Goal: Task Accomplishment & Management: Manage account settings

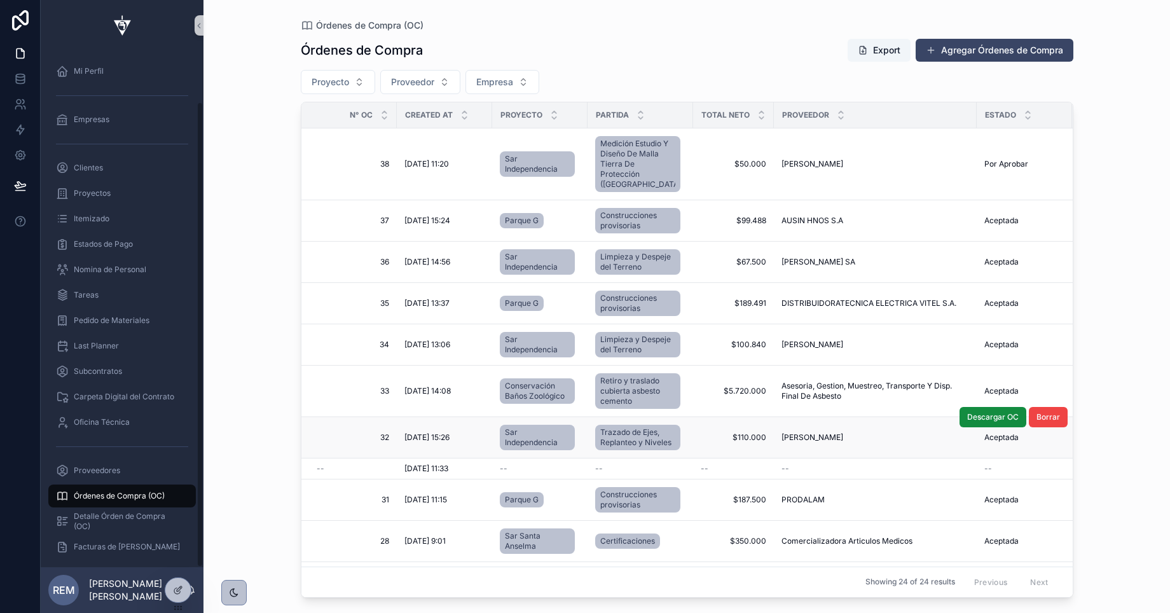
scroll to position [56, 0]
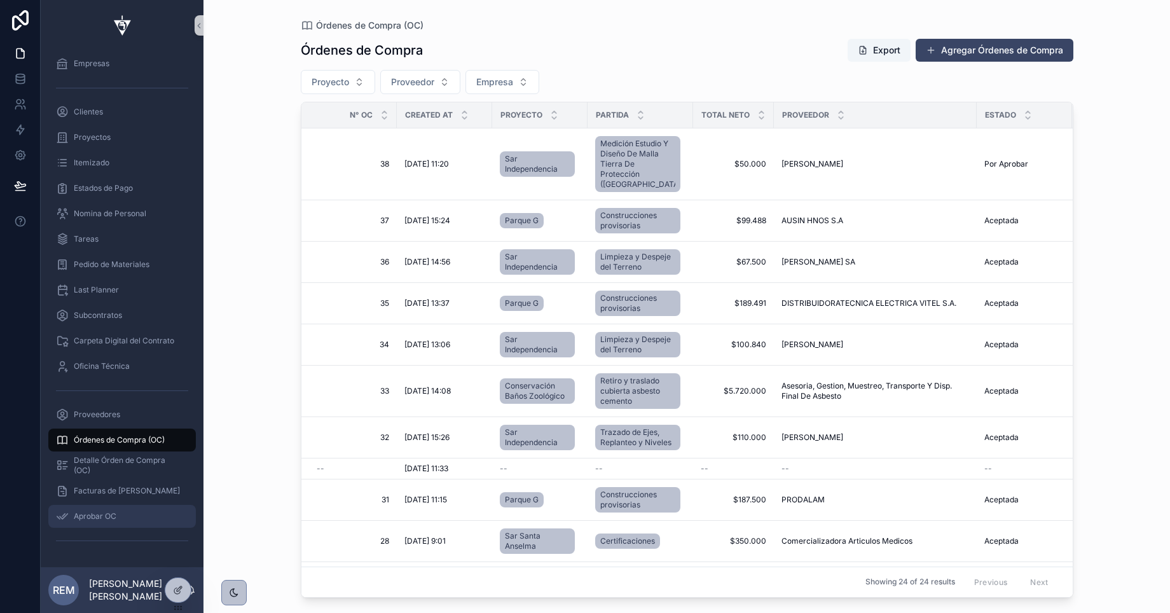
click at [88, 518] on span "Aprobar OC" at bounding box center [95, 516] width 43 height 10
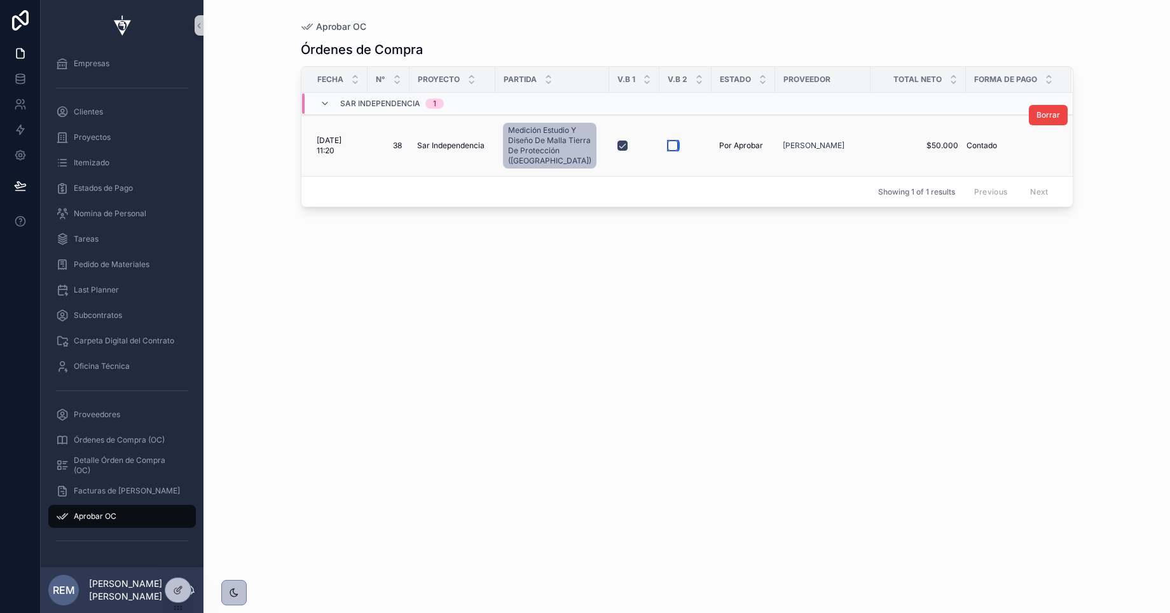
click at [668, 144] on button "scrollable content" at bounding box center [673, 146] width 10 height 10
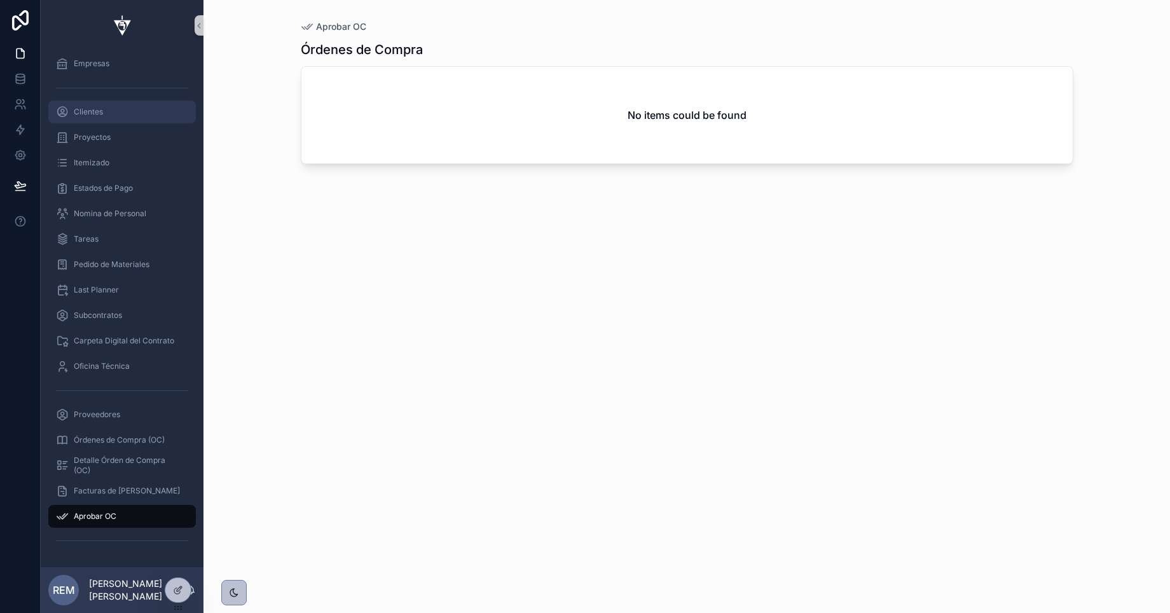
click at [88, 118] on div "Clientes" at bounding box center [122, 112] width 132 height 20
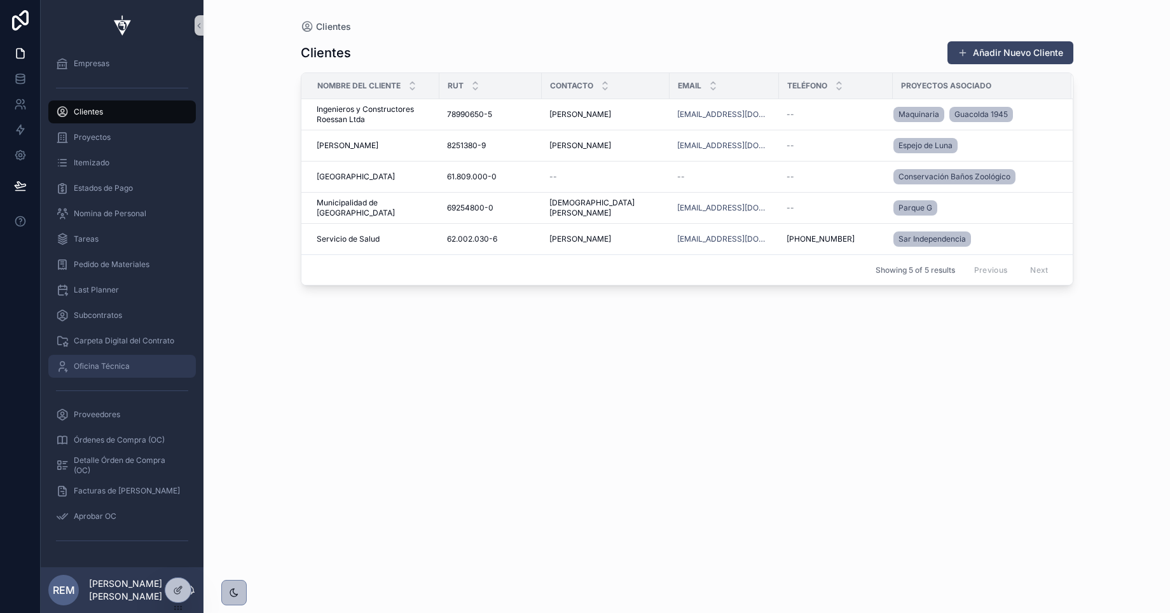
click at [104, 364] on span "Oficina Técnica" at bounding box center [102, 366] width 56 height 10
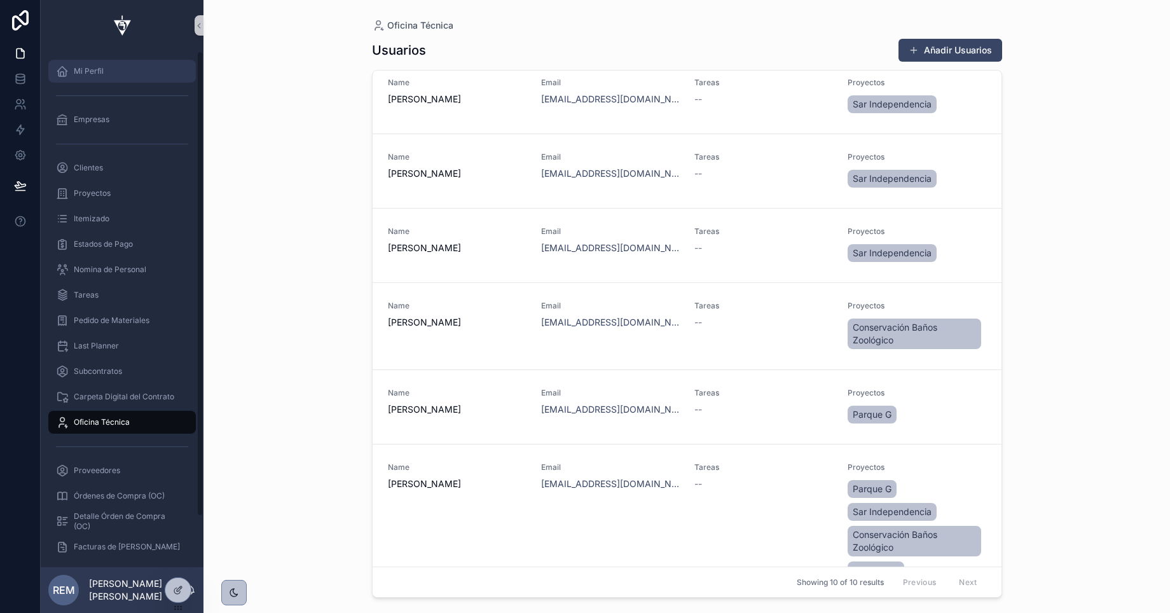
click at [88, 77] on div "Mi Perfil" at bounding box center [122, 71] width 132 height 20
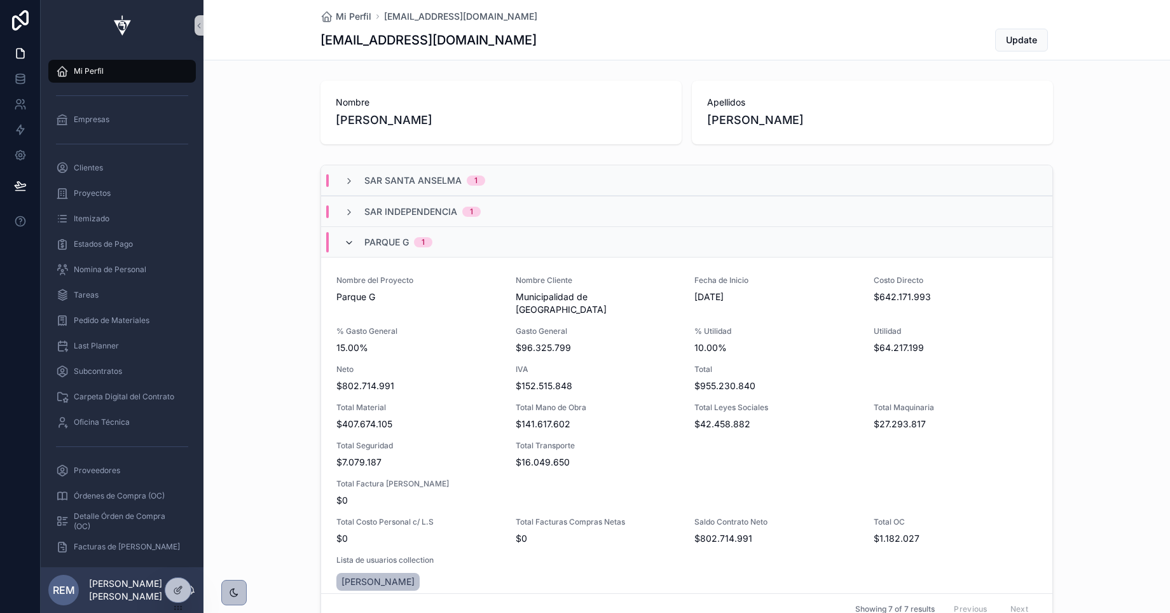
click at [348, 239] on icon "scrollable content" at bounding box center [349, 243] width 10 height 10
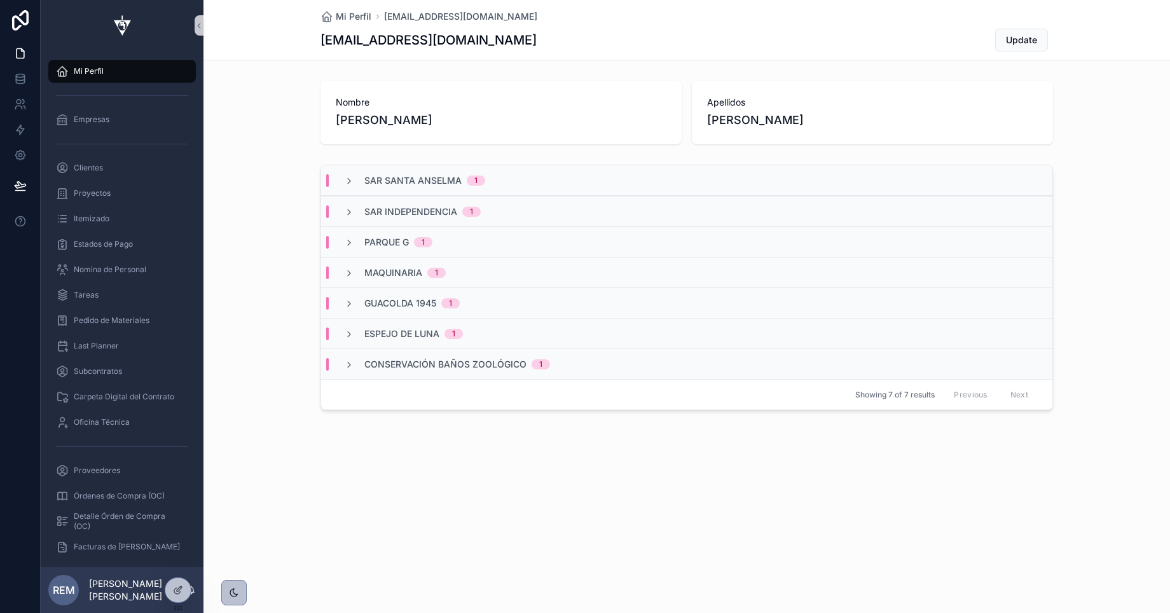
click at [348, 239] on icon "scrollable content" at bounding box center [349, 243] width 10 height 10
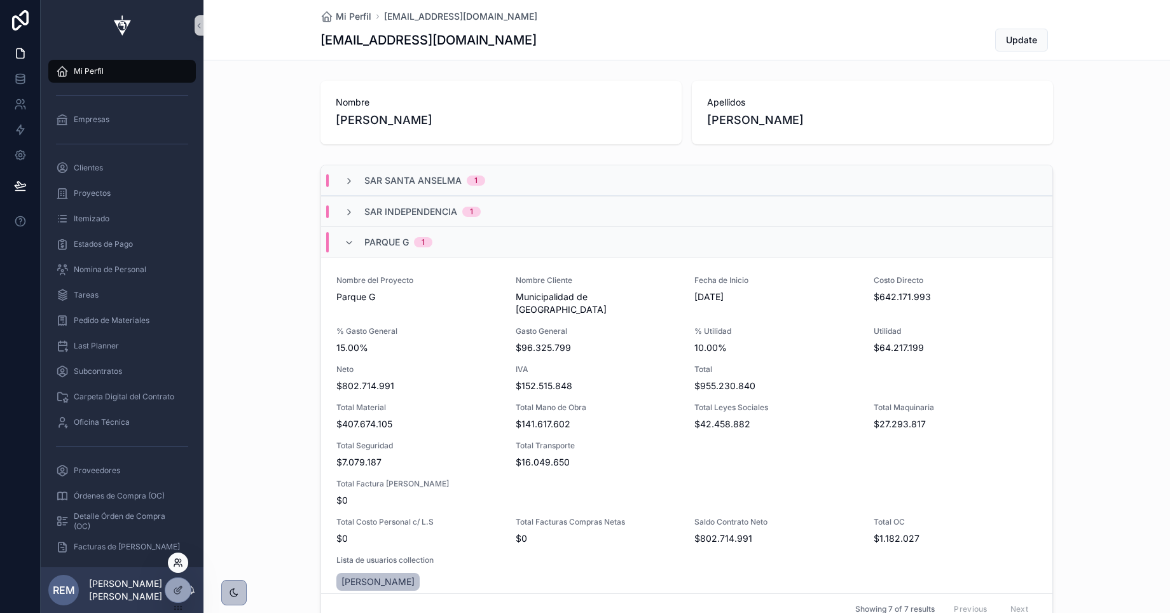
click at [177, 559] on icon at bounding box center [176, 560] width 3 height 3
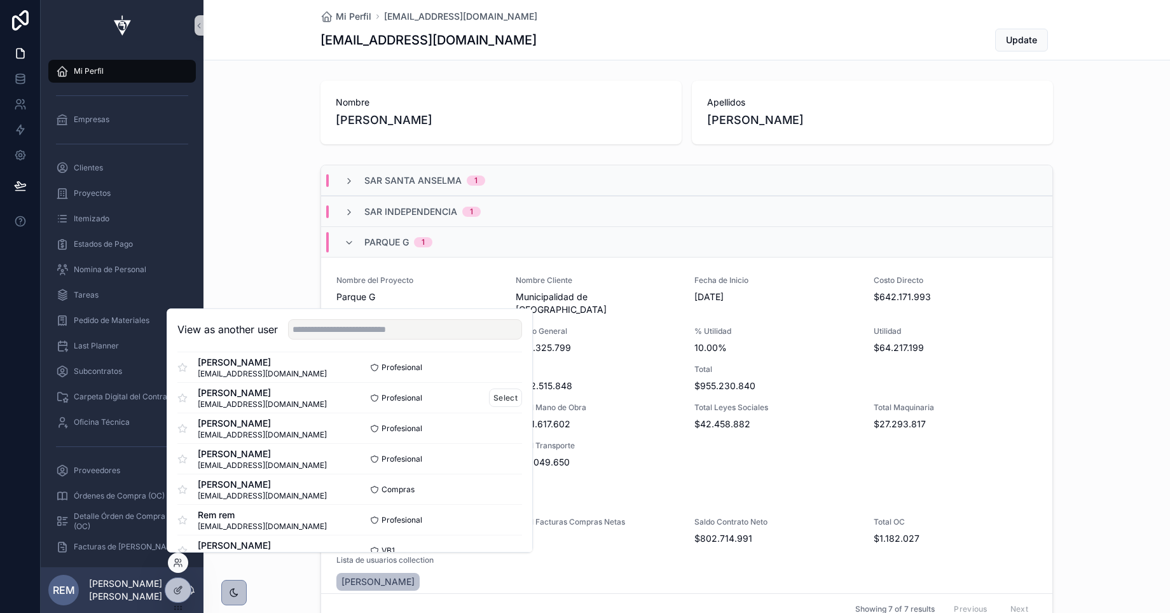
scroll to position [71, 0]
click at [507, 459] on button "Select" at bounding box center [505, 457] width 33 height 18
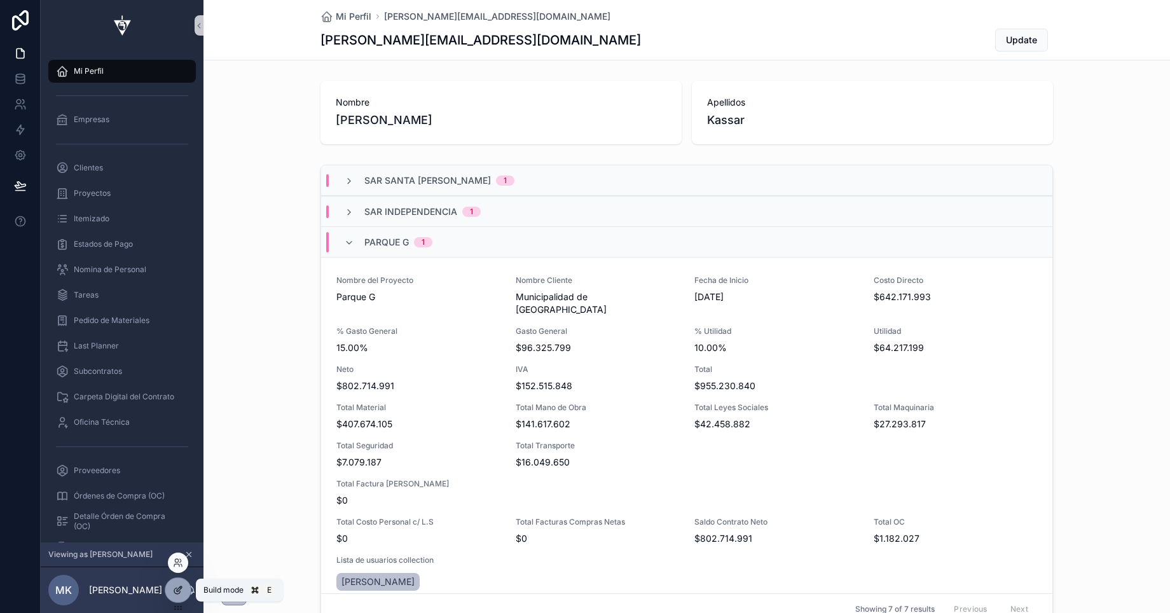
click at [180, 591] on icon at bounding box center [177, 591] width 6 height 6
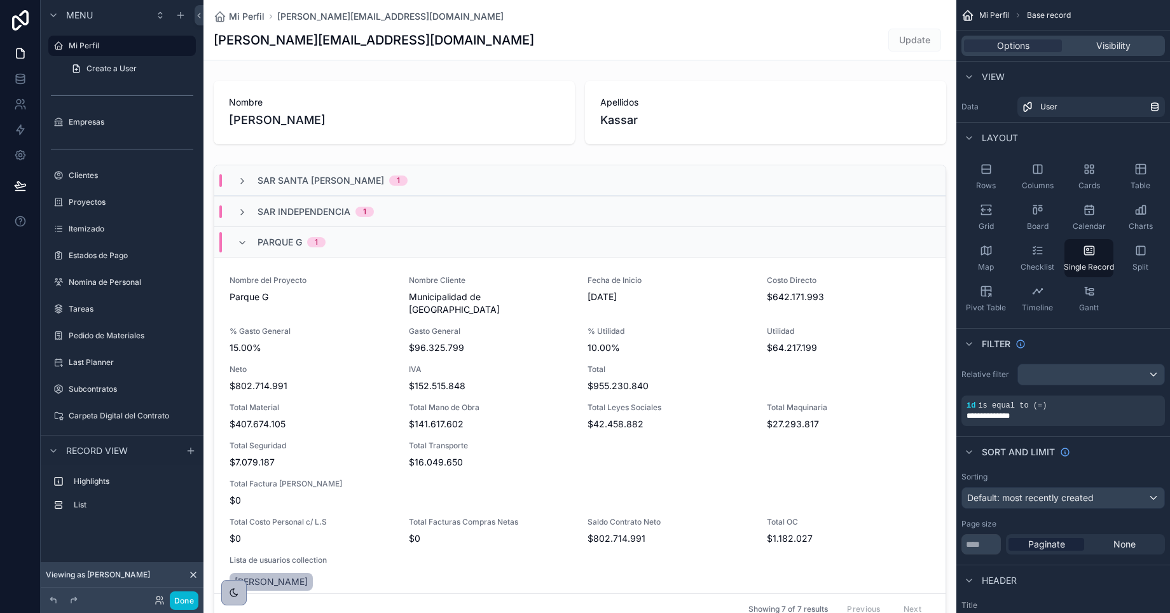
click at [638, 160] on div "scrollable content" at bounding box center [580, 605] width 753 height 1210
click at [644, 160] on div "scrollable content" at bounding box center [580, 397] width 753 height 475
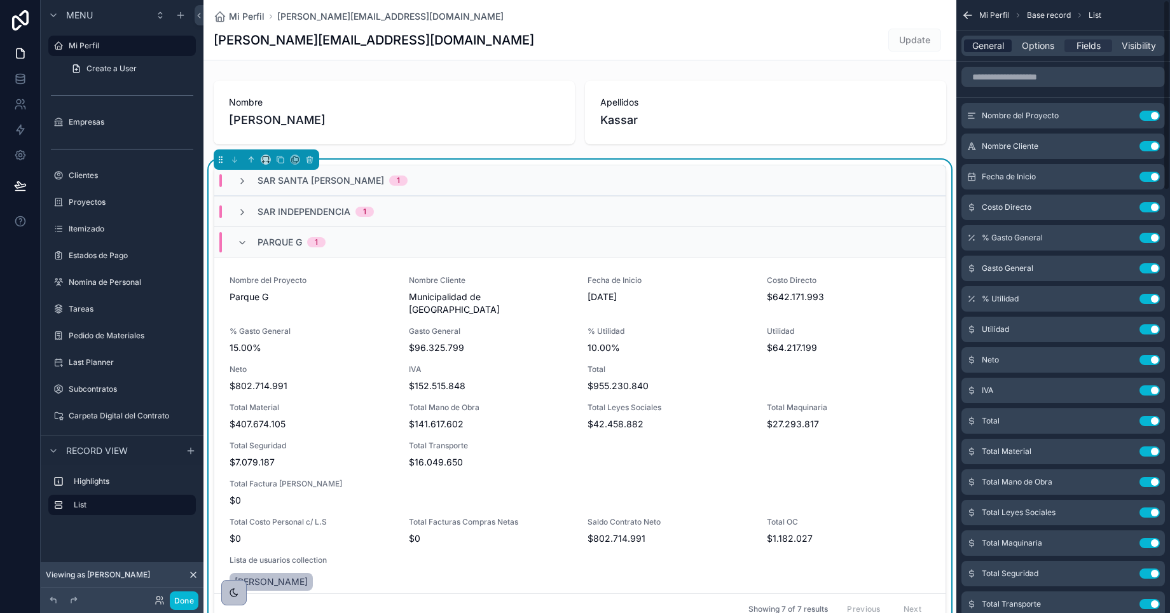
click at [977, 47] on span "General" at bounding box center [989, 45] width 32 height 13
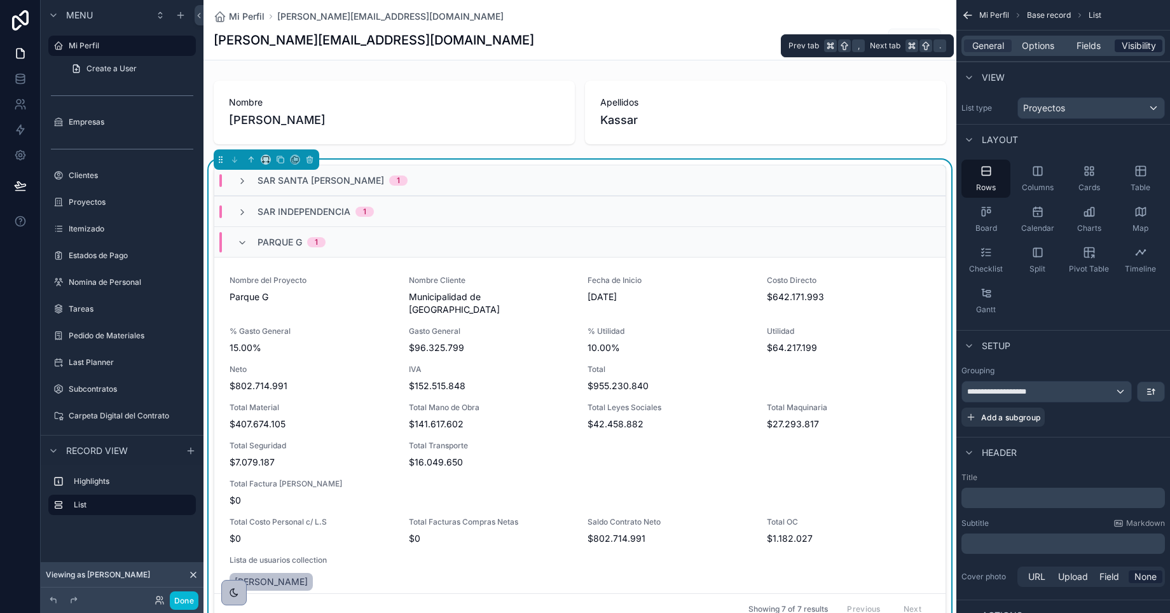
click at [1124, 41] on span "Visibility" at bounding box center [1139, 45] width 34 height 13
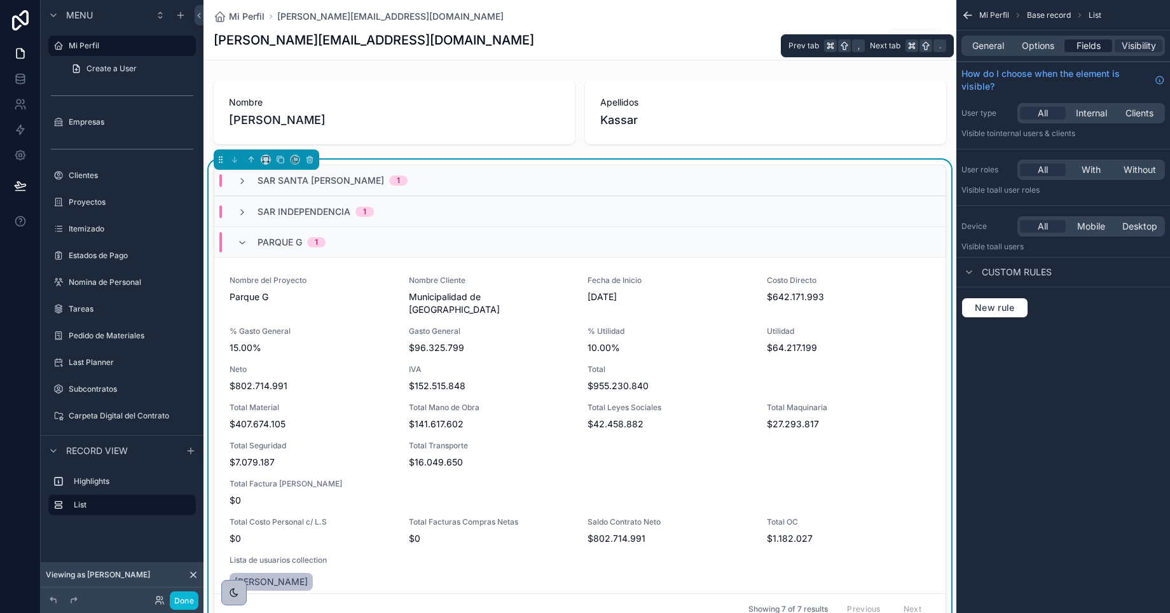
click at [1088, 45] on span "Fields" at bounding box center [1089, 45] width 24 height 13
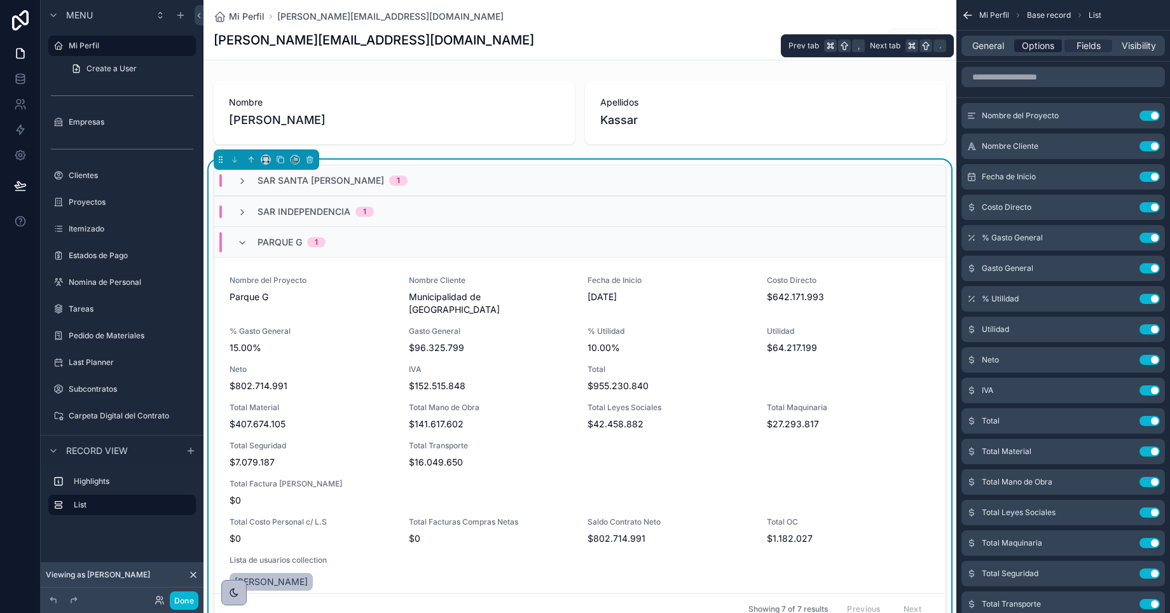
click at [1037, 48] on span "Options" at bounding box center [1038, 45] width 32 height 13
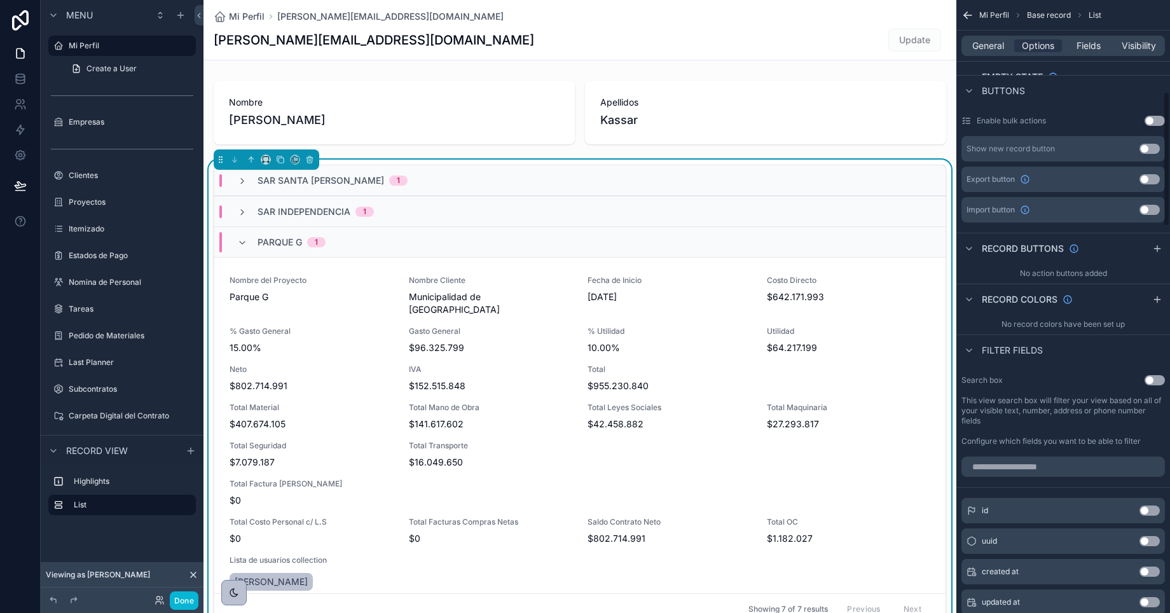
scroll to position [460, 0]
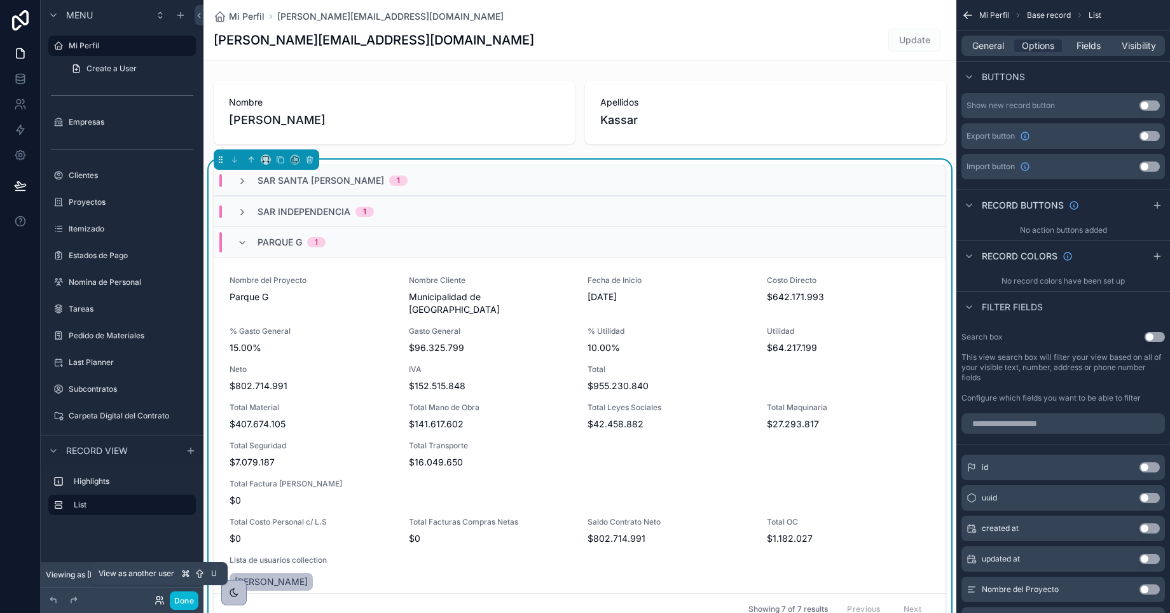
click at [161, 600] on icon at bounding box center [160, 600] width 10 height 10
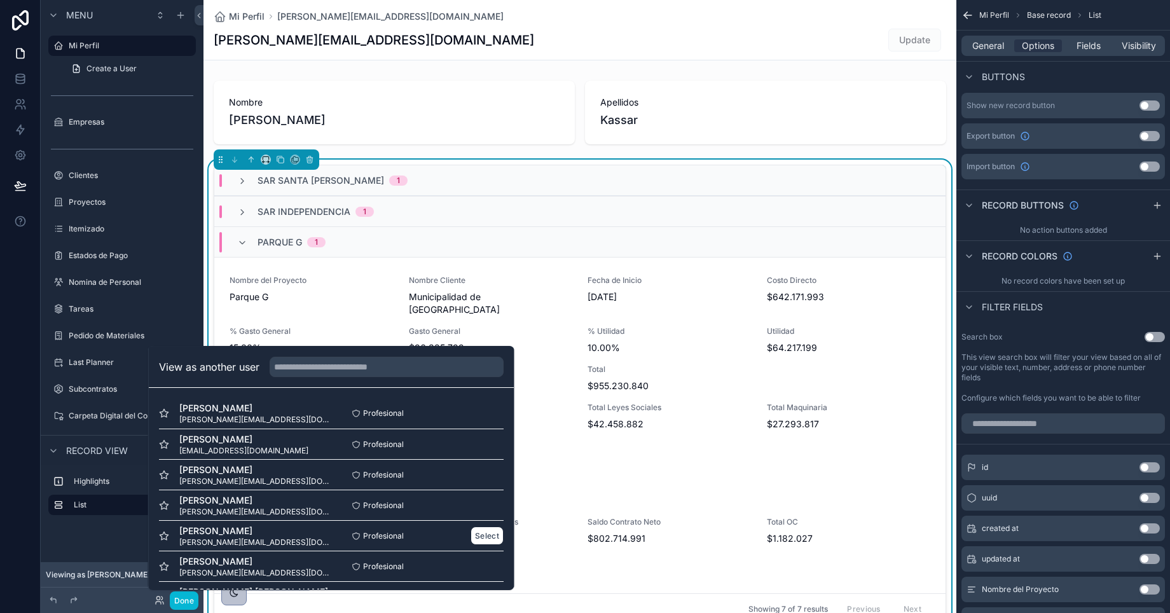
scroll to position [124, 0]
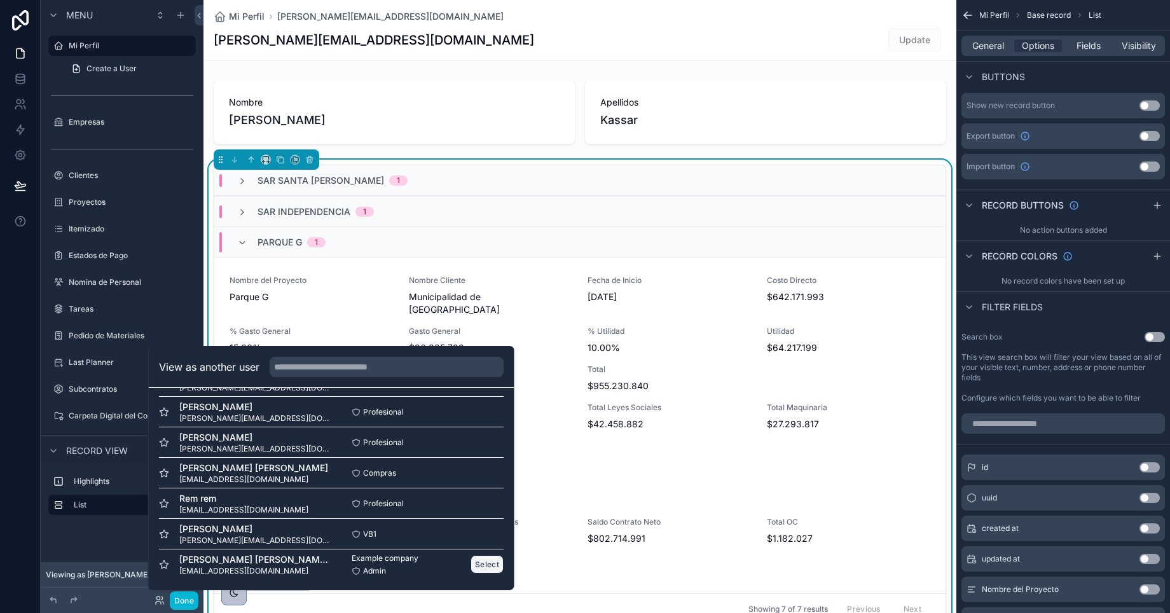
click at [473, 560] on button "Select" at bounding box center [487, 564] width 33 height 18
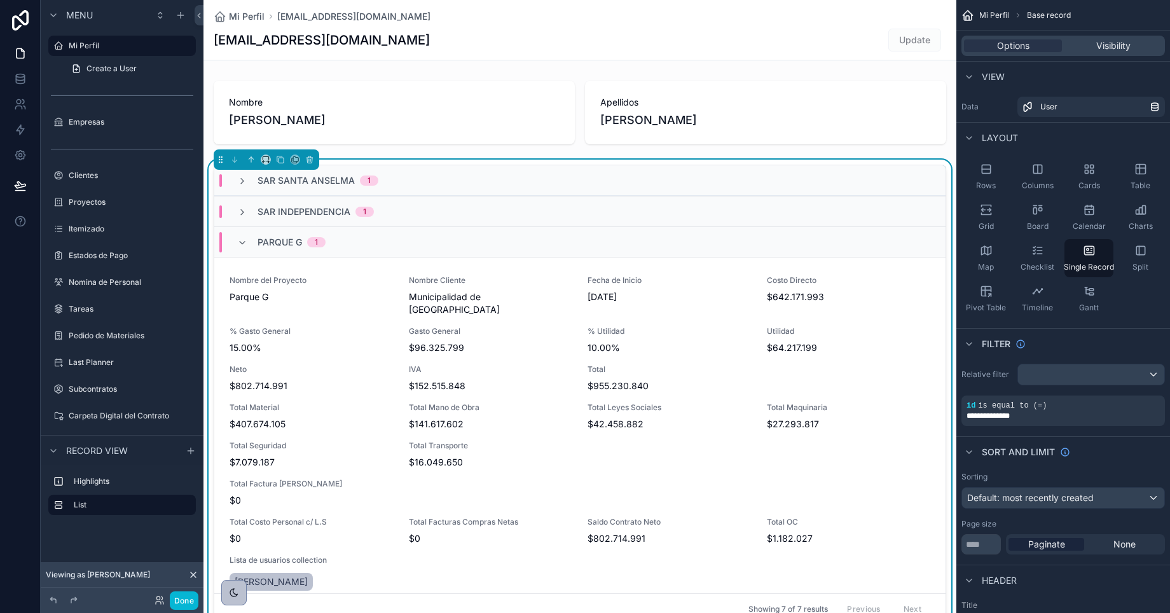
click at [663, 162] on div "Sar Santa Anselma 1 Sar Independencia 1 Parque G 1 Nombre del Proyecto Parque G…" at bounding box center [580, 397] width 753 height 475
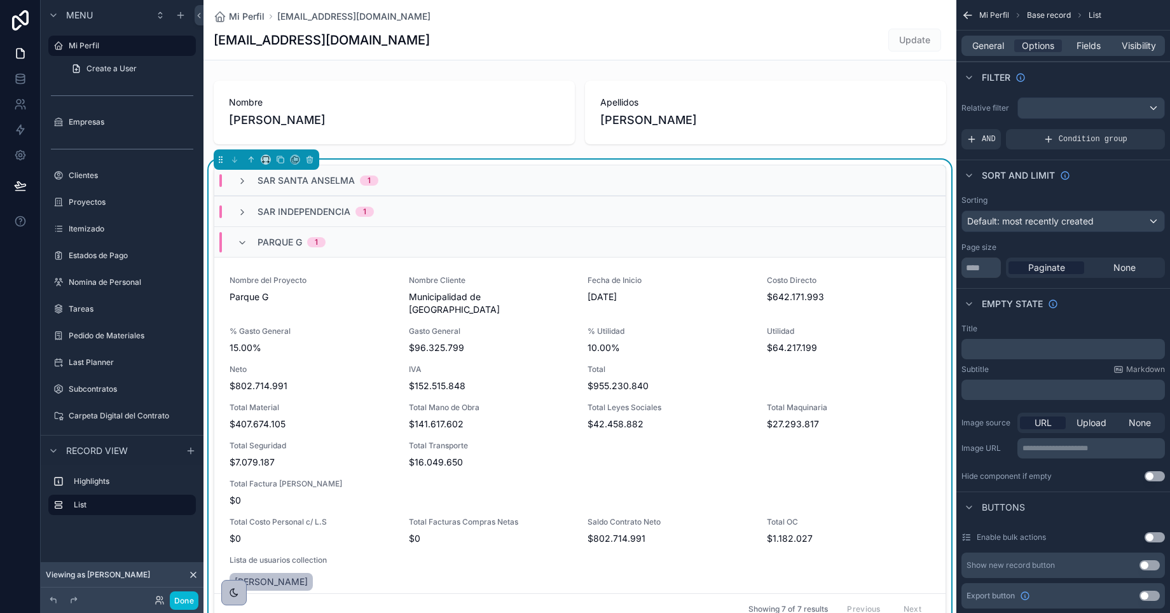
click at [770, 161] on div "Sar Santa Anselma 1 Sar Independencia 1 Parque G 1 Nombre del Proyecto Parque G…" at bounding box center [580, 397] width 753 height 475
click at [981, 46] on span "General" at bounding box center [989, 45] width 32 height 13
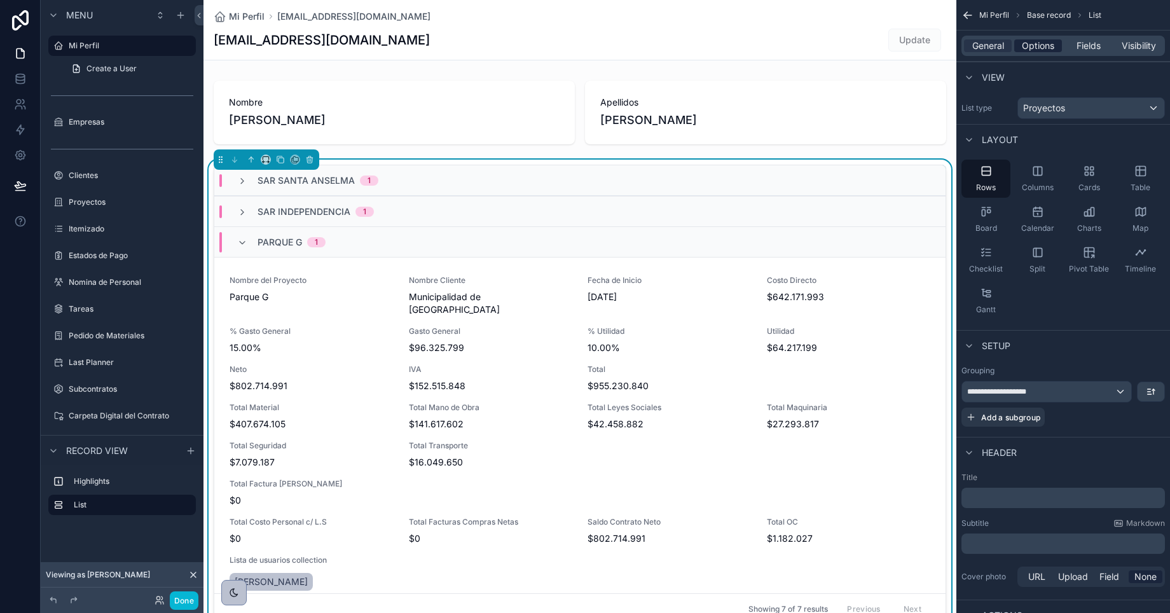
click at [1023, 48] on span "Options" at bounding box center [1038, 45] width 32 height 13
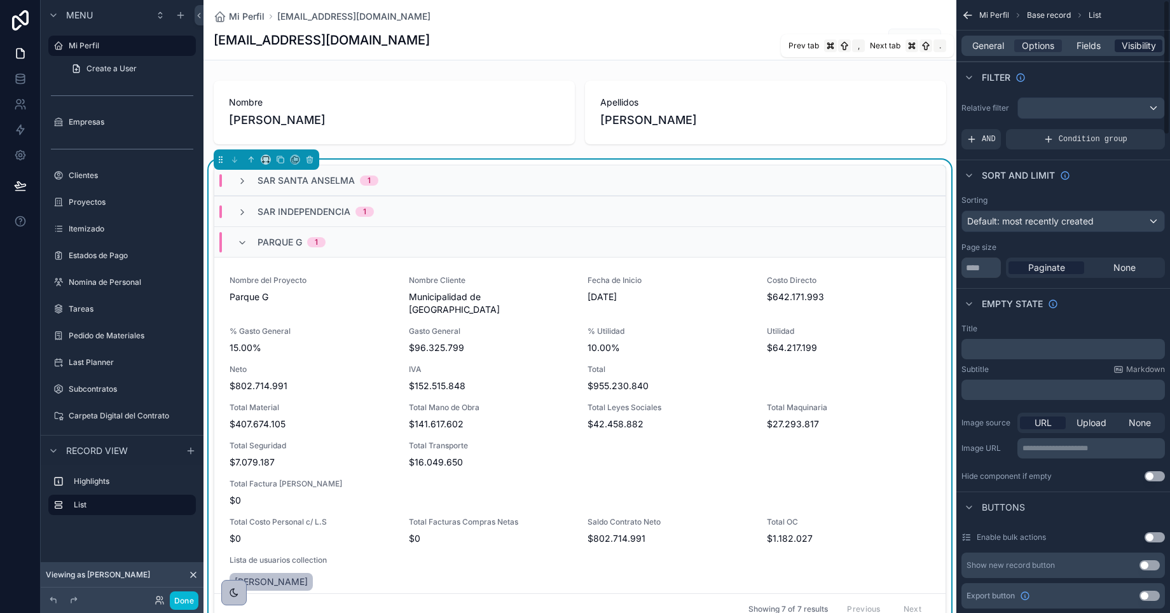
click at [1137, 51] on span "Visibility" at bounding box center [1139, 45] width 34 height 13
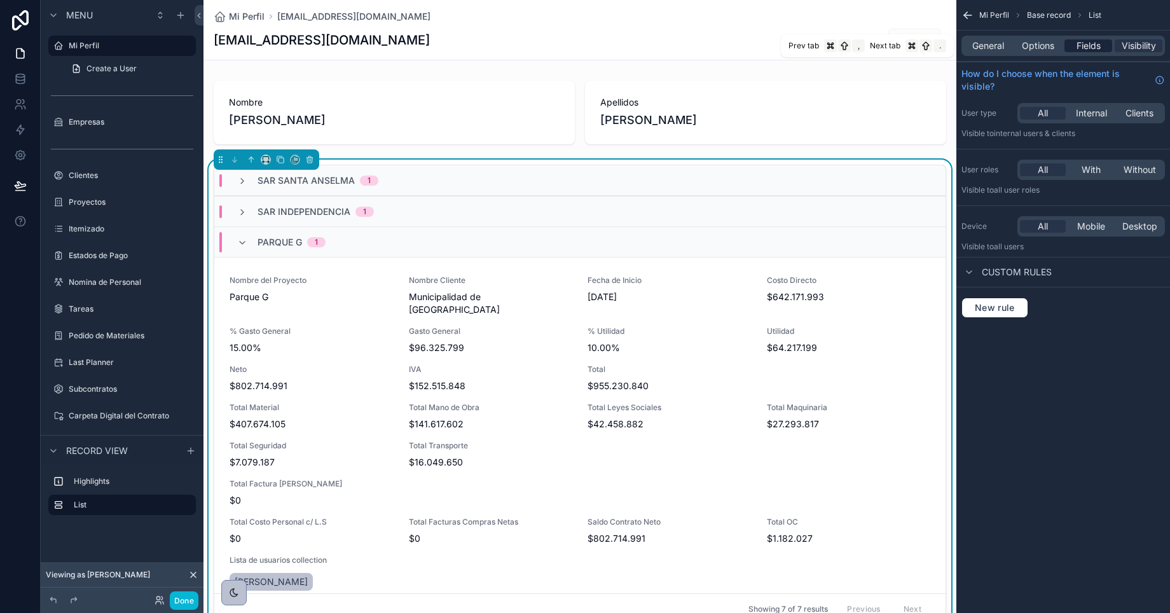
click at [1090, 49] on span "Fields" at bounding box center [1089, 45] width 24 height 13
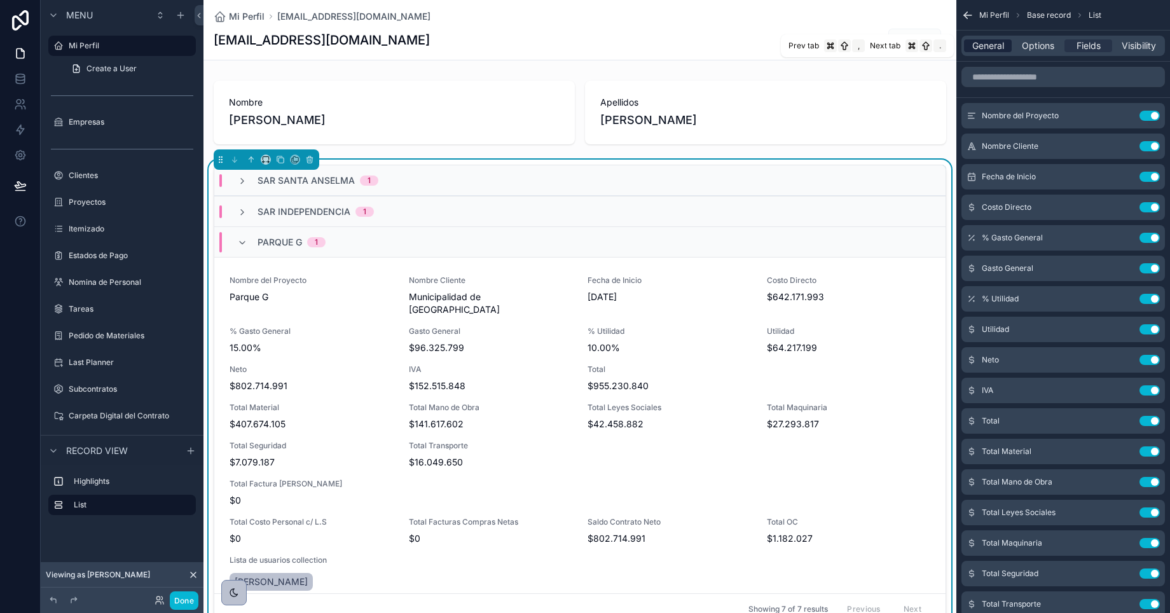
click at [992, 49] on span "General" at bounding box center [989, 45] width 32 height 13
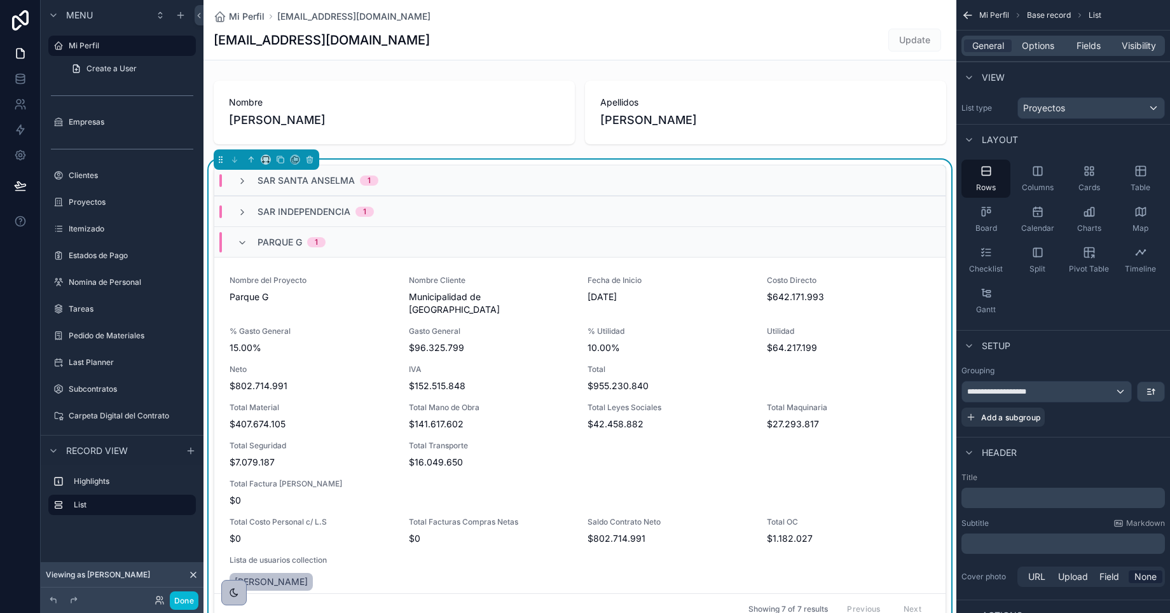
click at [721, 162] on div "Sar Santa Anselma 1 Sar Independencia 1 Parque G 1 Nombre del Proyecto Parque G…" at bounding box center [580, 397] width 753 height 475
click at [1035, 45] on span "Options" at bounding box center [1038, 45] width 32 height 13
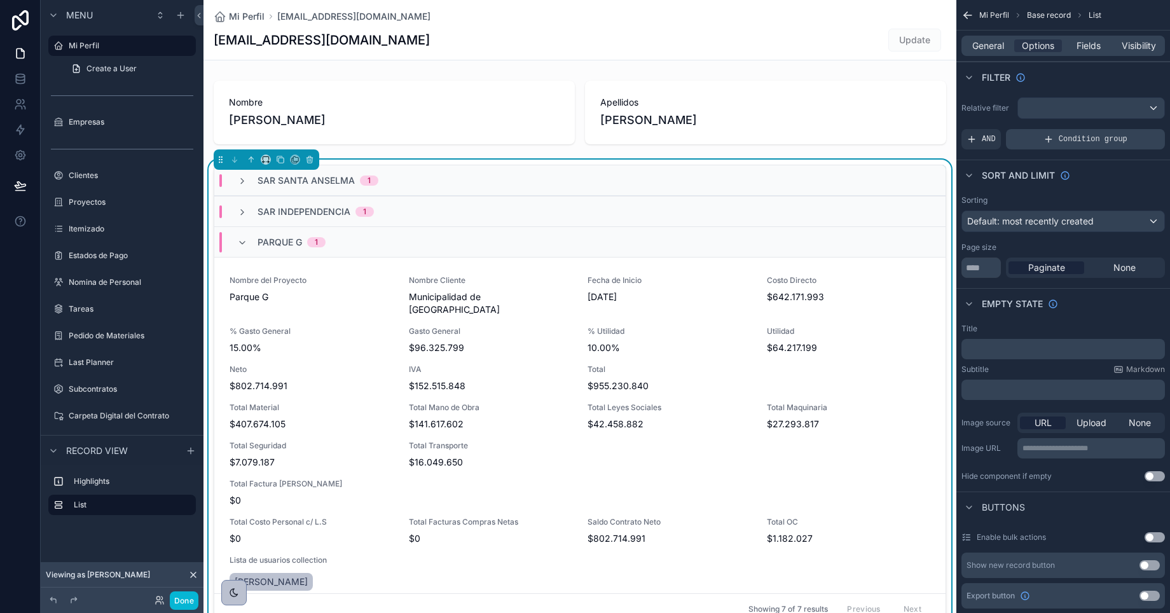
click at [1046, 141] on icon "scrollable content" at bounding box center [1049, 139] width 10 height 10
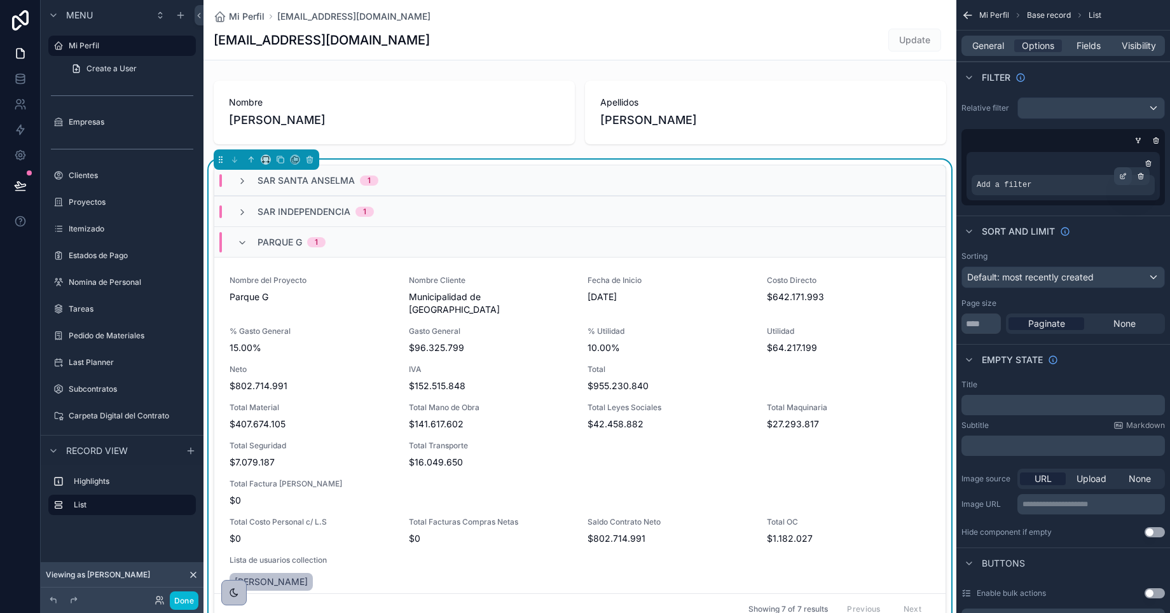
click at [1123, 177] on icon "scrollable content" at bounding box center [1125, 175] width 4 height 4
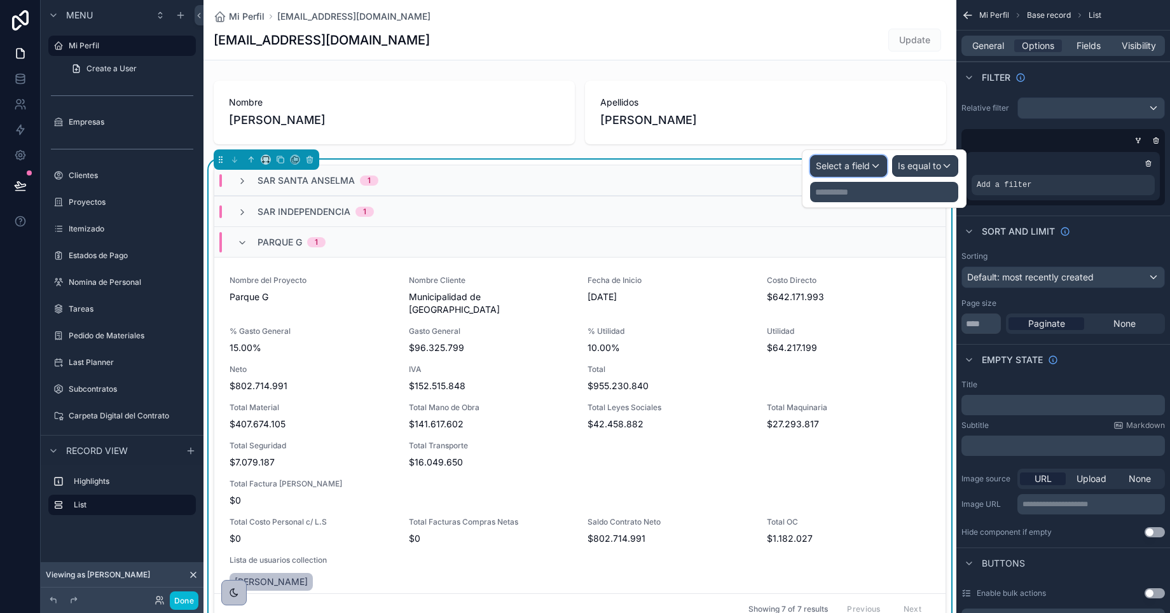
click at [839, 170] on span "Select a field" at bounding box center [843, 165] width 54 height 11
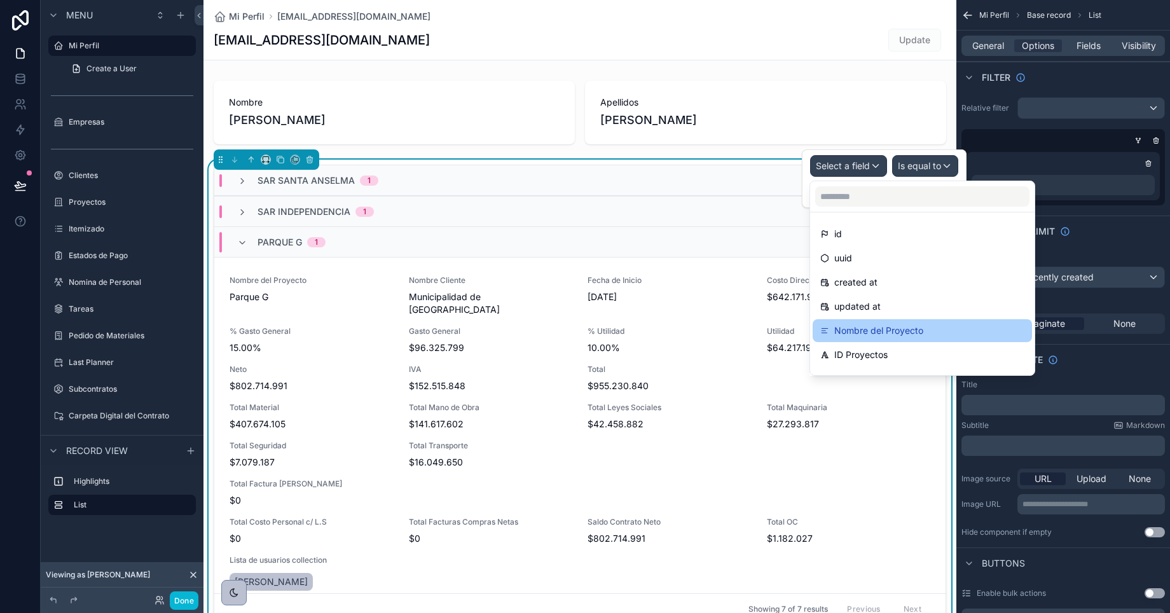
click at [859, 335] on span "Nombre del Proyecto" at bounding box center [879, 330] width 89 height 15
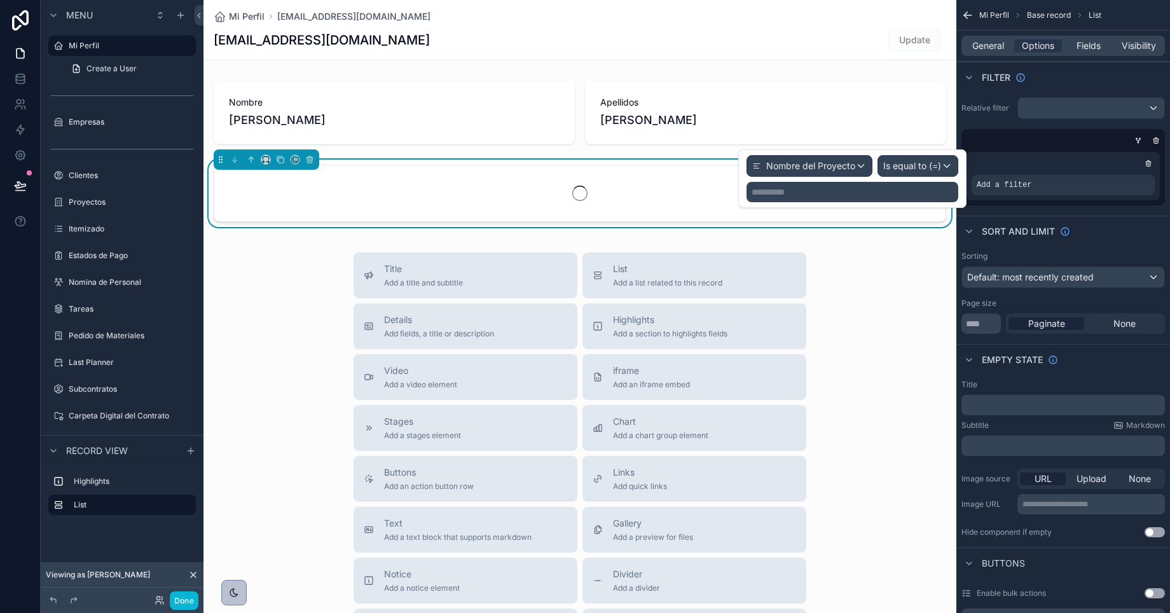
click at [861, 195] on p "**********" at bounding box center [854, 192] width 204 height 13
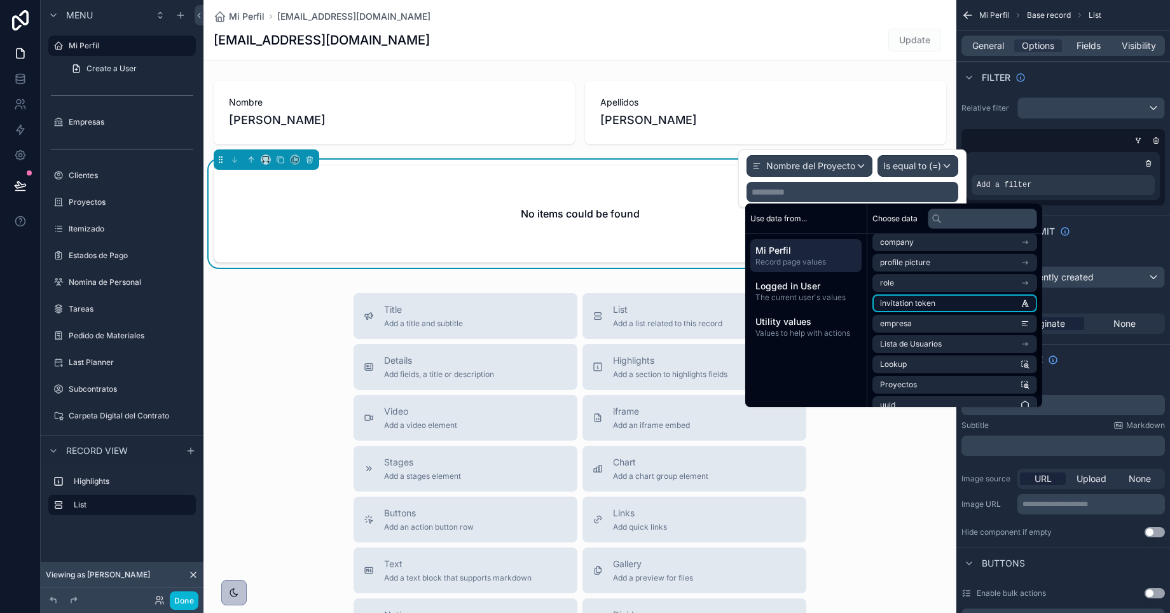
scroll to position [99, 0]
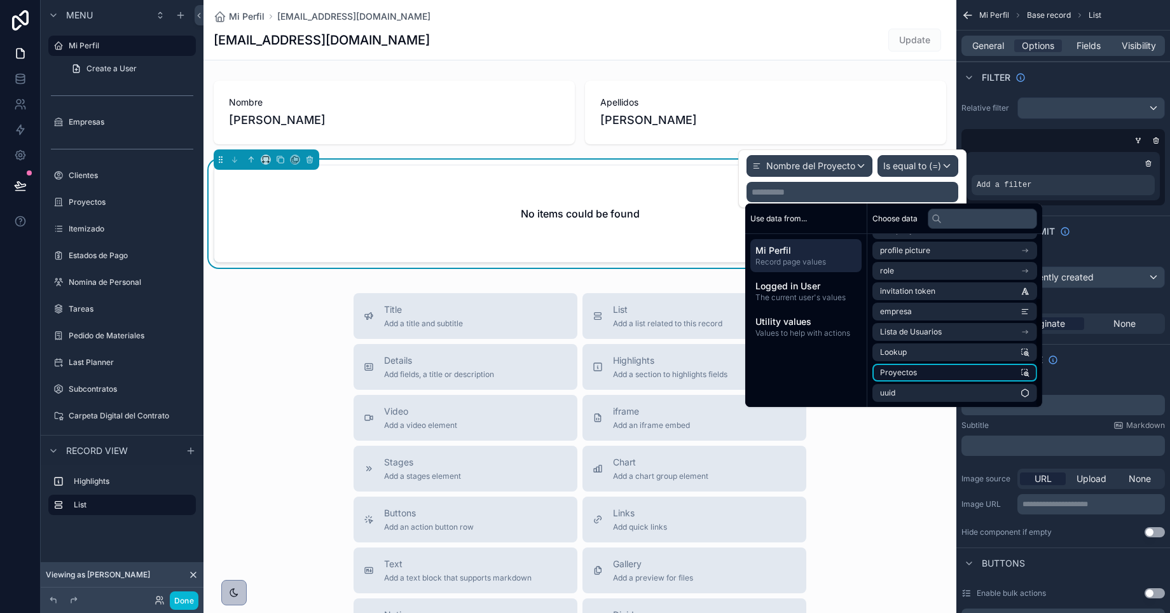
click at [932, 373] on li "Proyectos" at bounding box center [955, 373] width 165 height 18
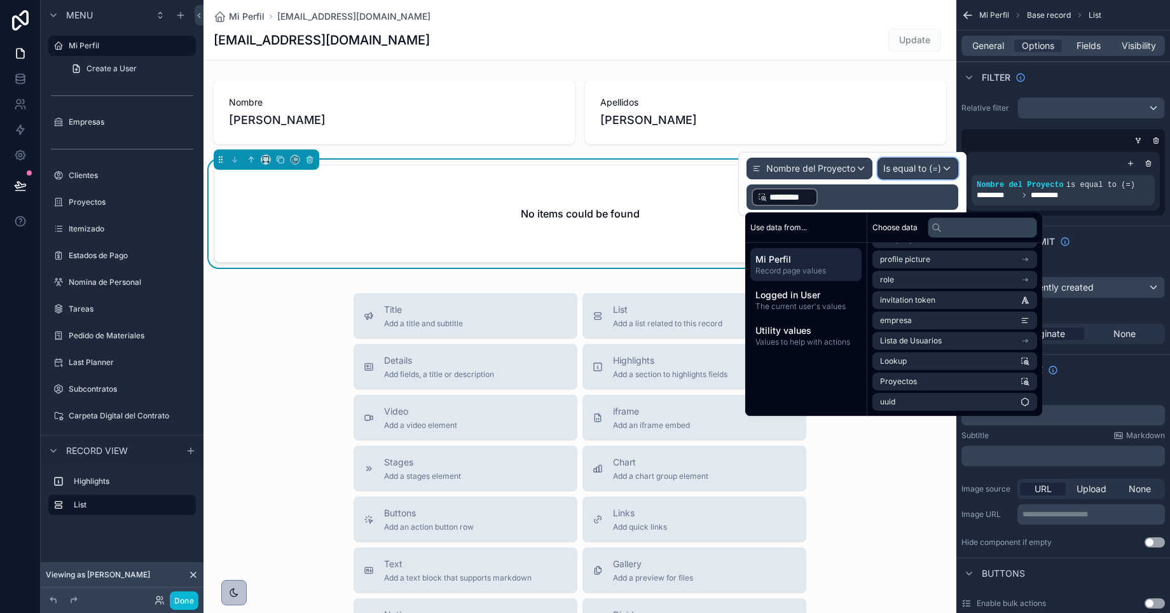
click at [894, 167] on span "Is equal to (=)" at bounding box center [912, 168] width 58 height 13
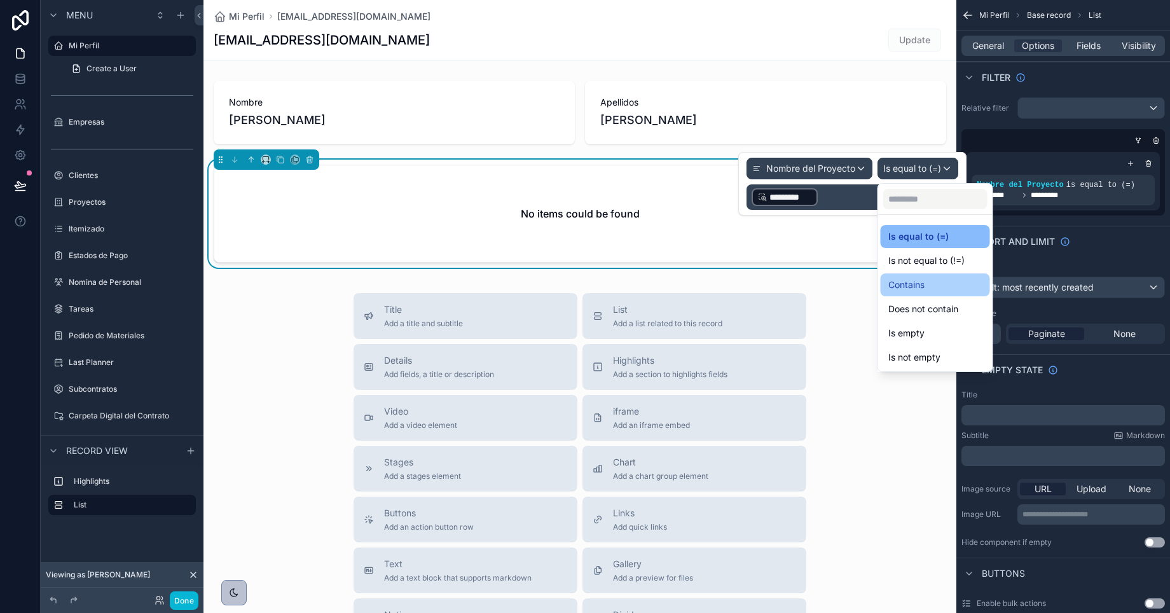
click at [915, 289] on span "Contains" at bounding box center [907, 284] width 36 height 15
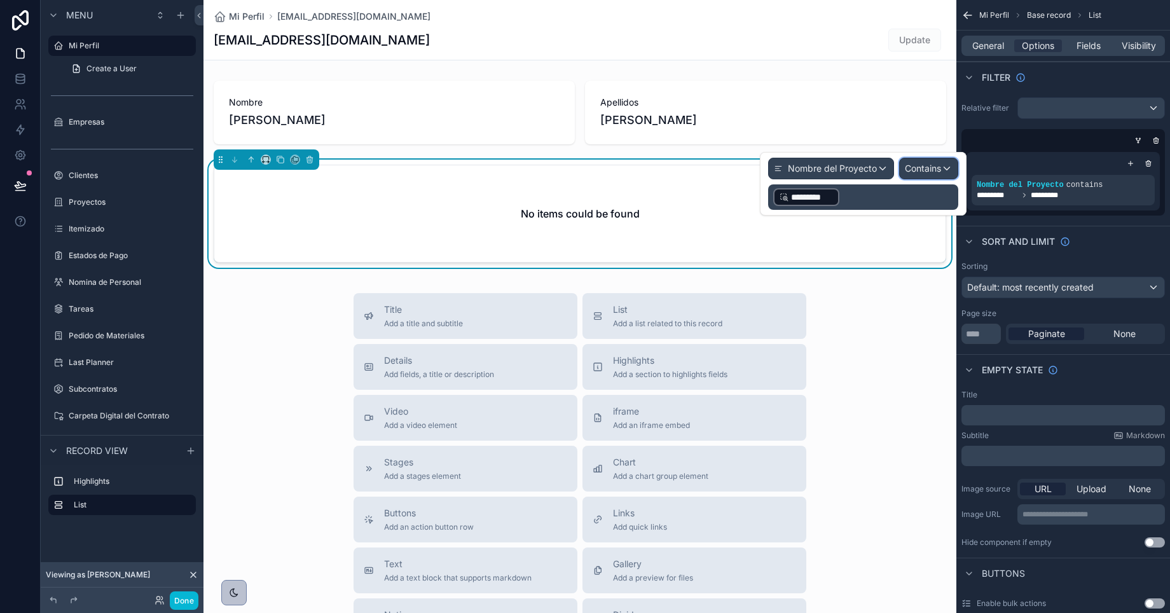
click at [915, 171] on span "Contains" at bounding box center [923, 168] width 36 height 13
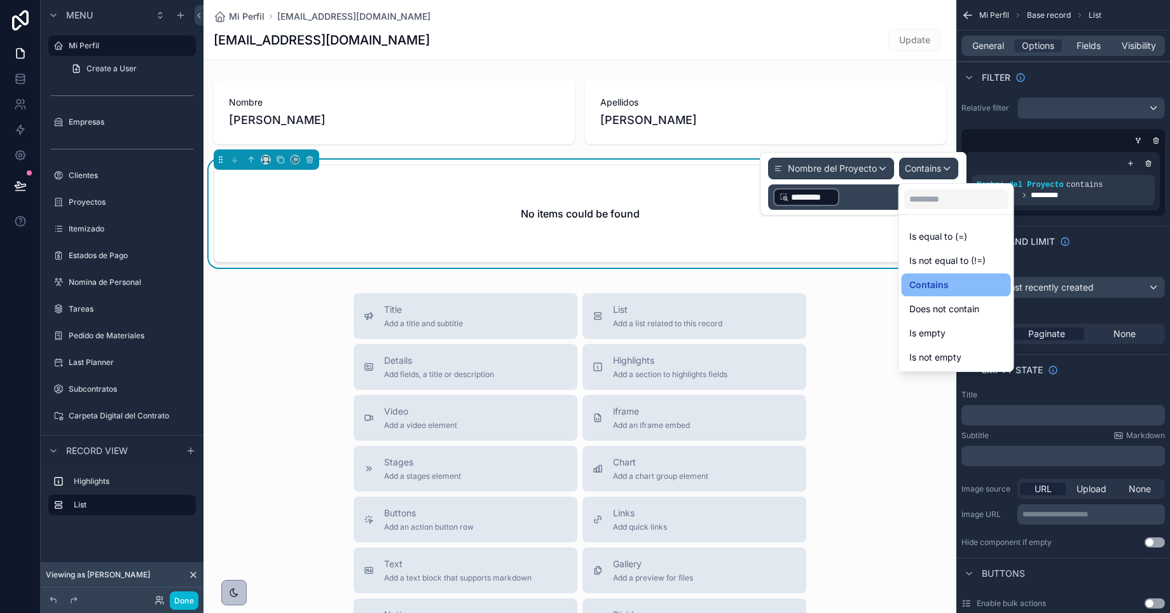
click at [915, 171] on div at bounding box center [863, 184] width 207 height 64
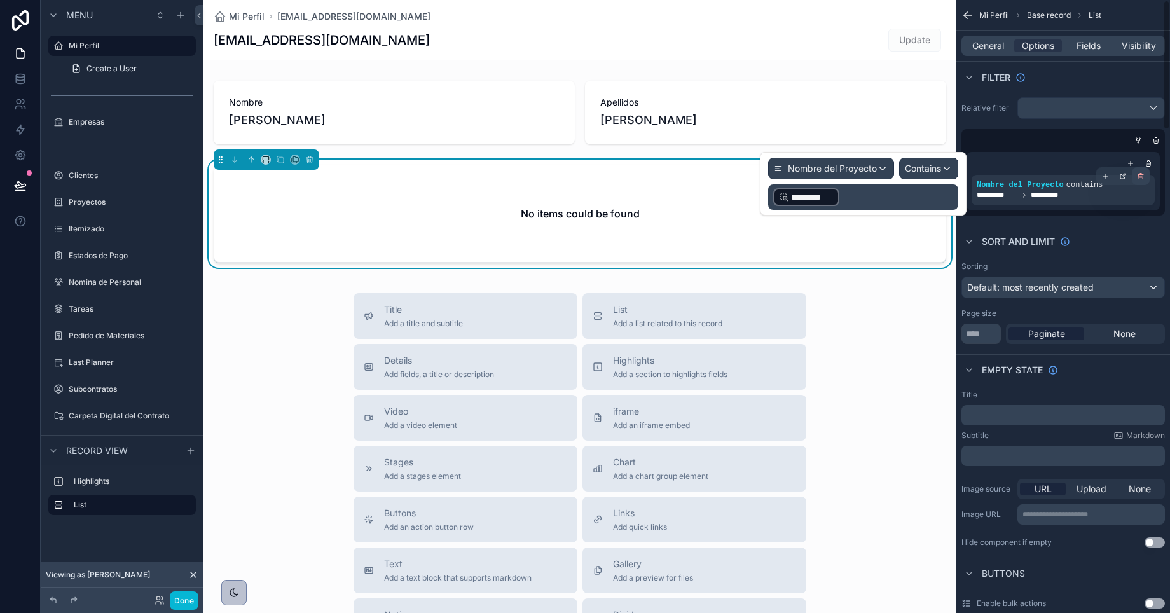
click at [1139, 175] on icon "scrollable content" at bounding box center [1141, 175] width 5 height 0
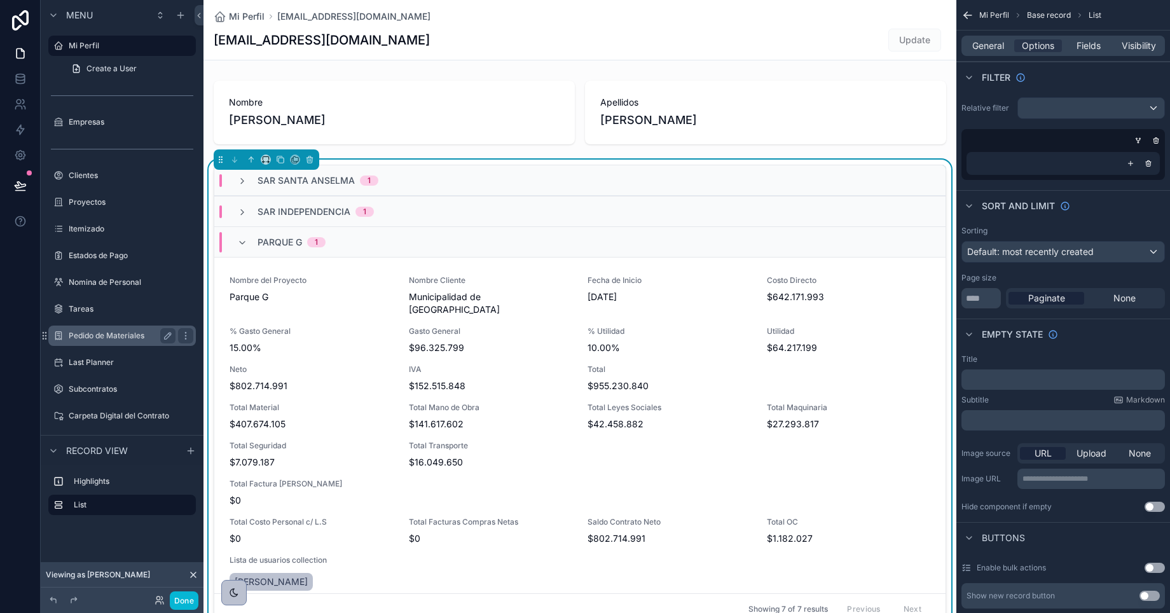
click at [95, 336] on label "Pedido de Materiales" at bounding box center [120, 336] width 102 height 10
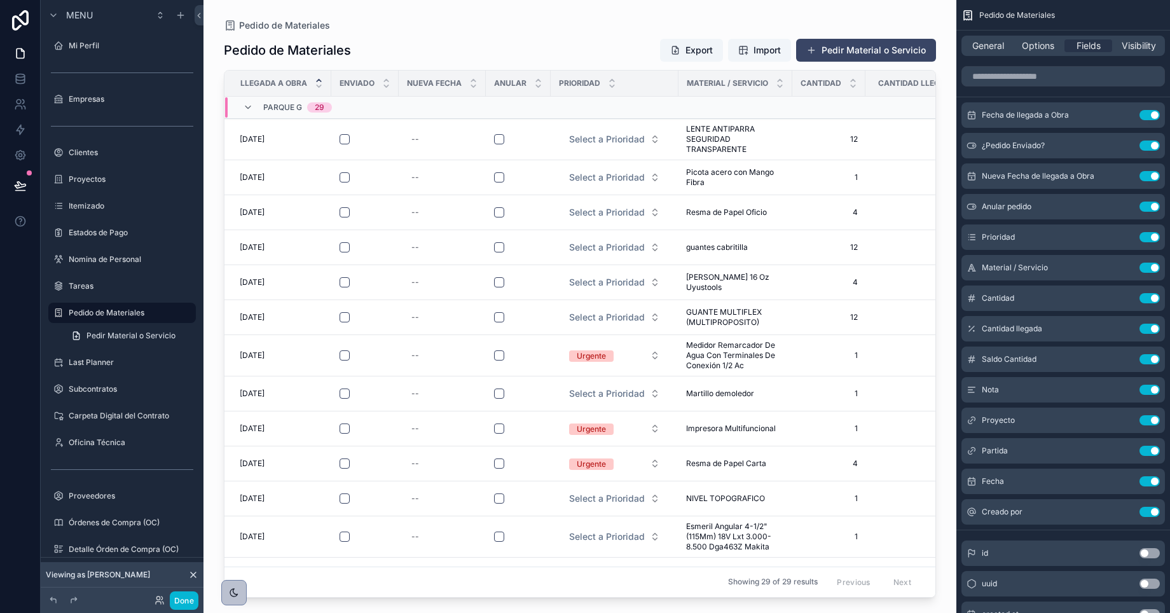
click at [416, 49] on div "scrollable content" at bounding box center [580, 299] width 753 height 598
click at [983, 50] on span "General" at bounding box center [989, 45] width 32 height 13
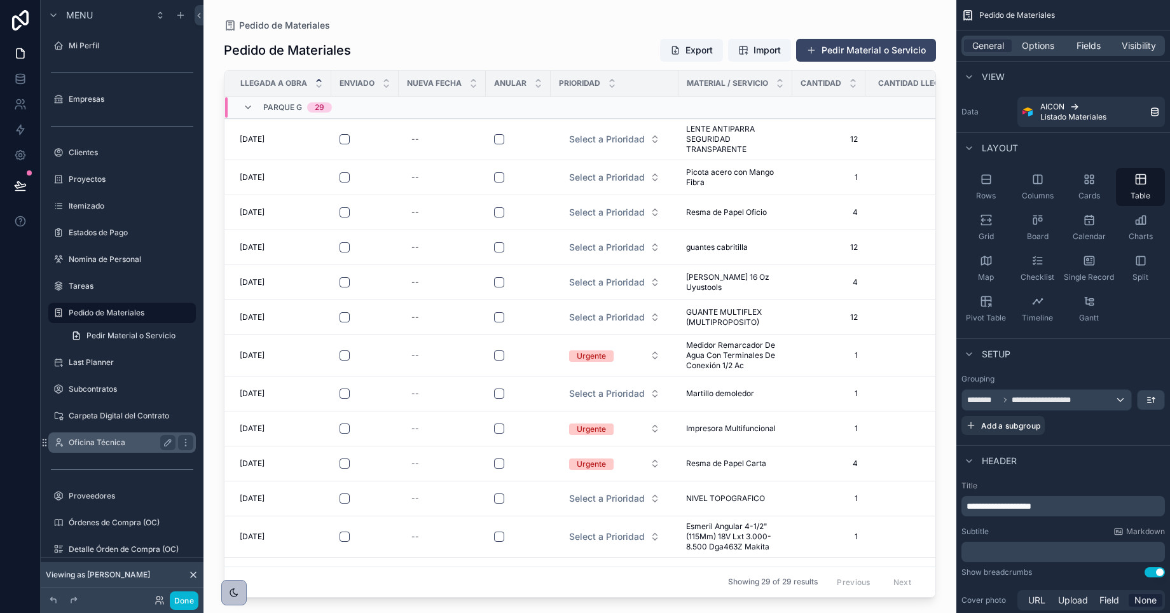
click at [96, 445] on label "Oficina Técnica" at bounding box center [120, 443] width 102 height 10
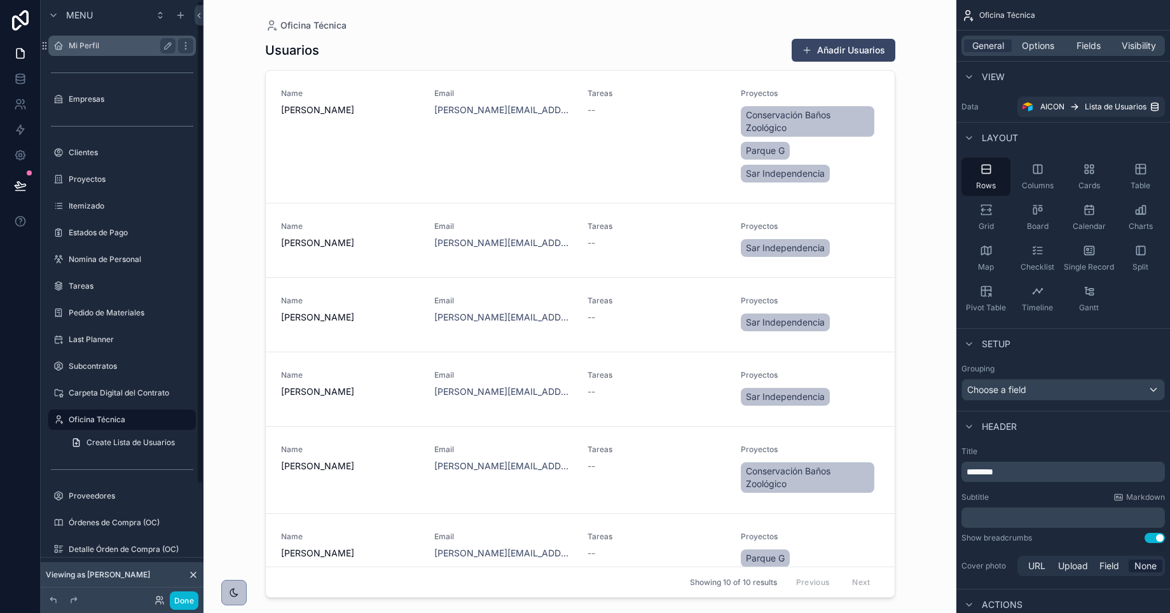
click at [81, 39] on div "Mi Perfil" at bounding box center [122, 45] width 107 height 15
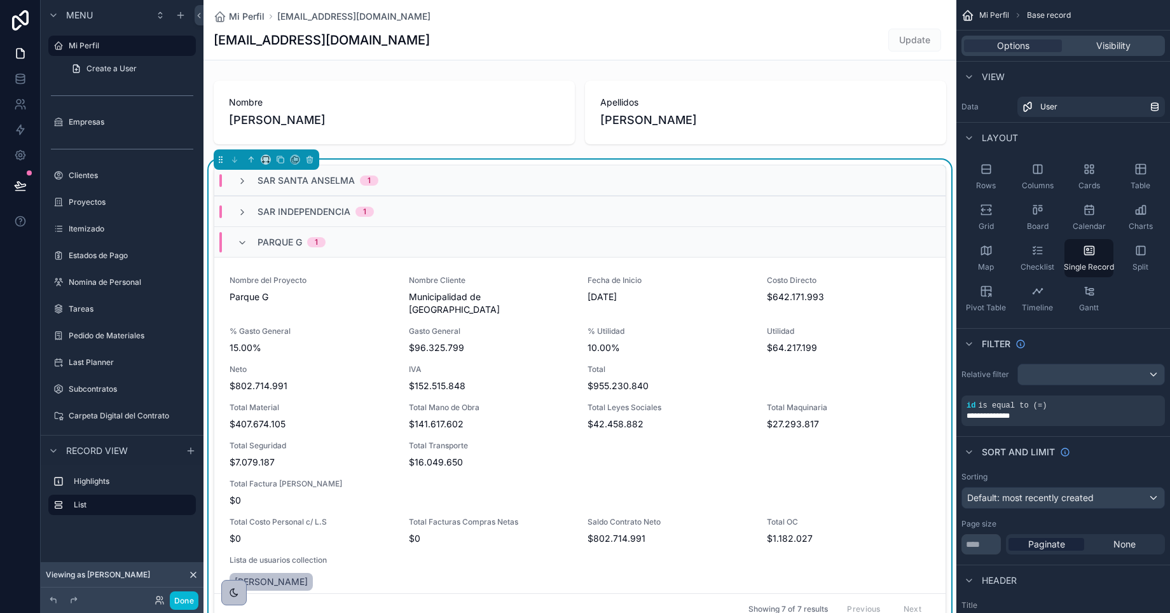
click at [562, 162] on div "scrollable content" at bounding box center [580, 605] width 753 height 1210
click at [742, 32] on div "rem@roessan.cl Update" at bounding box center [580, 40] width 733 height 24
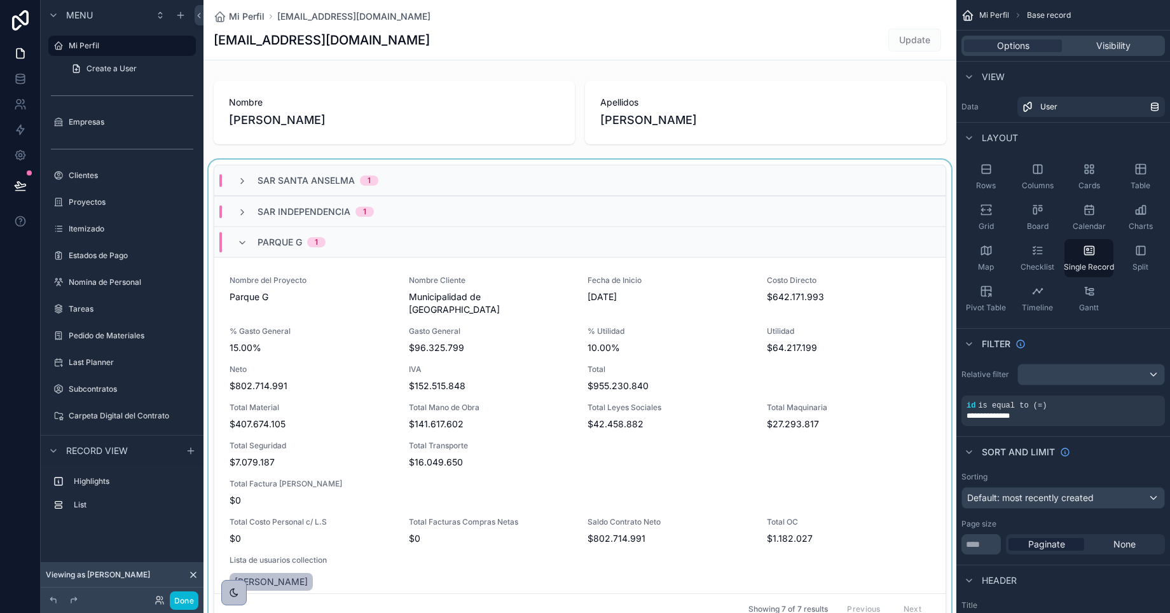
click at [821, 167] on div "Sar Santa Anselma 1" at bounding box center [579, 180] width 731 height 31
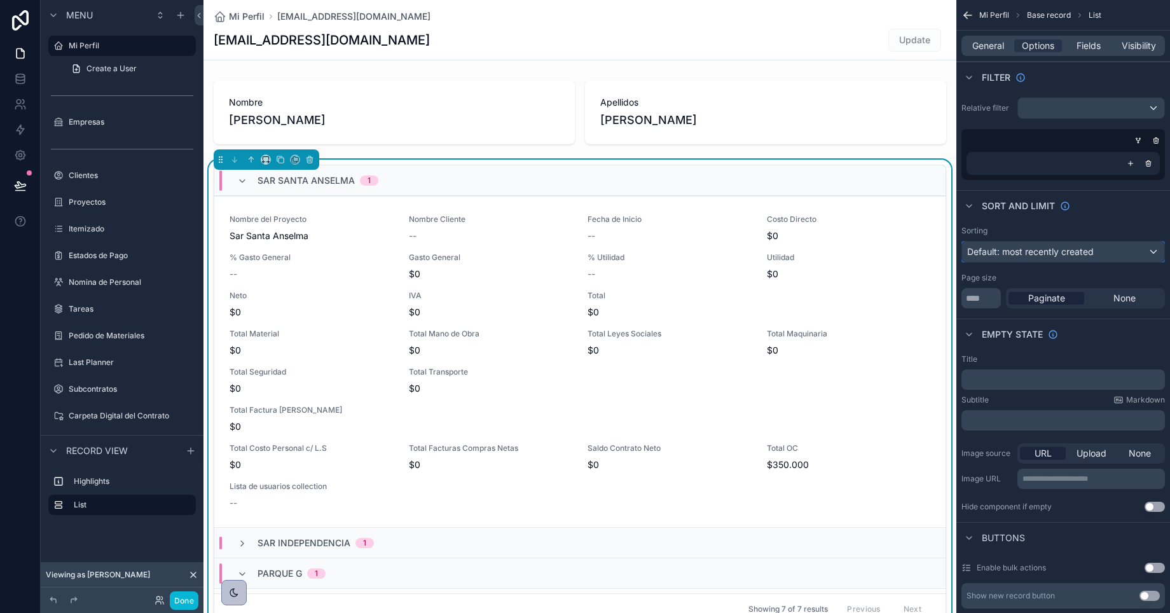
click at [1023, 253] on span "Default: most recently created" at bounding box center [1030, 251] width 127 height 11
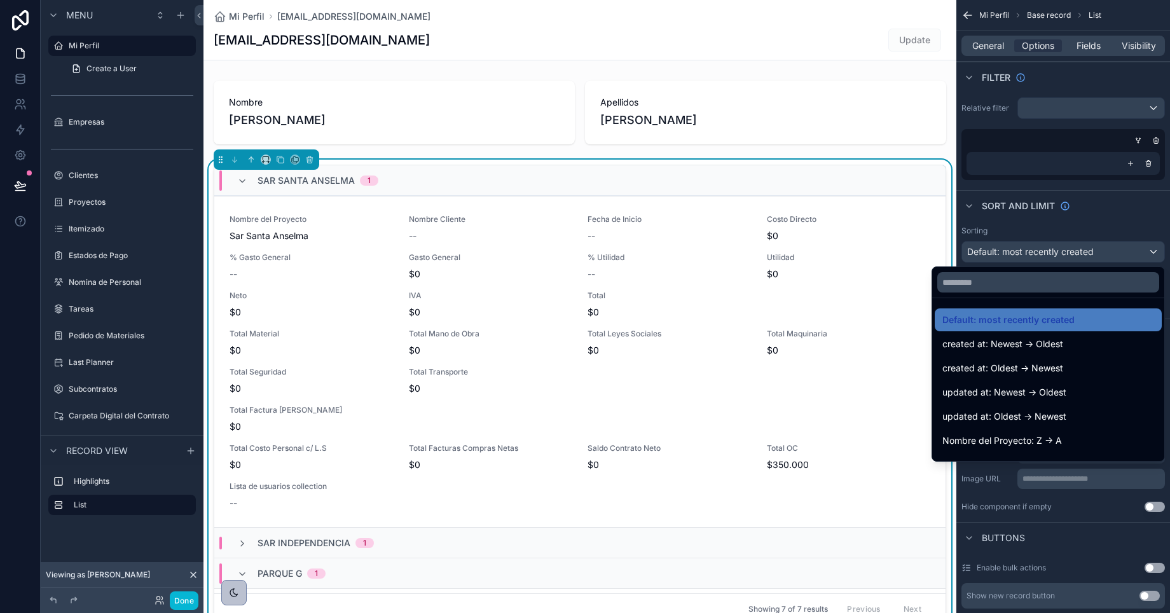
click at [1023, 253] on div "scrollable content" at bounding box center [585, 306] width 1170 height 613
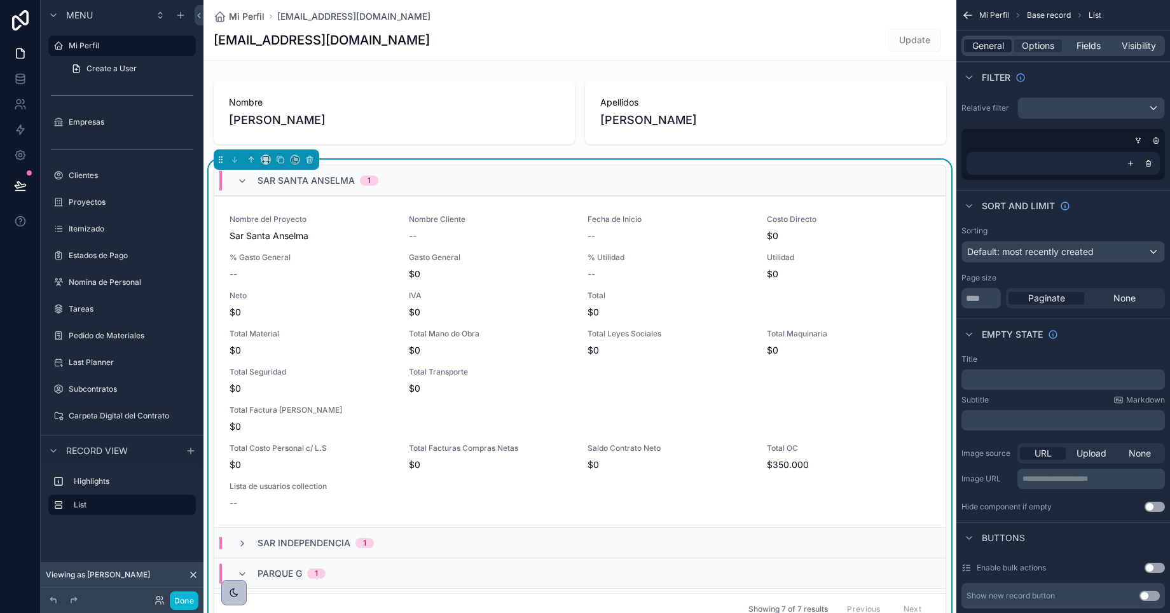
click at [983, 48] on span "General" at bounding box center [989, 45] width 32 height 13
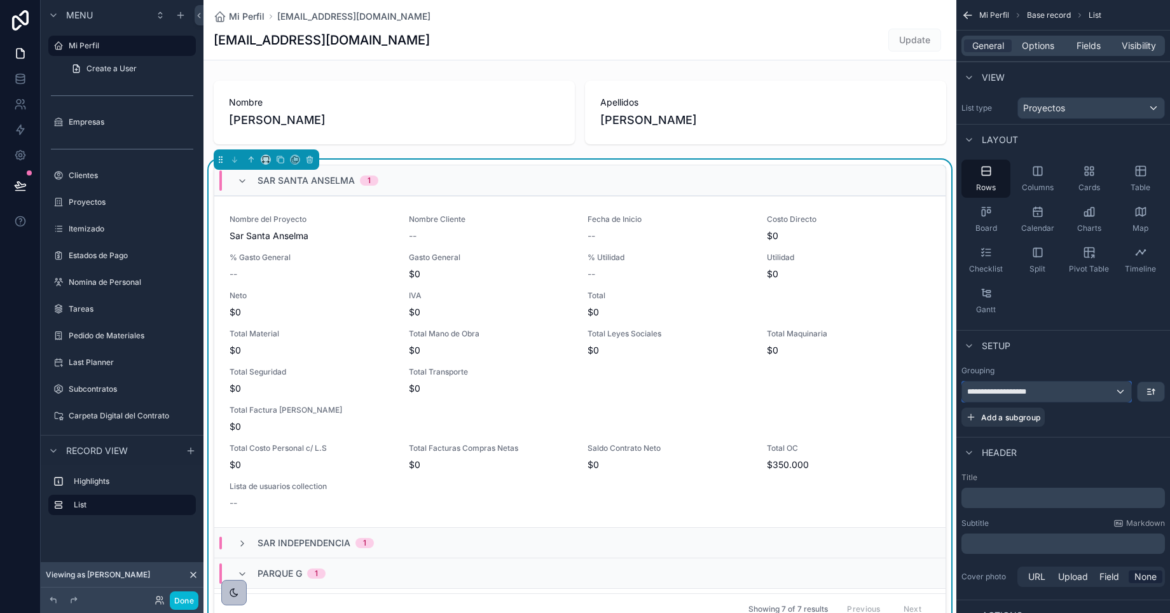
click at [1023, 394] on span "**********" at bounding box center [1005, 392] width 76 height 10
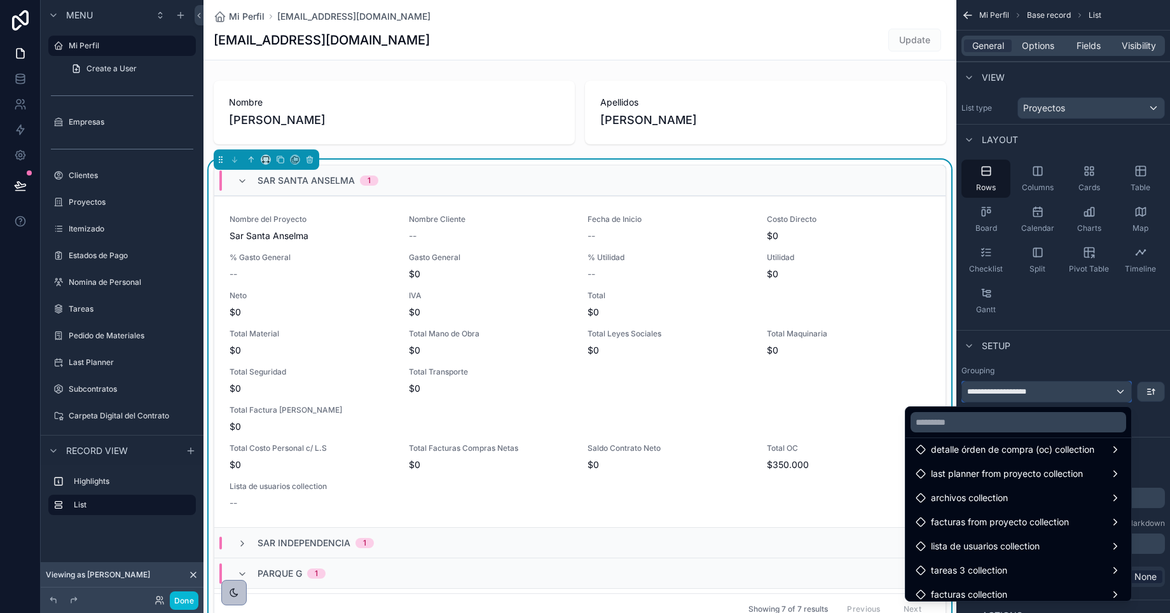
scroll to position [747, 0]
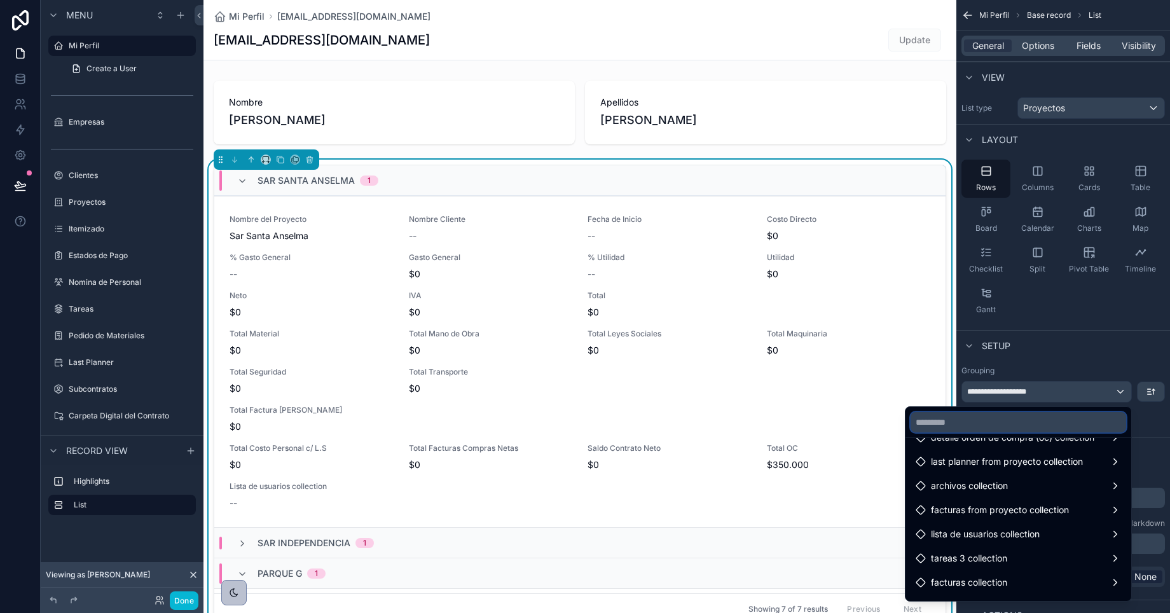
click at [965, 416] on input "text" at bounding box center [1019, 422] width 216 height 20
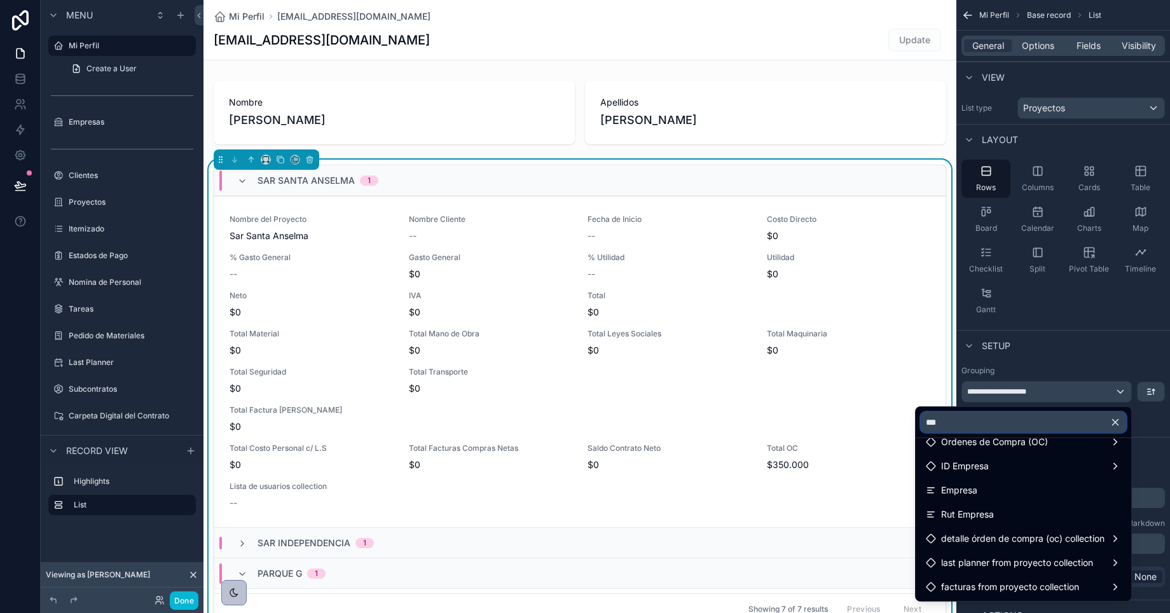
scroll to position [0, 0]
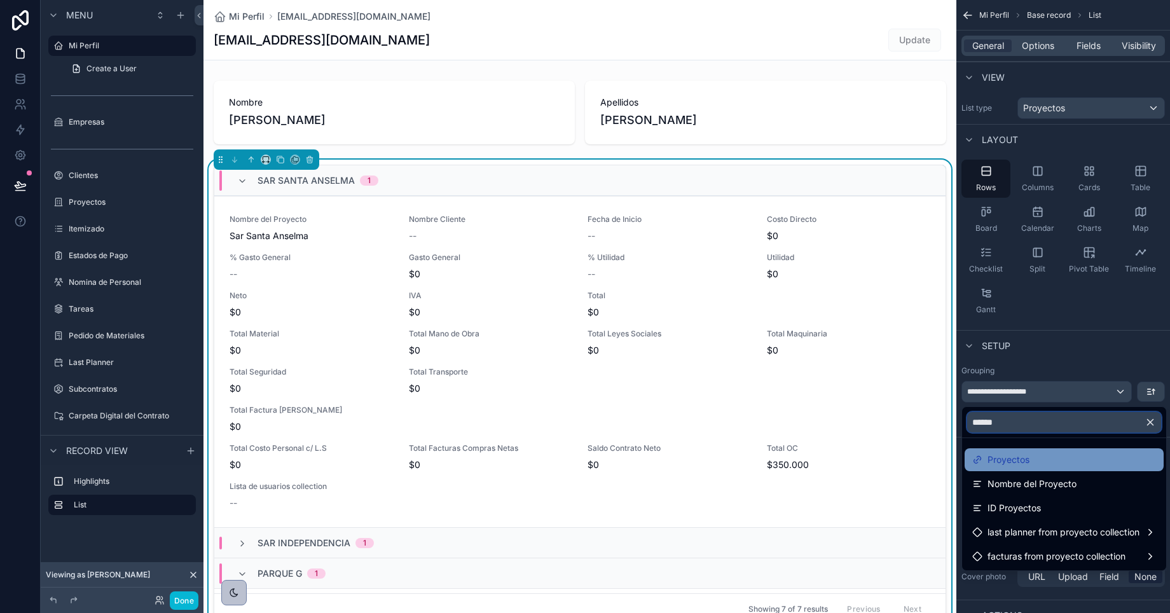
type input "******"
click at [995, 459] on span "Proyectos" at bounding box center [1009, 459] width 42 height 15
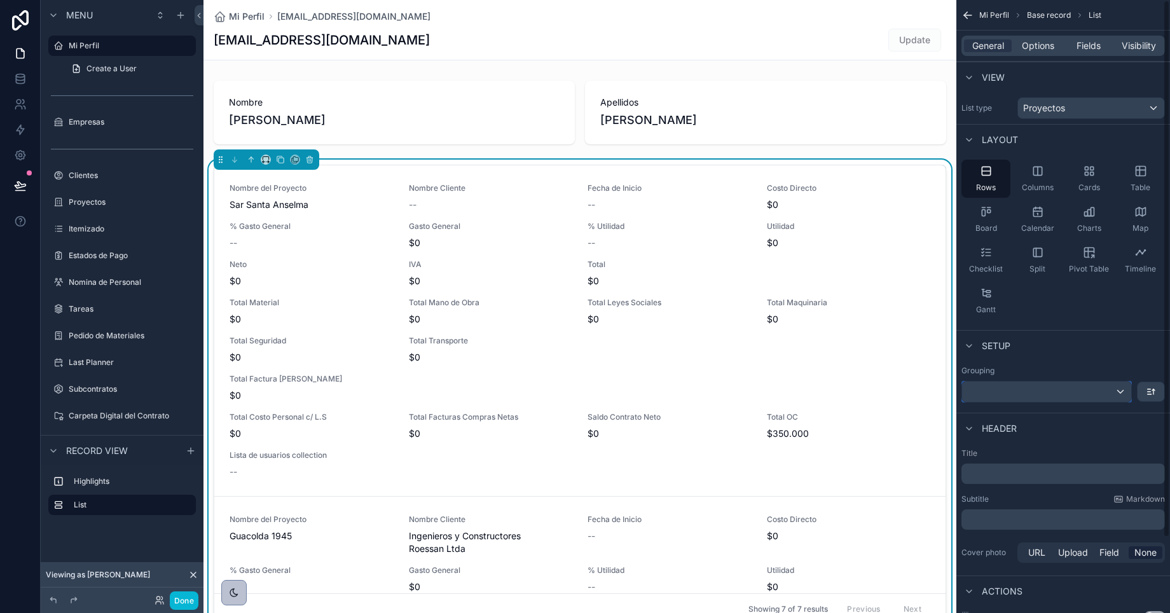
click at [992, 389] on div "scrollable content" at bounding box center [1046, 392] width 169 height 20
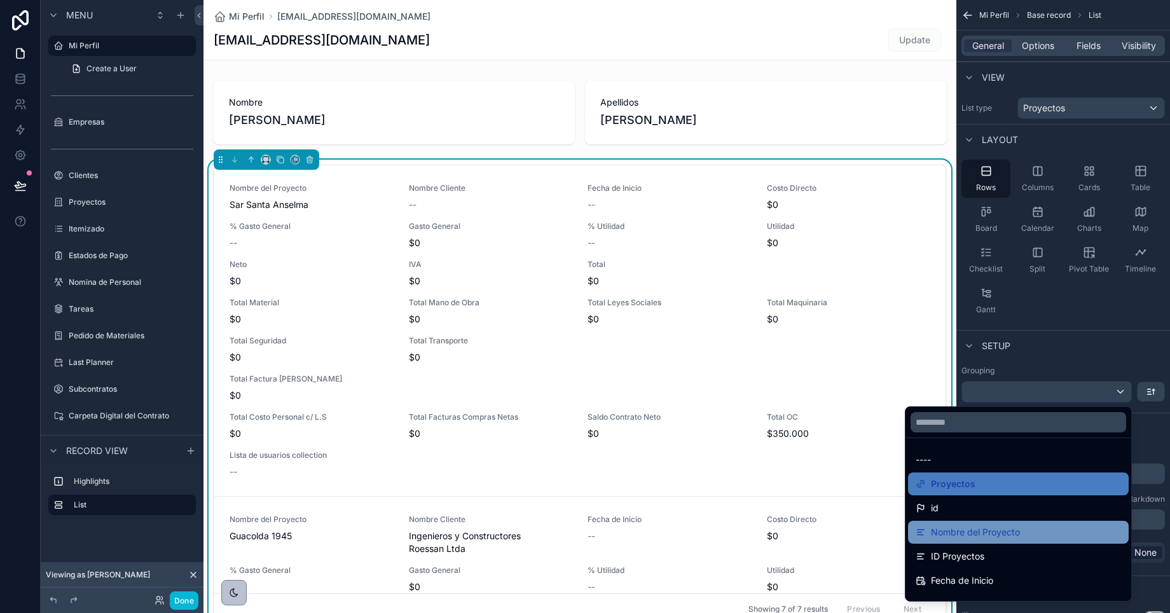
click at [978, 529] on span "Nombre del Proyecto" at bounding box center [975, 532] width 89 height 15
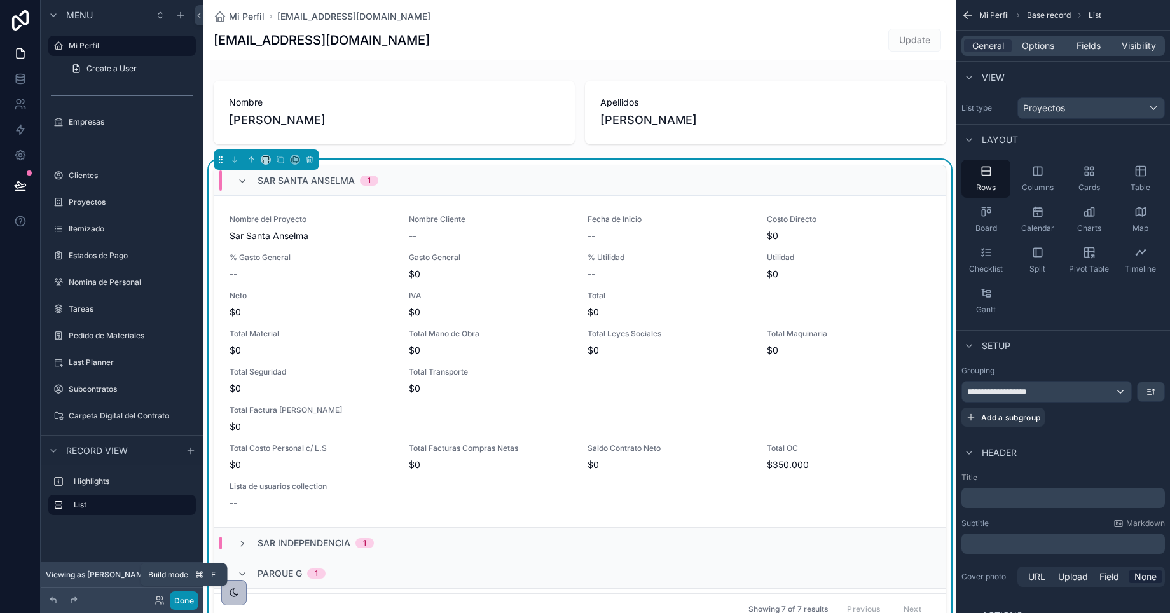
click at [184, 596] on button "Done" at bounding box center [184, 601] width 29 height 18
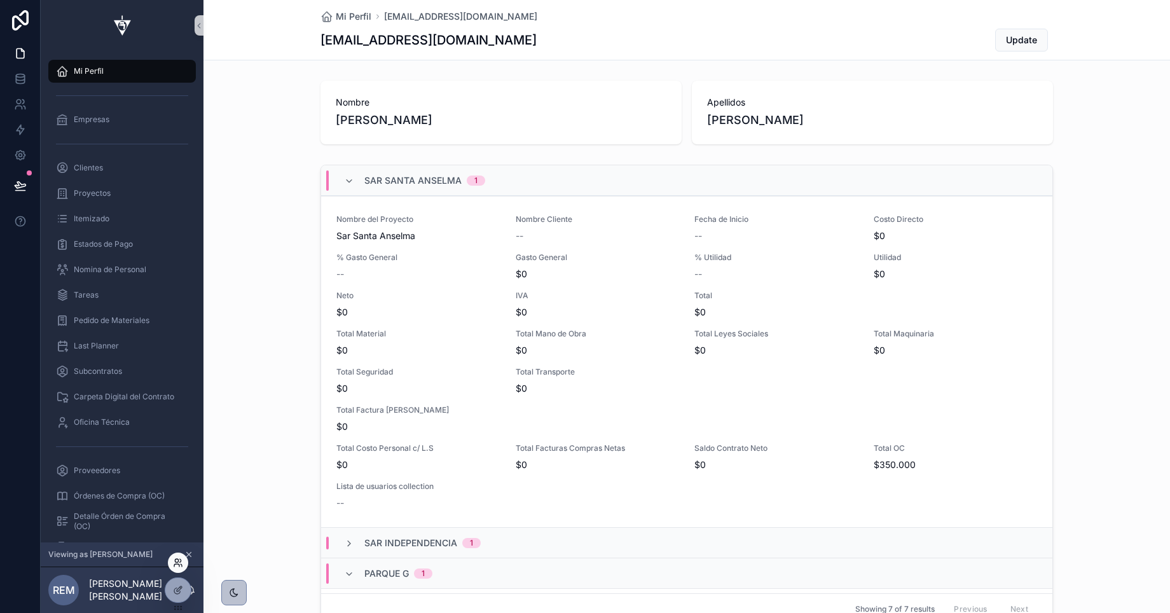
click at [178, 560] on icon at bounding box center [176, 560] width 3 height 3
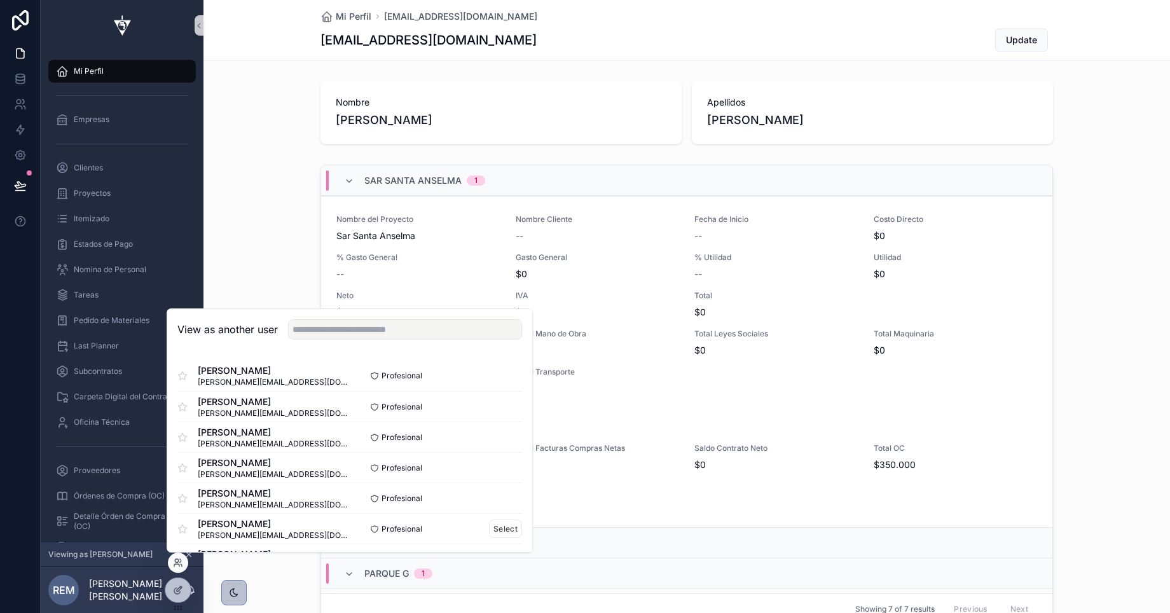
click at [220, 523] on span "[PERSON_NAME]" at bounding box center [274, 524] width 152 height 13
click at [505, 529] on button "Select" at bounding box center [505, 529] width 33 height 18
click at [266, 188] on div "Sar Santa Anselma 1 Nombre del Proyecto Sar Santa Anselma Nombre Cliente -- Fec…" at bounding box center [687, 397] width 967 height 475
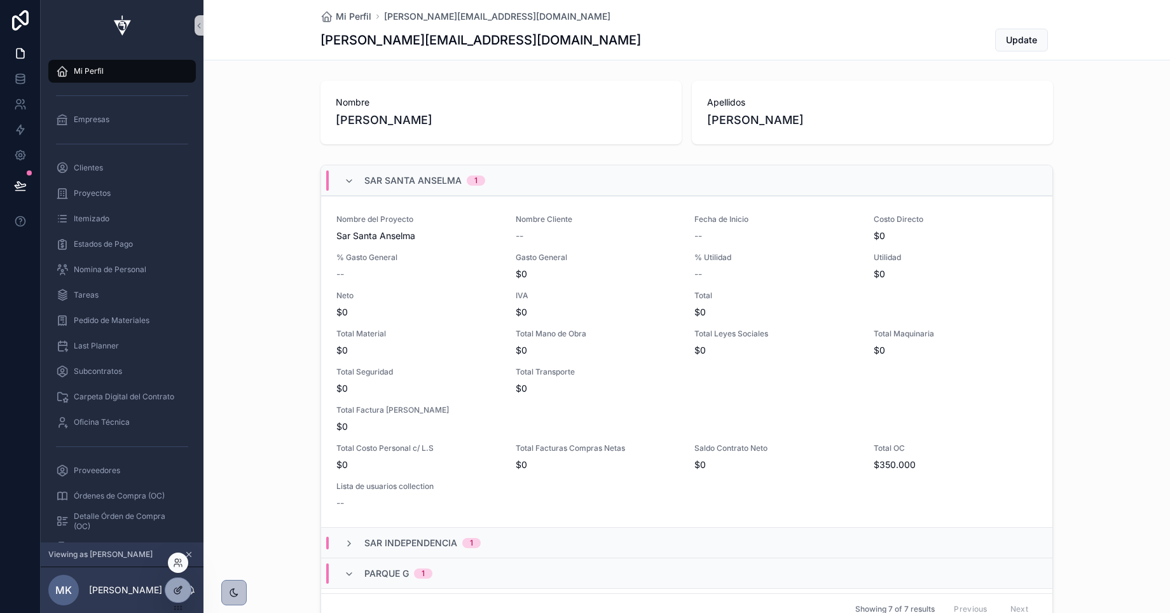
click at [174, 593] on icon at bounding box center [178, 590] width 10 height 10
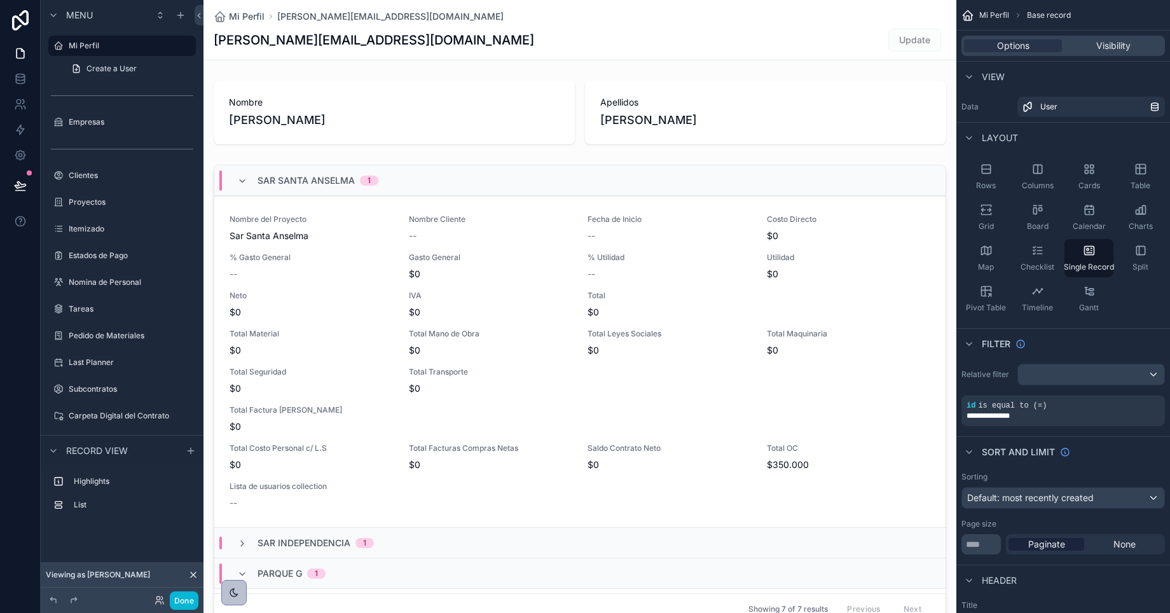
click at [761, 156] on div "scrollable content" at bounding box center [580, 605] width 753 height 1210
click at [786, 161] on div "scrollable content" at bounding box center [580, 397] width 753 height 475
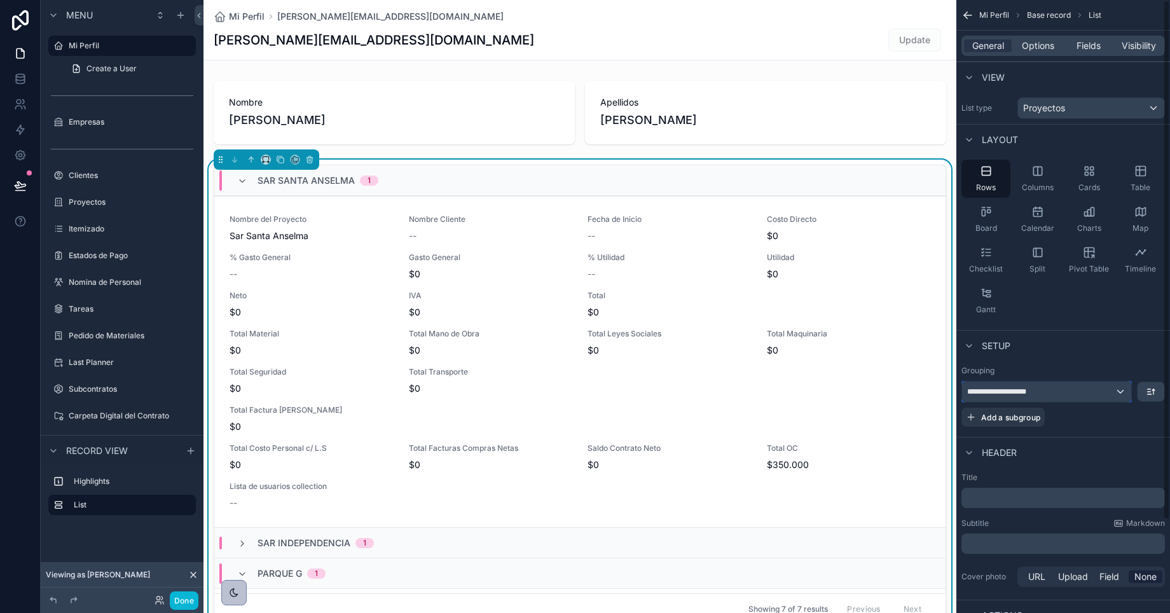
click at [1035, 392] on span "**********" at bounding box center [1005, 392] width 76 height 10
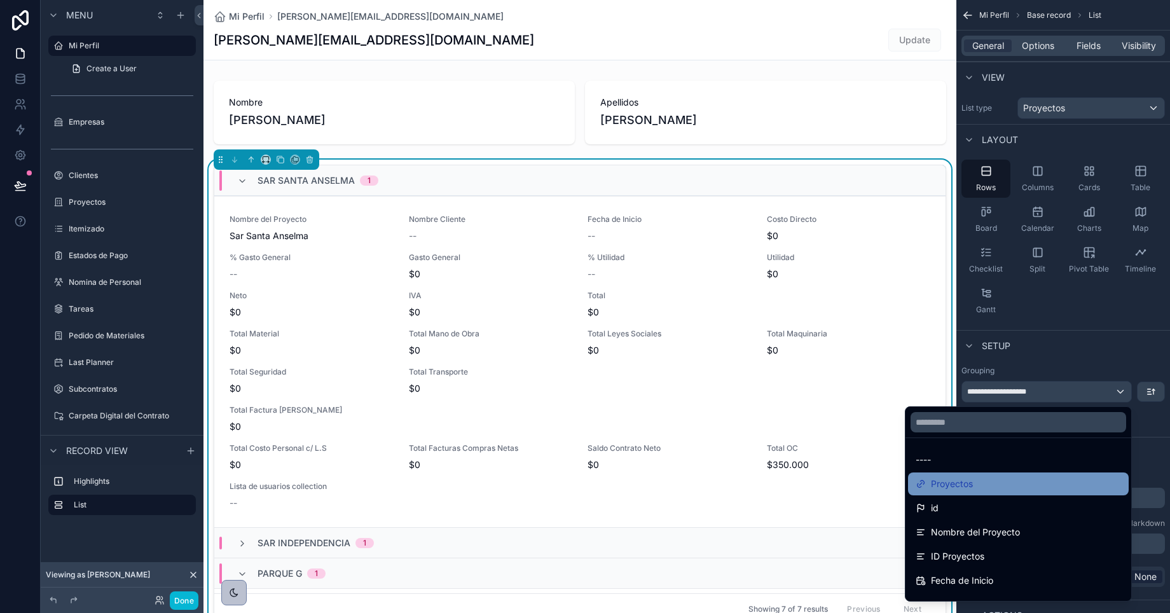
click at [957, 490] on span "Proyectos" at bounding box center [952, 483] width 42 height 15
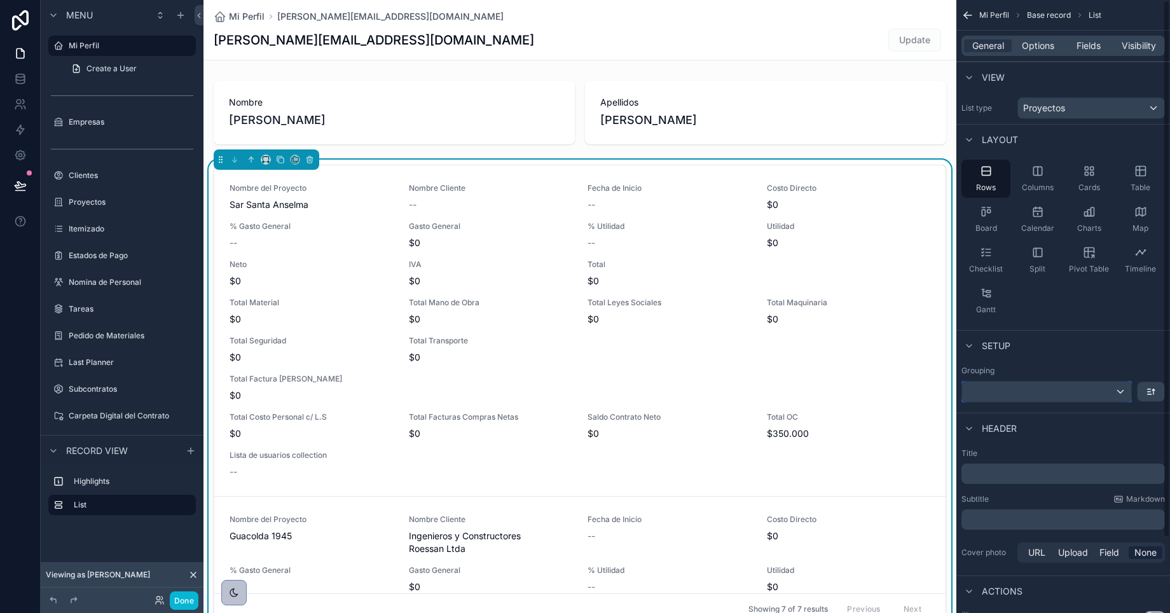
click at [1029, 393] on div "scrollable content" at bounding box center [1046, 392] width 169 height 20
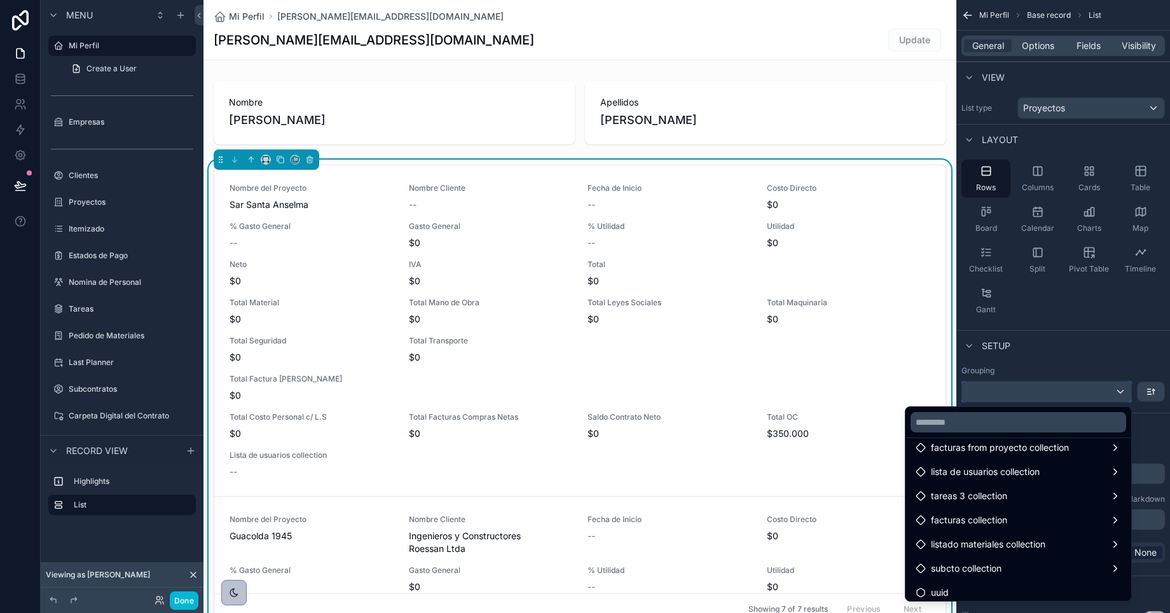
scroll to position [815, 0]
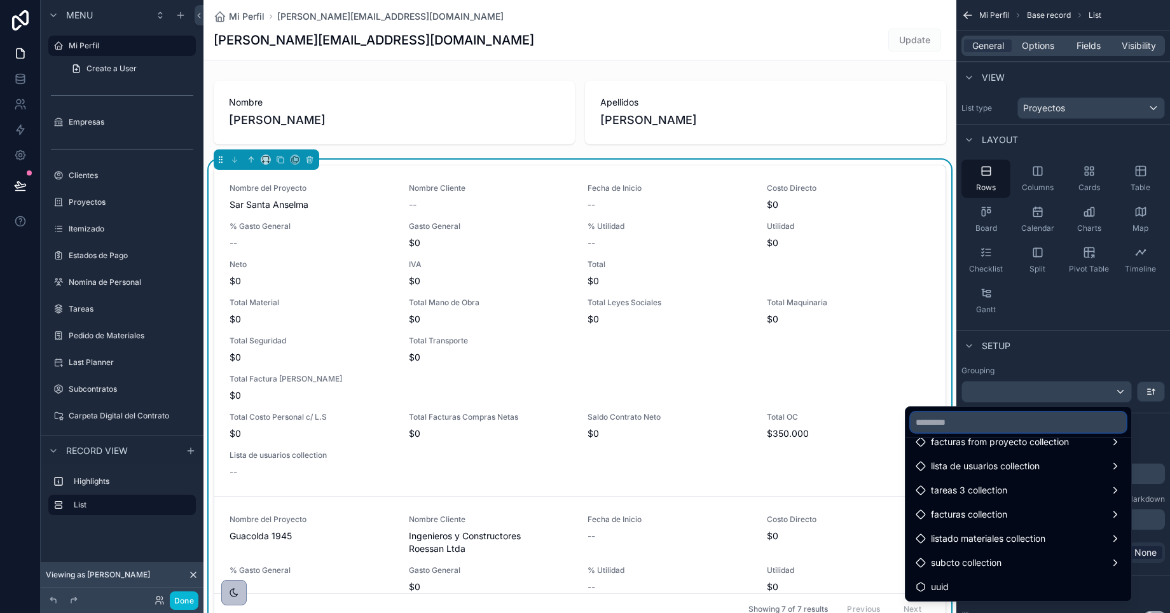
click at [973, 424] on input "text" at bounding box center [1019, 422] width 216 height 20
click at [1057, 361] on div "scrollable content" at bounding box center [585, 306] width 1170 height 613
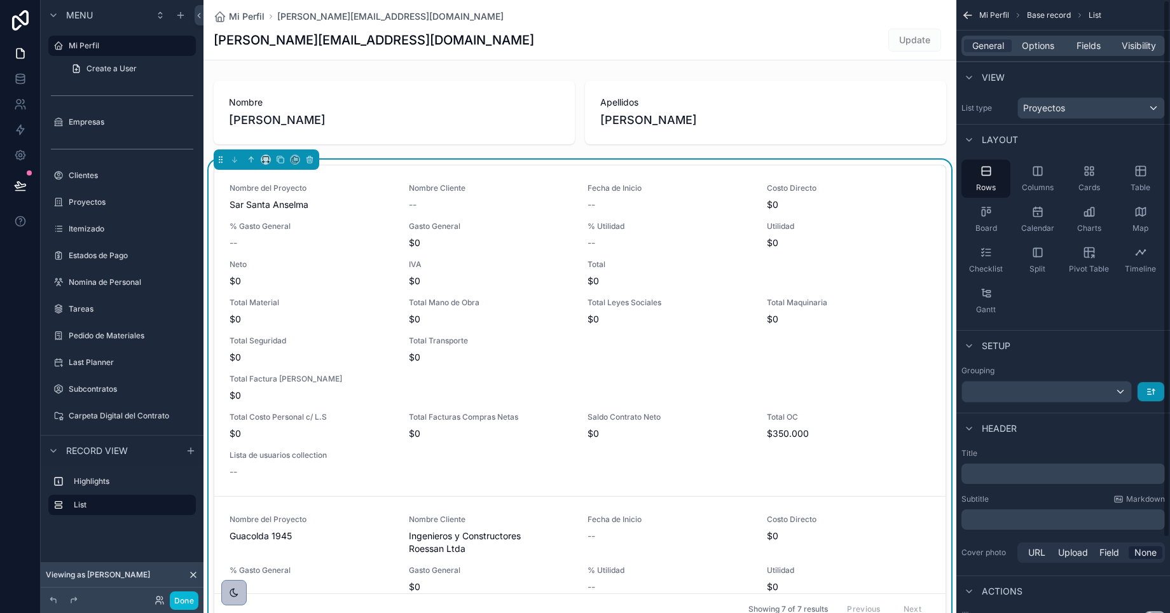
click at [1156, 393] on button "scrollable content" at bounding box center [1151, 391] width 27 height 19
click at [1156, 393] on div "scrollable content" at bounding box center [585, 306] width 1170 height 613
click at [987, 388] on div "scrollable content" at bounding box center [1046, 392] width 169 height 20
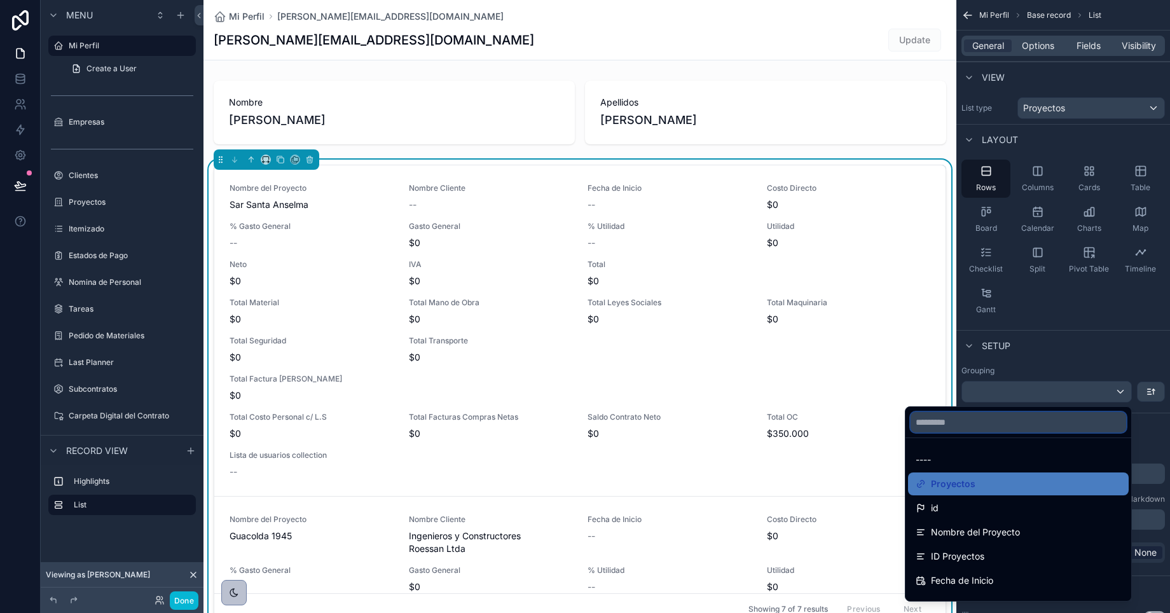
click at [989, 421] on input "text" at bounding box center [1019, 422] width 216 height 20
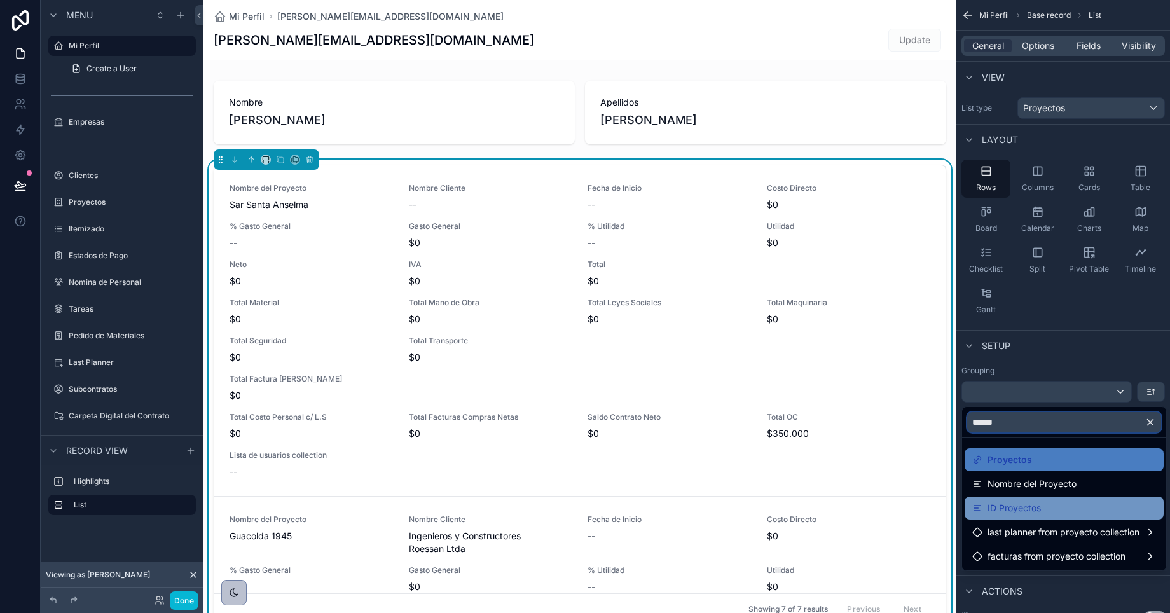
type input "******"
click at [1013, 503] on span "ID Proyectos" at bounding box center [1014, 508] width 53 height 15
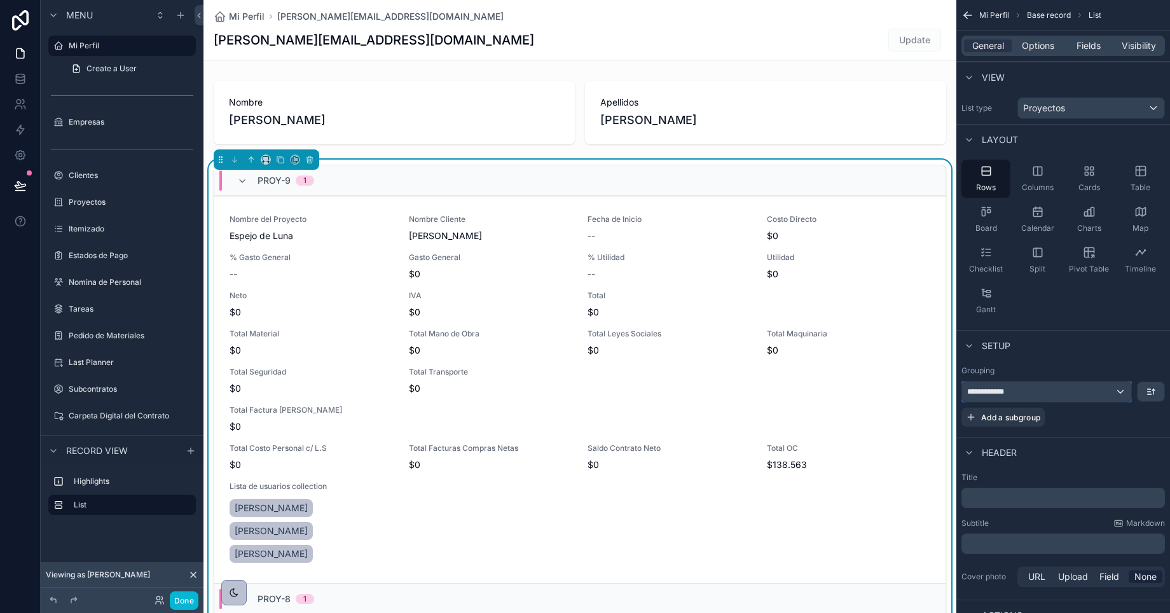
click at [1006, 389] on span "**********" at bounding box center [990, 392] width 46 height 10
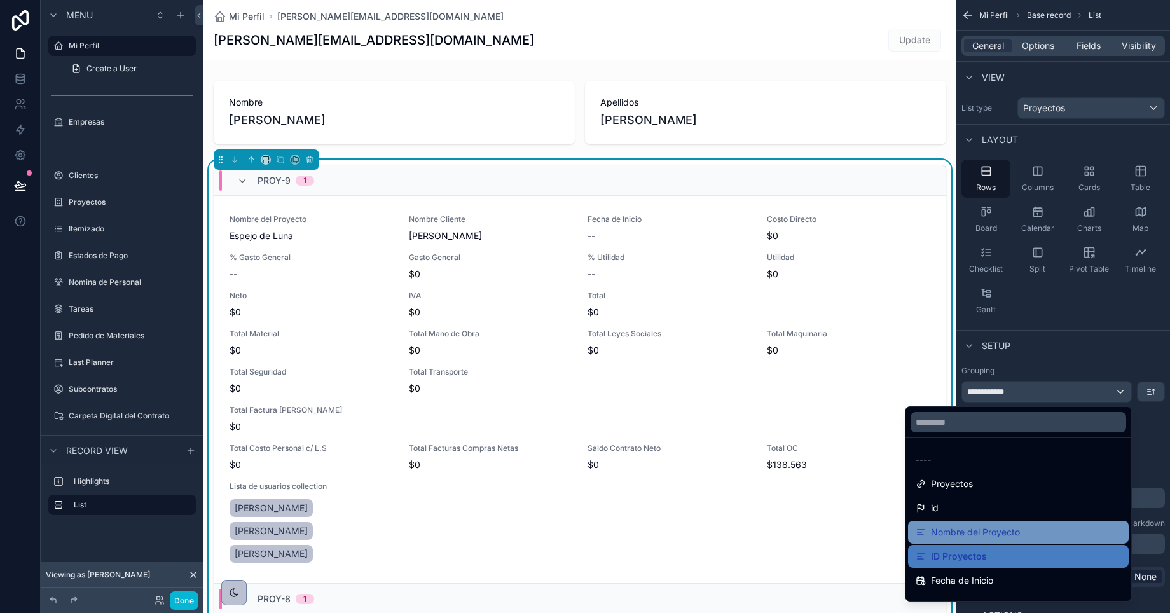
click at [978, 535] on span "Nombre del Proyecto" at bounding box center [975, 532] width 89 height 15
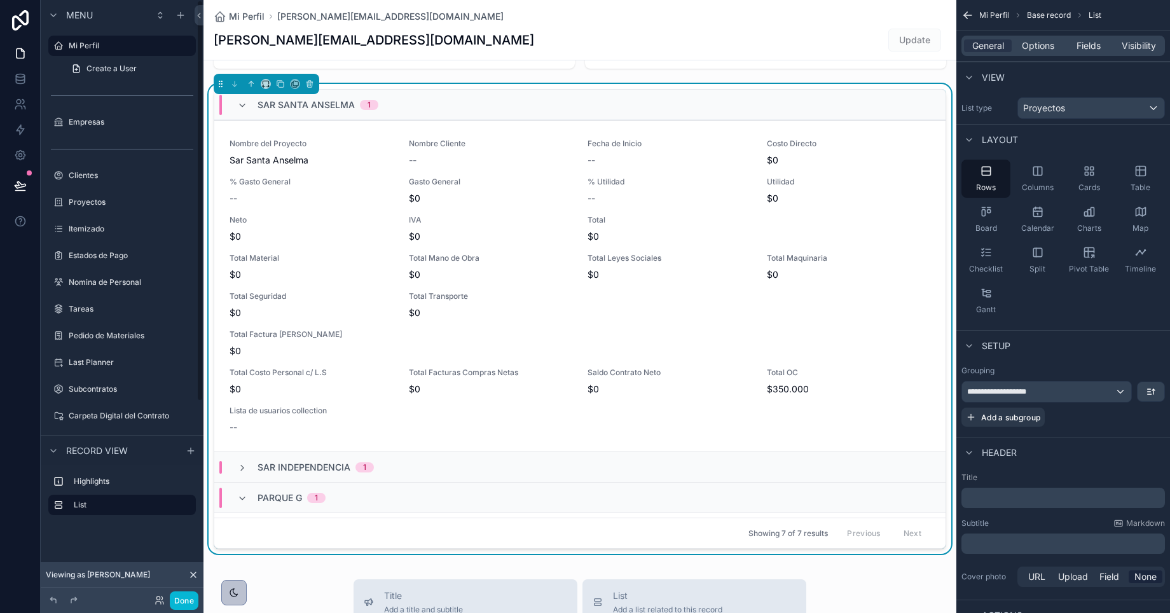
scroll to position [0, 0]
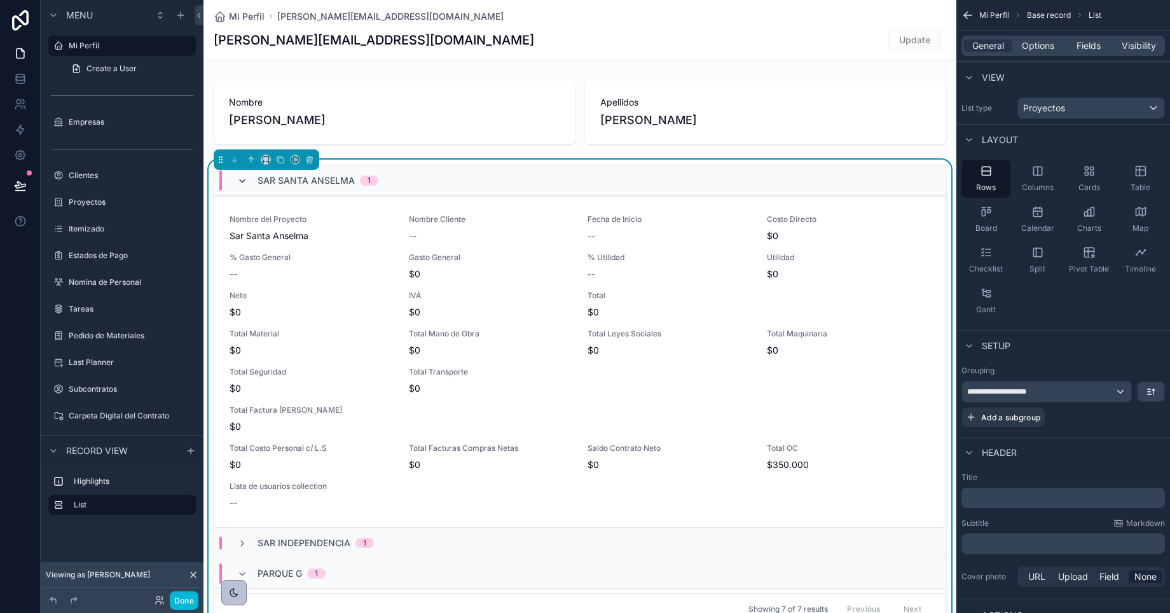
click at [240, 180] on icon "scrollable content" at bounding box center [242, 181] width 10 height 10
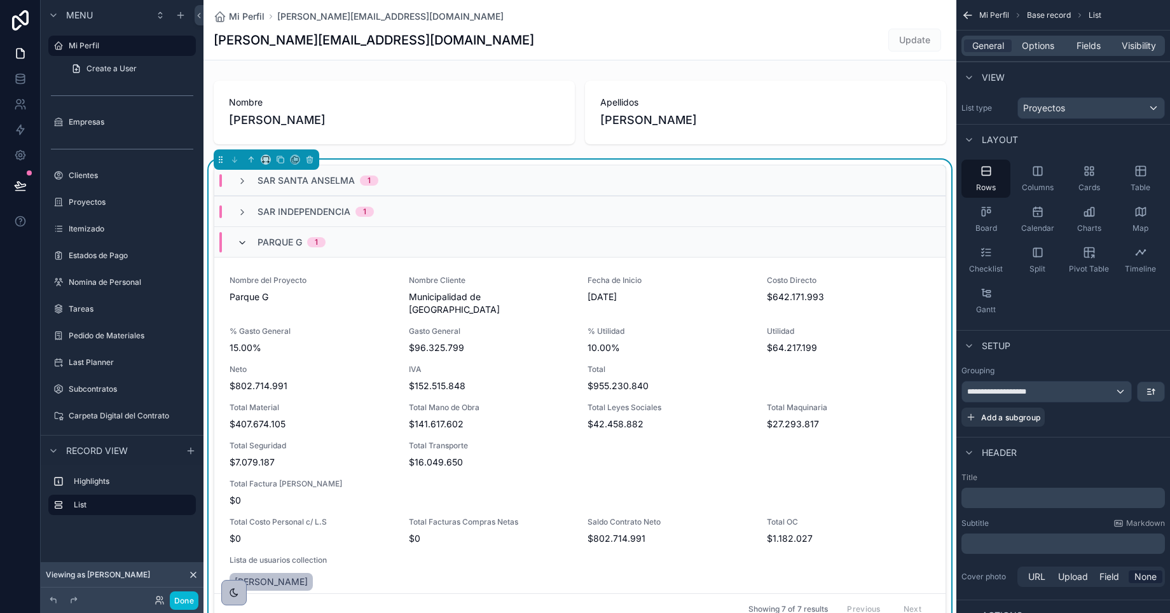
click at [244, 243] on icon "scrollable content" at bounding box center [242, 243] width 10 height 10
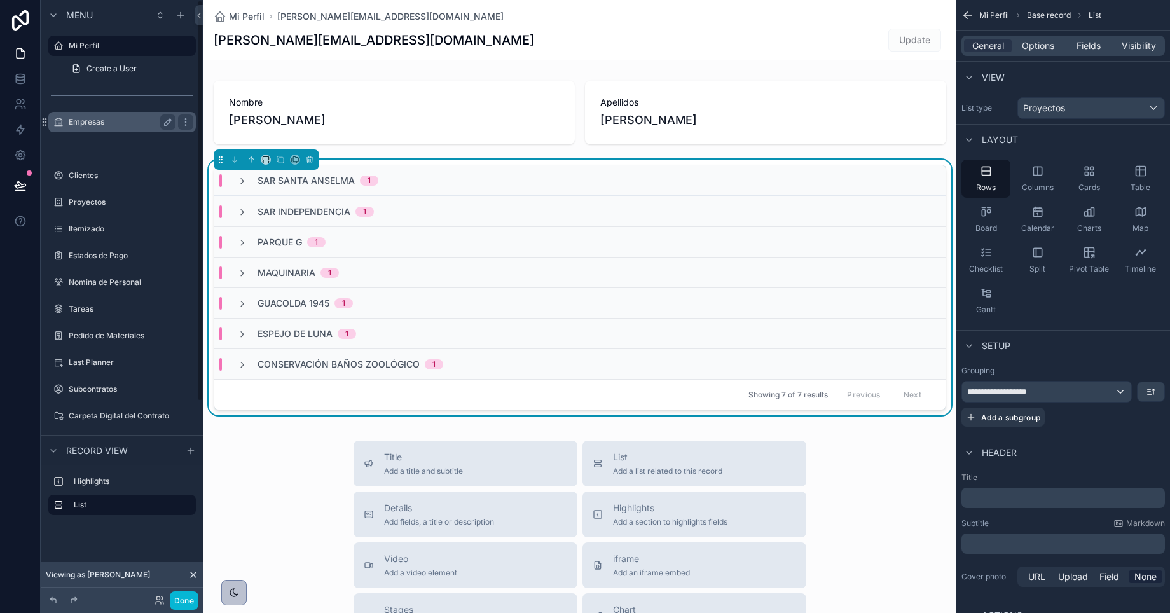
click at [79, 120] on label "Empresas" at bounding box center [120, 122] width 102 height 10
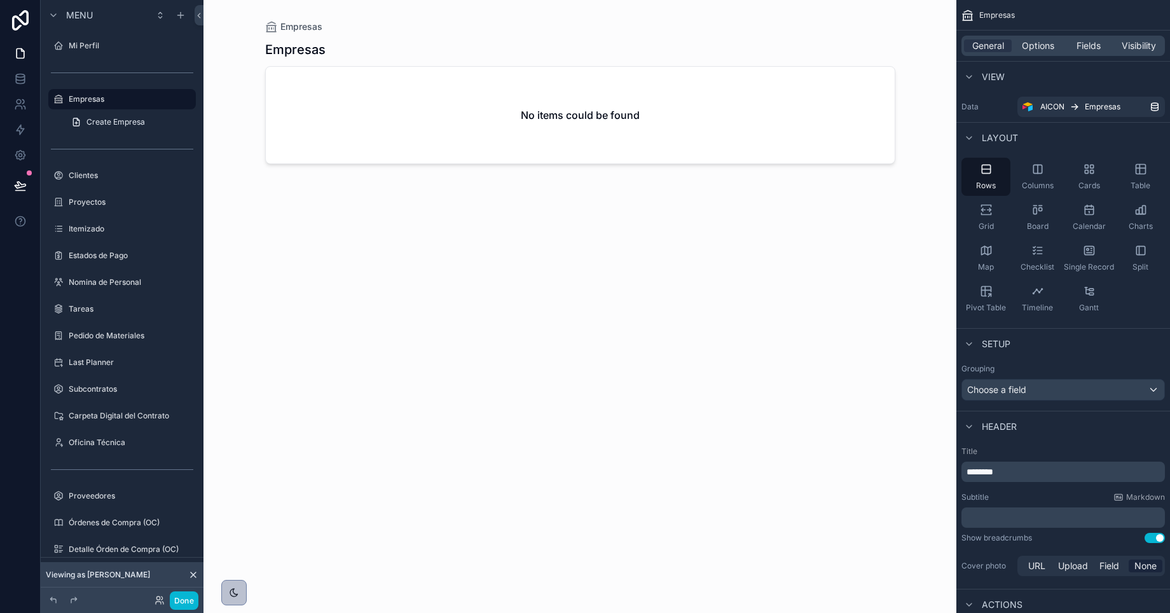
click at [754, 127] on div "scrollable content" at bounding box center [580, 299] width 651 height 598
click at [1041, 45] on span "Options" at bounding box center [1038, 45] width 32 height 13
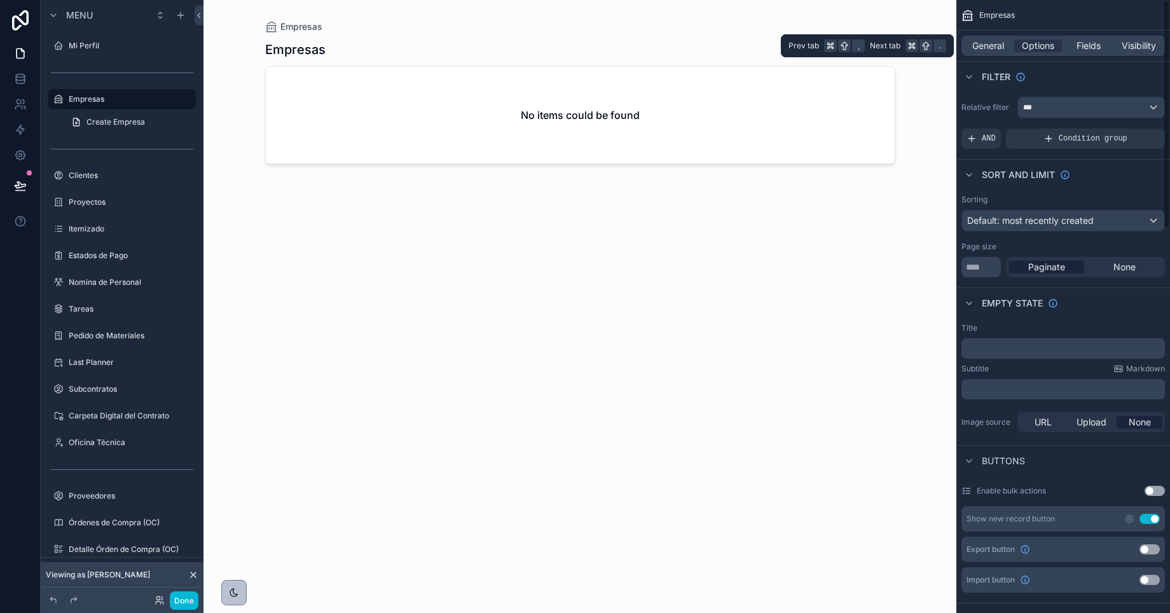
click at [991, 38] on div "General Options Fields Visibility" at bounding box center [1064, 46] width 204 height 20
click at [991, 45] on span "General" at bounding box center [989, 45] width 32 height 13
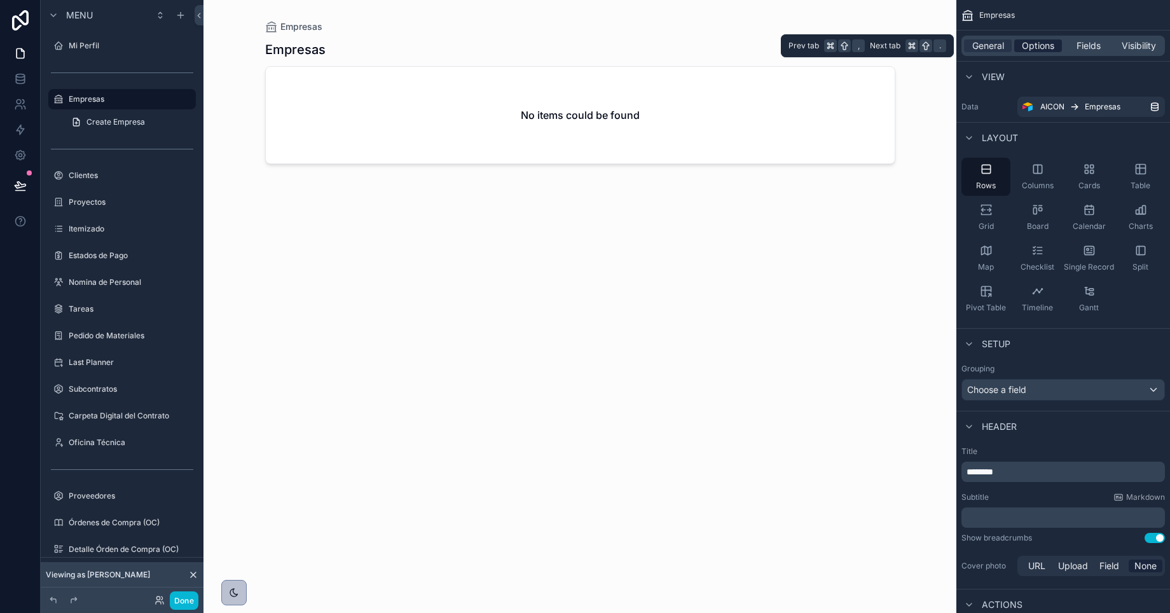
click at [1032, 45] on span "Options" at bounding box center [1038, 45] width 32 height 13
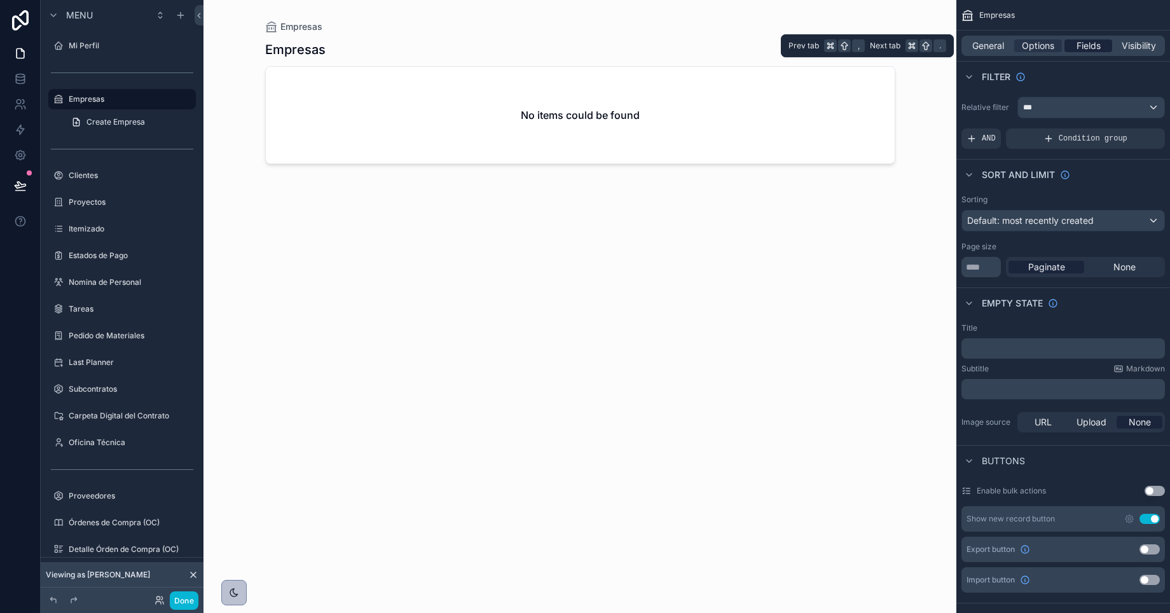
click at [1091, 48] on span "Fields" at bounding box center [1089, 45] width 24 height 13
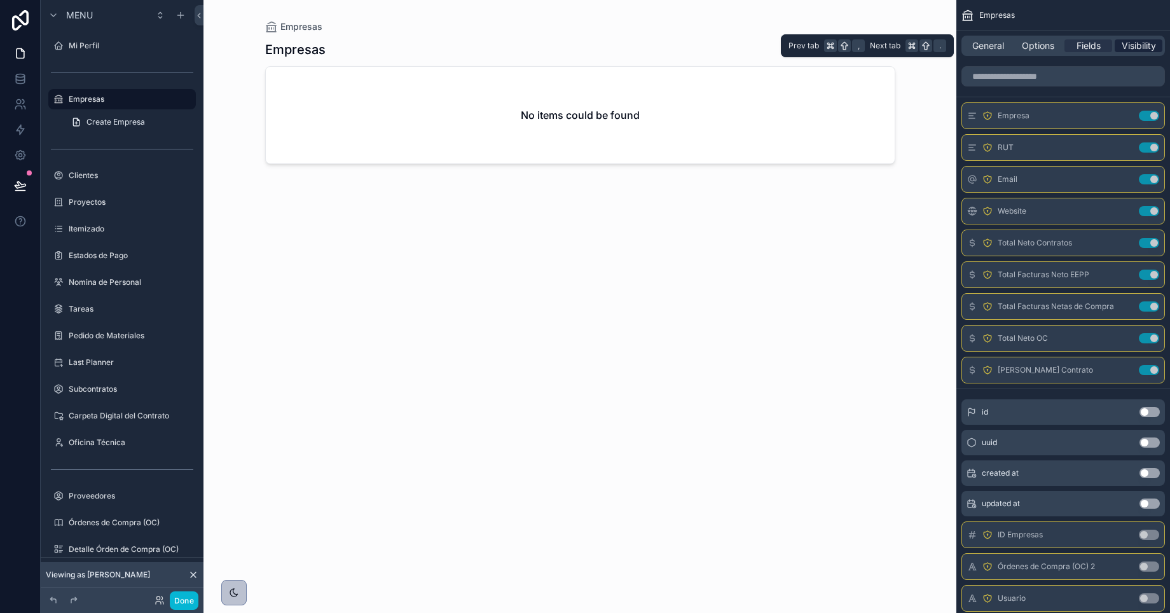
click at [1130, 48] on span "Visibility" at bounding box center [1139, 45] width 34 height 13
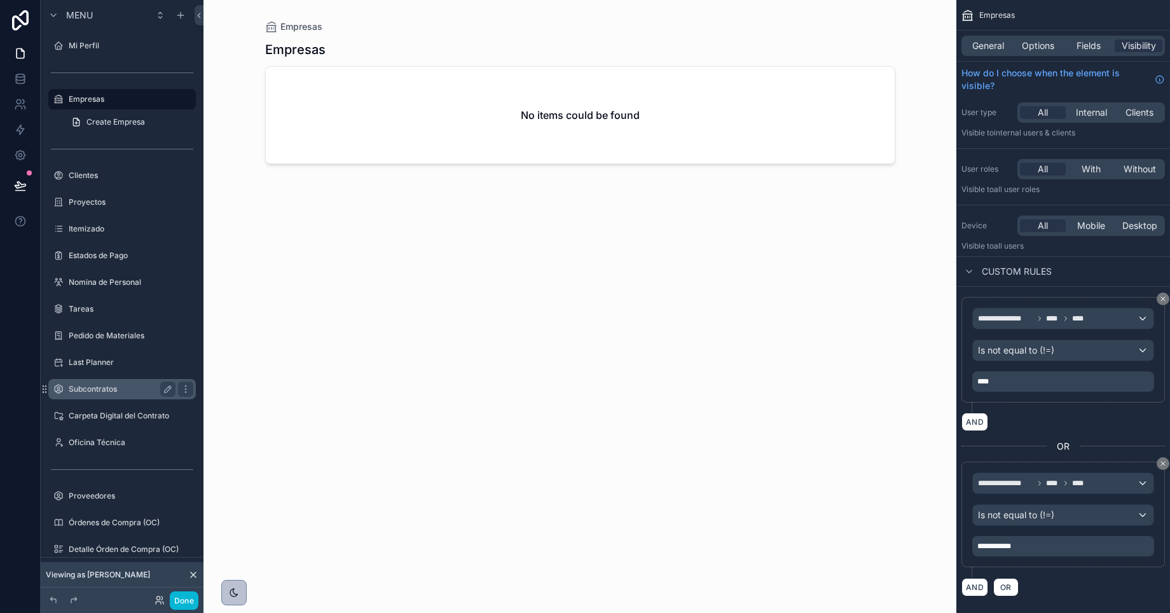
click at [91, 392] on label "Subcontratos" at bounding box center [120, 389] width 102 height 10
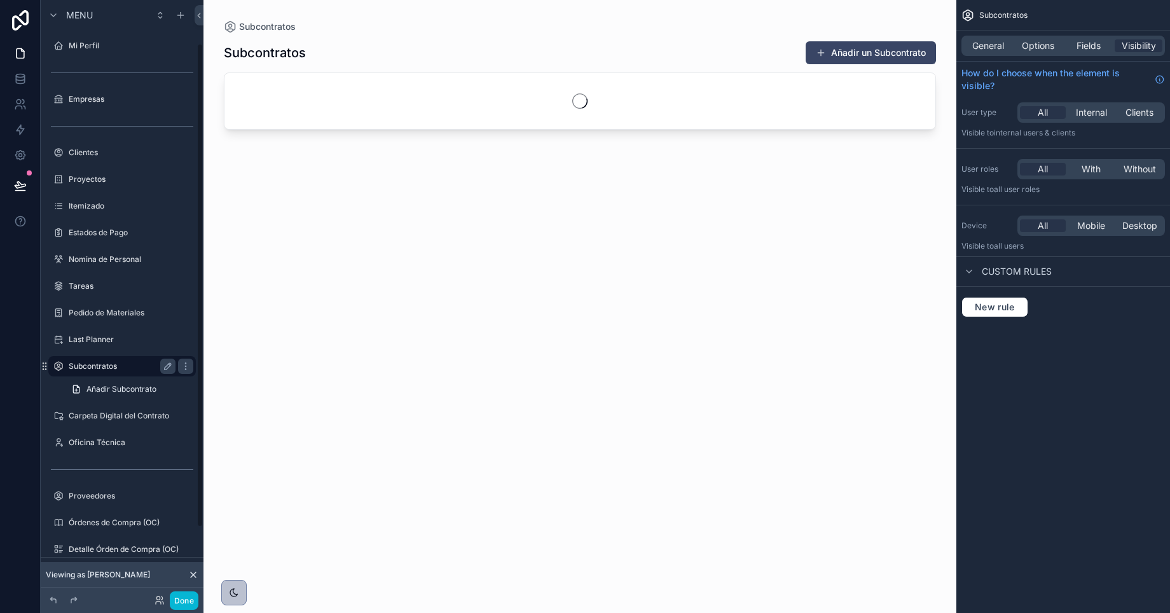
scroll to position [53, 0]
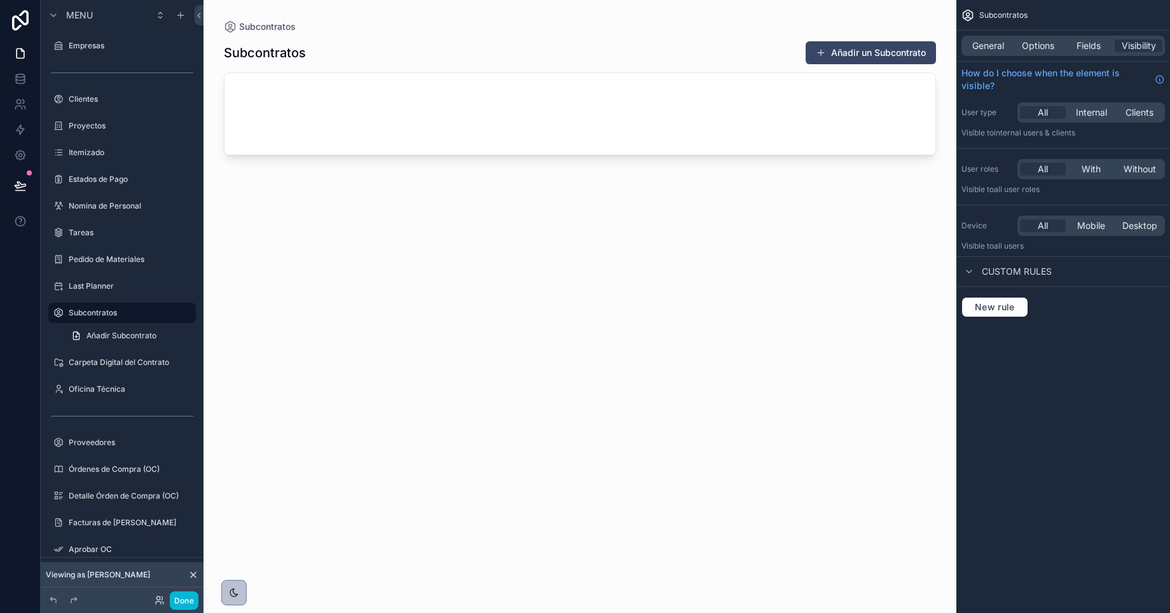
click at [562, 41] on div "scrollable content" at bounding box center [580, 299] width 753 height 598
click at [980, 38] on div "General Options Fields Visibility" at bounding box center [1064, 46] width 204 height 20
click at [987, 50] on span "General" at bounding box center [989, 45] width 32 height 13
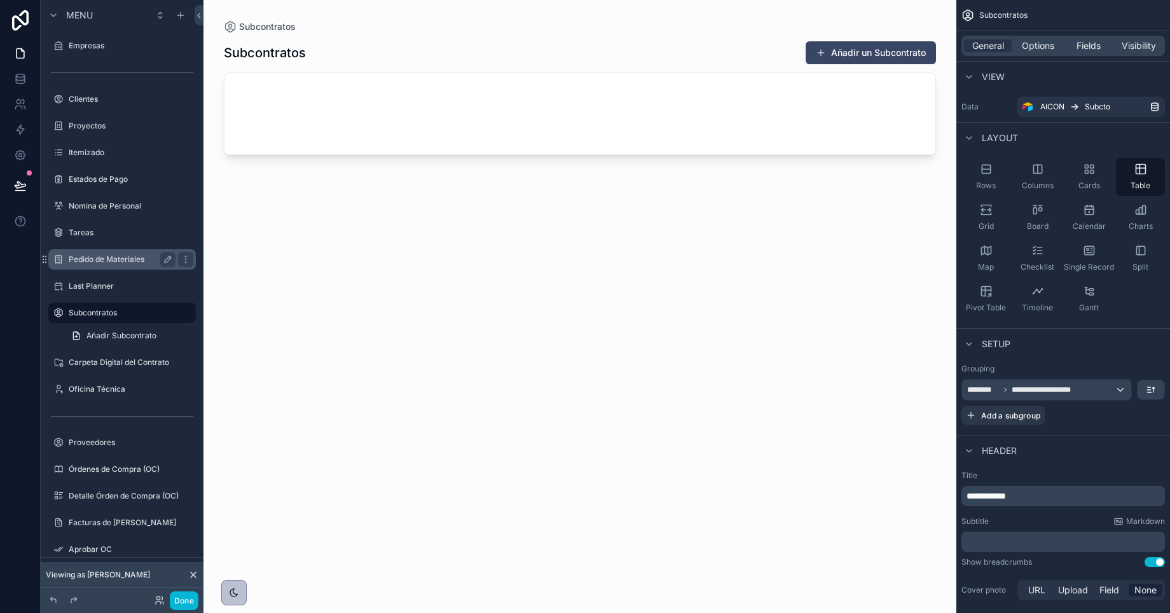
click at [87, 265] on div "Pedido de Materiales" at bounding box center [122, 259] width 107 height 15
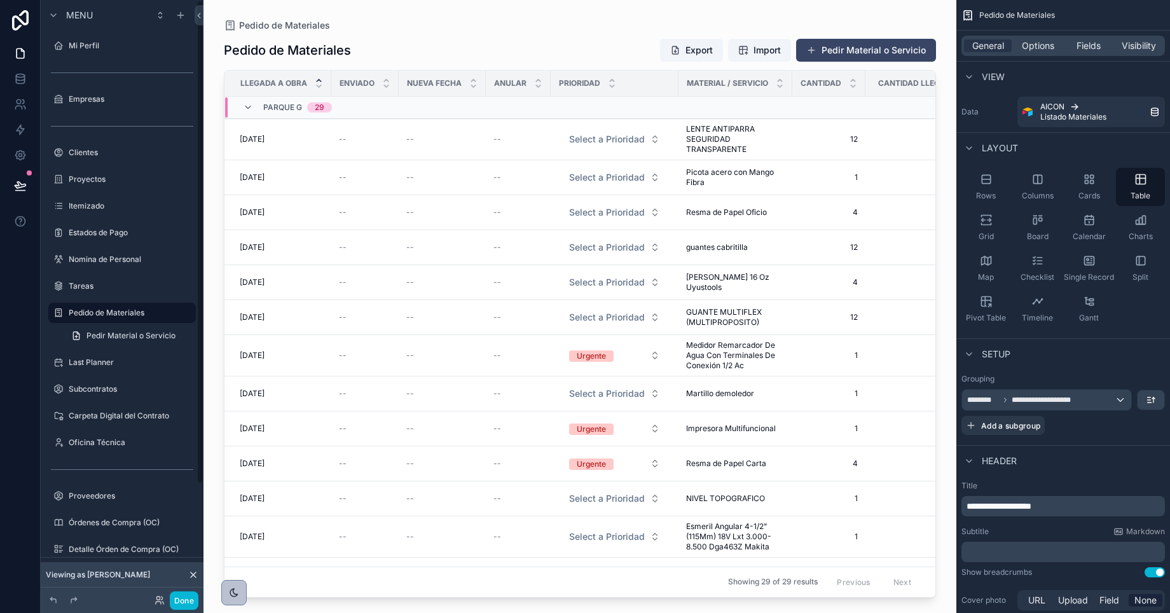
click at [282, 134] on div "scrollable content" at bounding box center [580, 299] width 753 height 598
click at [318, 142] on div "18/8/2025 18/8/2025" at bounding box center [282, 139] width 84 height 10
click at [265, 137] on span "[DATE]" at bounding box center [252, 139] width 25 height 10
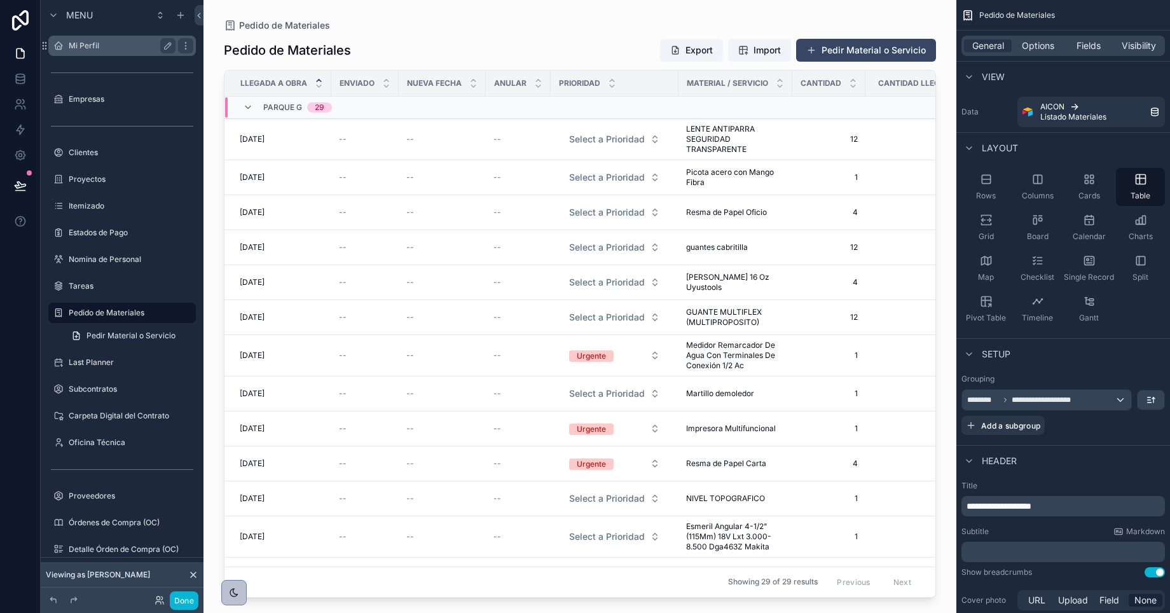
click at [89, 43] on label "Mi Perfil" at bounding box center [120, 46] width 102 height 10
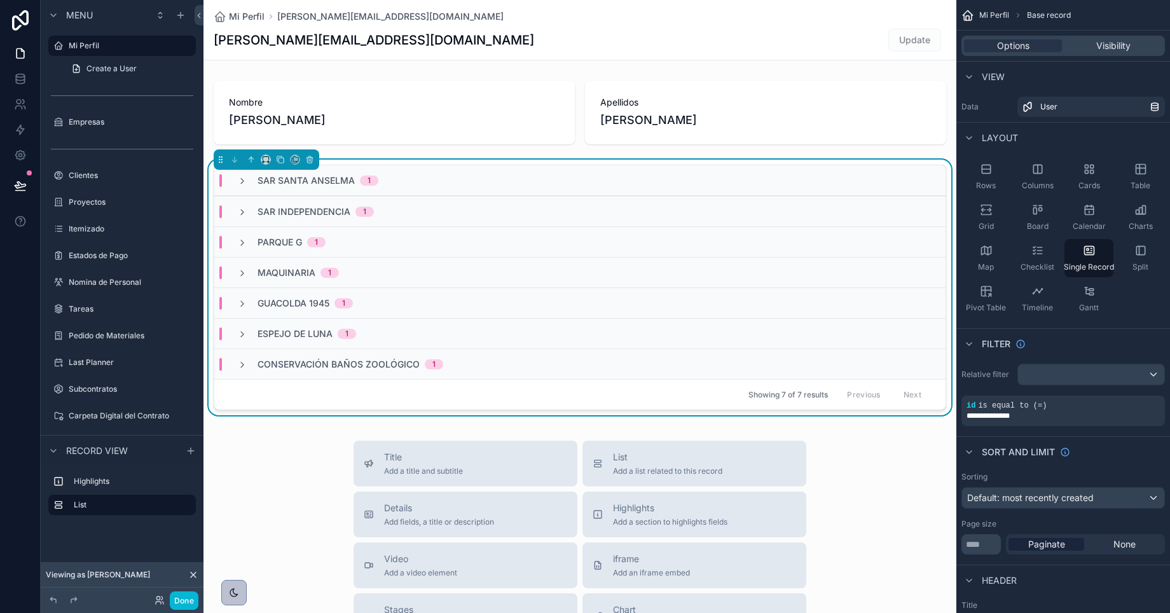
click at [791, 163] on div "scrollable content" at bounding box center [580, 497] width 753 height 995
click at [791, 163] on div "Sar Santa Anselma 1 Sar Independencia 1 Parque G 1 Maquinaria 1 Guacolda 1945 1…" at bounding box center [580, 290] width 753 height 261
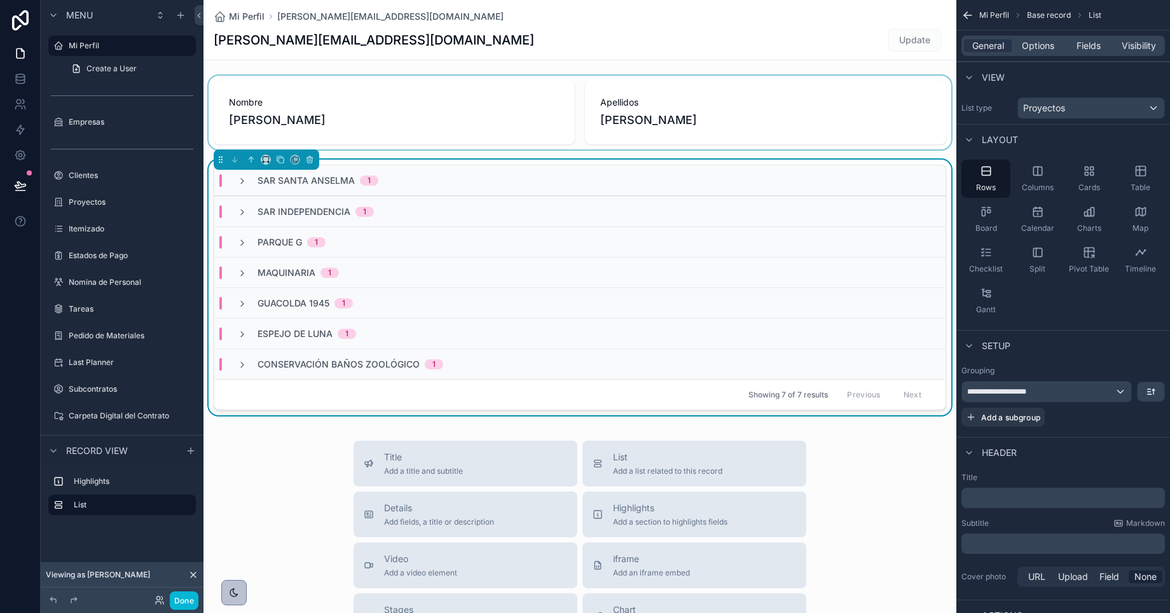
click at [799, 125] on div "scrollable content" at bounding box center [580, 113] width 753 height 74
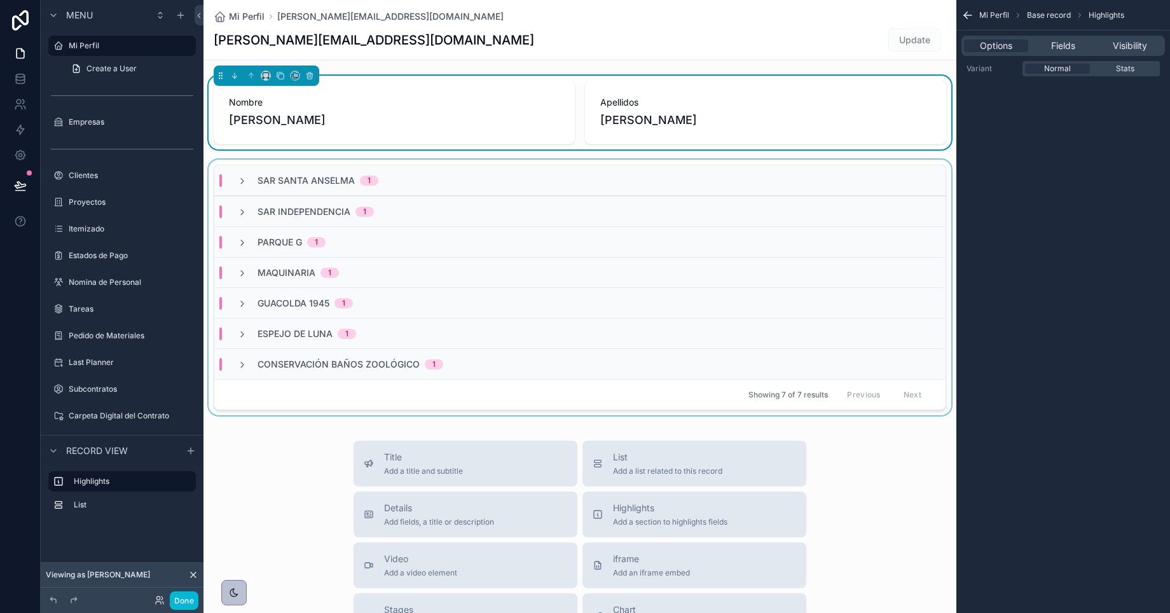
click at [803, 160] on div "scrollable content" at bounding box center [580, 290] width 753 height 261
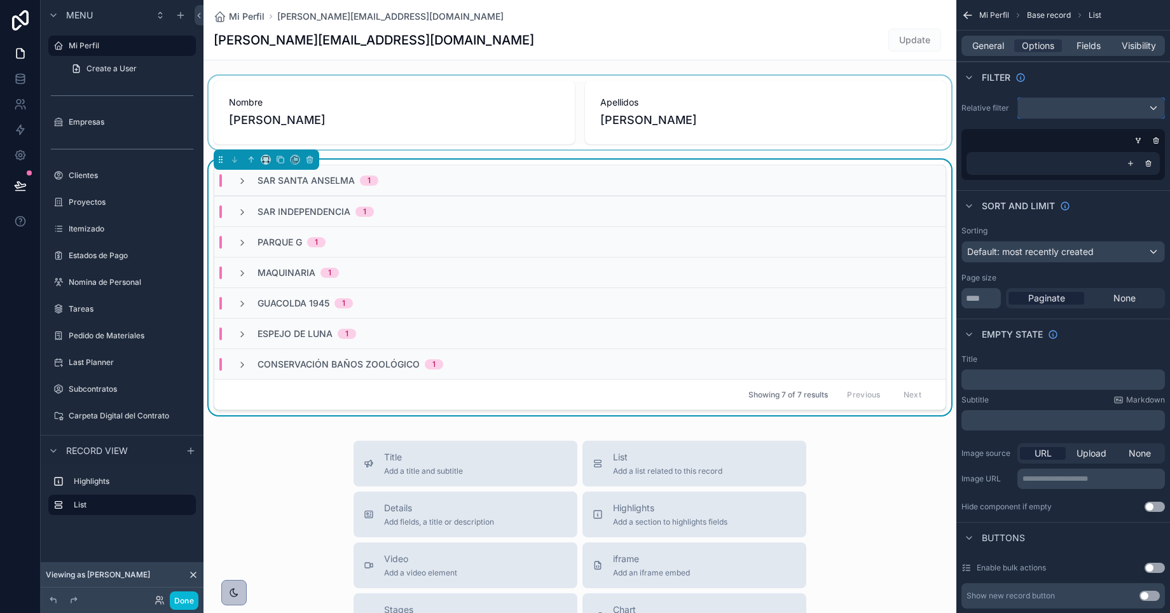
click at [1053, 107] on div "scrollable content" at bounding box center [1091, 108] width 146 height 20
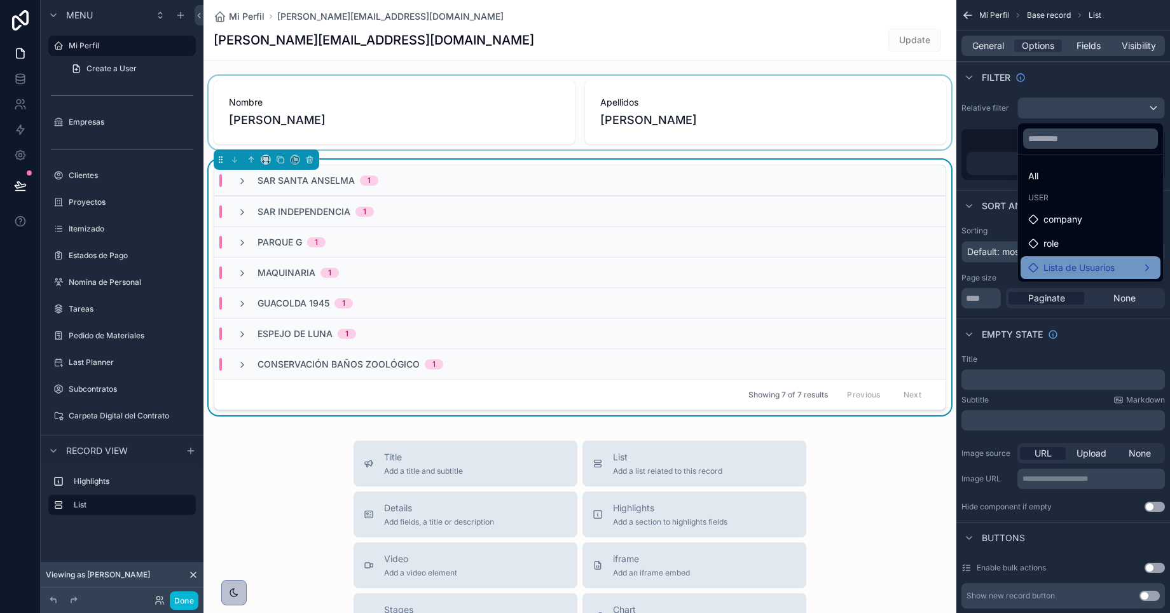
click at [1067, 265] on span "Lista de Usuarios" at bounding box center [1079, 267] width 71 height 15
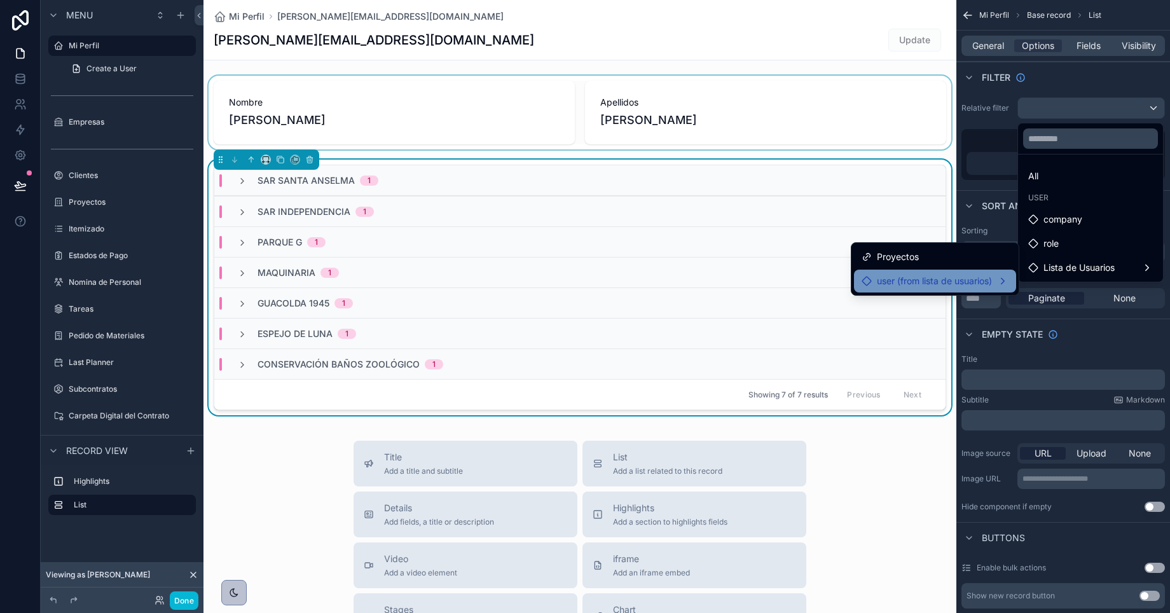
click at [921, 279] on span "user (from lista de usuarios)" at bounding box center [934, 281] width 115 height 15
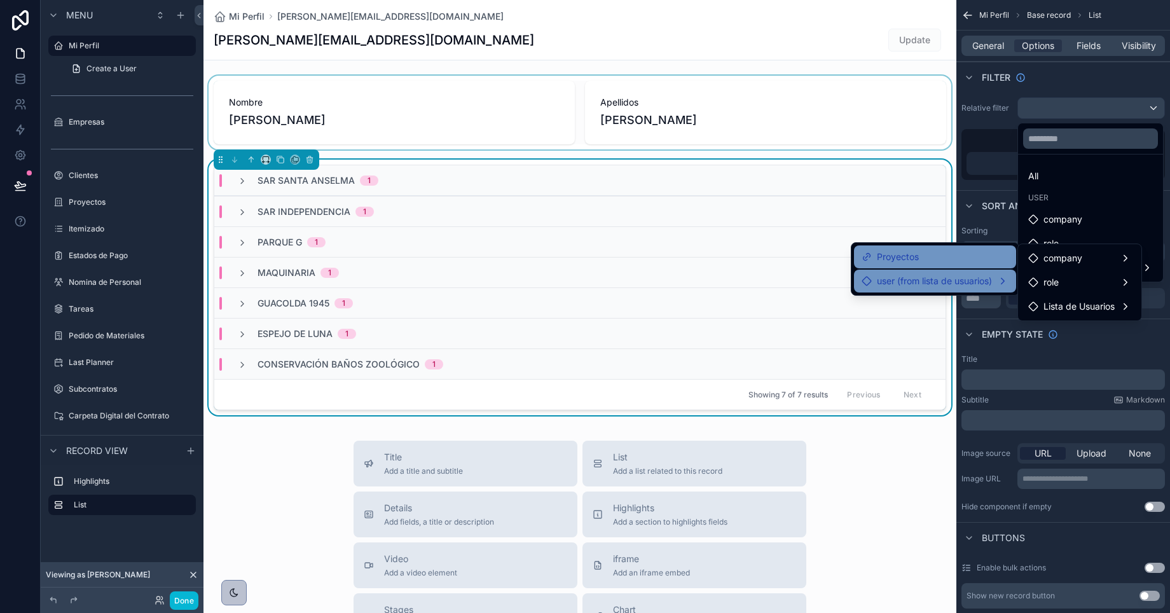
click at [917, 259] on div "Proyectos" at bounding box center [935, 256] width 147 height 15
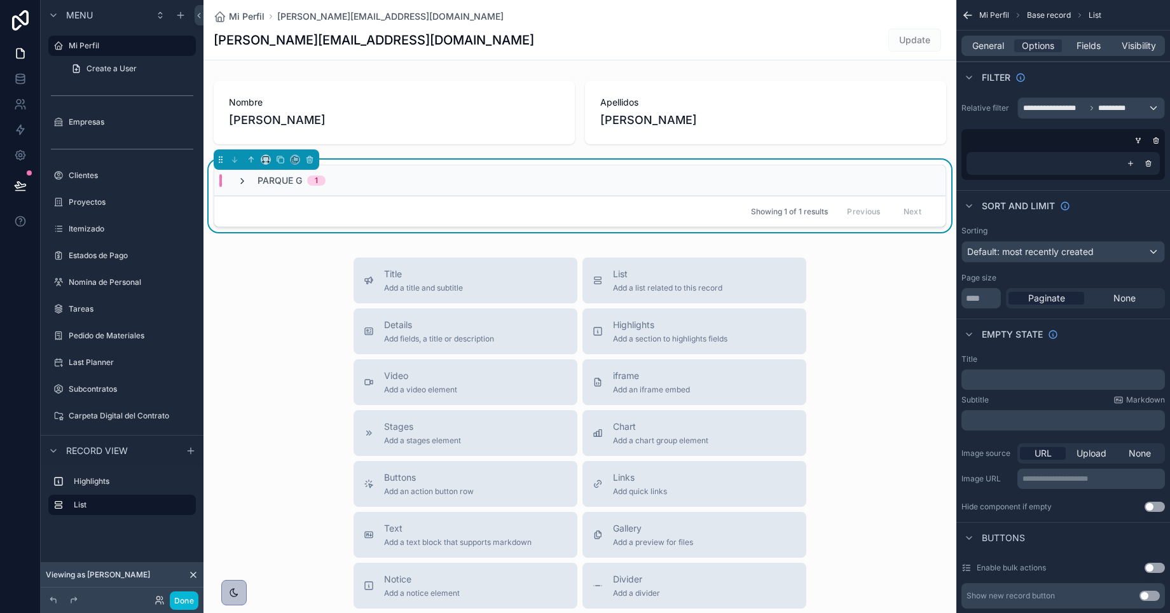
click at [241, 181] on icon "scrollable content" at bounding box center [242, 181] width 10 height 10
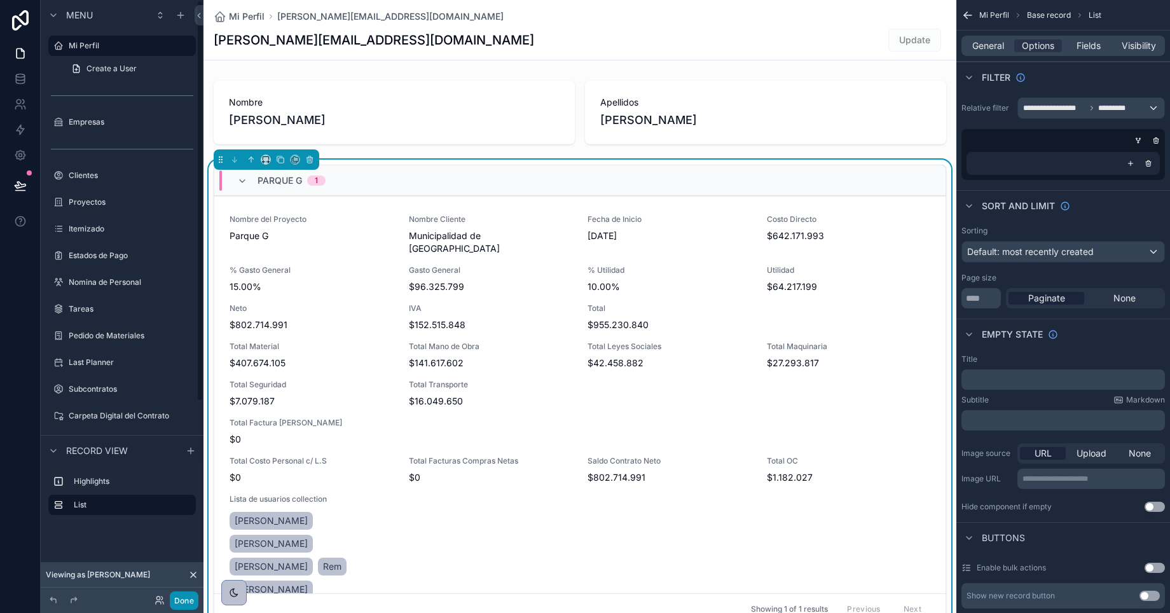
click at [186, 596] on button "Done" at bounding box center [184, 601] width 29 height 18
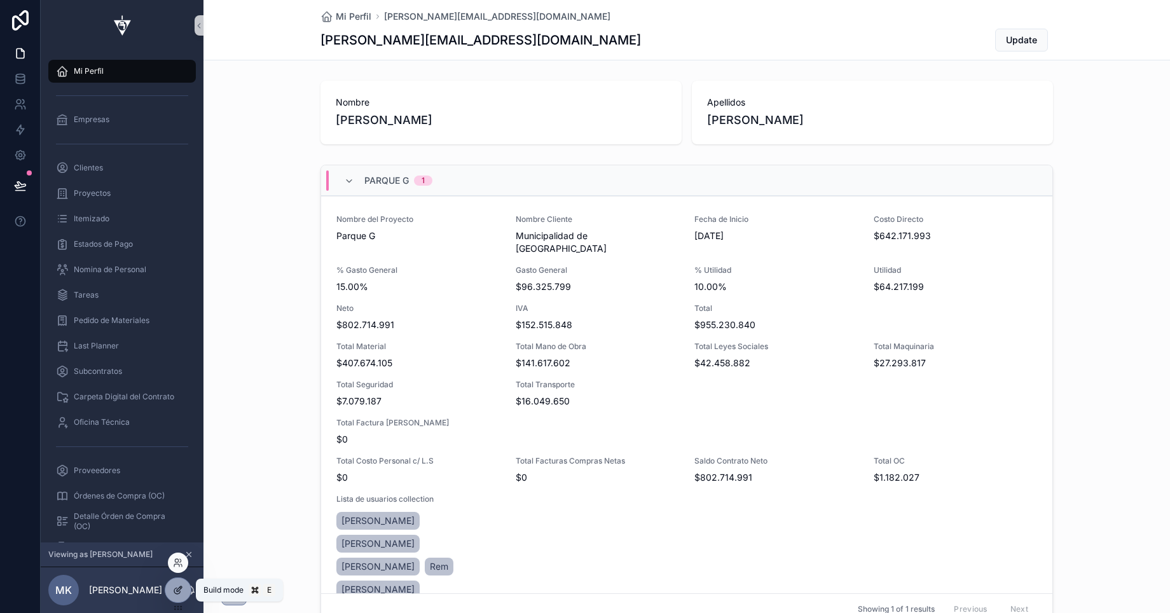
click at [179, 588] on icon at bounding box center [178, 590] width 10 height 10
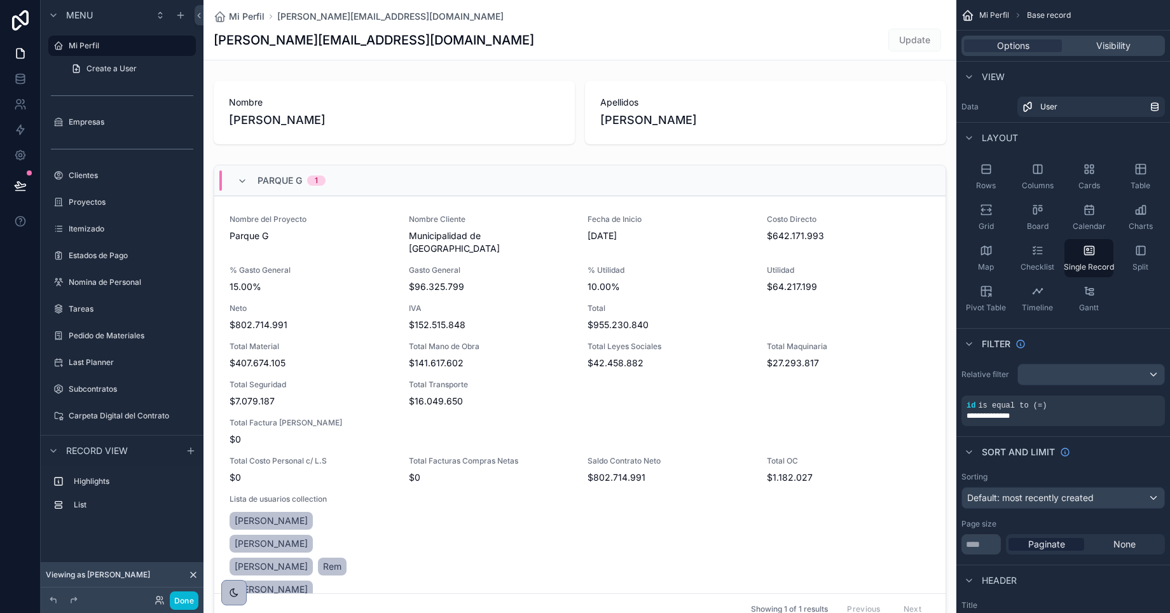
click at [848, 175] on div "scrollable content" at bounding box center [580, 605] width 753 height 1210
click at [850, 157] on div "Nombre Mary Apellidos Kassar Parque G 1 Nombre del Proyecto Parque G Nombre Cli…" at bounding box center [580, 355] width 753 height 559
click at [851, 162] on div "scrollable content" at bounding box center [580, 397] width 753 height 475
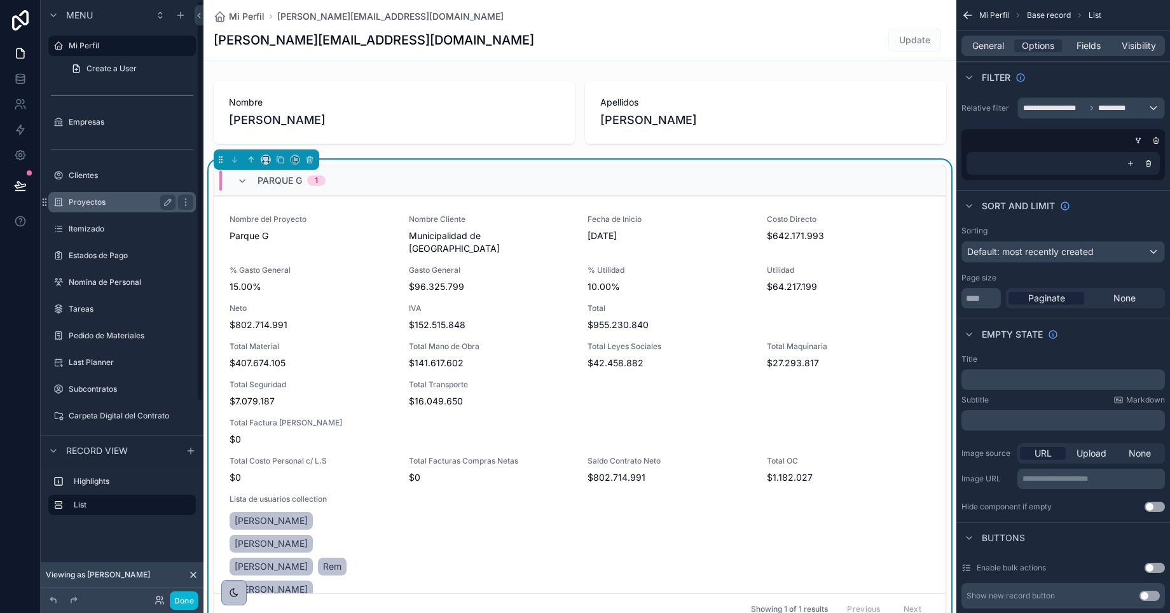
click at [79, 197] on label "Proyectos" at bounding box center [120, 202] width 102 height 10
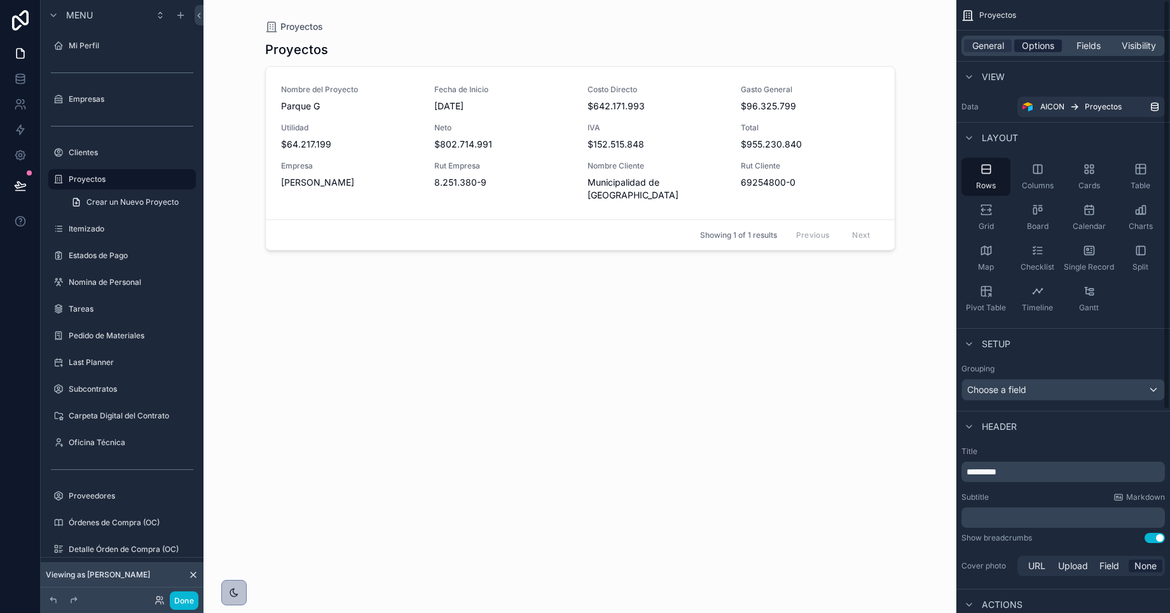
click at [1038, 47] on span "Options" at bounding box center [1038, 45] width 32 height 13
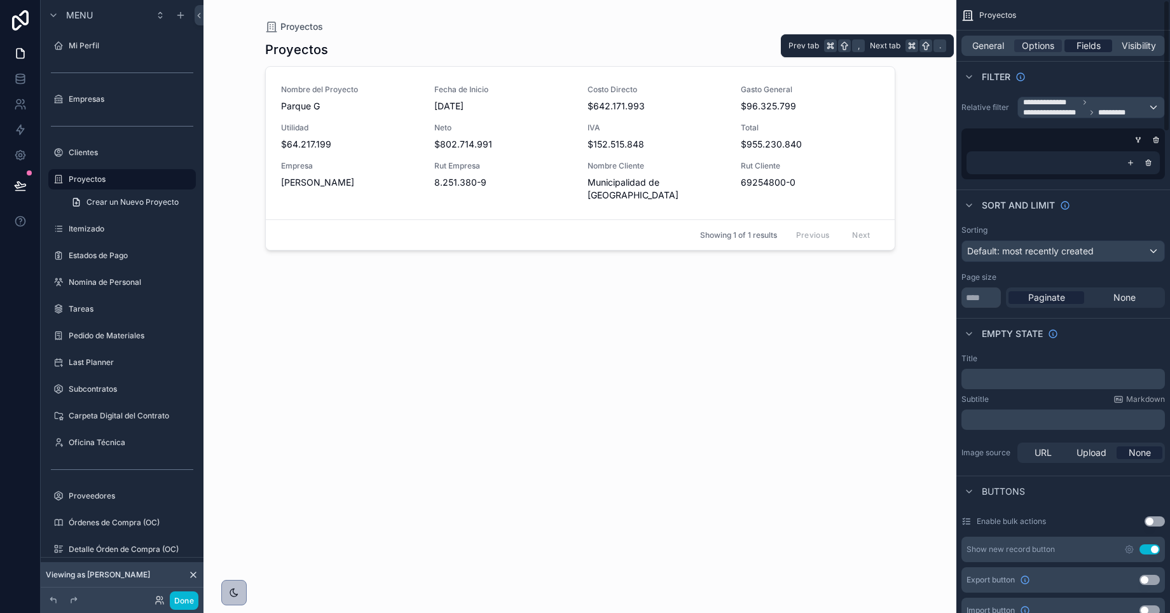
click at [1094, 47] on span "Fields" at bounding box center [1089, 45] width 24 height 13
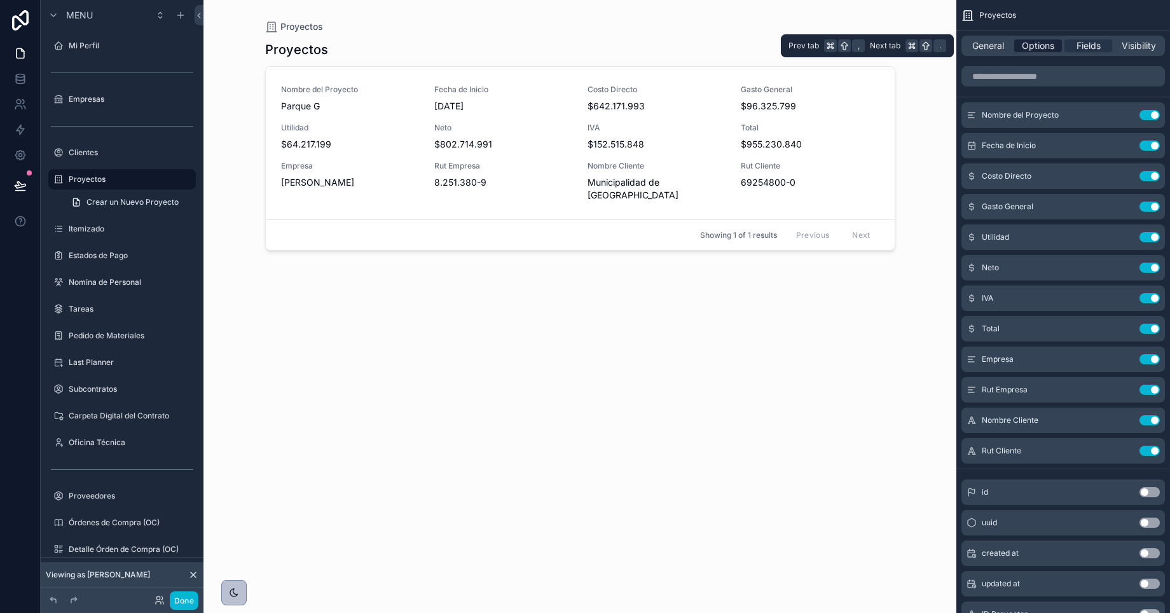
click at [1037, 47] on span "Options" at bounding box center [1038, 45] width 32 height 13
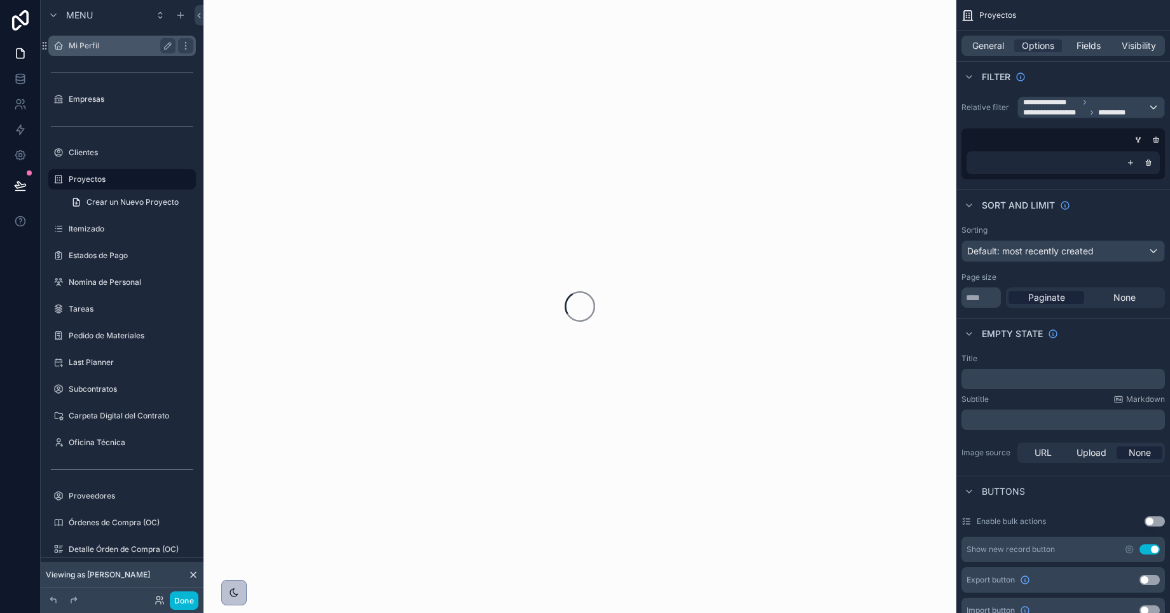
click at [78, 51] on div "Mi Perfil" at bounding box center [122, 45] width 107 height 15
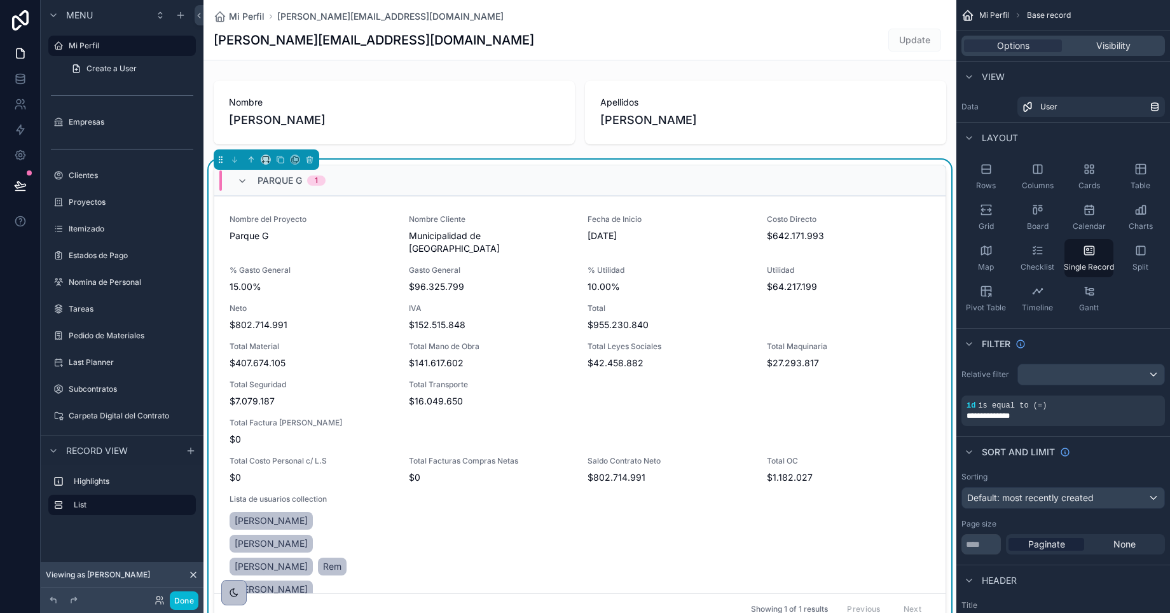
click at [725, 176] on div "Parque G 1" at bounding box center [579, 180] width 731 height 31
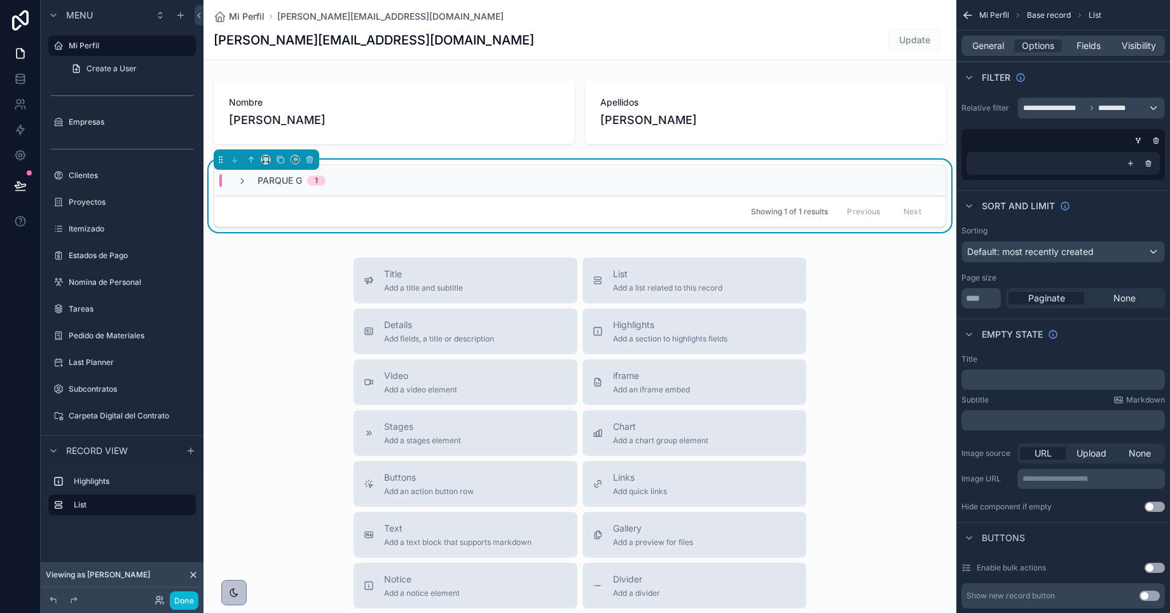
click at [660, 177] on div "Parque G 1" at bounding box center [579, 180] width 731 height 31
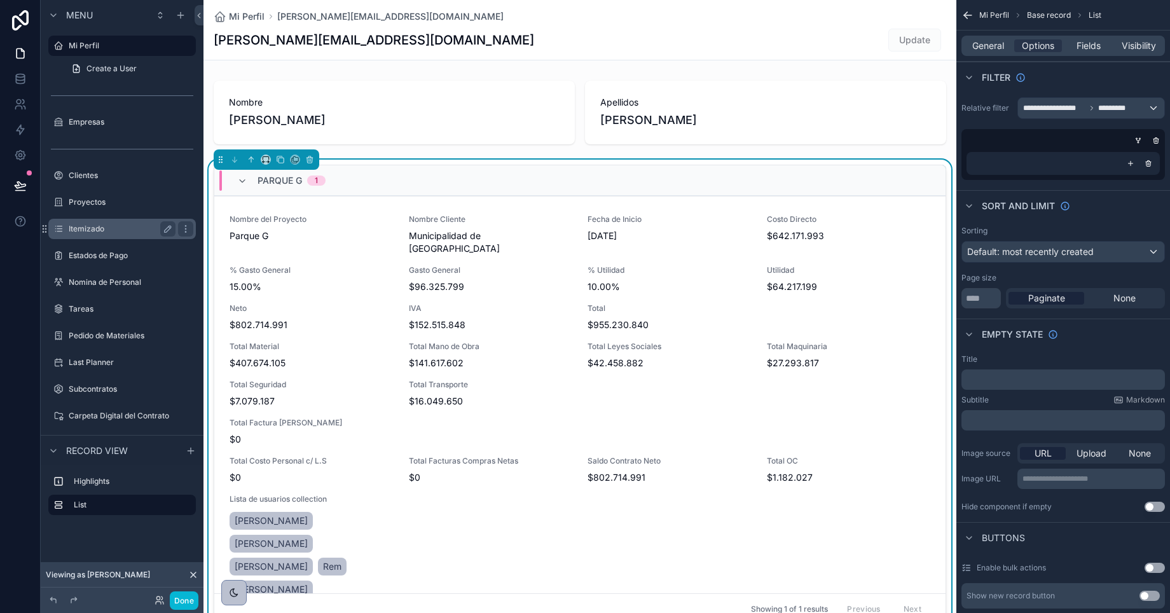
click at [87, 228] on label "Itemizado" at bounding box center [120, 229] width 102 height 10
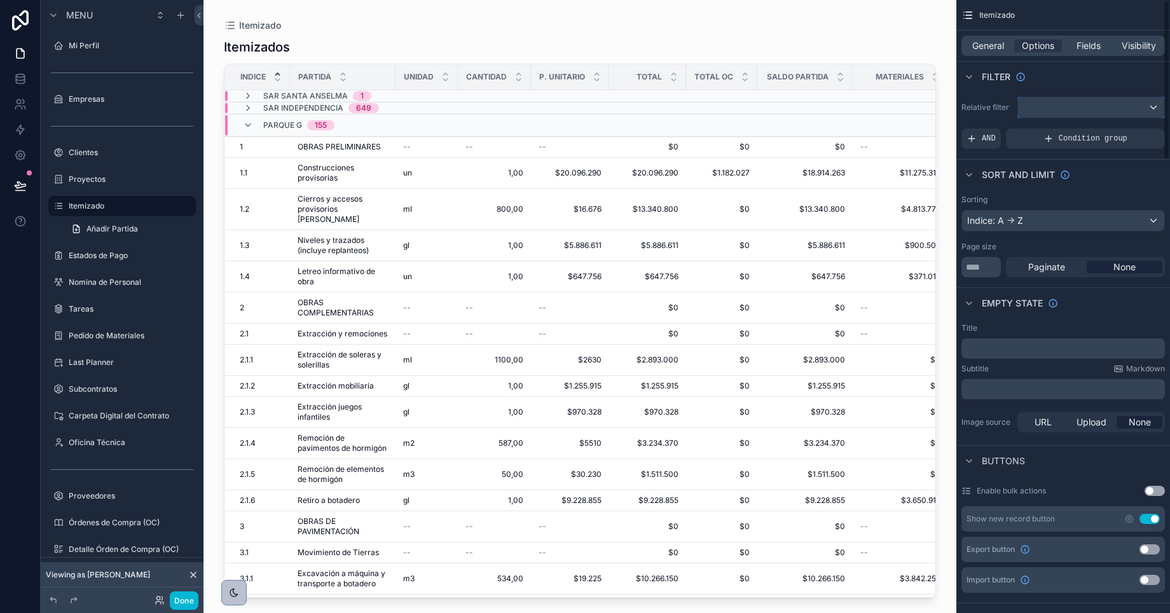
click at [1099, 108] on div "scrollable content" at bounding box center [1091, 107] width 146 height 20
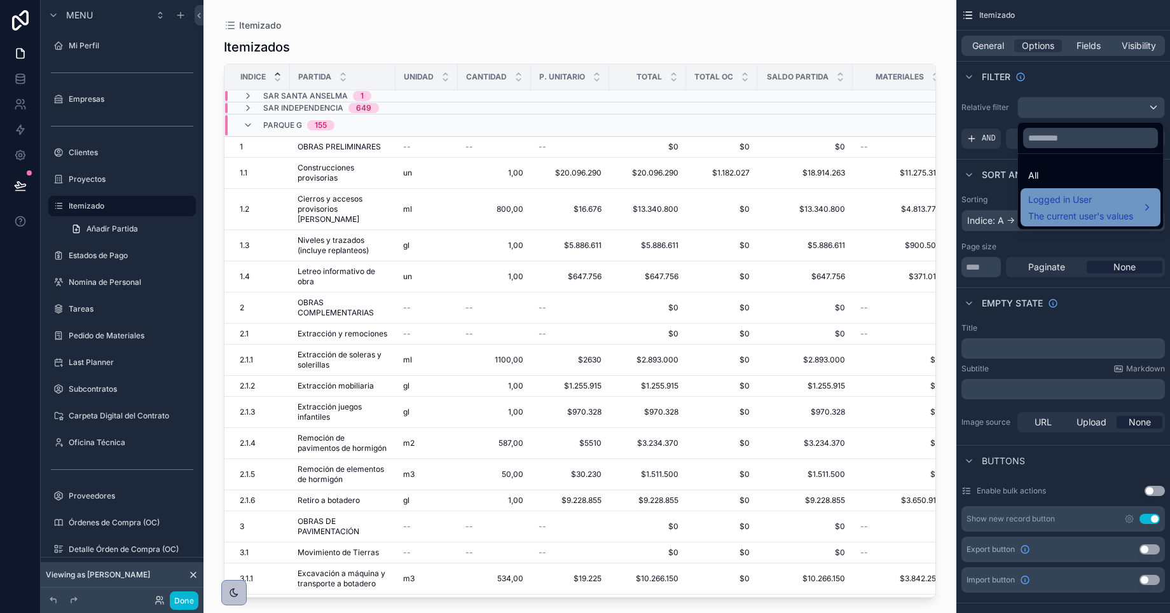
click at [1091, 204] on span "Logged in User" at bounding box center [1081, 199] width 105 height 15
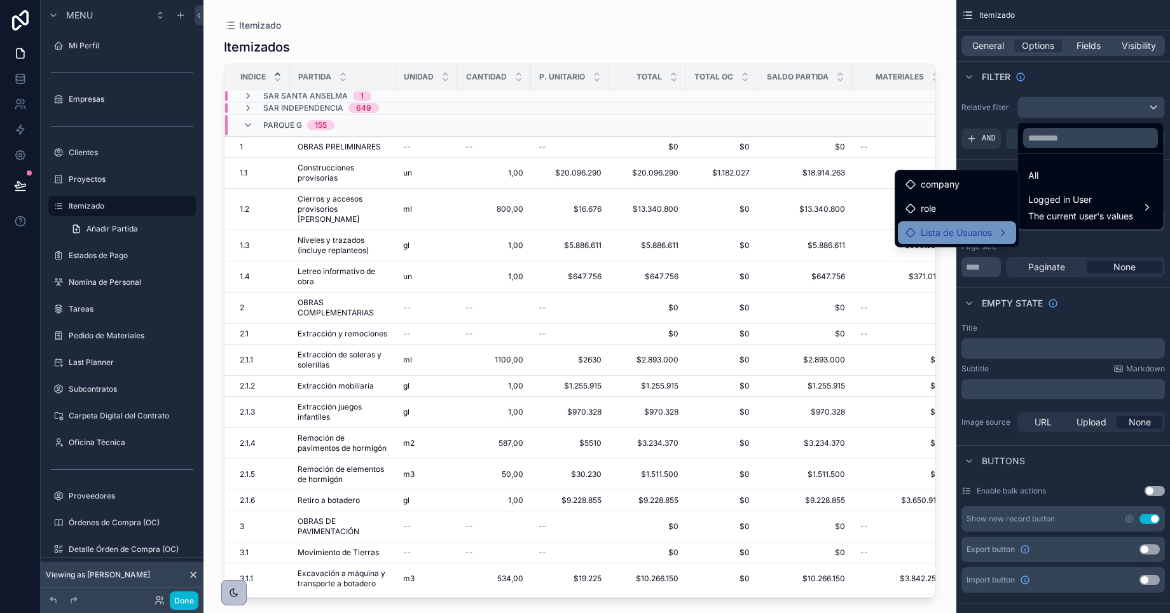
click at [928, 230] on span "Lista de Usuarios" at bounding box center [956, 232] width 71 height 15
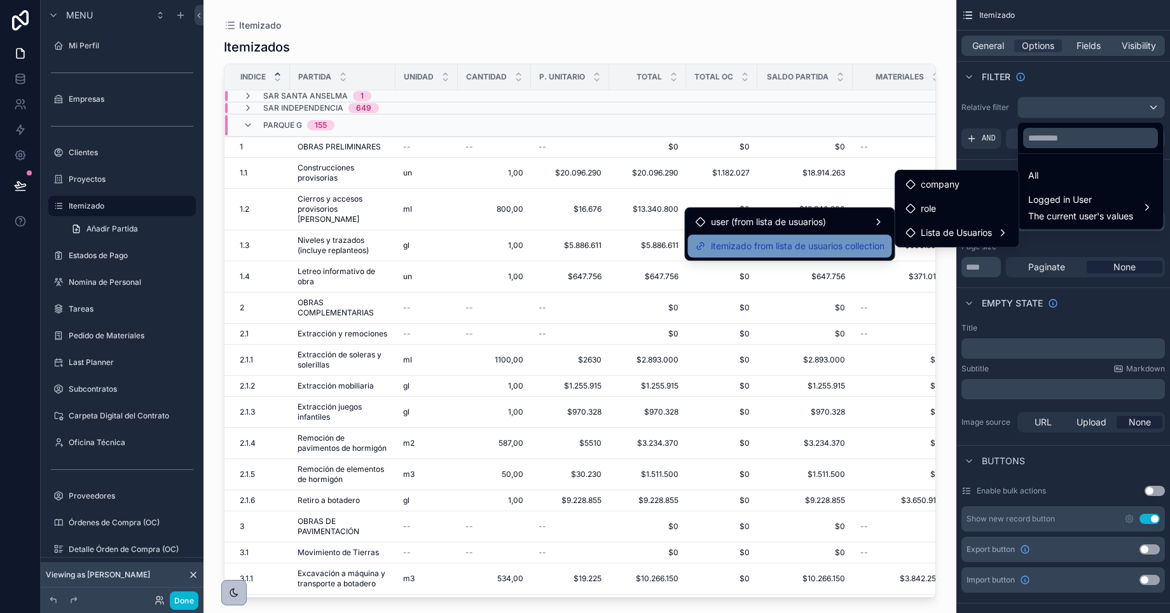
click at [761, 247] on span "itemizado from lista de usuarios collection" at bounding box center [798, 246] width 174 height 15
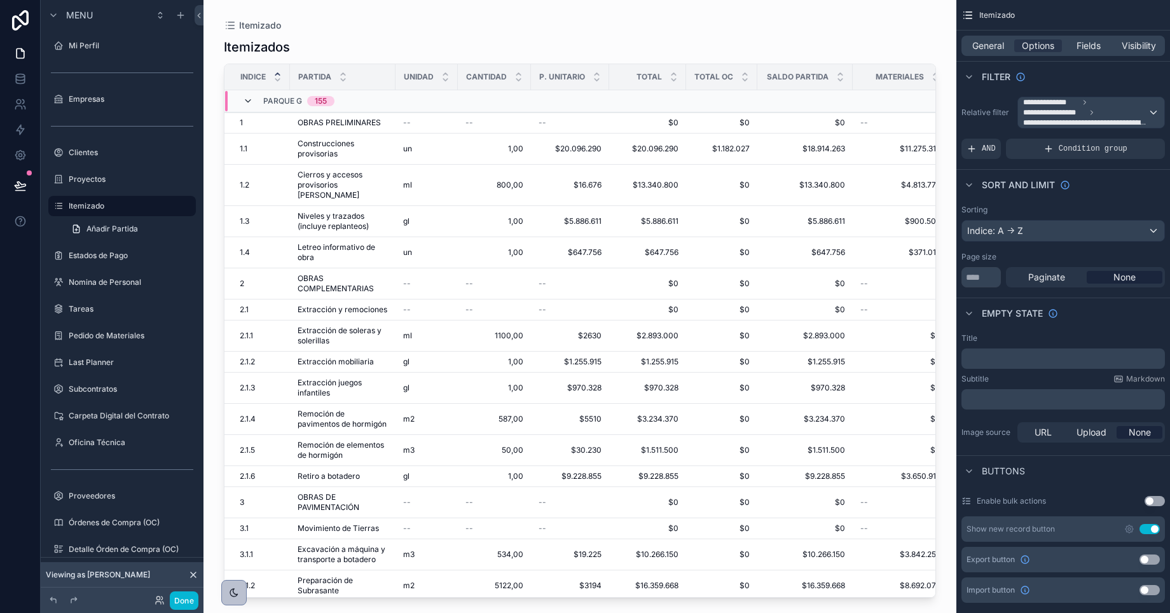
click at [247, 102] on icon "scrollable content" at bounding box center [248, 101] width 10 height 10
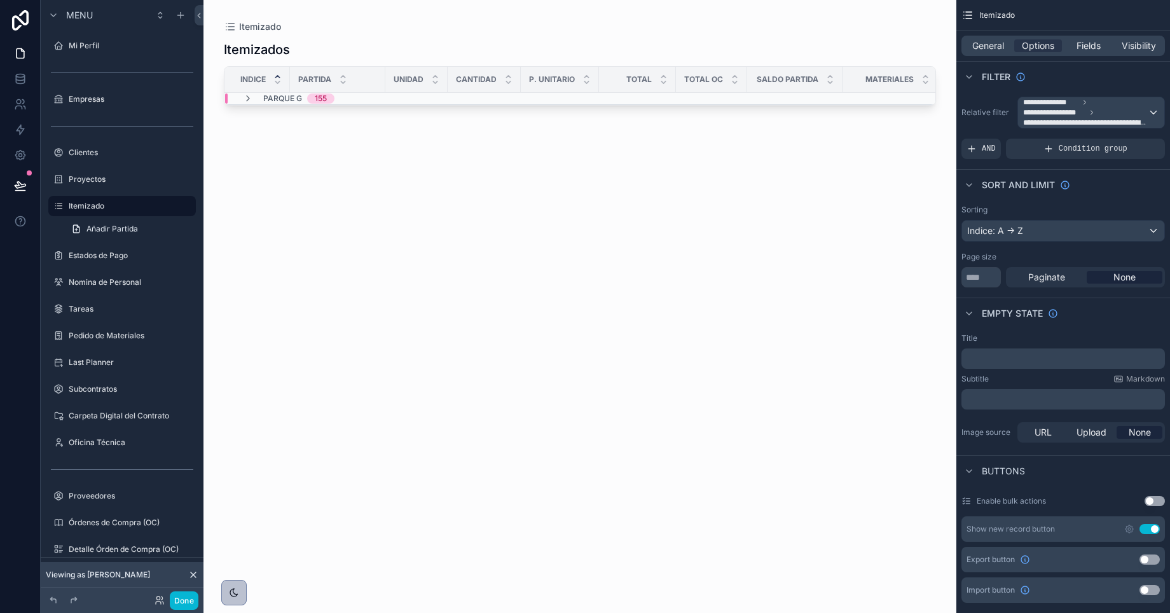
click at [247, 102] on icon "scrollable content" at bounding box center [248, 99] width 10 height 10
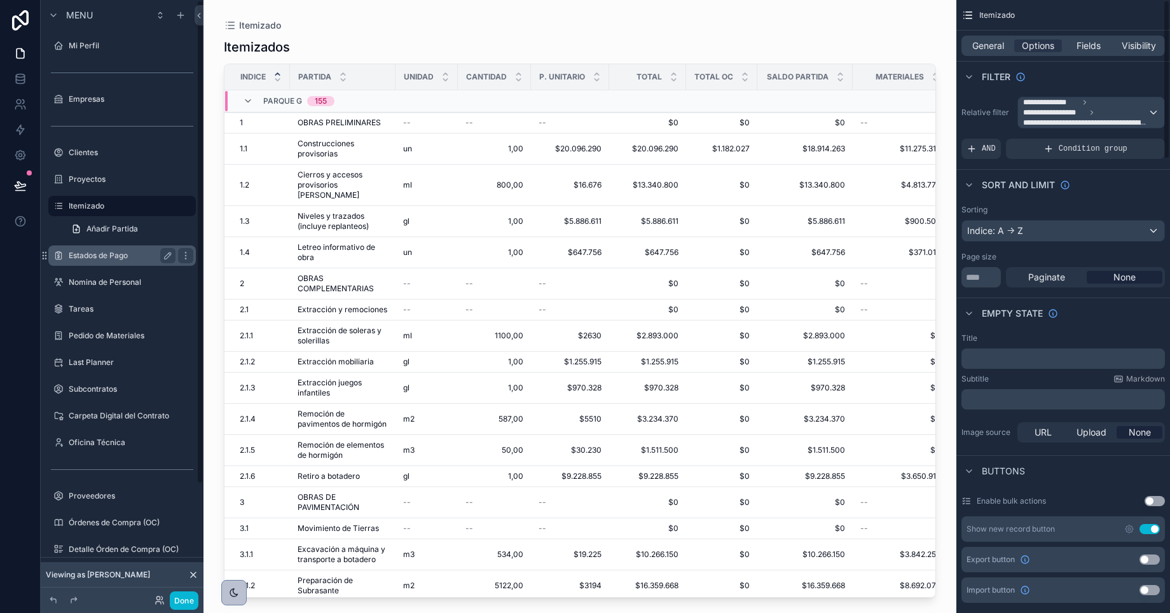
click at [80, 254] on label "Estados de Pago" at bounding box center [120, 256] width 102 height 10
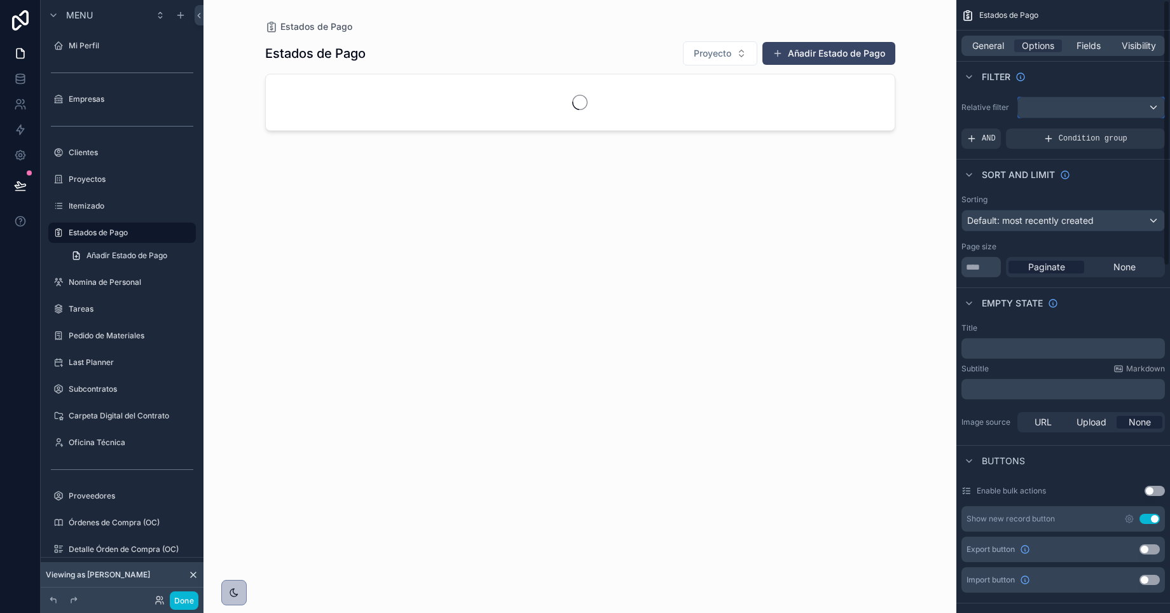
click at [1069, 108] on div "scrollable content" at bounding box center [1091, 107] width 146 height 20
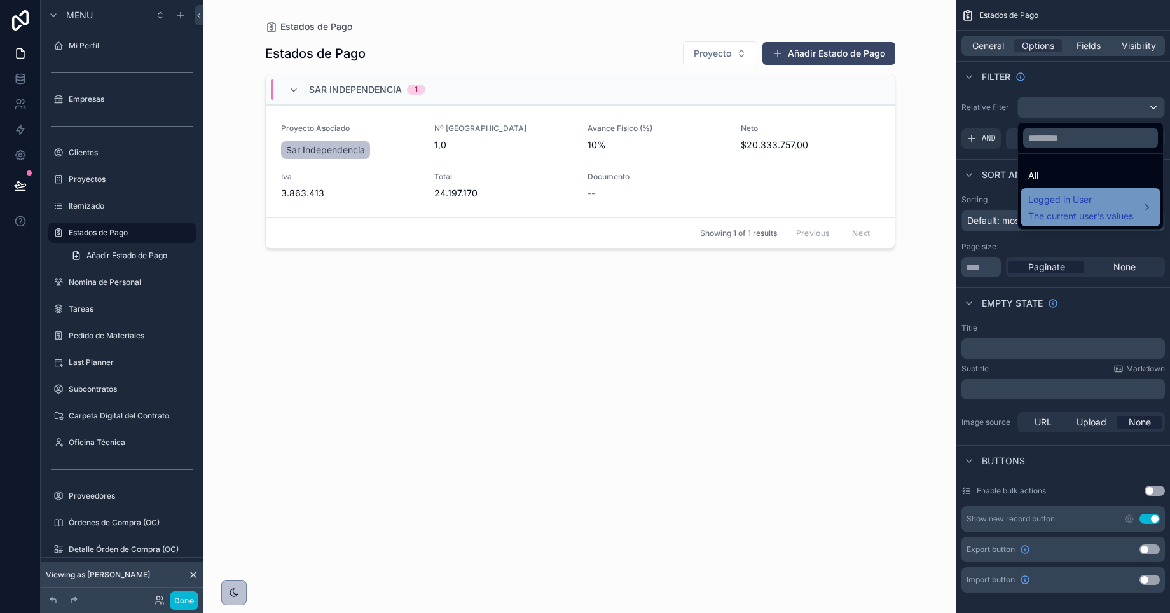
click at [1058, 207] on span "Logged in User" at bounding box center [1081, 199] width 105 height 15
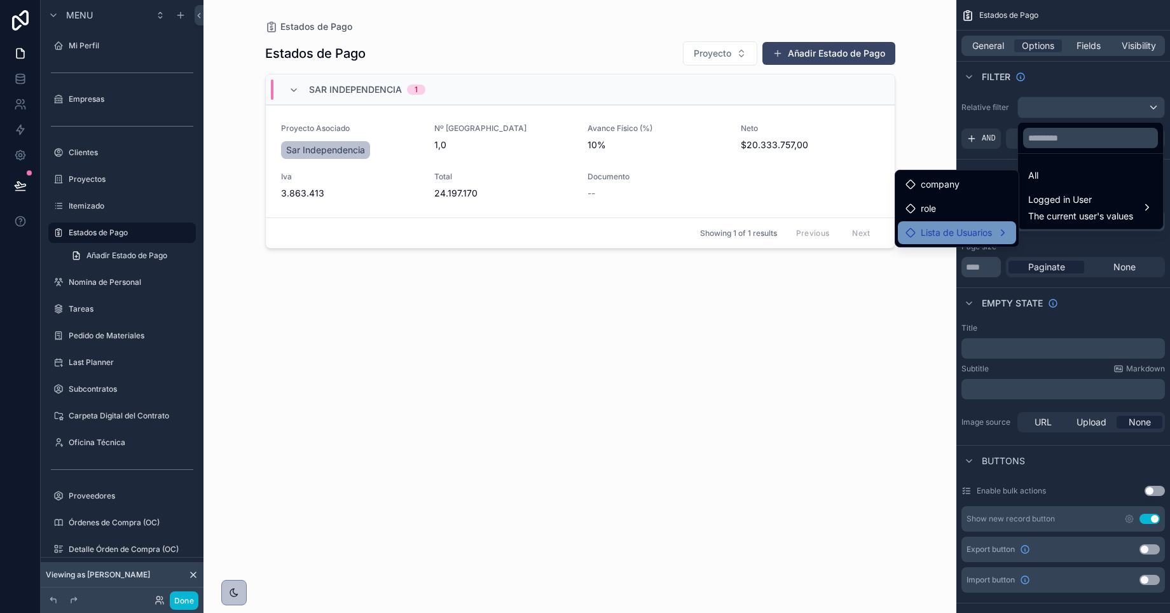
click at [929, 237] on span "Lista de Usuarios" at bounding box center [956, 232] width 71 height 15
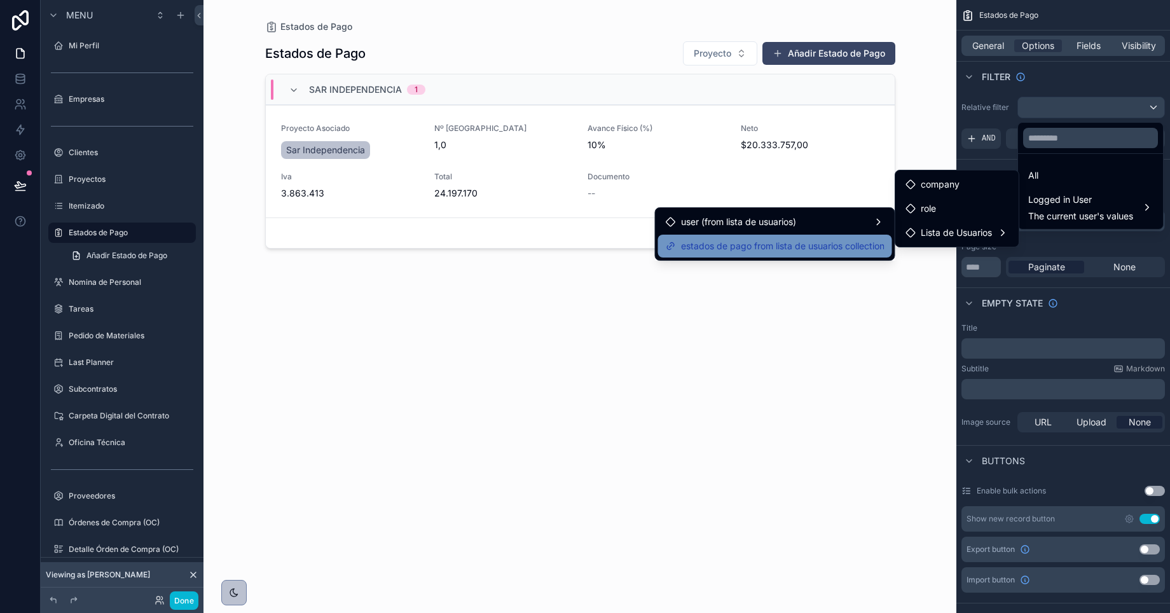
click at [757, 248] on span "estados de pago from lista de usuarios collection" at bounding box center [783, 246] width 204 height 15
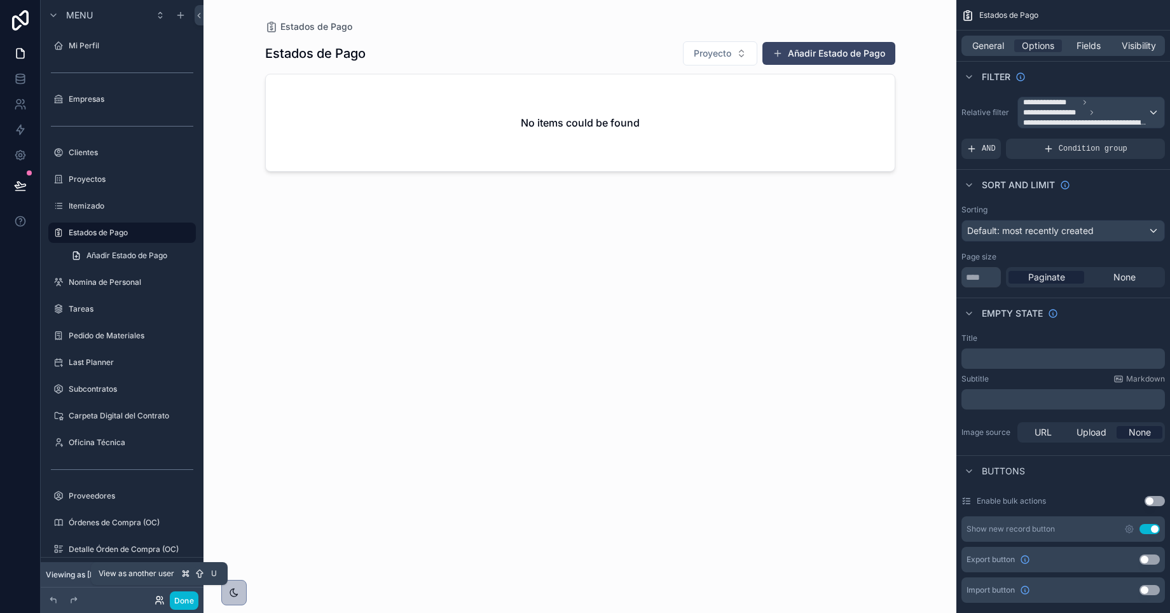
click at [160, 601] on icon at bounding box center [160, 600] width 10 height 10
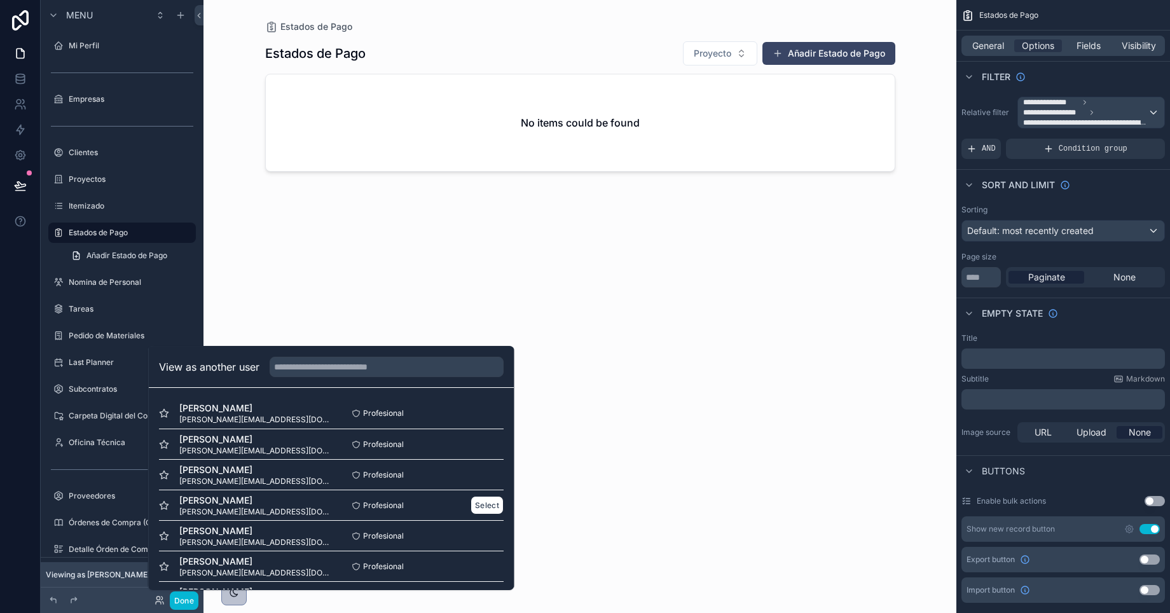
scroll to position [124, 0]
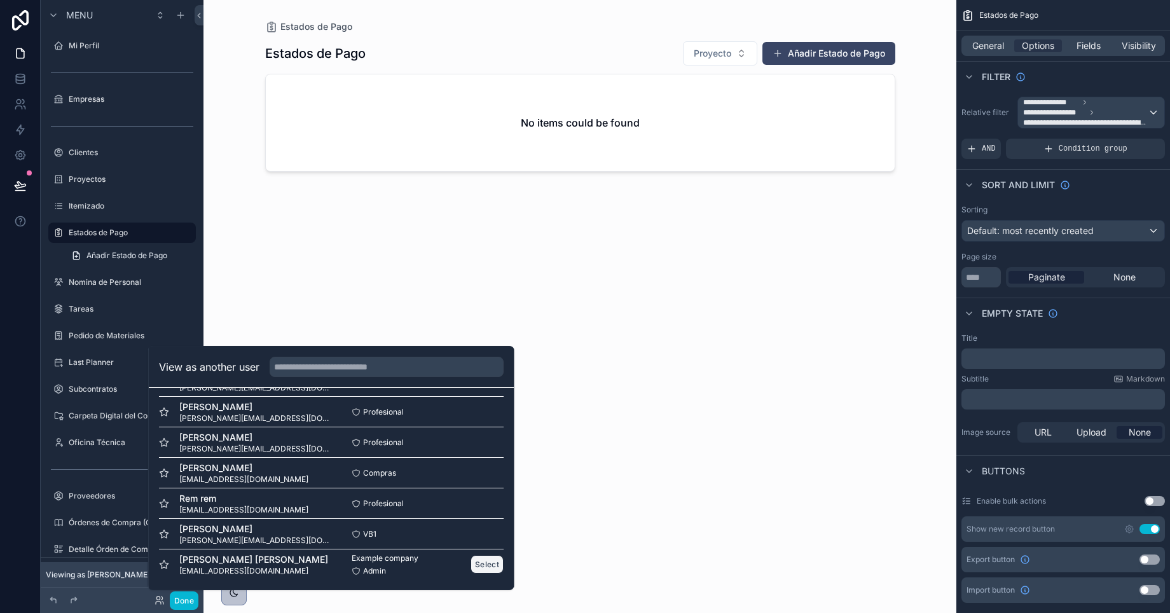
click at [480, 569] on button "Select" at bounding box center [487, 564] width 33 height 18
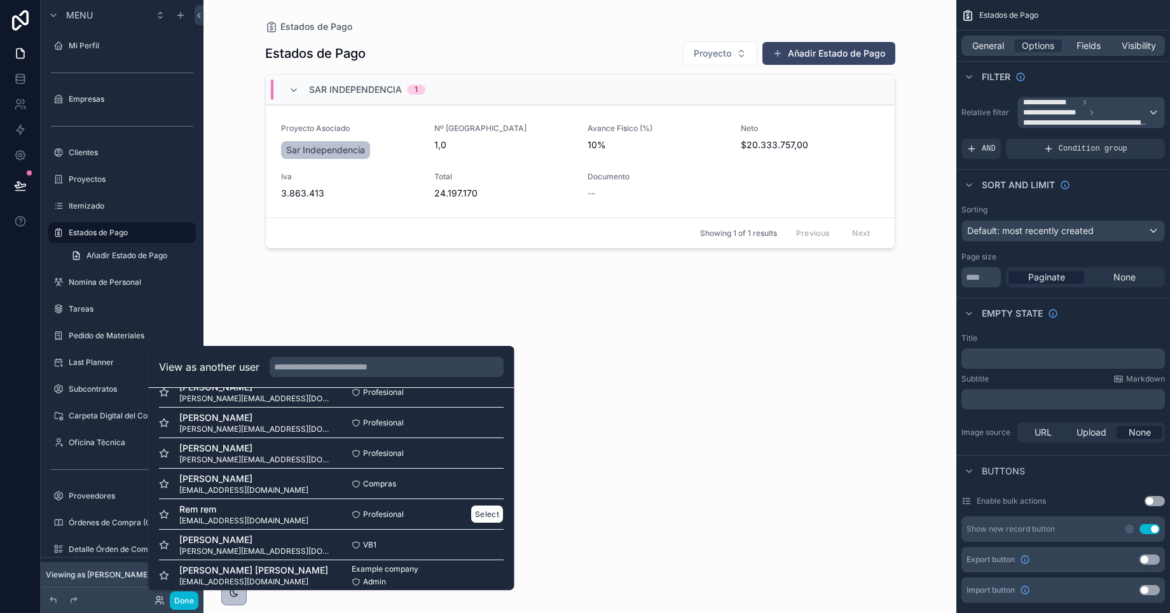
scroll to position [112, 0]
click at [487, 543] on button "Select" at bounding box center [487, 546] width 33 height 18
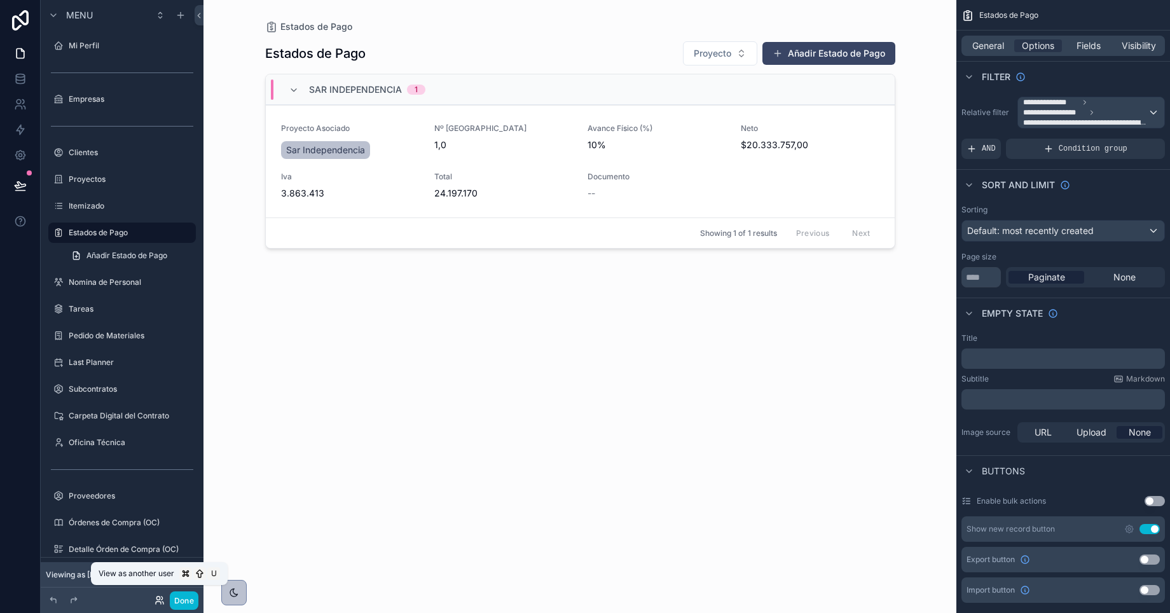
click at [163, 603] on icon at bounding box center [162, 603] width 1 height 3
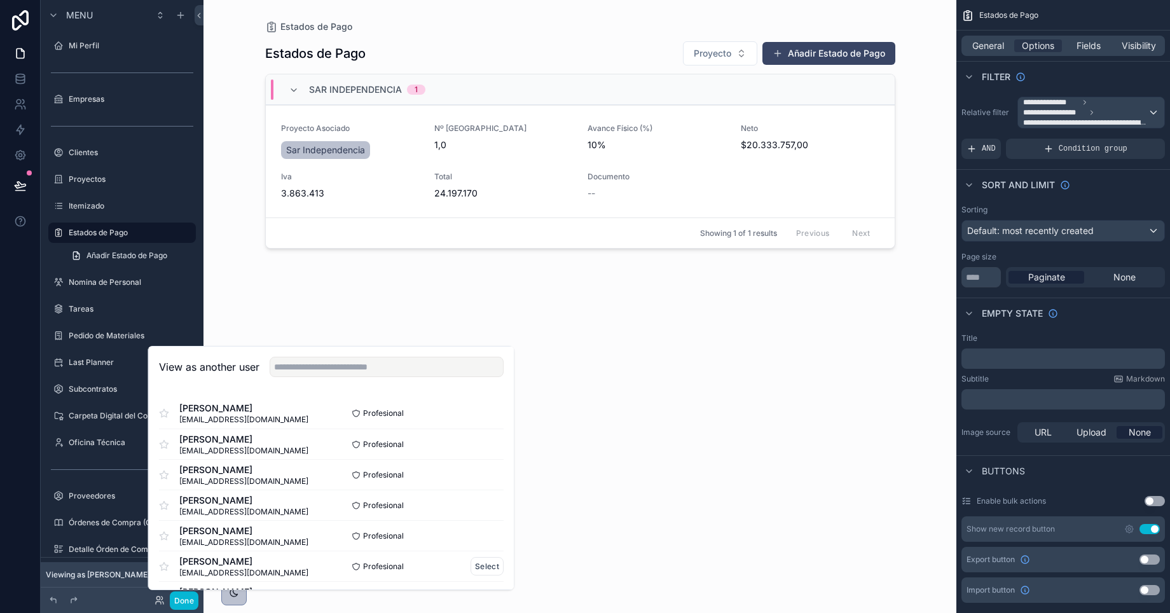
scroll to position [124, 0]
click at [488, 441] on button "Select" at bounding box center [487, 442] width 33 height 18
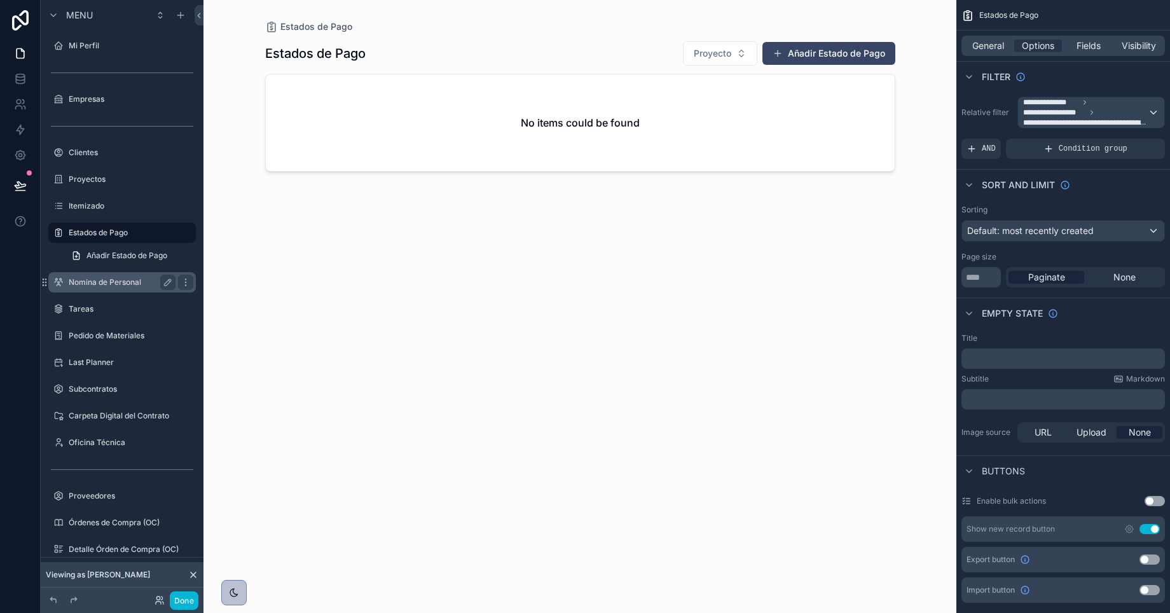
click at [95, 283] on label "Nomina de Personal" at bounding box center [120, 282] width 102 height 10
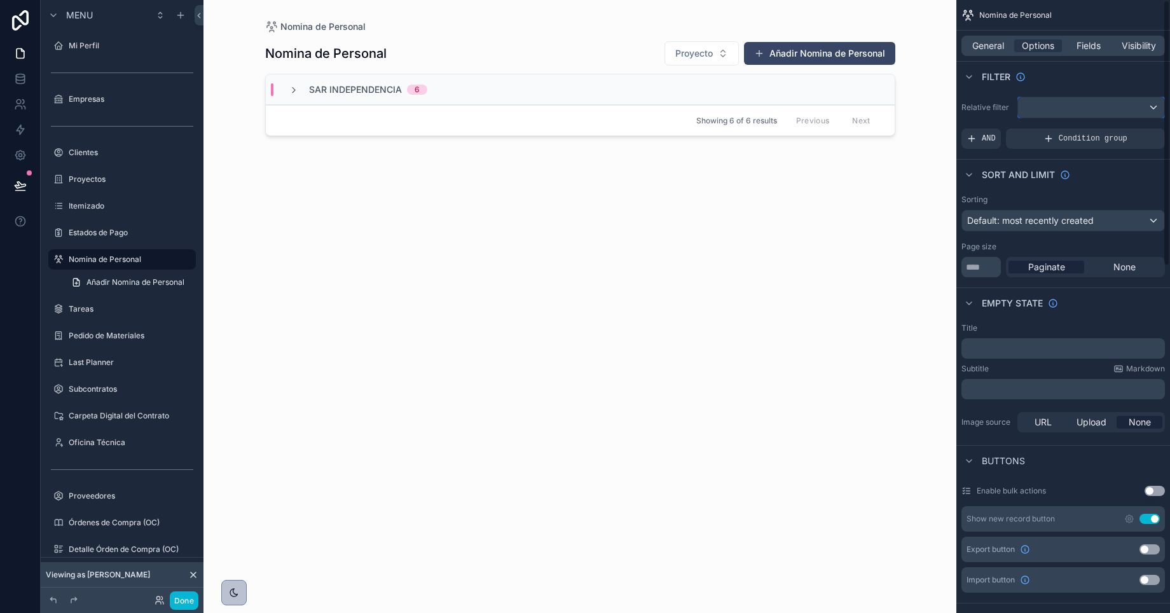
click at [1064, 106] on div "scrollable content" at bounding box center [1091, 107] width 146 height 20
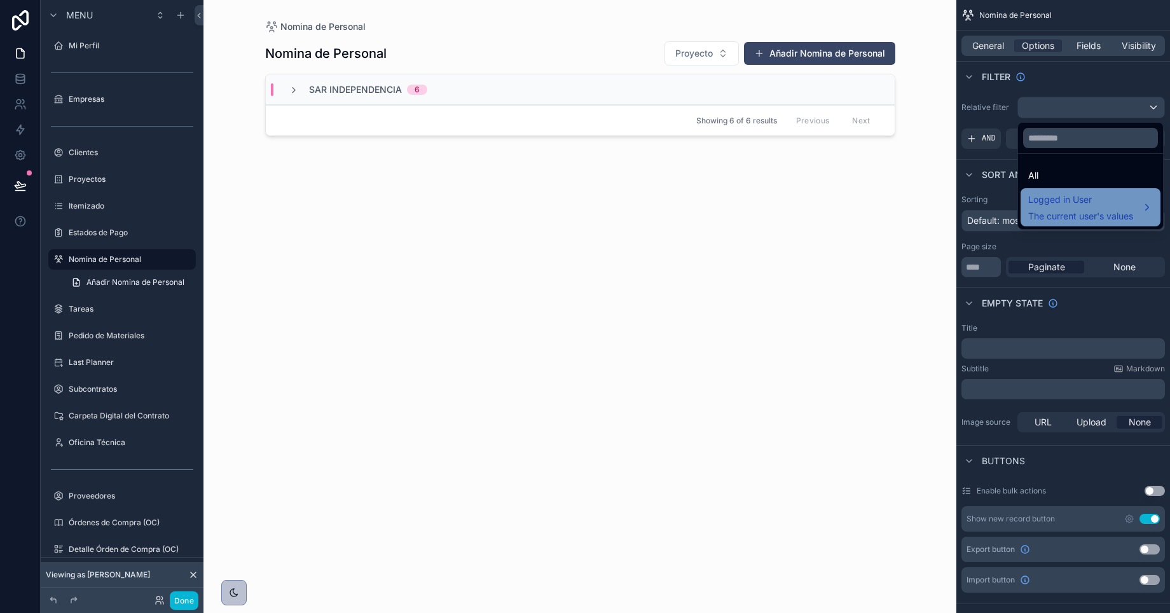
click at [1069, 209] on div "Logged in User The current user's values" at bounding box center [1081, 207] width 105 height 31
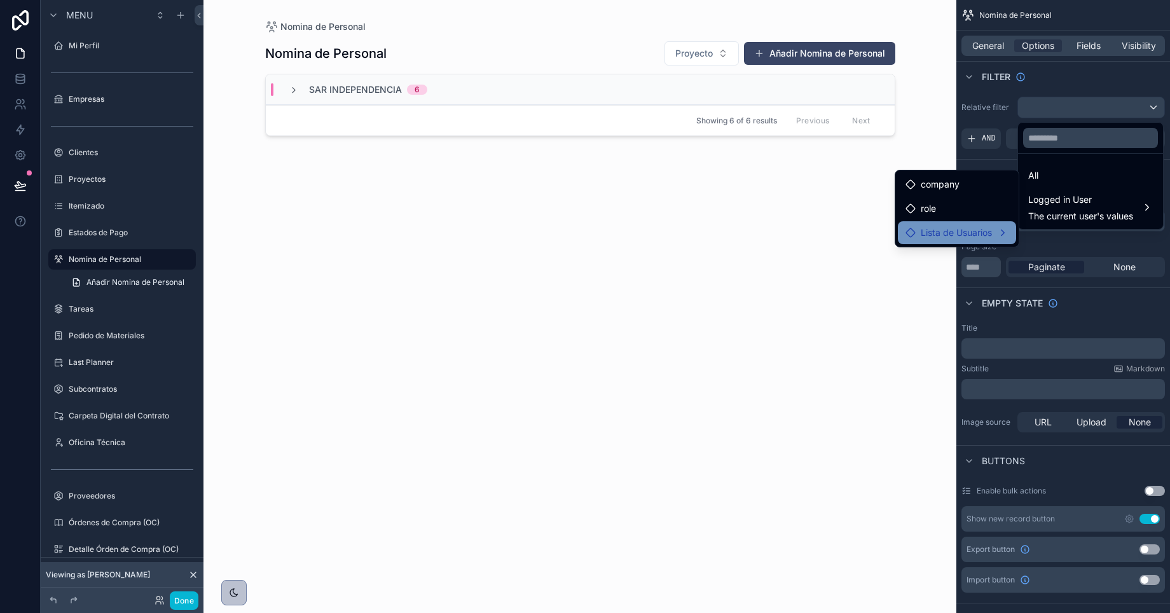
click at [957, 234] on span "Lista de Usuarios" at bounding box center [956, 232] width 71 height 15
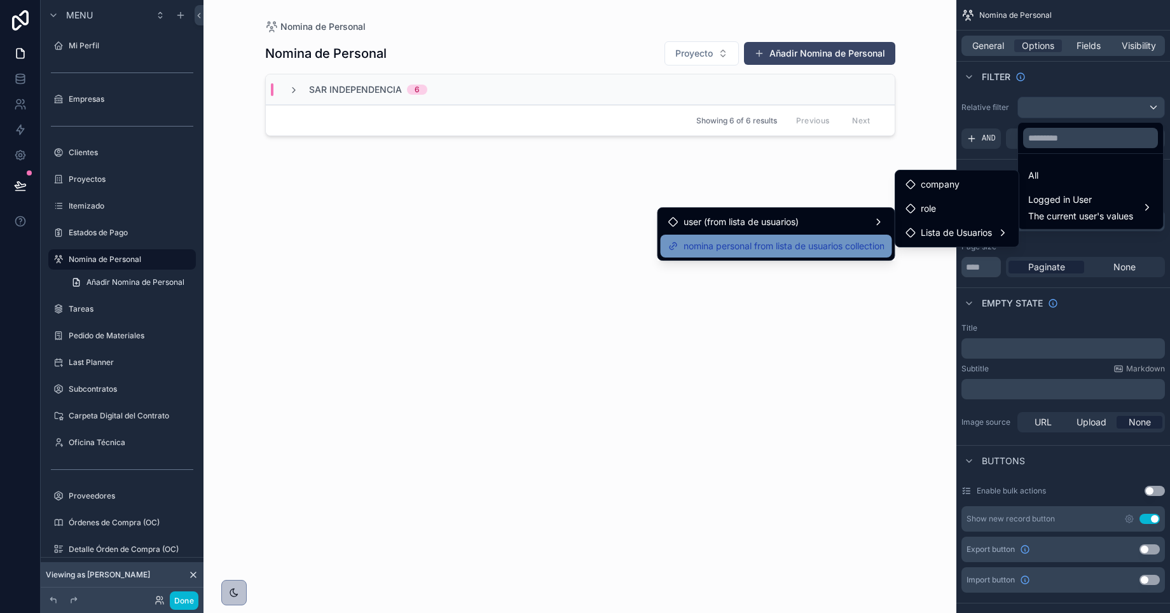
click at [784, 246] on span "nomina personal from lista de usuarios collection" at bounding box center [784, 246] width 201 height 15
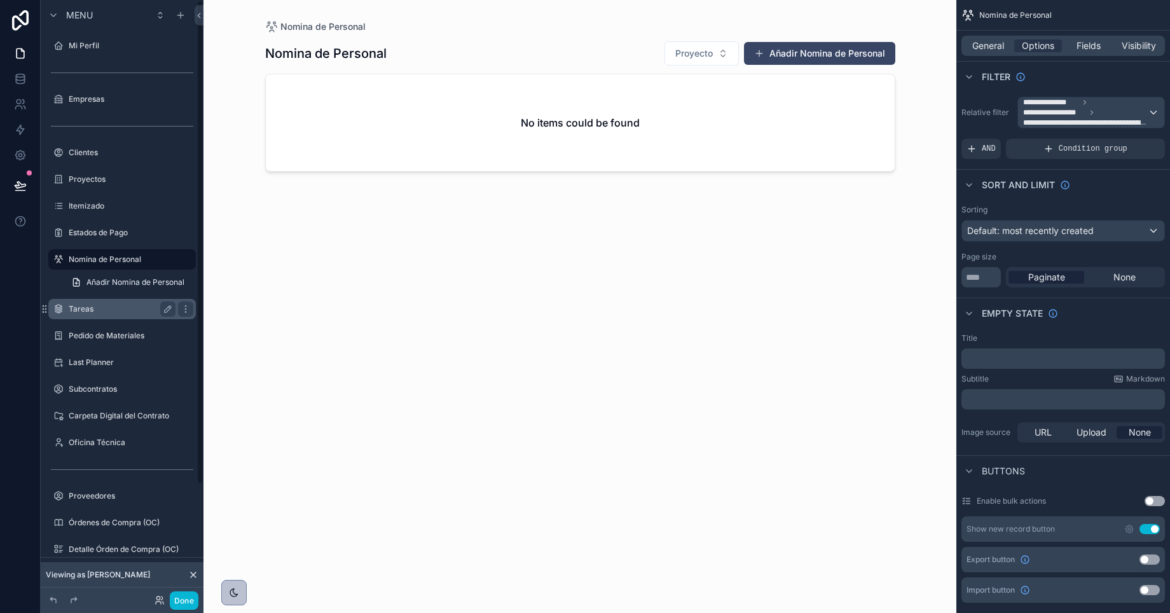
click at [90, 311] on label "Tareas" at bounding box center [120, 309] width 102 height 10
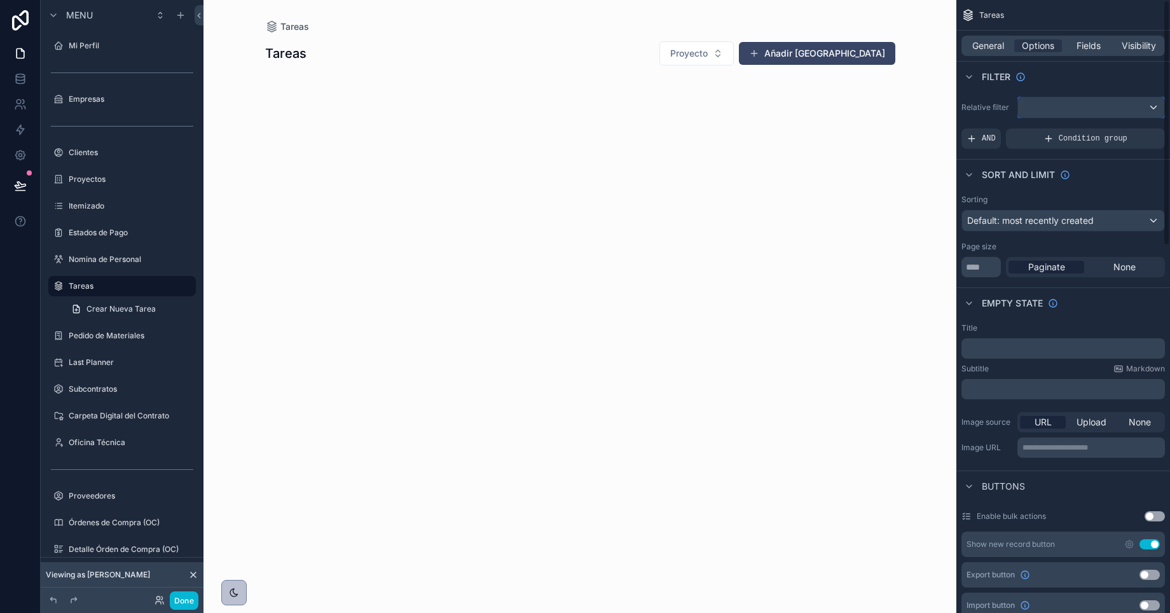
click at [1100, 116] on div "scrollable content" at bounding box center [1091, 107] width 146 height 20
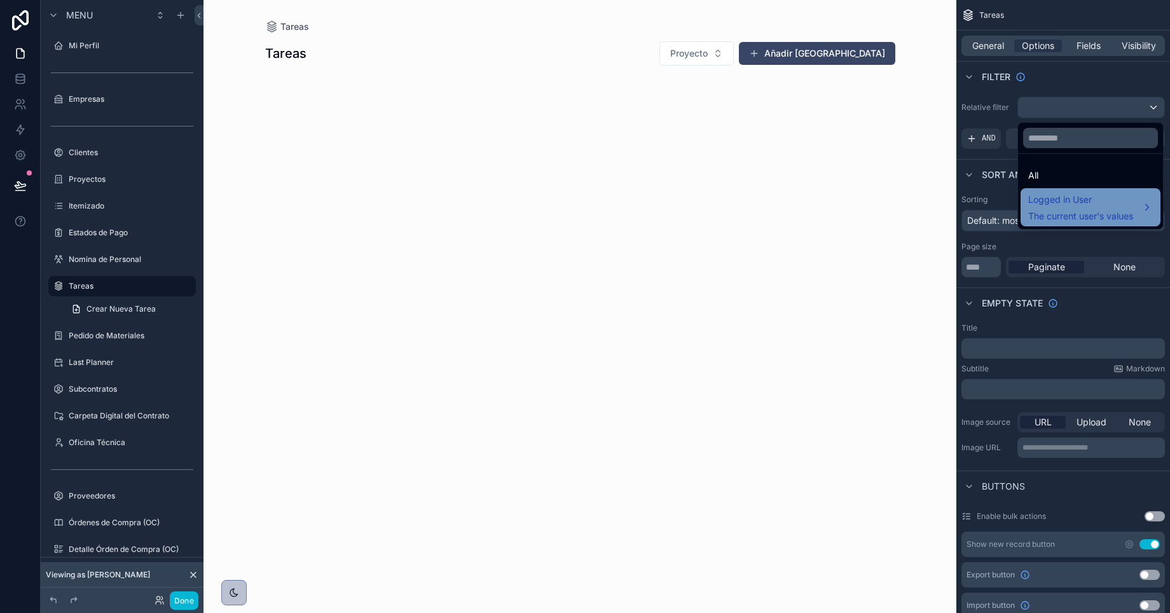
click at [1072, 211] on span "The current user's values" at bounding box center [1081, 216] width 105 height 13
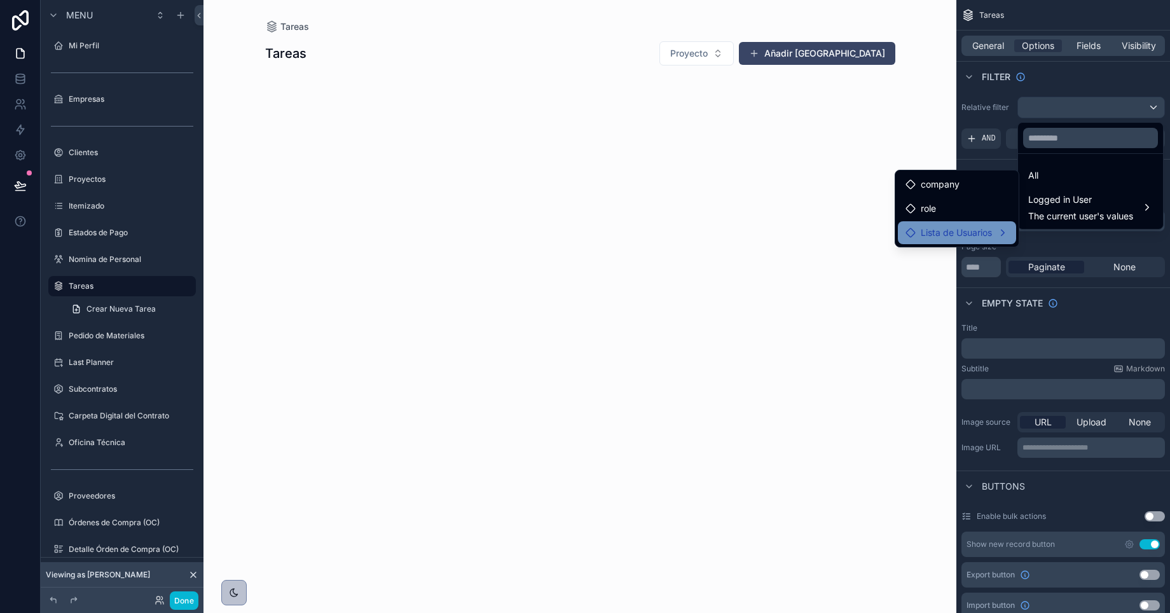
click at [951, 236] on span "Lista de Usuarios" at bounding box center [956, 232] width 71 height 15
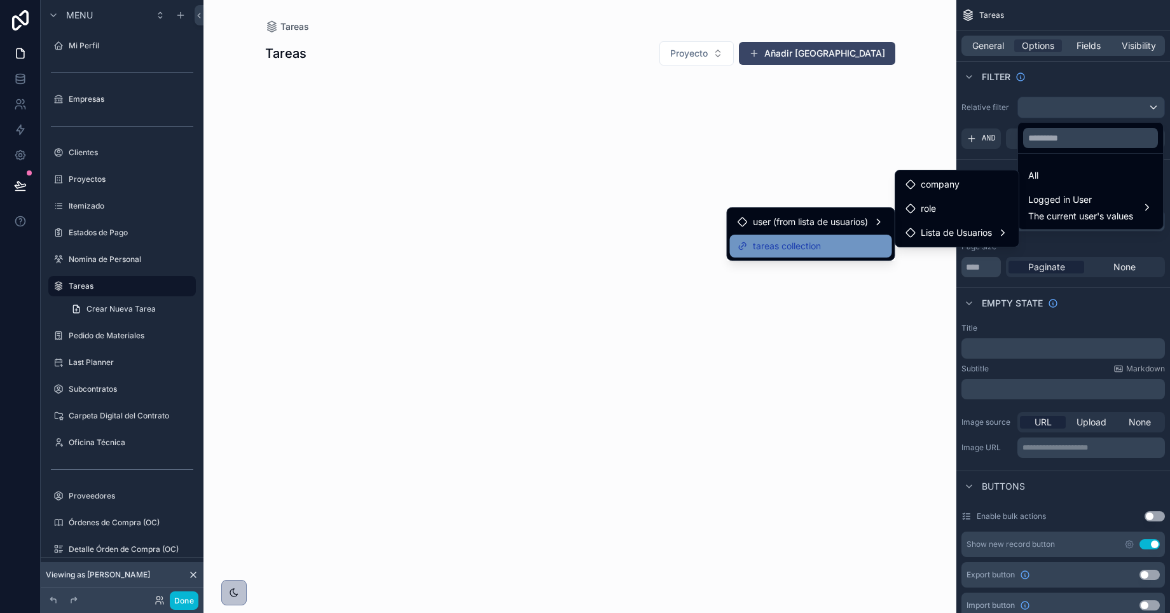
click at [800, 251] on span "tareas collection" at bounding box center [787, 246] width 68 height 15
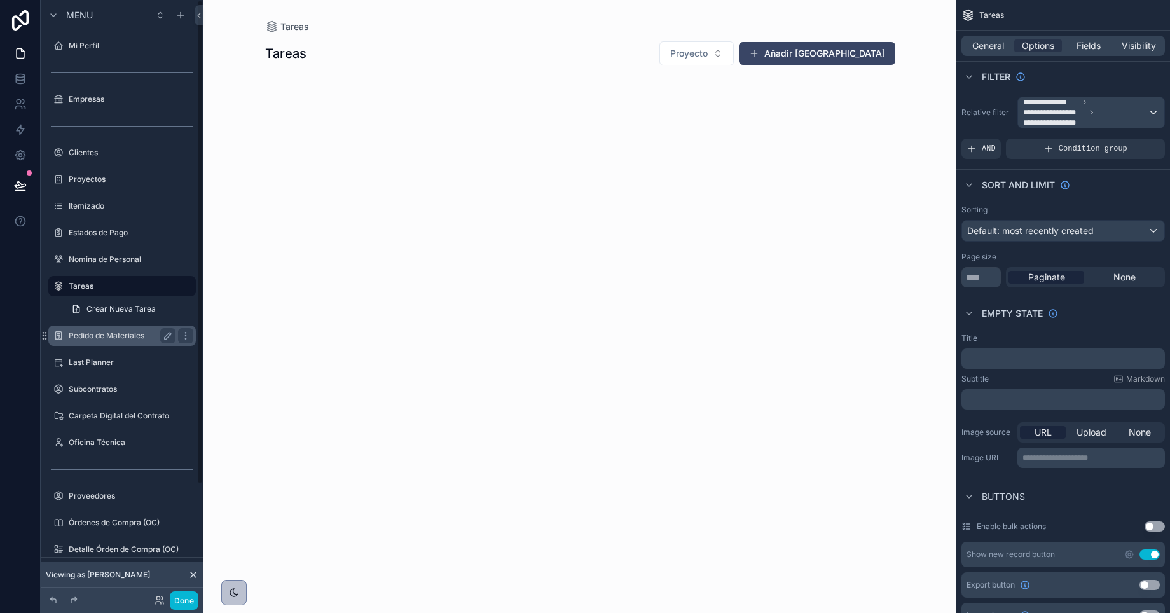
click at [106, 335] on label "Pedido de Materiales" at bounding box center [120, 336] width 102 height 10
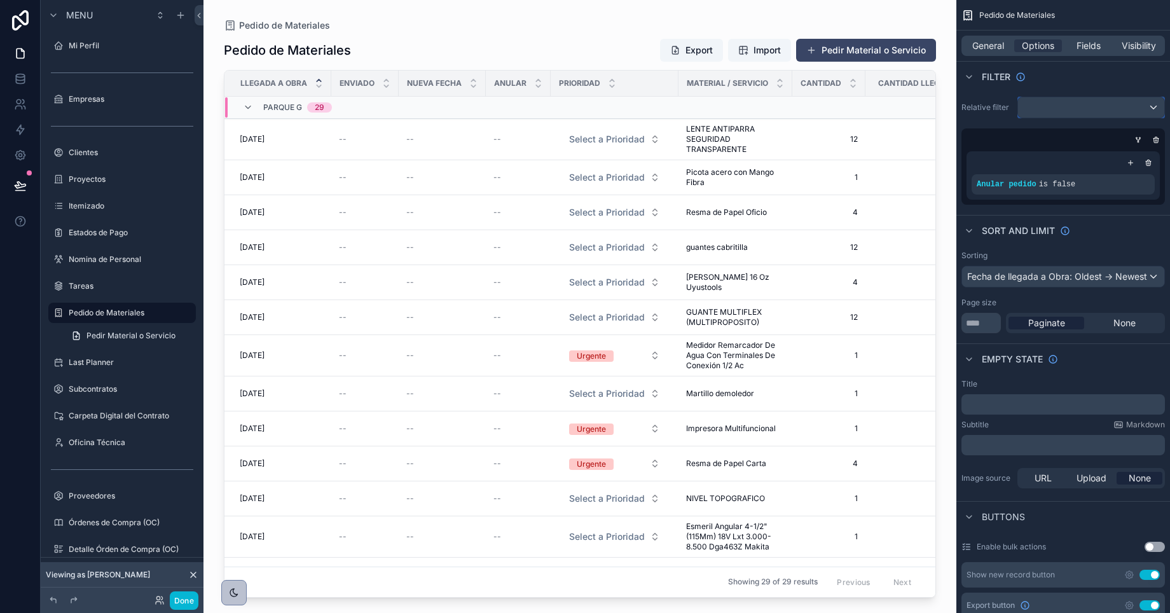
click at [1081, 107] on div "scrollable content" at bounding box center [1091, 107] width 146 height 20
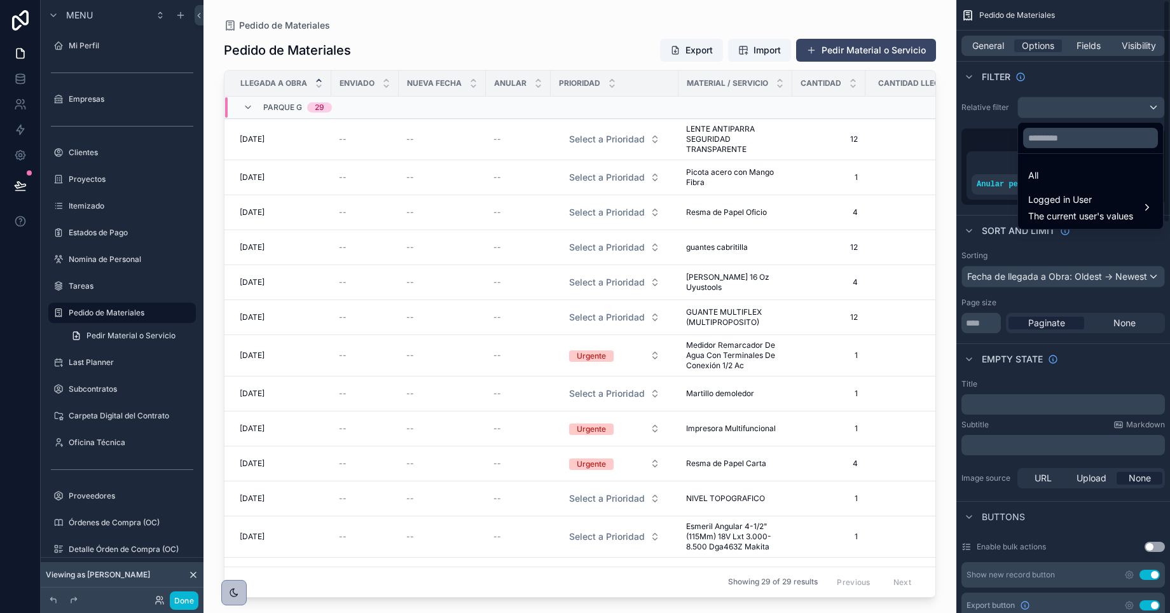
click at [1055, 69] on div "scrollable content" at bounding box center [585, 306] width 1170 height 613
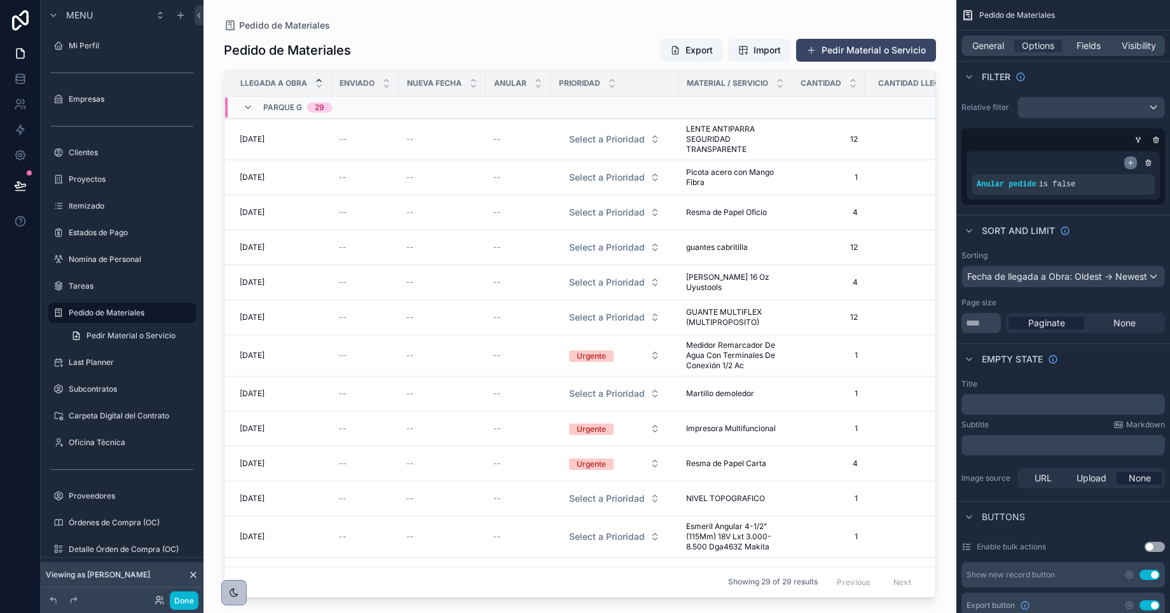
click at [1129, 162] on icon "scrollable content" at bounding box center [1131, 163] width 8 height 8
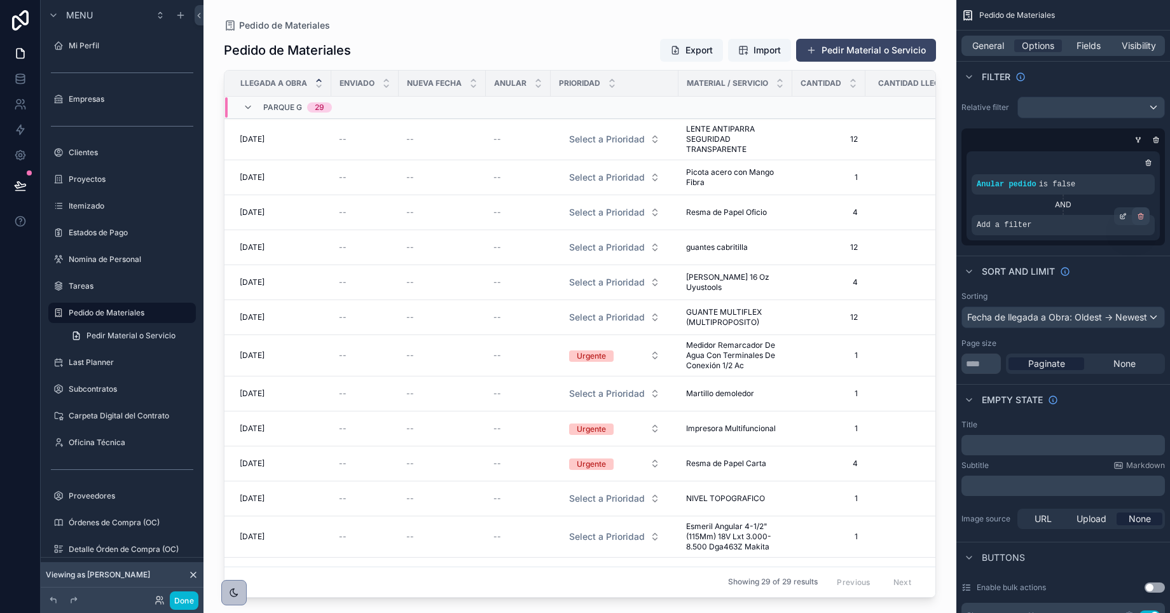
click at [1142, 214] on icon "scrollable content" at bounding box center [1141, 216] width 8 height 8
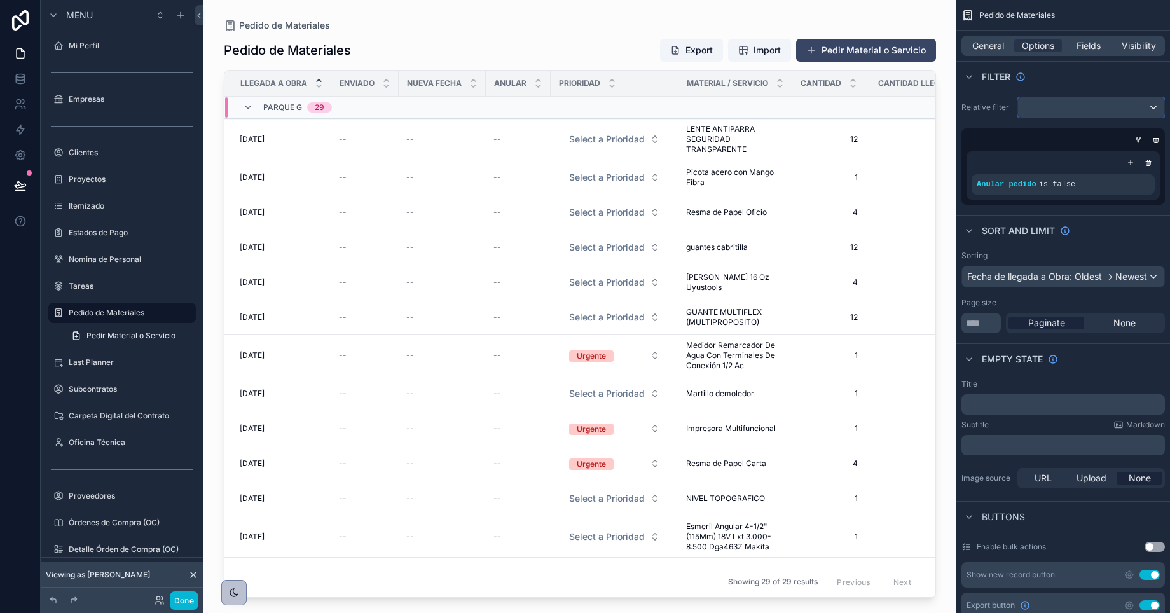
click at [1039, 109] on div "scrollable content" at bounding box center [1091, 107] width 146 height 20
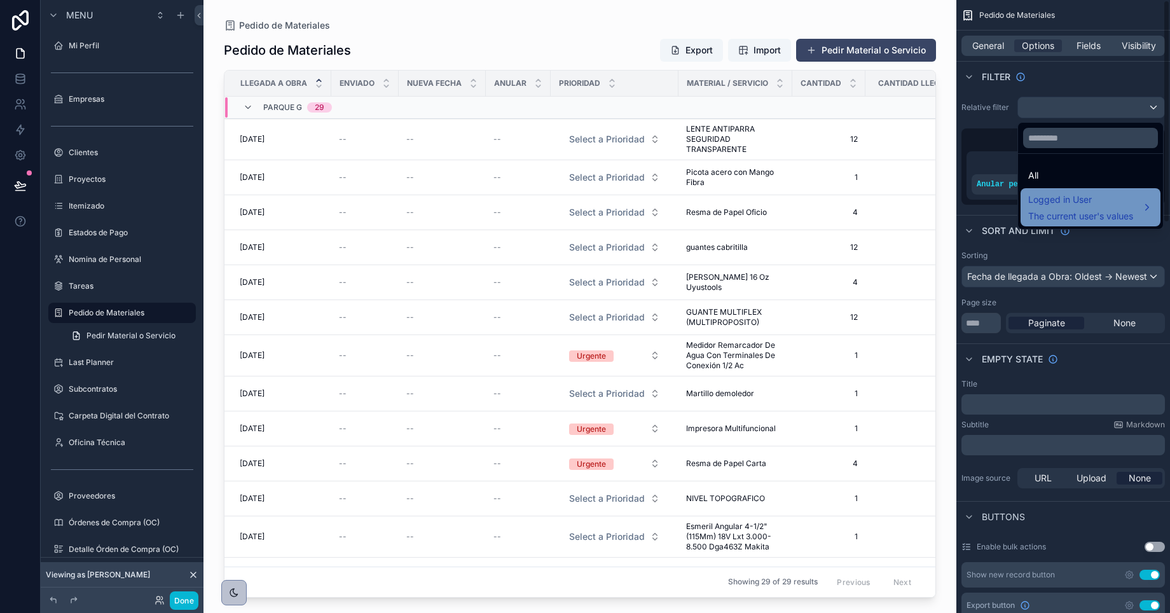
click at [1062, 218] on span "The current user's values" at bounding box center [1081, 216] width 105 height 13
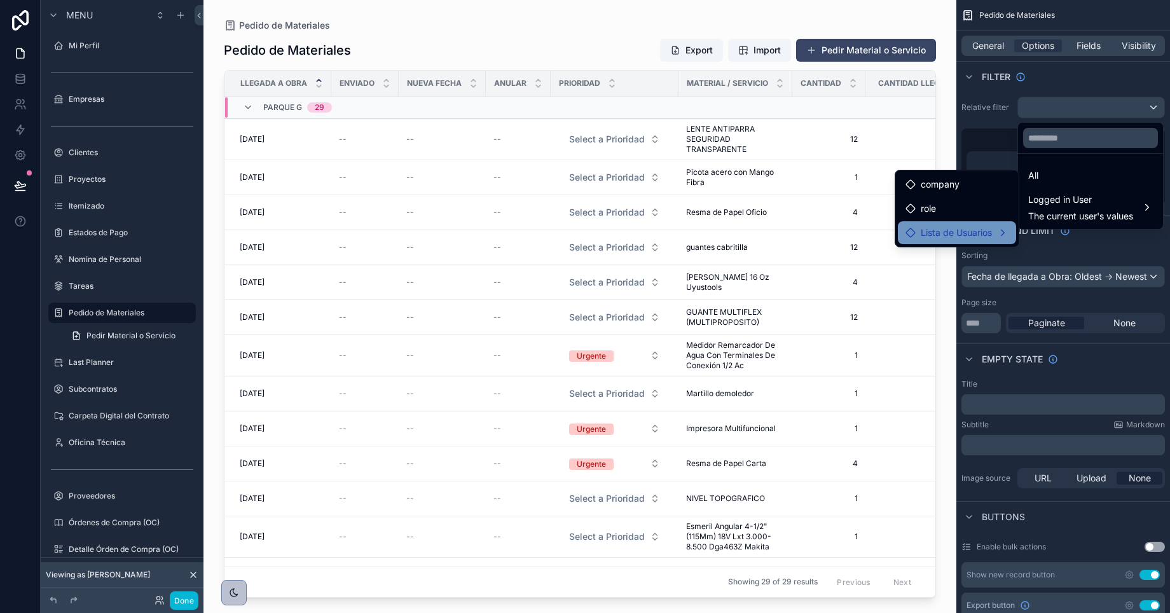
click at [954, 228] on span "Lista de Usuarios" at bounding box center [956, 232] width 71 height 15
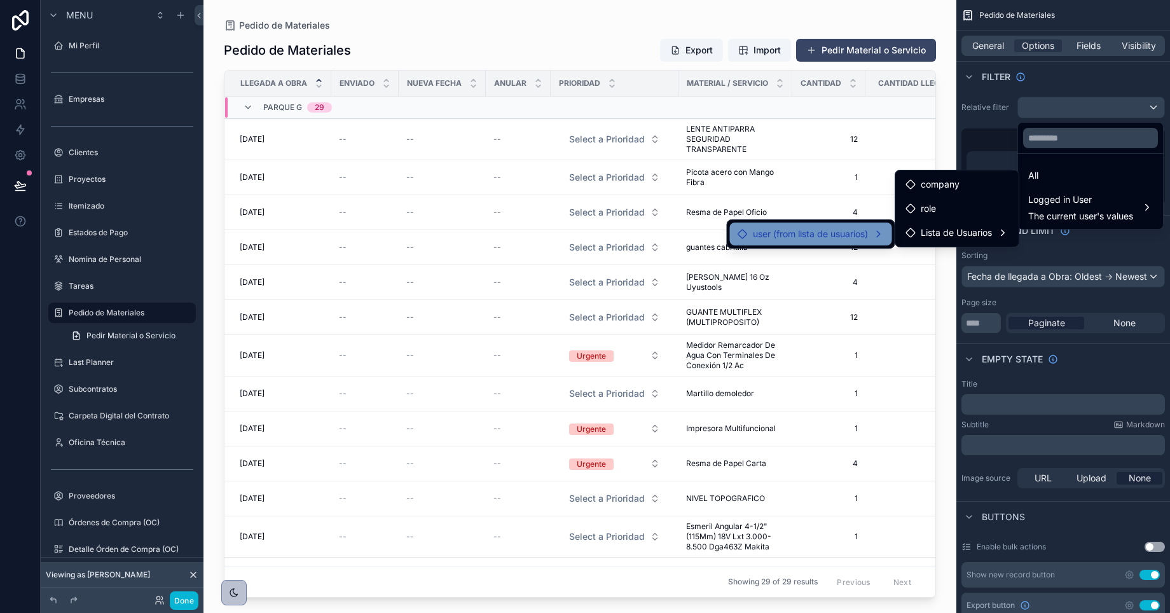
click at [835, 230] on span "user (from lista de usuarios)" at bounding box center [810, 233] width 115 height 15
click at [837, 230] on span "user (from lista de usuarios)" at bounding box center [810, 233] width 115 height 15
click at [840, 232] on span "user (from lista de usuarios)" at bounding box center [810, 233] width 115 height 15
click at [973, 122] on div "scrollable content" at bounding box center [585, 306] width 1170 height 613
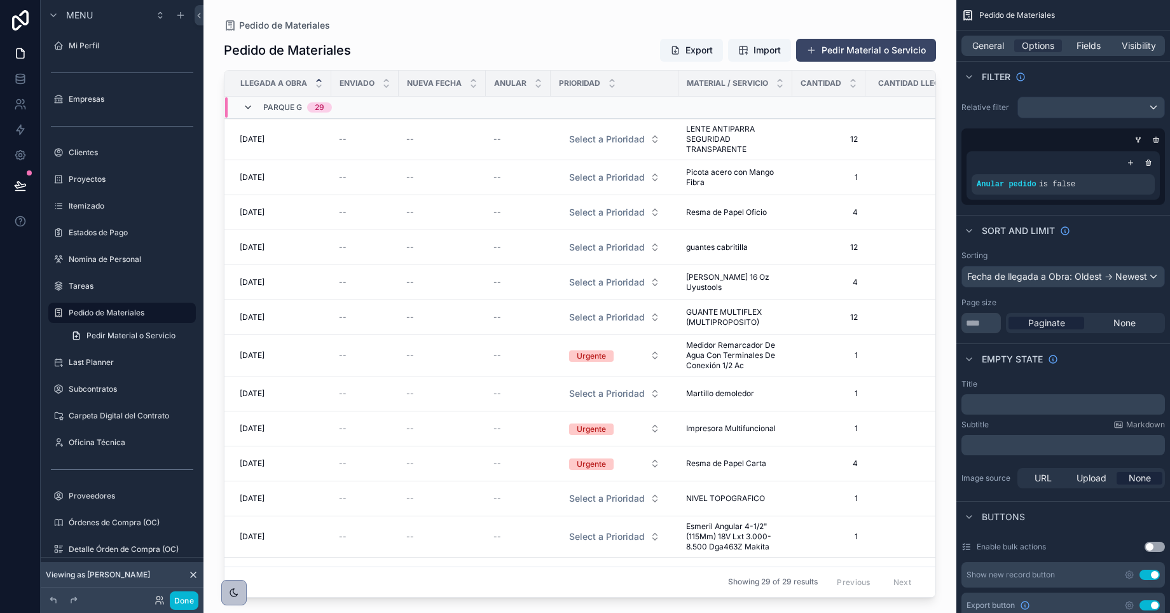
click at [243, 104] on icon "scrollable content" at bounding box center [248, 107] width 10 height 10
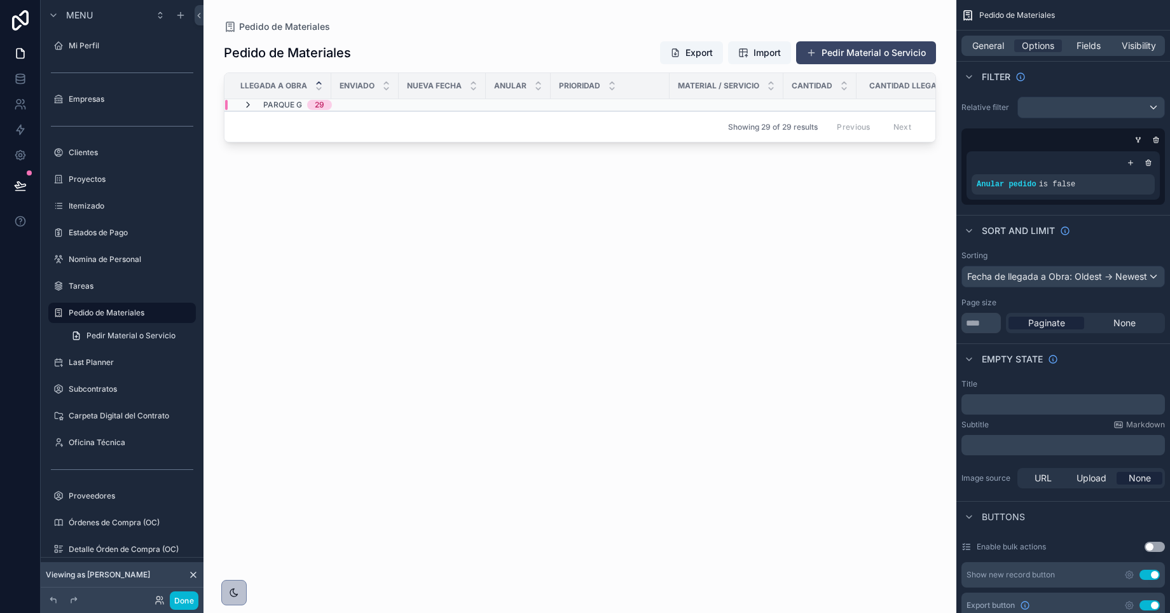
click at [246, 104] on icon "scrollable content" at bounding box center [248, 105] width 10 height 10
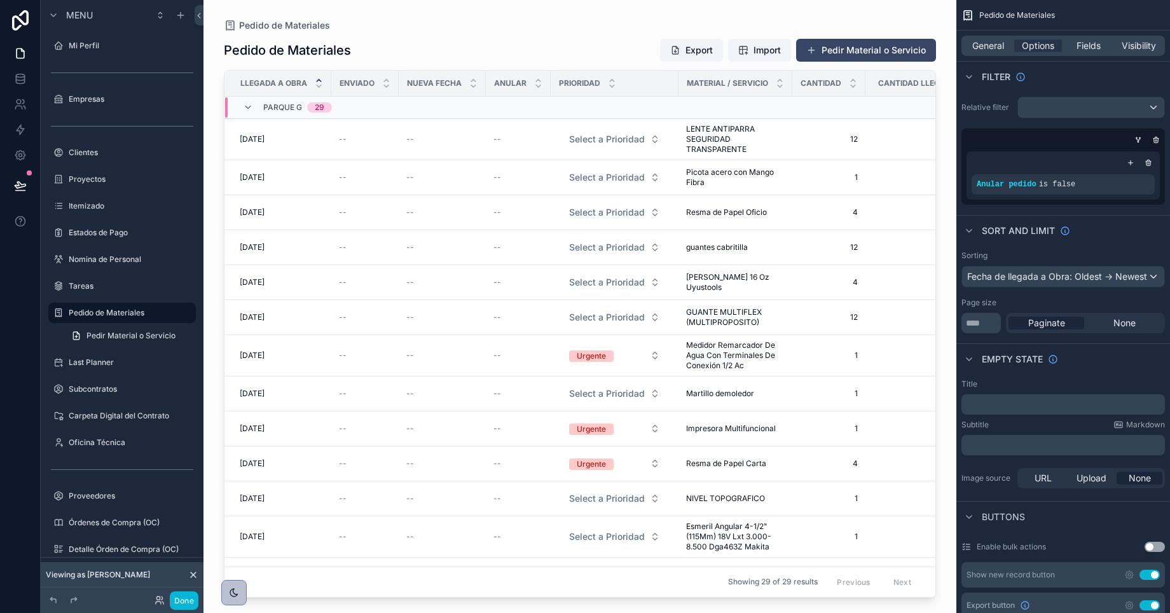
click at [621, 63] on div "Pedido de Materiales Export Import Pedir Material o Servicio Llegada a Obra Env…" at bounding box center [580, 314] width 712 height 567
click at [1063, 107] on div "scrollable content" at bounding box center [1091, 107] width 146 height 20
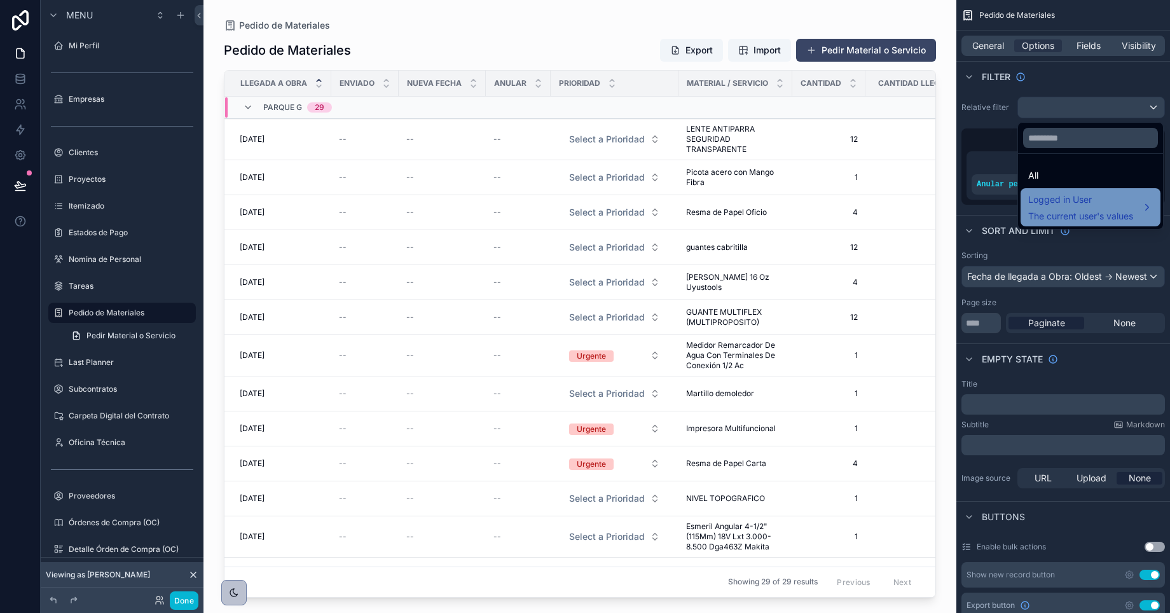
click at [1063, 203] on span "Logged in User" at bounding box center [1081, 199] width 105 height 15
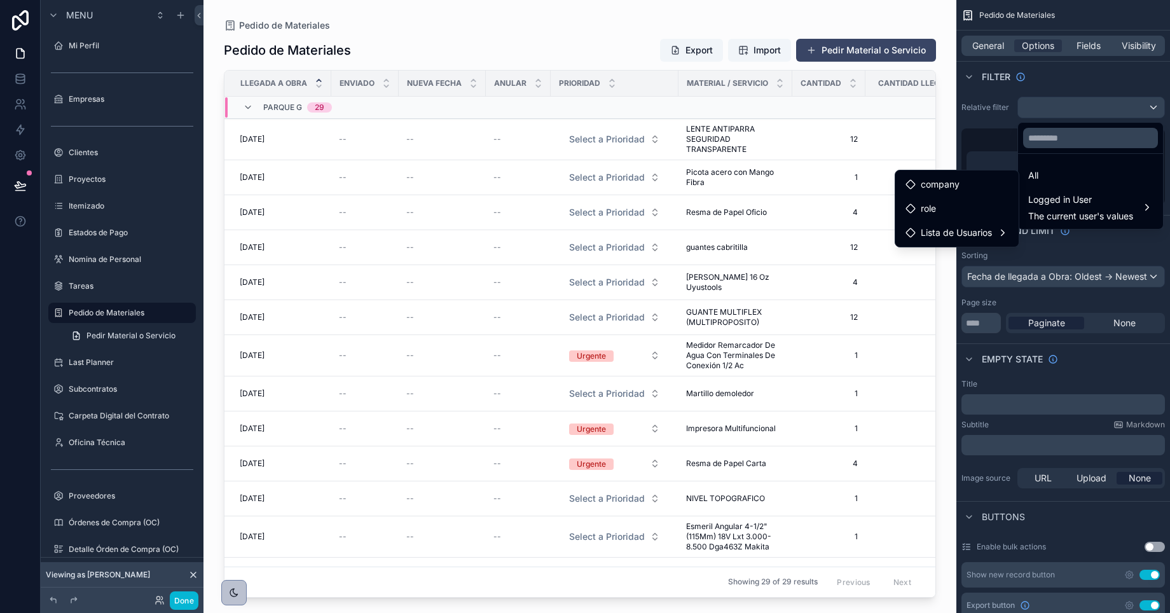
click at [951, 244] on ul "company role Lista de Usuarios" at bounding box center [957, 208] width 123 height 76
click at [957, 233] on span "Lista de Usuarios" at bounding box center [956, 232] width 71 height 15
click at [843, 237] on span "user (from lista de usuarios)" at bounding box center [810, 233] width 115 height 15
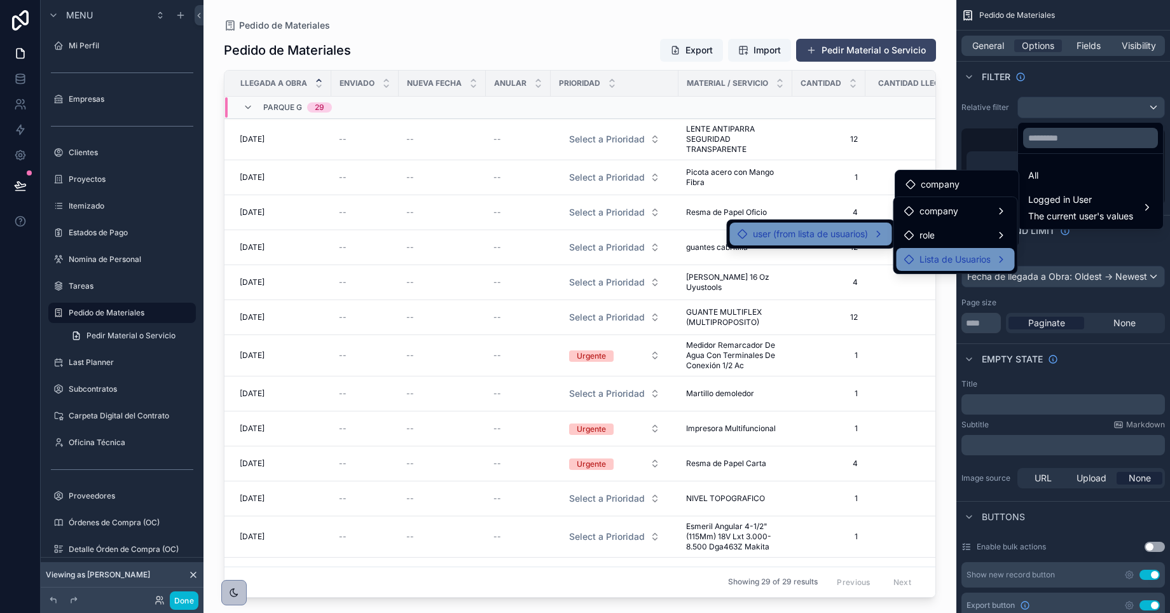
click at [924, 253] on span "Lista de Usuarios" at bounding box center [955, 259] width 71 height 15
click at [940, 265] on span "Lista de Usuarios" at bounding box center [955, 259] width 71 height 15
click at [942, 238] on div "role" at bounding box center [955, 235] width 103 height 15
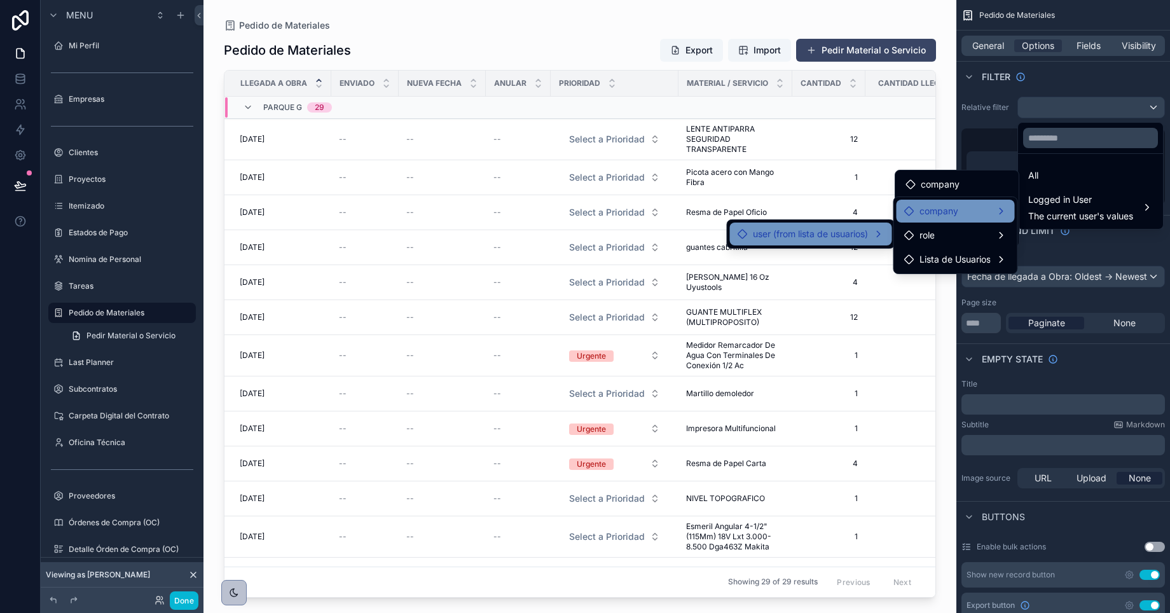
click at [942, 211] on span "company" at bounding box center [939, 211] width 39 height 15
click at [995, 113] on div "scrollable content" at bounding box center [585, 306] width 1170 height 613
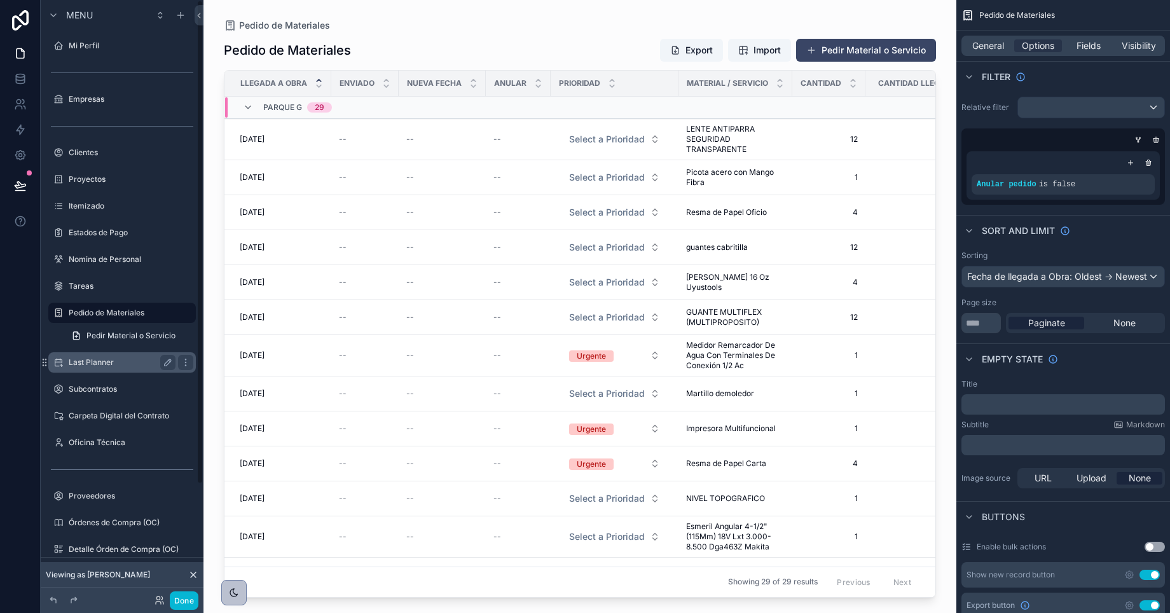
click at [90, 359] on label "Last Planner" at bounding box center [120, 362] width 102 height 10
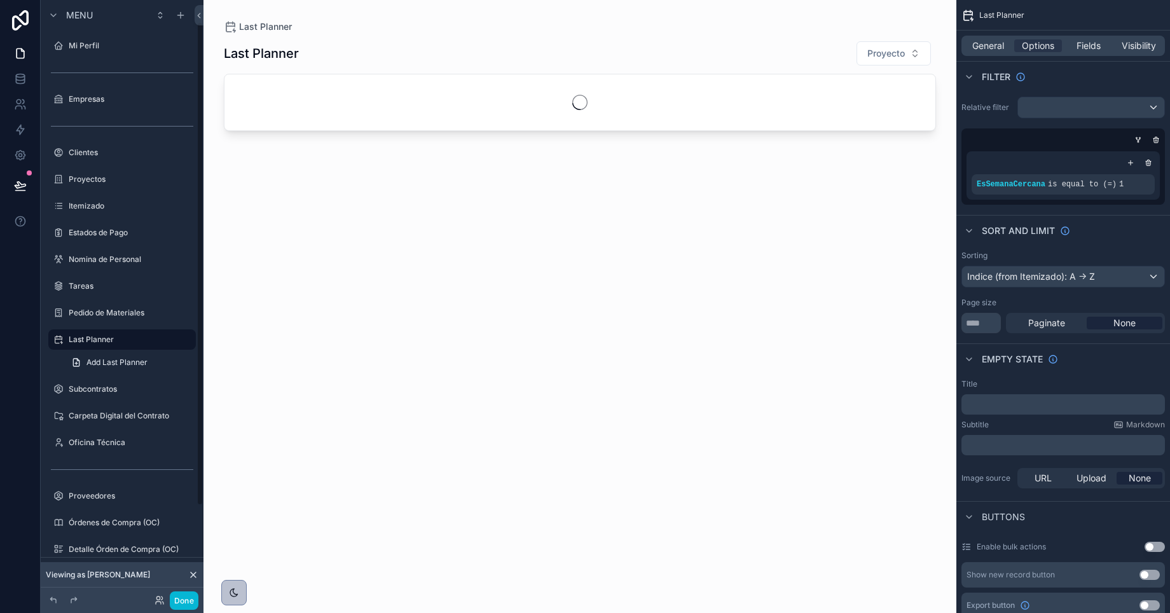
scroll to position [27, 0]
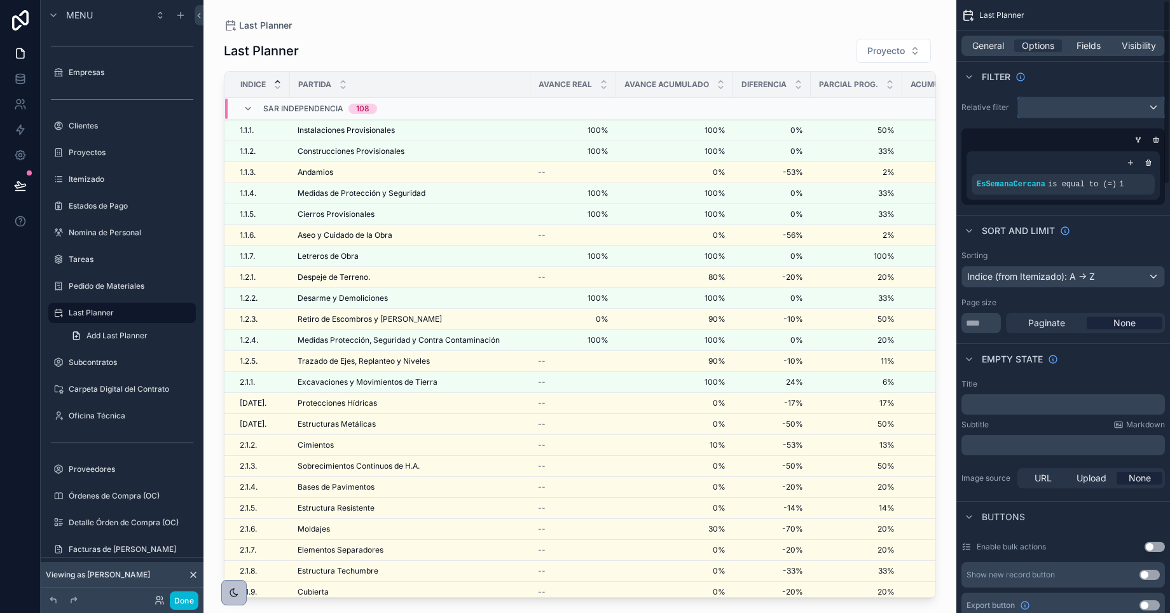
click at [1146, 110] on div "scrollable content" at bounding box center [1091, 107] width 146 height 20
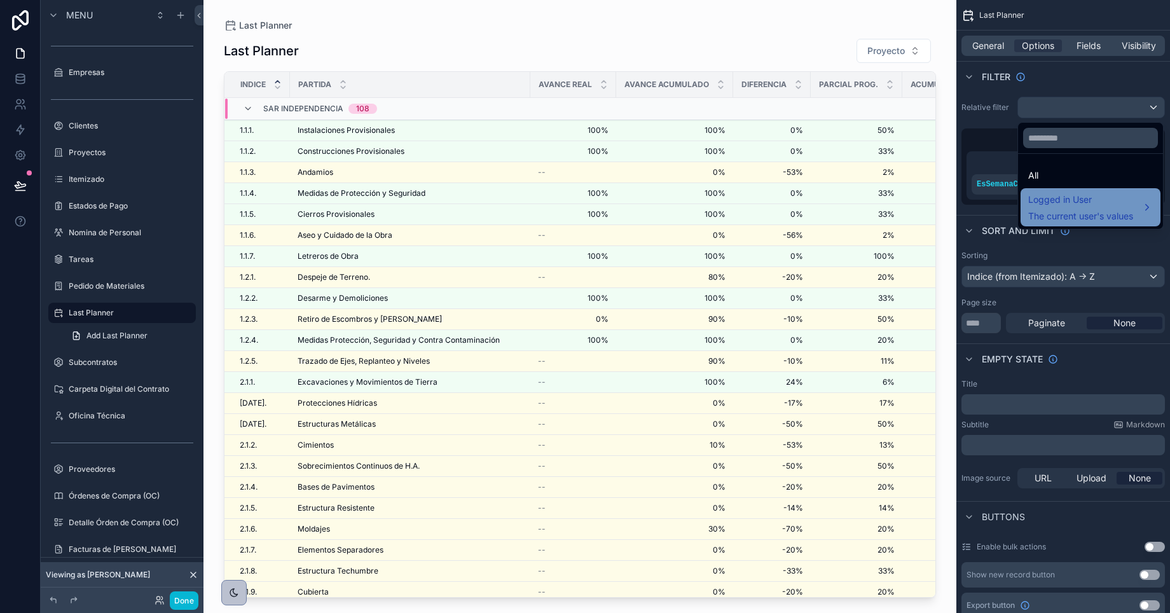
click at [1104, 211] on span "The current user's values" at bounding box center [1081, 216] width 105 height 13
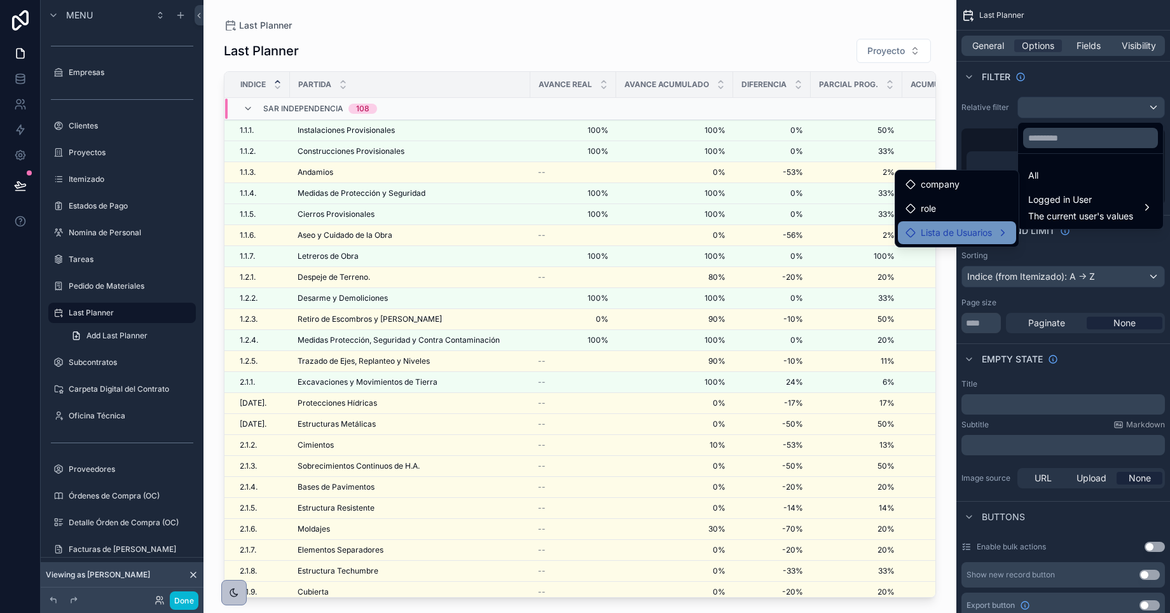
click at [959, 233] on span "Lista de Usuarios" at bounding box center [956, 232] width 71 height 15
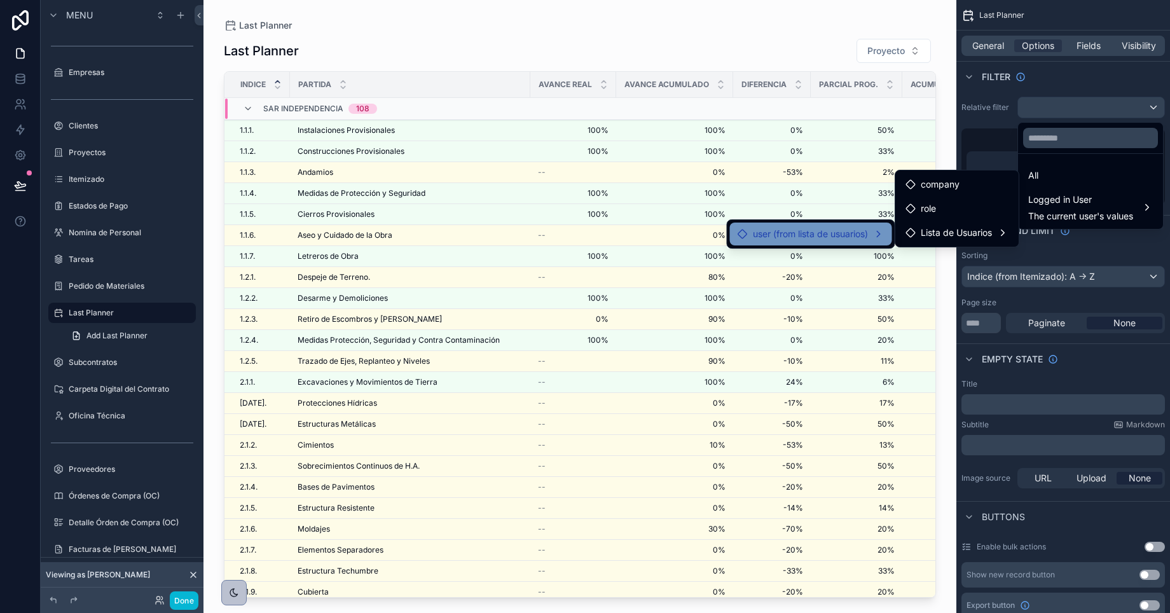
click at [840, 239] on span "user (from lista de usuarios)" at bounding box center [810, 233] width 115 height 15
click at [920, 258] on span "Lista de Usuarios" at bounding box center [955, 259] width 71 height 15
click at [972, 115] on div "scrollable content" at bounding box center [585, 306] width 1170 height 613
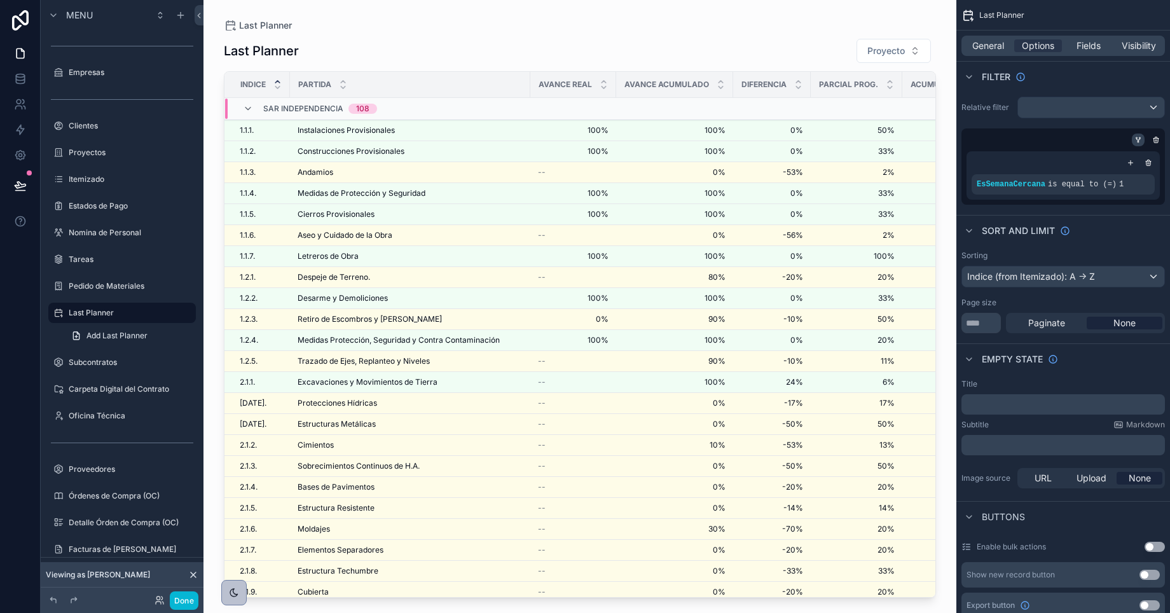
click at [1140, 137] on icon "scrollable content" at bounding box center [1139, 140] width 8 height 8
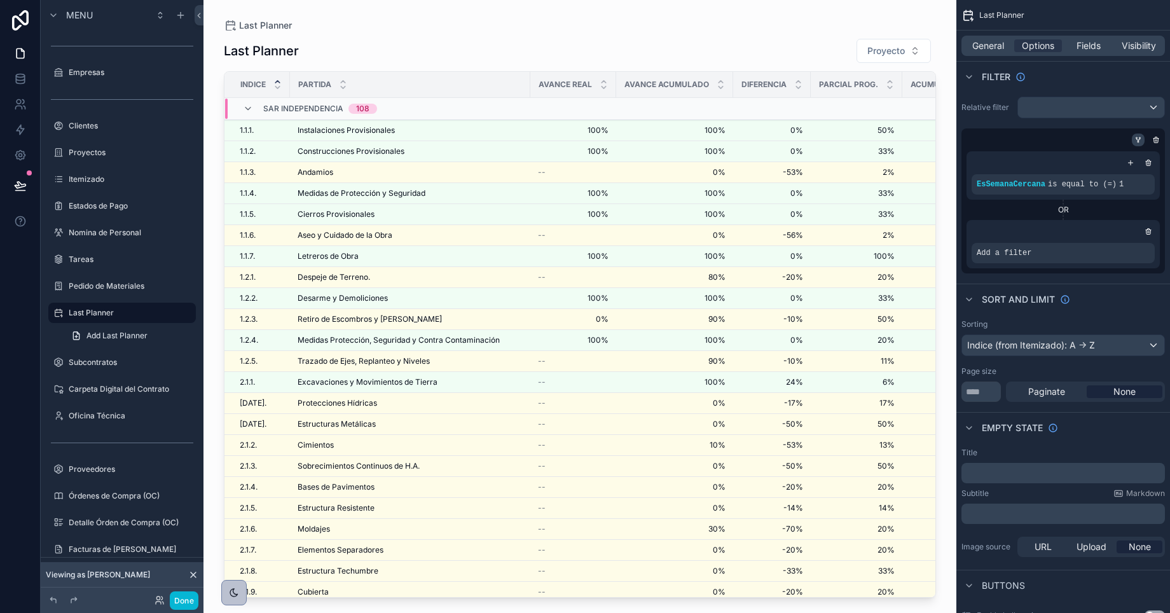
click at [1137, 139] on icon "scrollable content" at bounding box center [1139, 140] width 8 height 8
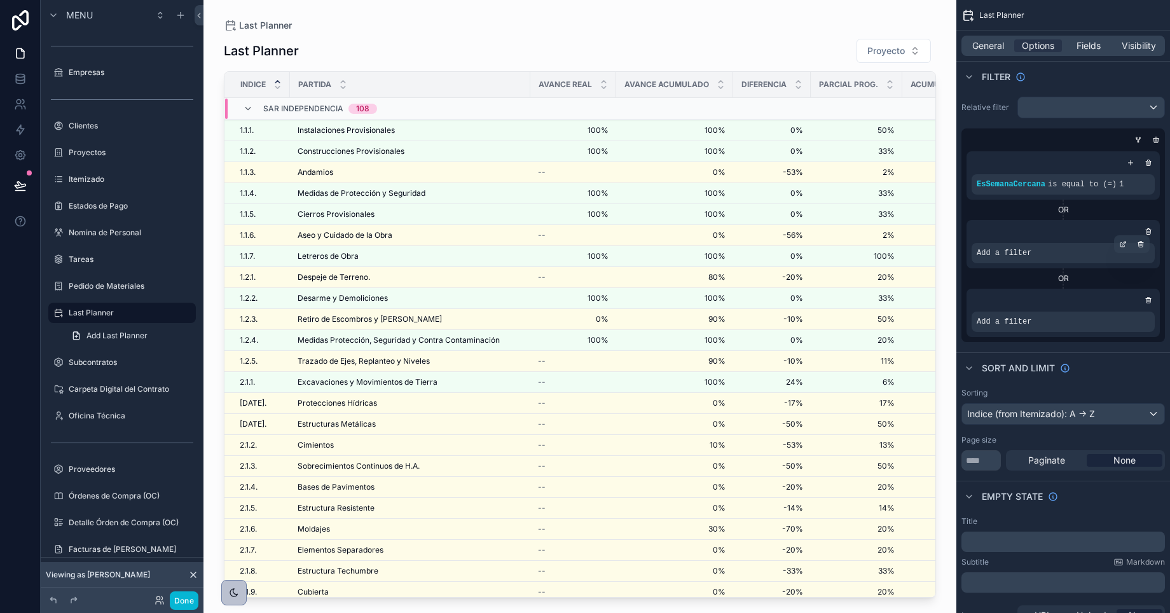
click at [1048, 256] on div "Add a filter" at bounding box center [1063, 253] width 183 height 20
click at [1126, 245] on icon "scrollable content" at bounding box center [1123, 244] width 8 height 8
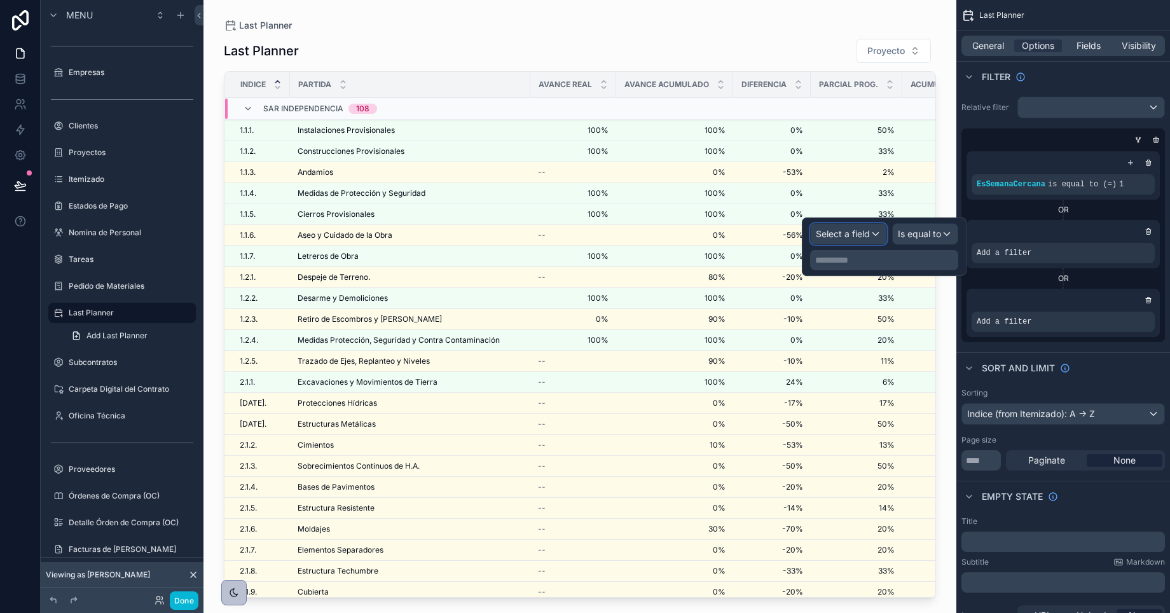
click at [869, 238] on span "Select a field" at bounding box center [843, 233] width 54 height 11
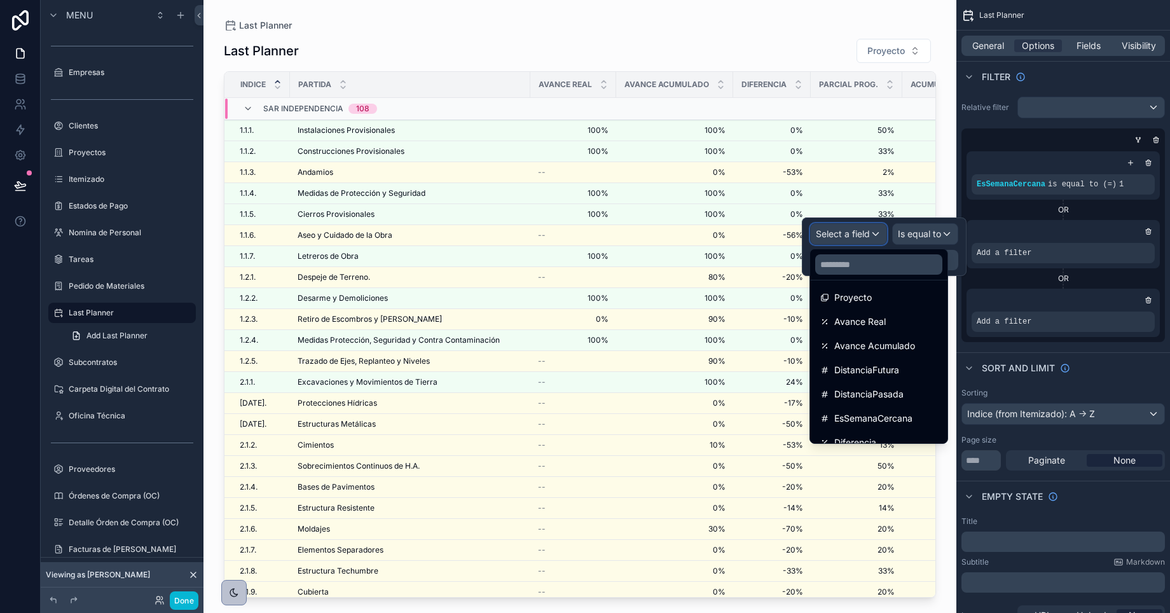
scroll to position [405, 0]
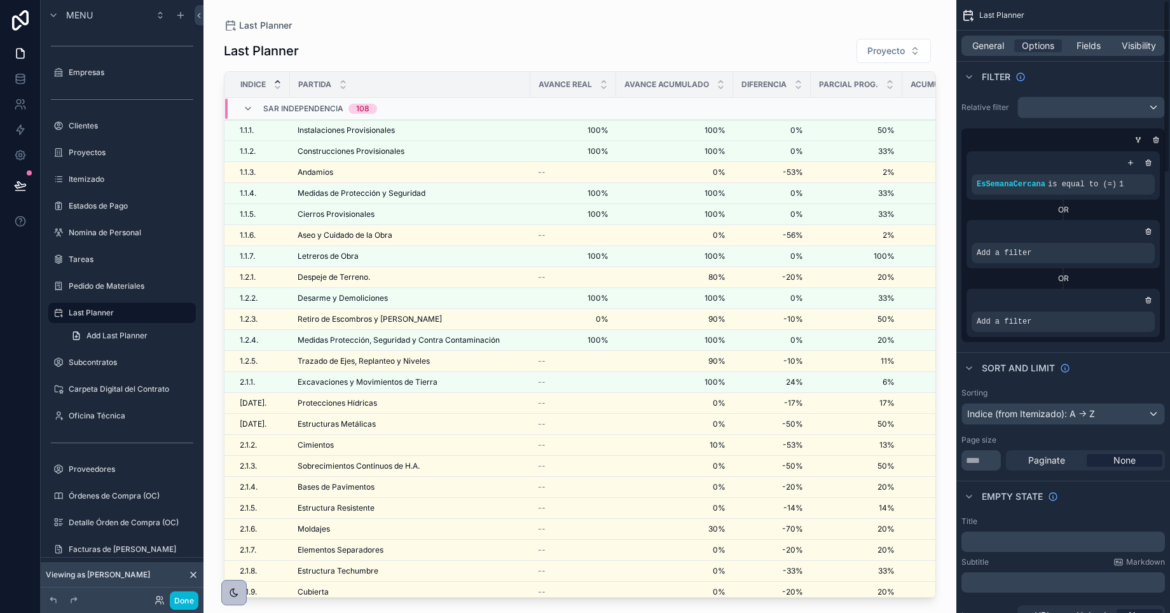
click at [1029, 234] on div "scrollable content" at bounding box center [1063, 231] width 183 height 13
click at [1147, 234] on icon "scrollable content" at bounding box center [1149, 232] width 4 height 4
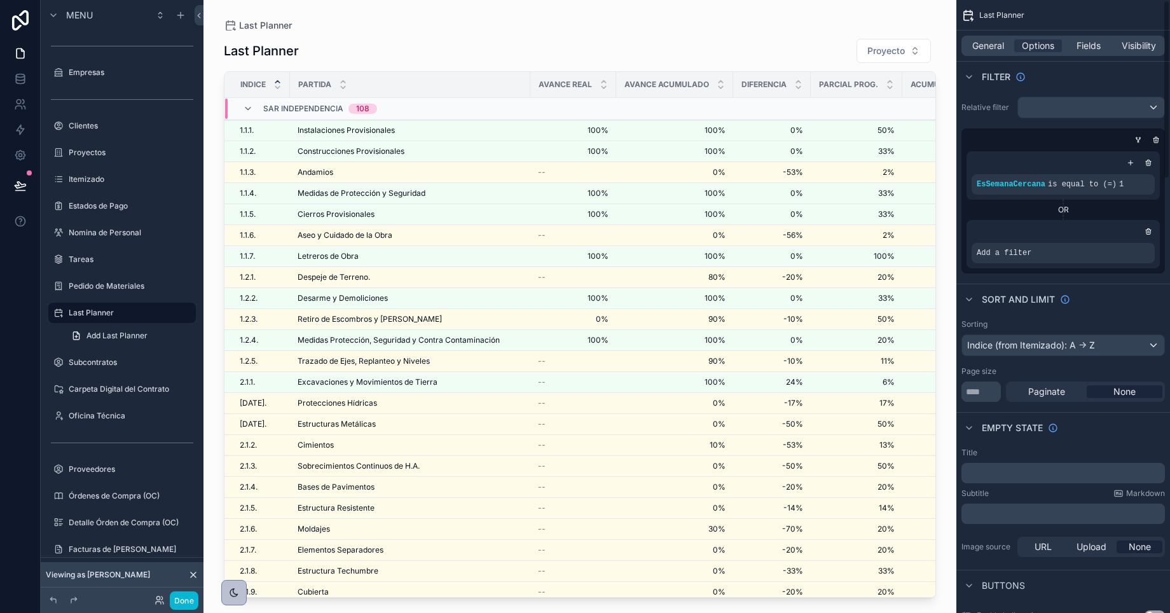
click at [1147, 234] on icon "scrollable content" at bounding box center [1149, 232] width 4 height 4
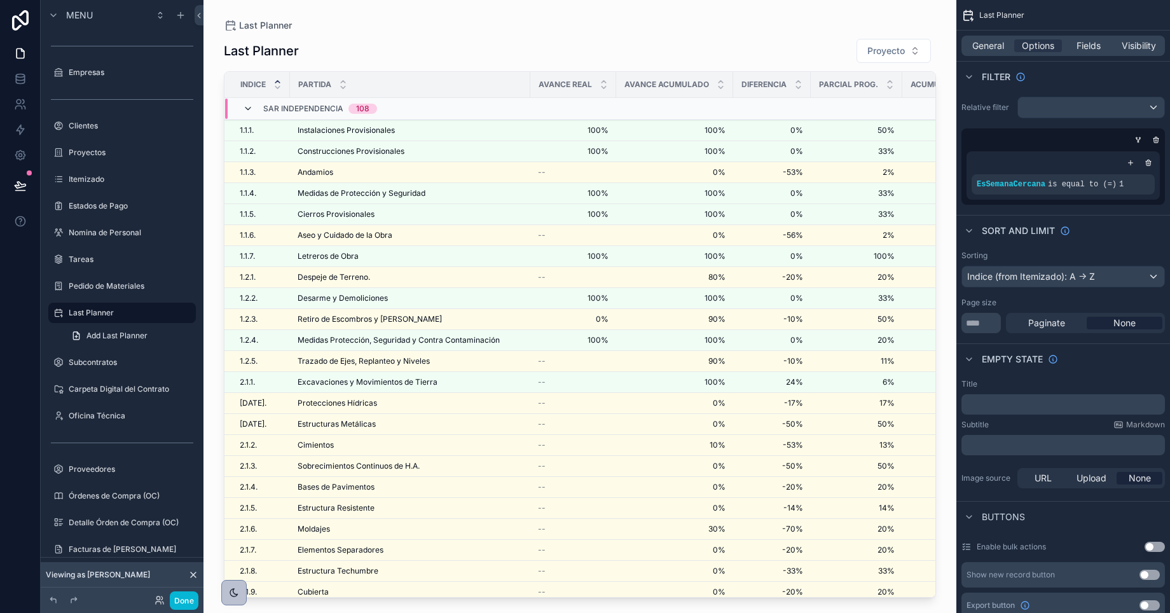
click at [247, 109] on icon "scrollable content" at bounding box center [248, 109] width 10 height 10
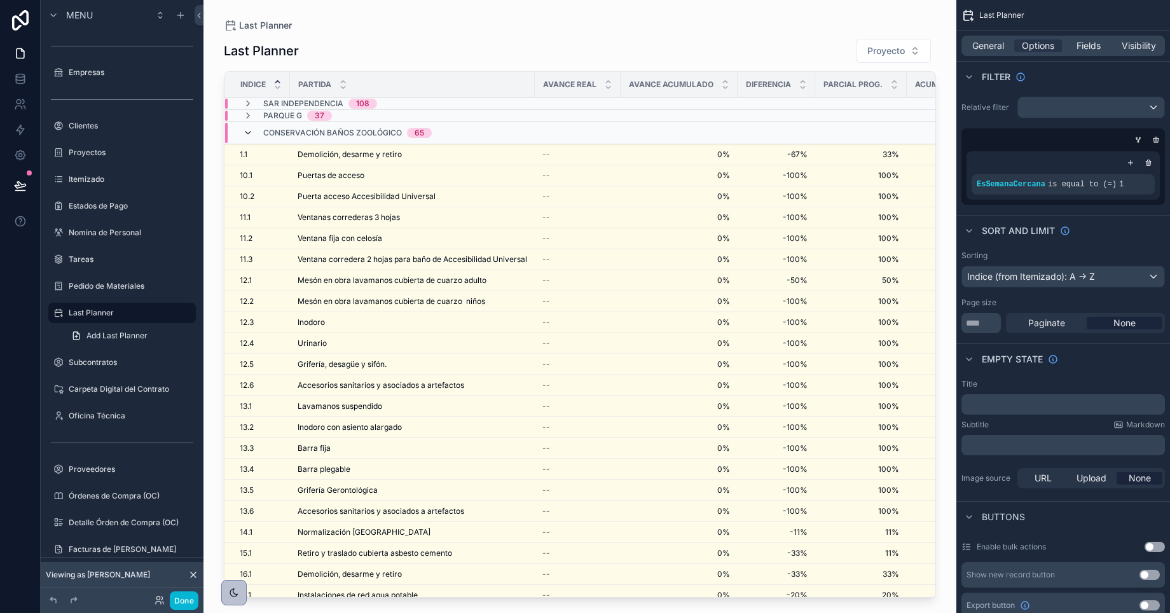
click at [250, 132] on icon "scrollable content" at bounding box center [248, 133] width 10 height 10
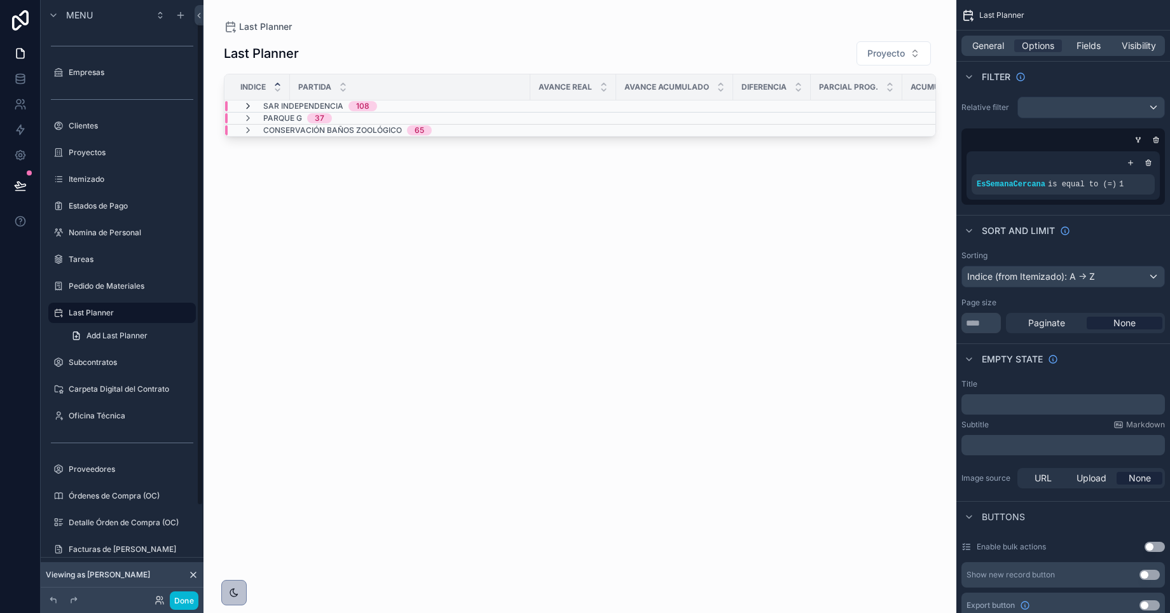
click at [246, 107] on icon "scrollable content" at bounding box center [248, 106] width 10 height 10
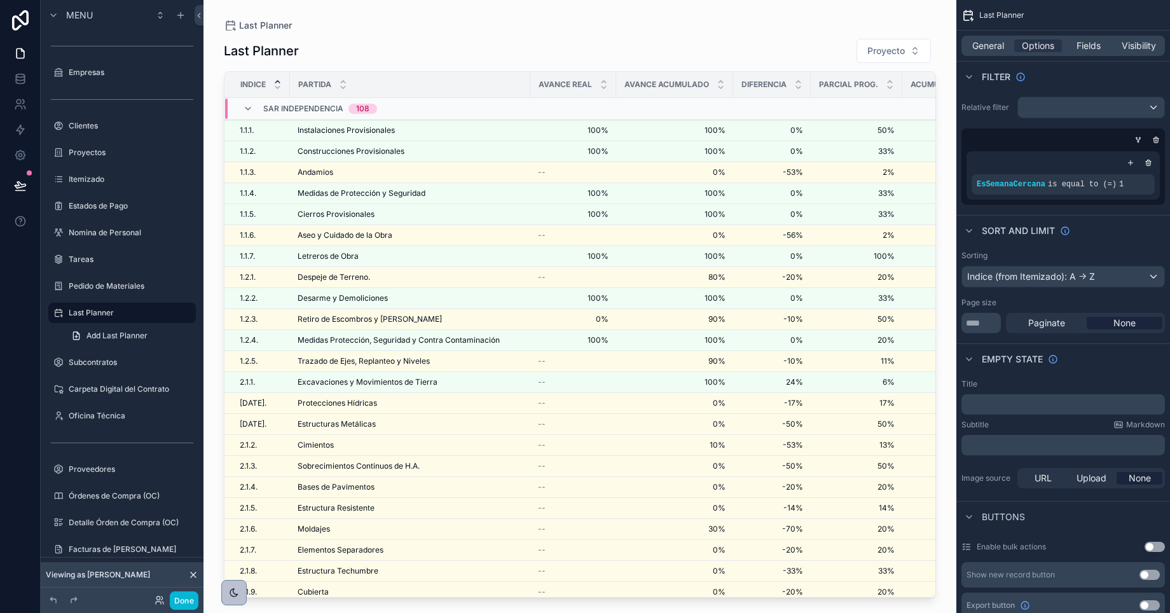
click at [989, 58] on div "General Options Fields Visibility" at bounding box center [1064, 46] width 214 height 31
click at [987, 47] on span "General" at bounding box center [989, 45] width 32 height 13
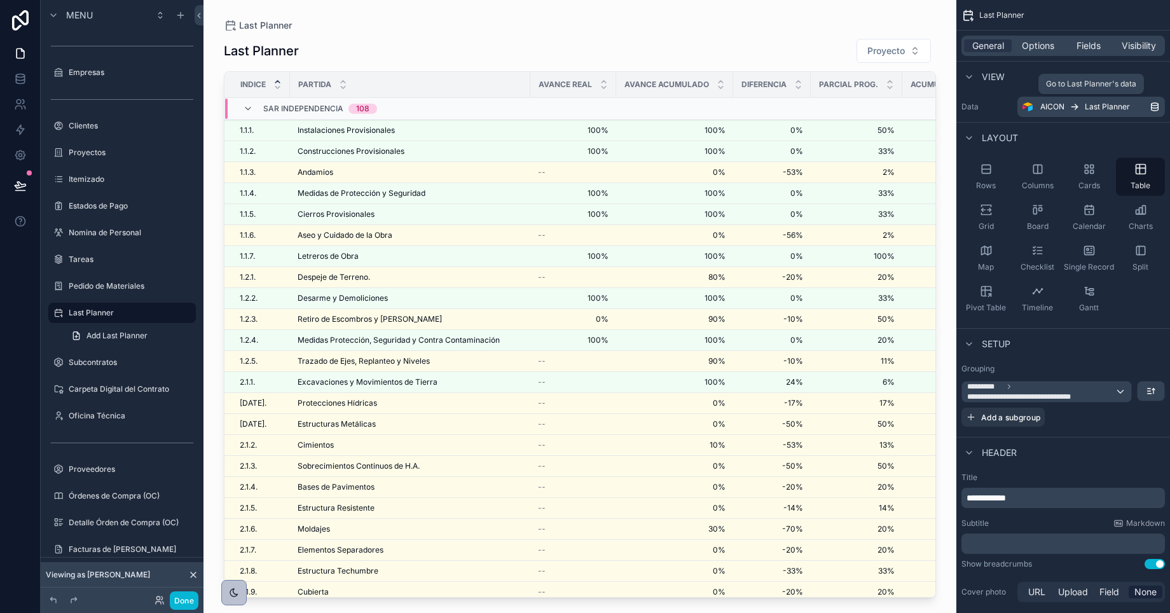
click at [1103, 106] on span "Last Planner" at bounding box center [1107, 107] width 45 height 10
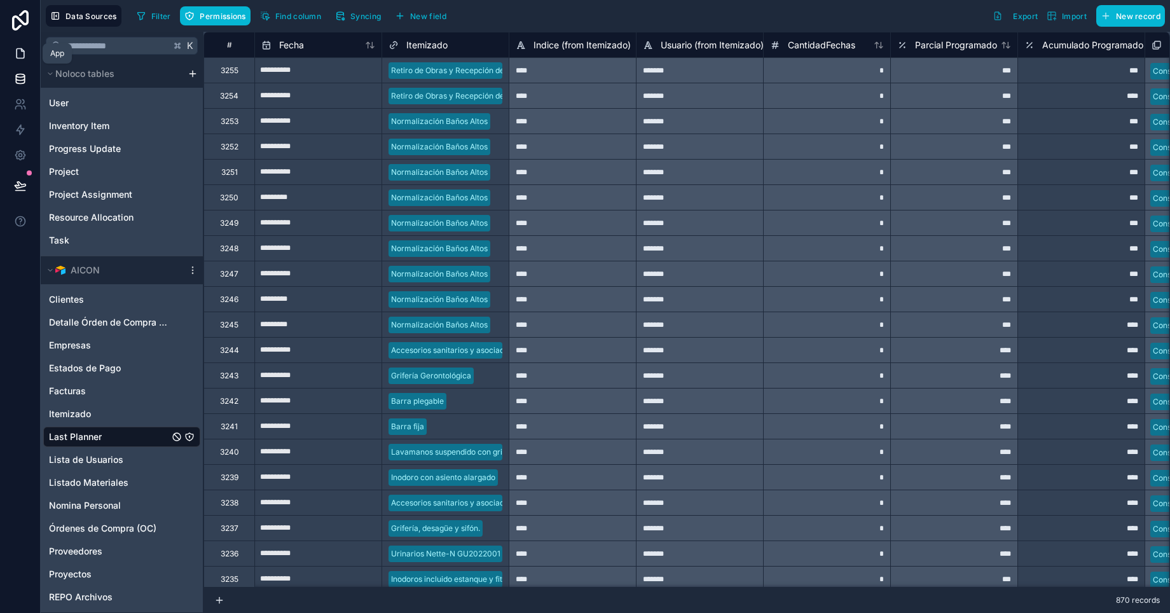
click at [32, 53] on link at bounding box center [20, 53] width 40 height 25
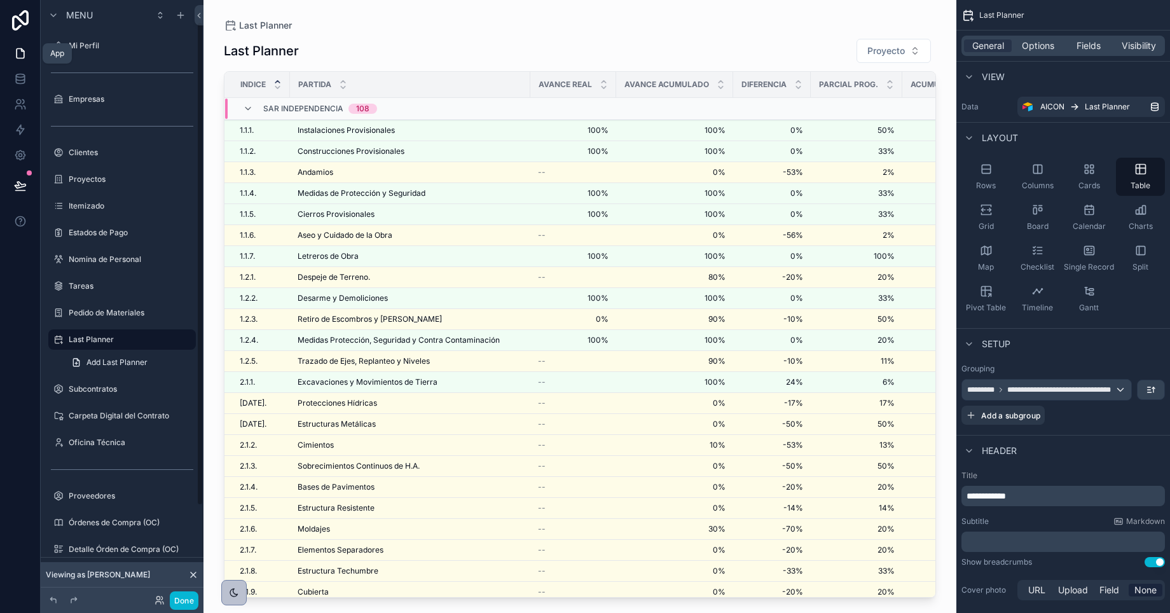
click at [18, 53] on icon at bounding box center [20, 53] width 13 height 13
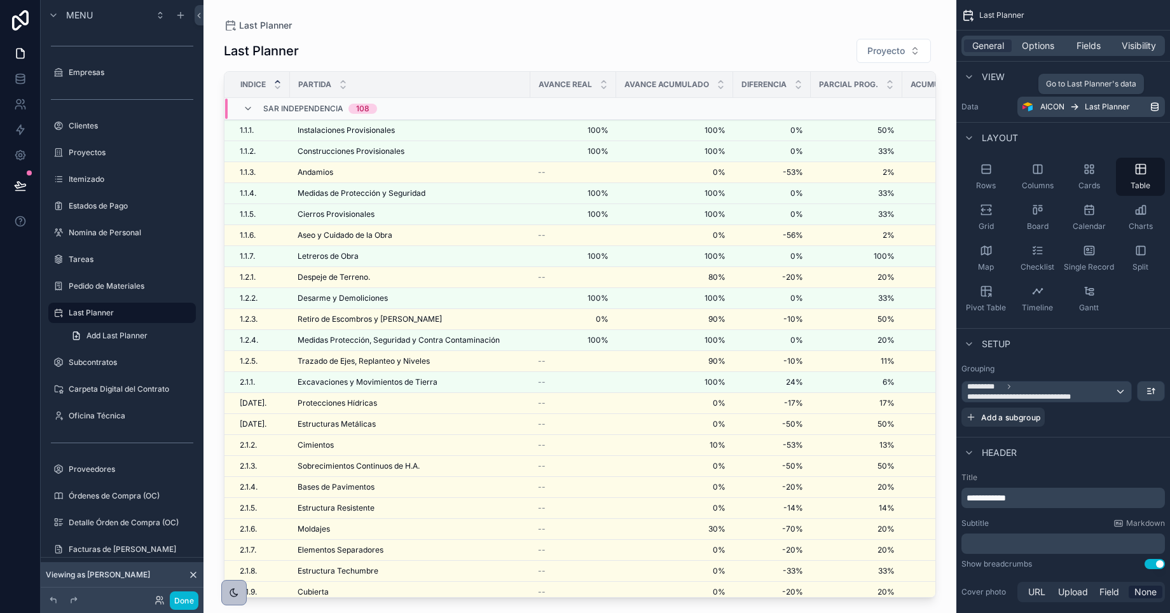
click at [1053, 102] on span "AICON" at bounding box center [1053, 107] width 24 height 10
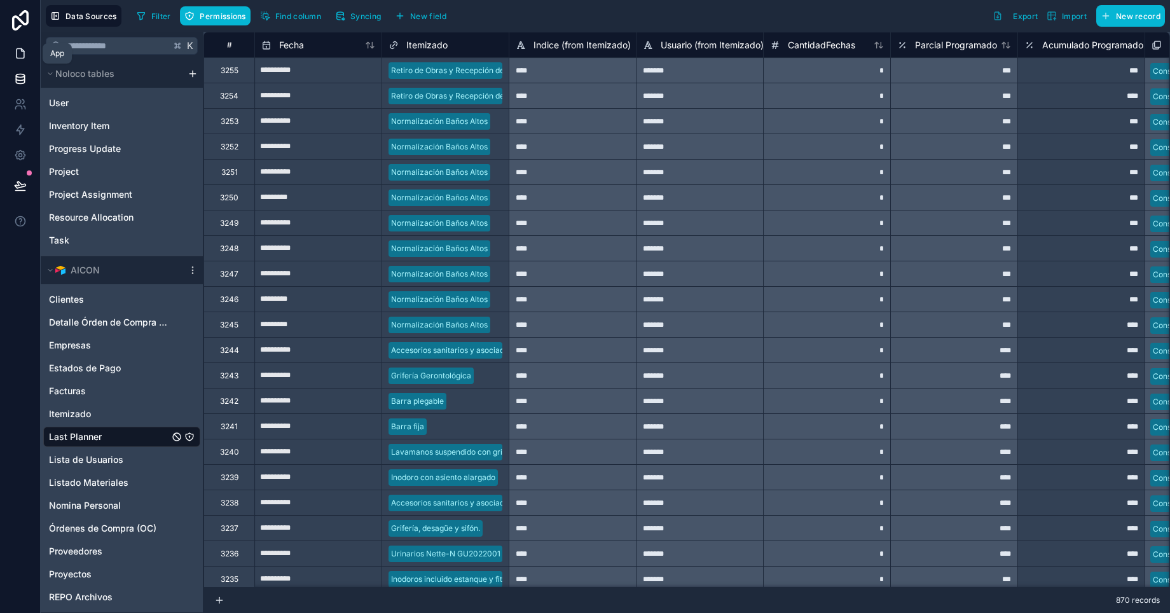
click at [24, 60] on link at bounding box center [20, 53] width 40 height 25
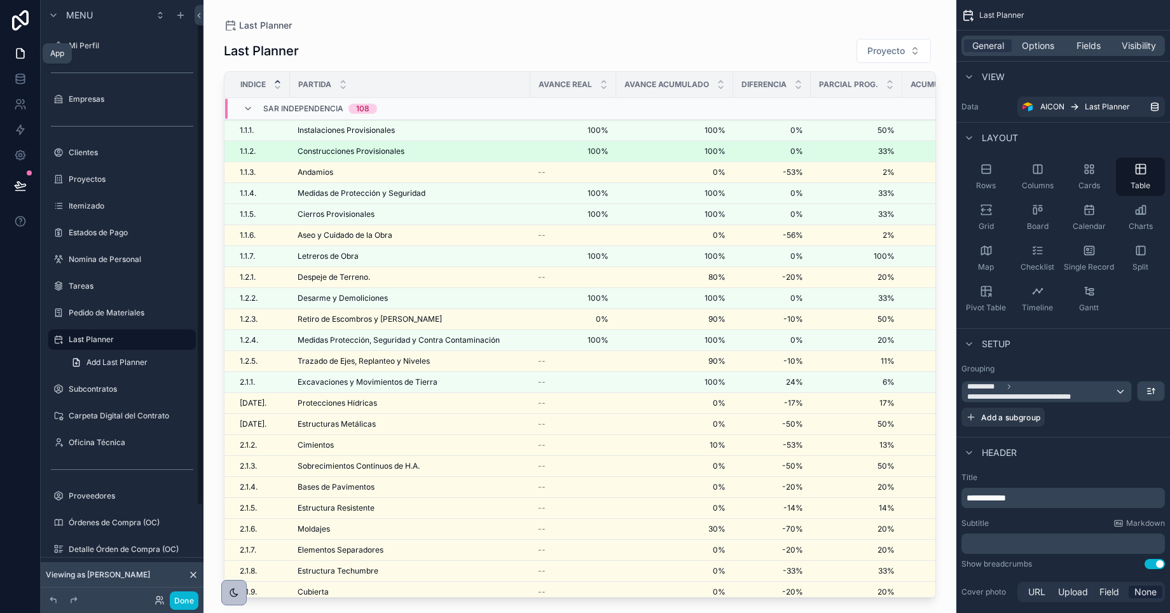
scroll to position [27, 0]
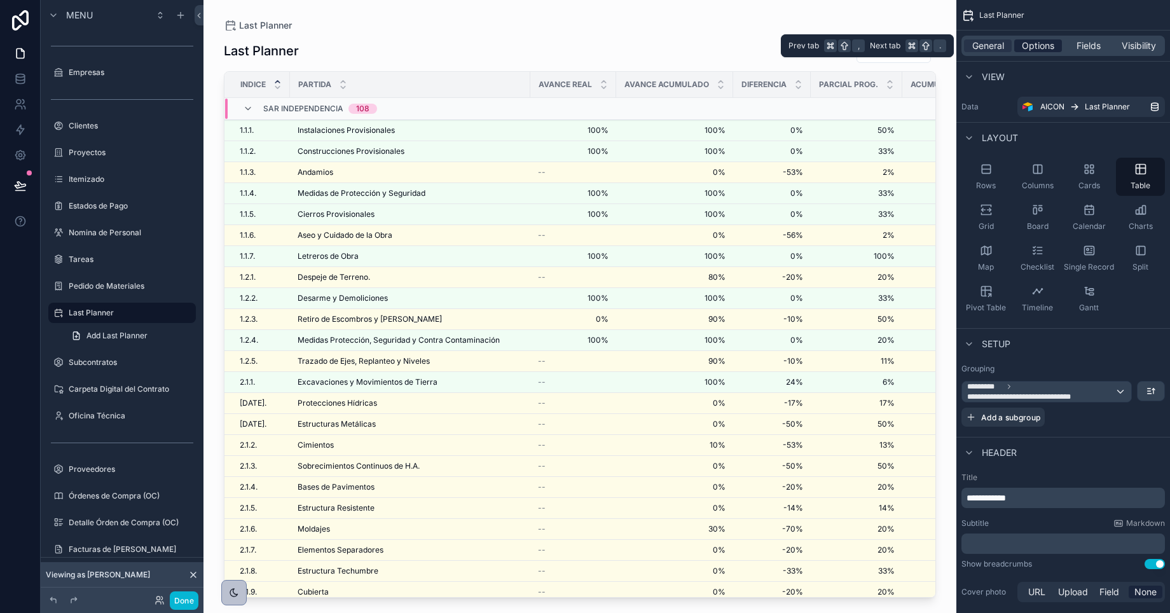
click at [1027, 46] on span "Options" at bounding box center [1038, 45] width 32 height 13
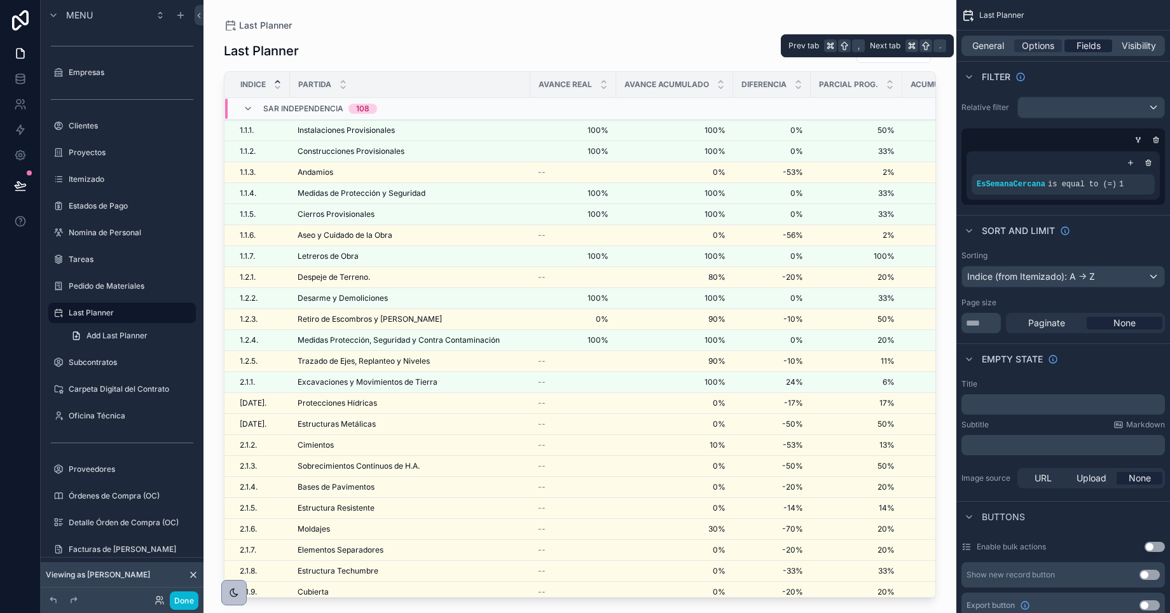
click at [1080, 41] on span "Fields" at bounding box center [1089, 45] width 24 height 13
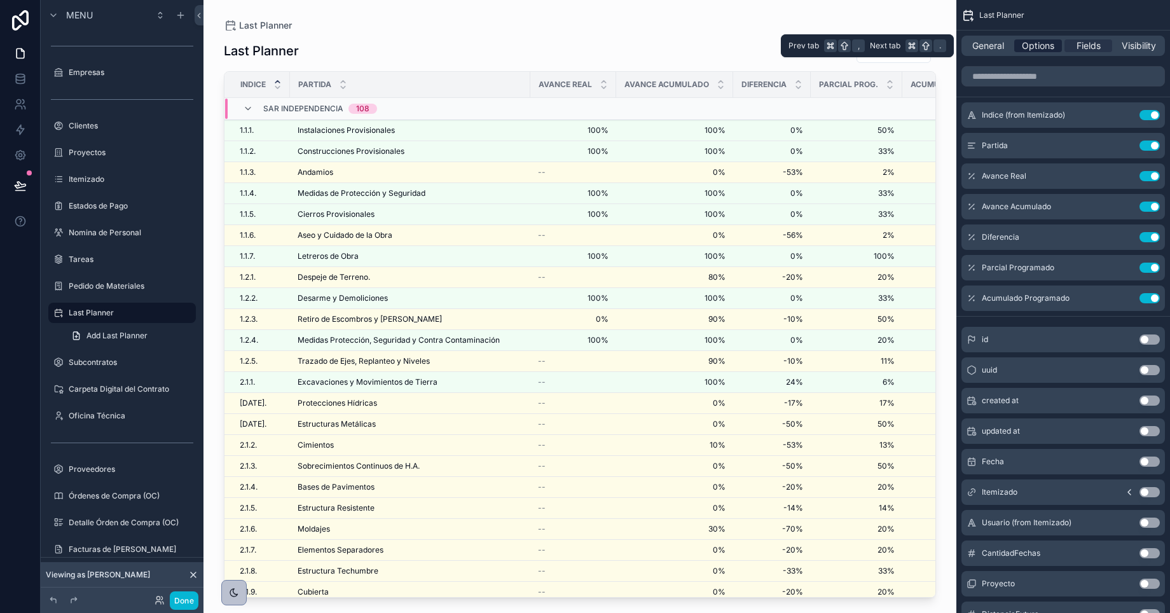
click at [1048, 42] on span "Options" at bounding box center [1038, 45] width 32 height 13
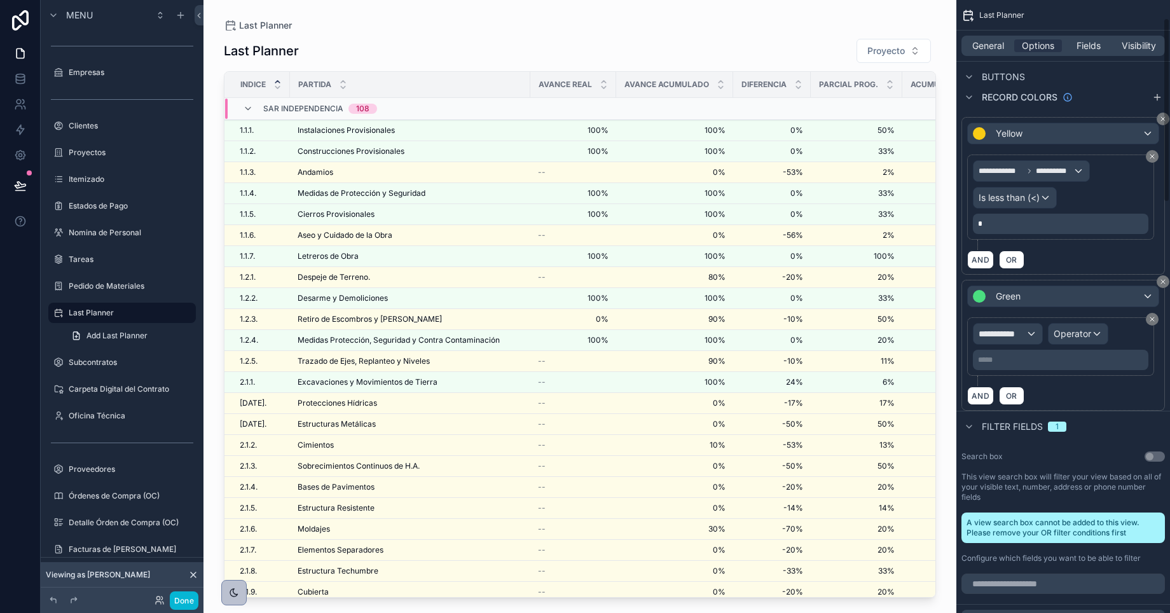
scroll to position [0, 0]
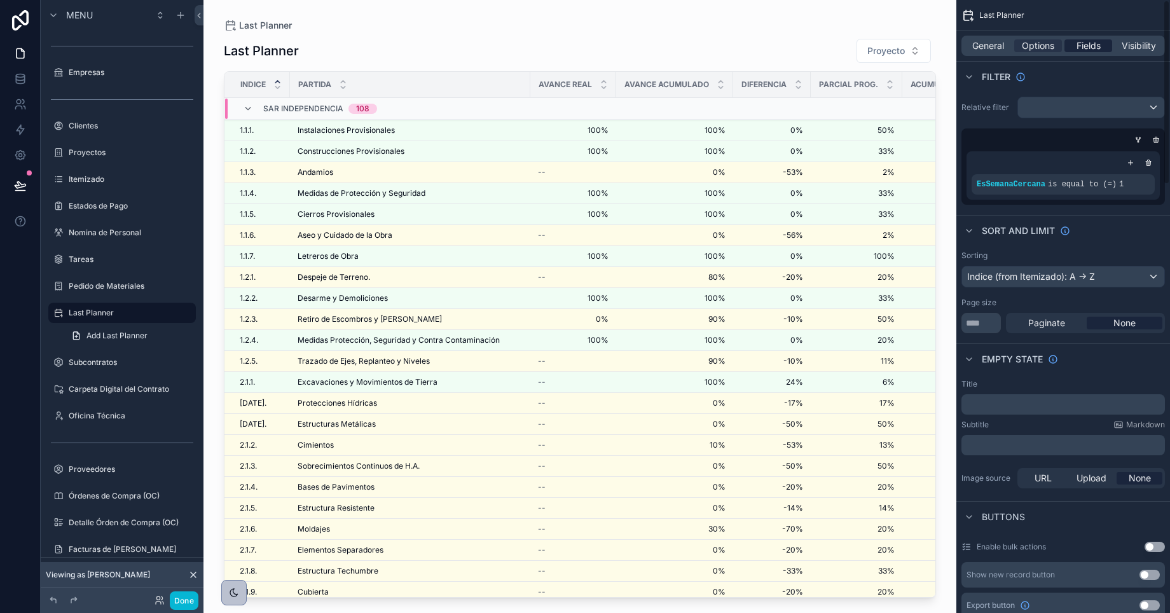
click at [1088, 48] on span "Fields" at bounding box center [1089, 45] width 24 height 13
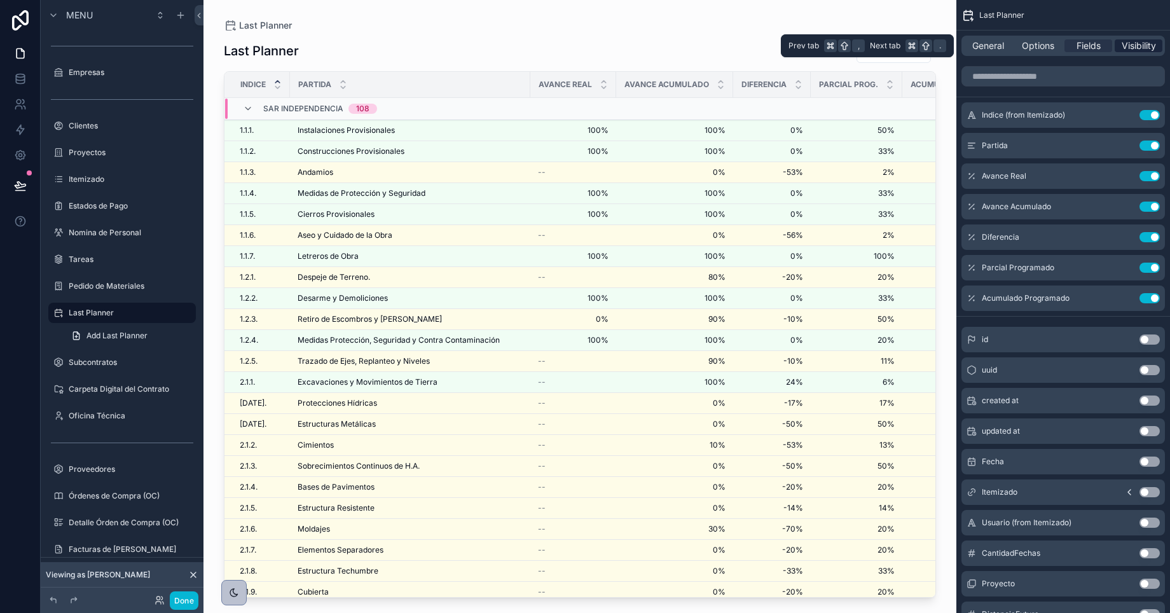
click at [1142, 48] on span "Visibility" at bounding box center [1139, 45] width 34 height 13
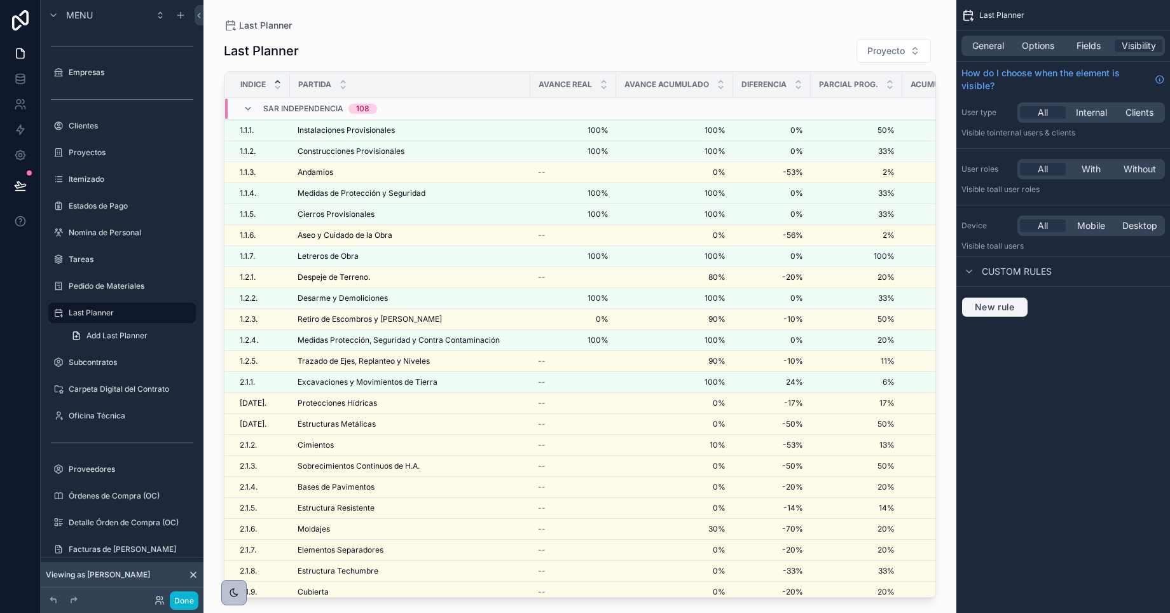
click at [995, 307] on span "New rule" at bounding box center [995, 306] width 50 height 11
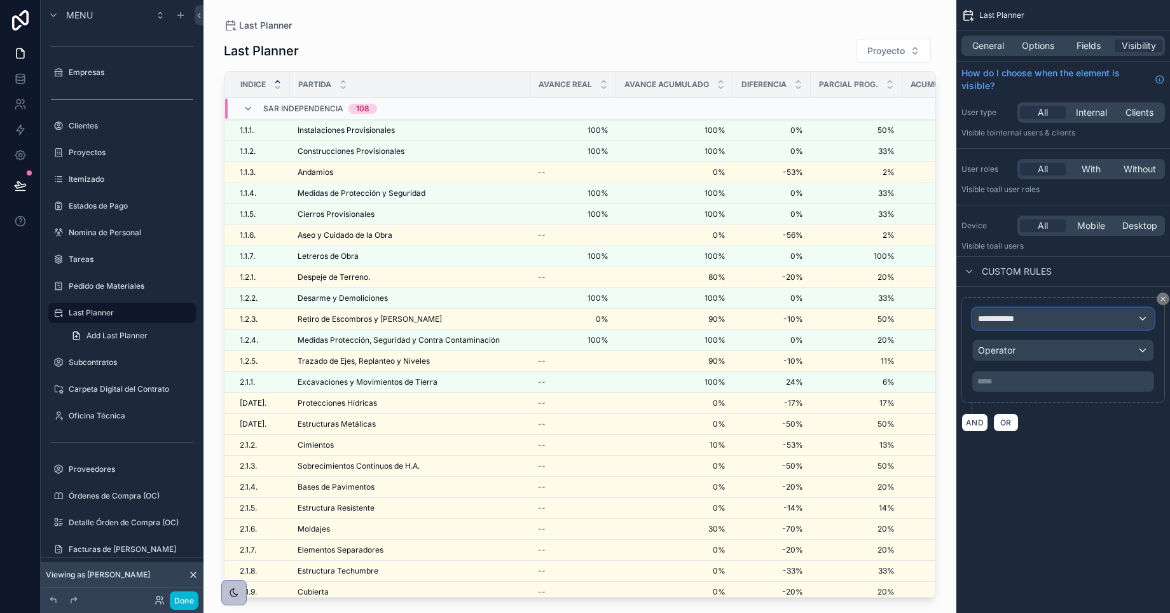
click at [1017, 319] on span "**********" at bounding box center [1001, 318] width 47 height 13
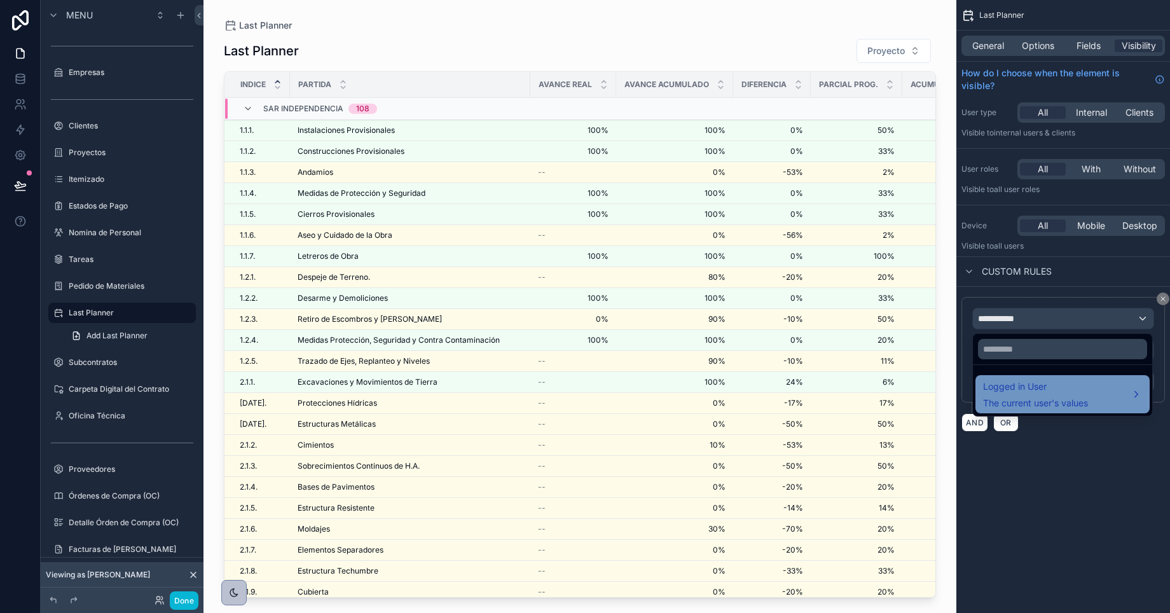
click at [1029, 394] on span "Logged in User" at bounding box center [1035, 386] width 105 height 15
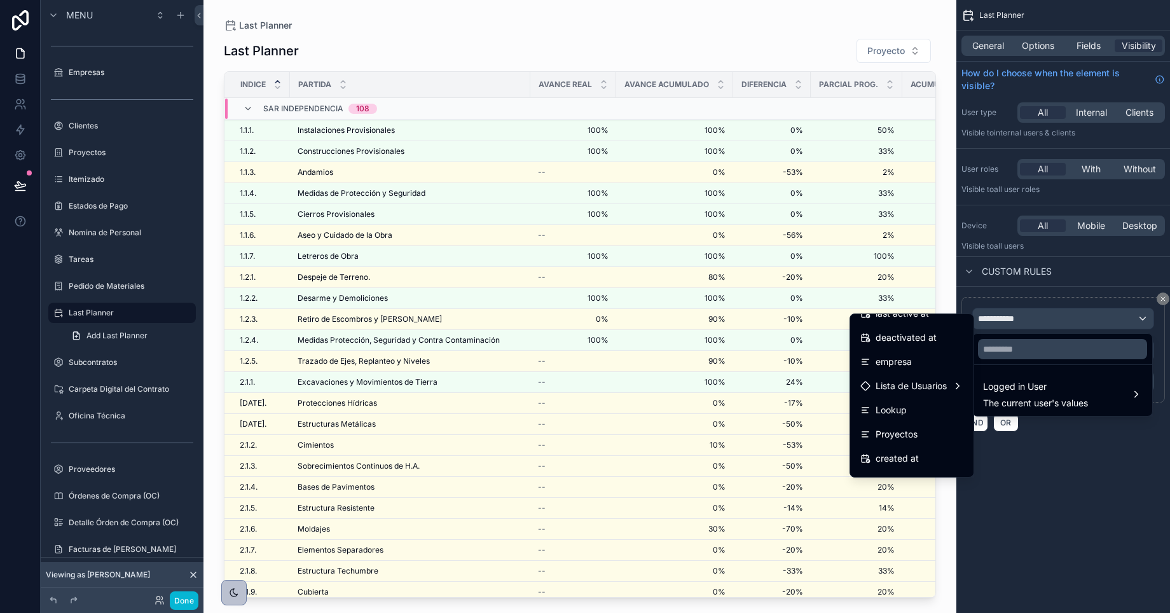
scroll to position [257, 0]
click at [913, 387] on span "Lista de Usuarios" at bounding box center [911, 385] width 71 height 15
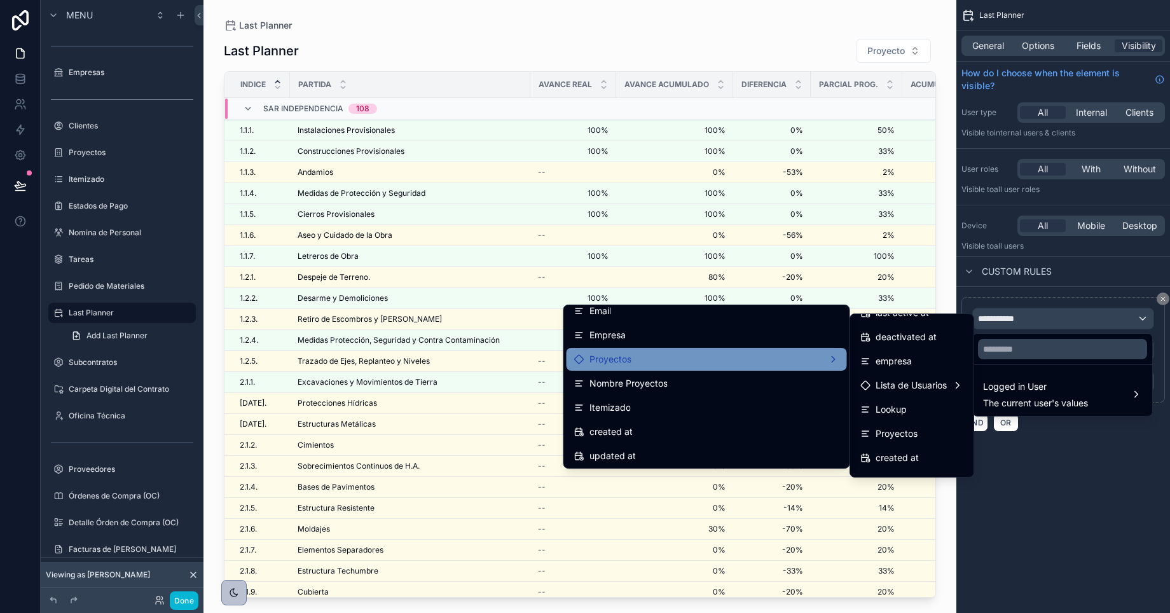
scroll to position [50, 0]
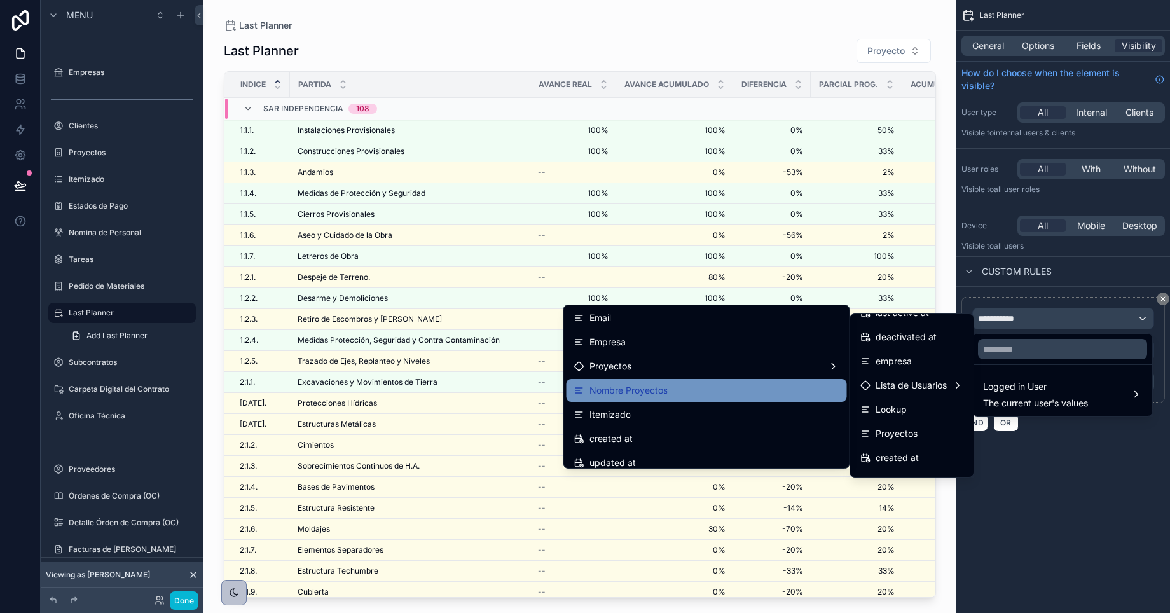
click at [606, 391] on span "Nombre Proyectos" at bounding box center [629, 390] width 78 height 15
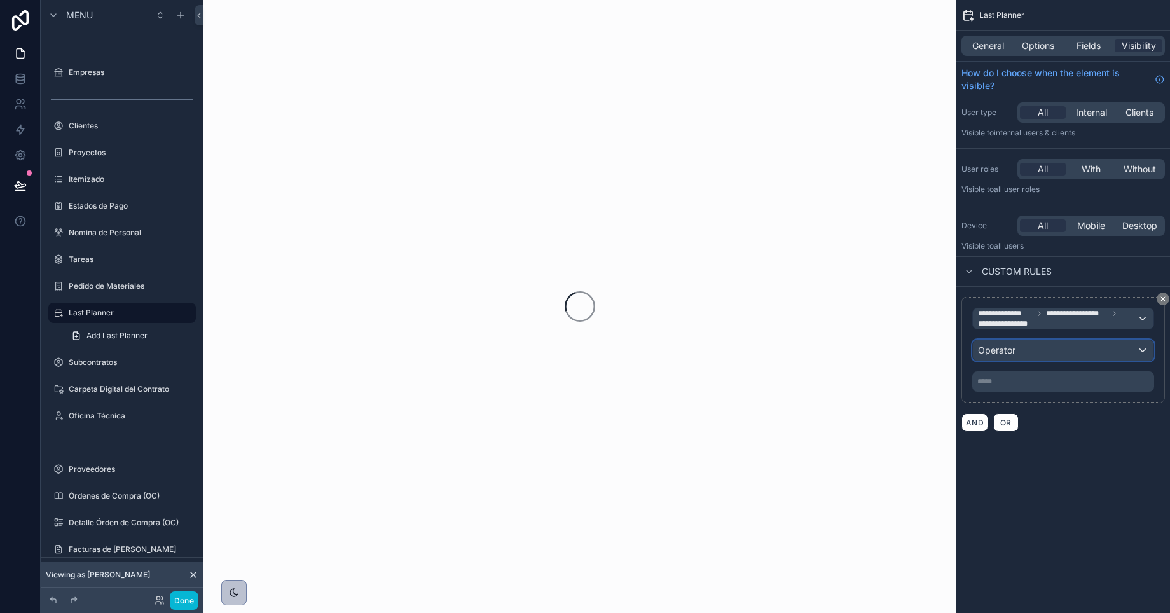
click at [1022, 350] on div "Operator" at bounding box center [1063, 350] width 181 height 20
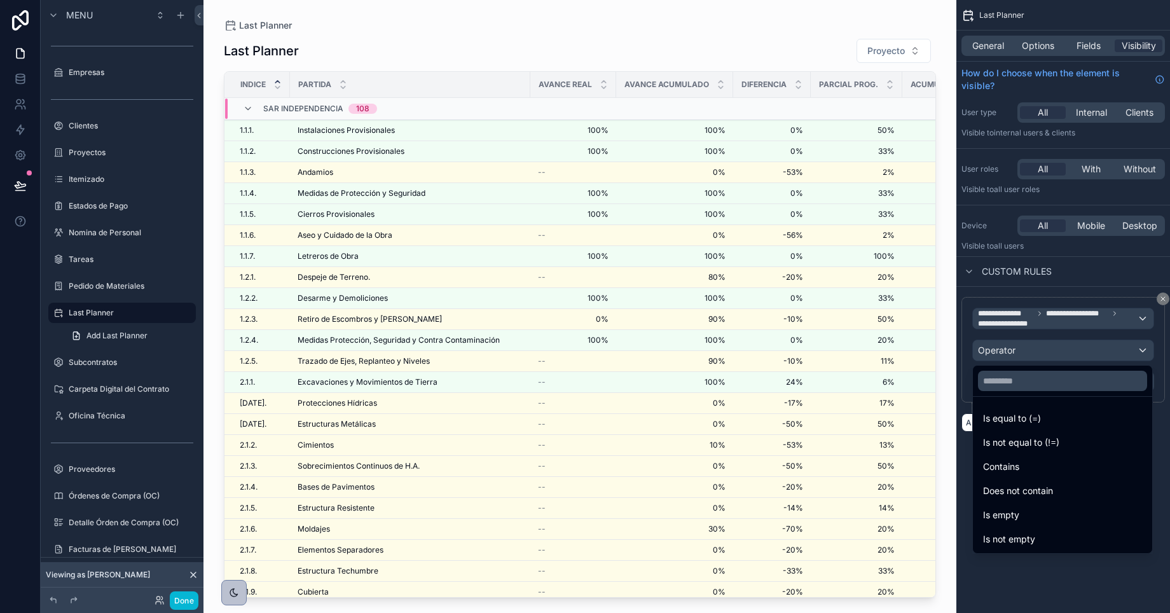
click at [1016, 419] on span "Is equal to (=)" at bounding box center [1012, 418] width 58 height 15
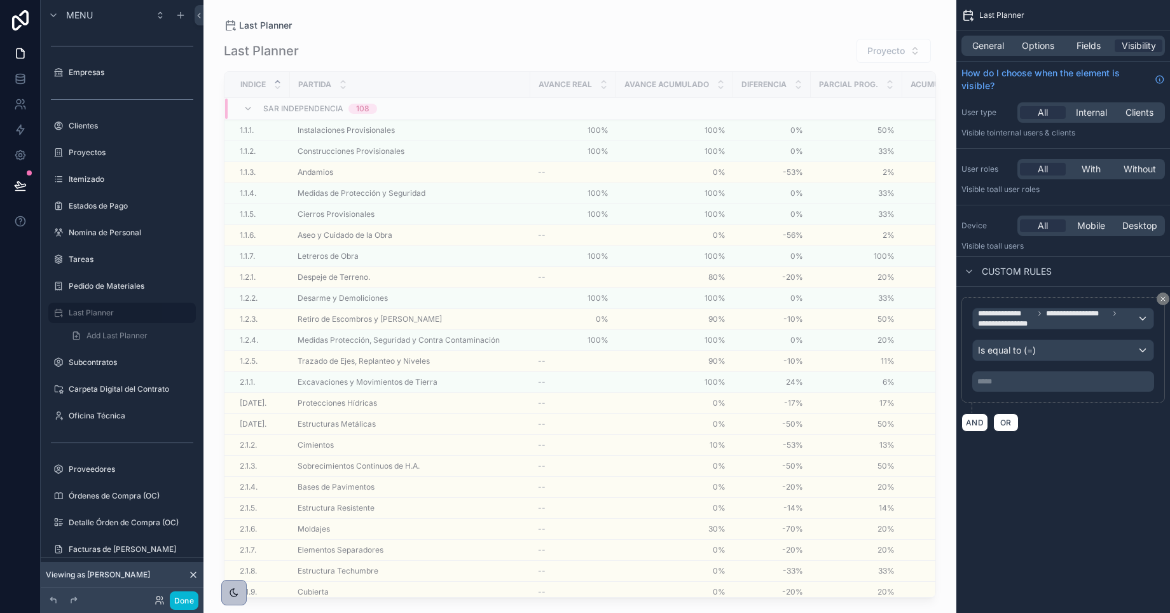
click at [1035, 384] on p "***** ﻿" at bounding box center [1065, 382] width 174 height 10
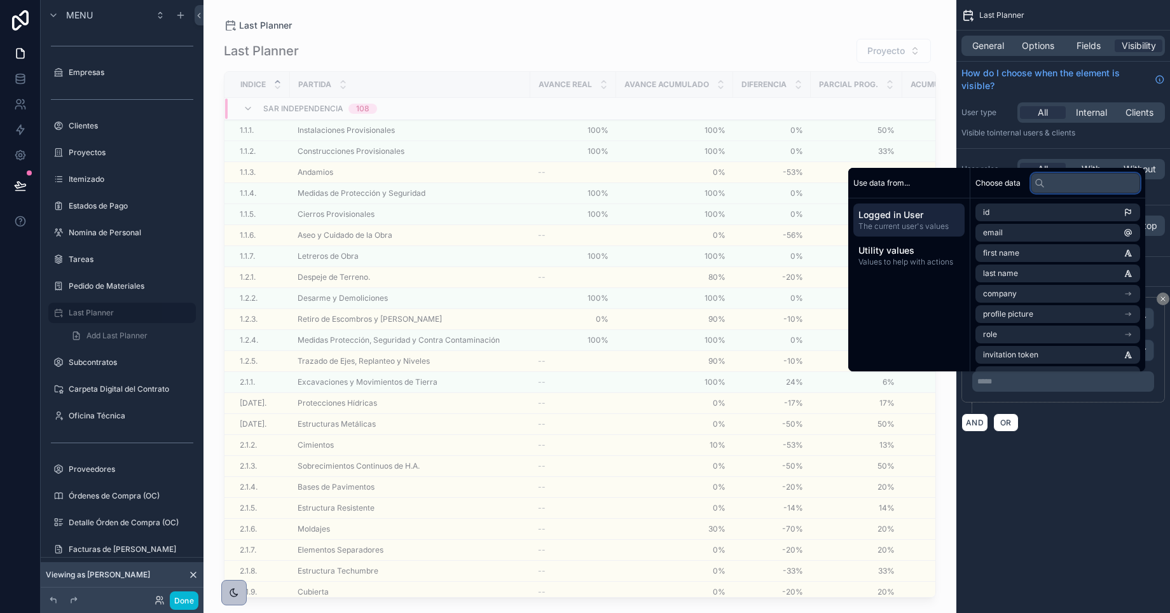
click at [1044, 184] on input "text" at bounding box center [1085, 183] width 109 height 20
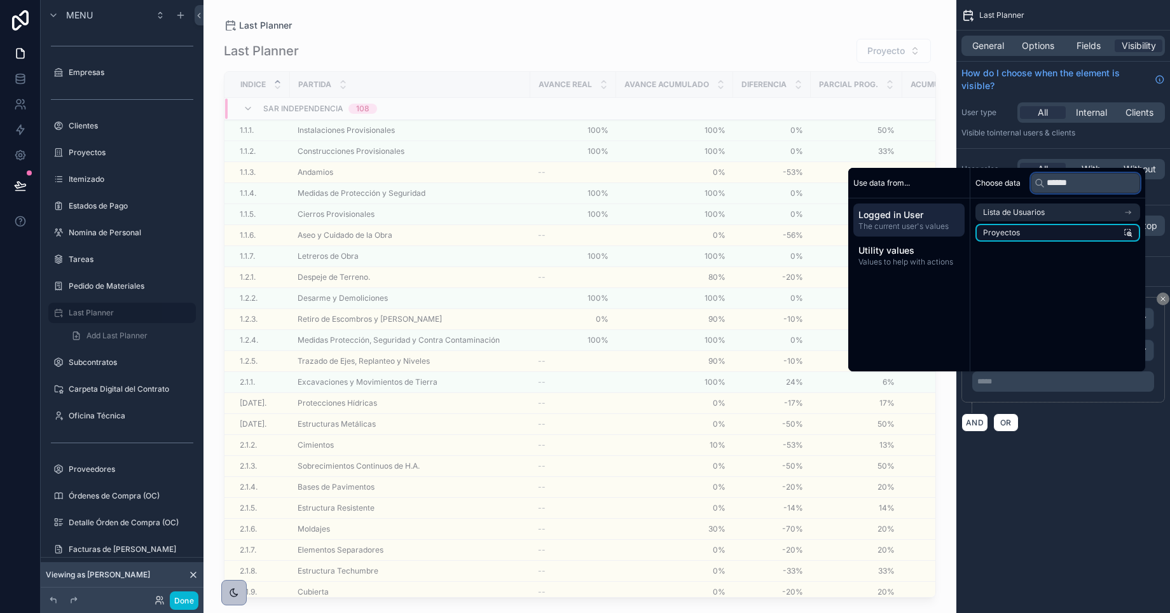
type input "******"
click at [1033, 239] on li "Proyectos" at bounding box center [1058, 233] width 165 height 18
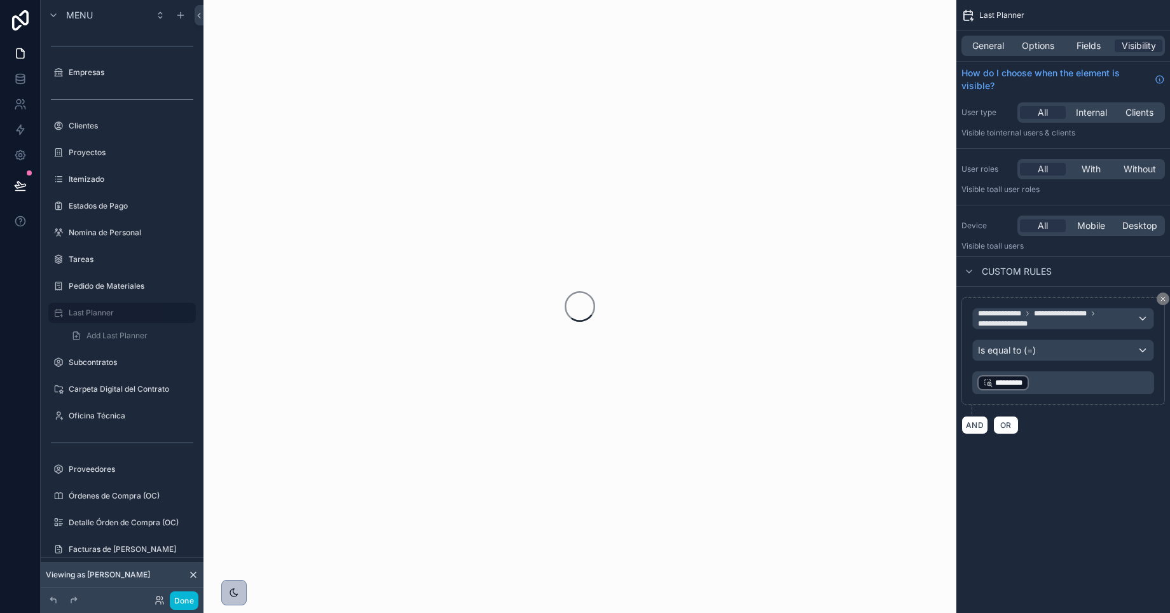
click at [1066, 444] on div "**********" at bounding box center [1064, 366] width 214 height 158
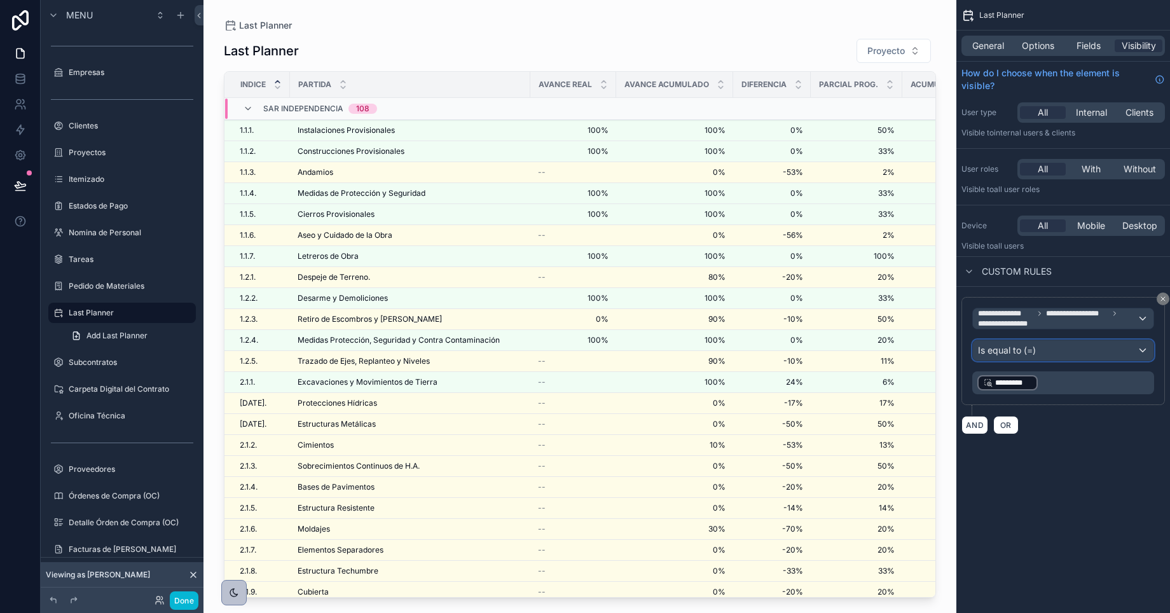
click at [1104, 356] on div "Is equal to (=)" at bounding box center [1063, 350] width 181 height 20
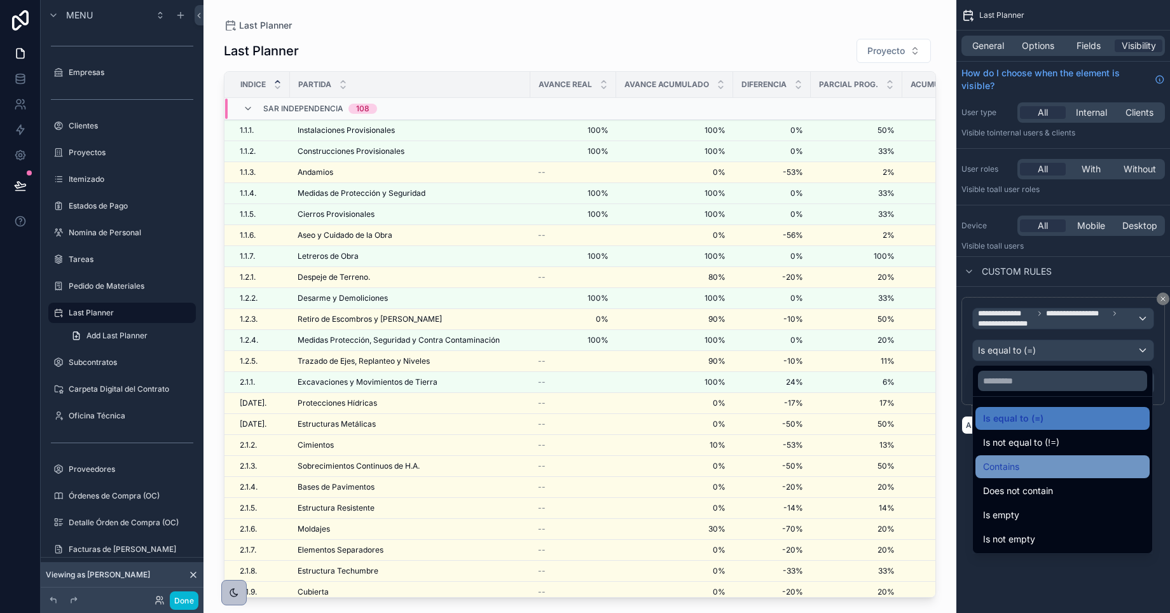
click at [1029, 474] on div "Contains" at bounding box center [1062, 466] width 159 height 15
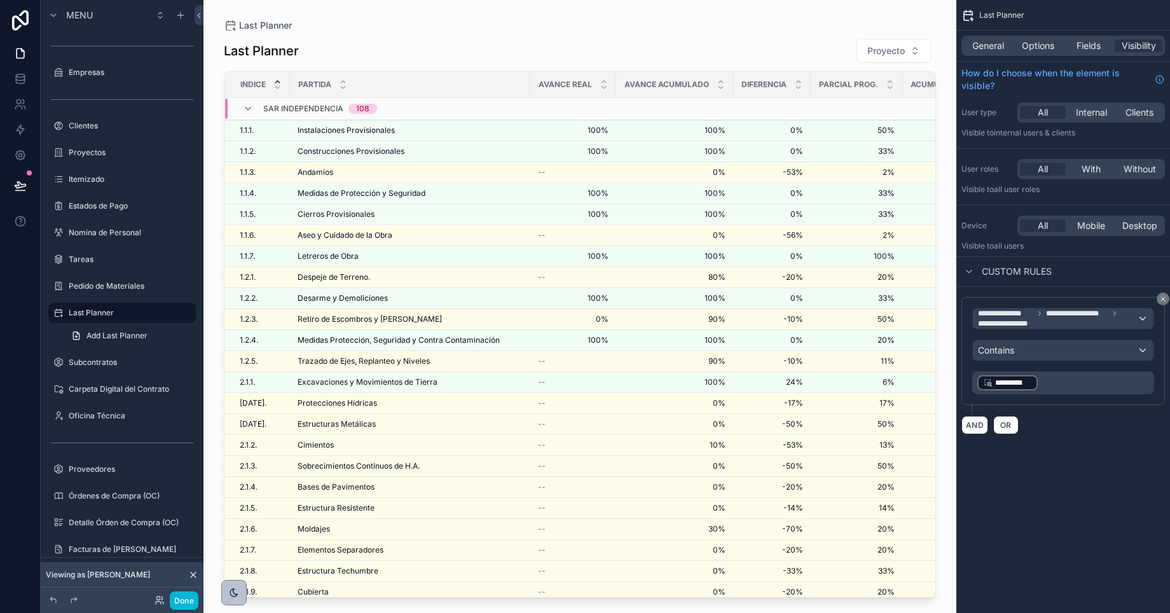
click at [1056, 390] on p "﻿ ********* ﻿ ﻿" at bounding box center [1065, 383] width 174 height 18
click at [1060, 385] on p "﻿ ********* ﻿ ﻿" at bounding box center [1065, 383] width 174 height 18
click at [1025, 382] on span "*********" at bounding box center [1013, 383] width 36 height 10
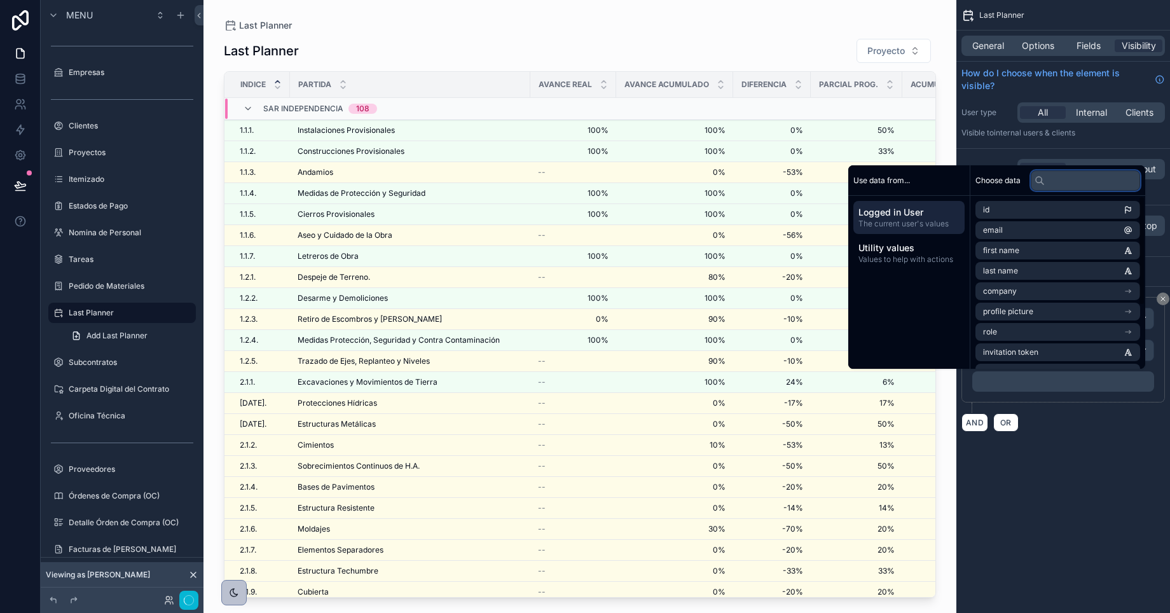
click at [1048, 177] on input "text" at bounding box center [1085, 180] width 109 height 20
click at [1059, 177] on input "text" at bounding box center [1085, 180] width 109 height 20
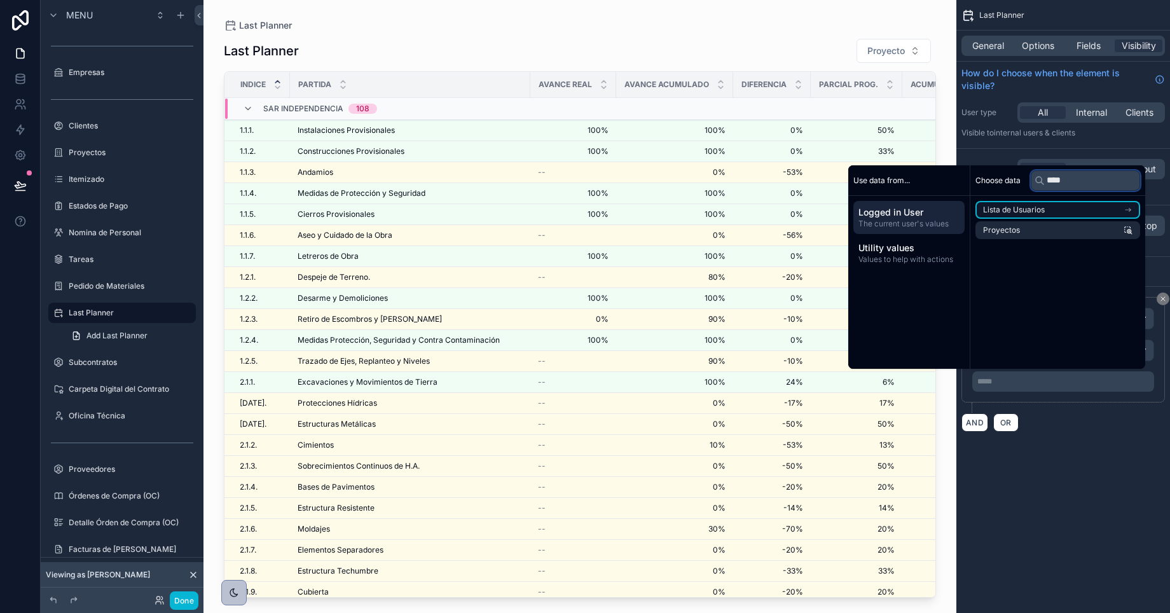
type input "****"
click at [1074, 214] on li "Lista de Usuarios" at bounding box center [1058, 210] width 165 height 18
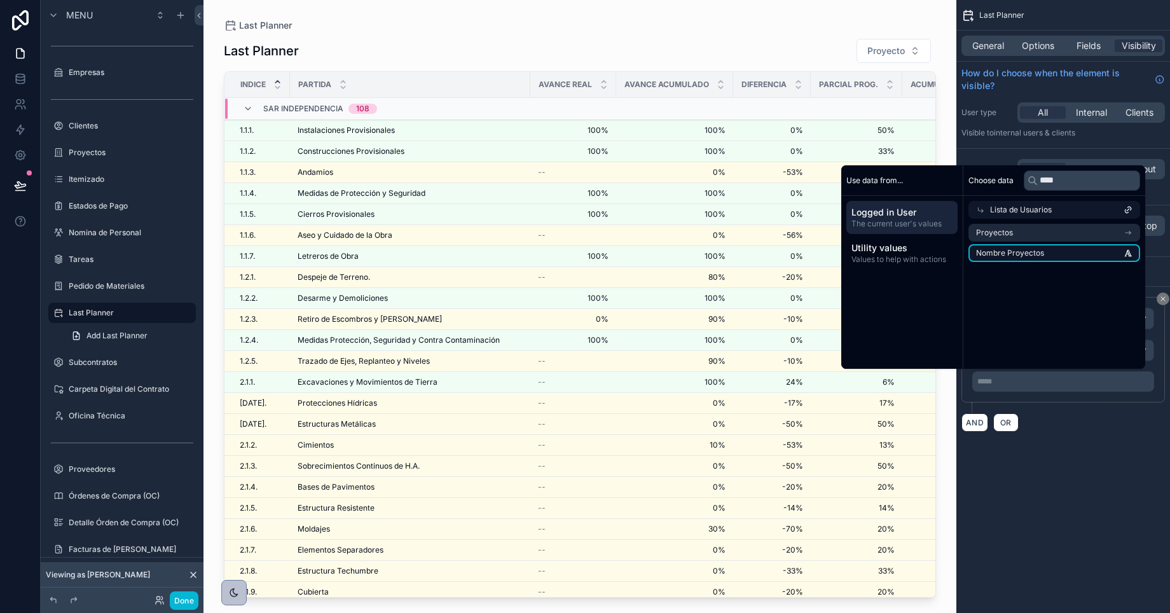
click at [1067, 252] on li "Nombre Proyectos" at bounding box center [1055, 253] width 172 height 18
click at [1029, 475] on div "**********" at bounding box center [1064, 306] width 214 height 613
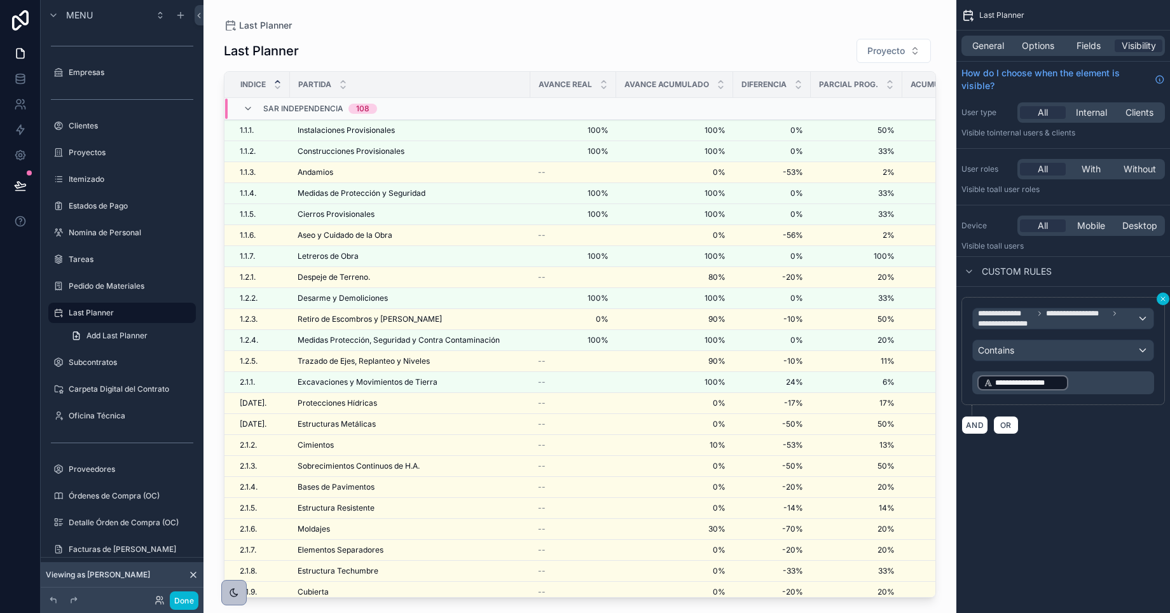
click at [1165, 299] on icon "scrollable content" at bounding box center [1164, 299] width 8 height 8
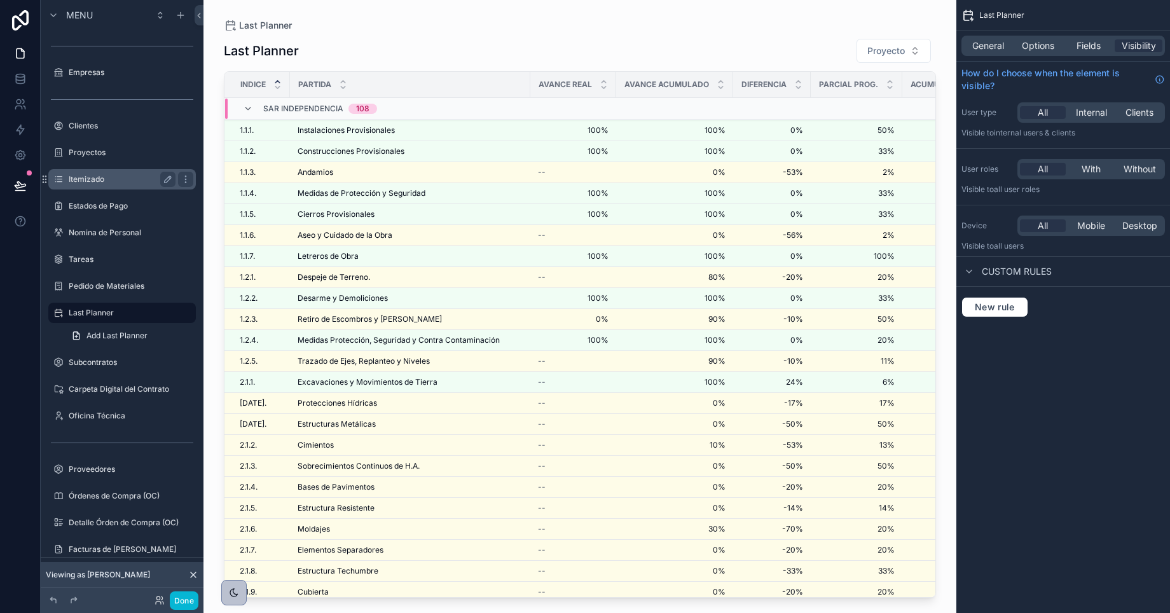
click at [95, 178] on label "Itemizado" at bounding box center [120, 179] width 102 height 10
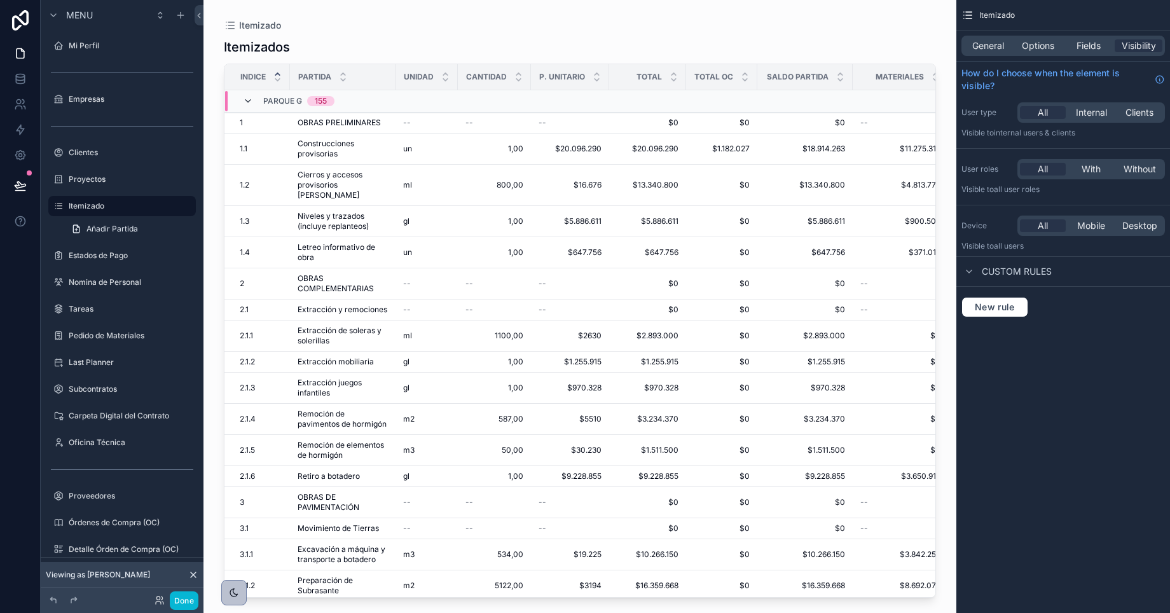
click at [249, 105] on icon "scrollable content" at bounding box center [248, 101] width 10 height 10
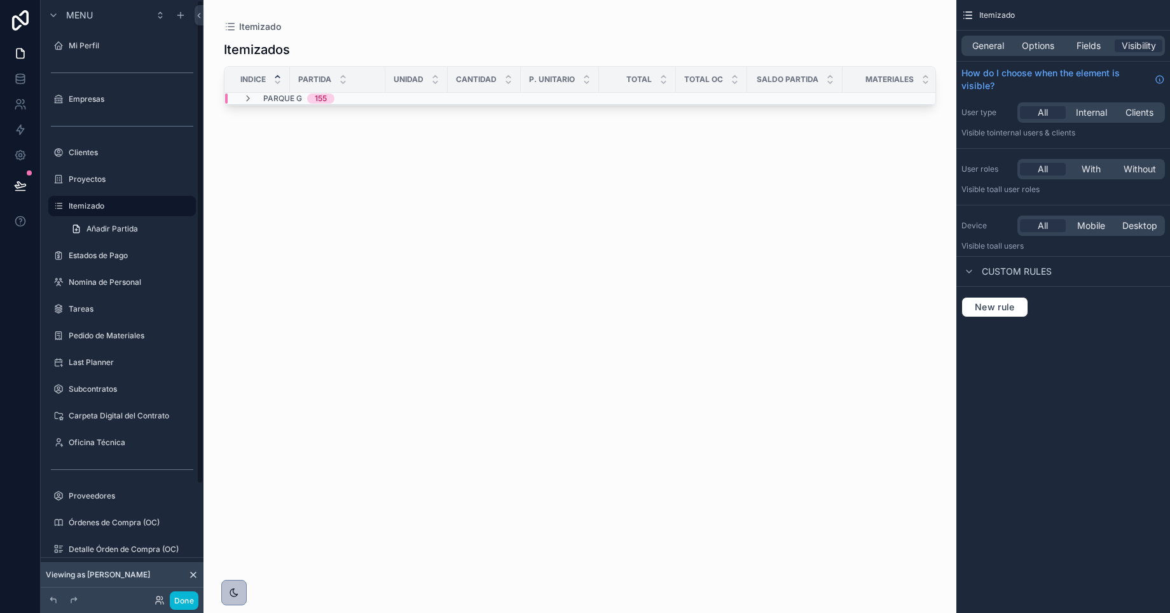
click at [151, 598] on div "Done" at bounding box center [173, 601] width 51 height 18
click at [161, 599] on icon at bounding box center [160, 600] width 10 height 10
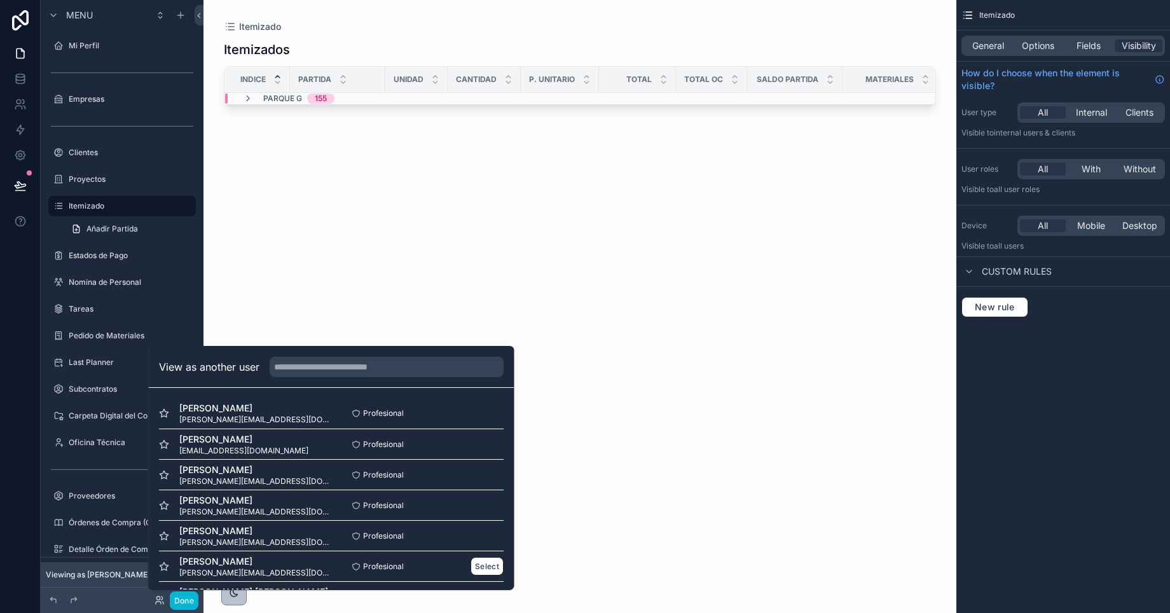
scroll to position [124, 0]
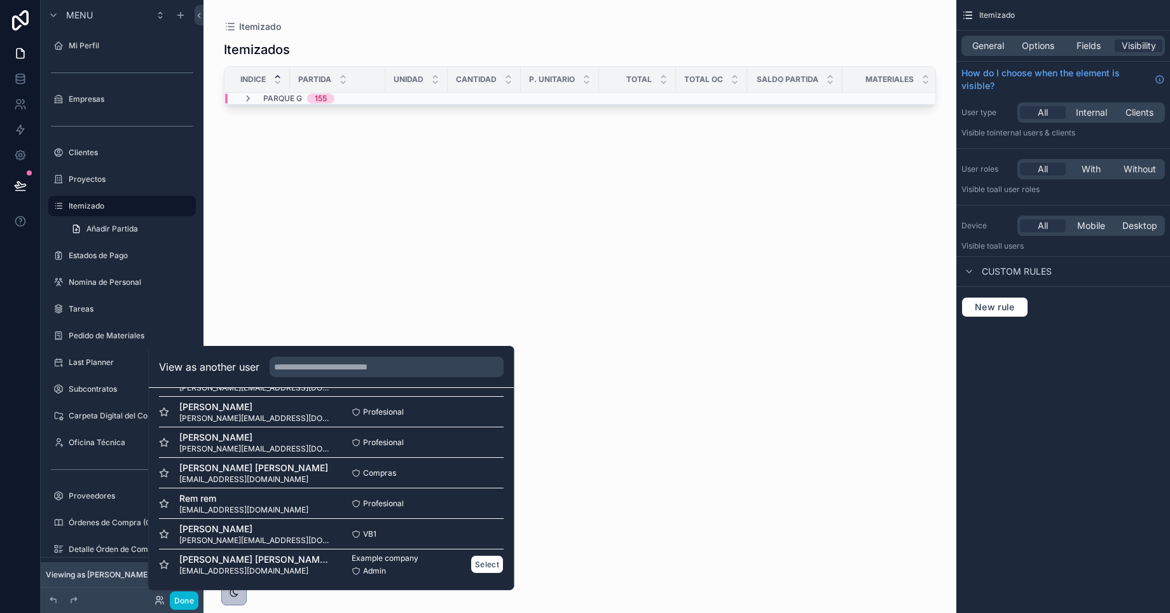
click at [254, 567] on span "[EMAIL_ADDRESS][DOMAIN_NAME]" at bounding box center [255, 571] width 152 height 10
click at [498, 569] on button "Select" at bounding box center [487, 564] width 33 height 18
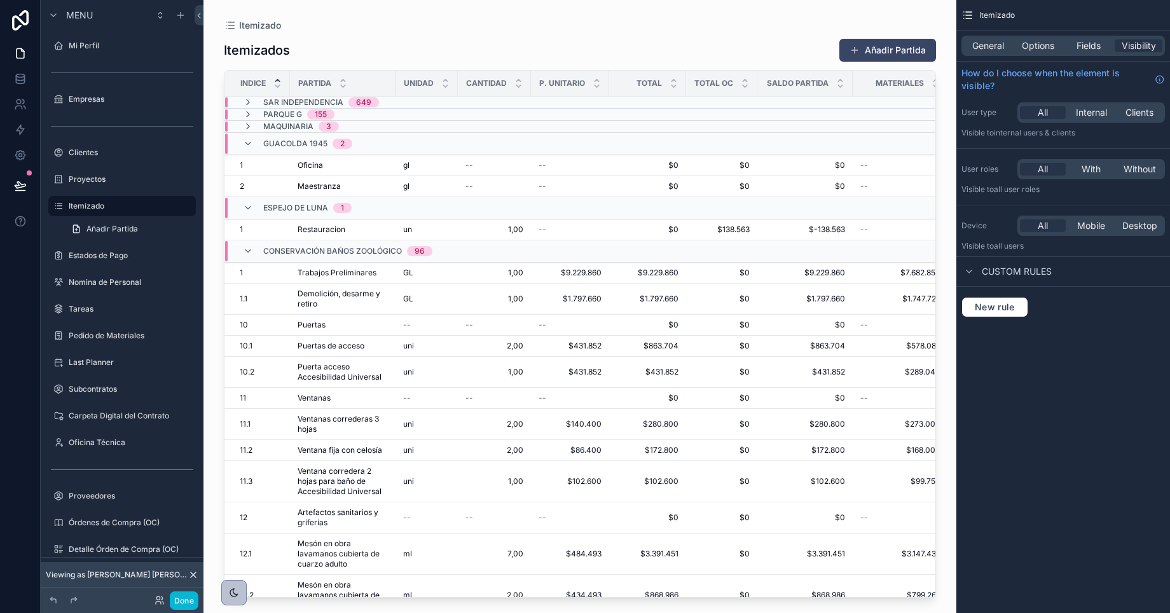
click at [212, 66] on div "Itemizado Itemizados Añadir [PERSON_NAME] Indice [PERSON_NAME] Unidad Cantidad …" at bounding box center [580, 299] width 753 height 598
click at [250, 145] on icon "scrollable content" at bounding box center [248, 144] width 10 height 10
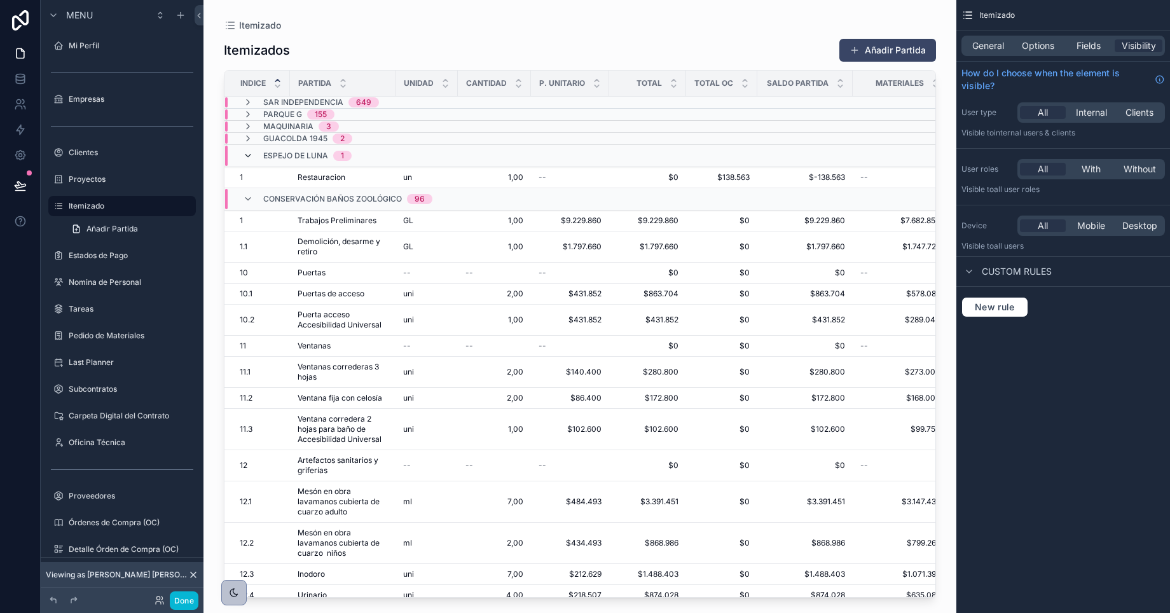
click at [249, 156] on icon "scrollable content" at bounding box center [248, 156] width 10 height 10
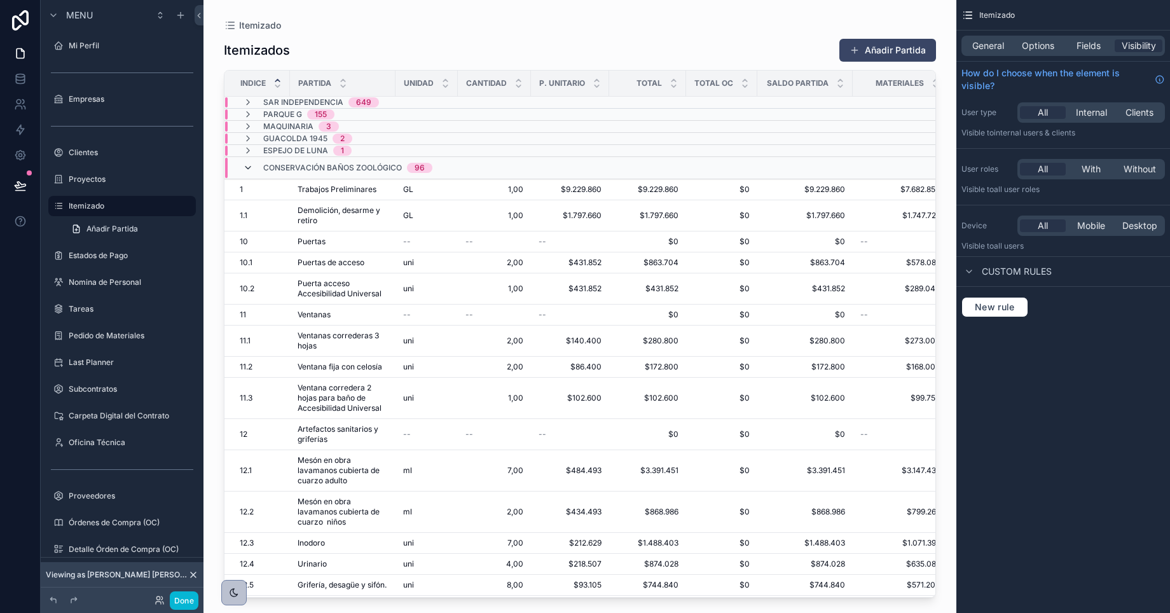
click at [249, 169] on icon "scrollable content" at bounding box center [248, 168] width 10 height 10
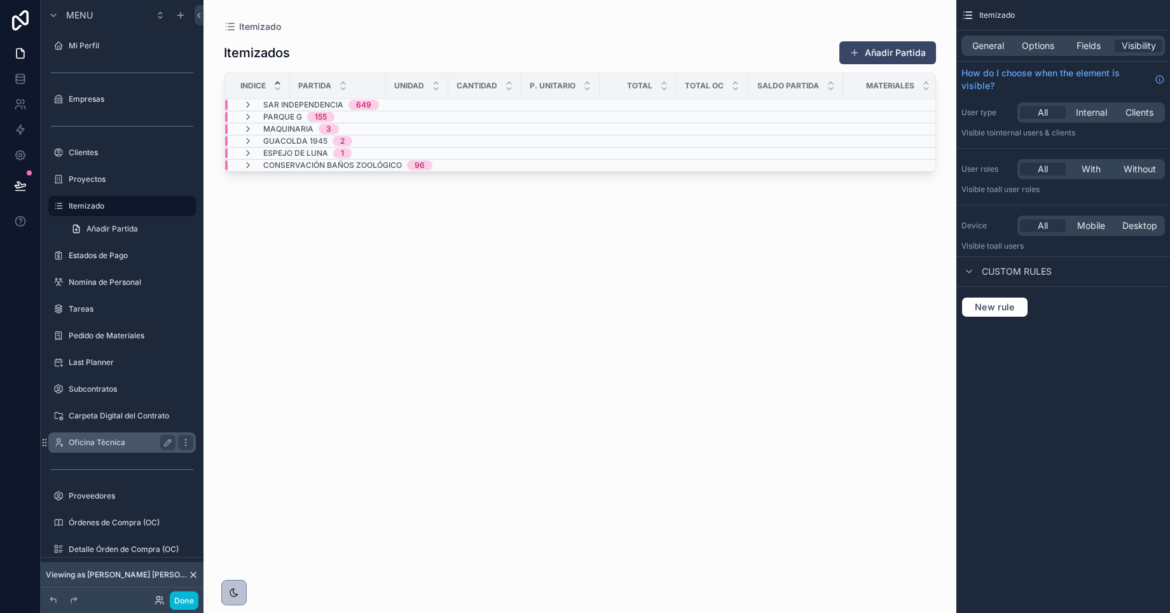
click at [94, 447] on label "Oficina Técnica" at bounding box center [120, 443] width 102 height 10
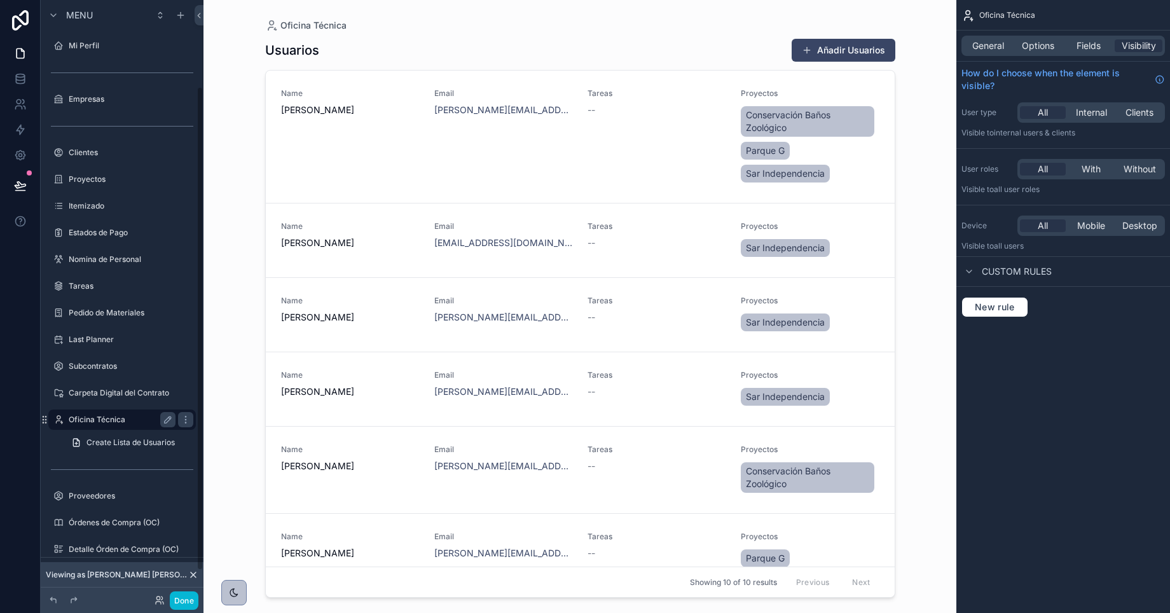
scroll to position [107, 0]
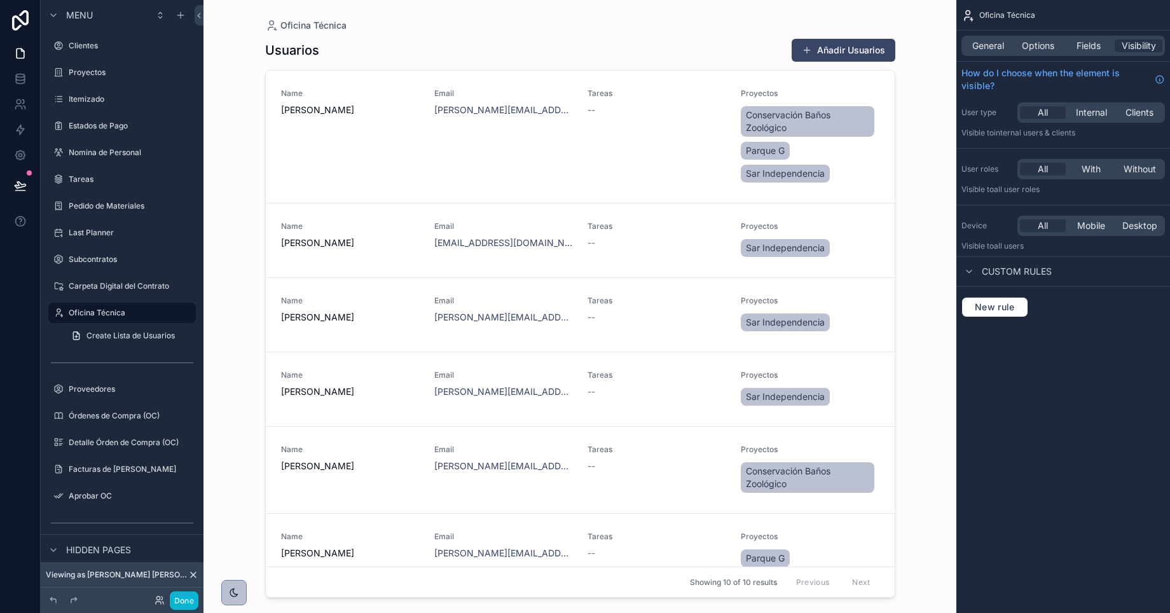
click at [455, 377] on div "scrollable content" at bounding box center [580, 299] width 651 height 598
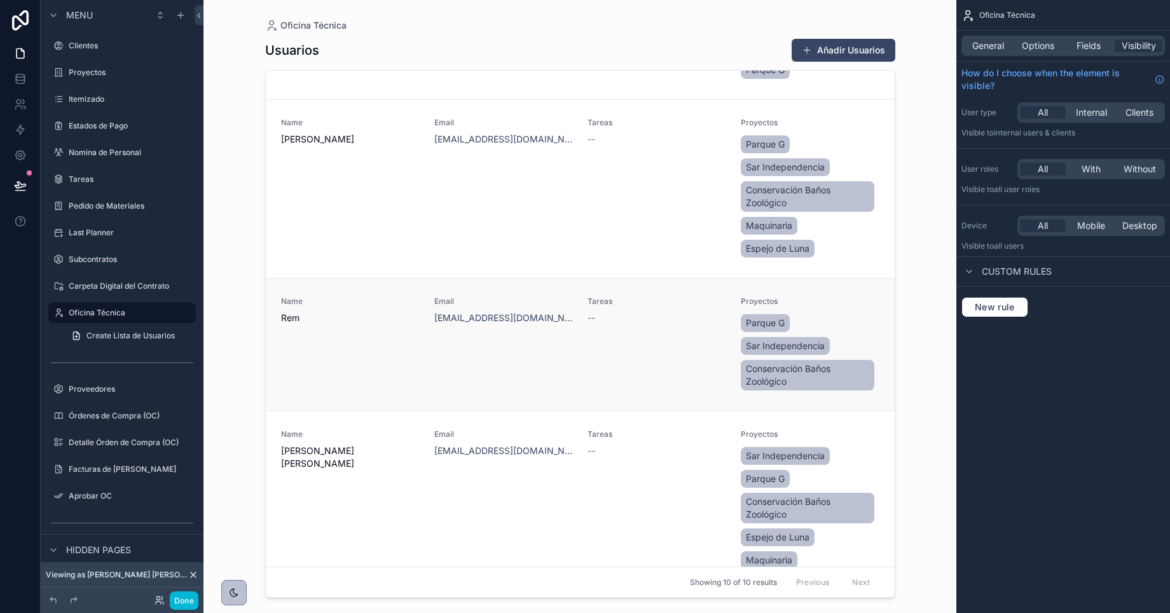
scroll to position [548, 0]
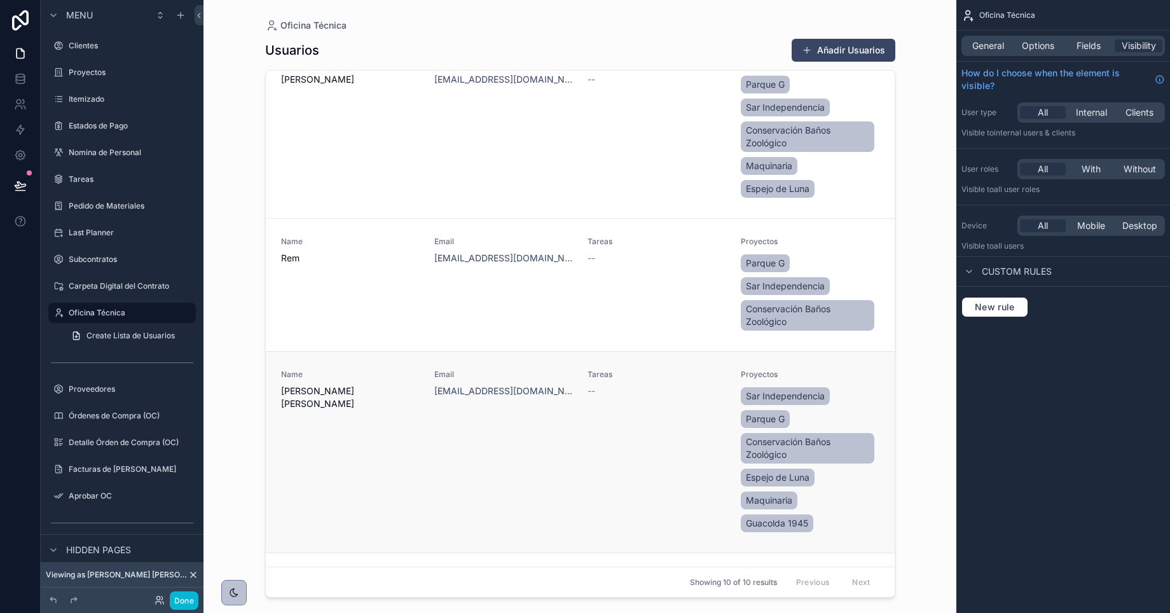
click at [479, 433] on div "Email [EMAIL_ADDRESS][DOMAIN_NAME]" at bounding box center [503, 452] width 138 height 165
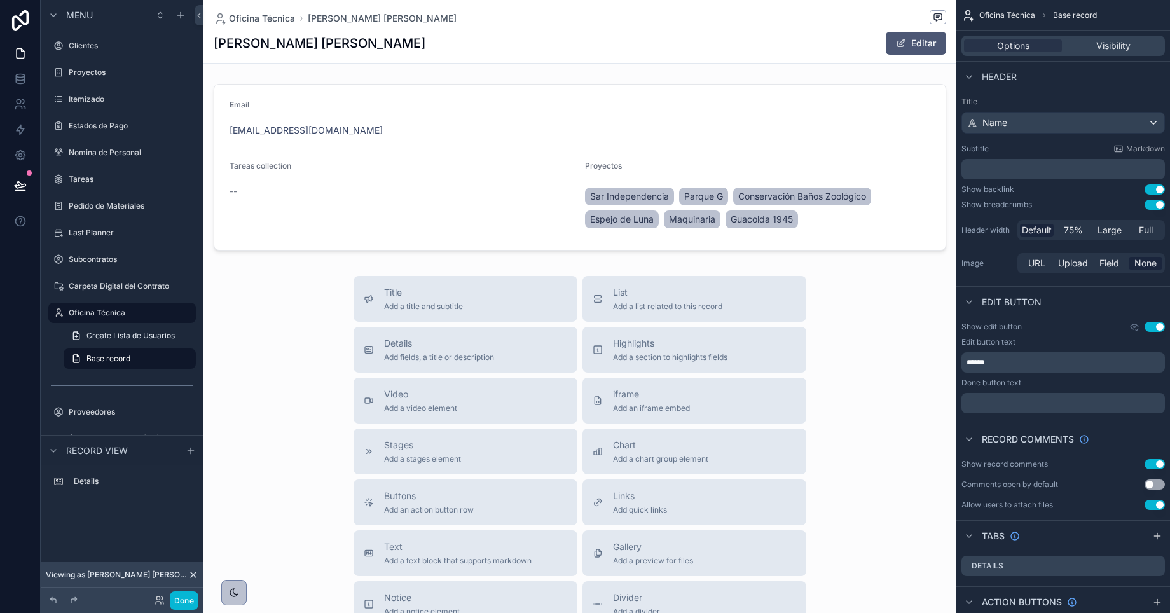
click at [897, 37] on button "Editar" at bounding box center [916, 43] width 60 height 23
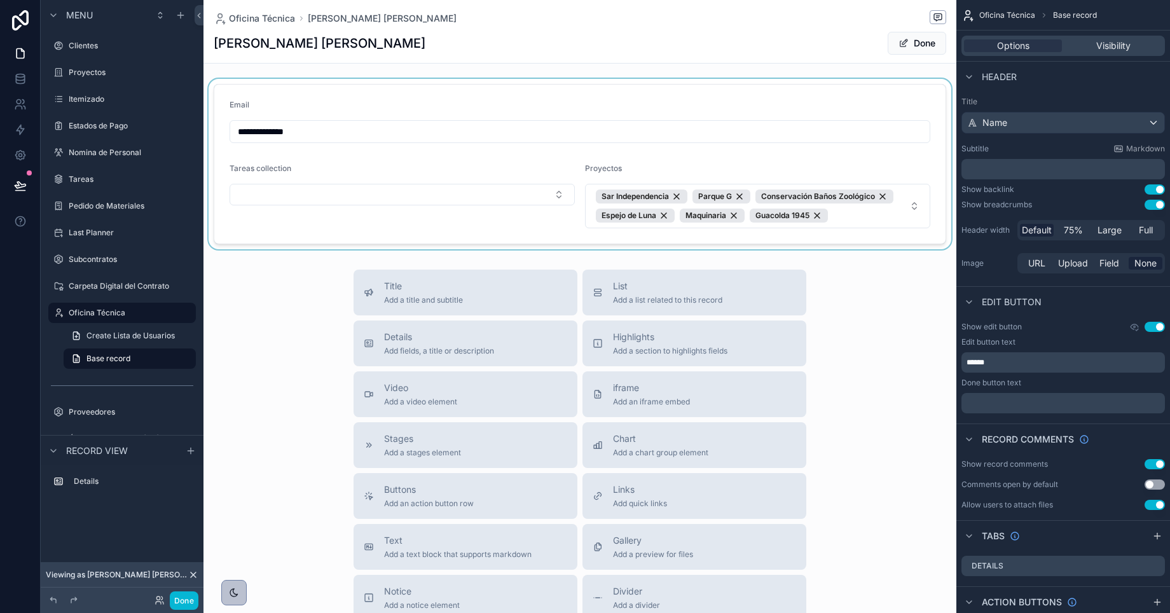
click at [859, 217] on div "scrollable content" at bounding box center [580, 164] width 753 height 170
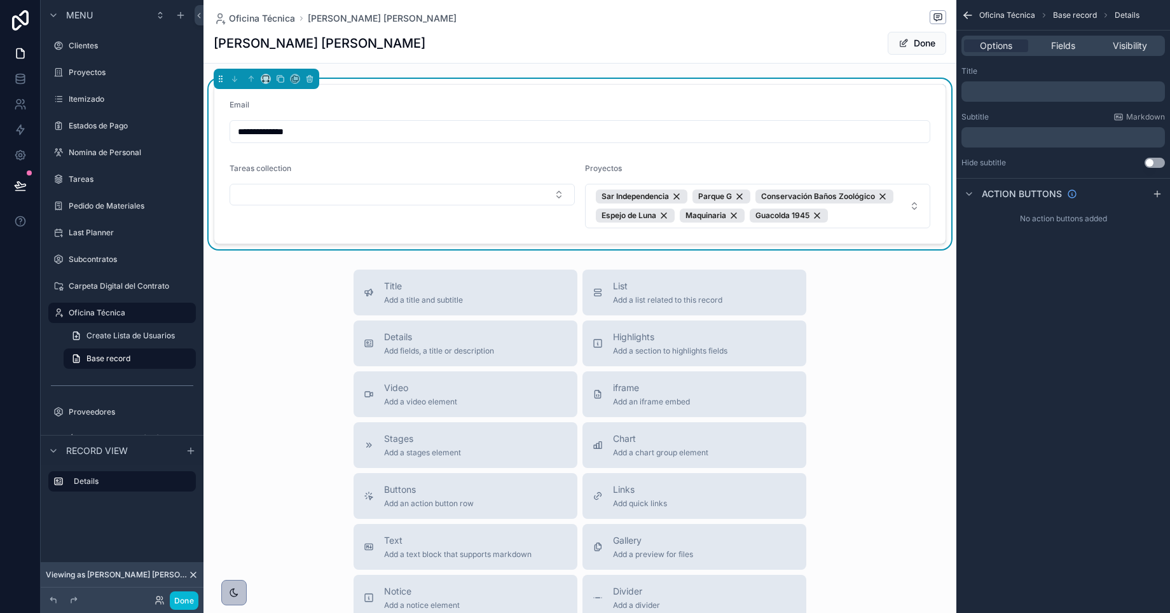
click at [859, 217] on span "Sar Independencia Parque G Conservación Baños Zoológico [PERSON_NAME] [PERSON_N…" at bounding box center [750, 206] width 308 height 33
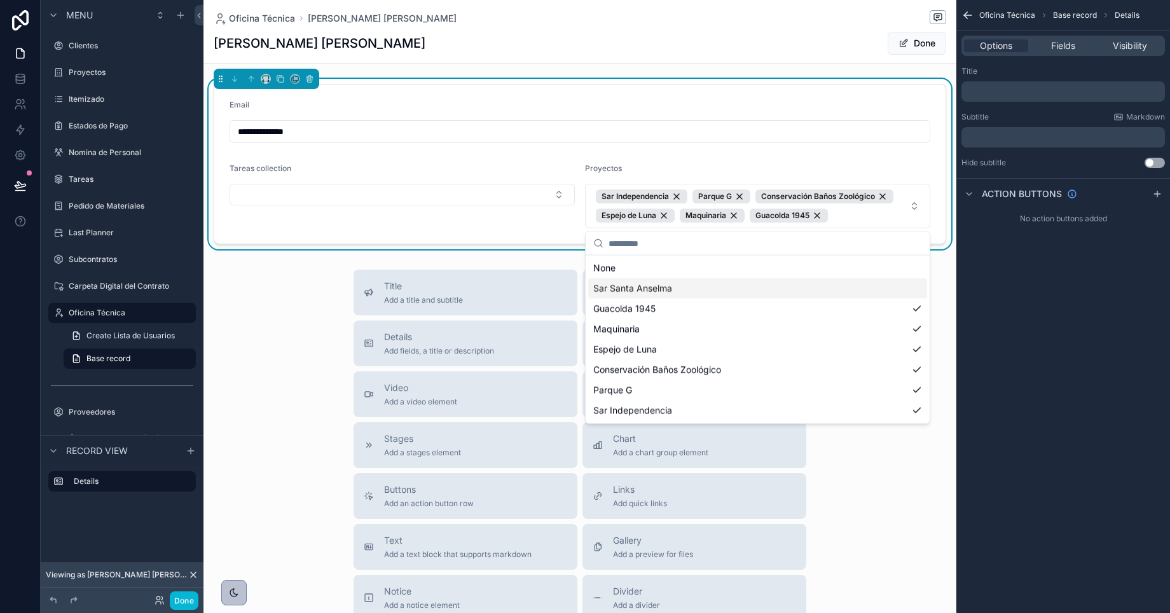
click at [800, 287] on div "Sar Santa Anselma" at bounding box center [757, 289] width 339 height 20
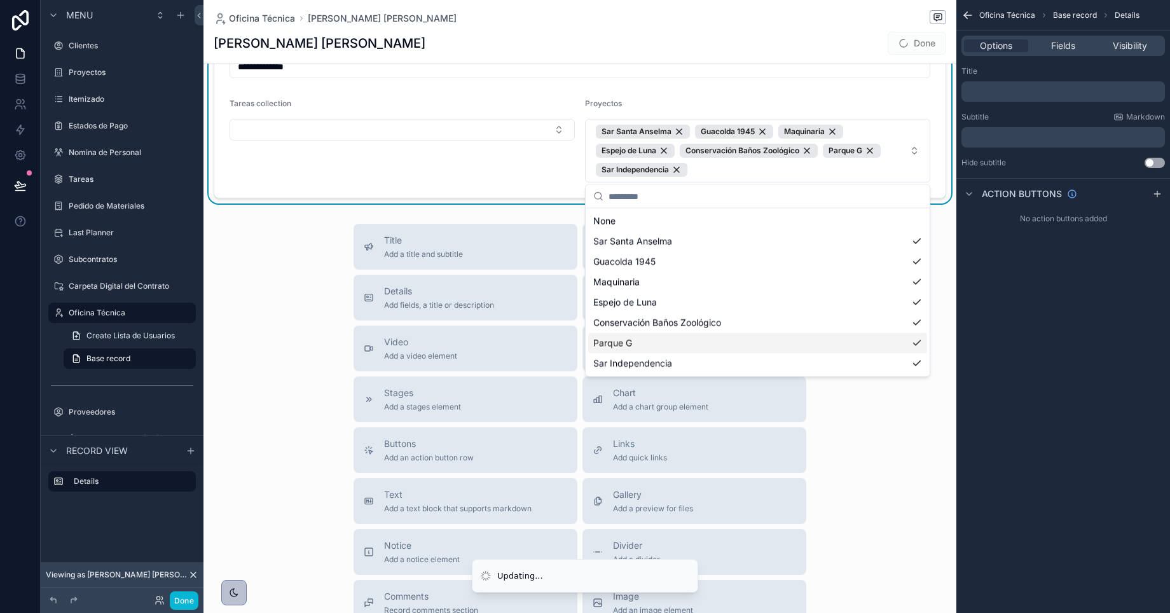
scroll to position [66, 0]
click at [845, 481] on div "Title Add a title and subtitle List Add a list related to this record Details A…" at bounding box center [580, 449] width 753 height 453
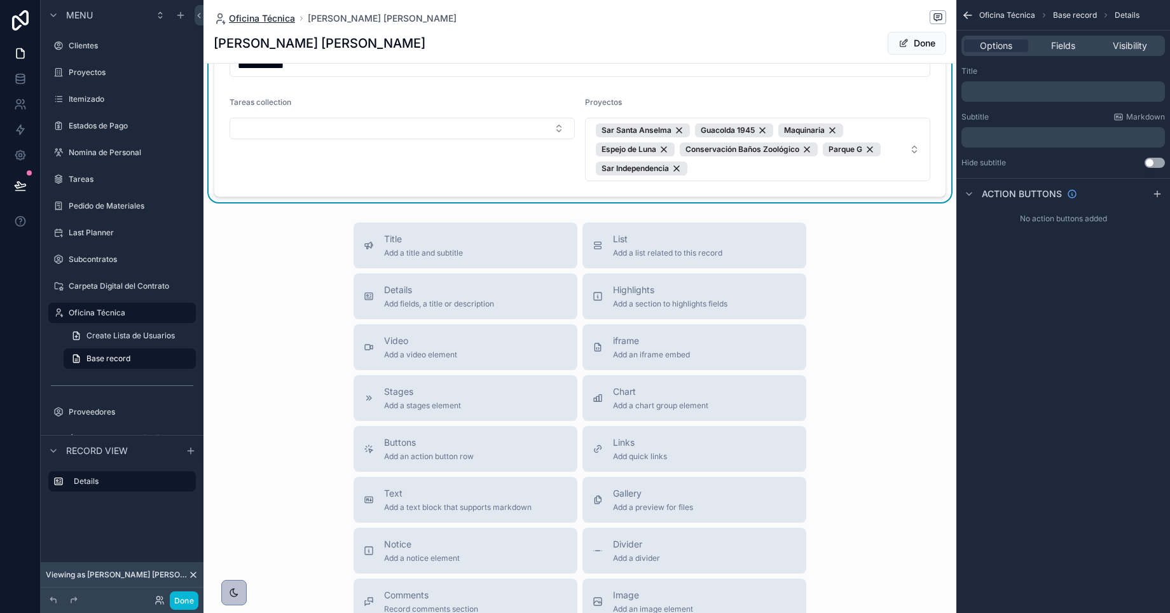
click at [268, 18] on span "Oficina Técnica" at bounding box center [262, 18] width 66 height 13
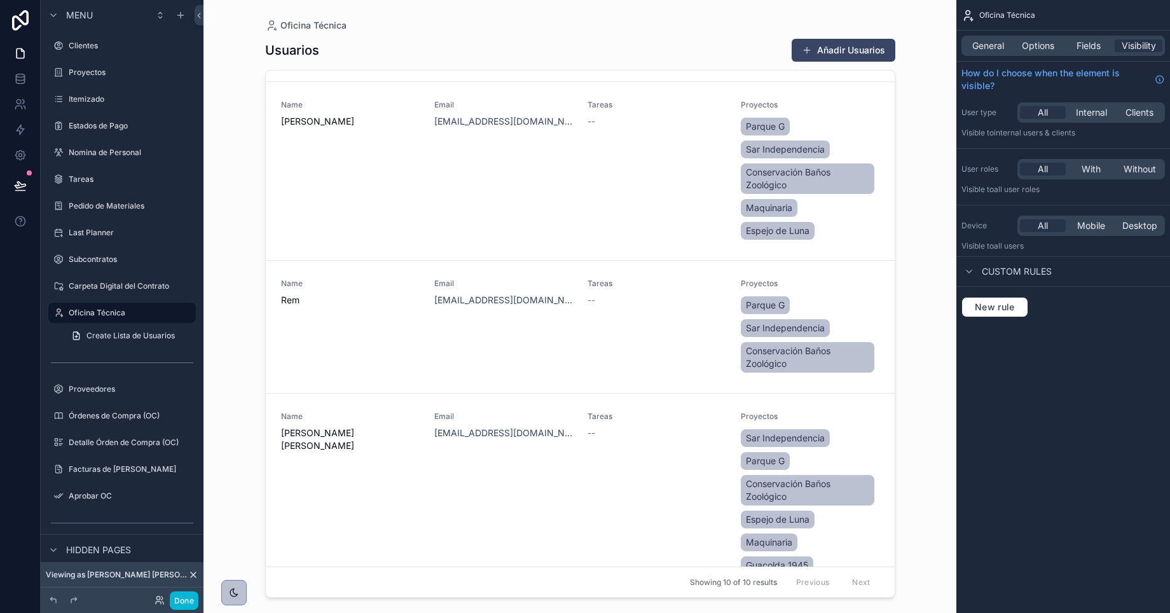
scroll to position [736, 0]
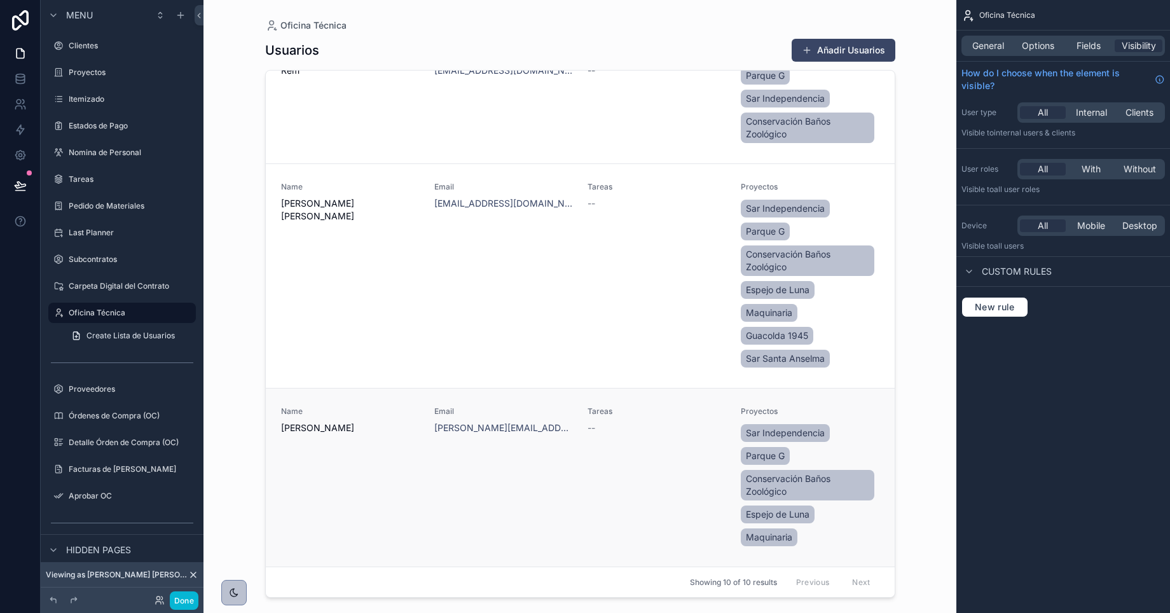
click at [583, 457] on div "Name [PERSON_NAME] Email [PERSON_NAME][EMAIL_ADDRESS][DOMAIN_NAME] Tareas -- Pr…" at bounding box center [580, 477] width 599 height 142
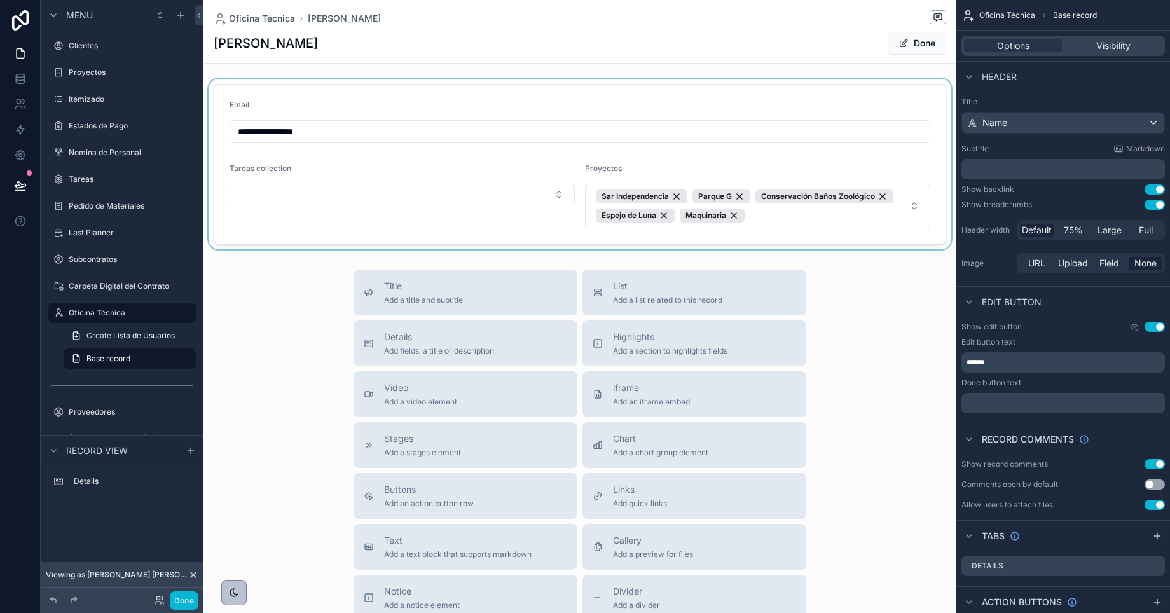
click at [878, 219] on div "scrollable content" at bounding box center [580, 164] width 753 height 170
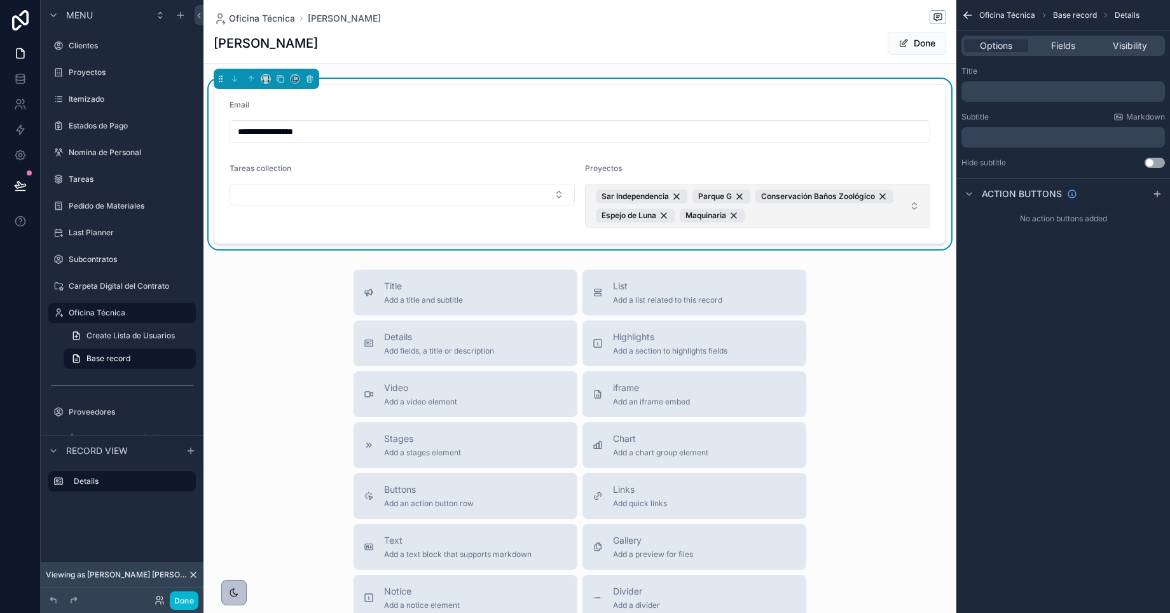
click at [842, 219] on span "Sar Independencia Parque G Conservación Baños Zoológico [PERSON_NAME] [PERSON_N…" at bounding box center [750, 206] width 308 height 33
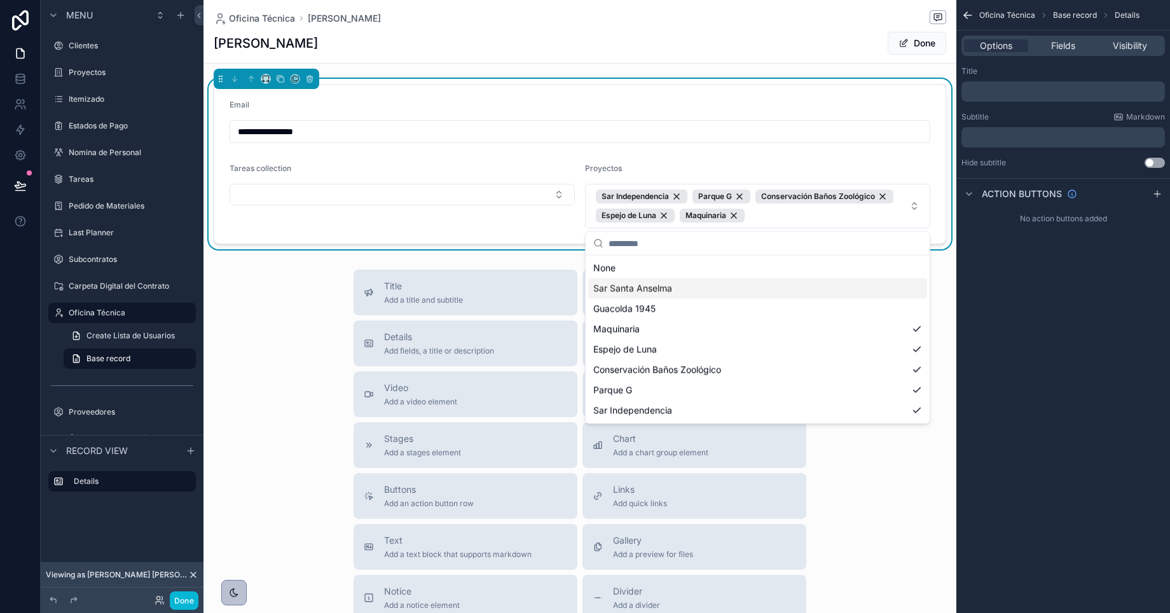
click at [800, 294] on div "Sar Santa Anselma" at bounding box center [757, 289] width 339 height 20
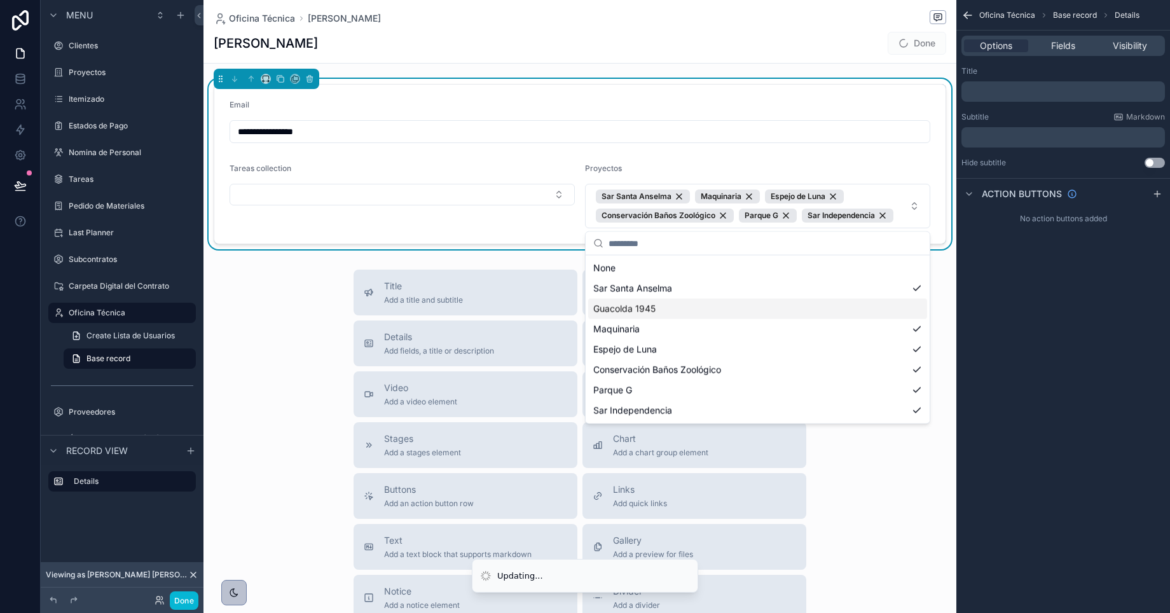
click at [800, 307] on div "Guacolda 1945" at bounding box center [757, 309] width 339 height 20
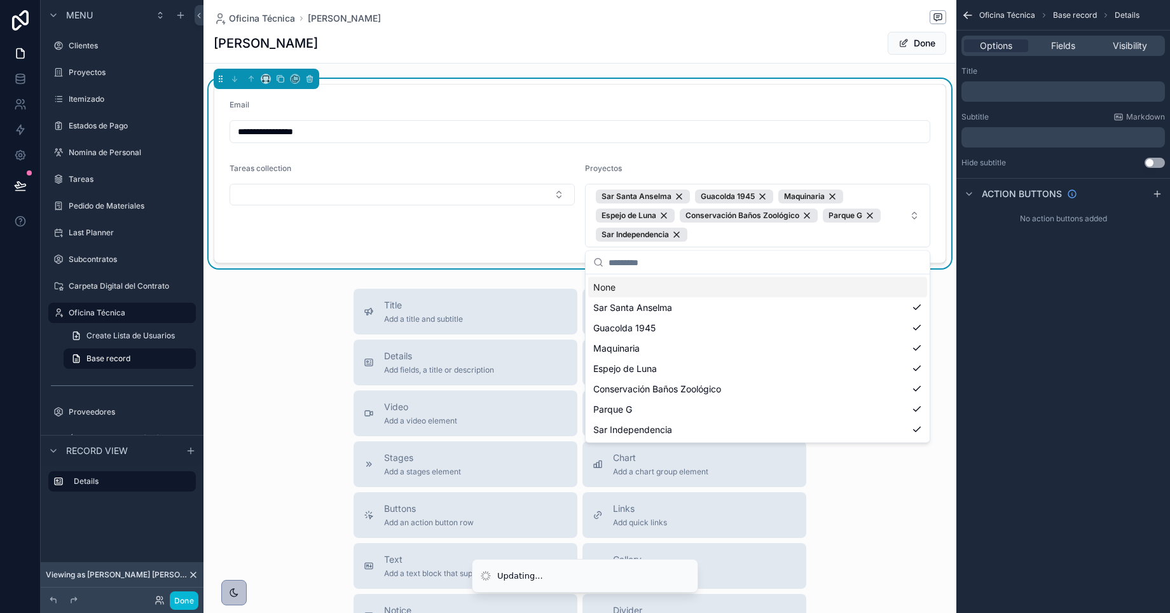
click at [279, 340] on div "Title Add a title and subtitle List Add a list related to this record Details A…" at bounding box center [580, 515] width 753 height 453
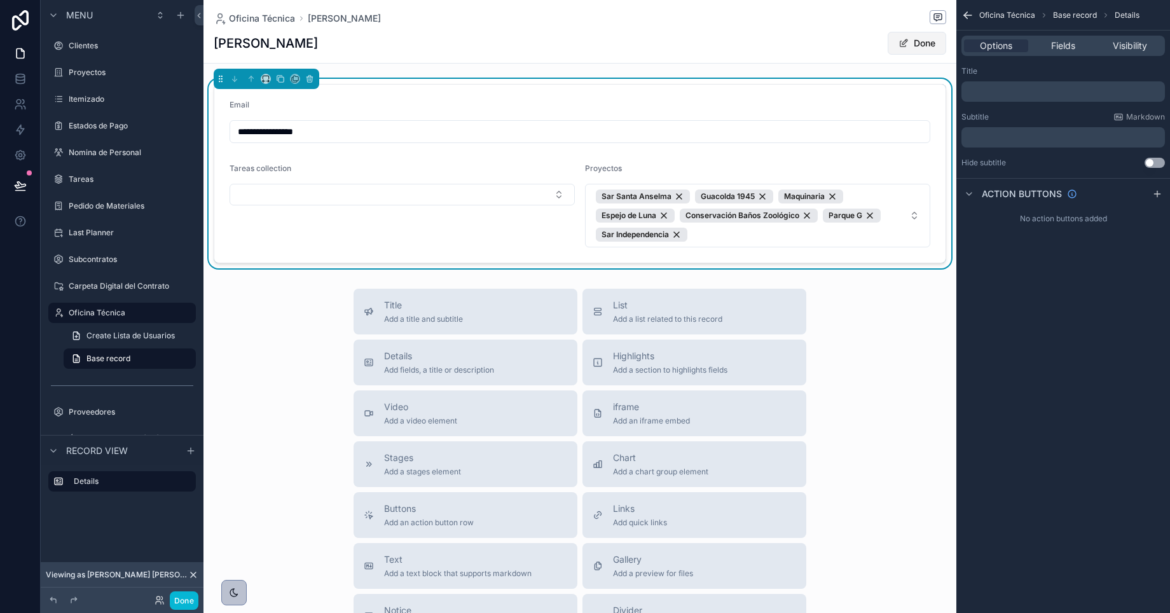
click at [910, 48] on button "Done" at bounding box center [917, 43] width 59 height 23
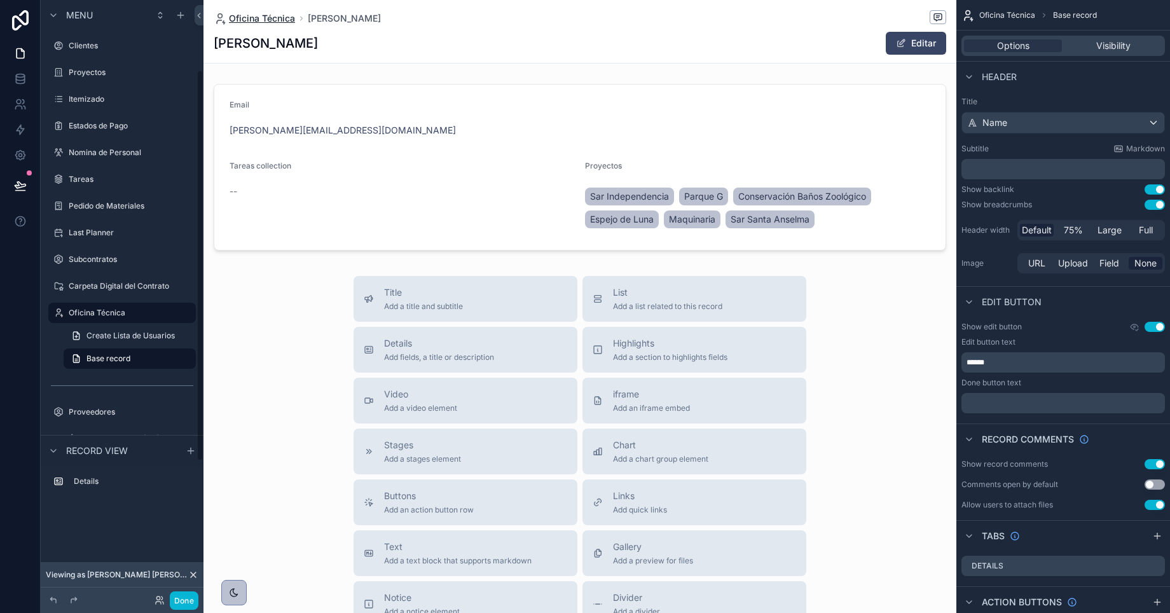
click at [253, 18] on span "Oficina Técnica" at bounding box center [262, 18] width 66 height 13
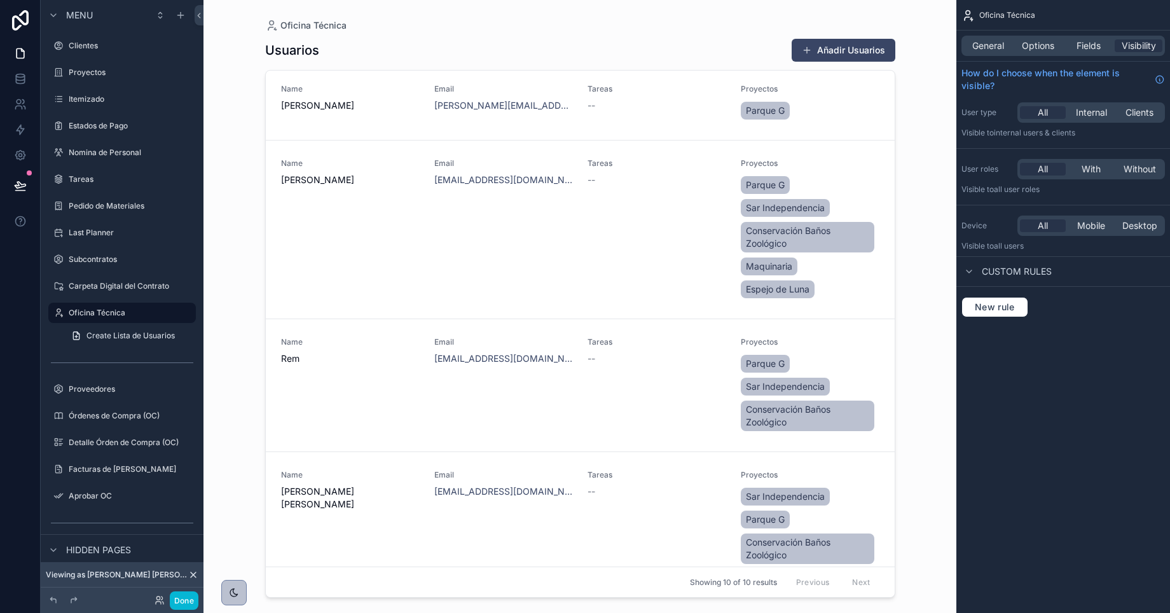
scroll to position [423, 0]
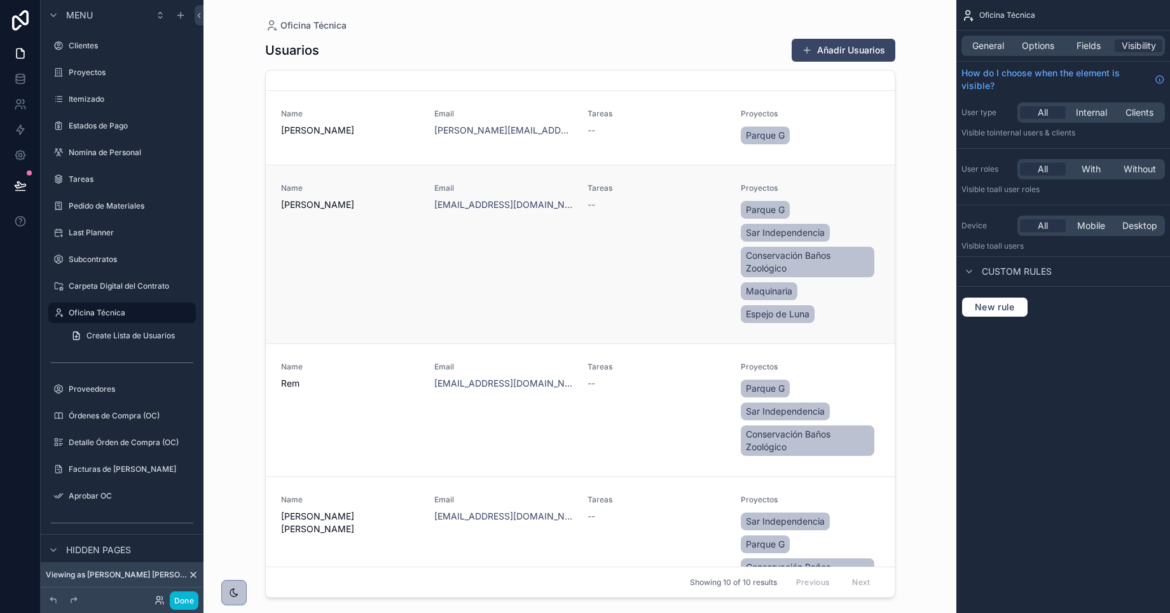
click at [341, 235] on div "Name [PERSON_NAME]" at bounding box center [350, 254] width 138 height 142
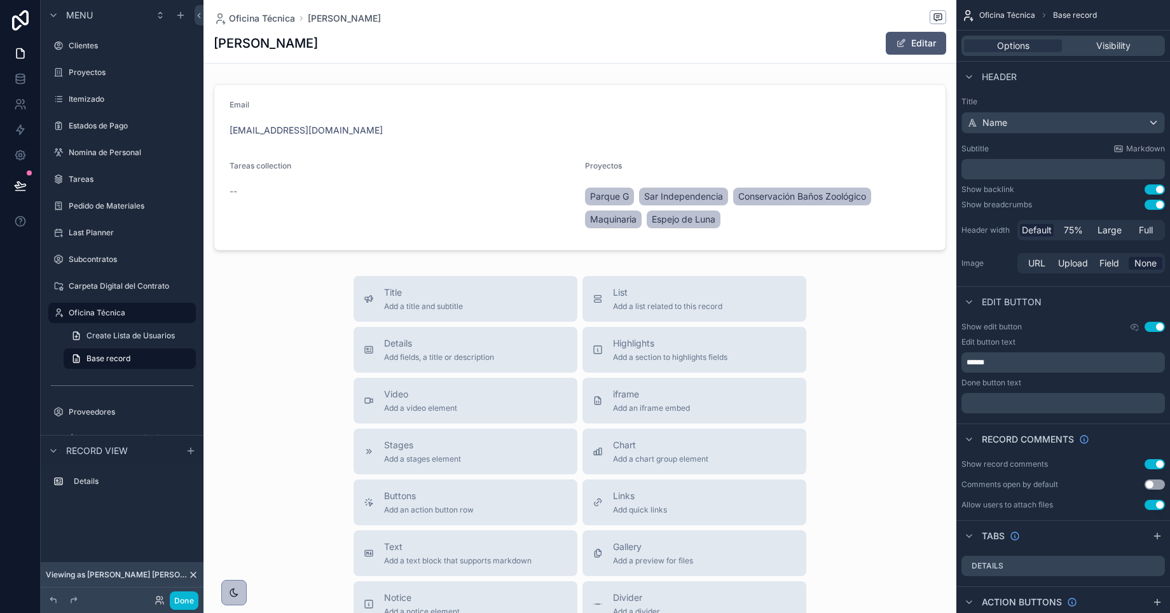
click at [904, 46] on span "scrollable content" at bounding box center [901, 43] width 10 height 10
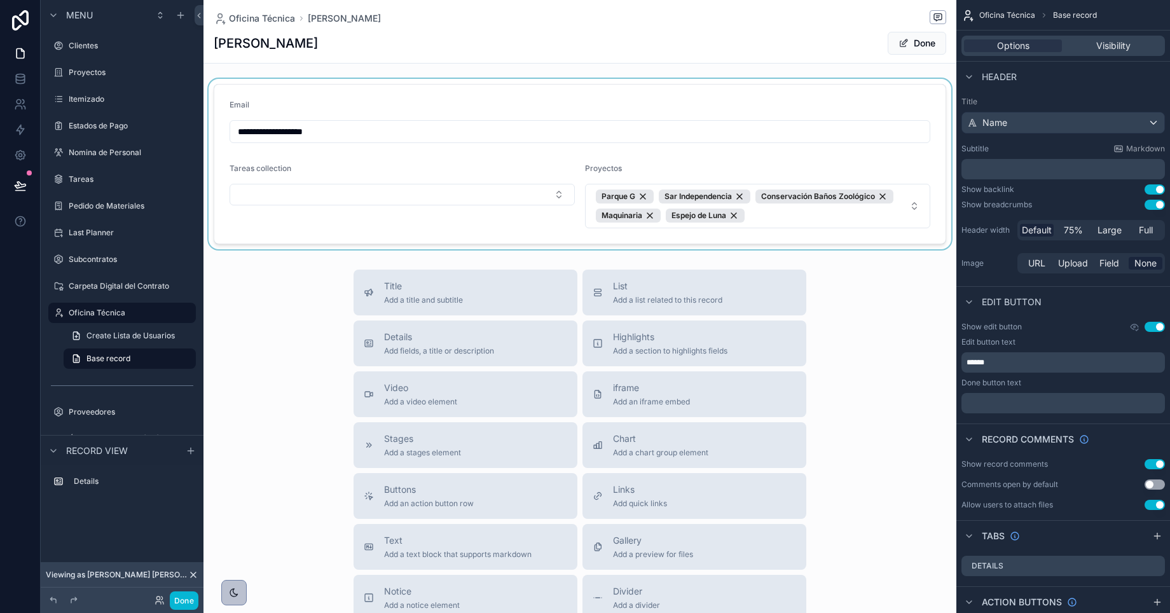
click at [812, 216] on div "scrollable content" at bounding box center [580, 164] width 753 height 170
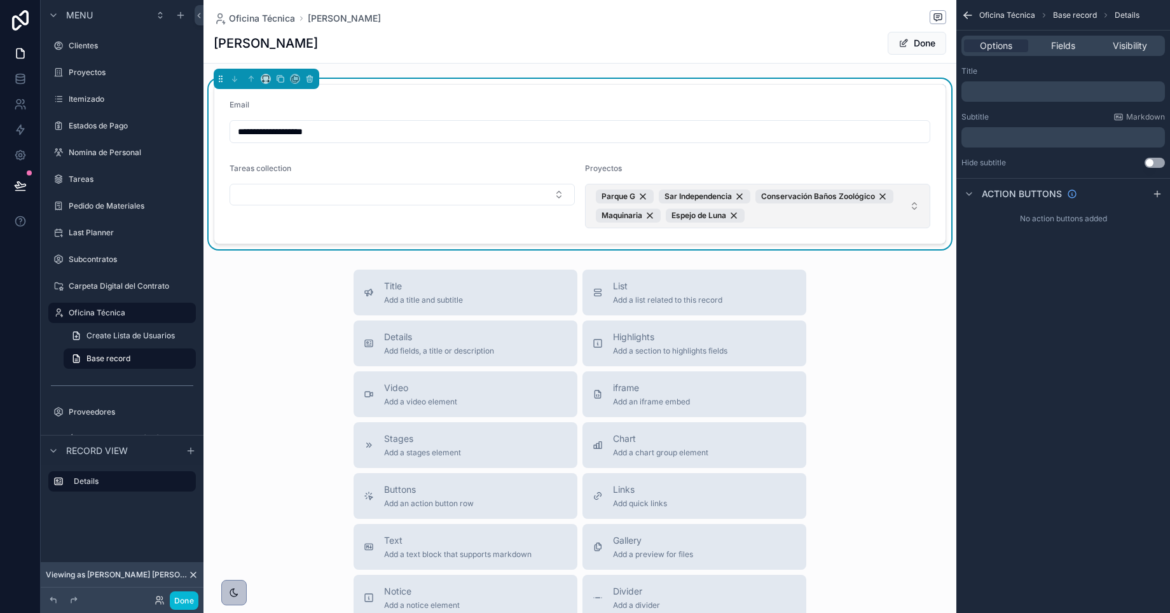
click at [812, 216] on span "Parque G Sar Independencia Conservación Baños Zoológico Maquinaria [PERSON_NAME…" at bounding box center [750, 206] width 308 height 33
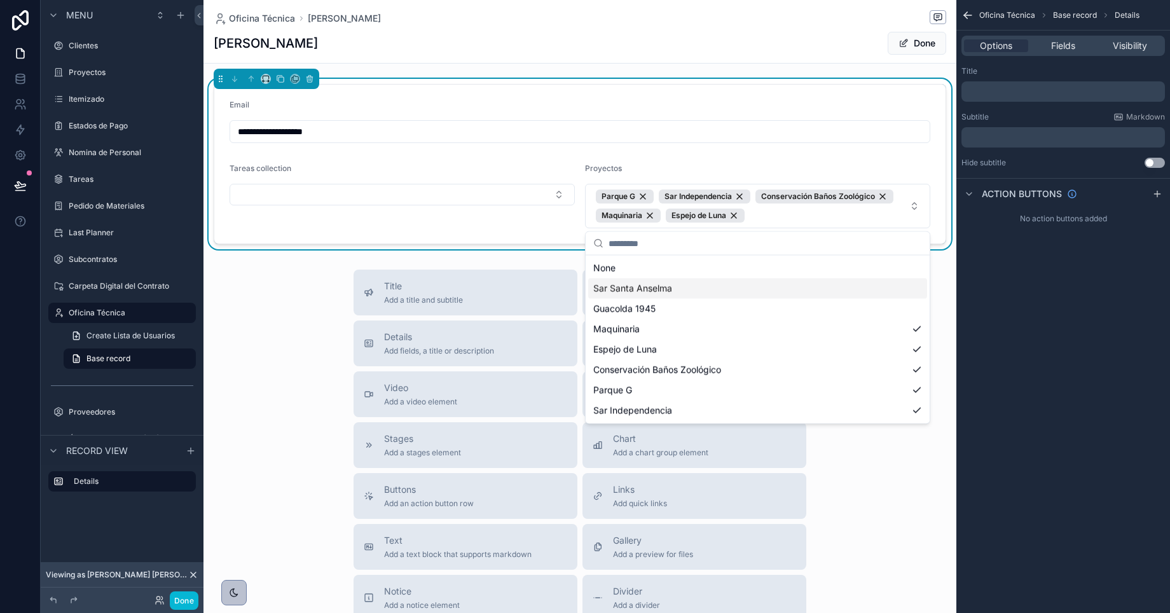
click at [782, 285] on div "Sar Santa Anselma" at bounding box center [757, 289] width 339 height 20
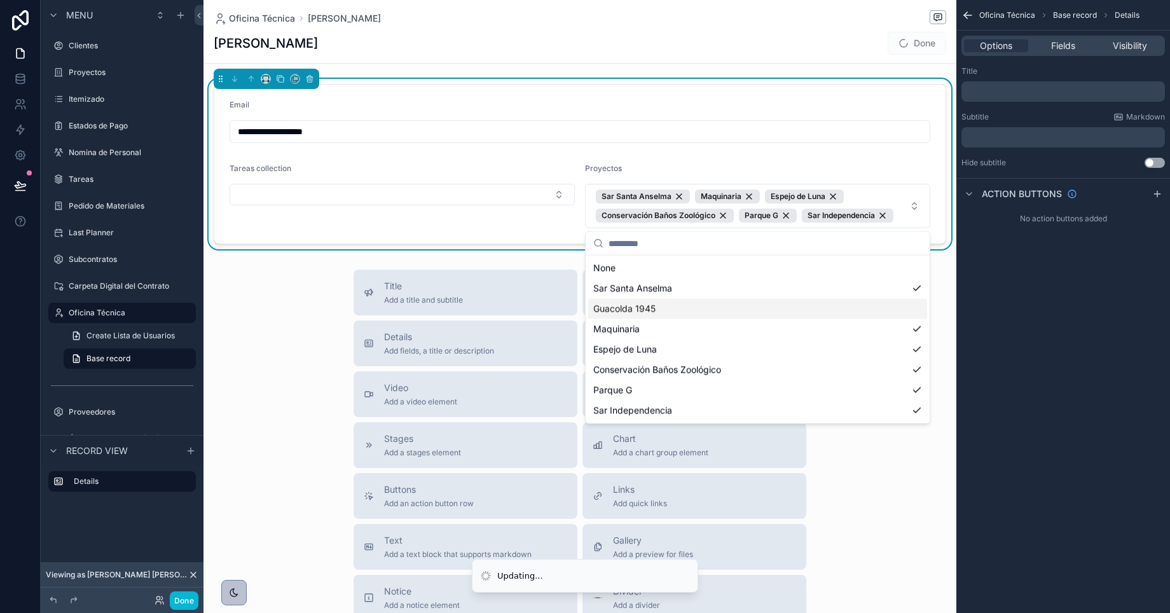
click at [780, 306] on div "Guacolda 1945" at bounding box center [757, 309] width 339 height 20
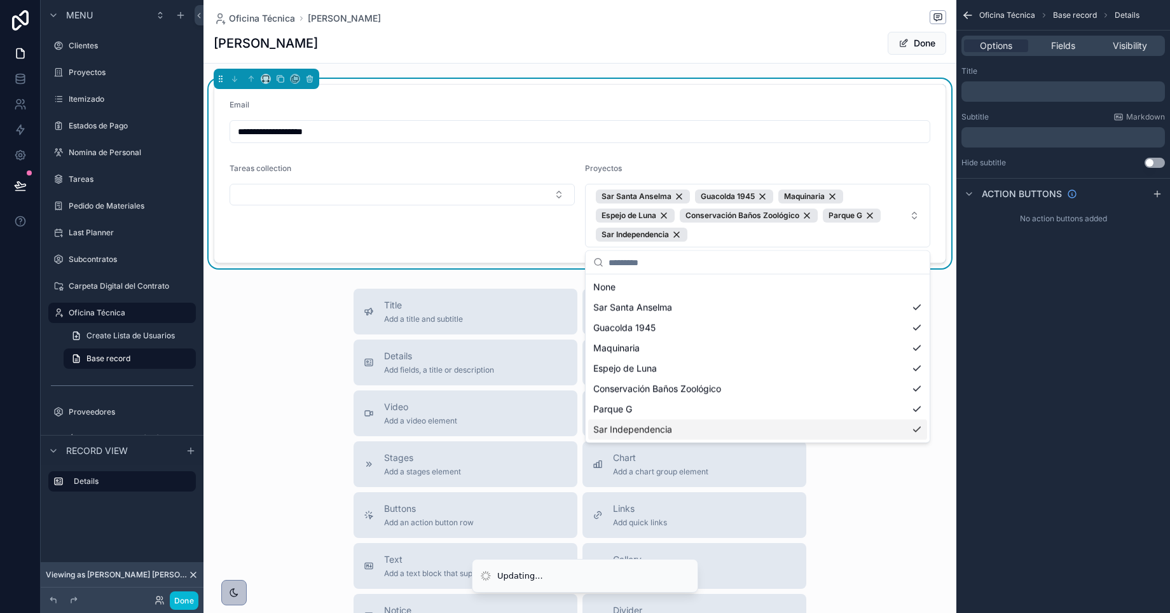
click at [896, 530] on div "Title Add a title and subtitle List Add a list related to this record Details A…" at bounding box center [580, 515] width 753 height 453
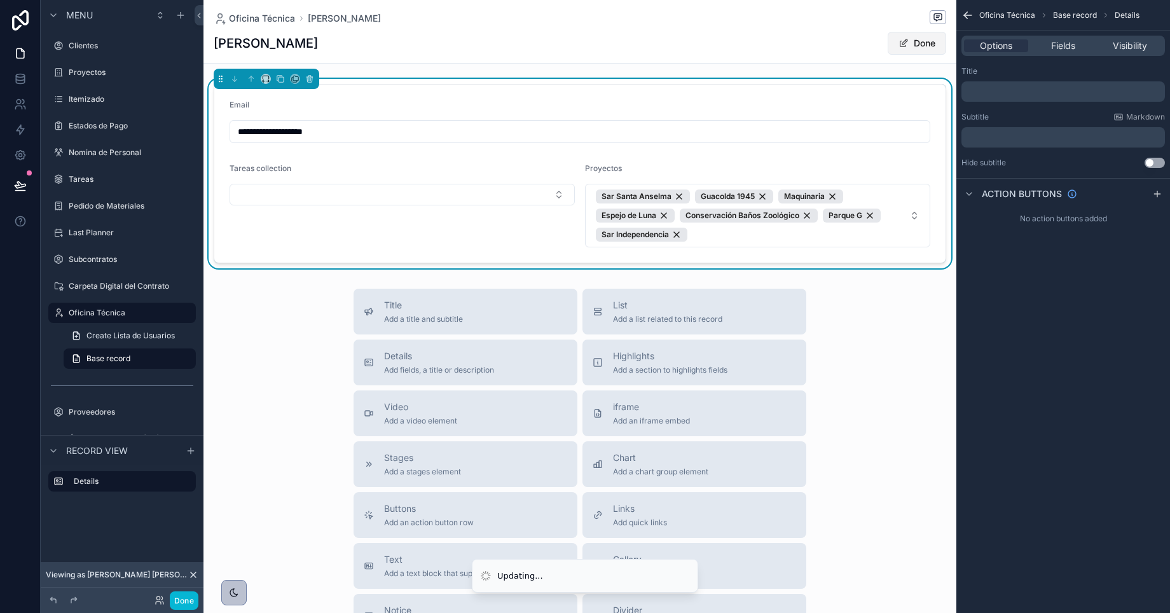
click at [914, 43] on button "Done" at bounding box center [917, 43] width 59 height 23
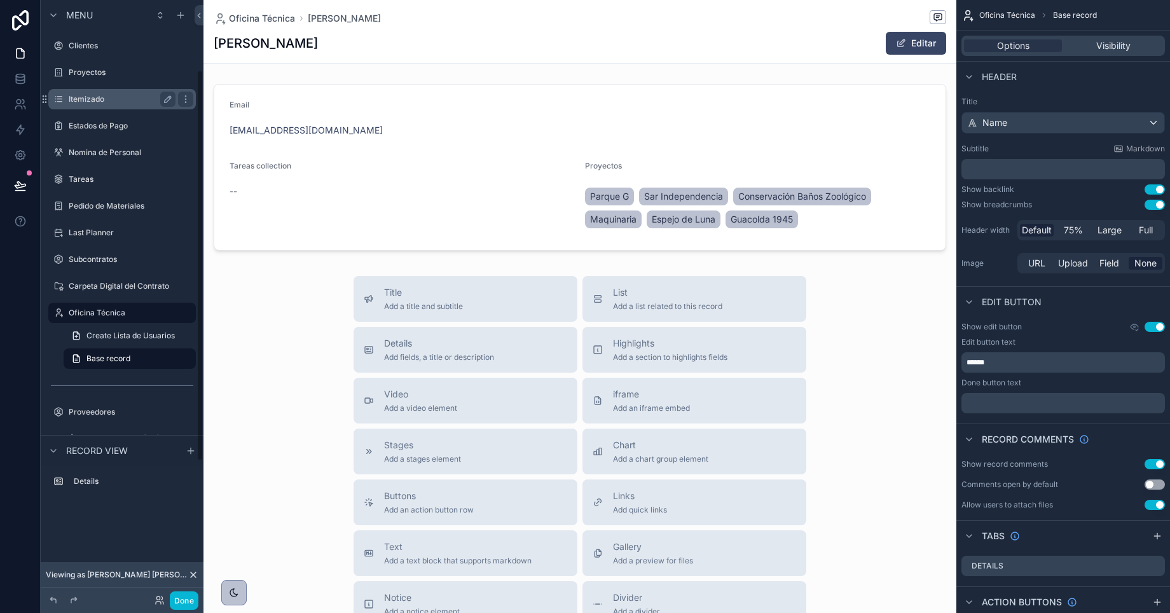
click at [80, 103] on label "Itemizado" at bounding box center [120, 99] width 102 height 10
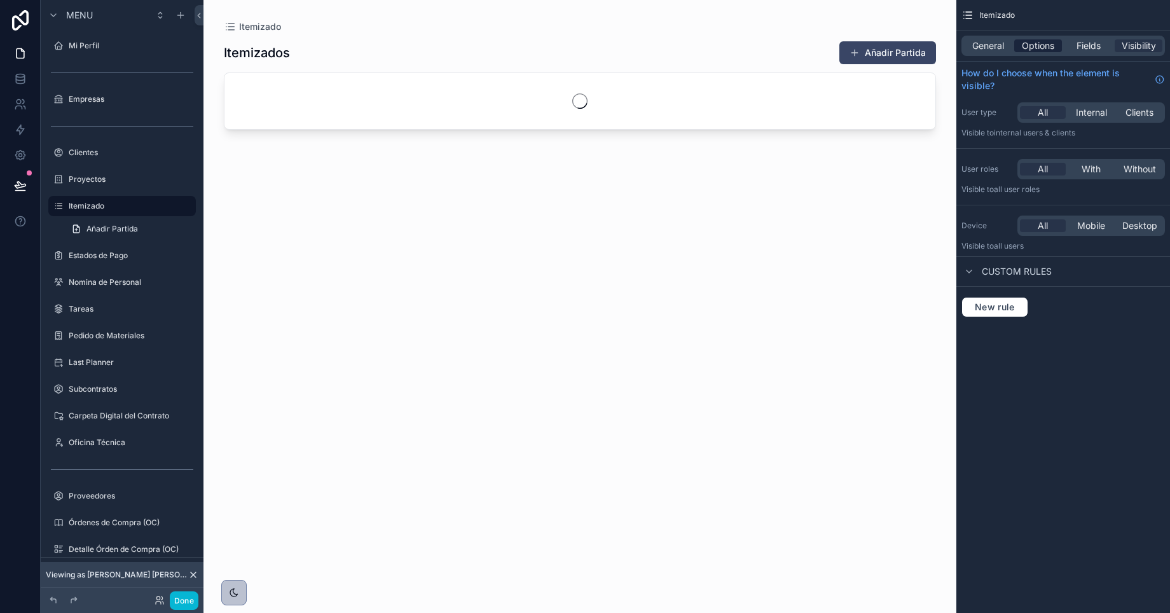
click at [1025, 50] on span "Options" at bounding box center [1038, 45] width 32 height 13
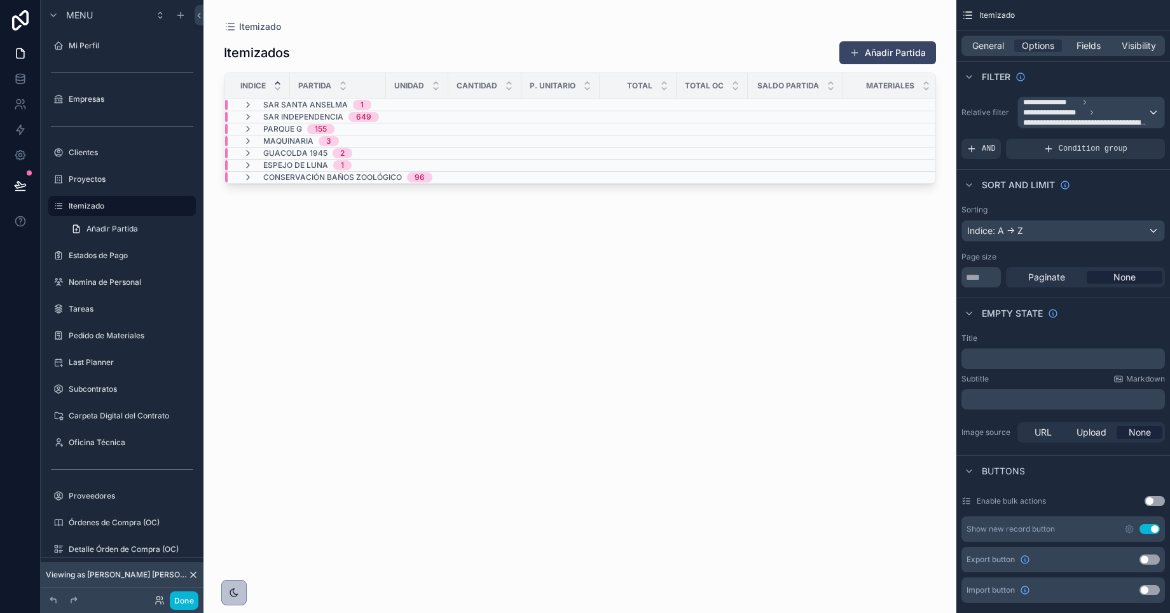
click at [292, 104] on span "Sar Santa Anselma" at bounding box center [305, 105] width 85 height 10
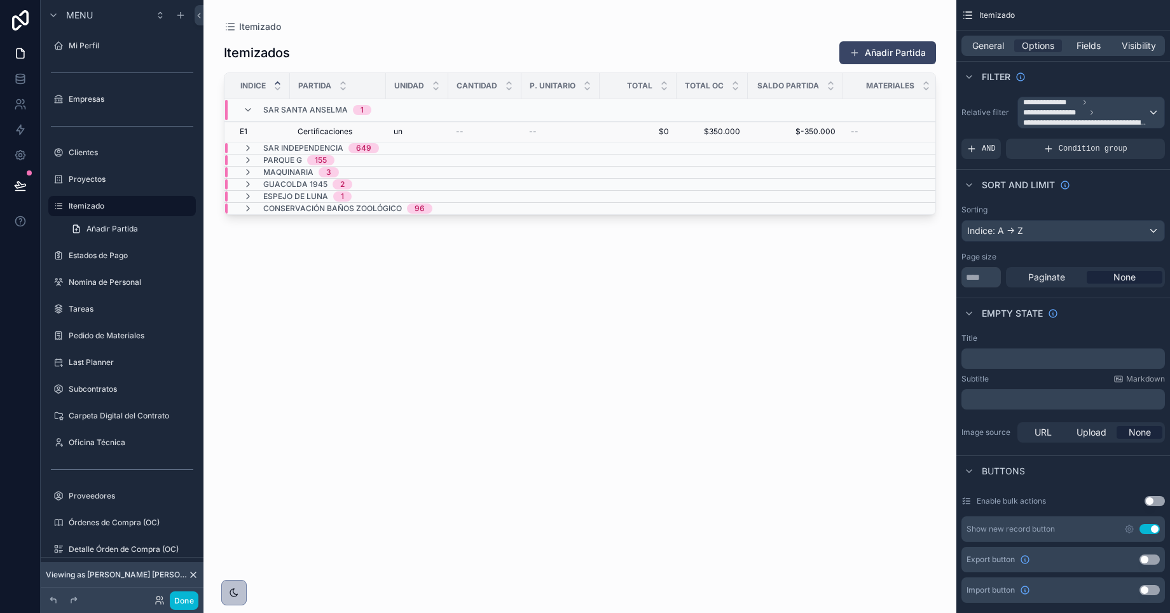
click at [263, 127] on div "E1 E1" at bounding box center [261, 132] width 43 height 10
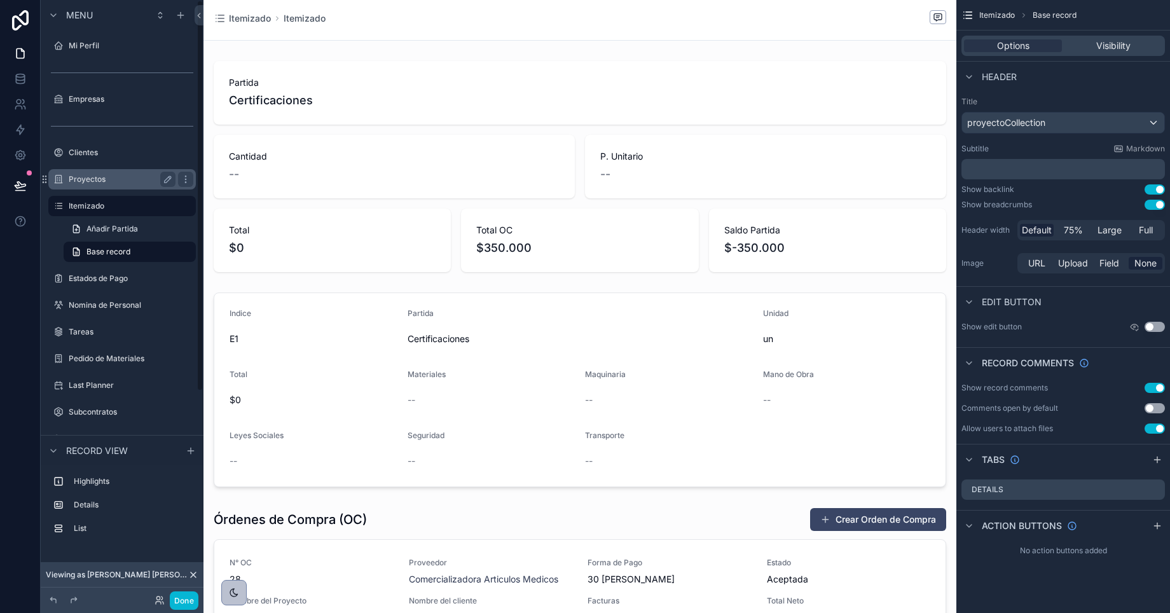
click at [92, 181] on label "Proyectos" at bounding box center [120, 179] width 102 height 10
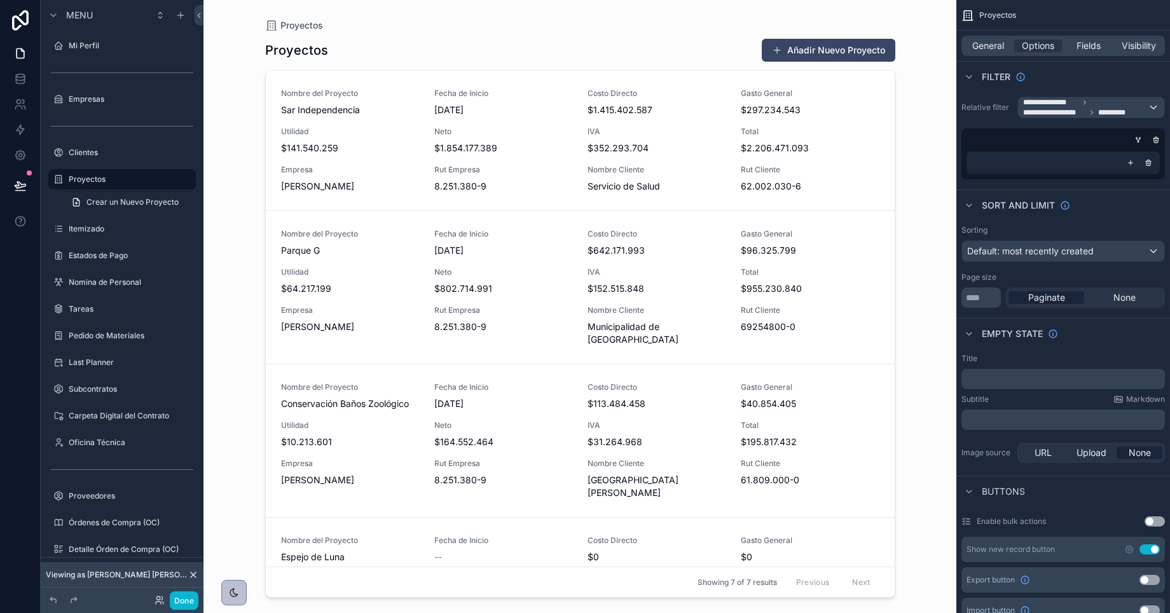
click at [1012, 223] on div "Sorting Default: most recently created Page size ** Paginate None" at bounding box center [1064, 266] width 214 height 93
click at [987, 51] on span "General" at bounding box center [989, 45] width 32 height 13
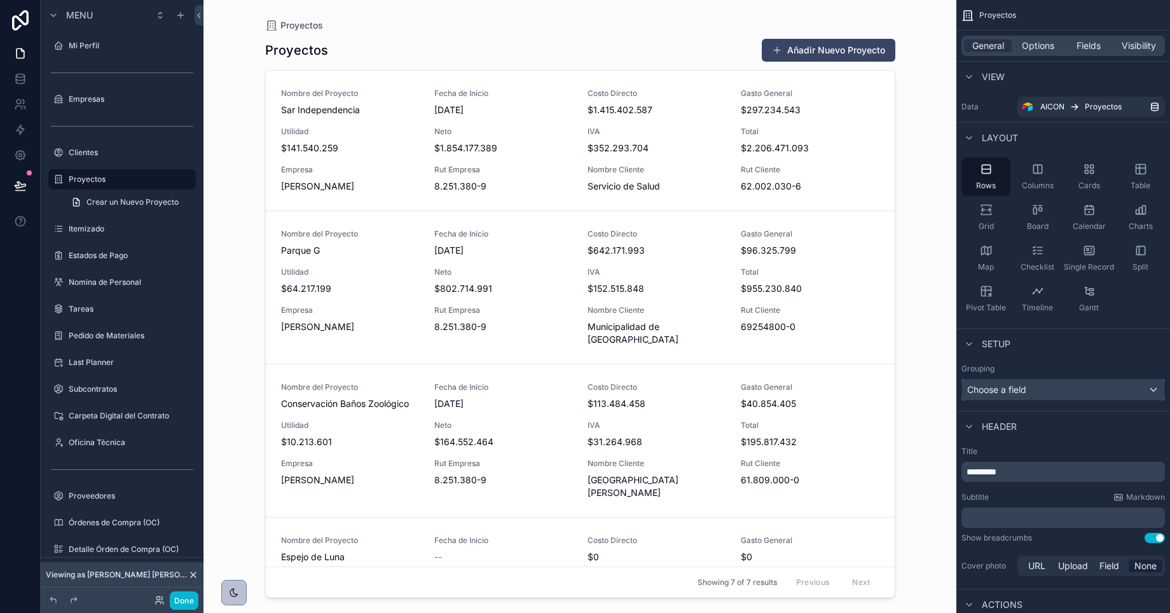
click at [1035, 391] on div "Choose a field" at bounding box center [1063, 390] width 202 height 20
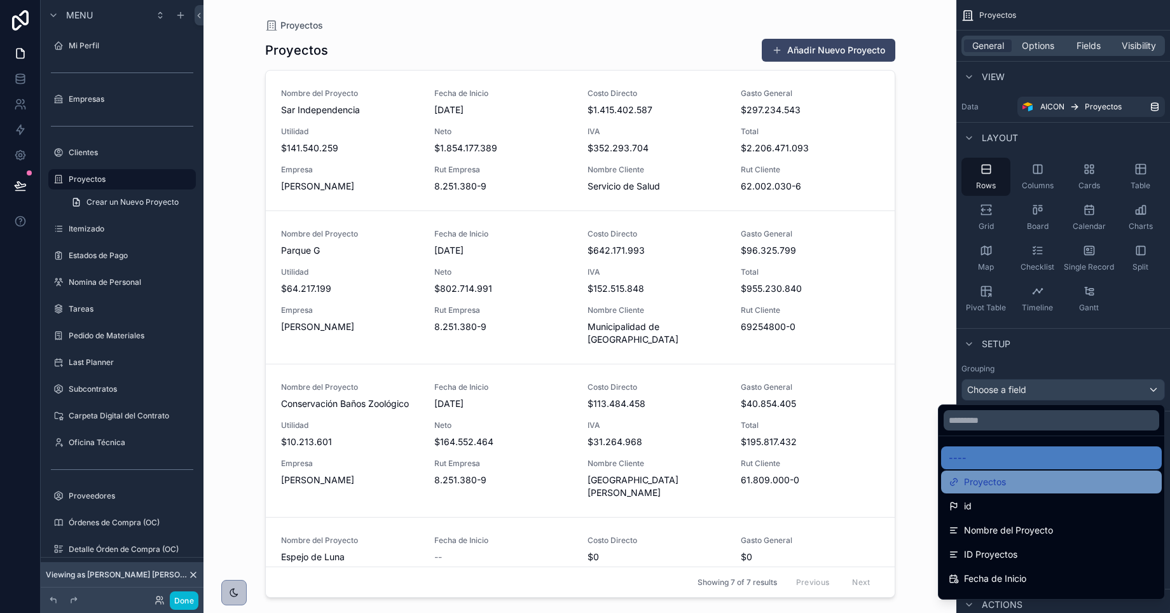
click at [1006, 481] on div "Proyectos" at bounding box center [1051, 481] width 205 height 15
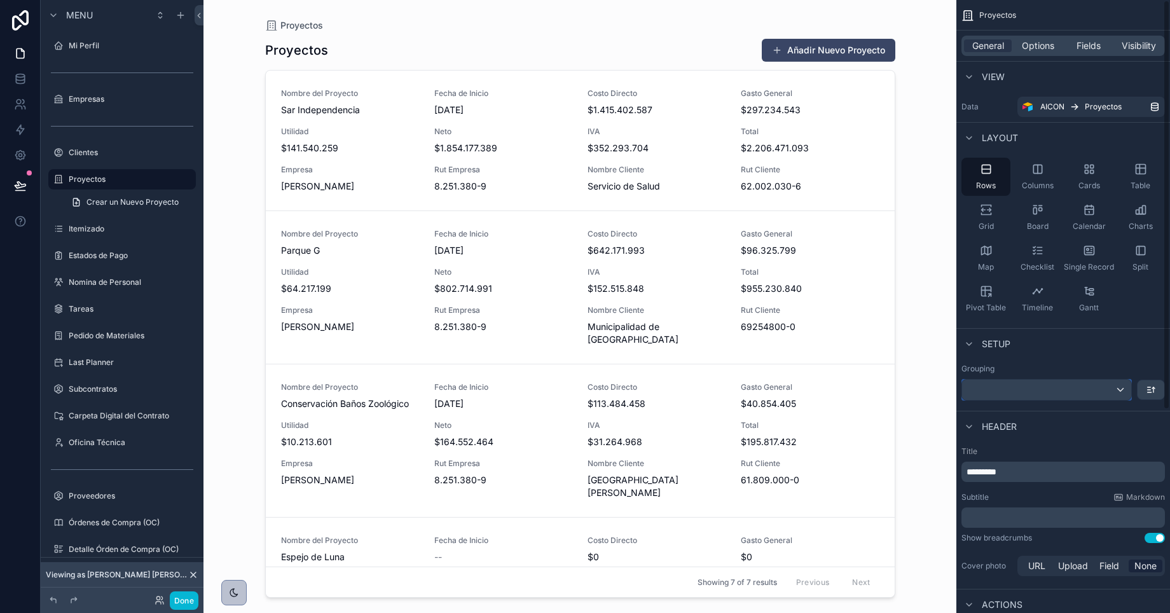
click at [1008, 392] on div "scrollable content" at bounding box center [1046, 390] width 169 height 20
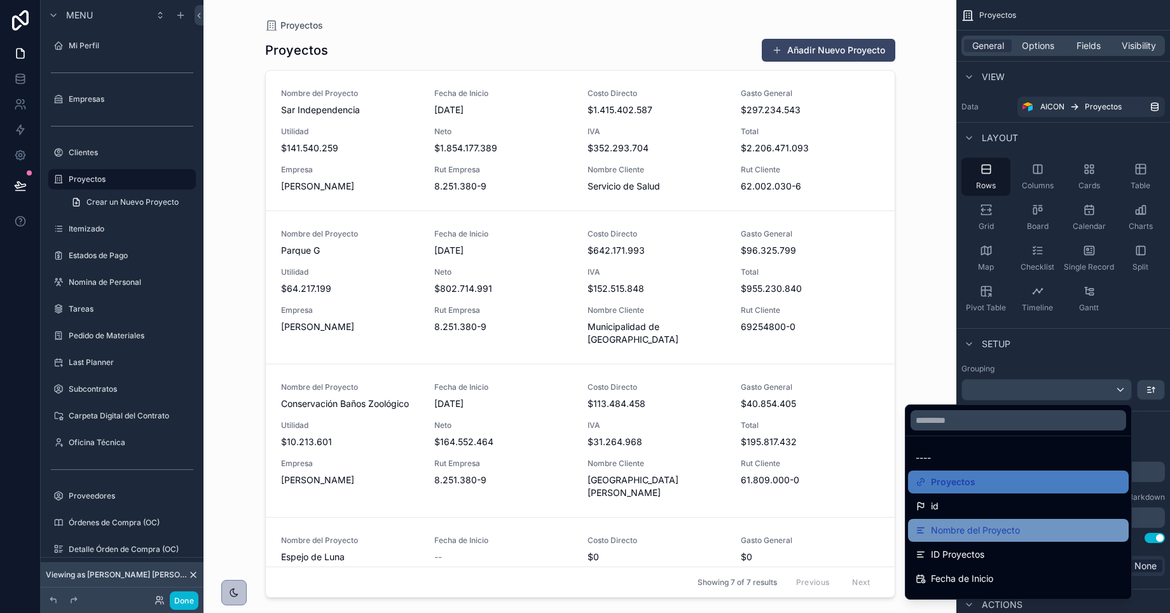
click at [1000, 525] on span "Nombre del Proyecto" at bounding box center [975, 530] width 89 height 15
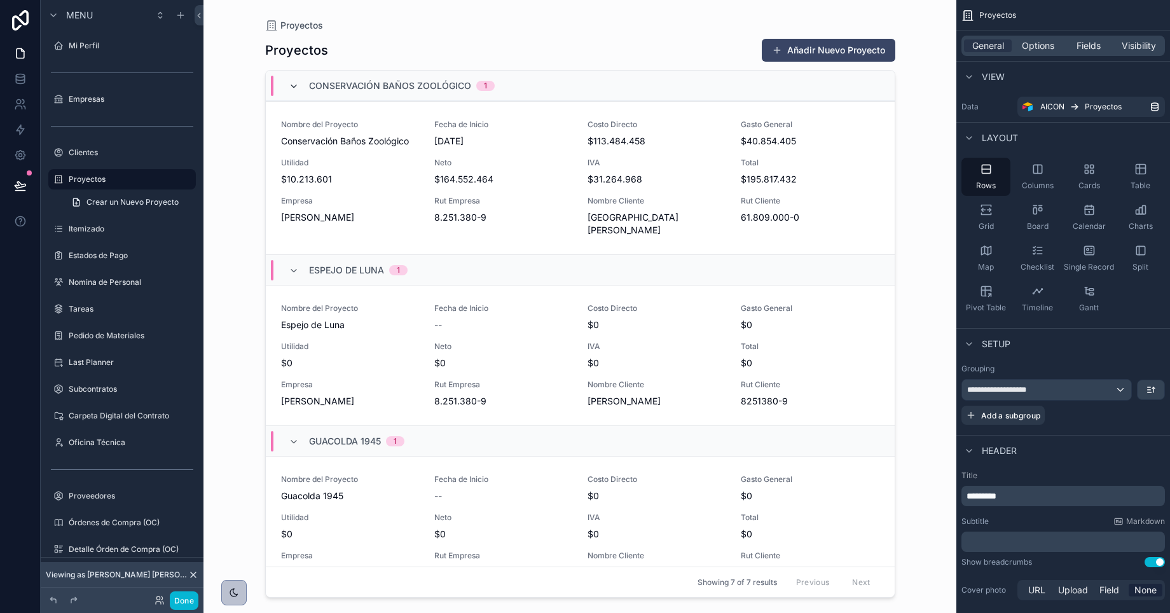
click at [294, 81] on icon "scrollable content" at bounding box center [294, 86] width 10 height 10
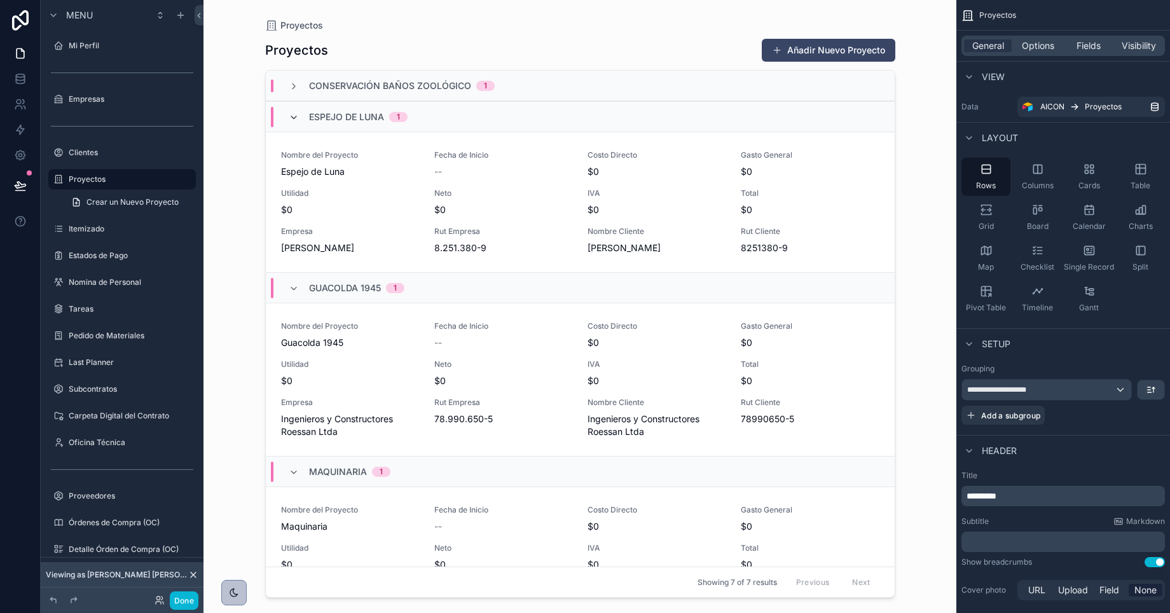
click at [294, 118] on icon "scrollable content" at bounding box center [294, 118] width 10 height 10
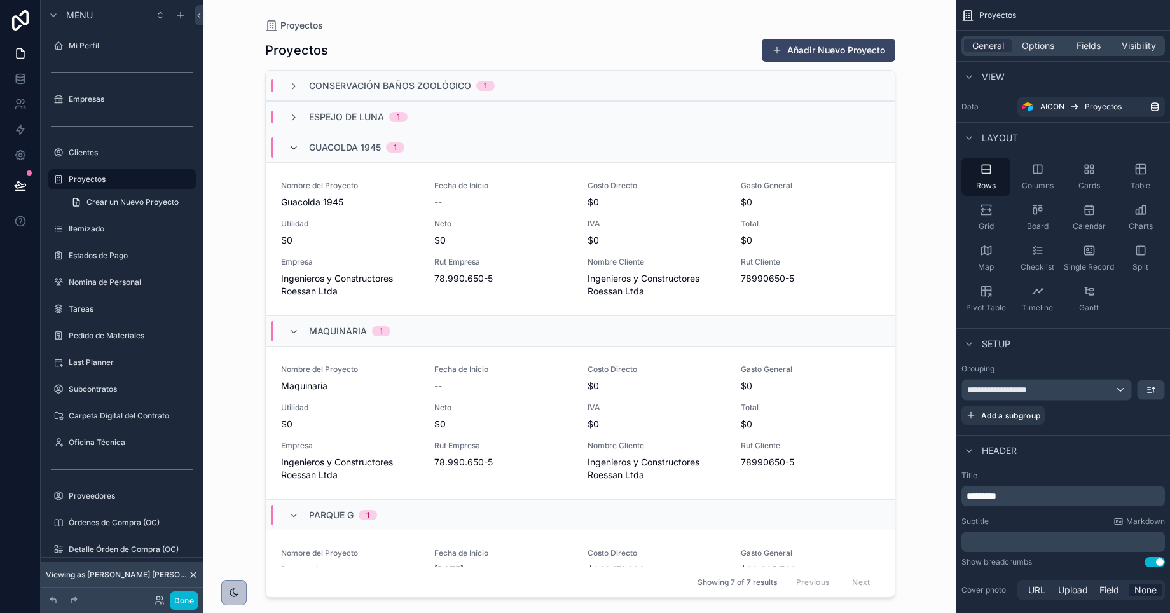
click at [294, 144] on icon "scrollable content" at bounding box center [294, 148] width 10 height 10
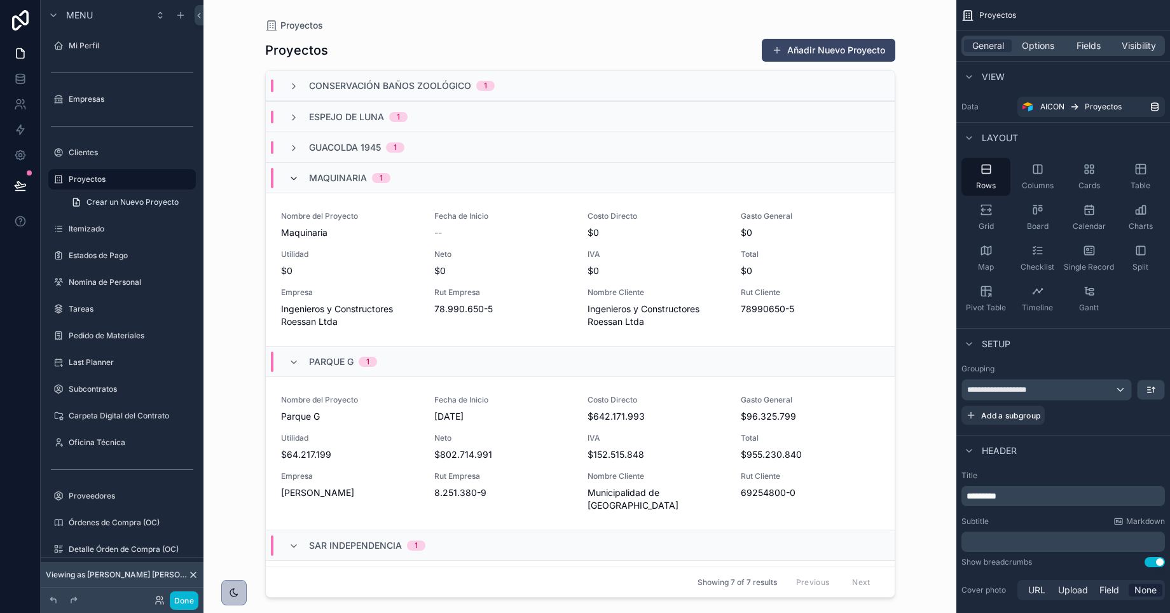
click at [293, 177] on icon "scrollable content" at bounding box center [294, 179] width 10 height 10
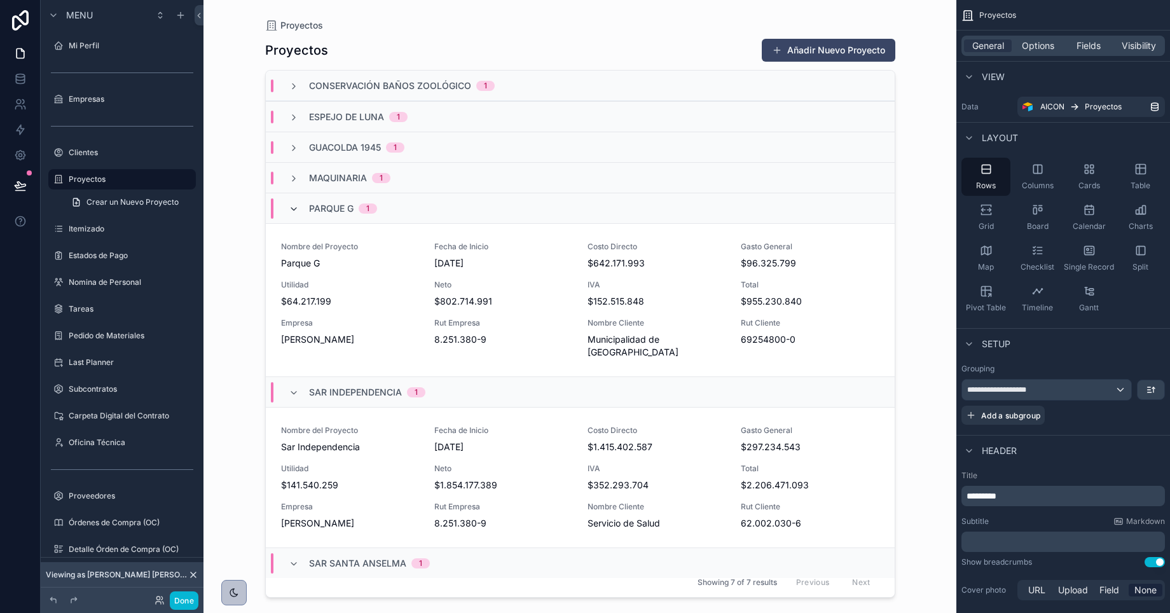
click at [290, 208] on icon "scrollable content" at bounding box center [294, 209] width 10 height 10
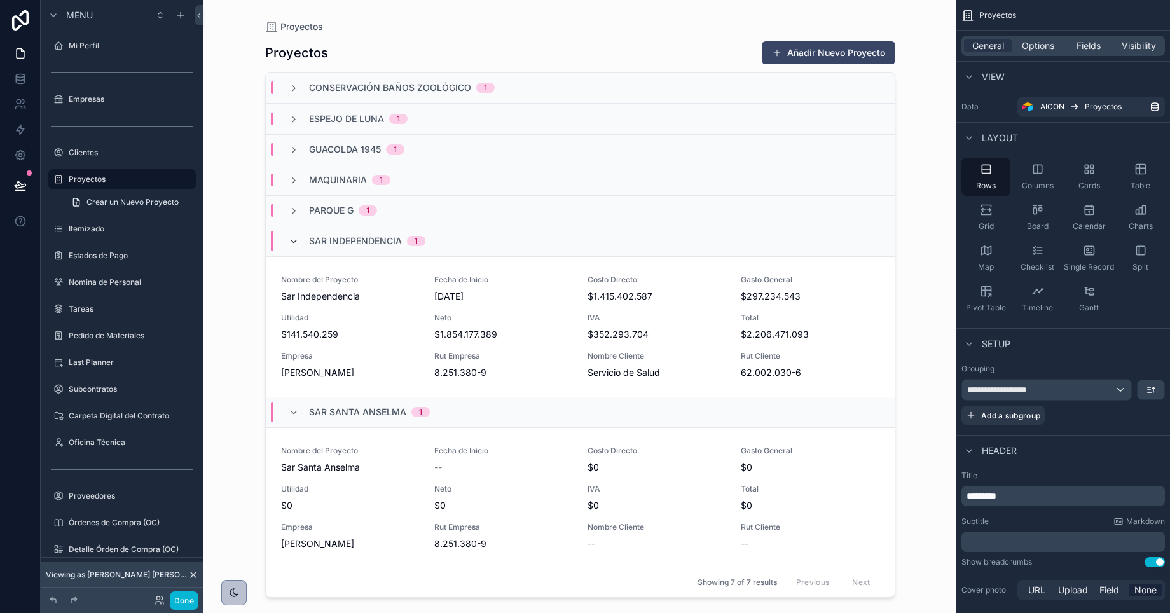
click at [290, 242] on icon "scrollable content" at bounding box center [294, 242] width 10 height 10
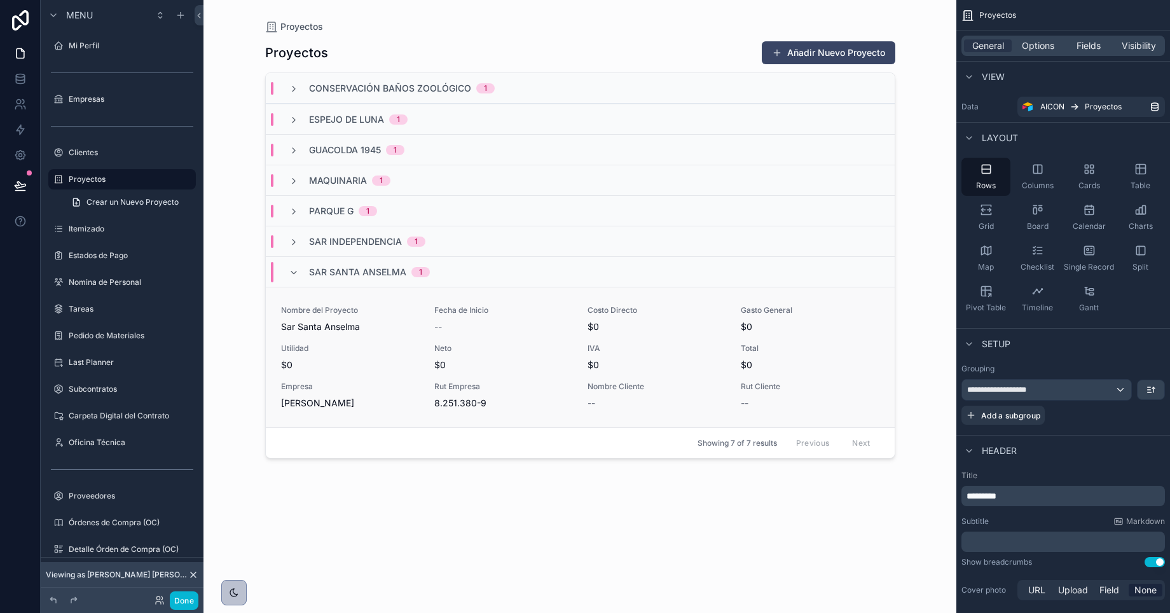
click at [340, 325] on span "Sar Santa Anselma" at bounding box center [350, 327] width 138 height 13
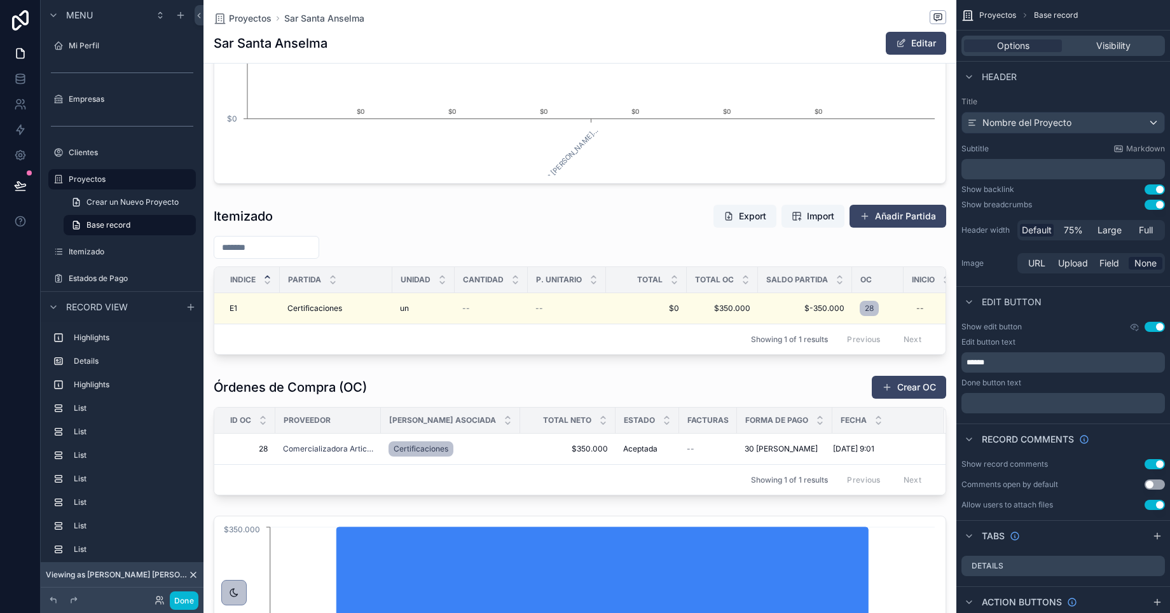
scroll to position [712, 0]
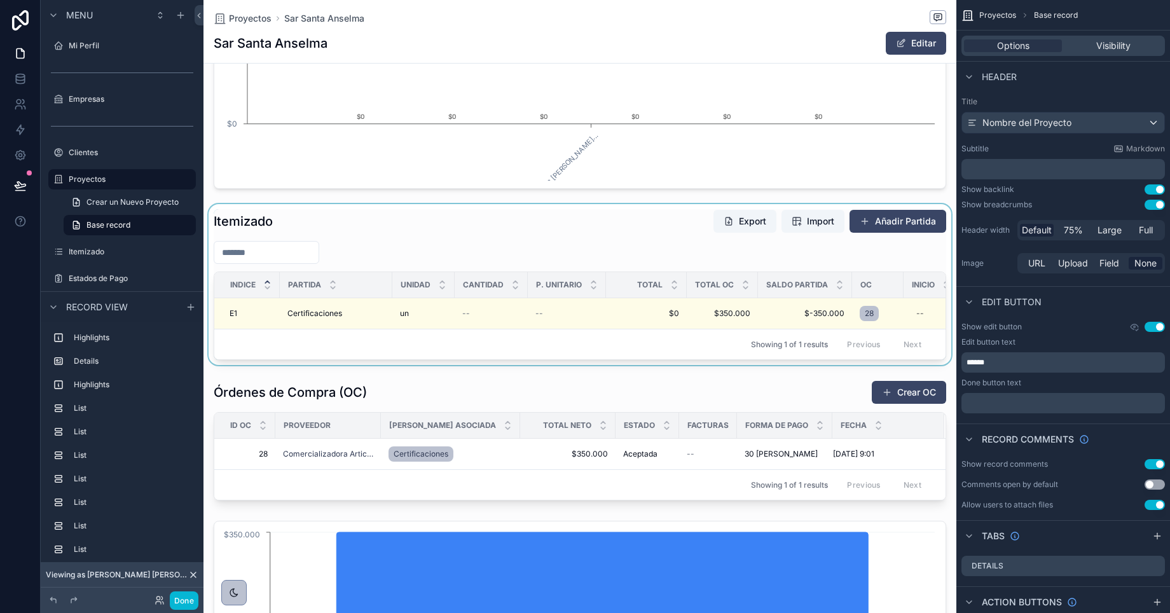
click at [908, 226] on div "scrollable content" at bounding box center [580, 284] width 753 height 161
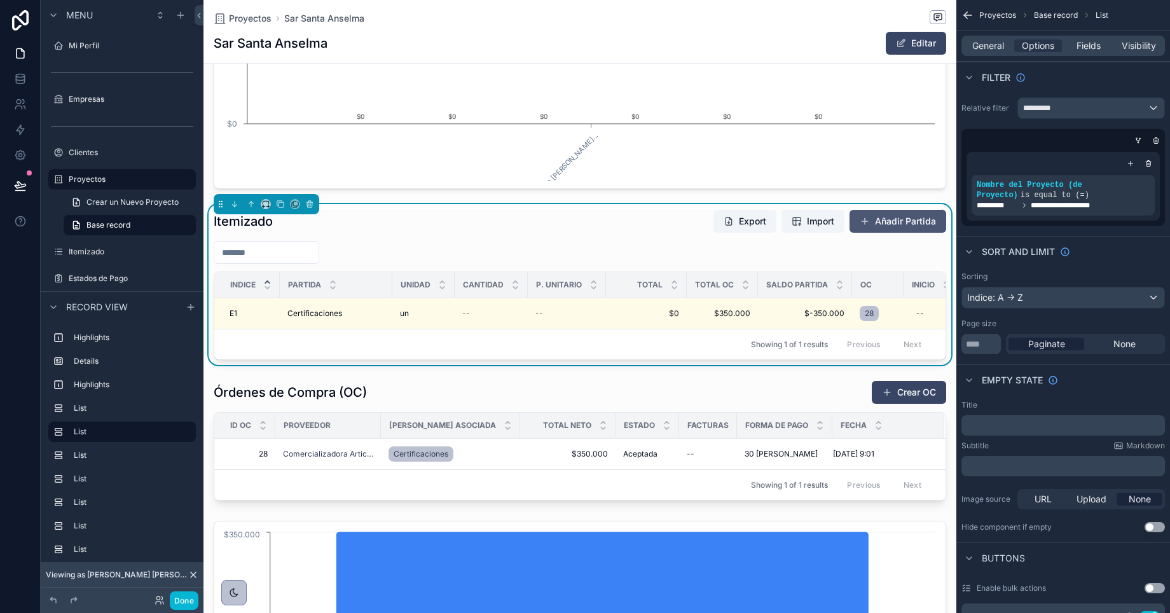
click at [892, 224] on button "Añadir Partida" at bounding box center [898, 221] width 97 height 23
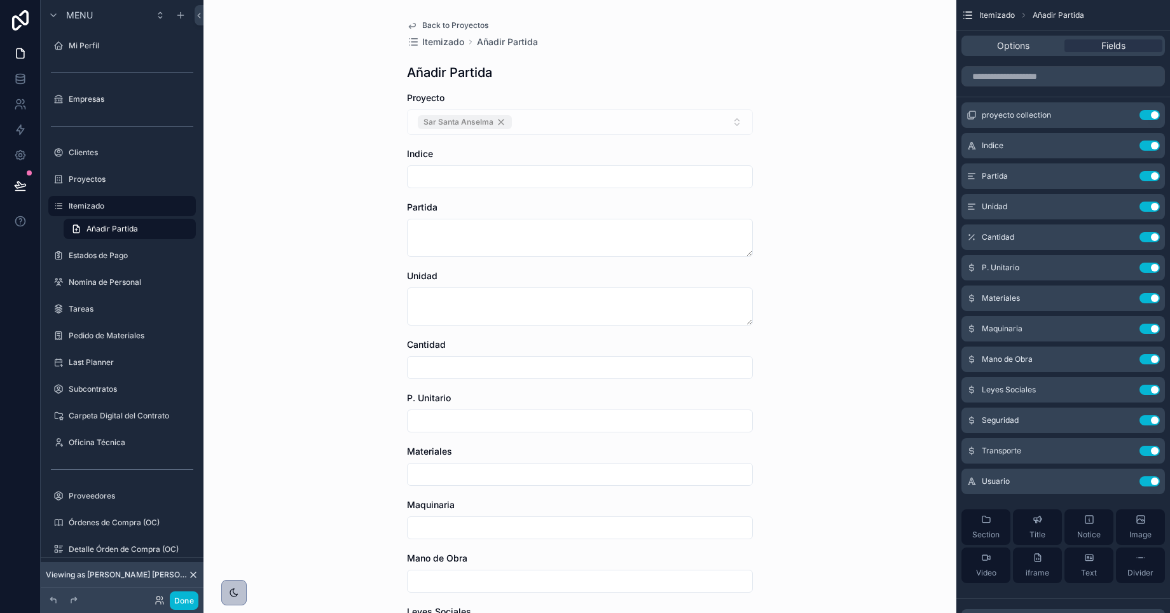
click at [504, 179] on input "scrollable content" at bounding box center [580, 177] width 345 height 18
type input "*"
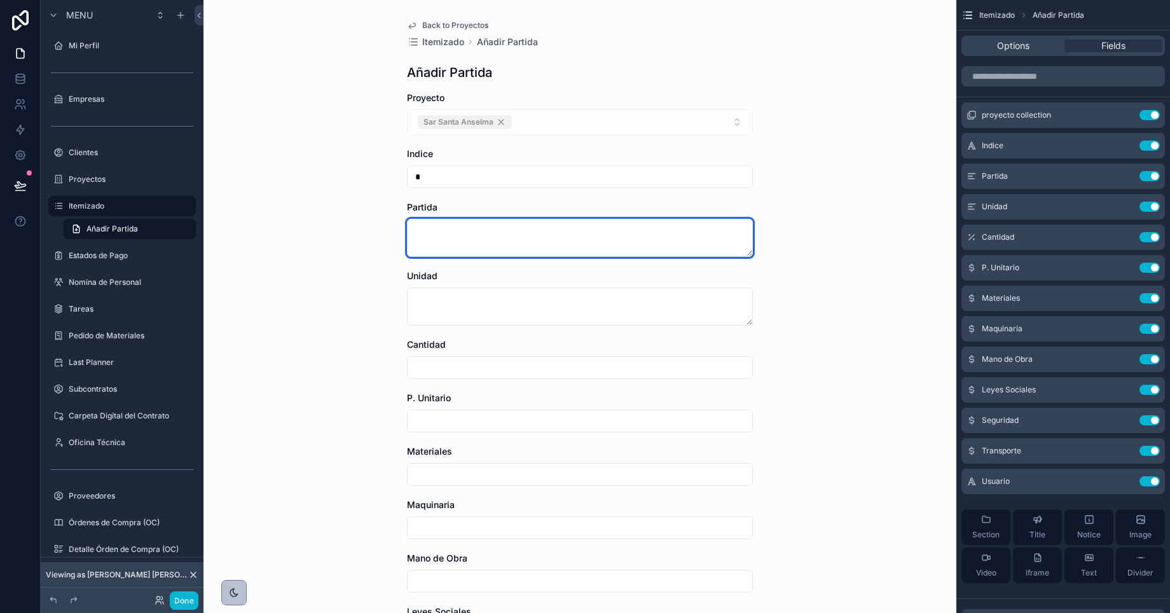
click at [476, 231] on textarea "scrollable content" at bounding box center [580, 238] width 346 height 38
type textarea "********"
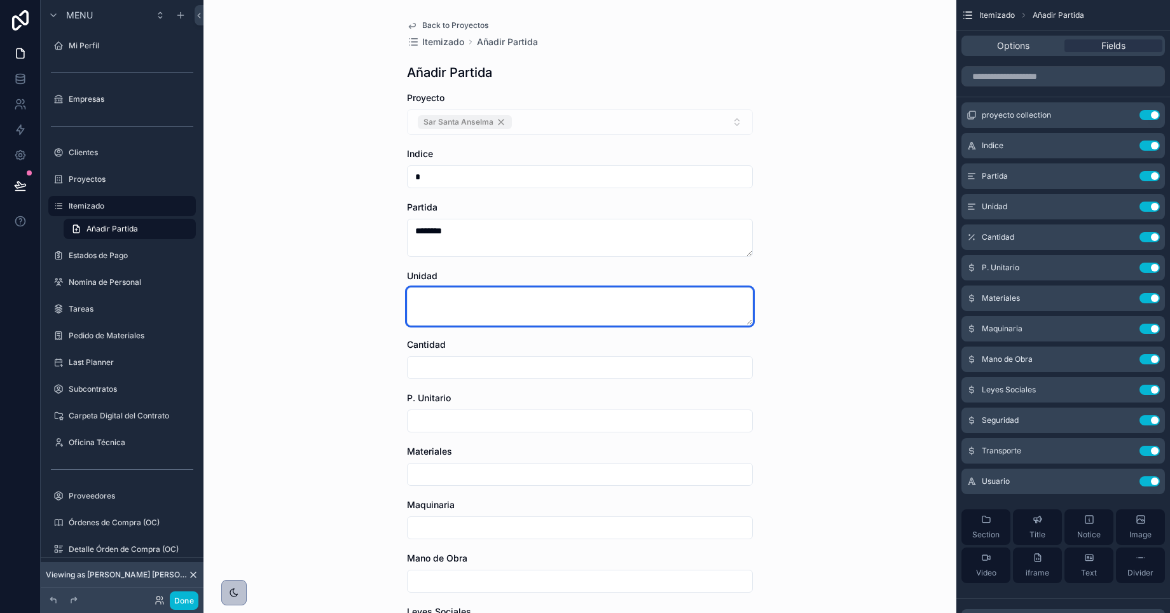
click at [471, 304] on textarea "scrollable content" at bounding box center [580, 306] width 346 height 38
type textarea "*"
click at [340, 377] on div "Back to Proyectos Itemizado Añadir [PERSON_NAME] Añadir [PERSON_NAME] Proyecto …" at bounding box center [580, 306] width 753 height 613
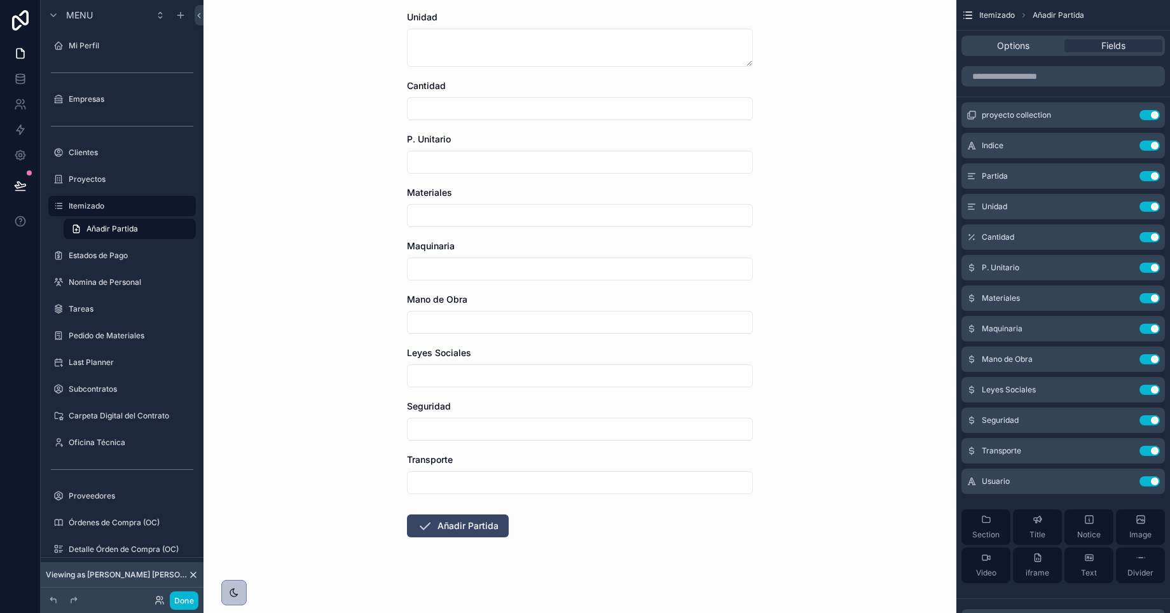
scroll to position [265, 0]
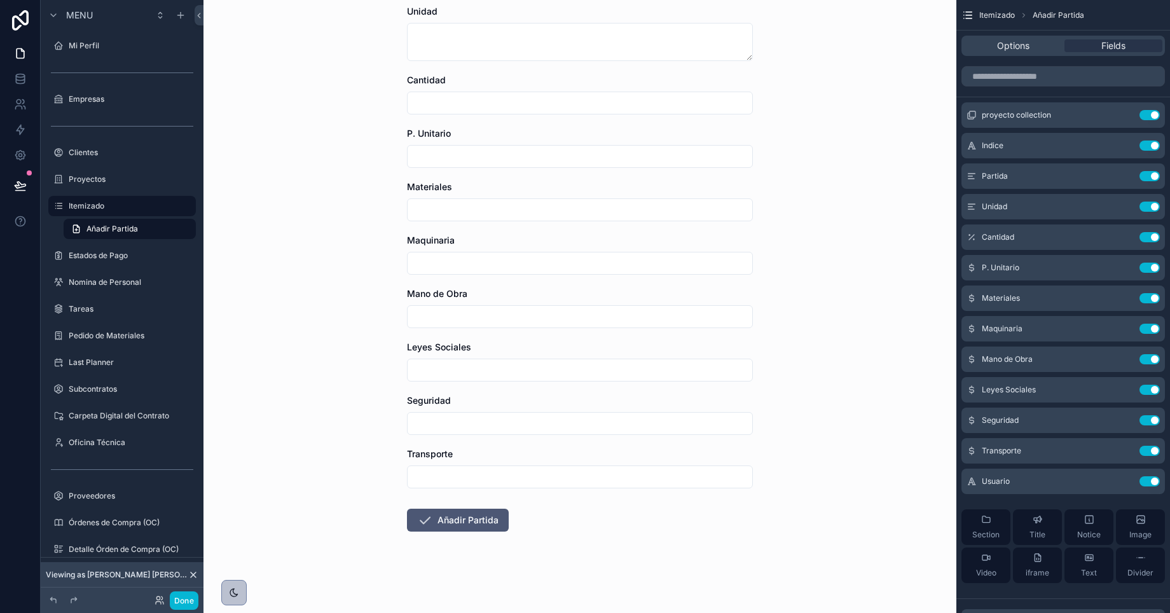
click at [440, 516] on button "Añadir Partida" at bounding box center [458, 520] width 102 height 23
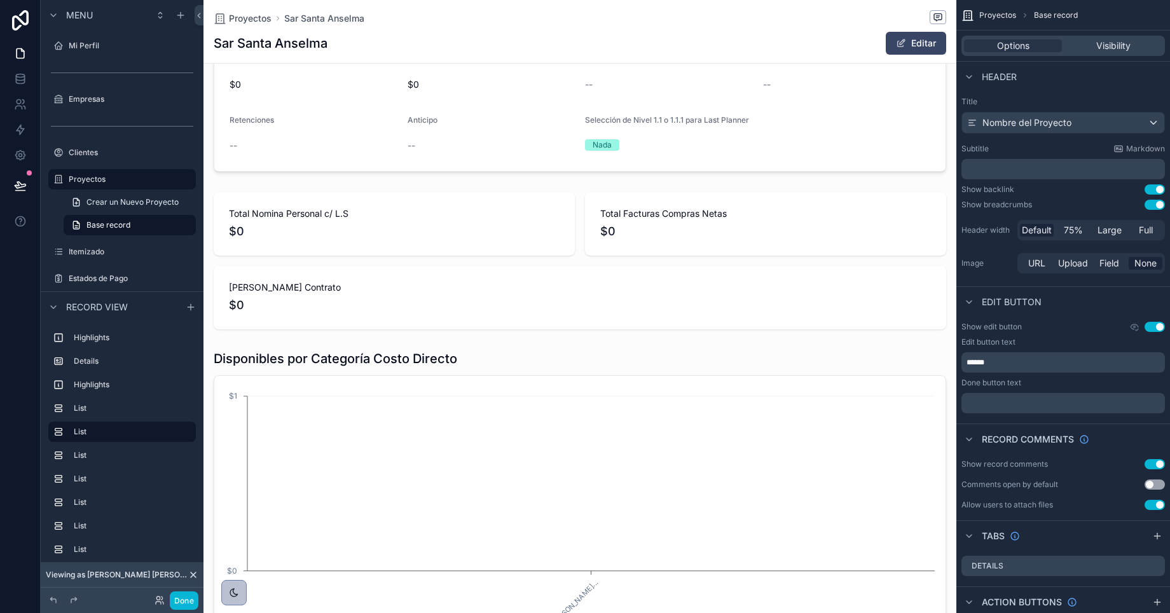
scroll to position [0, 731]
click at [100, 181] on label "Proyectos" at bounding box center [120, 179] width 102 height 10
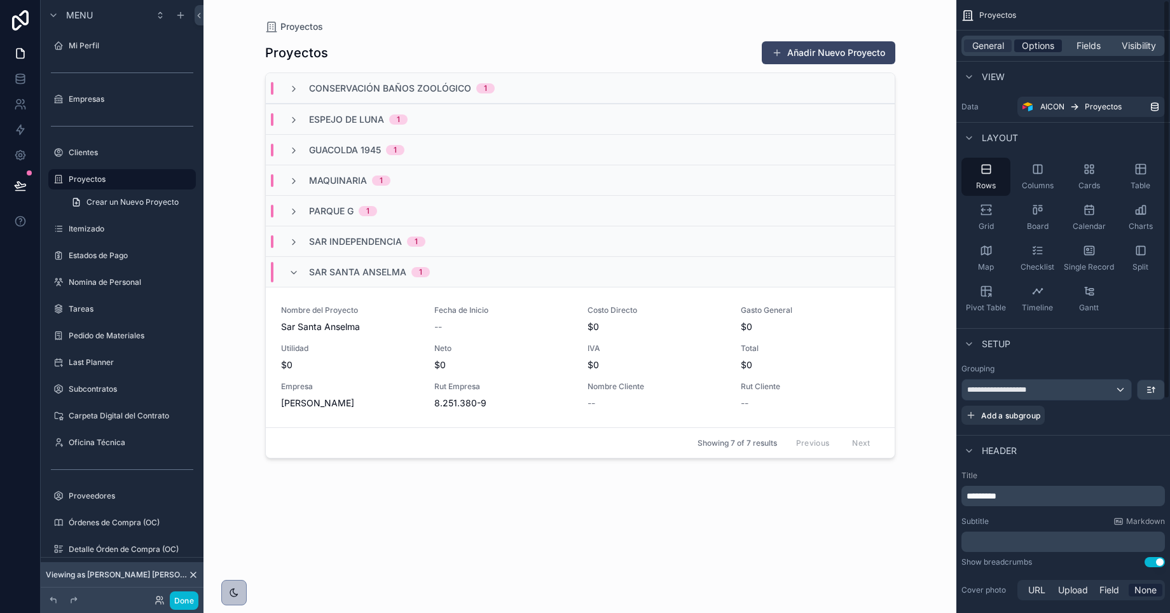
click at [1028, 46] on span "Options" at bounding box center [1038, 45] width 32 height 13
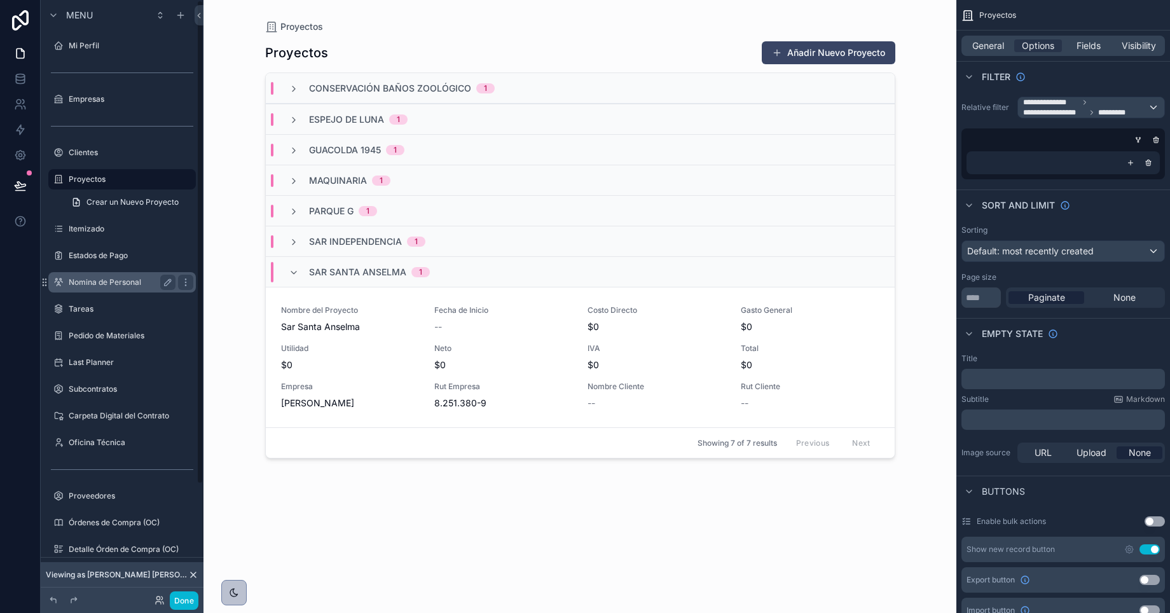
click at [91, 289] on div "Nomina de Personal" at bounding box center [122, 282] width 107 height 15
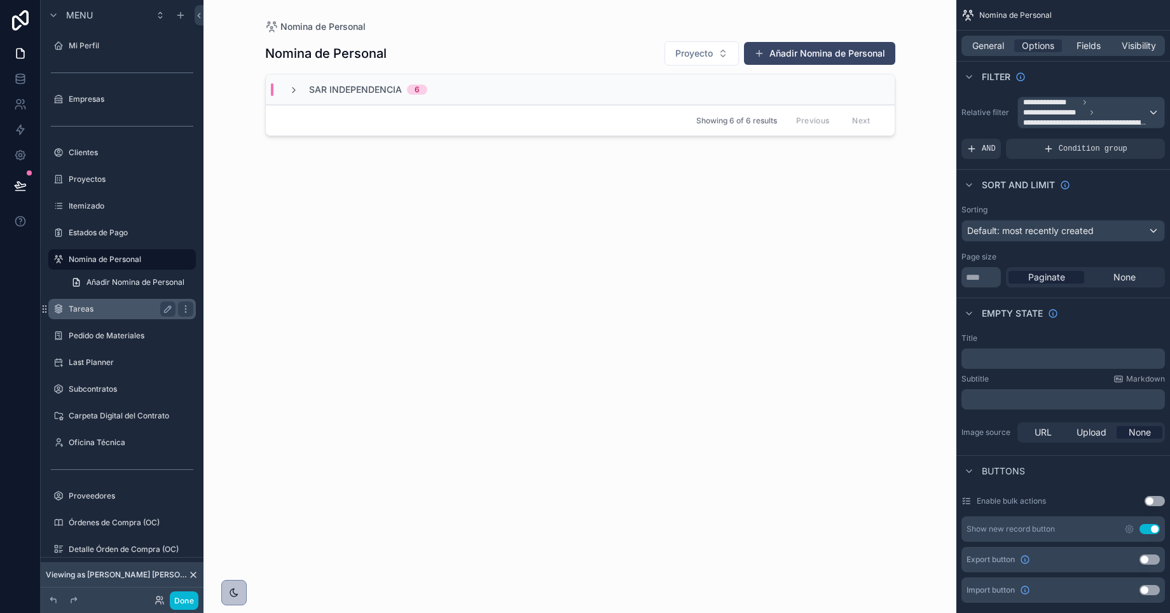
click at [85, 308] on label "Tareas" at bounding box center [120, 309] width 102 height 10
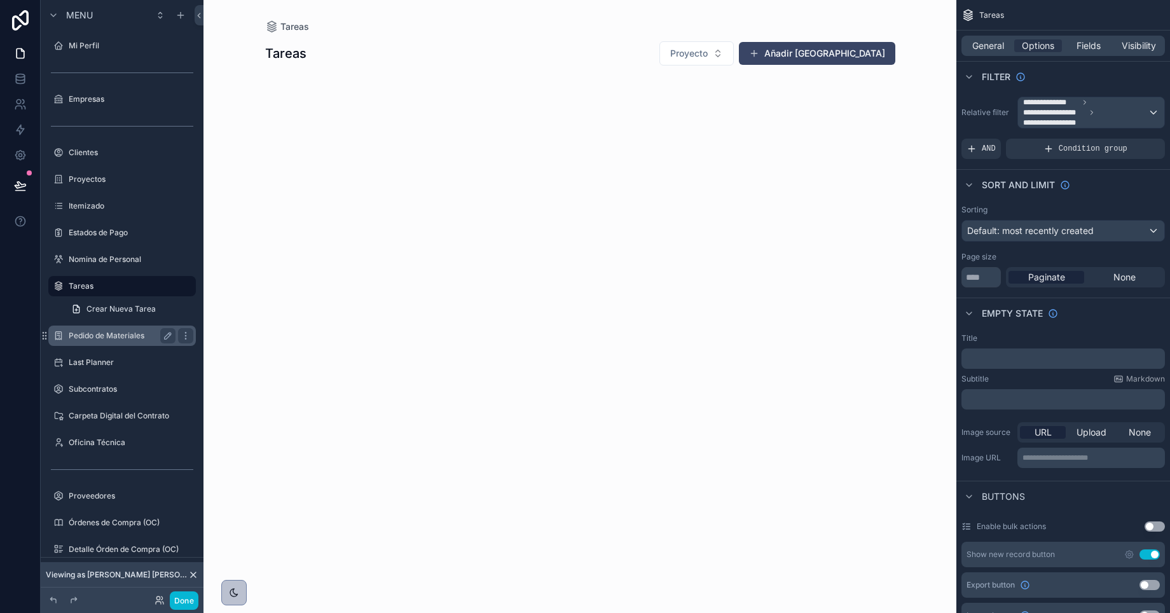
click at [82, 340] on label "Pedido de Materiales" at bounding box center [120, 336] width 102 height 10
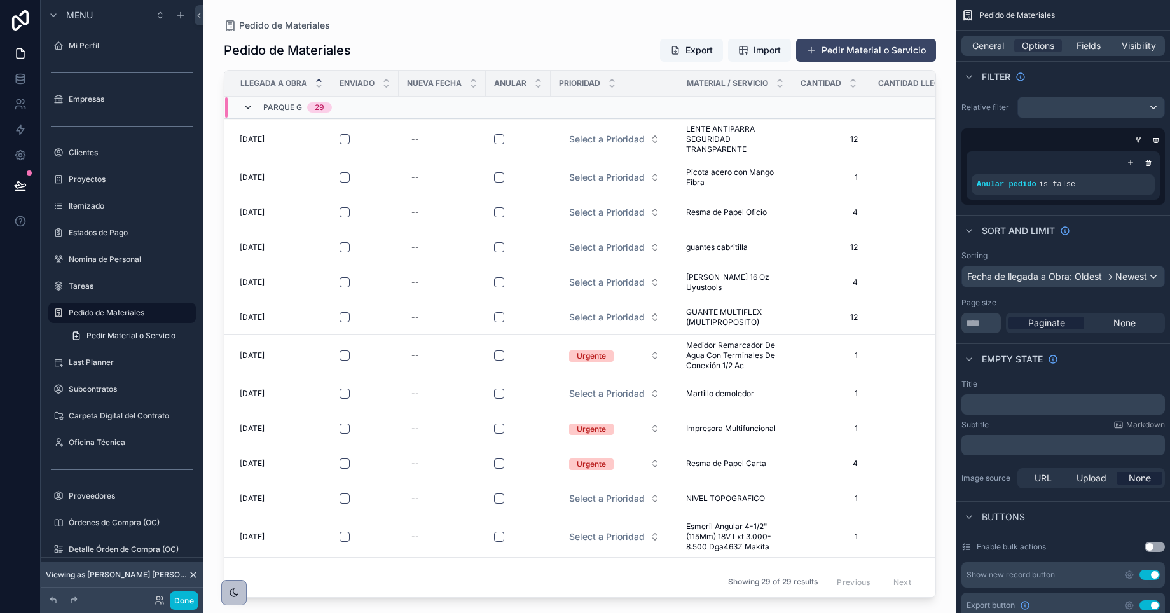
click at [249, 111] on icon "scrollable content" at bounding box center [248, 107] width 10 height 10
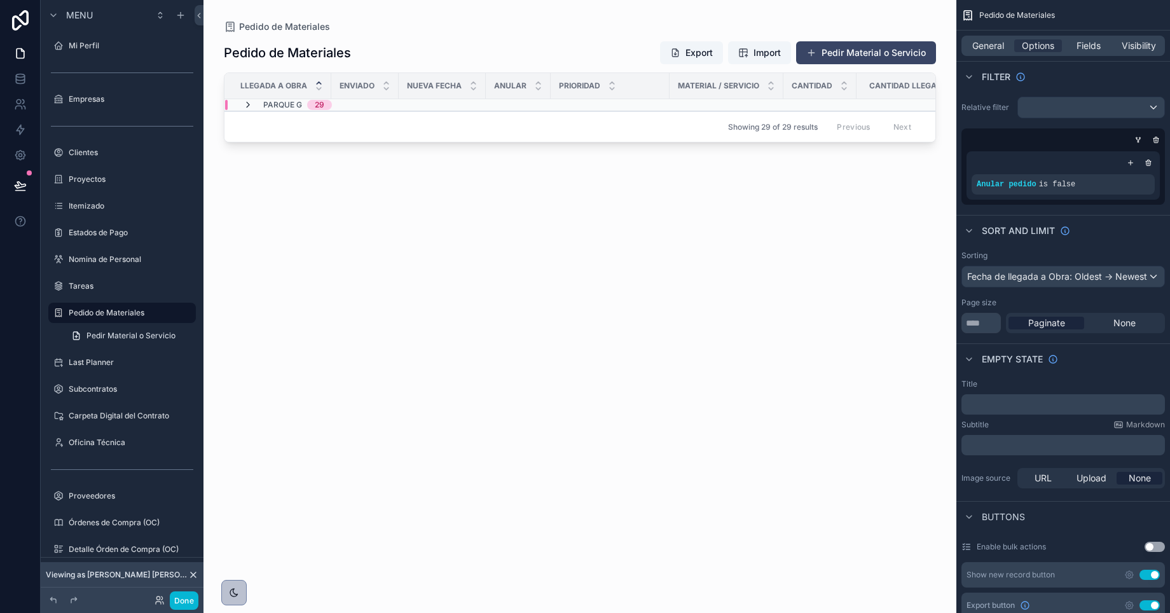
click at [249, 105] on icon "scrollable content" at bounding box center [248, 105] width 10 height 10
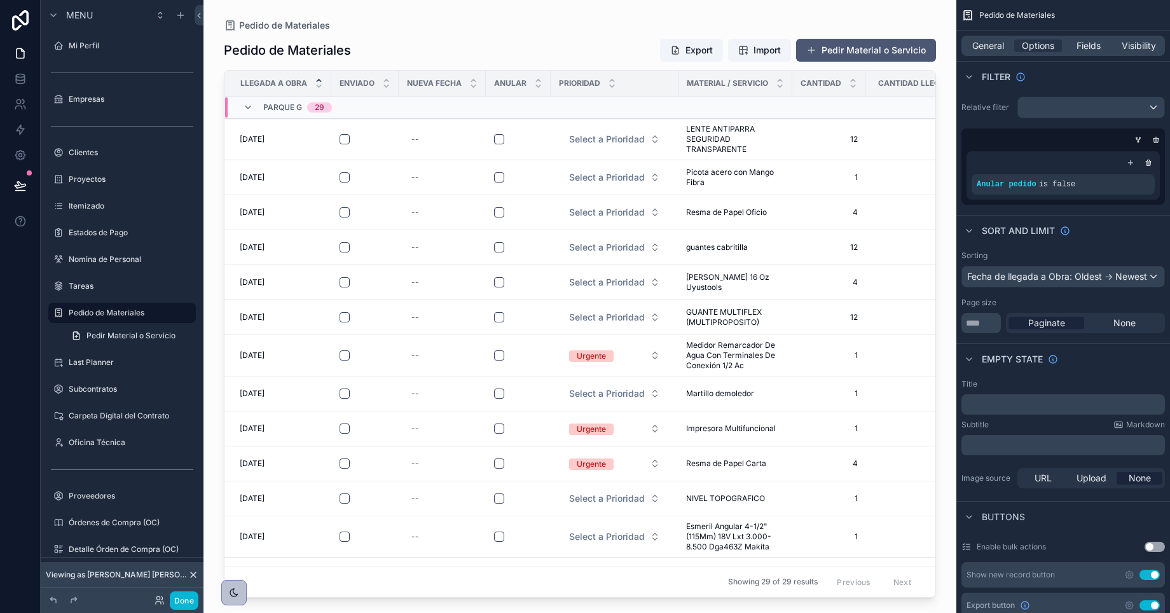
click at [833, 52] on button "Pedir Material o Servicio" at bounding box center [866, 50] width 140 height 23
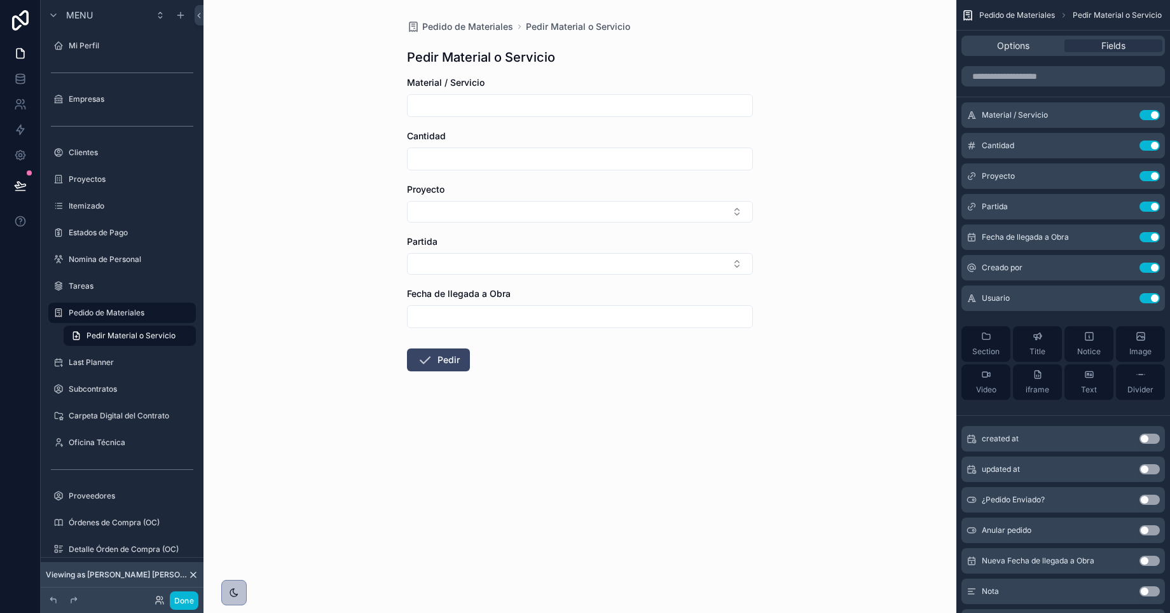
click at [485, 109] on input "scrollable content" at bounding box center [580, 106] width 345 height 18
type input "**********"
click at [465, 165] on input "scrollable content" at bounding box center [580, 159] width 345 height 18
type input "***"
click at [473, 204] on button "Select Button" at bounding box center [580, 212] width 346 height 22
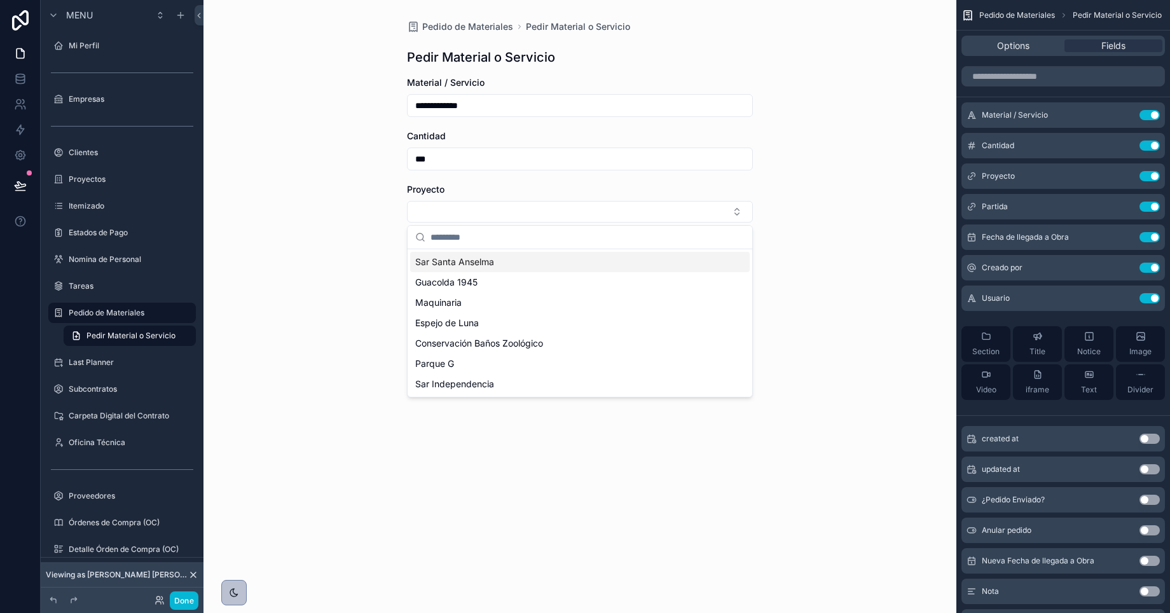
click at [452, 266] on span "Sar Santa Anselma" at bounding box center [454, 262] width 79 height 13
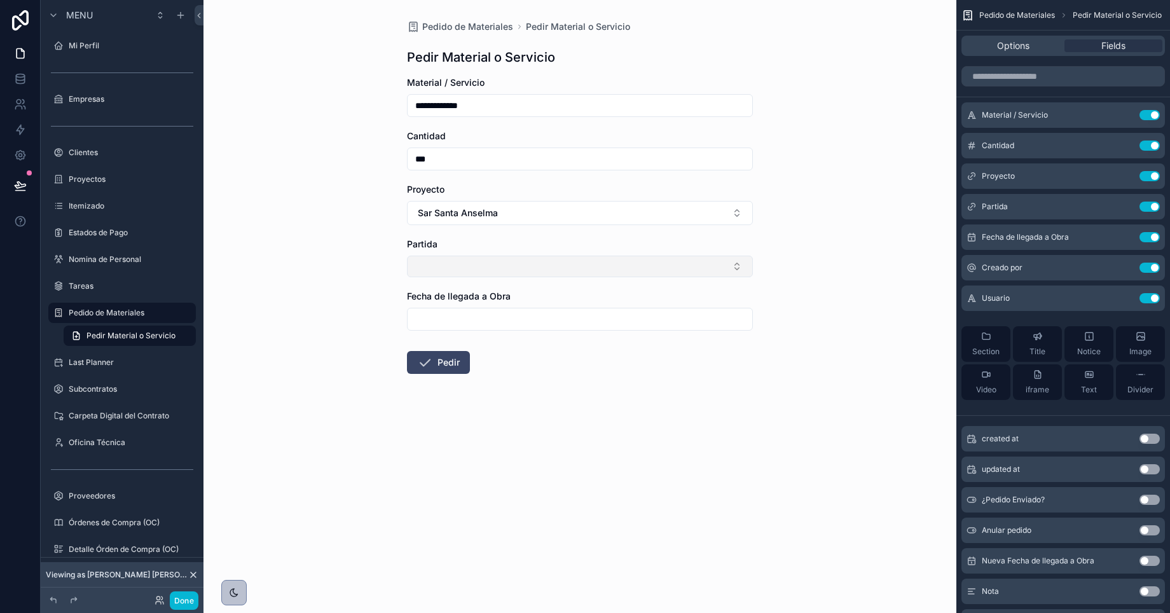
click at [424, 267] on button "Select Button" at bounding box center [580, 267] width 346 height 22
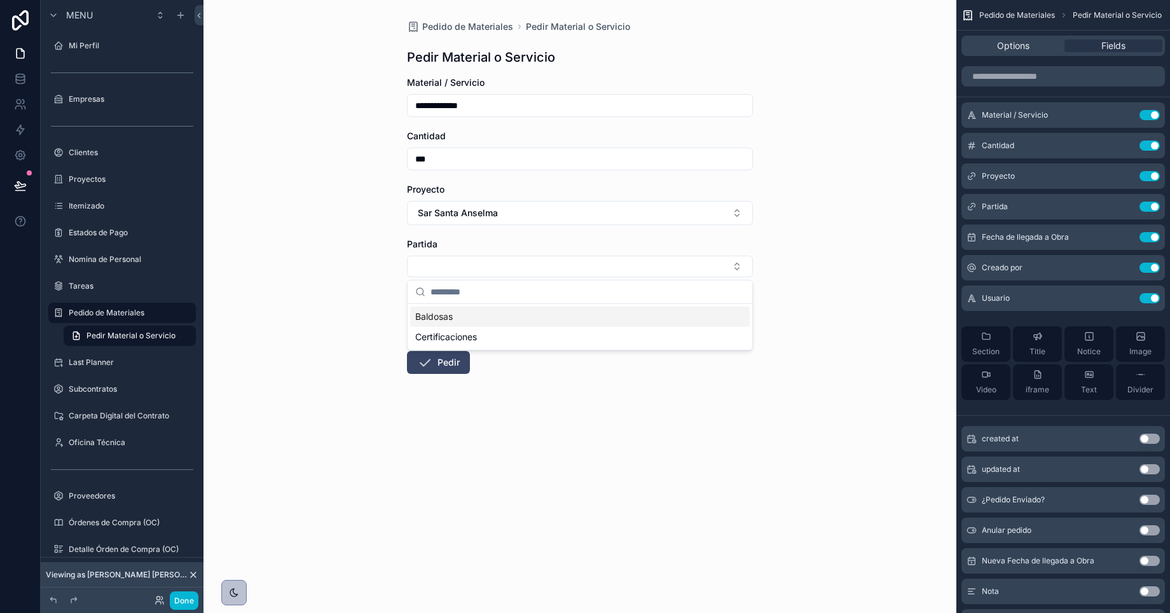
click at [419, 314] on span "Baldosas" at bounding box center [434, 316] width 38 height 13
click at [429, 366] on icon "scrollable content" at bounding box center [424, 364] width 15 height 15
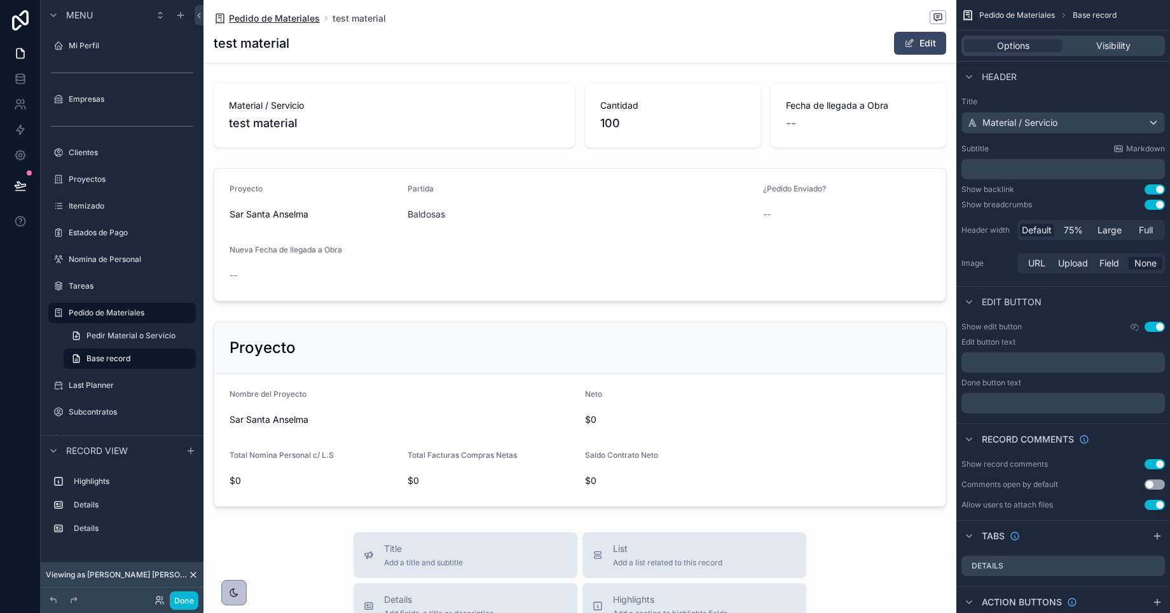
click at [270, 20] on span "Pedido de Materiales" at bounding box center [274, 18] width 91 height 13
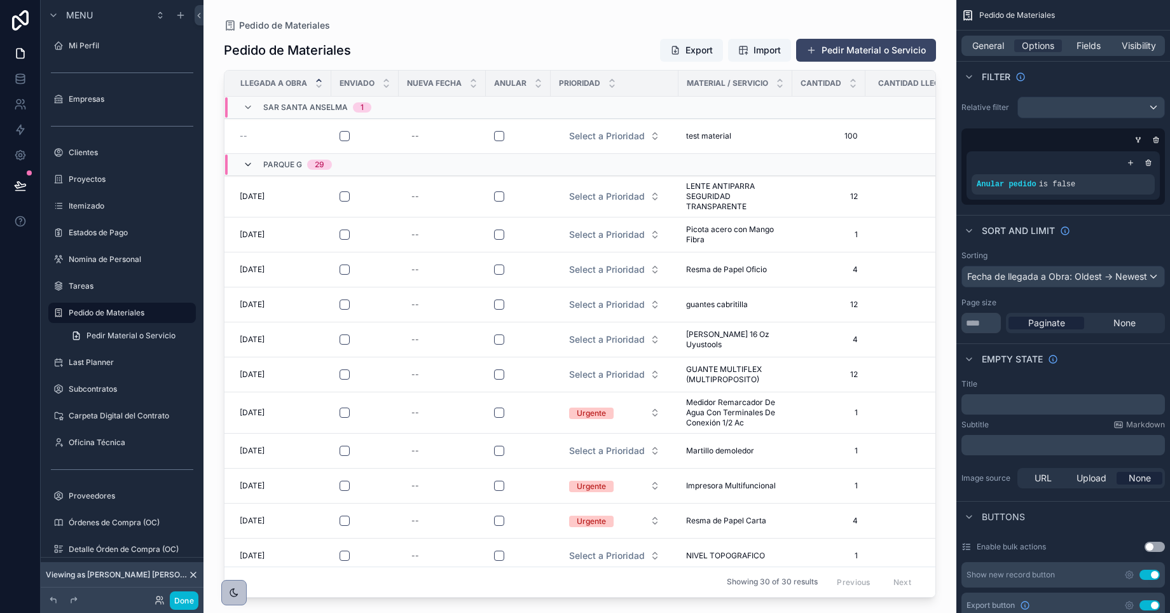
click at [249, 165] on icon "scrollable content" at bounding box center [248, 165] width 10 height 10
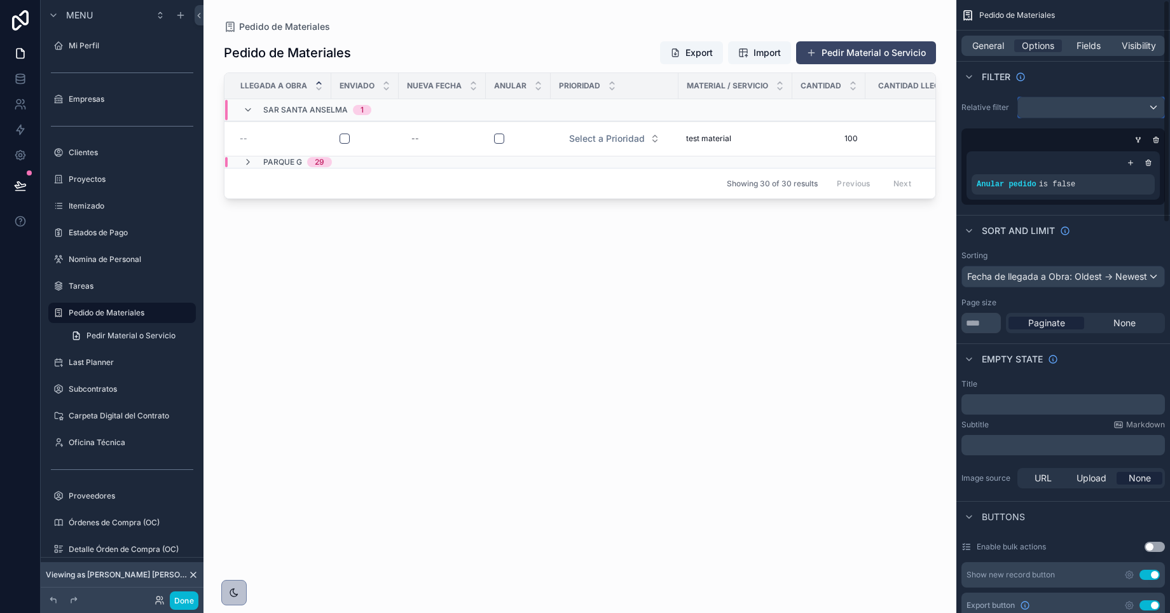
click at [1052, 112] on div "scrollable content" at bounding box center [1091, 107] width 146 height 20
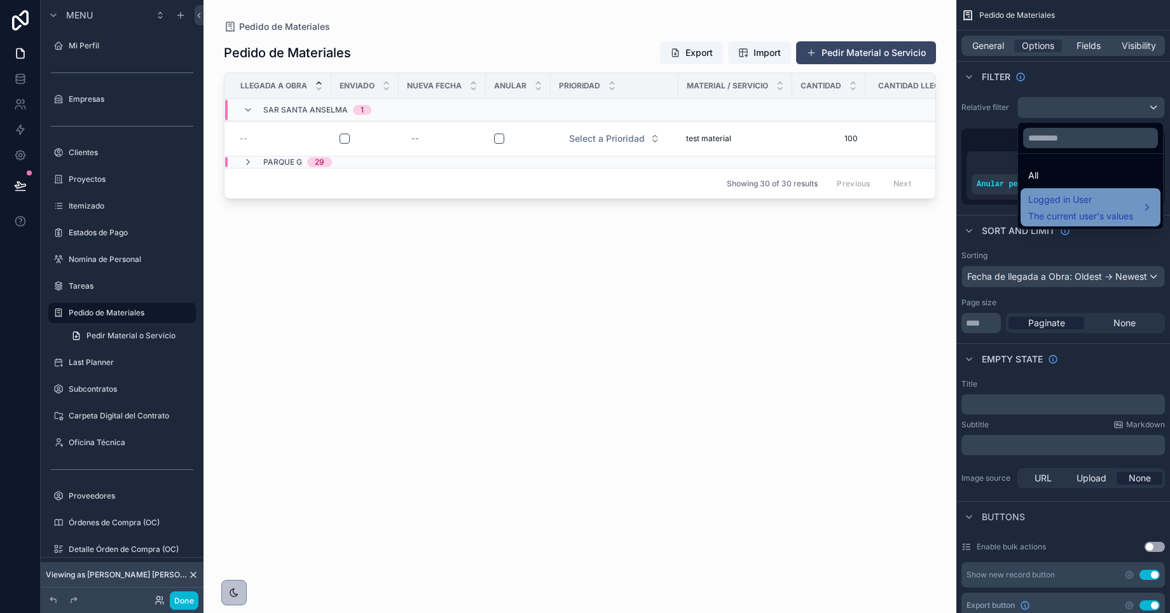
click at [1063, 202] on span "Logged in User" at bounding box center [1081, 199] width 105 height 15
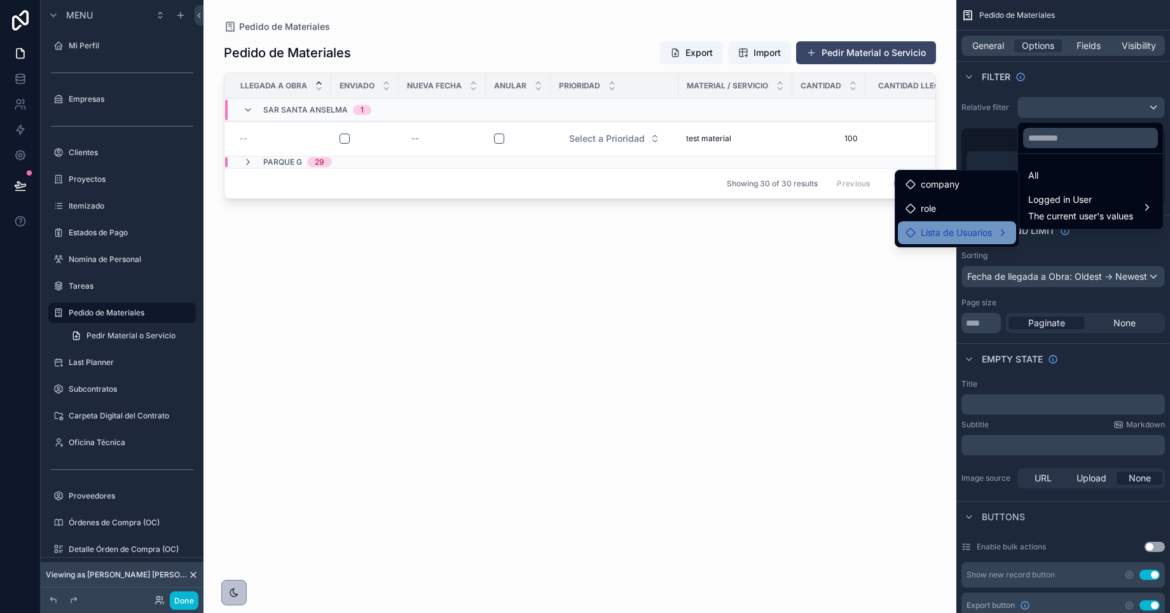
click at [936, 229] on span "Lista de Usuarios" at bounding box center [956, 232] width 71 height 15
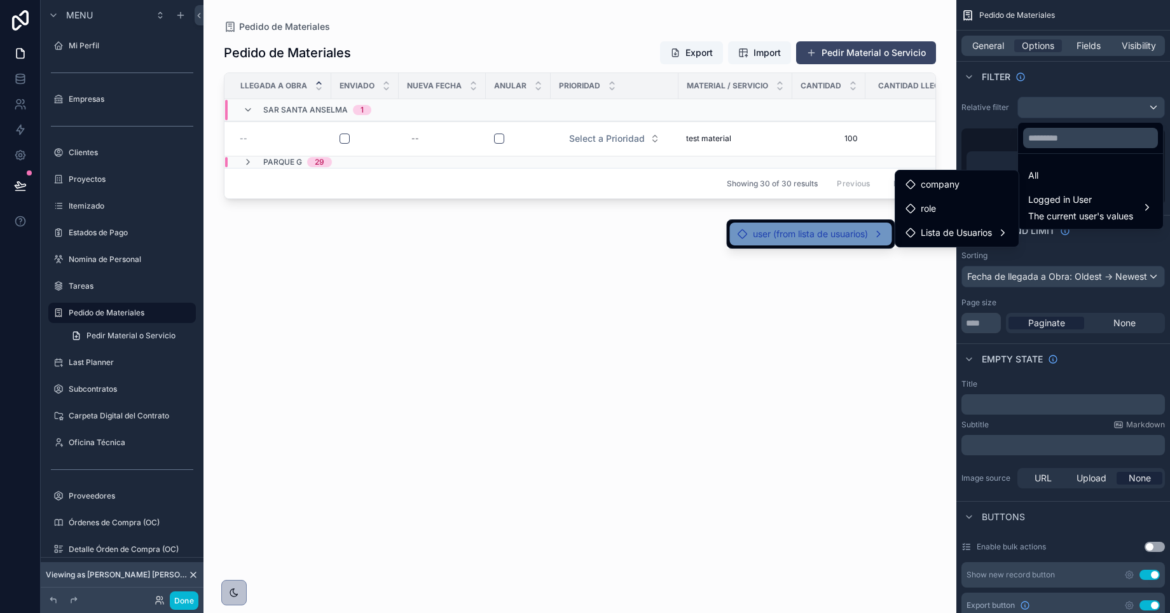
click at [766, 233] on span "user (from lista de usuarios)" at bounding box center [810, 233] width 115 height 15
click at [613, 293] on div "Pedido de Materiales Export Import Pedir Material o Servicio Llegada a Obra Env…" at bounding box center [580, 315] width 712 height 565
click at [1056, 106] on div "scrollable content" at bounding box center [585, 306] width 1170 height 613
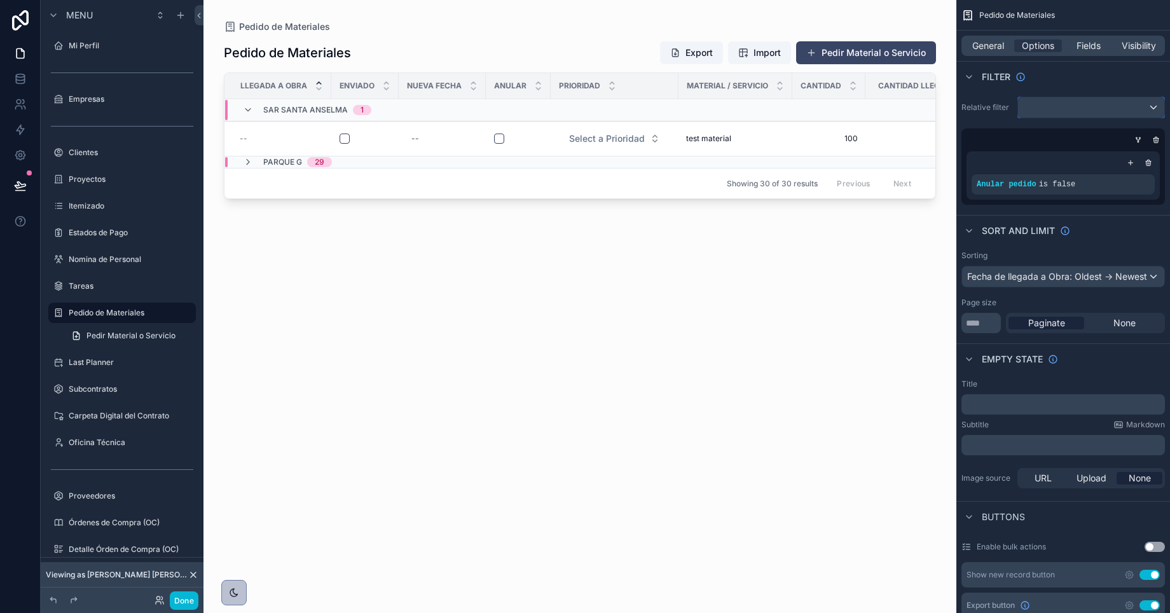
click at [1059, 109] on div "scrollable content" at bounding box center [1091, 107] width 146 height 20
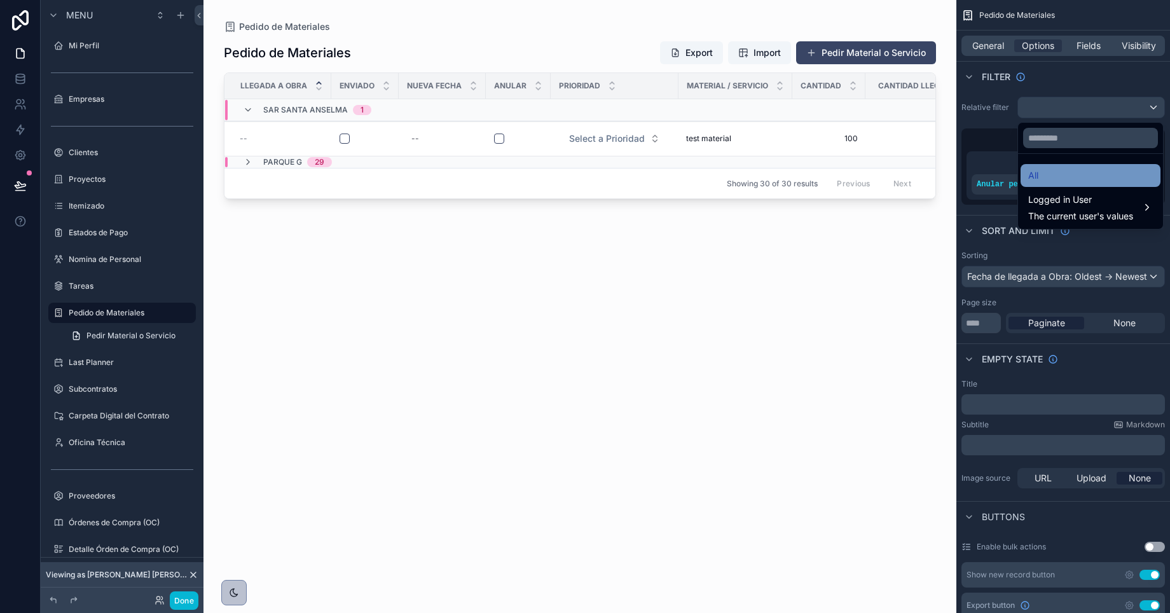
click at [1049, 175] on div "All" at bounding box center [1091, 175] width 125 height 15
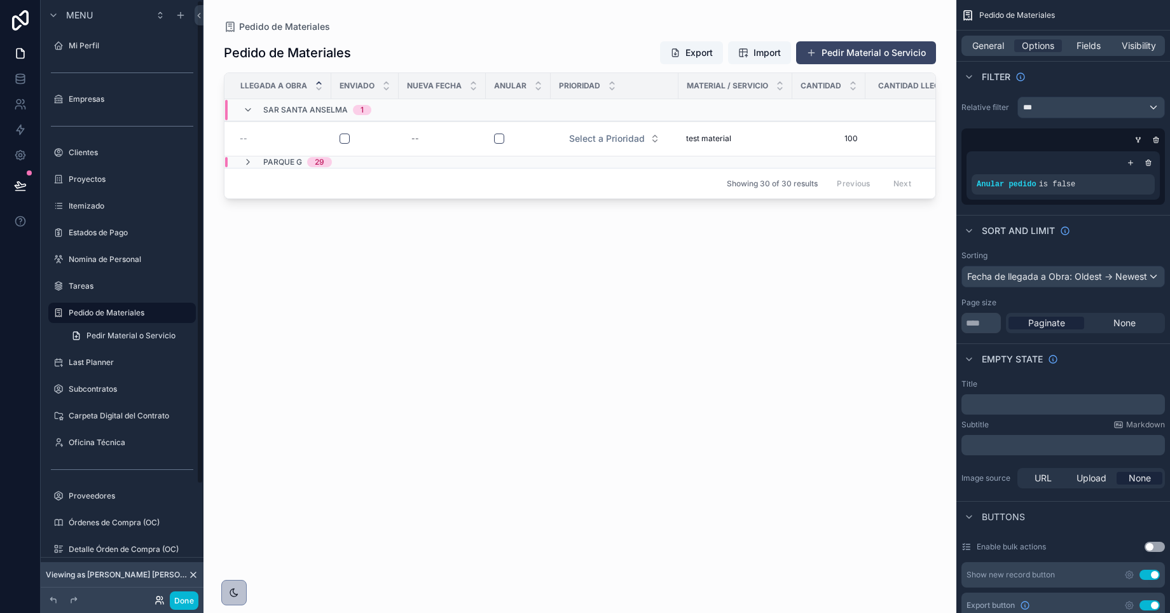
click at [158, 598] on icon at bounding box center [160, 600] width 10 height 10
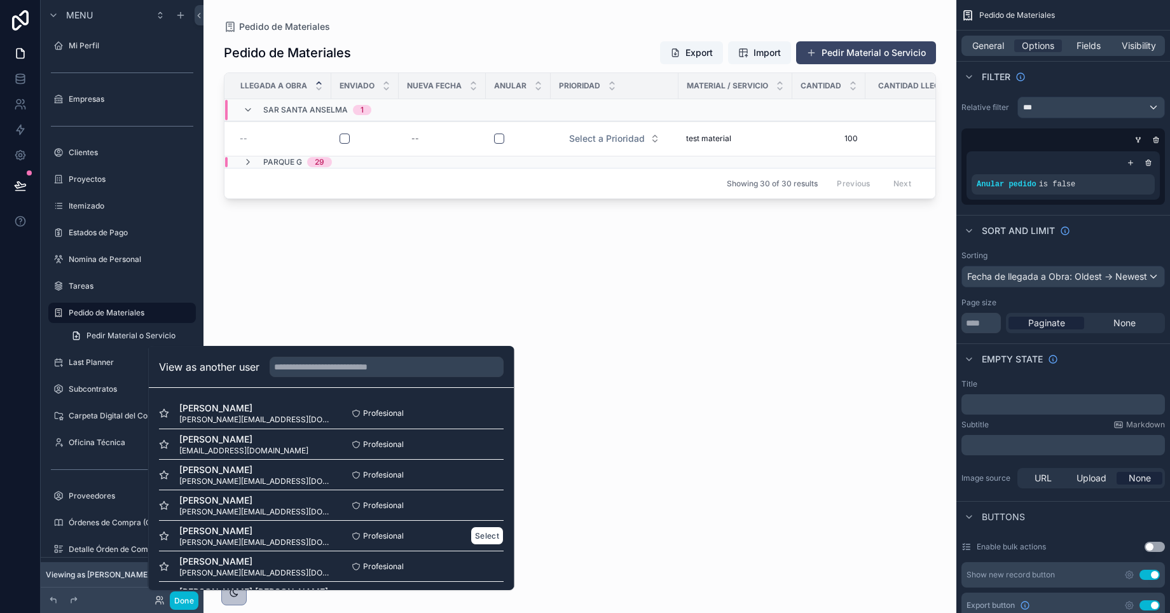
scroll to position [124, 0]
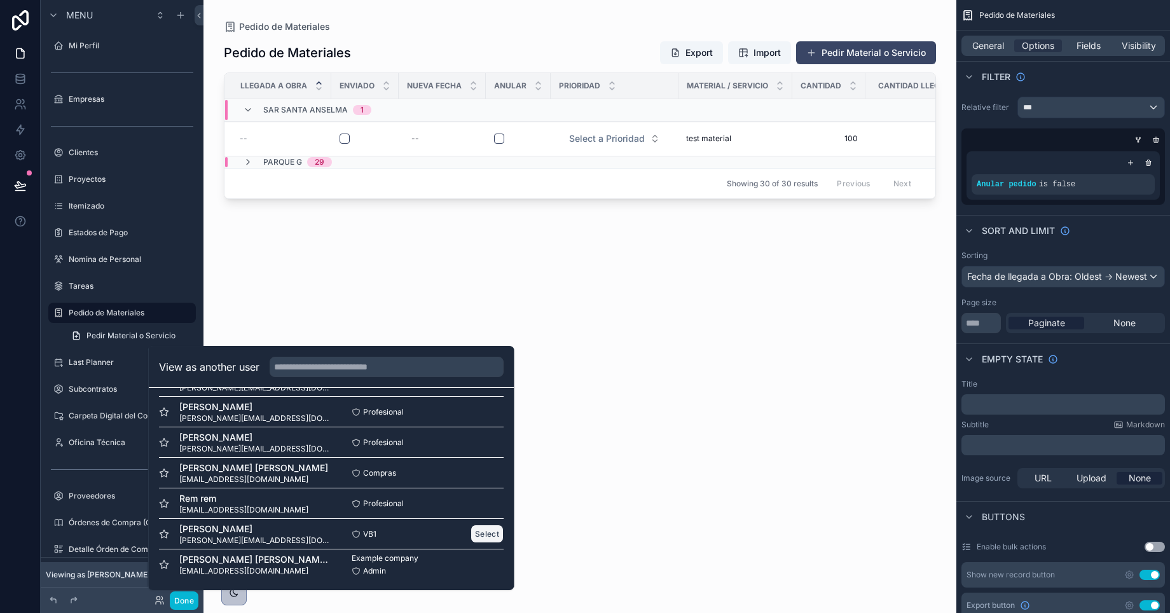
click at [481, 533] on button "Select" at bounding box center [487, 534] width 33 height 18
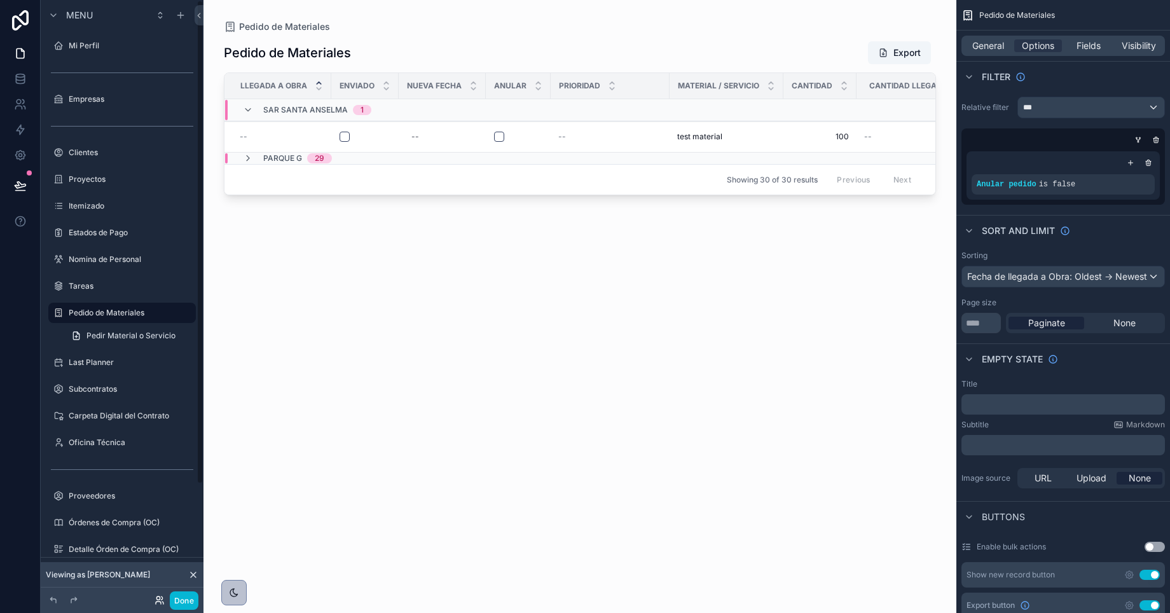
click at [156, 602] on icon at bounding box center [160, 600] width 10 height 10
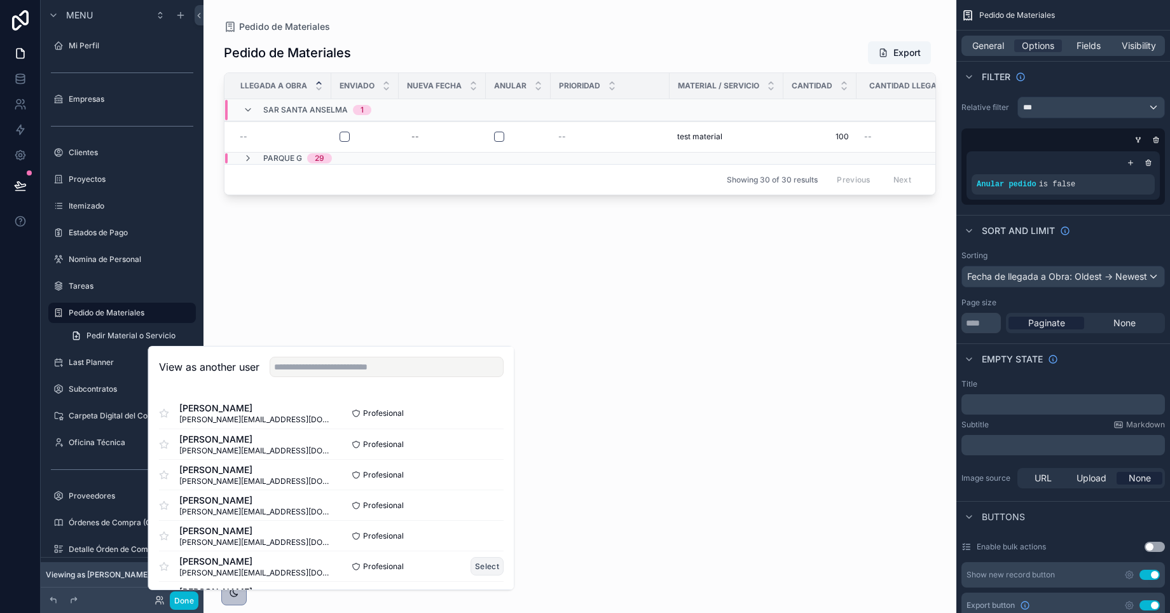
click at [489, 562] on button "Select" at bounding box center [487, 566] width 33 height 18
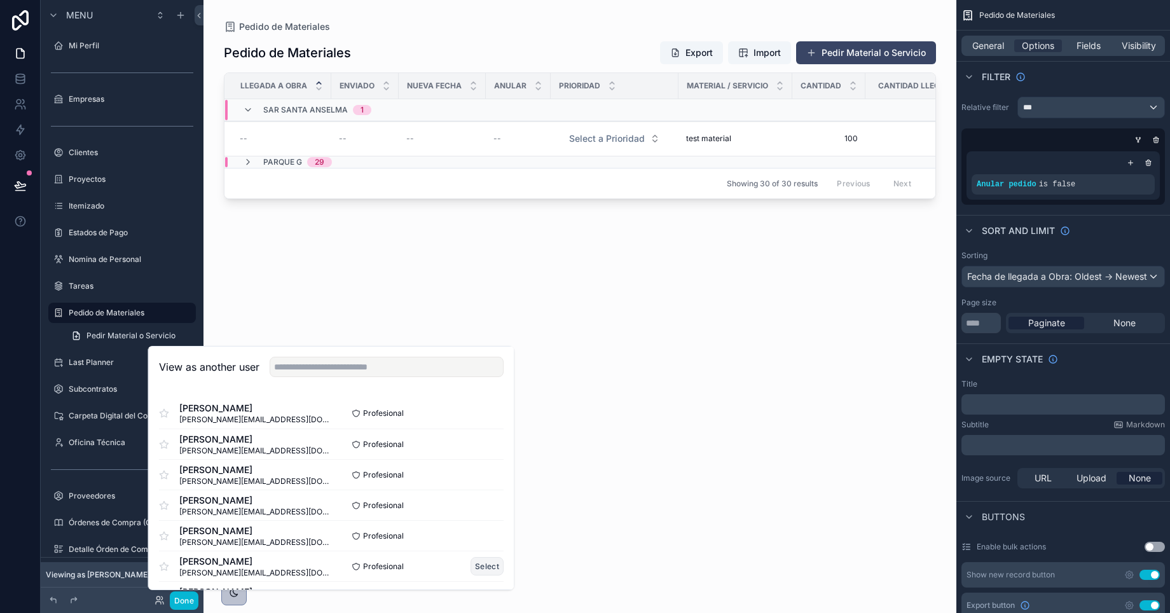
click at [479, 569] on button "Select" at bounding box center [487, 566] width 33 height 18
click at [651, 415] on div "Pedido de Materiales Export Import Pedir Material o Servicio Llegada a Obra Env…" at bounding box center [580, 315] width 712 height 565
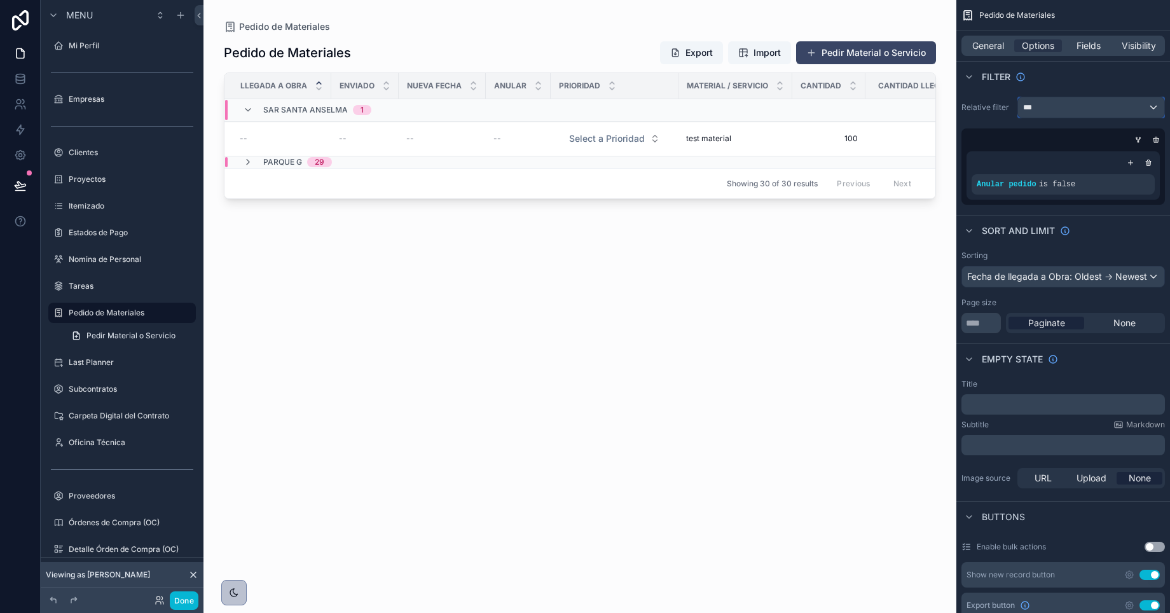
click at [1067, 109] on div "***" at bounding box center [1091, 107] width 146 height 20
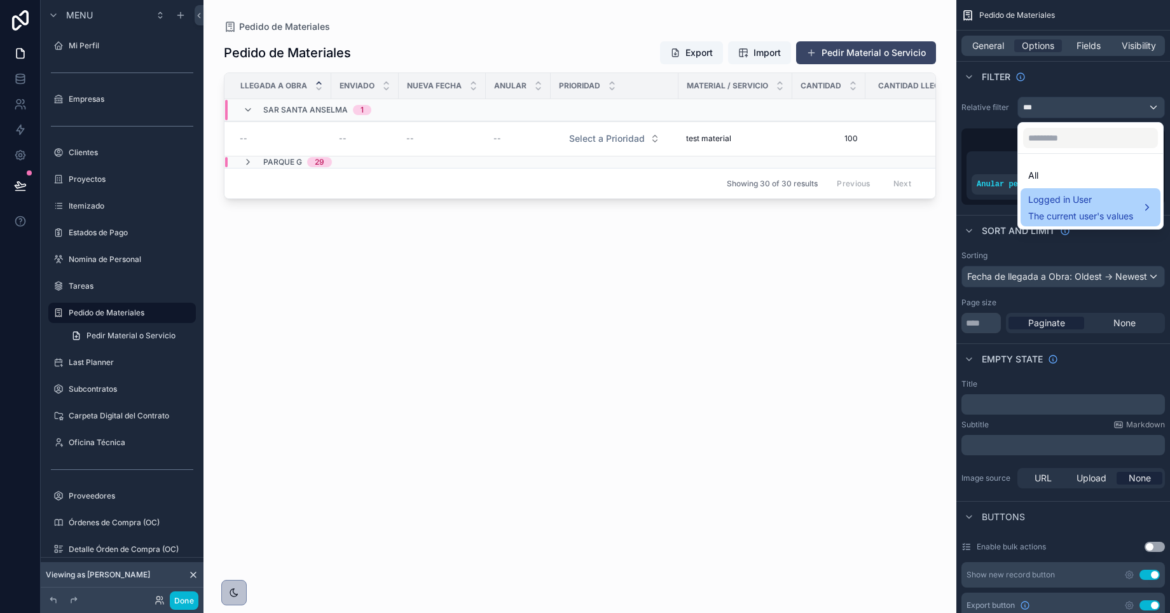
click at [1064, 207] on span "Logged in User" at bounding box center [1081, 199] width 105 height 15
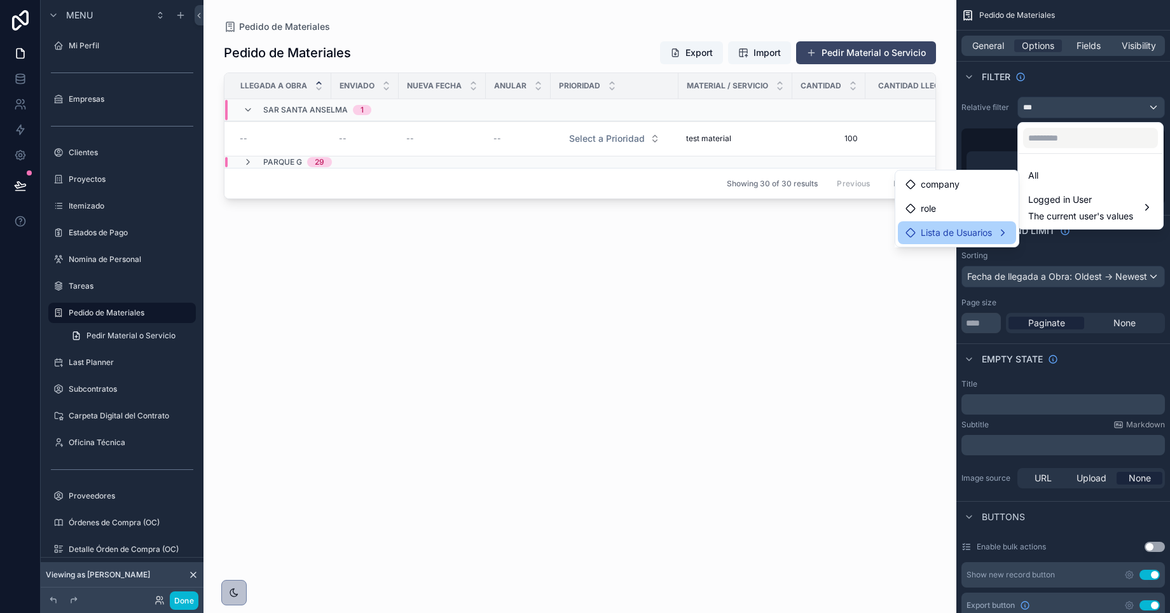
click at [977, 240] on div "Lista de Usuarios" at bounding box center [957, 232] width 118 height 23
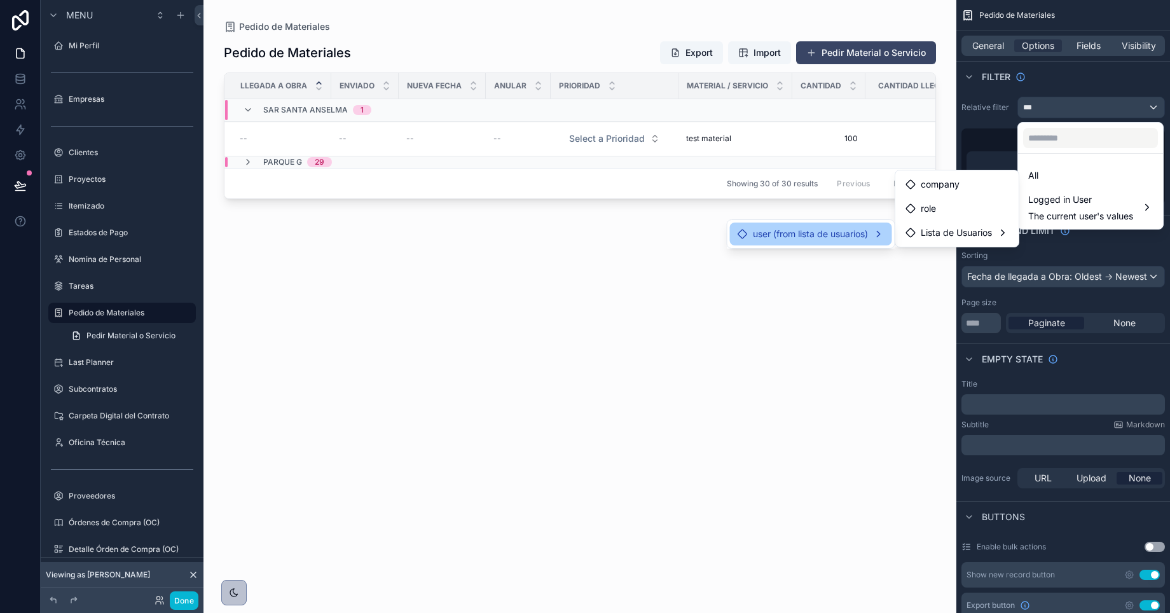
click at [848, 243] on div "user (from lista de usuarios)" at bounding box center [811, 234] width 162 height 23
click at [838, 354] on div "Pedido de Materiales Export Import Pedir Material o Servicio Llegada a Obra Env…" at bounding box center [580, 315] width 712 height 565
click at [726, 349] on div "Pedido de Materiales Export Import Pedir Material o Servicio Llegada a Obra Env…" at bounding box center [580, 315] width 712 height 565
click at [1071, 123] on div at bounding box center [1090, 138] width 145 height 31
click at [1080, 102] on div "scrollable content" at bounding box center [585, 306] width 1170 height 613
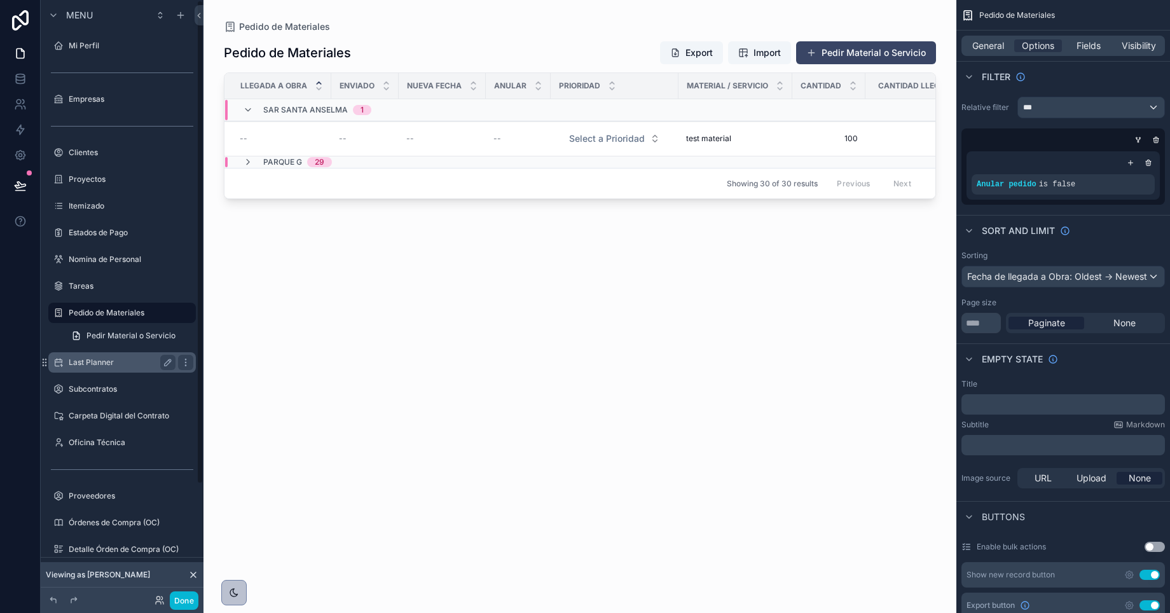
click at [81, 361] on label "Last Planner" at bounding box center [120, 362] width 102 height 10
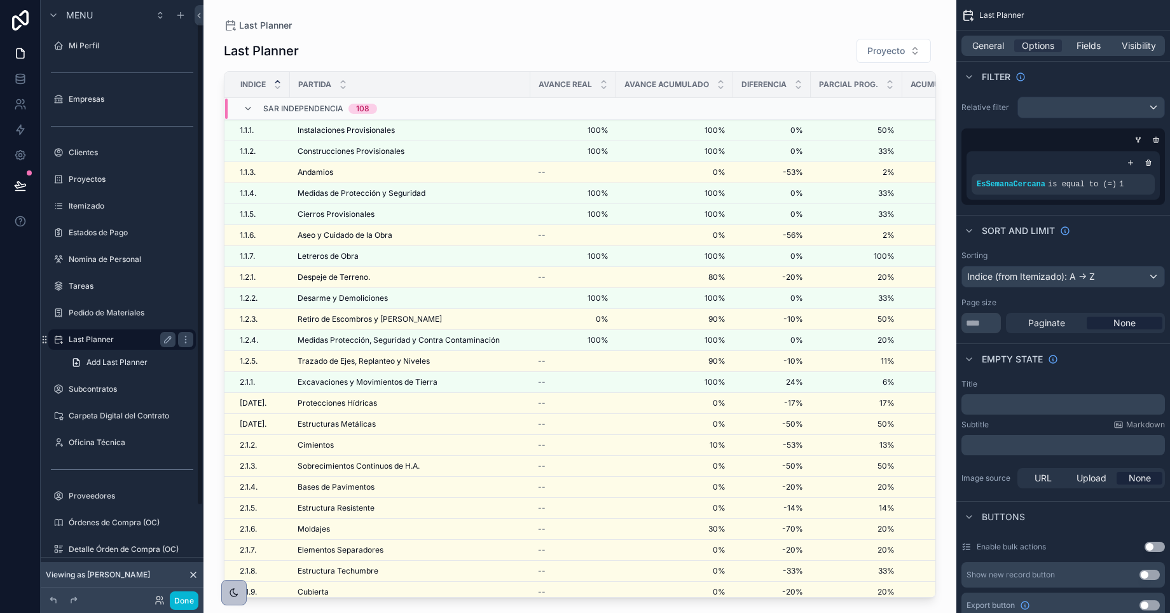
scroll to position [27, 0]
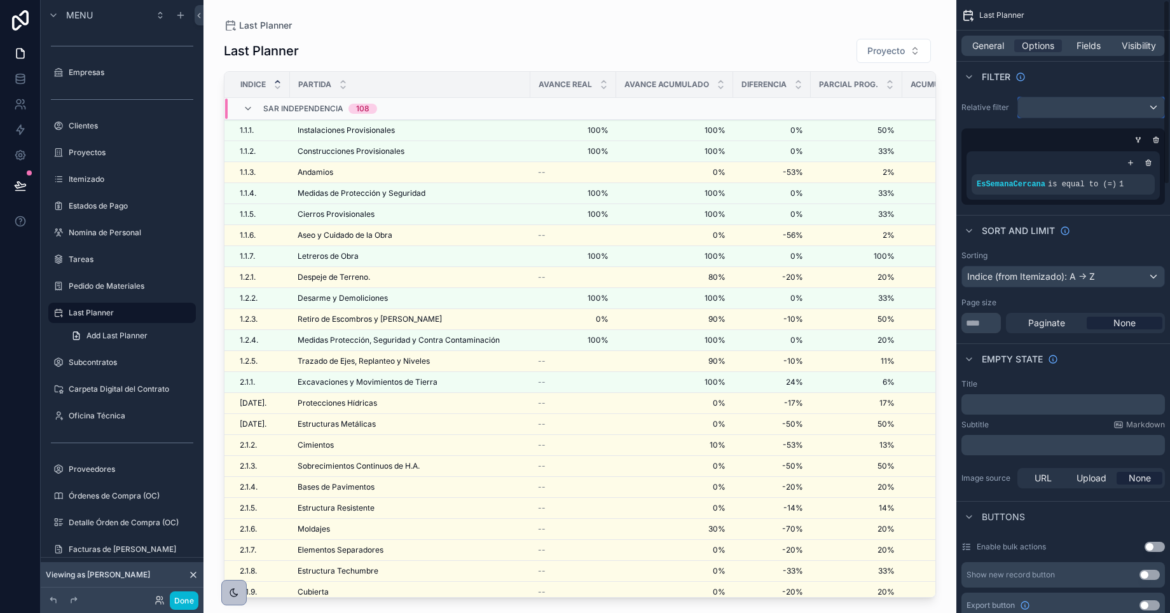
click at [1070, 109] on div "scrollable content" at bounding box center [1091, 107] width 146 height 20
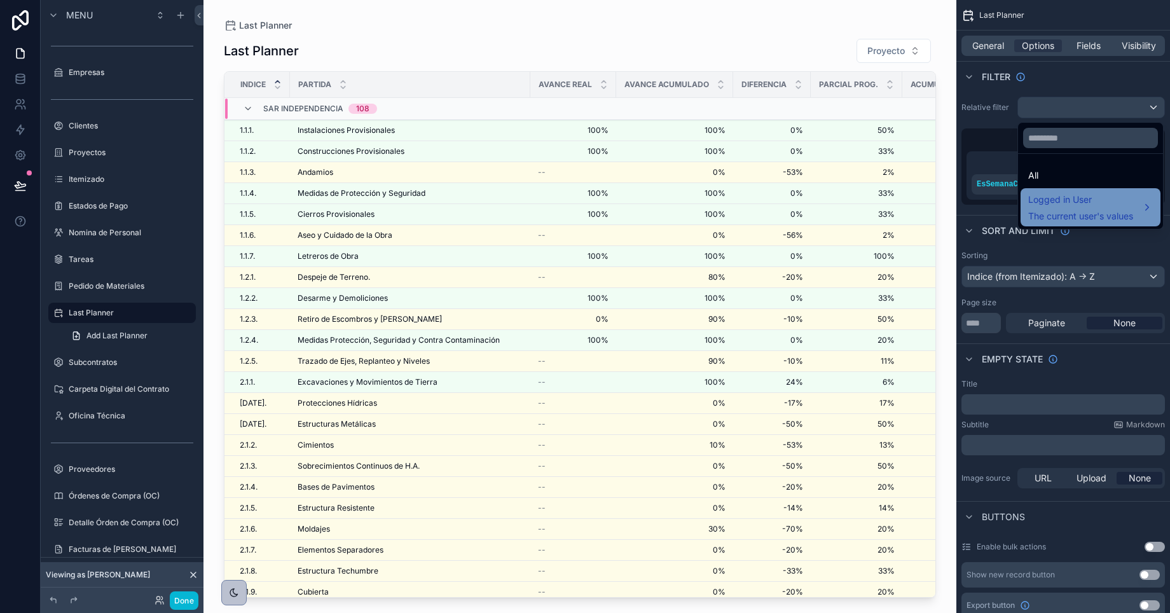
click at [1074, 211] on span "The current user's values" at bounding box center [1081, 216] width 105 height 13
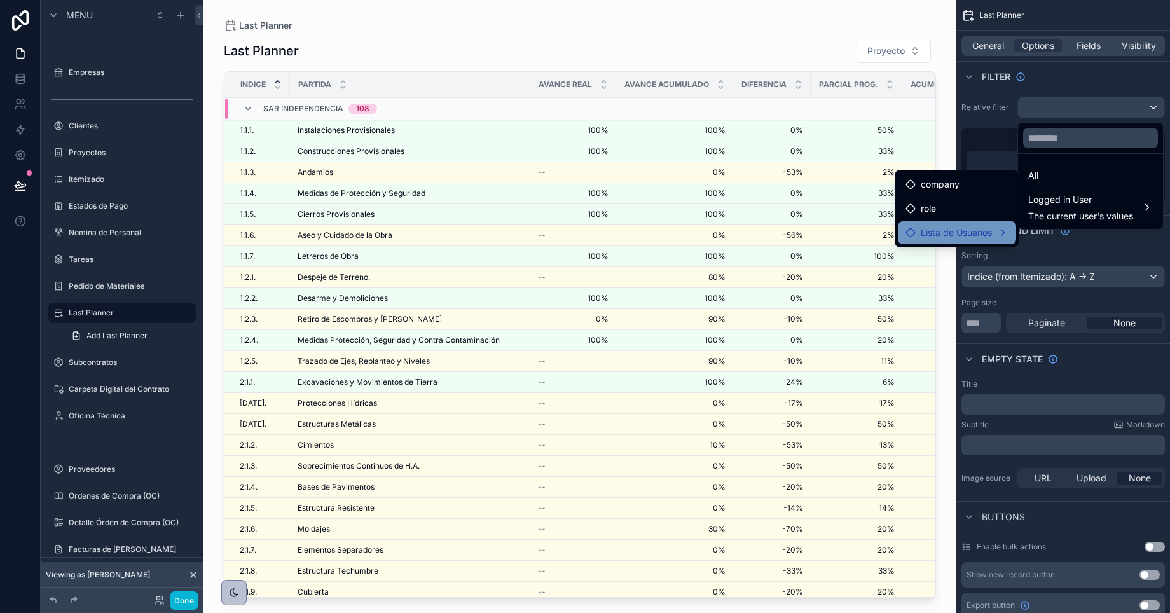
click at [942, 240] on div "Lista de Usuarios" at bounding box center [957, 232] width 118 height 23
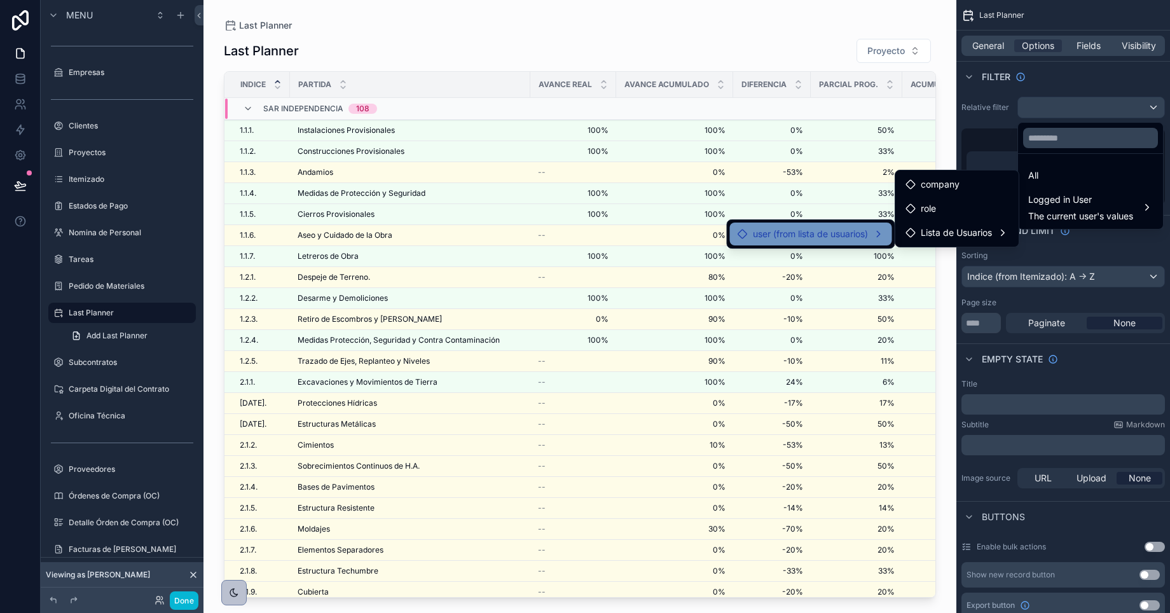
click at [838, 236] on span "user (from lista de usuarios)" at bounding box center [810, 233] width 115 height 15
click at [946, 262] on span "Lista de Usuarios" at bounding box center [955, 259] width 71 height 15
click at [574, 18] on div "scrollable content" at bounding box center [580, 299] width 753 height 598
click at [93, 148] on div "scrollable content" at bounding box center [585, 306] width 1170 height 613
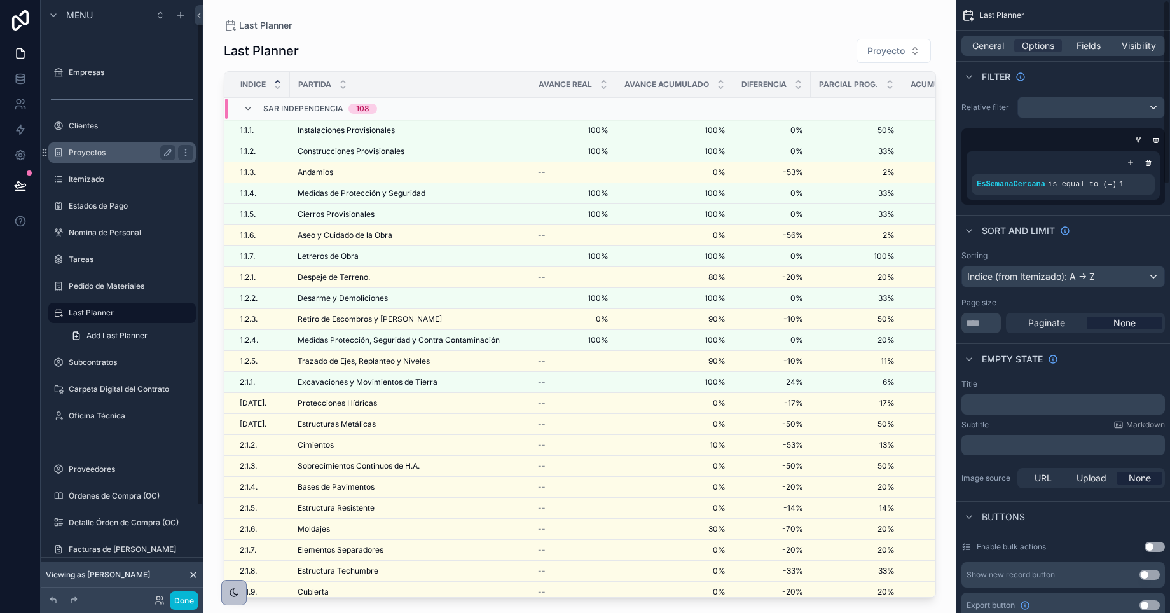
click at [108, 151] on label "Proyectos" at bounding box center [120, 153] width 102 height 10
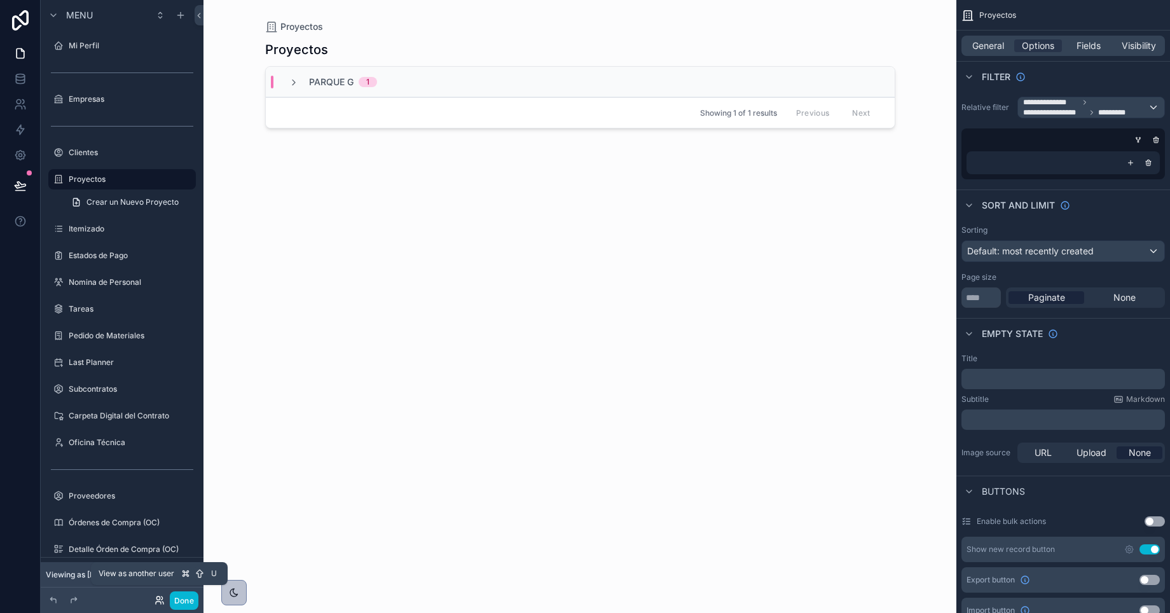
click at [162, 599] on icon at bounding box center [161, 598] width 1 height 3
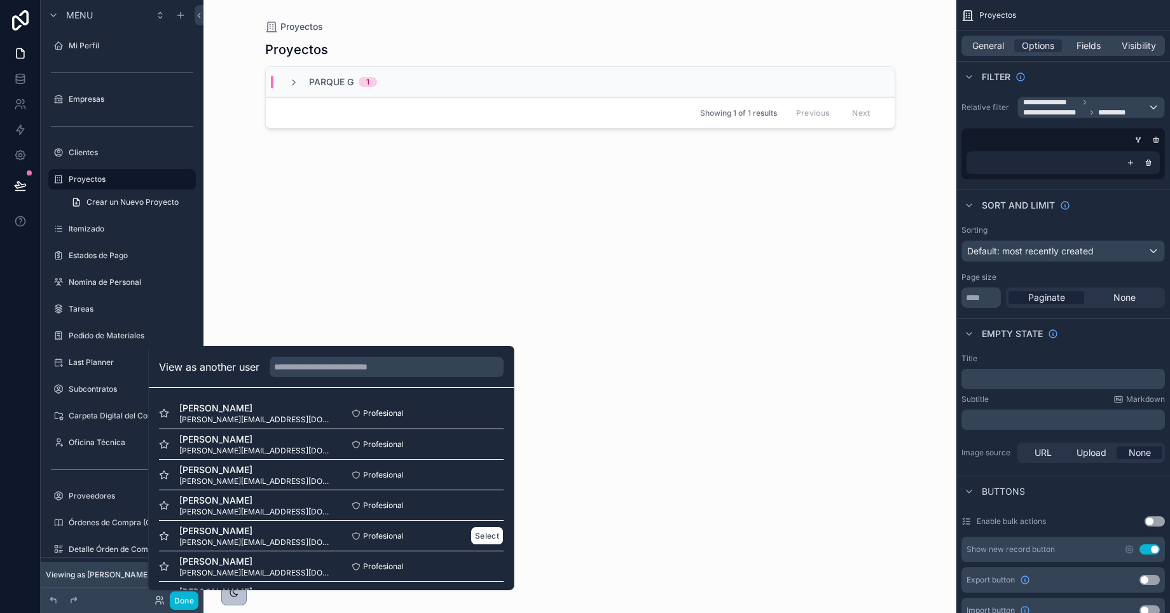
scroll to position [124, 0]
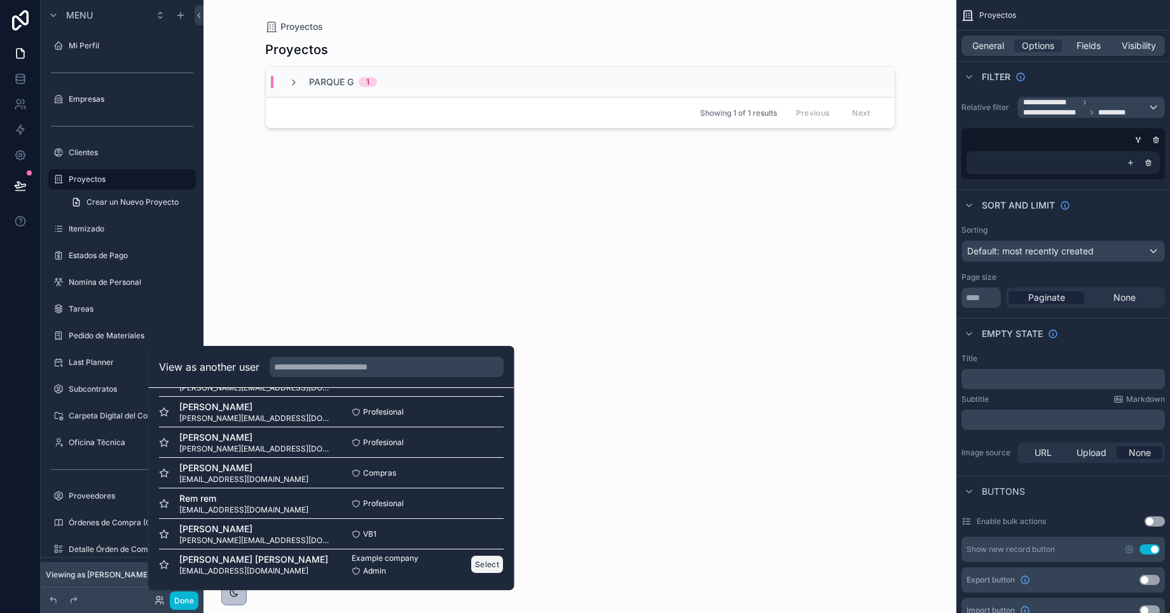
click at [481, 567] on button "Select" at bounding box center [487, 564] width 33 height 18
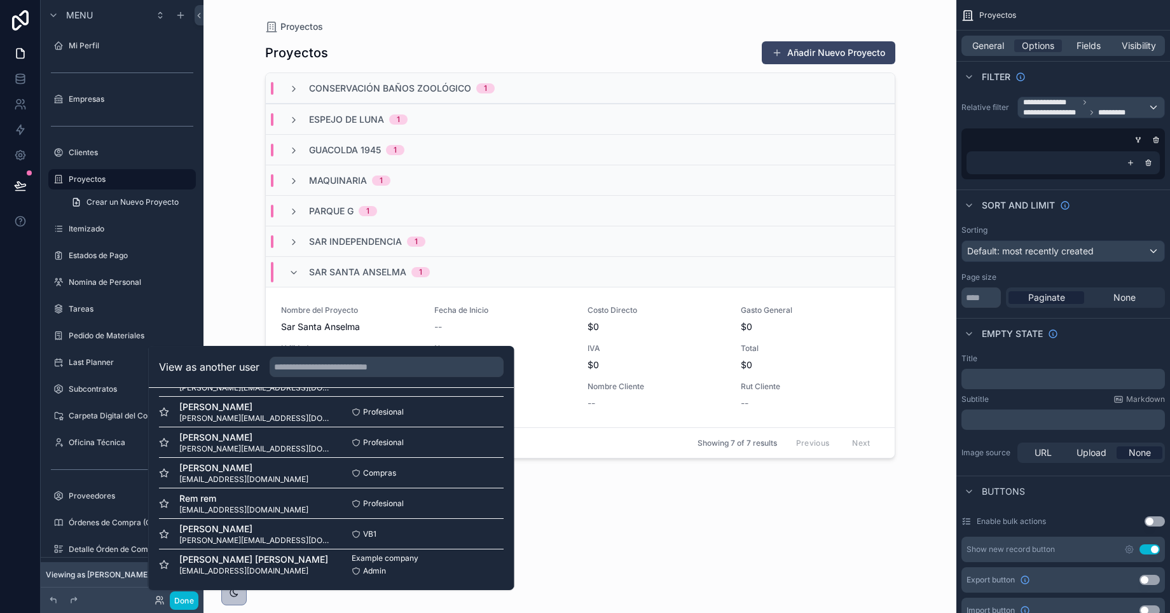
click at [237, 152] on div "Proyectos Proyectos Añadir Nuevo Proyecto Conservación Baños Zoológico 1 Espejo…" at bounding box center [580, 306] width 753 height 613
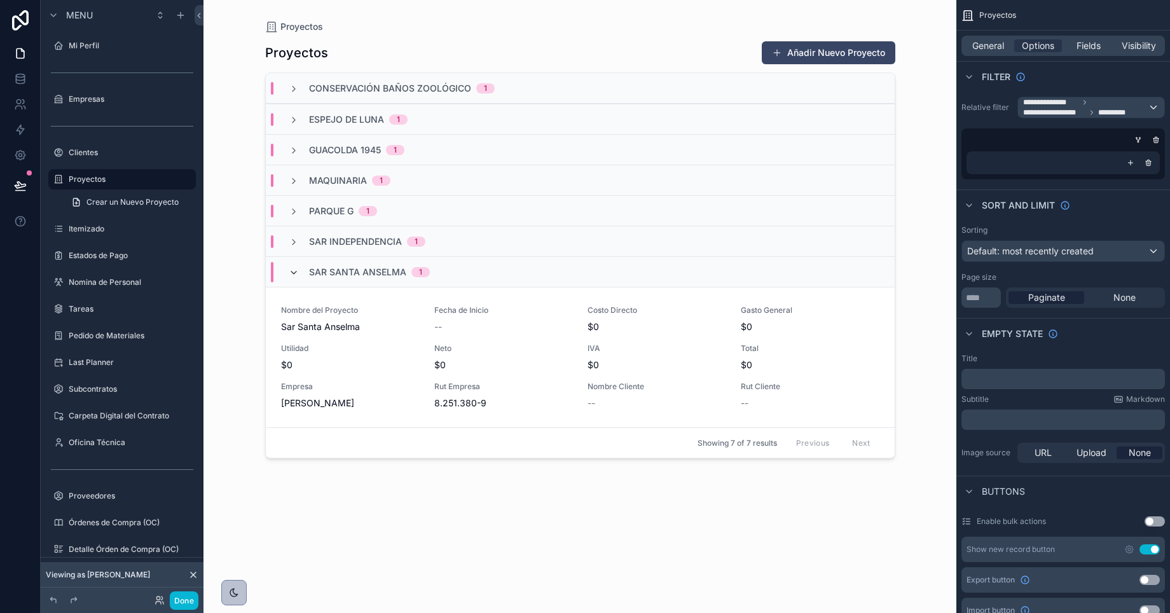
click at [294, 270] on icon "scrollable content" at bounding box center [294, 273] width 10 height 10
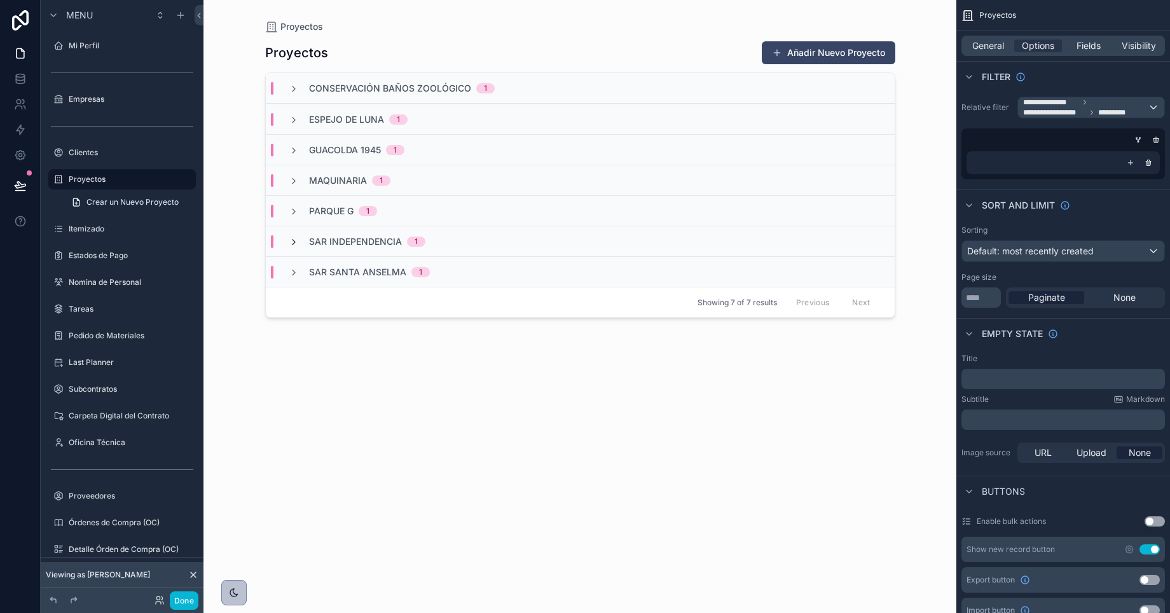
click at [294, 242] on icon "scrollable content" at bounding box center [294, 242] width 10 height 10
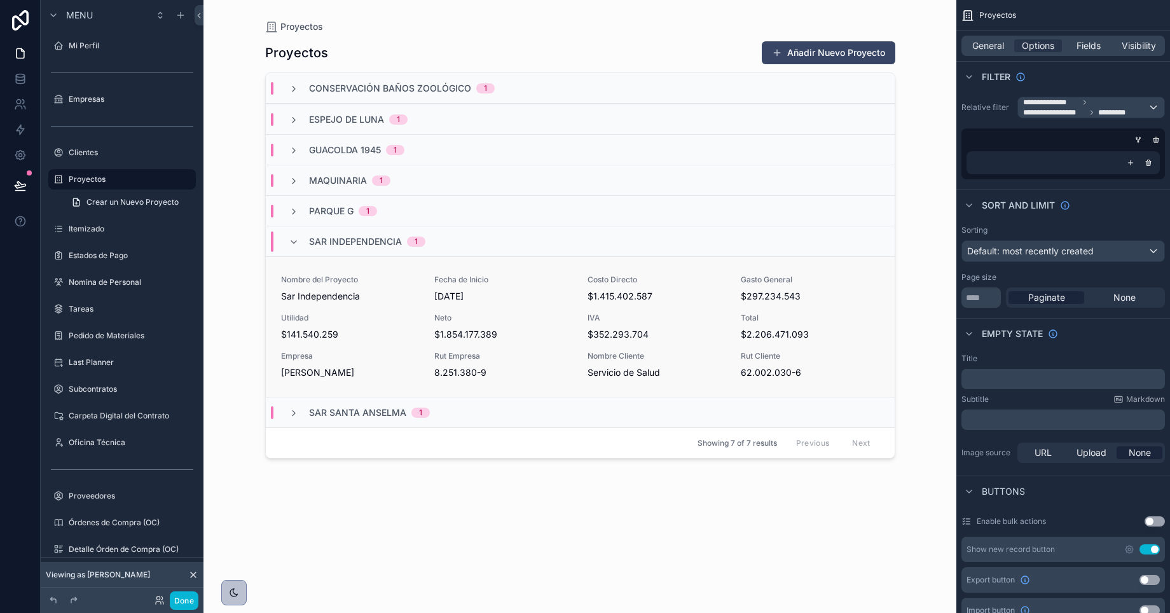
click at [736, 362] on div "Nombre del Proyecto Sar Independencia Fecha de Inicio 15/7/2025 Costo Directo $…" at bounding box center [580, 327] width 599 height 104
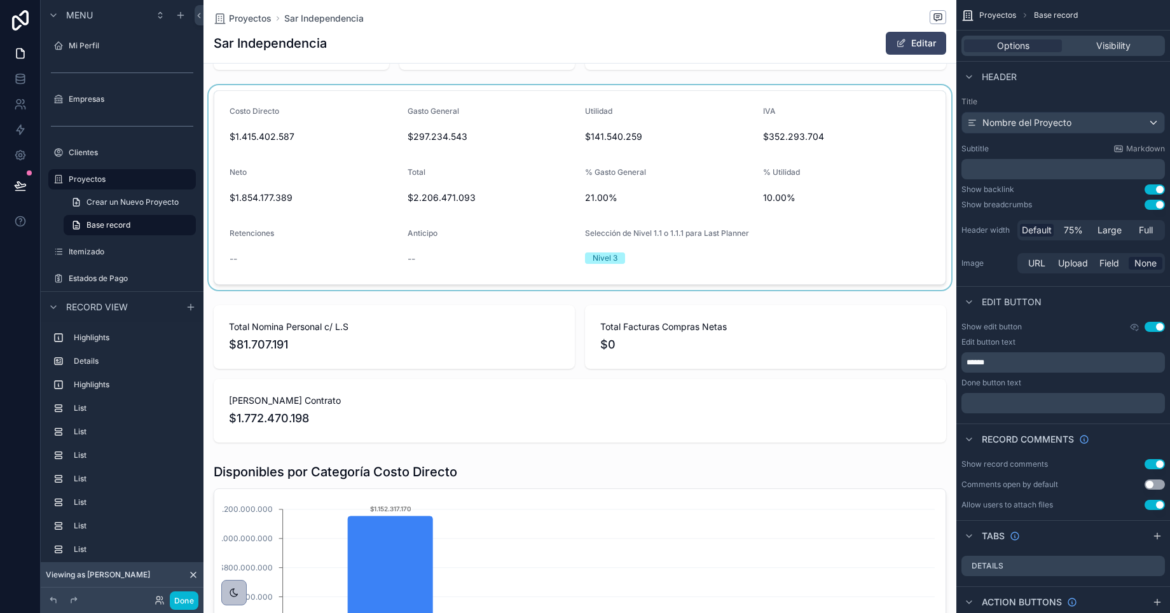
scroll to position [153, 0]
drag, startPoint x: 584, startPoint y: 196, endPoint x: 608, endPoint y: 195, distance: 24.2
click at [608, 195] on div "scrollable content" at bounding box center [580, 186] width 753 height 205
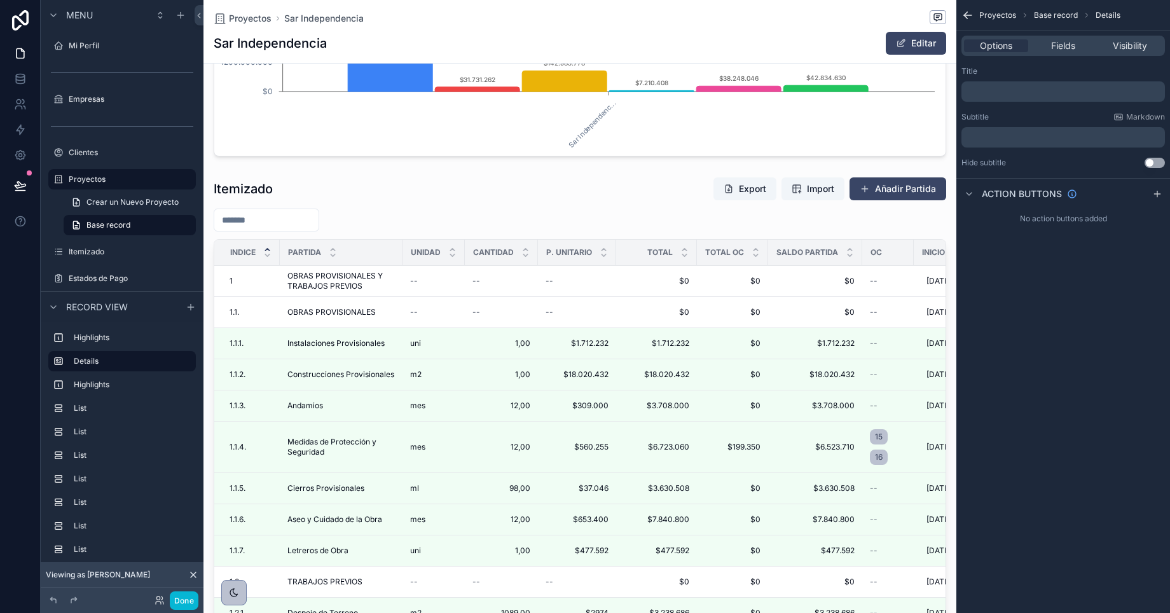
scroll to position [768, 0]
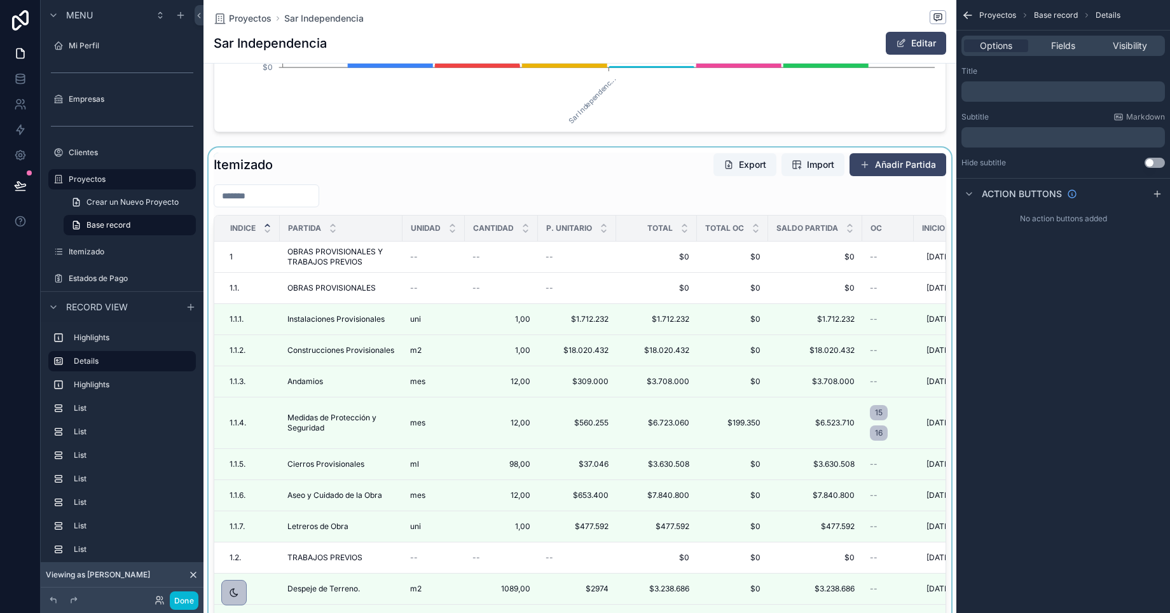
click at [546, 419] on div "scrollable content" at bounding box center [580, 415] width 753 height 534
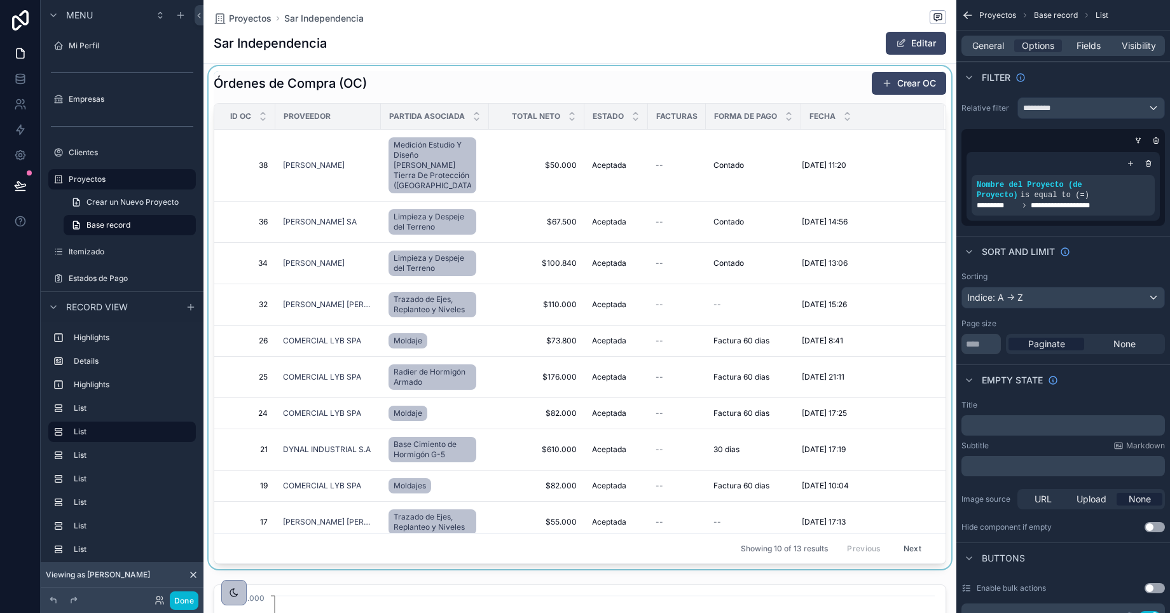
scroll to position [1390, 0]
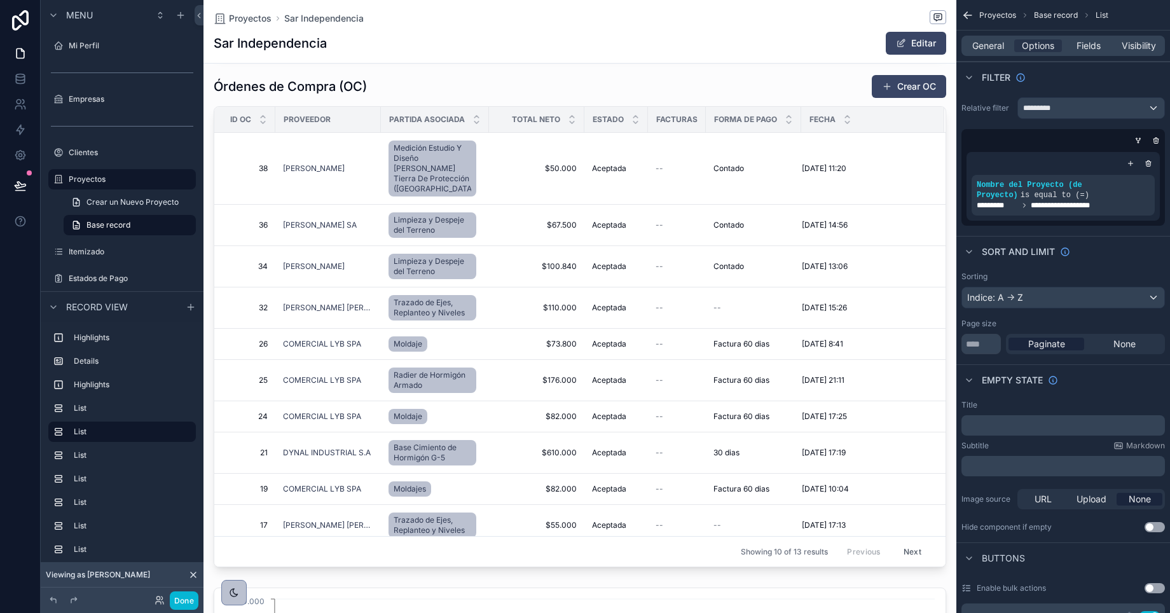
click at [912, 553] on button "Next" at bounding box center [913, 552] width 36 height 20
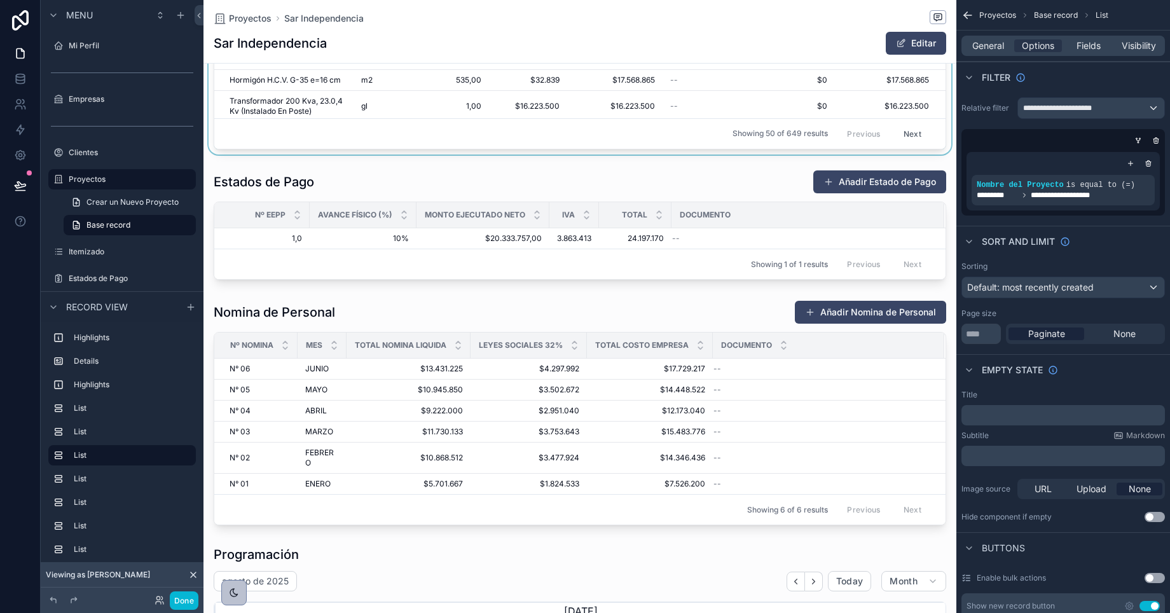
scroll to position [2357, 0]
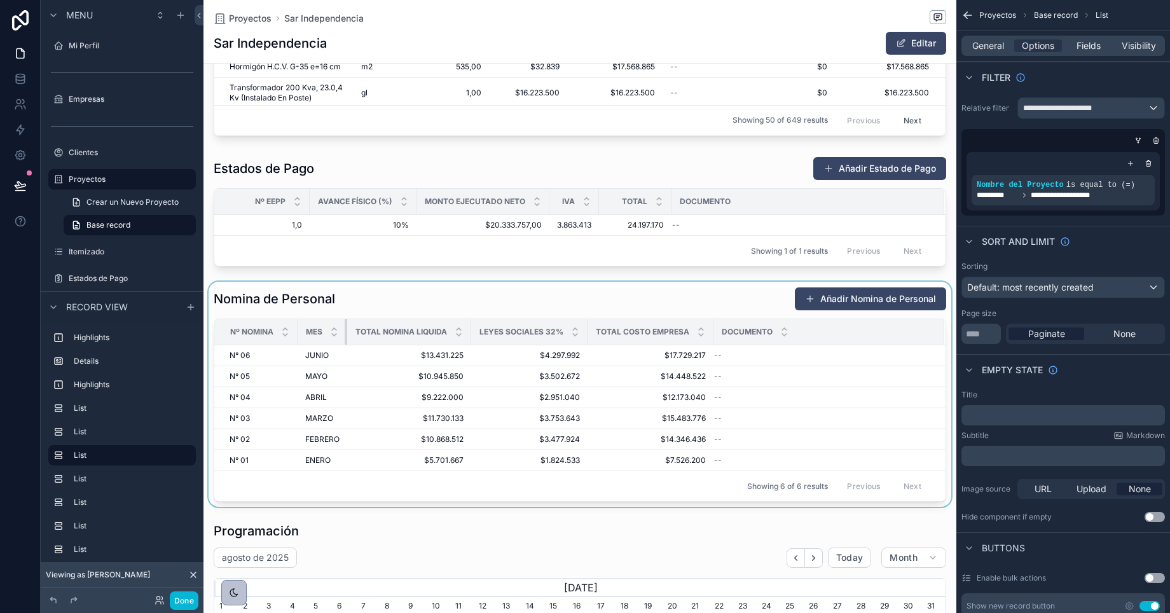
drag, startPoint x: 345, startPoint y: 331, endPoint x: 287, endPoint y: 497, distance: 176.4
click at [366, 331] on tr "Nº Nomina Mes Total Nomina Liquida Leyes Sociales 32% Total Costo Empresa Docum…" at bounding box center [579, 332] width 731 height 26
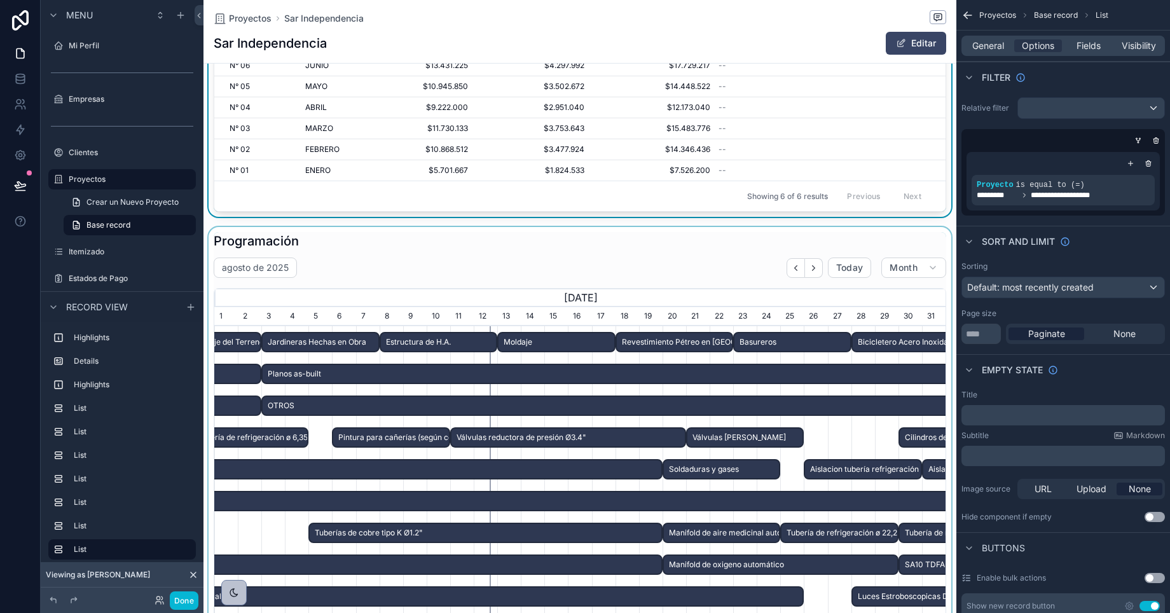
scroll to position [2668, 0]
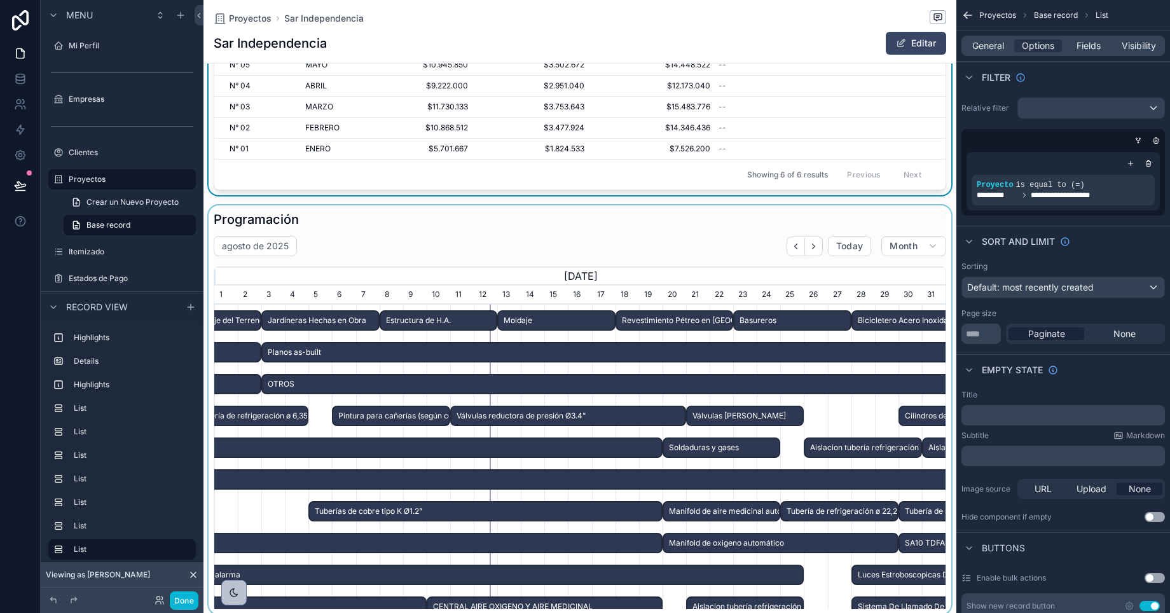
click at [910, 243] on div "scrollable content" at bounding box center [580, 409] width 753 height 409
click at [906, 248] on span "Month" at bounding box center [904, 245] width 28 height 11
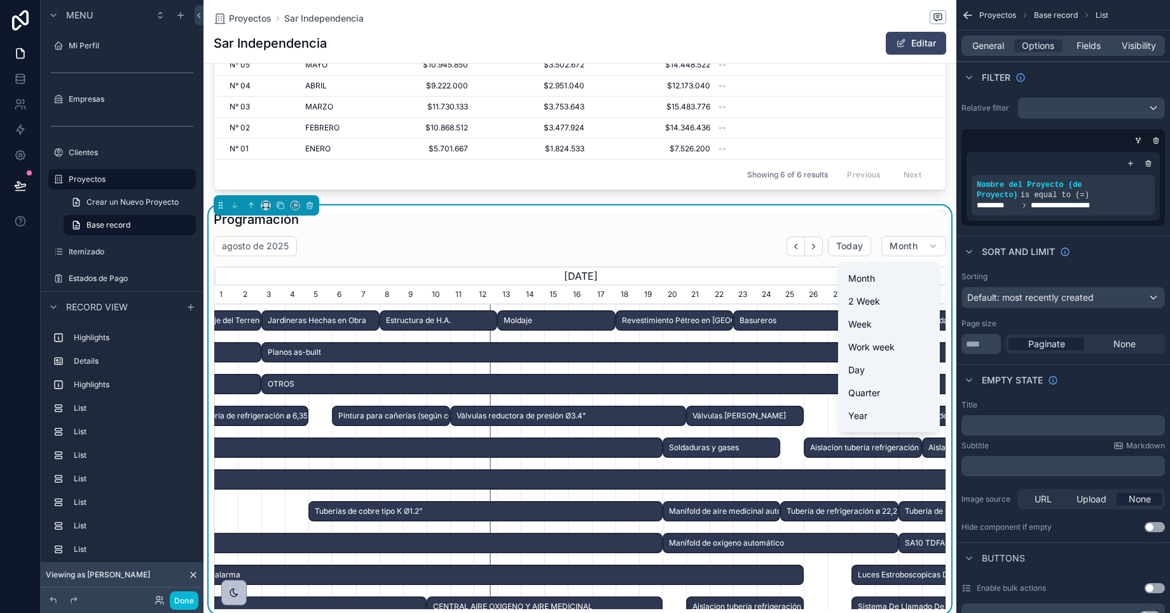
click at [880, 412] on button "Year" at bounding box center [889, 416] width 92 height 23
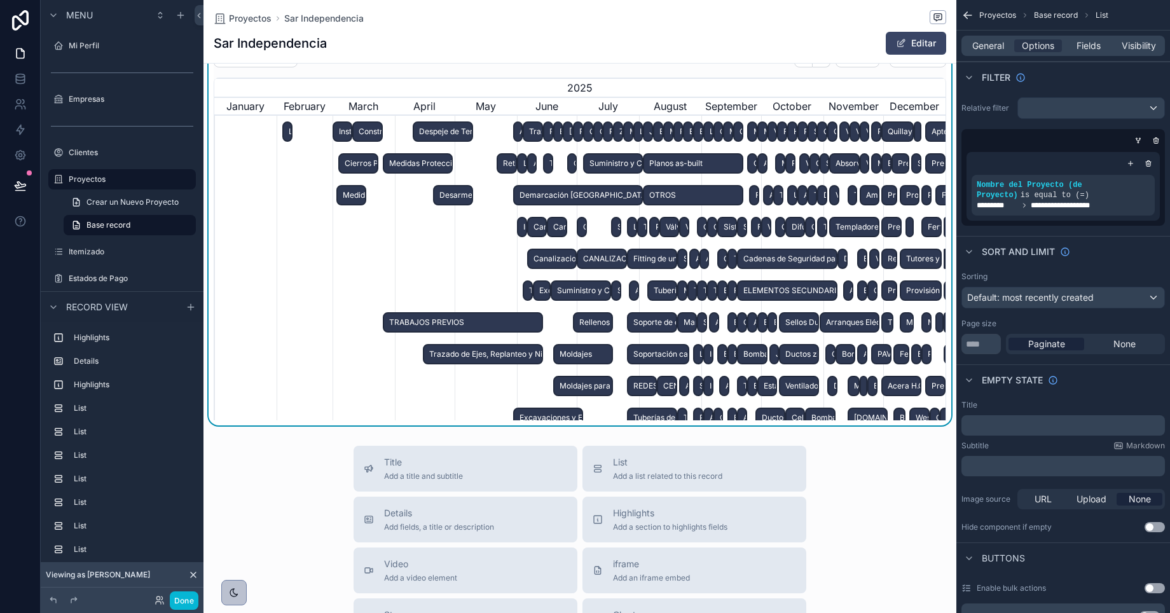
scroll to position [2899, 0]
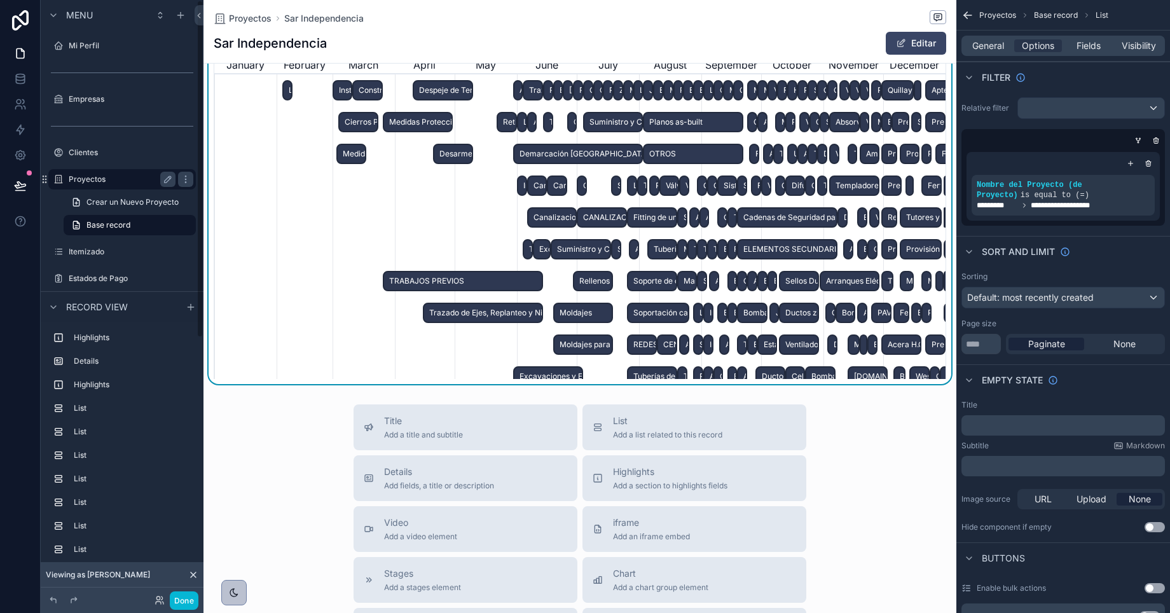
click at [89, 179] on label "Proyectos" at bounding box center [120, 179] width 102 height 10
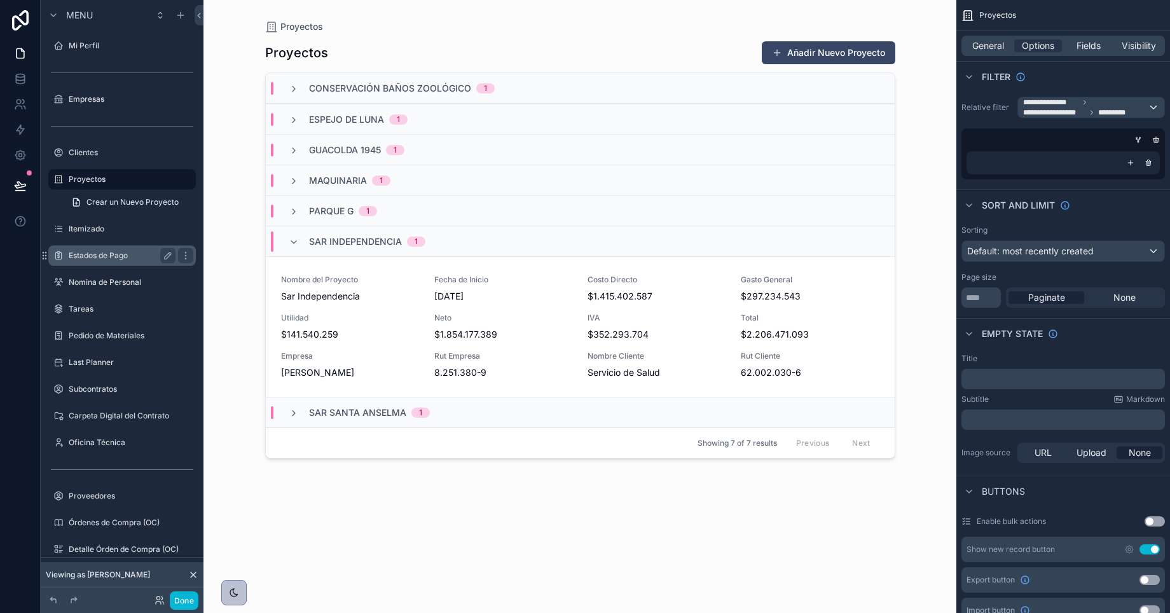
click at [93, 254] on label "Estados de Pago" at bounding box center [120, 256] width 102 height 10
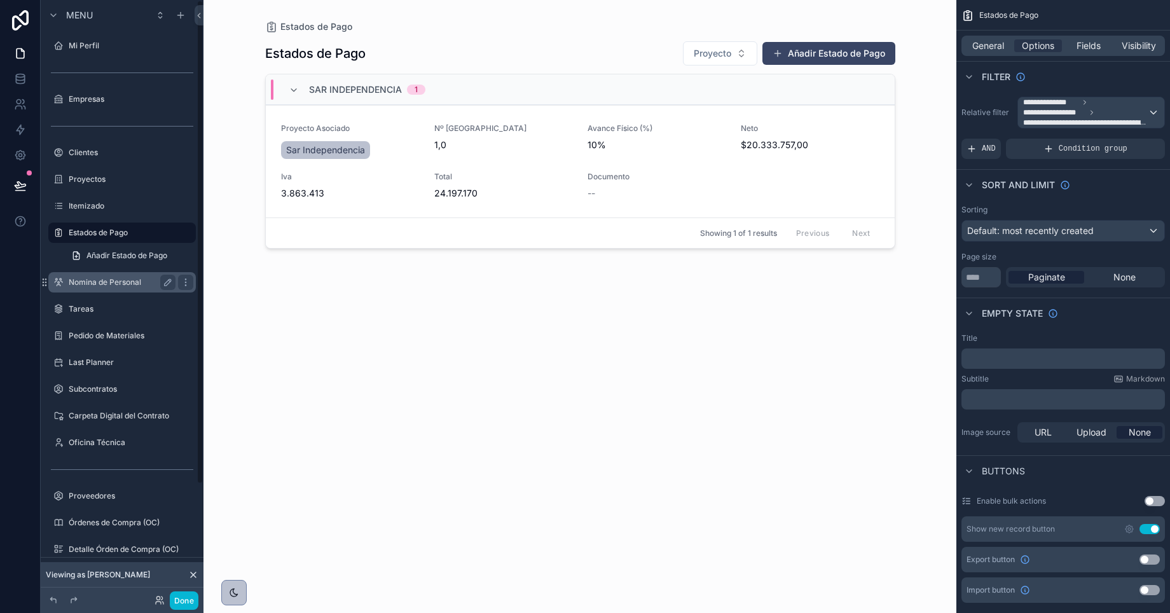
click at [98, 280] on label "Nomina de Personal" at bounding box center [120, 282] width 102 height 10
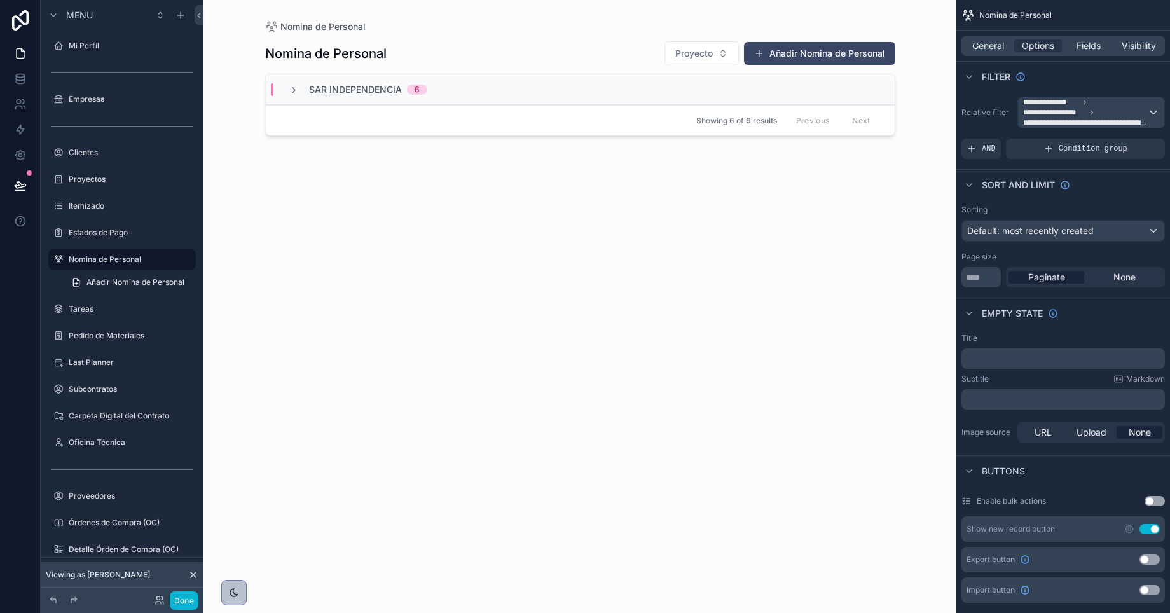
click at [281, 92] on div "Sar Independencia 6" at bounding box center [358, 89] width 169 height 13
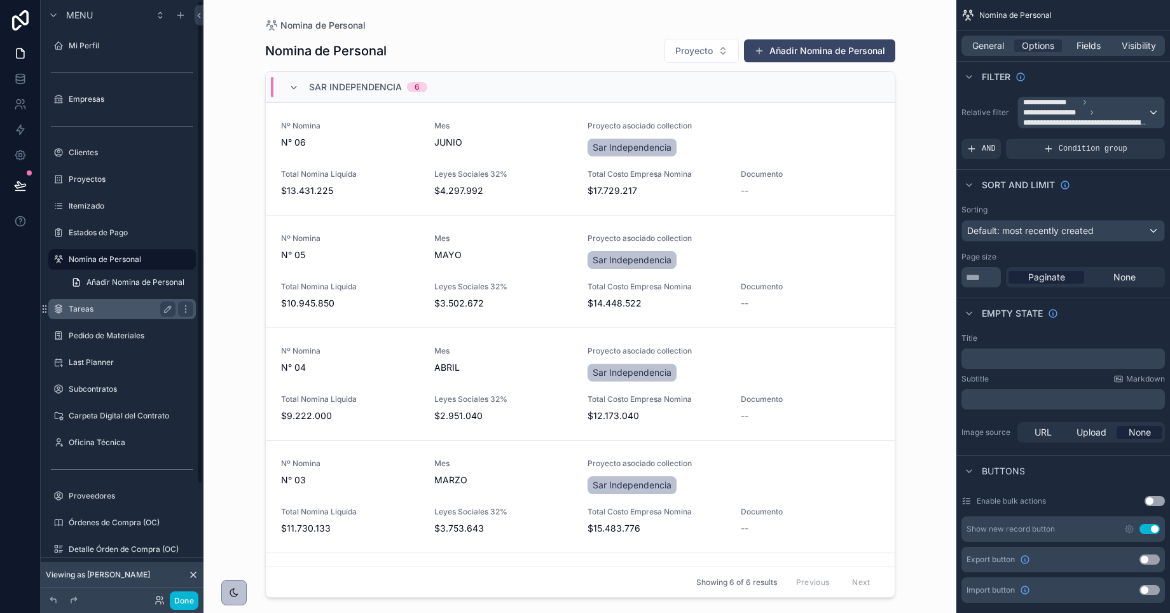
click at [84, 303] on div "Tareas" at bounding box center [122, 308] width 107 height 15
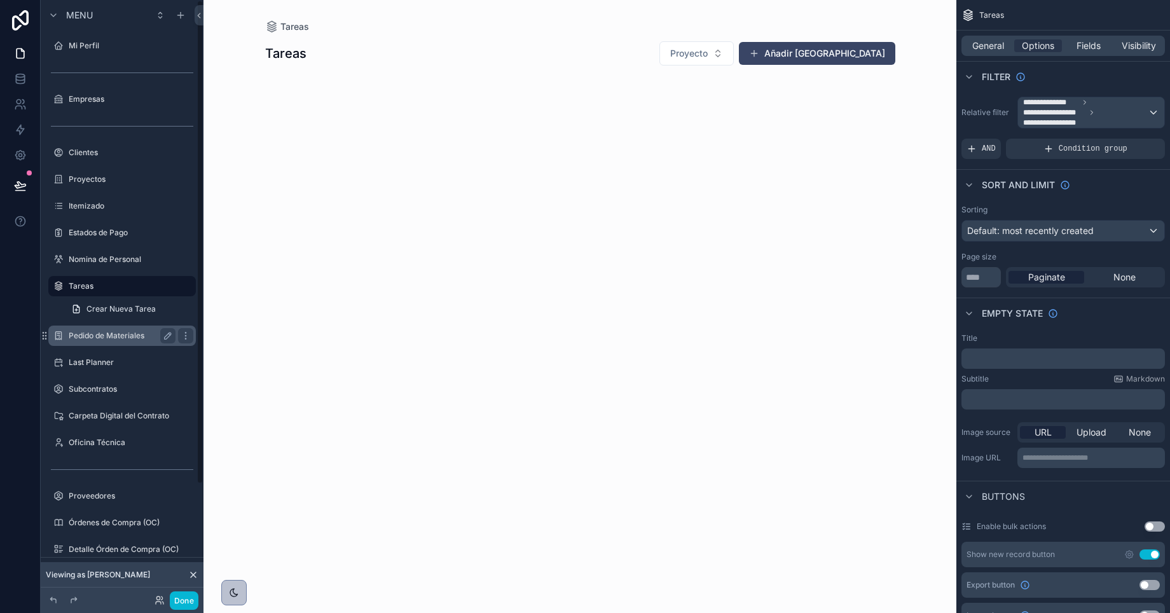
click at [95, 340] on label "Pedido de Materiales" at bounding box center [120, 336] width 102 height 10
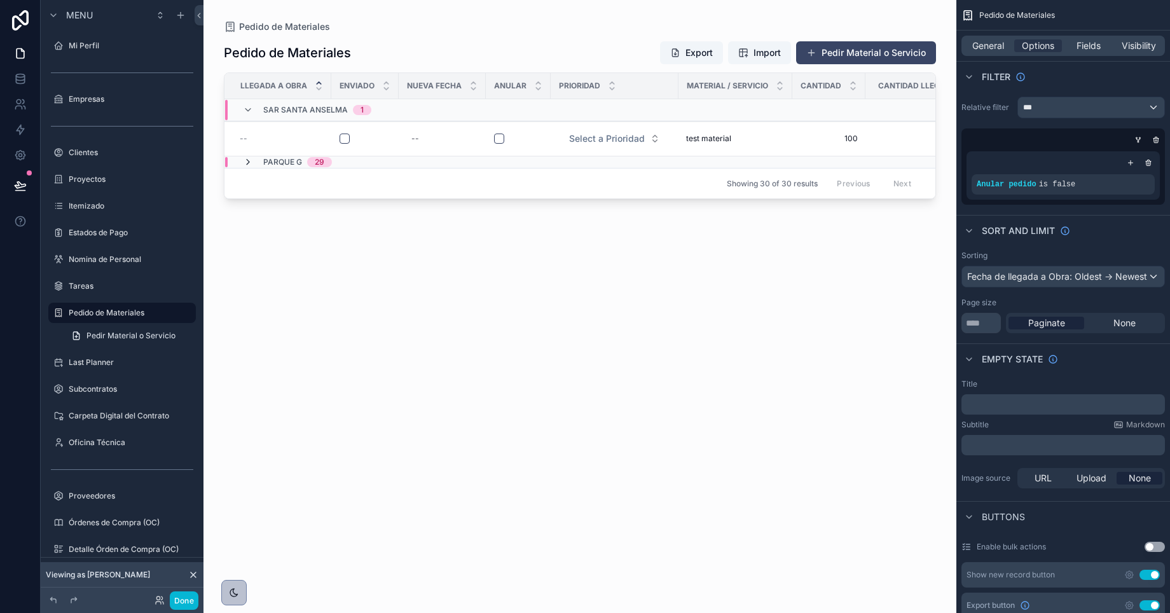
click at [247, 161] on icon "scrollable content" at bounding box center [248, 162] width 10 height 10
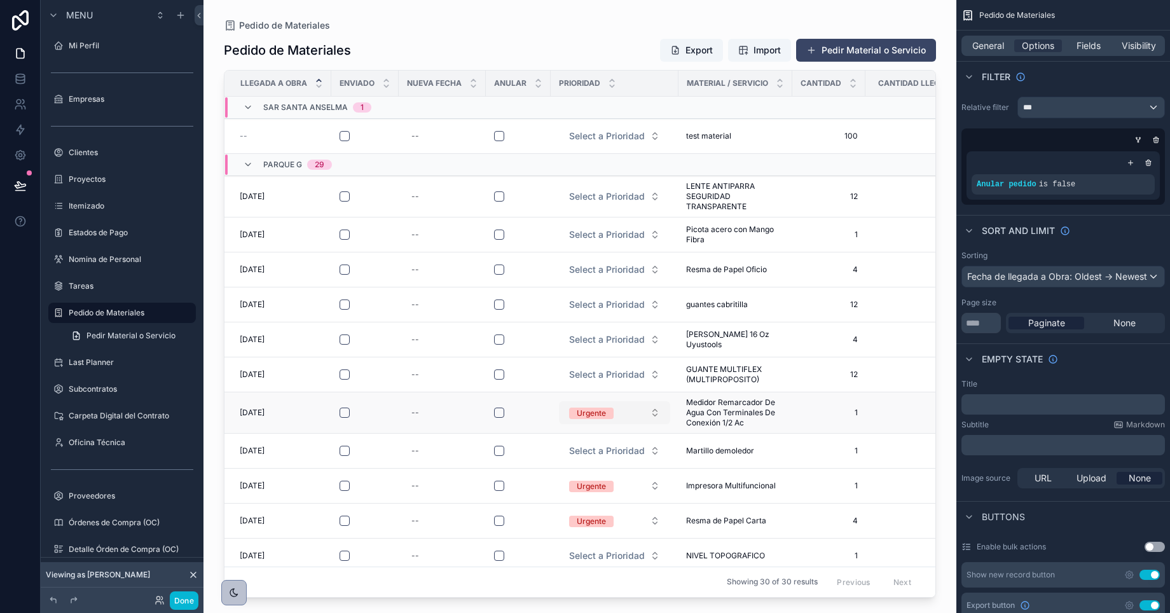
click at [652, 415] on button "Urgente" at bounding box center [614, 412] width 111 height 23
click at [632, 407] on button "Urgente" at bounding box center [614, 412] width 111 height 23
click at [88, 363] on label "Last Planner" at bounding box center [120, 362] width 102 height 10
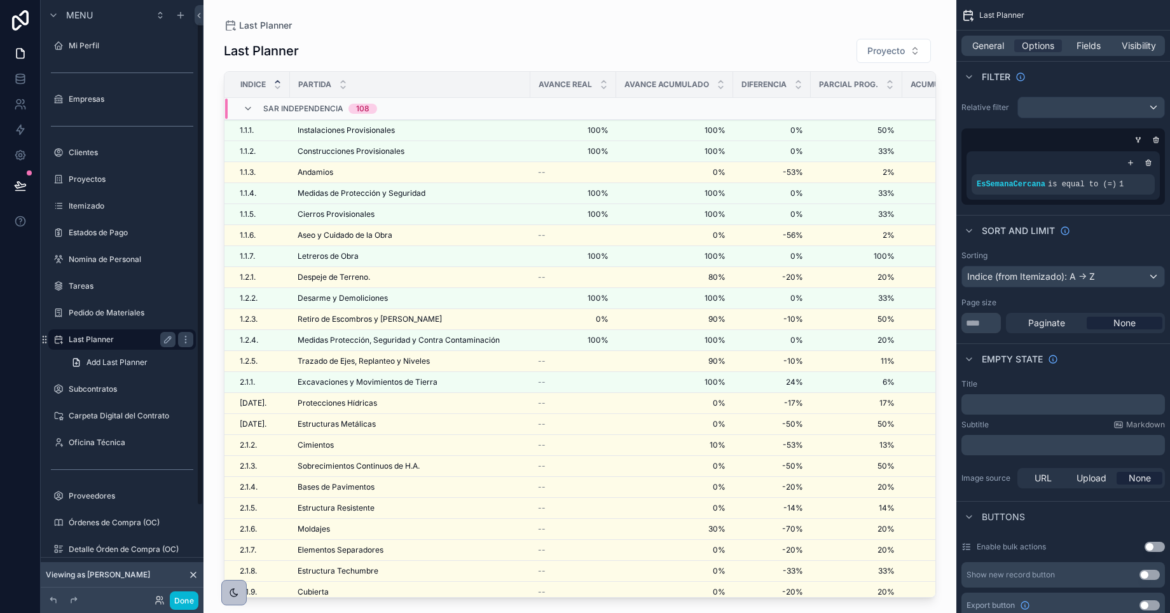
scroll to position [27, 0]
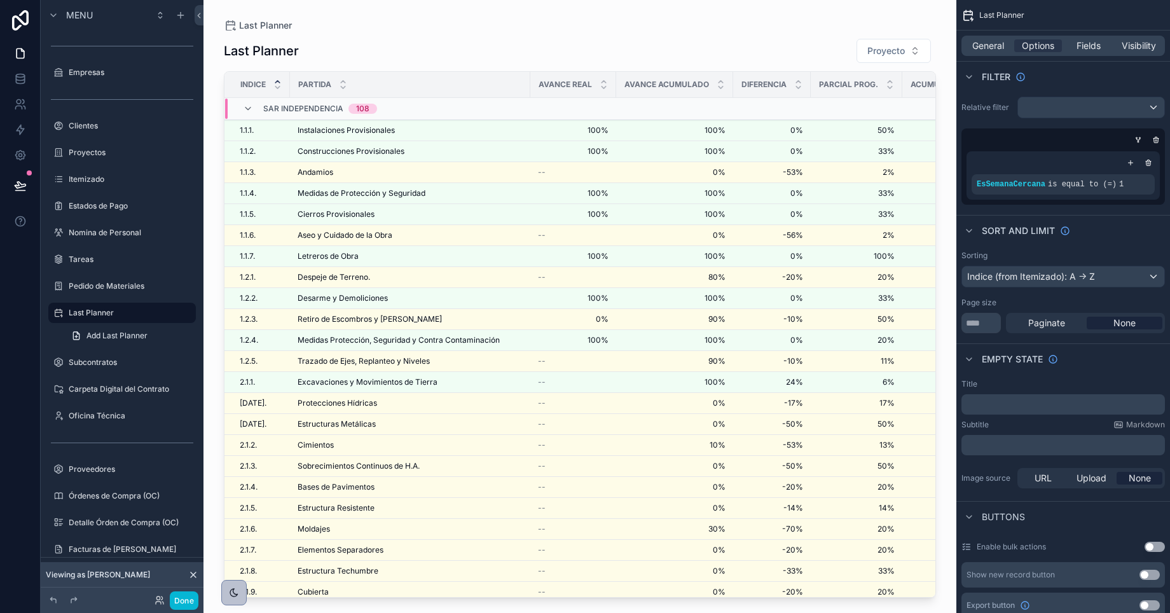
click at [320, 199] on div "scrollable content" at bounding box center [580, 299] width 753 height 598
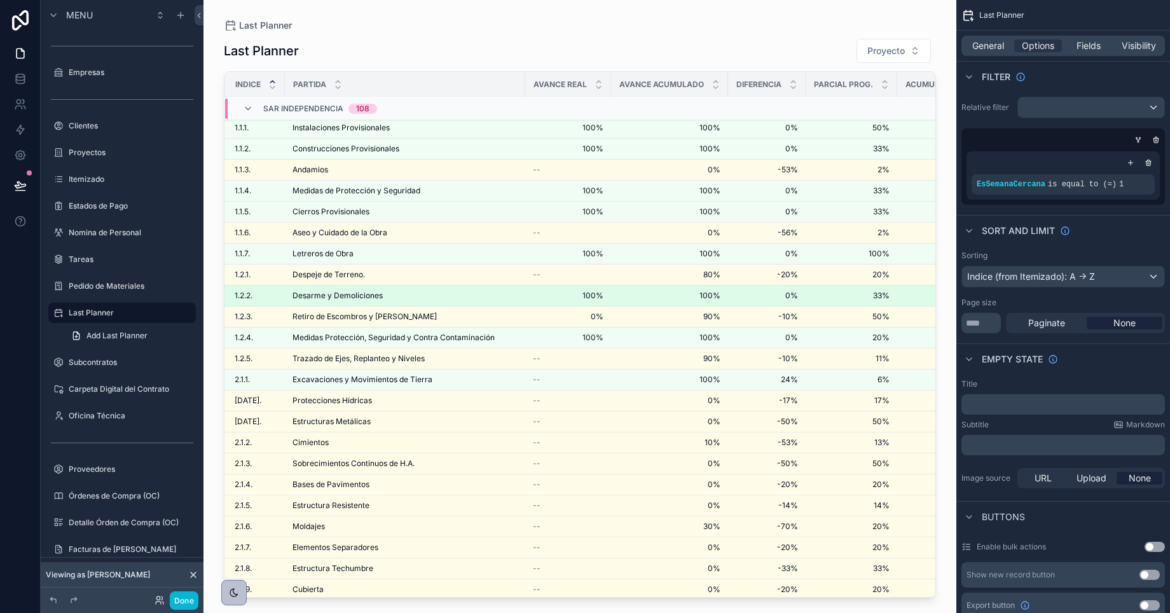
scroll to position [0, 10]
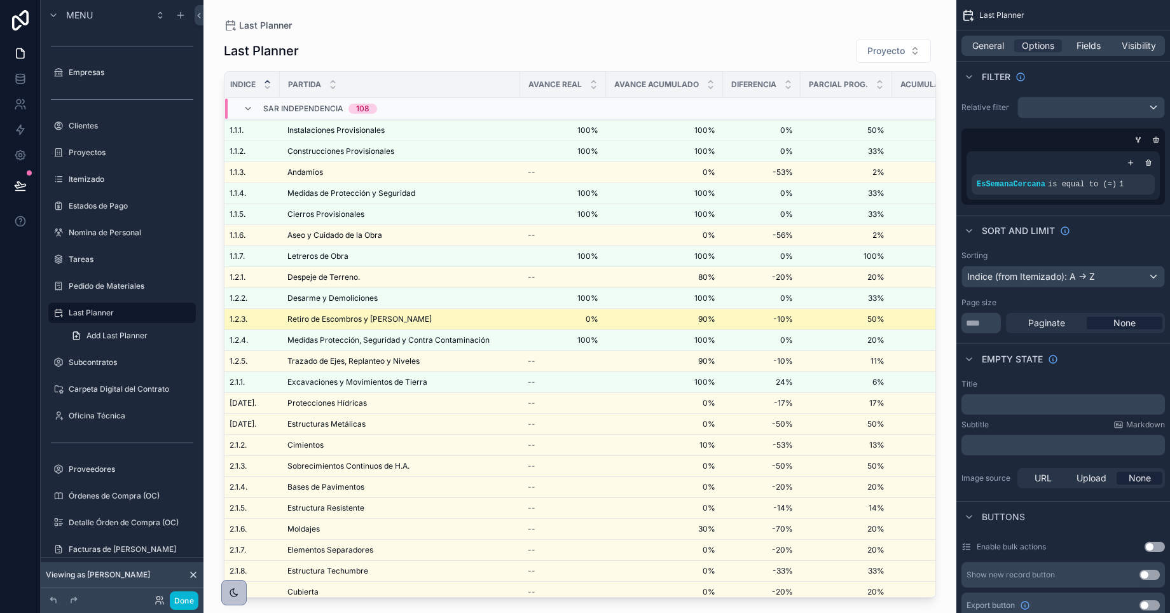
click at [319, 321] on span "Retiro de Escombros y [PERSON_NAME]" at bounding box center [359, 319] width 144 height 10
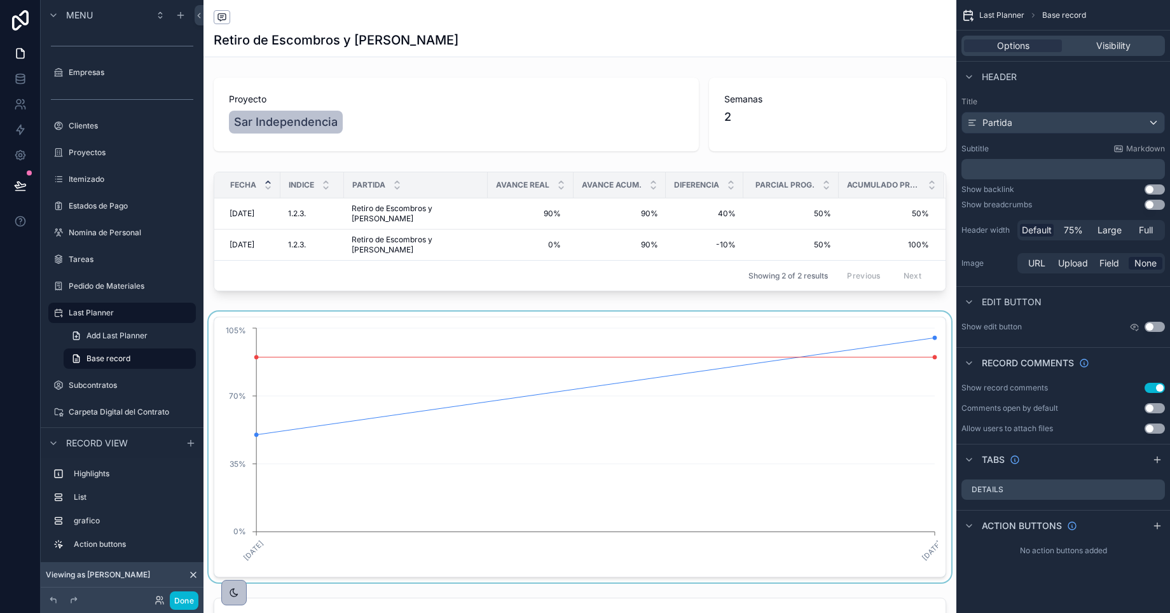
click at [746, 373] on div "scrollable content" at bounding box center [580, 447] width 753 height 271
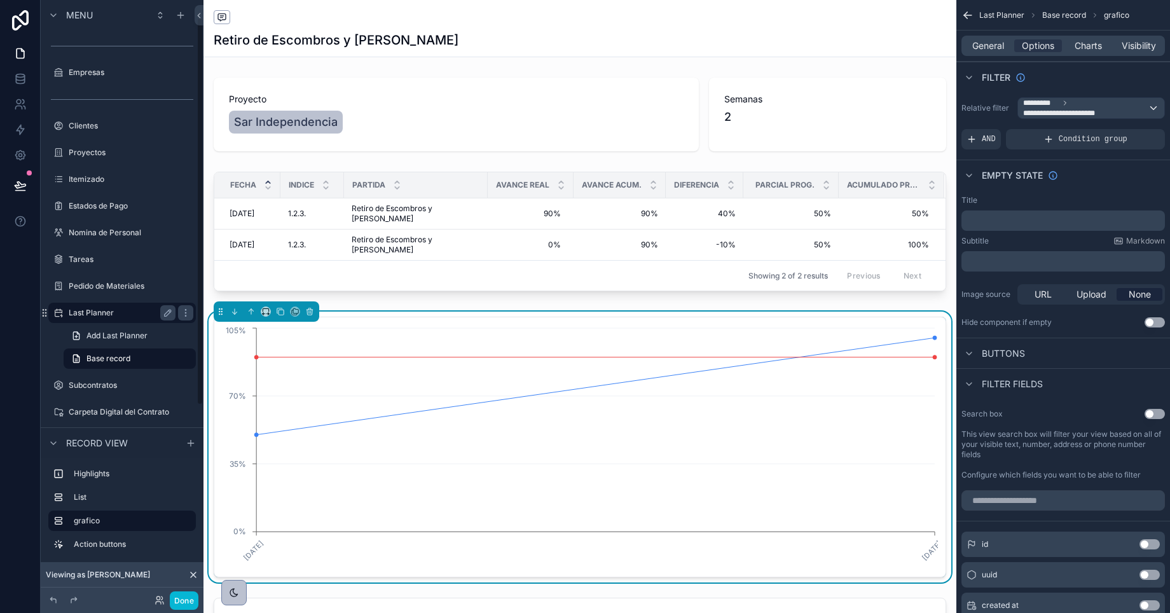
click at [98, 313] on label "Last Planner" at bounding box center [120, 313] width 102 height 10
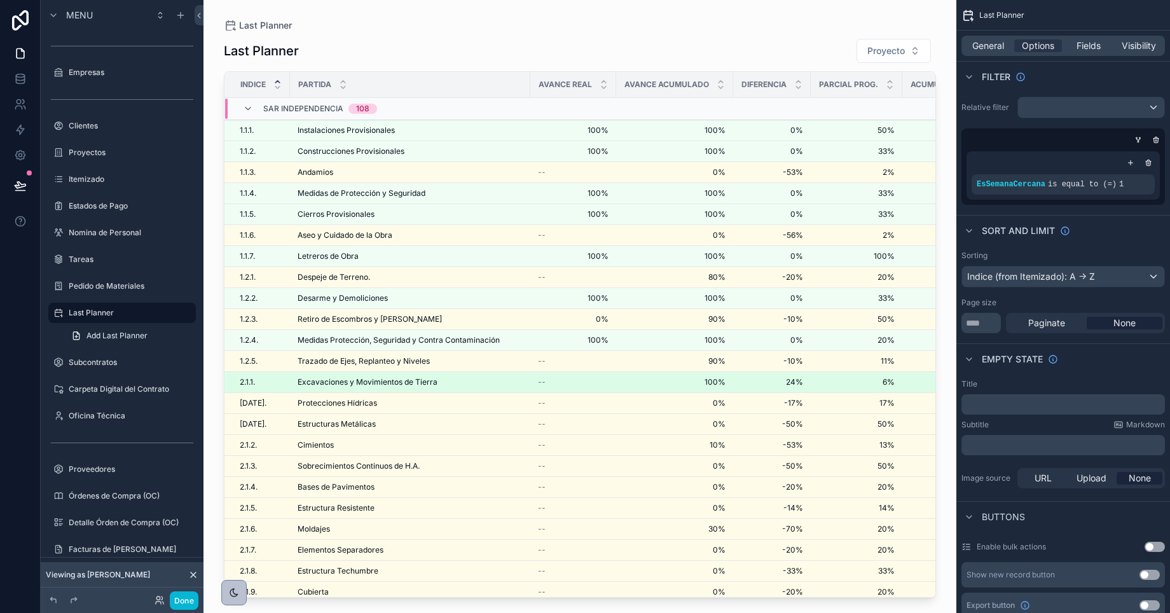
click at [375, 383] on span "Excavaciones y Movimientos de Tierra" at bounding box center [368, 382] width 140 height 10
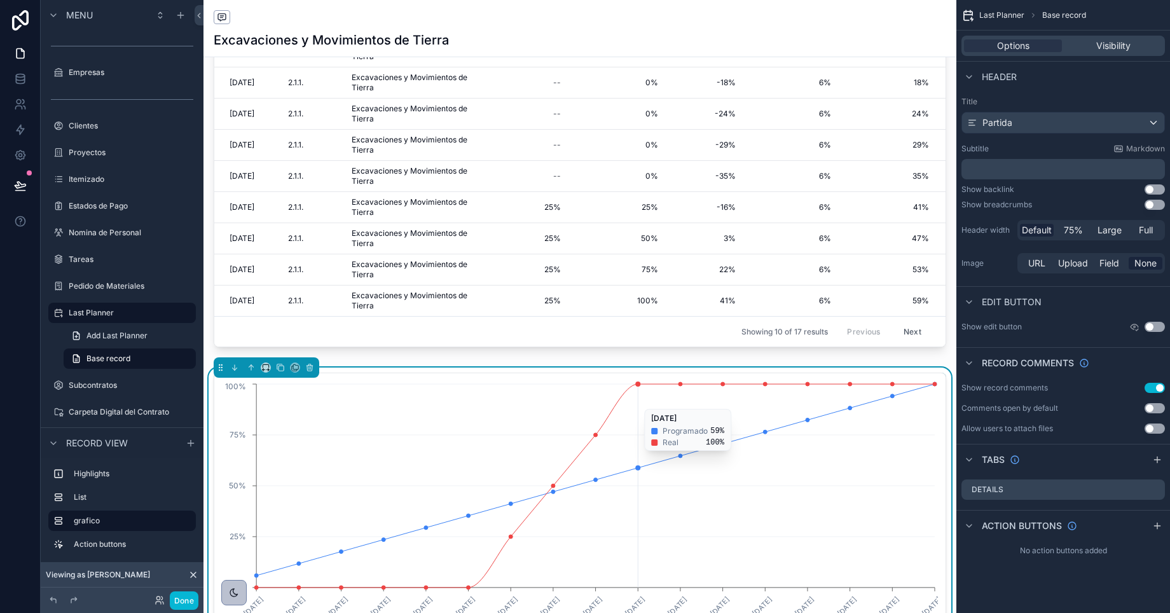
scroll to position [158, 0]
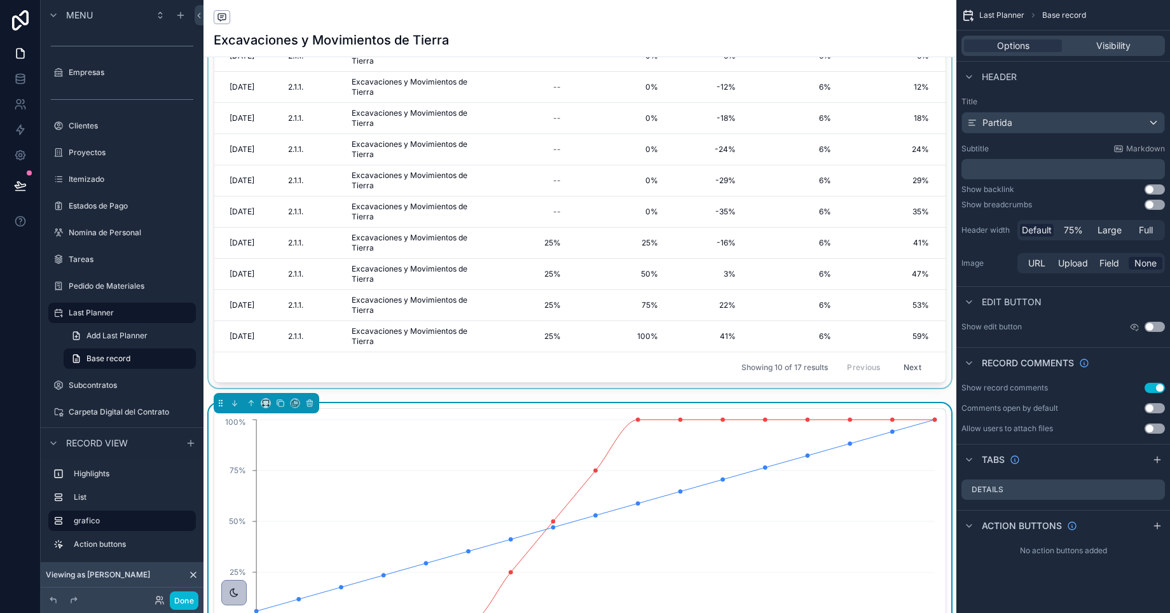
click at [913, 368] on button "Next" at bounding box center [913, 367] width 36 height 20
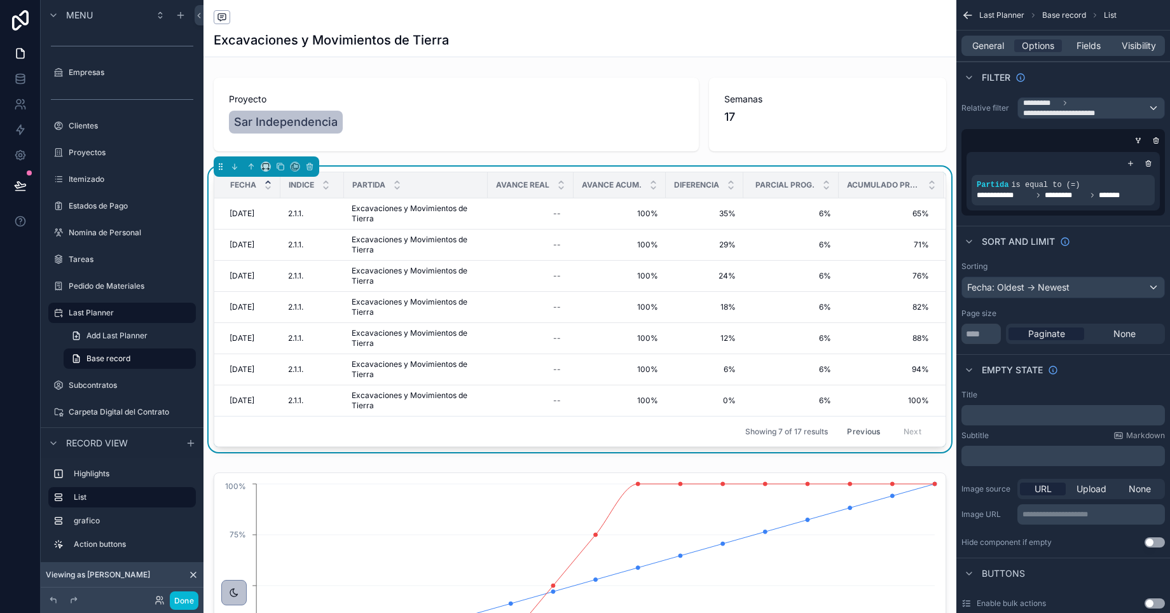
click at [856, 431] on button "Previous" at bounding box center [863, 432] width 51 height 20
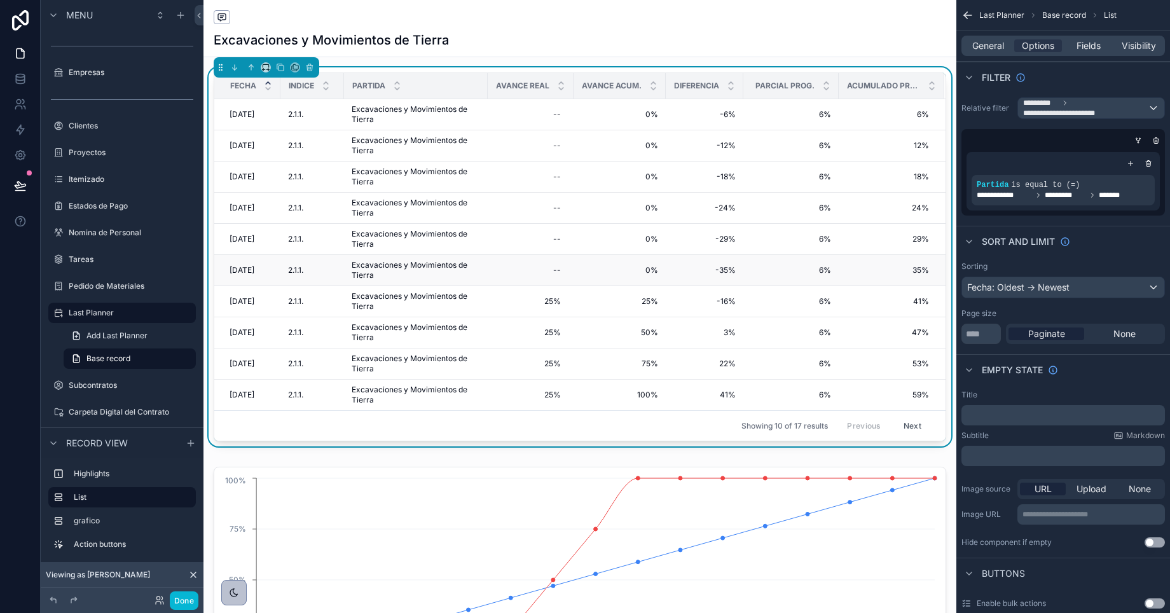
scroll to position [179, 0]
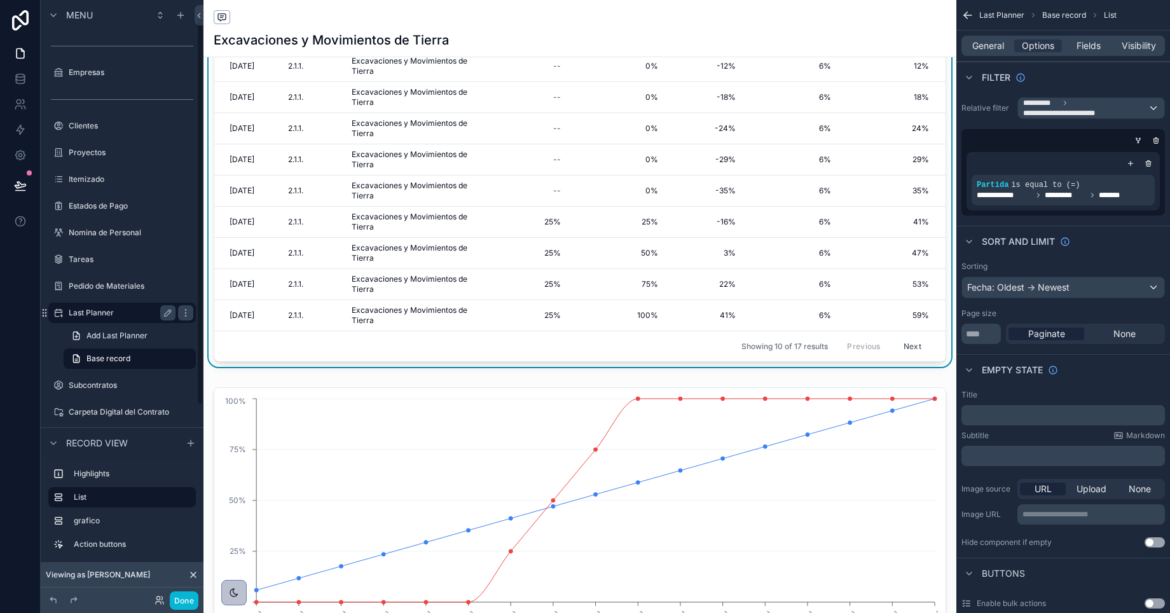
click at [92, 308] on label "Last Planner" at bounding box center [120, 313] width 102 height 10
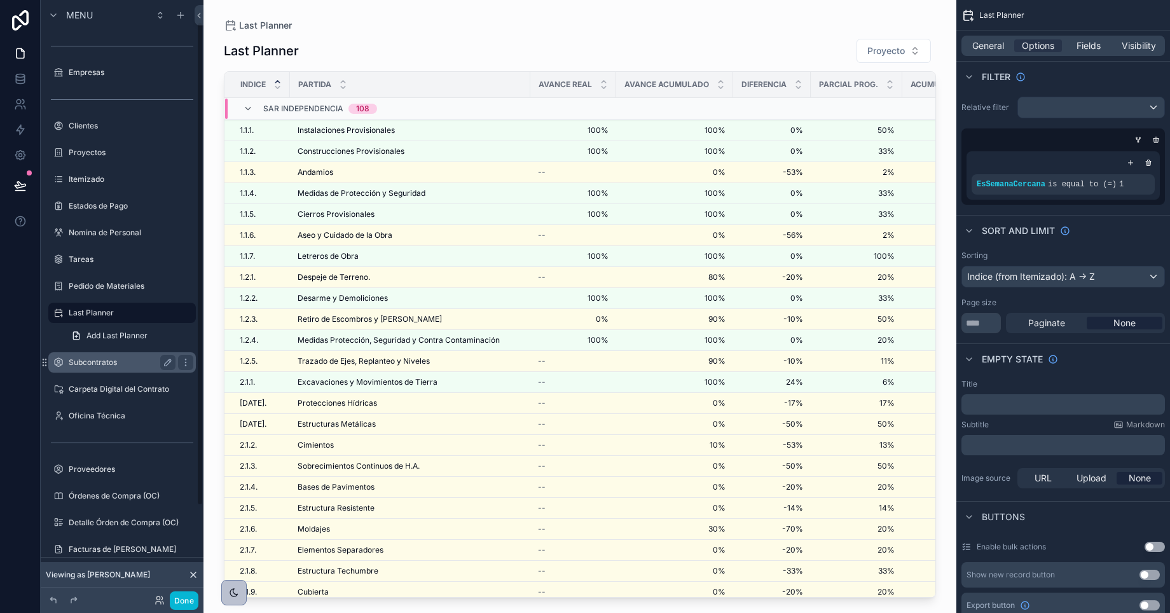
click at [97, 361] on label "Subcontratos" at bounding box center [120, 362] width 102 height 10
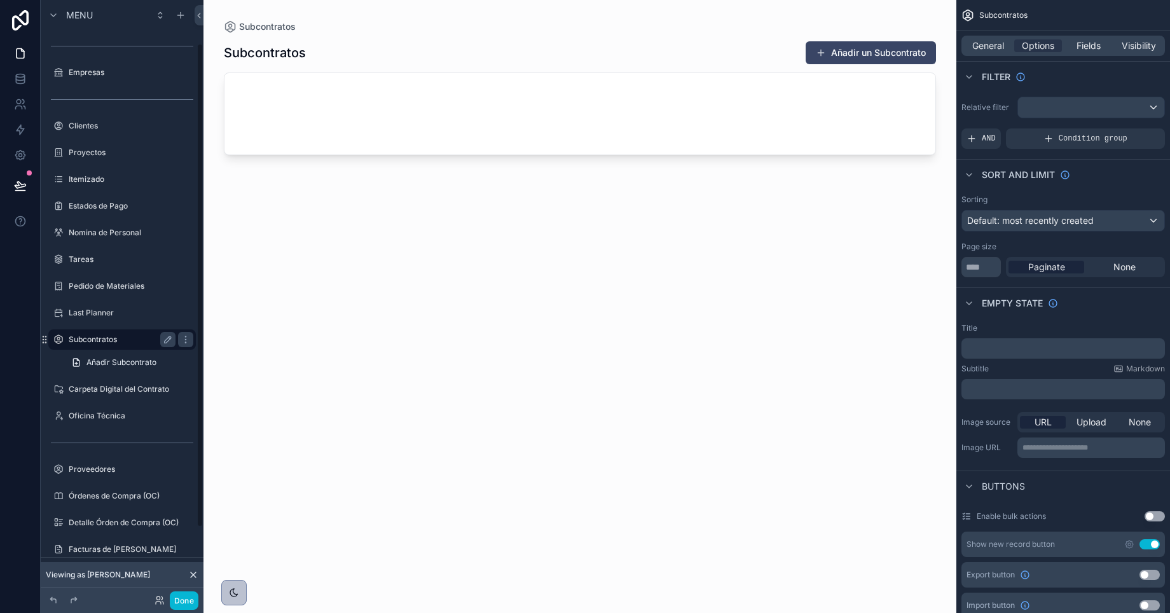
scroll to position [53, 0]
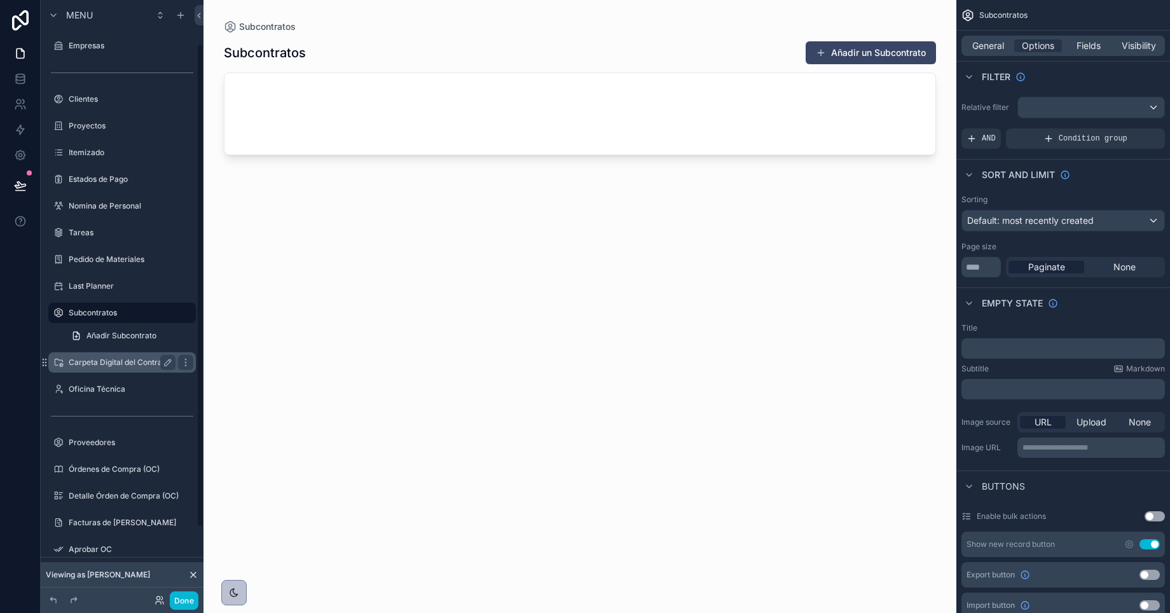
click at [98, 364] on label "Carpeta Digital del Contrato" at bounding box center [120, 362] width 102 height 10
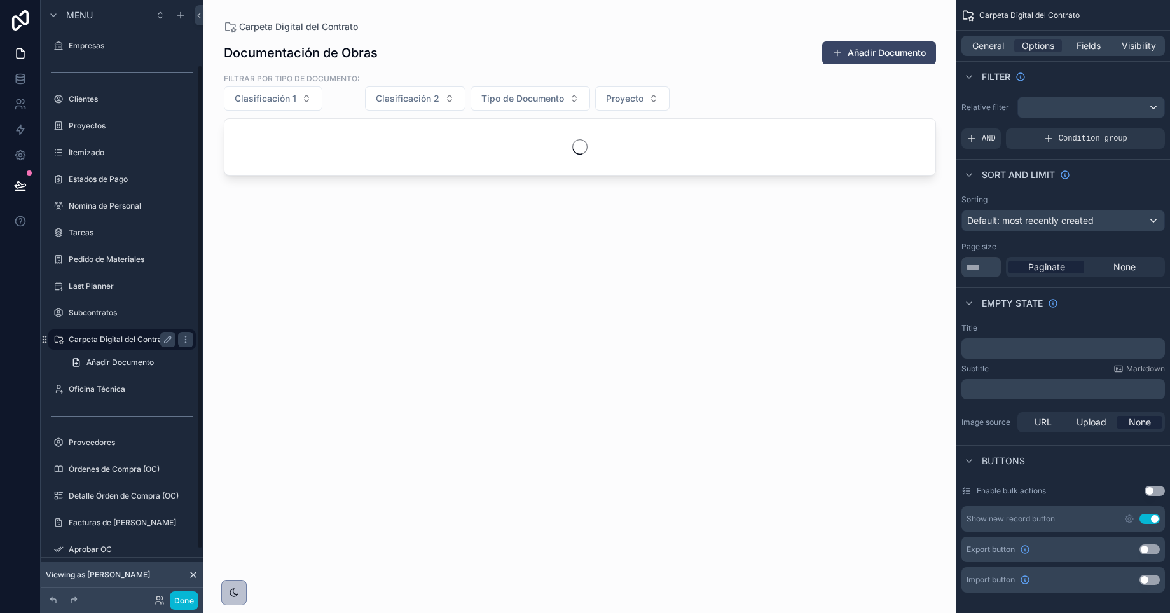
scroll to position [80, 0]
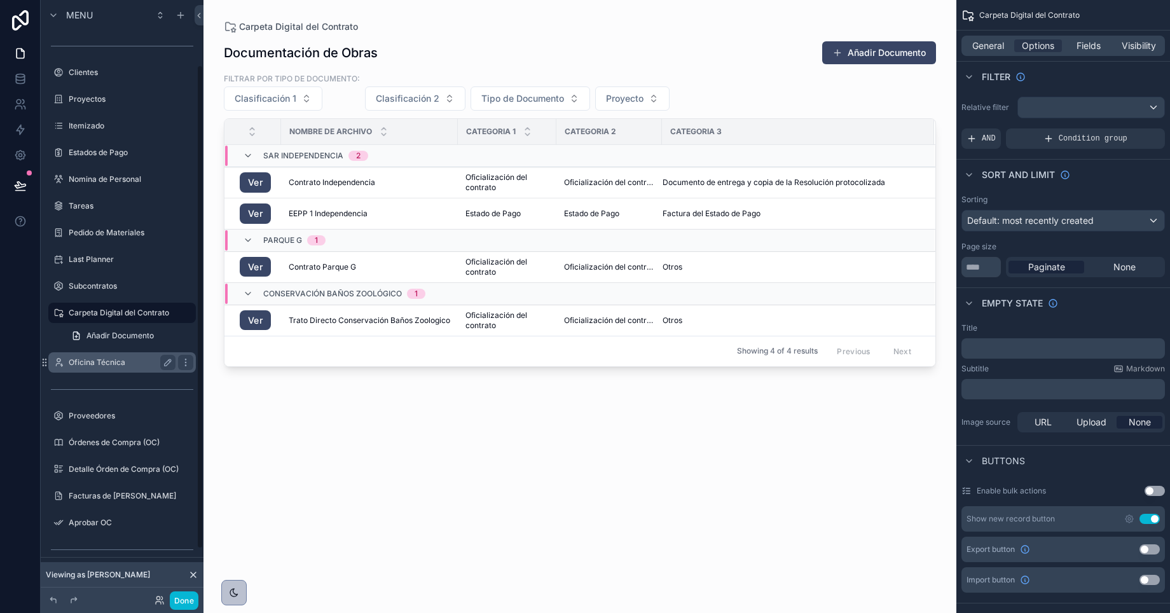
click at [113, 358] on label "Oficina Técnica" at bounding box center [120, 362] width 102 height 10
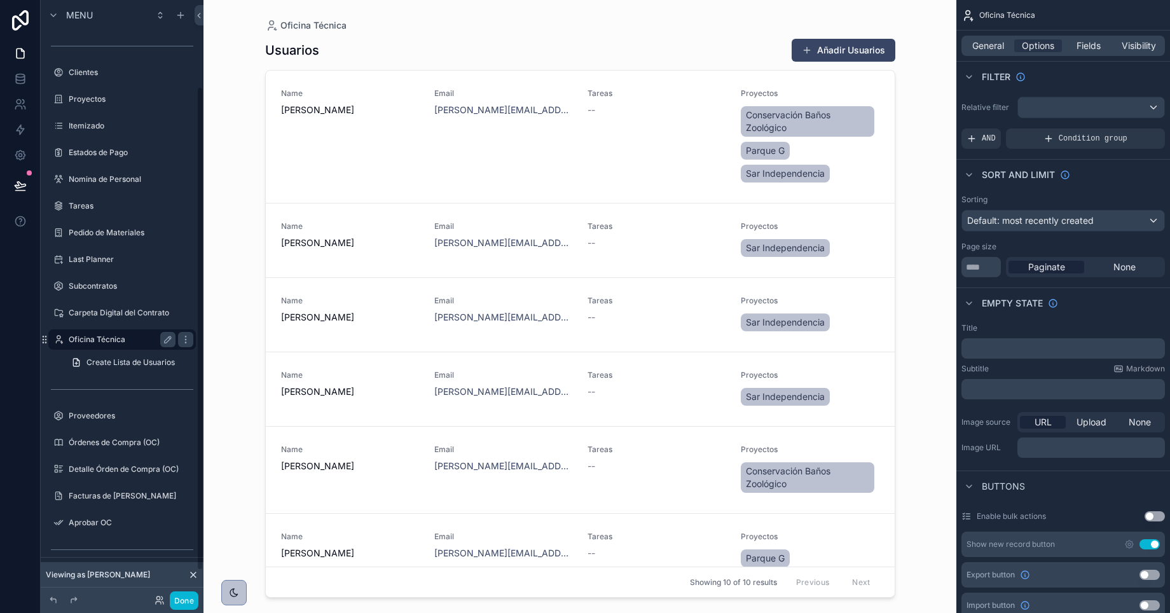
scroll to position [107, 0]
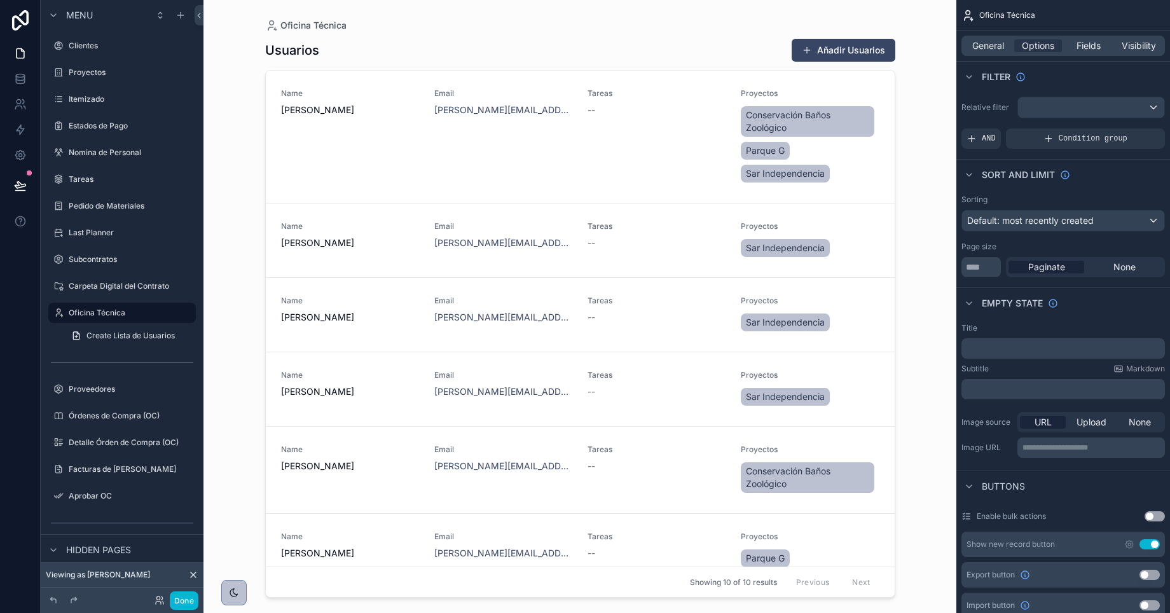
click at [400, 337] on div "scrollable content" at bounding box center [580, 299] width 651 height 598
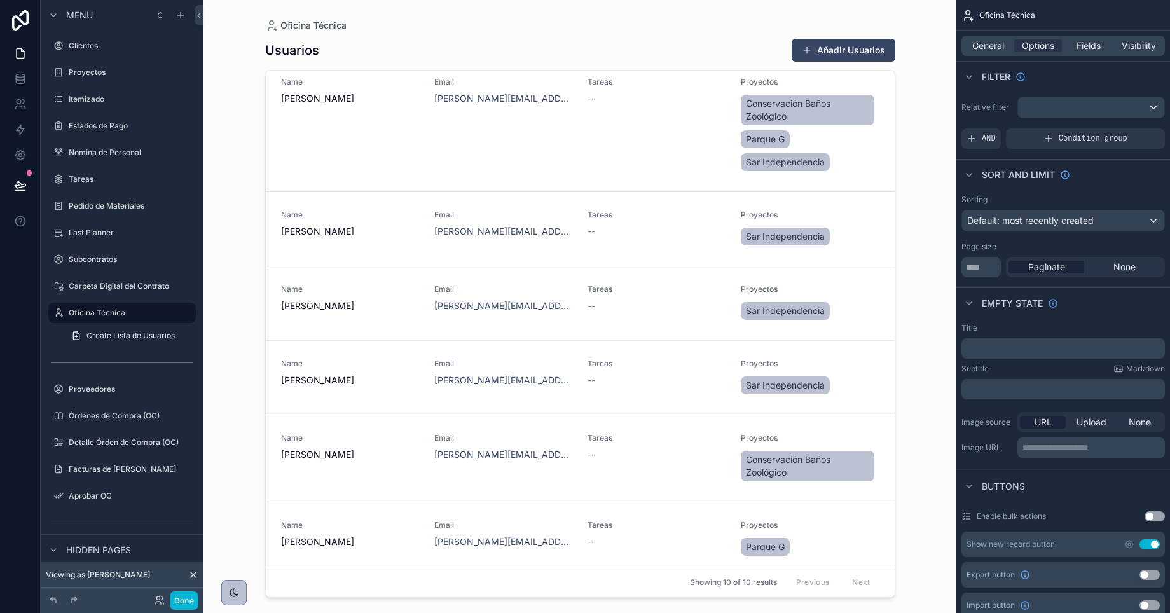
scroll to position [0, 0]
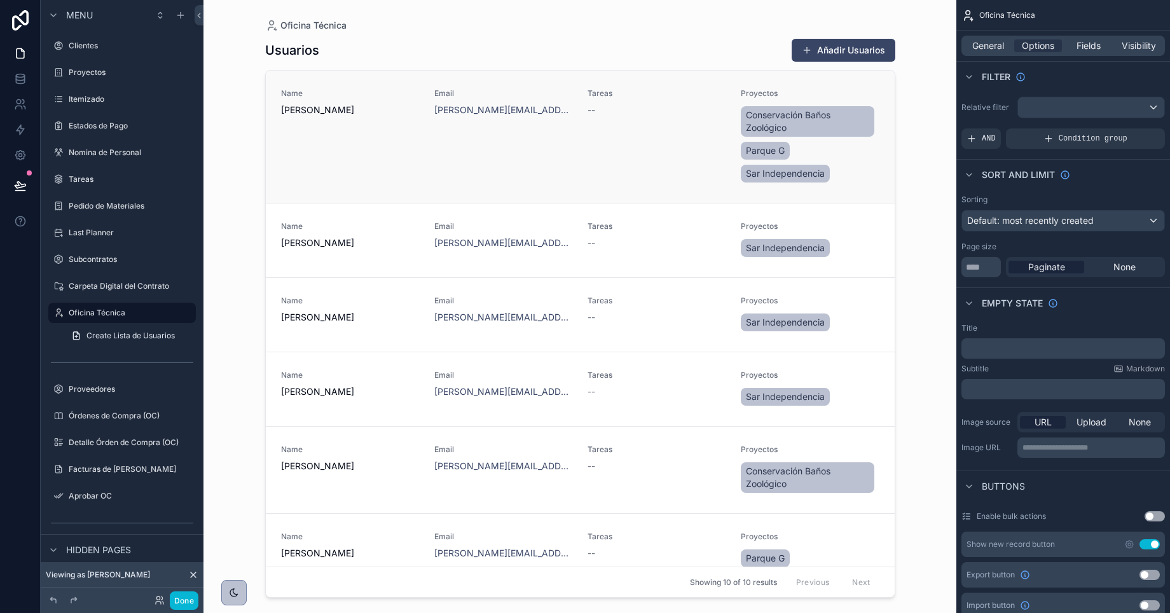
click at [448, 140] on div "Email e.figueroa@roessan.cl" at bounding box center [503, 136] width 138 height 97
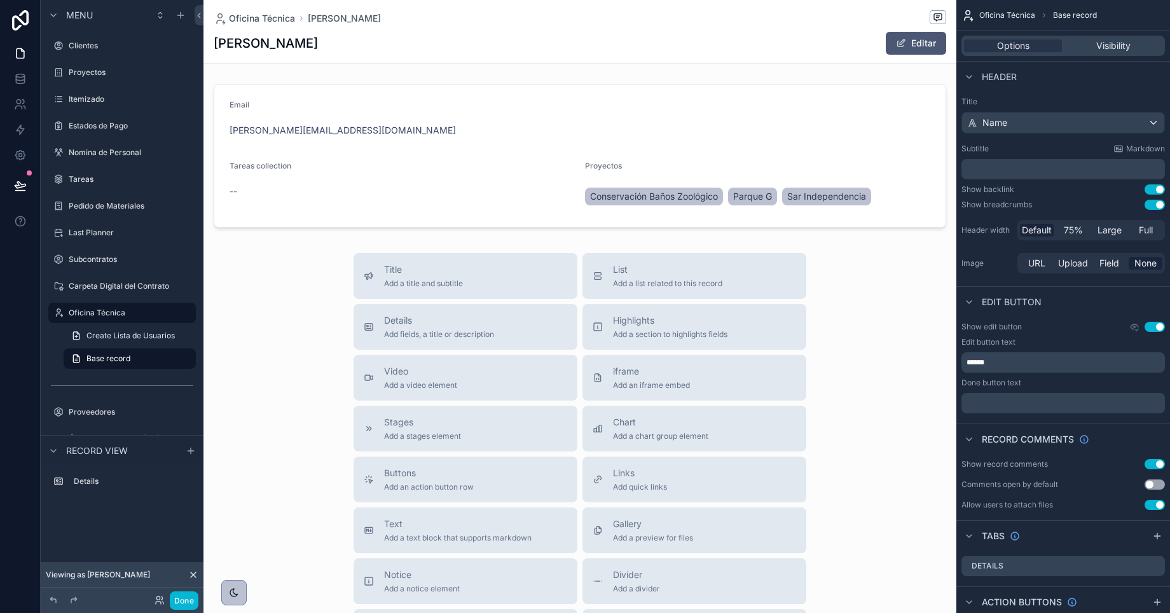
click at [901, 42] on span "scrollable content" at bounding box center [901, 43] width 10 height 10
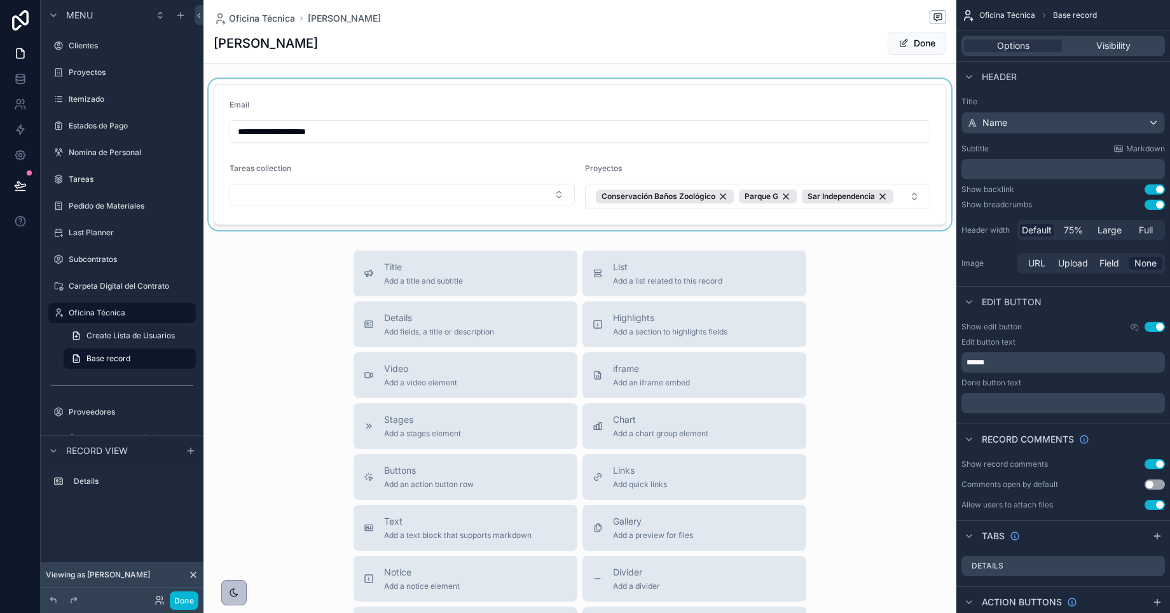
click at [901, 200] on div "scrollable content" at bounding box center [580, 154] width 753 height 151
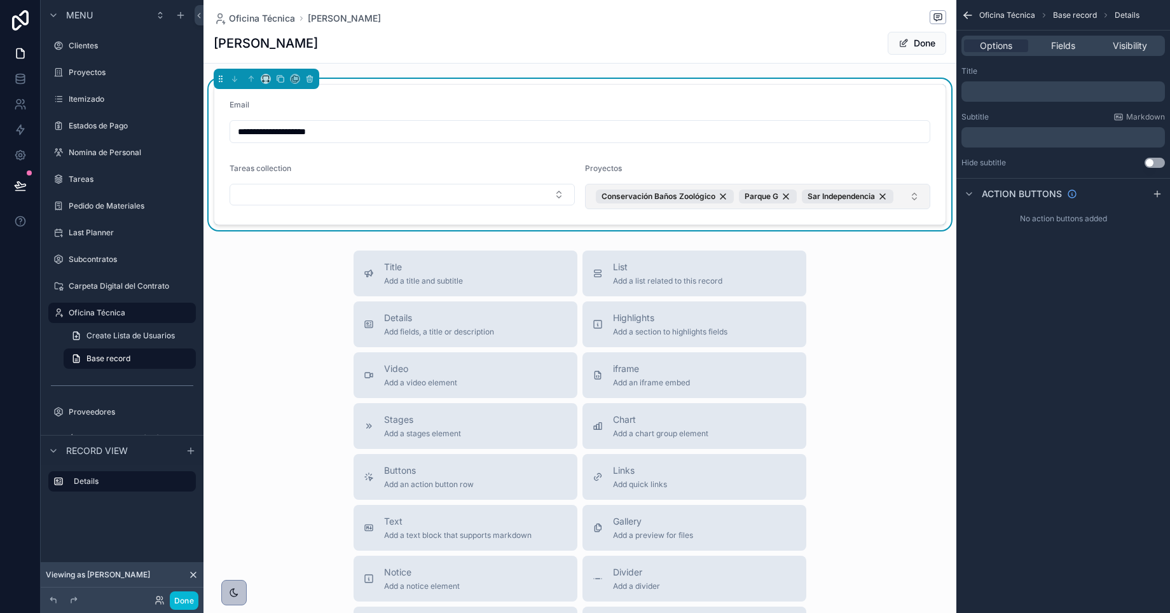
click at [905, 199] on button "Conservación Baños Zoológico Parque G Sar Independencia" at bounding box center [757, 196] width 345 height 25
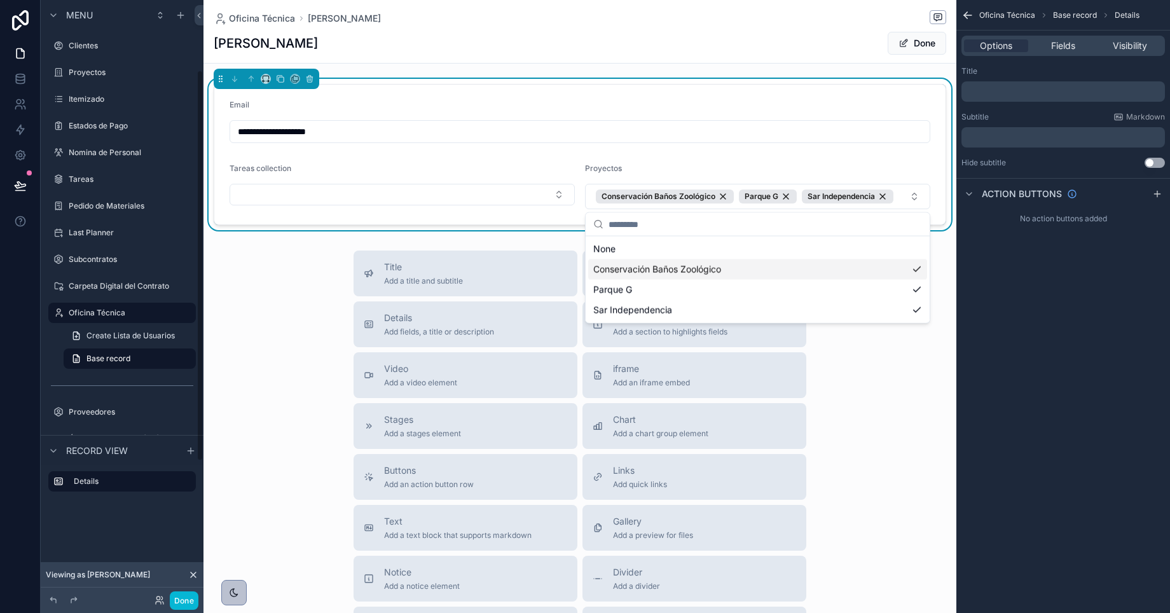
click at [247, 292] on div "Title Add a title and subtitle List Add a list related to this record Details A…" at bounding box center [580, 477] width 753 height 453
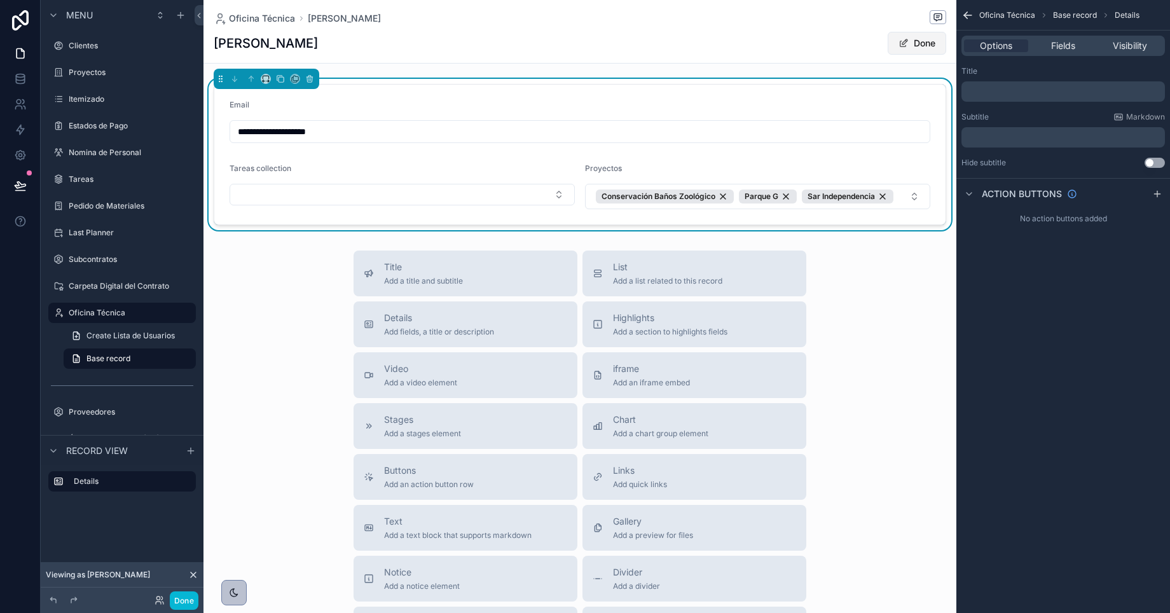
click at [911, 42] on button "Done" at bounding box center [917, 43] width 59 height 23
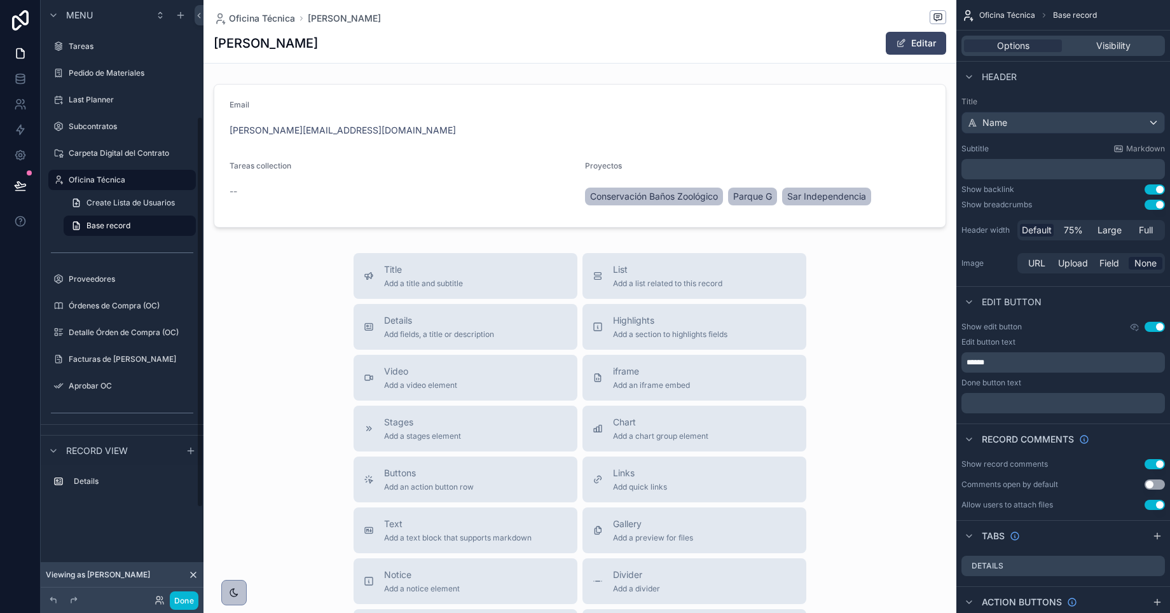
scroll to position [315, 0]
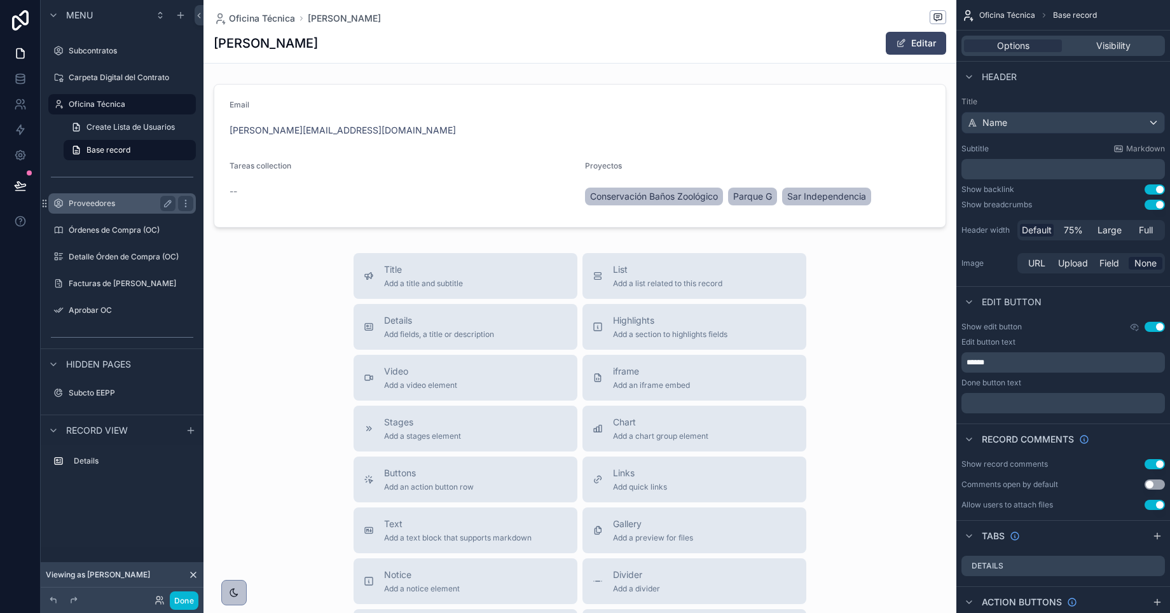
click at [85, 199] on label "Proveedores" at bounding box center [120, 203] width 102 height 10
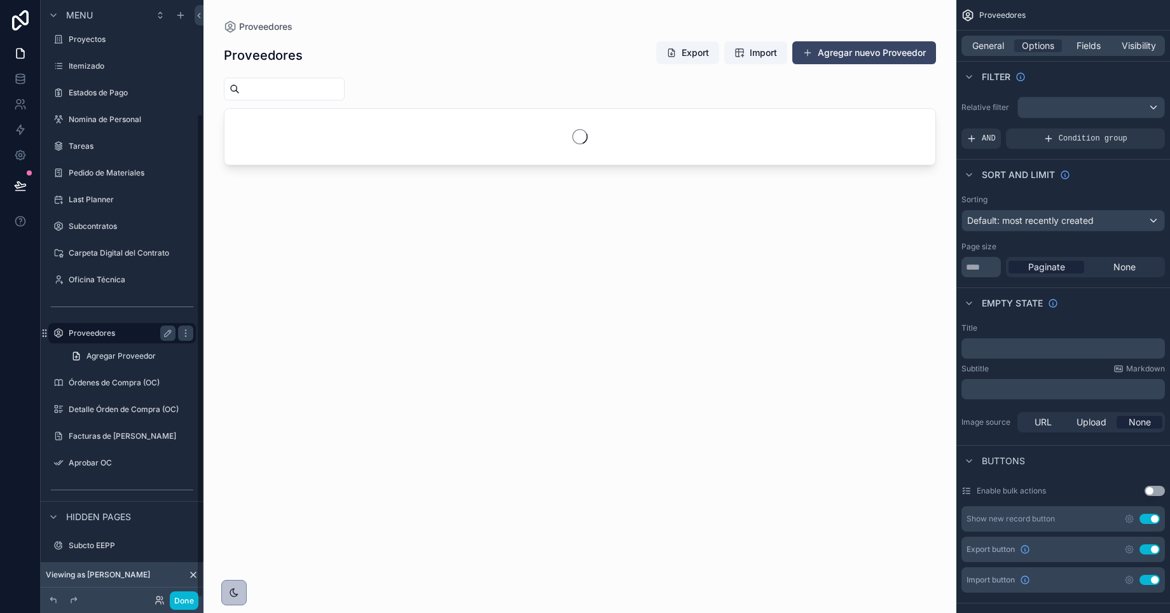
scroll to position [140, 0]
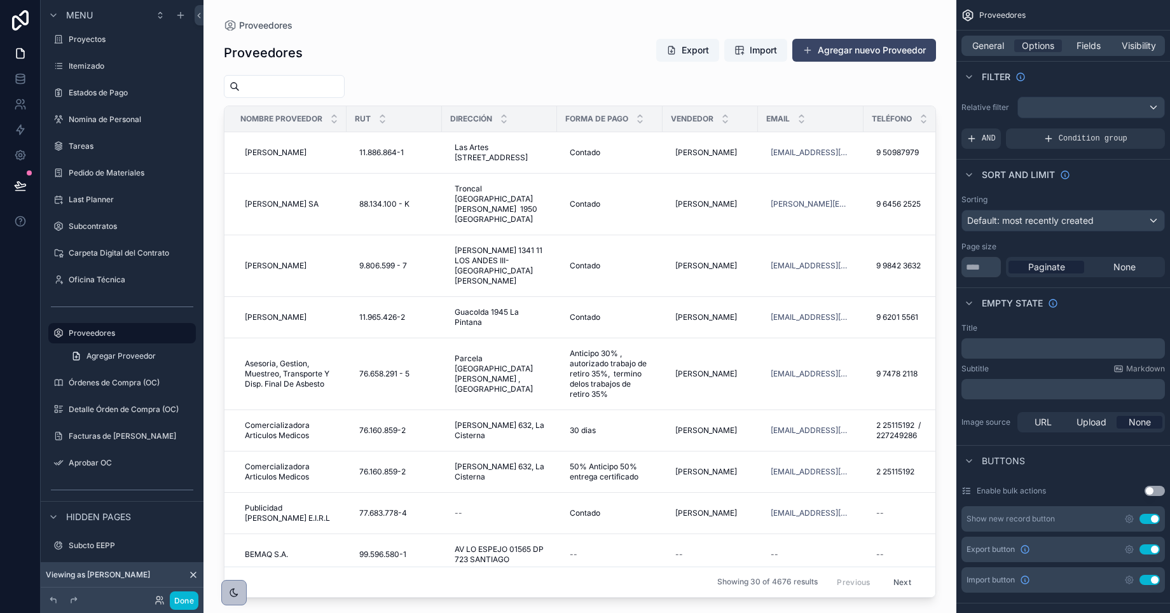
click at [426, 361] on div "scrollable content" at bounding box center [580, 299] width 753 height 598
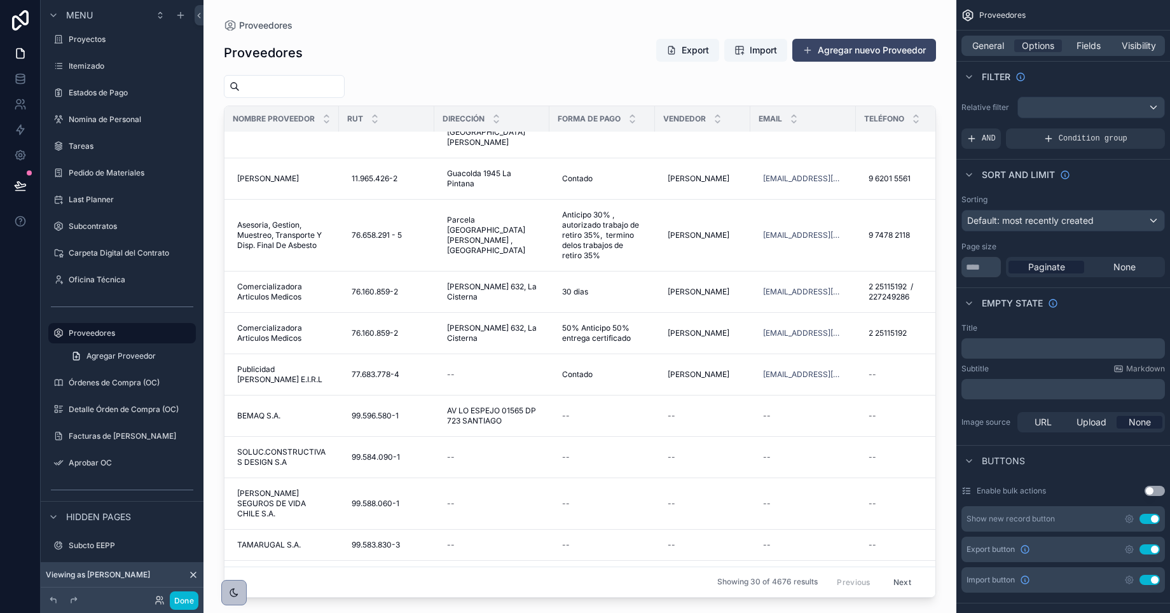
scroll to position [0, 8]
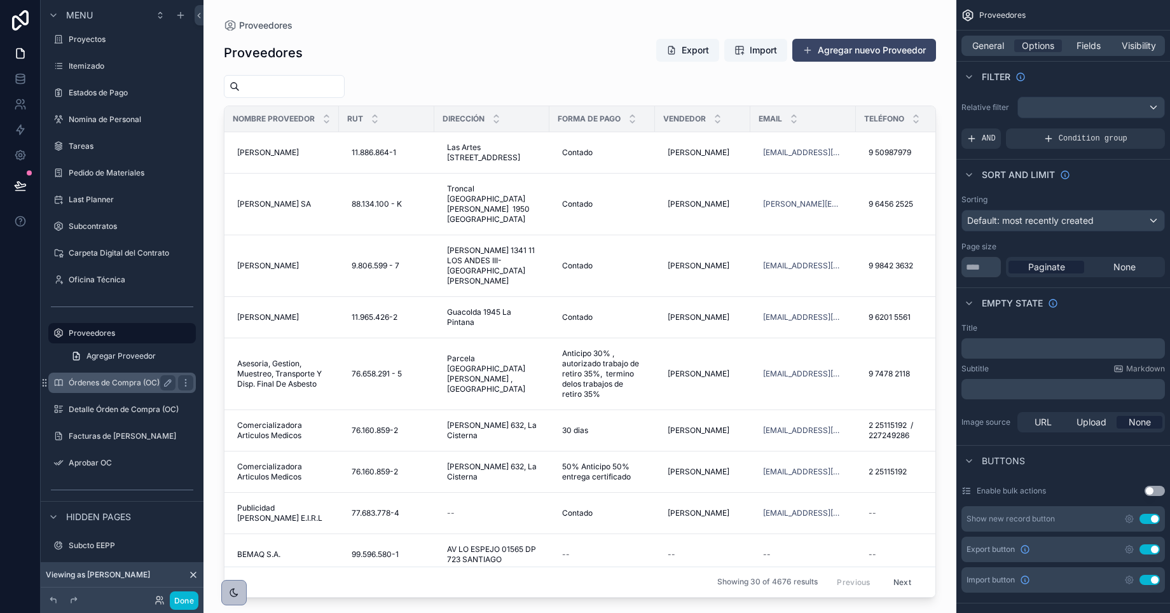
click at [94, 382] on label "Órdenes de Compra (OC)" at bounding box center [120, 383] width 102 height 10
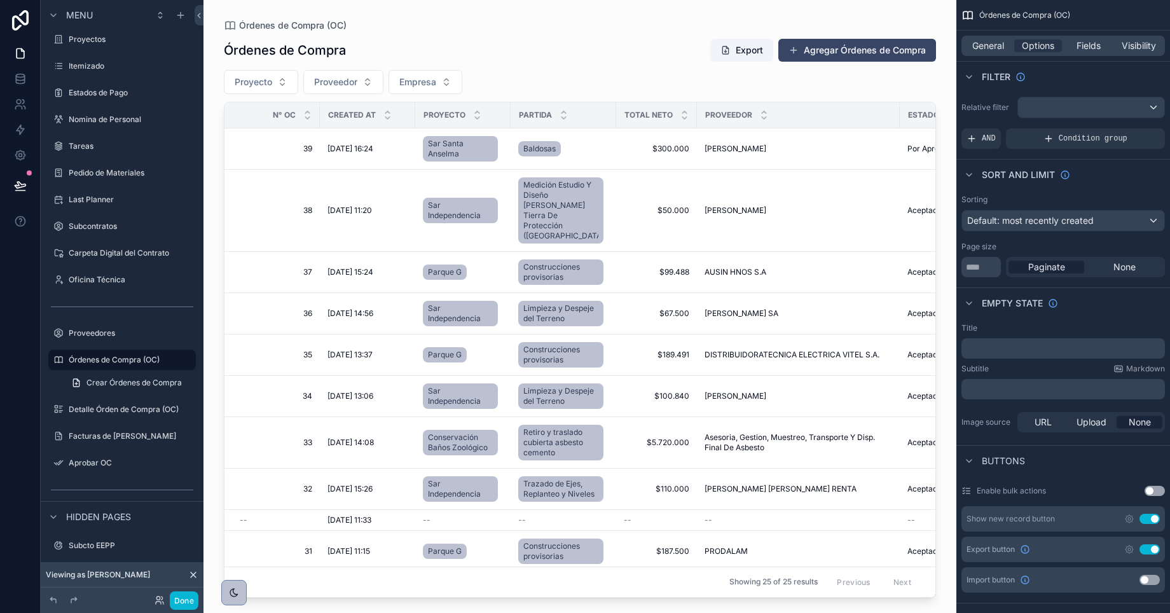
click at [362, 373] on div "scrollable content" at bounding box center [580, 299] width 753 height 598
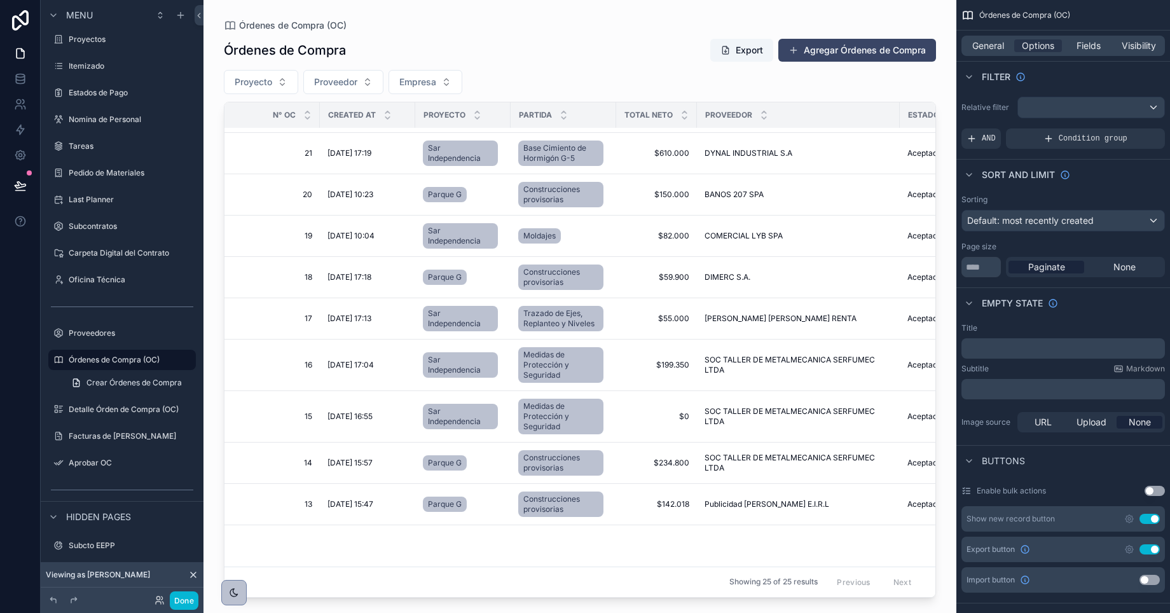
scroll to position [0, 11]
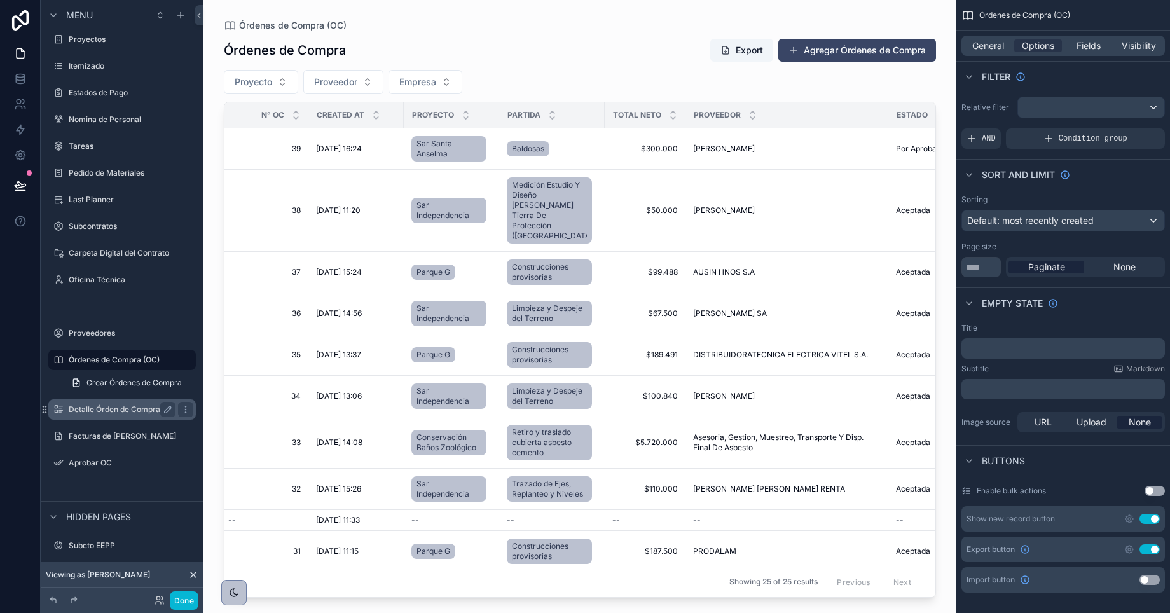
click at [90, 405] on label "Detalle Órden de Compra (OC)" at bounding box center [124, 410] width 110 height 10
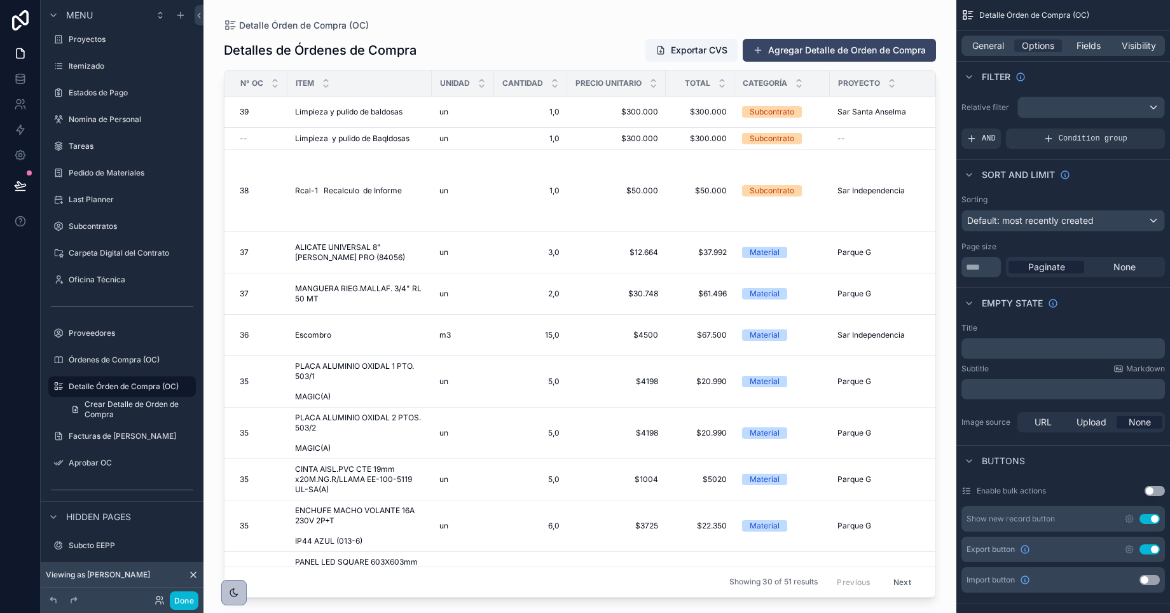
click at [558, 254] on div "scrollable content" at bounding box center [580, 299] width 753 height 598
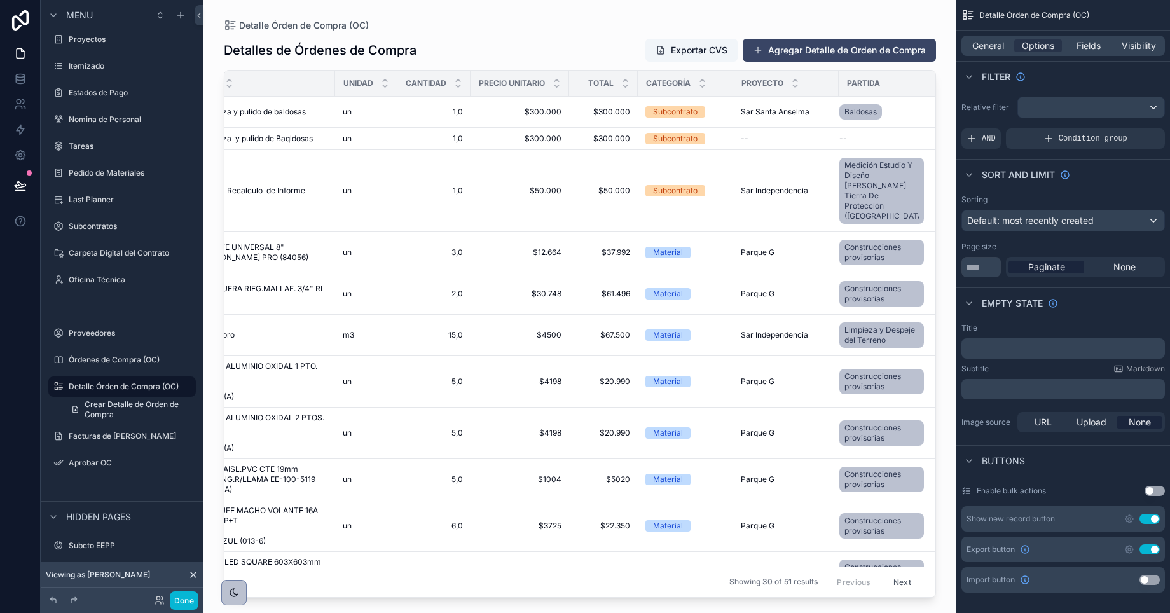
scroll to position [118, 0]
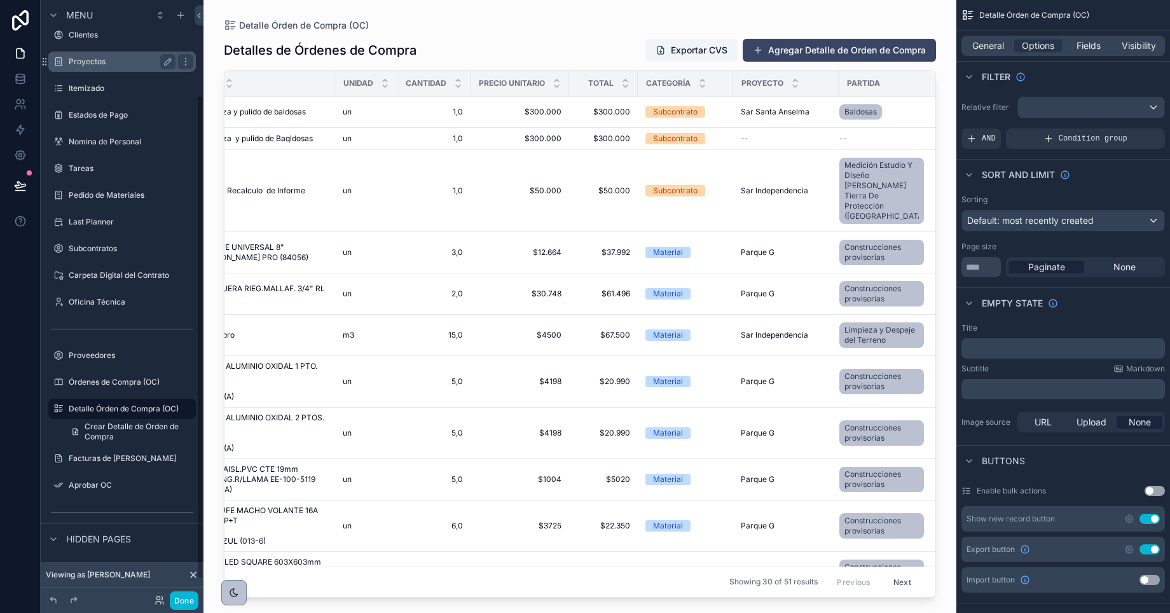
click at [87, 62] on label "Proyectos" at bounding box center [120, 62] width 102 height 10
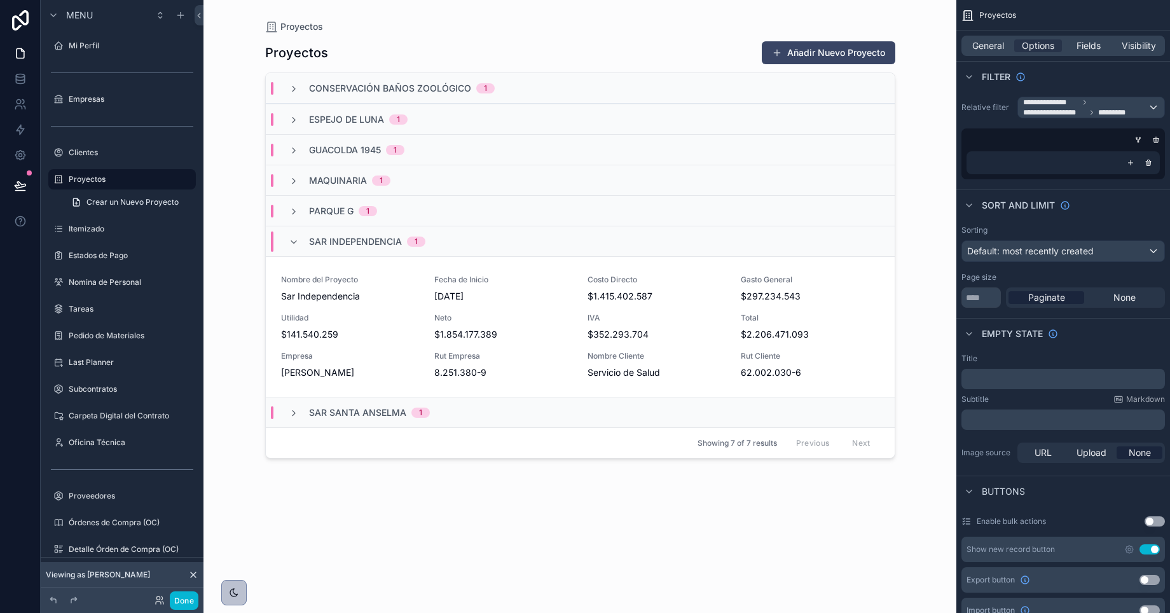
click at [378, 313] on div "scrollable content" at bounding box center [580, 299] width 651 height 598
click at [432, 317] on div "Nombre del Proyecto Sar Independencia Fecha de Inicio 15/7/2025 Costo Directo $…" at bounding box center [580, 327] width 599 height 104
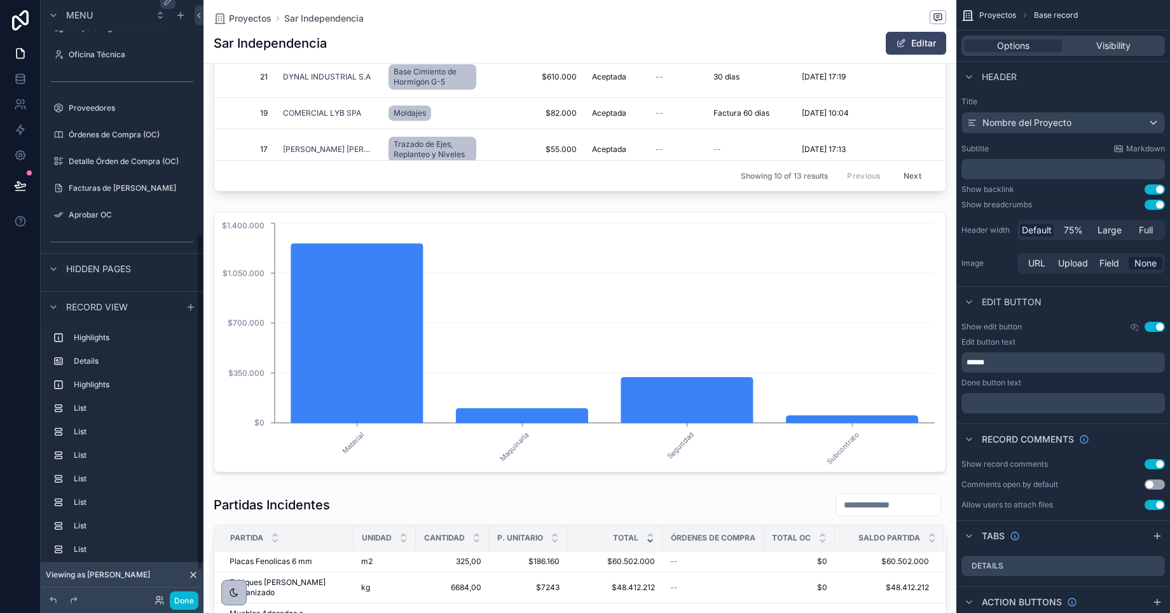
scroll to position [412, 0]
click at [83, 187] on label "Facturas de [PERSON_NAME]" at bounding box center [122, 188] width 107 height 10
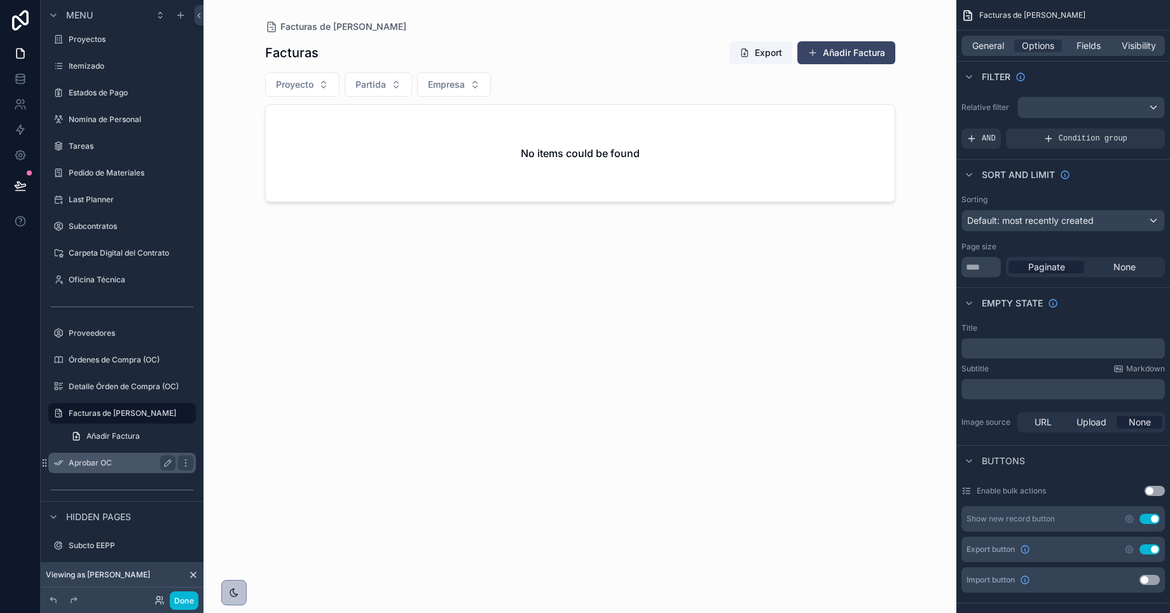
click at [85, 469] on div "Aprobar OC" at bounding box center [122, 462] width 107 height 15
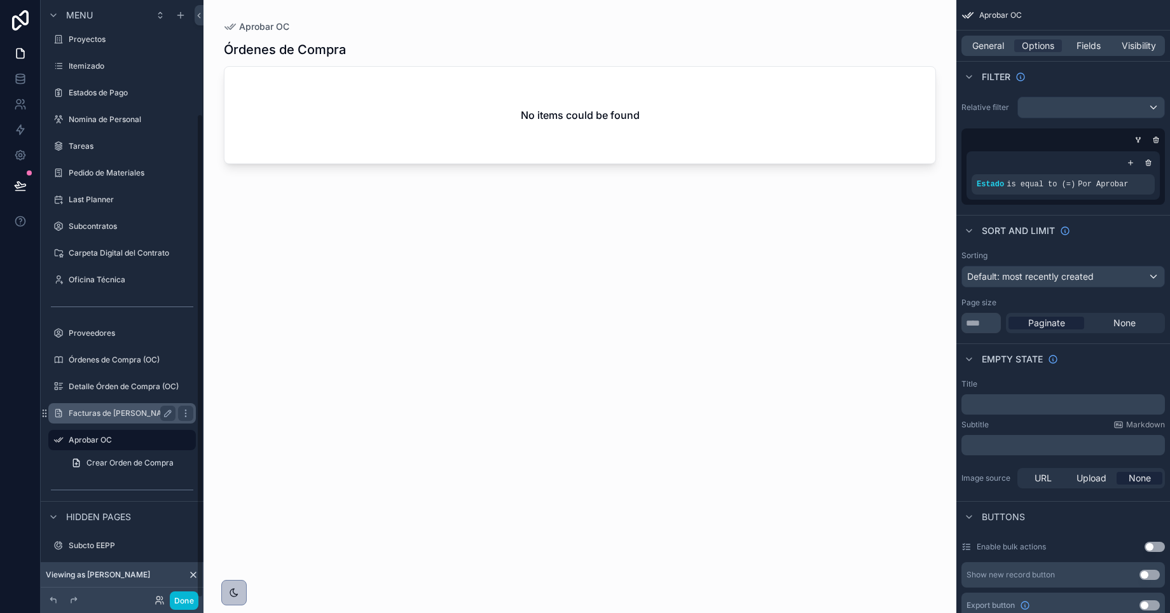
click at [97, 410] on label "Facturas de [PERSON_NAME]" at bounding box center [122, 413] width 107 height 10
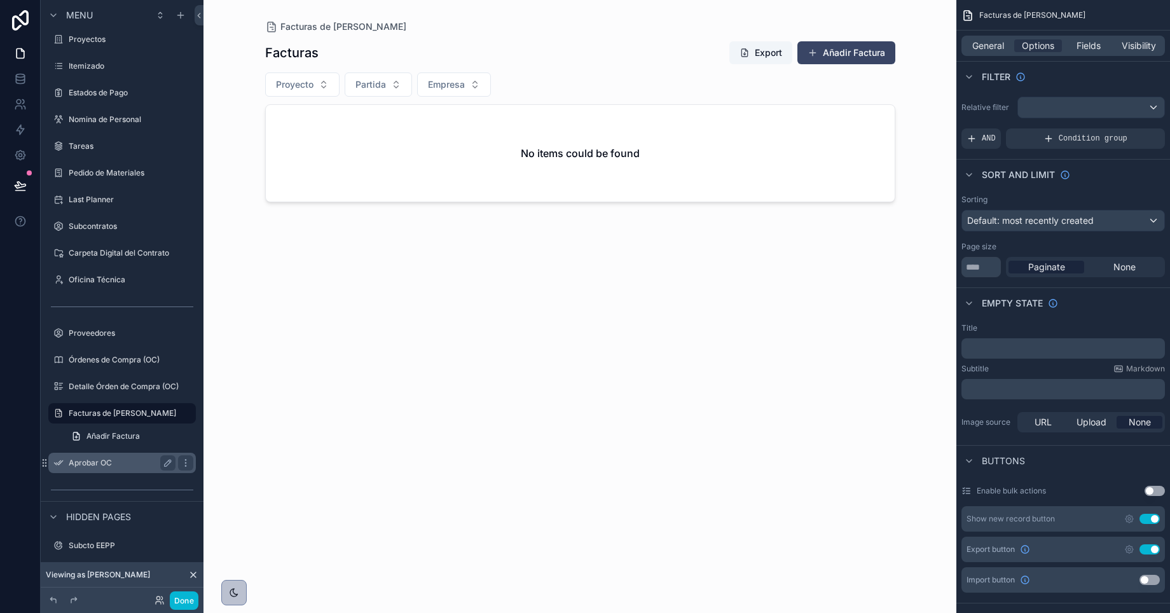
click at [90, 462] on label "Aprobar OC" at bounding box center [120, 463] width 102 height 10
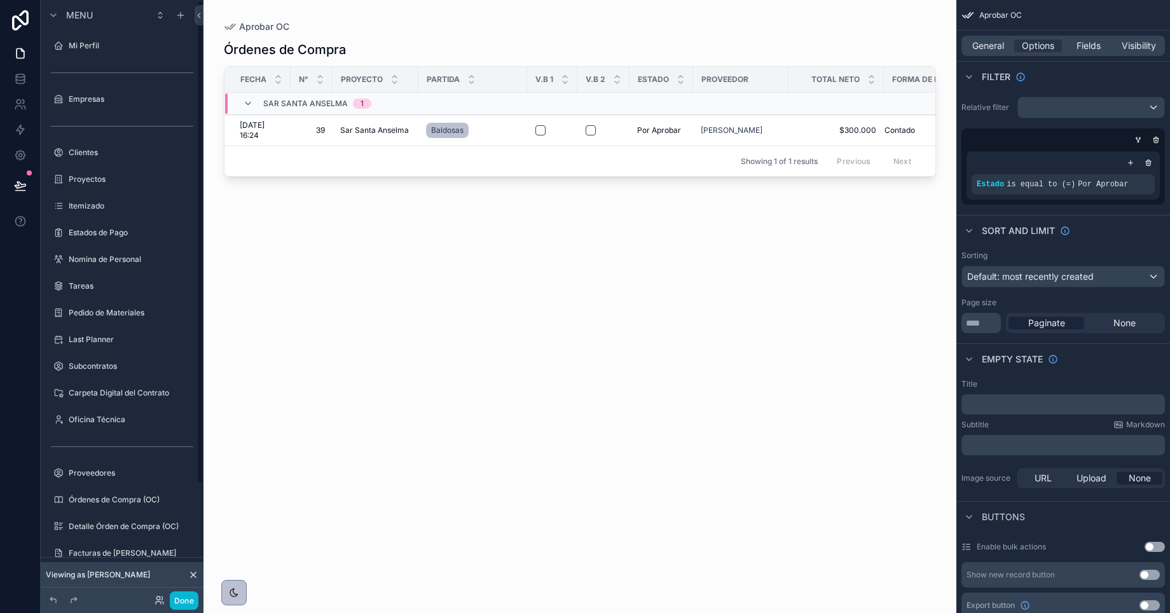
scroll to position [140, 0]
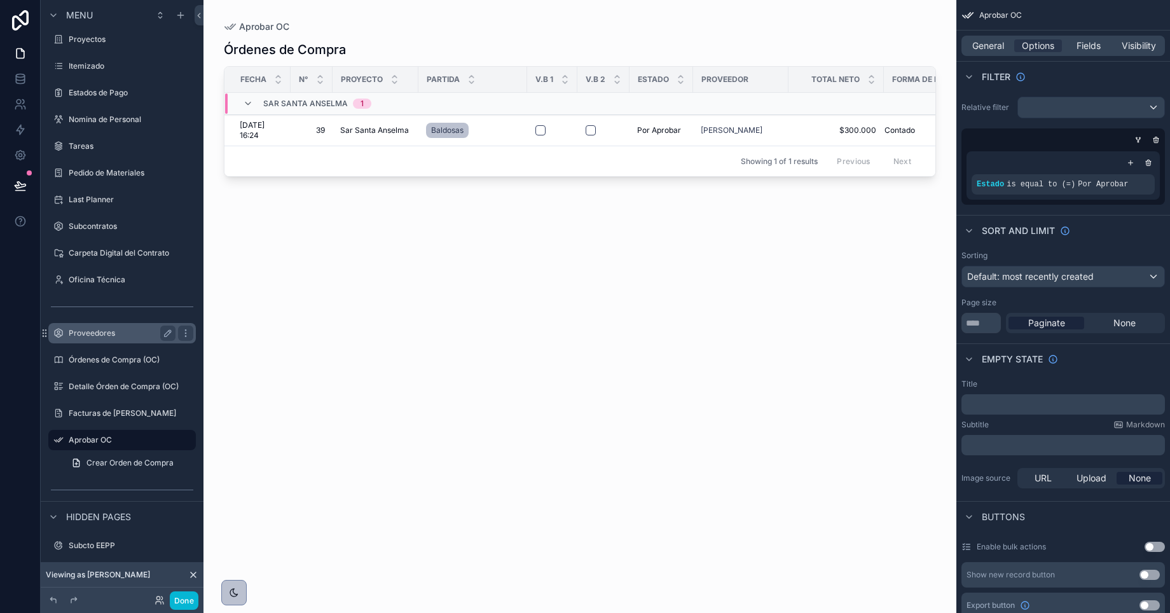
click at [97, 333] on label "Proveedores" at bounding box center [120, 333] width 102 height 10
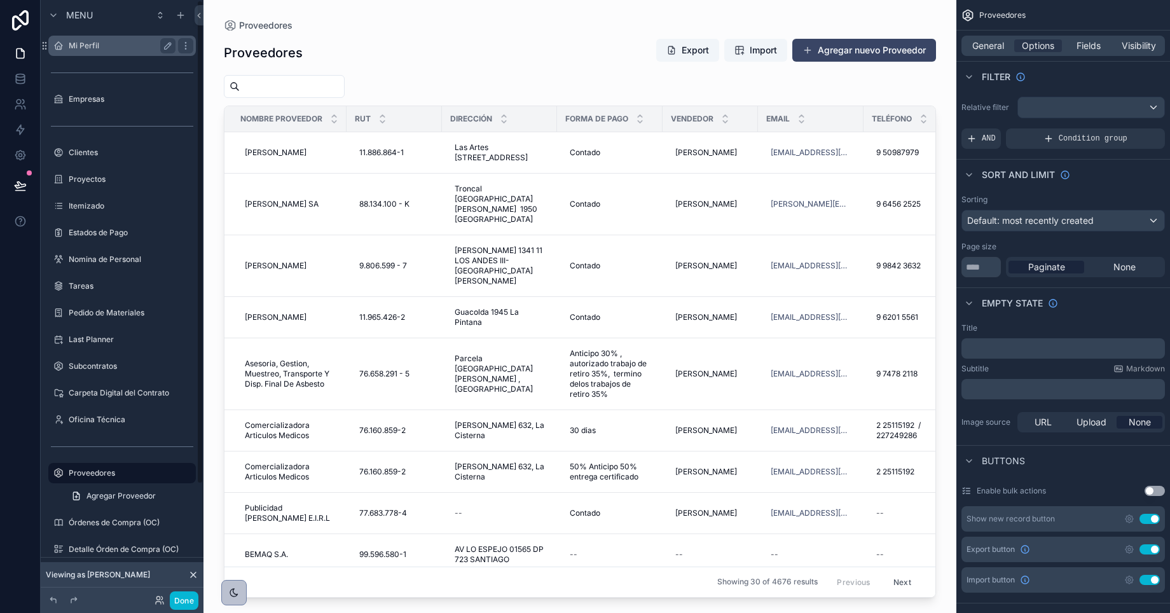
click at [94, 43] on label "Mi Perfil" at bounding box center [120, 46] width 102 height 10
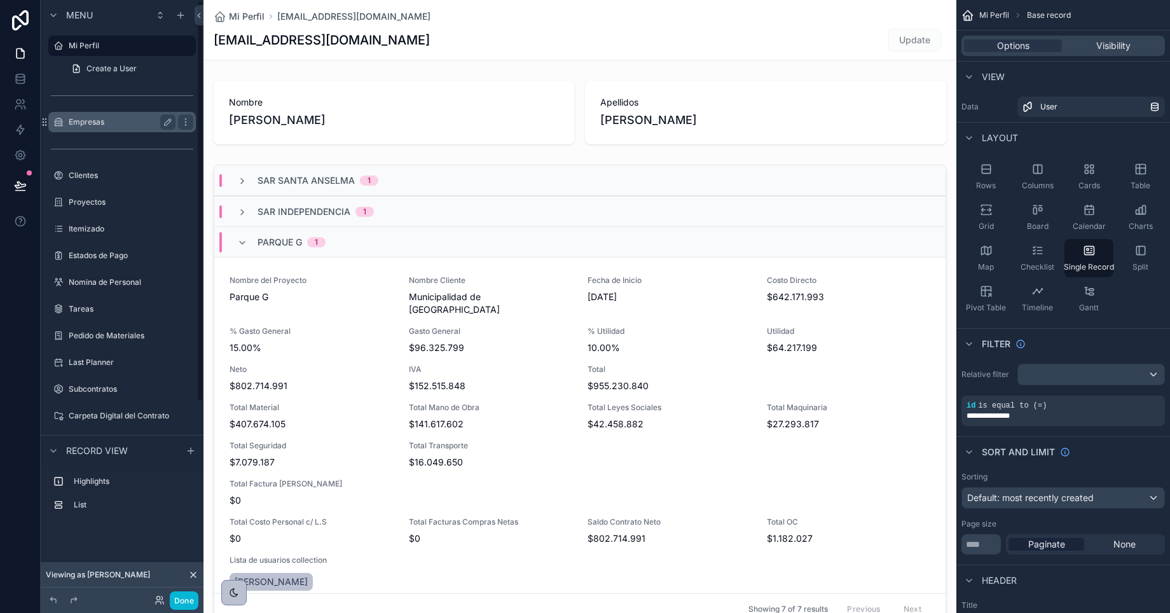
click at [90, 124] on label "Empresas" at bounding box center [120, 122] width 102 height 10
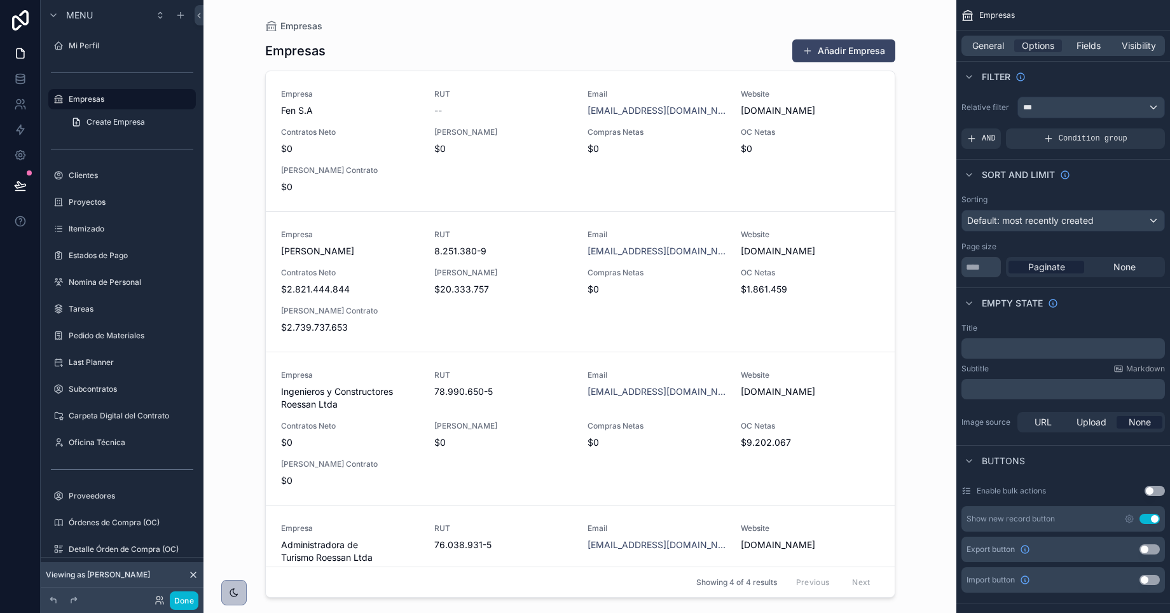
click at [310, 419] on div "scrollable content" at bounding box center [580, 299] width 651 height 598
click at [85, 204] on label "Proyectos" at bounding box center [120, 202] width 102 height 10
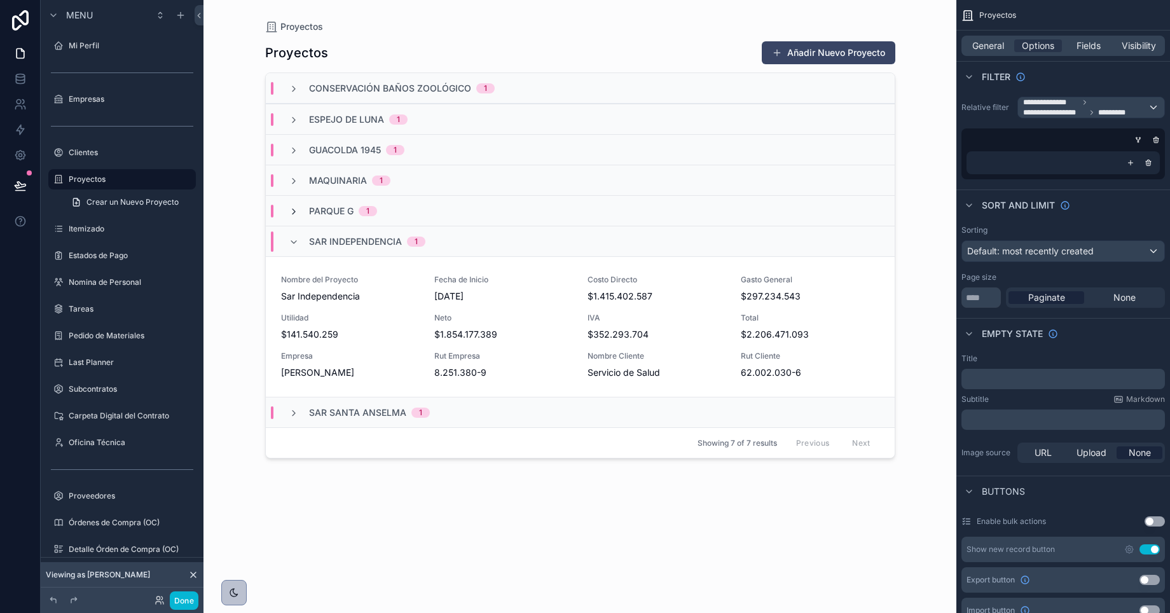
click at [293, 211] on icon "scrollable content" at bounding box center [294, 212] width 10 height 10
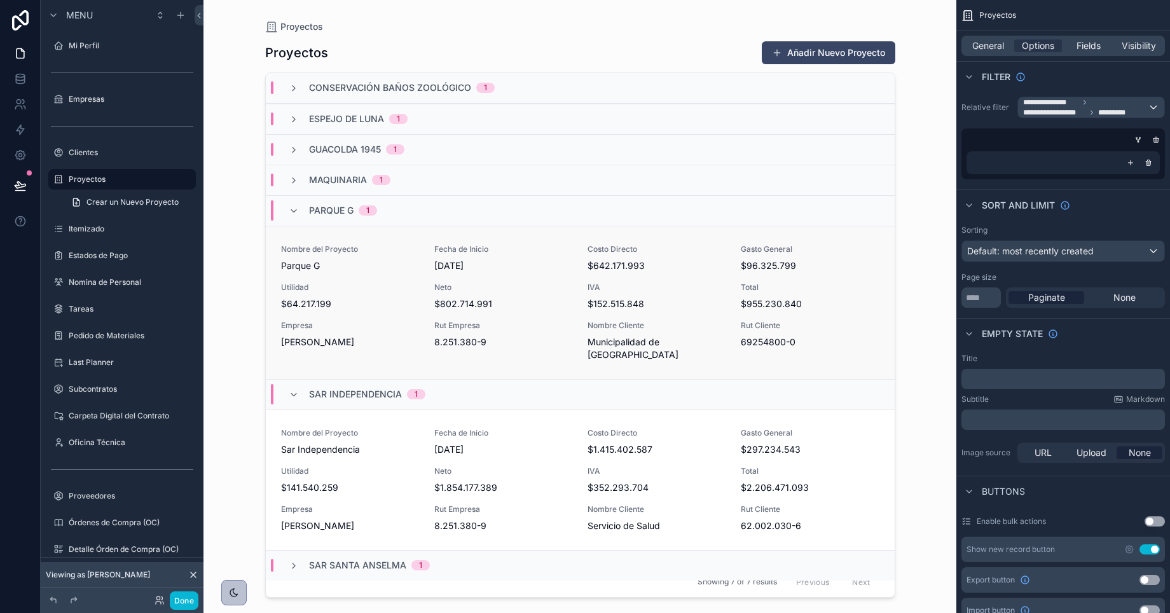
scroll to position [1, 0]
click at [289, 560] on icon "scrollable content" at bounding box center [294, 565] width 10 height 10
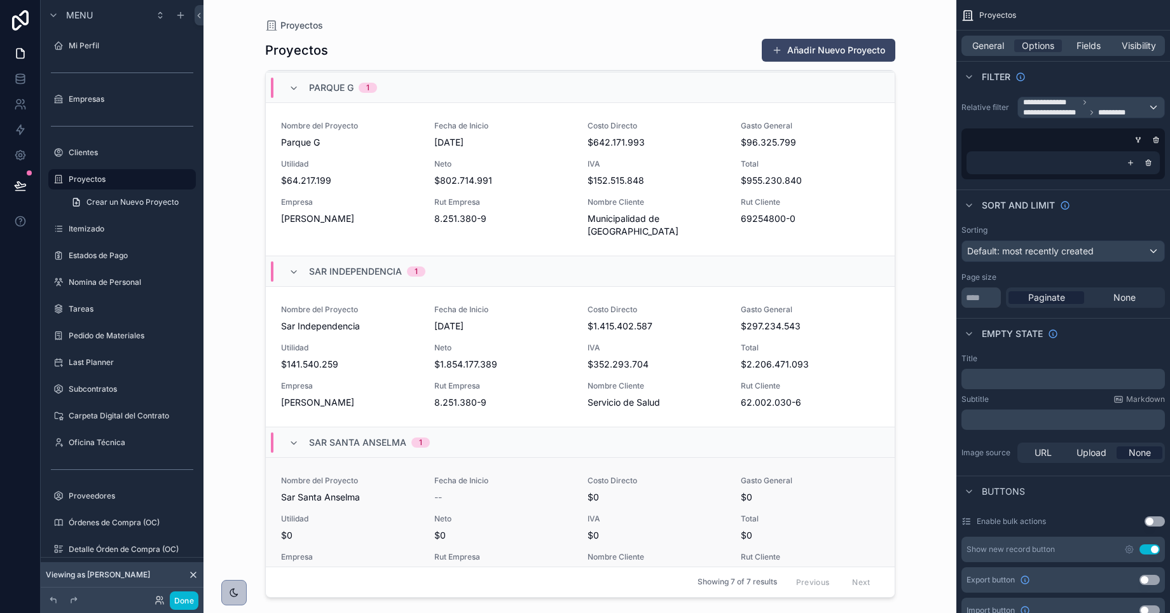
scroll to position [139, 0]
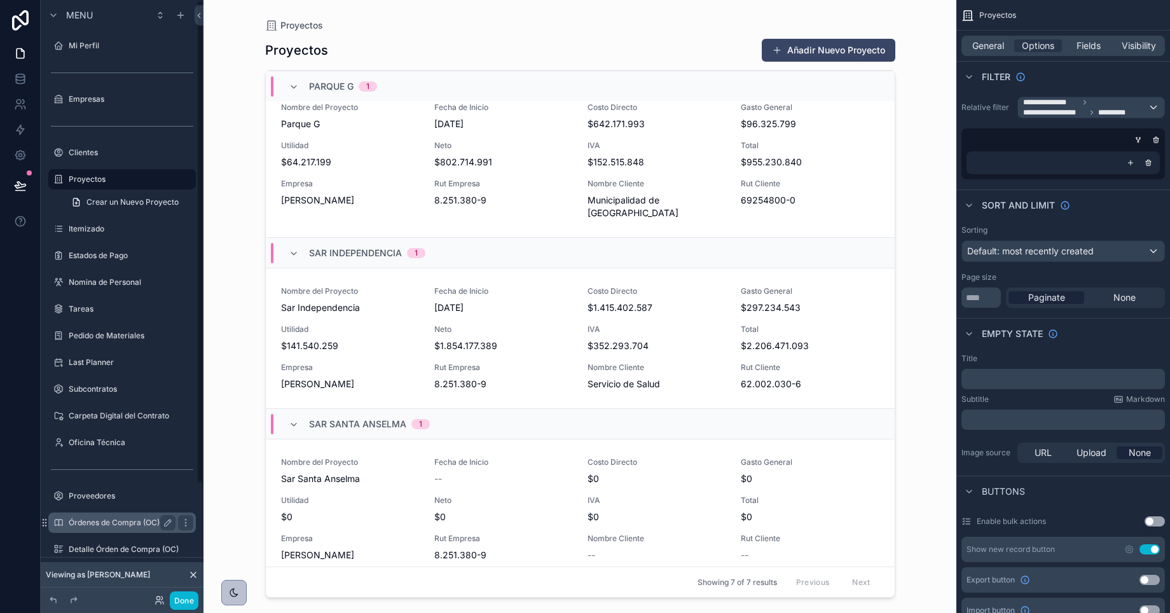
click at [113, 522] on label "Órdenes de Compra (OC)" at bounding box center [120, 523] width 102 height 10
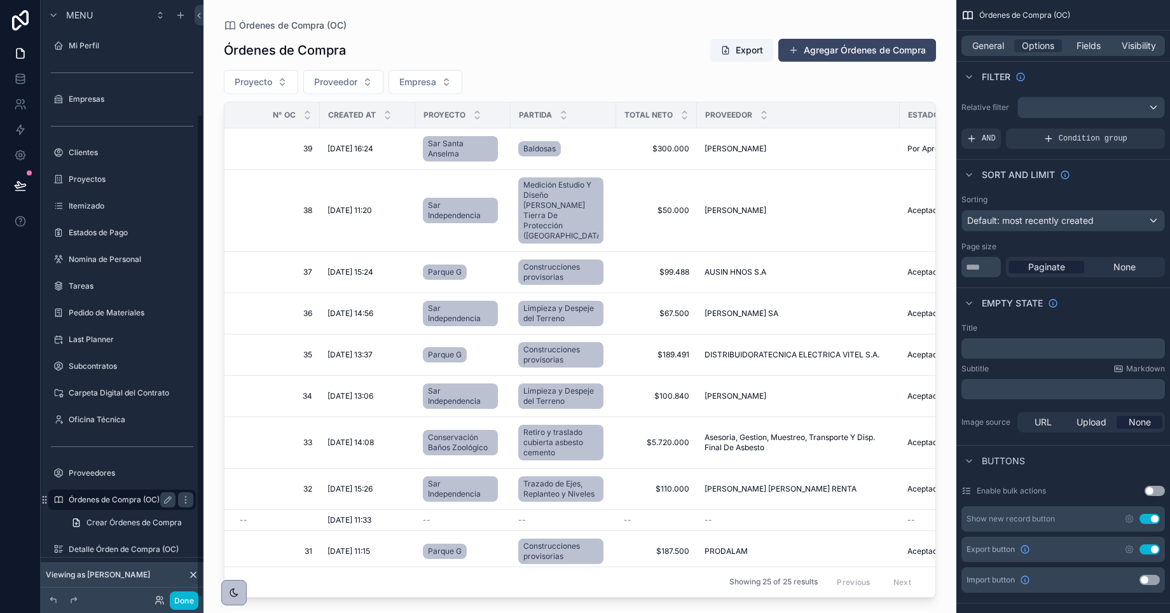
scroll to position [140, 0]
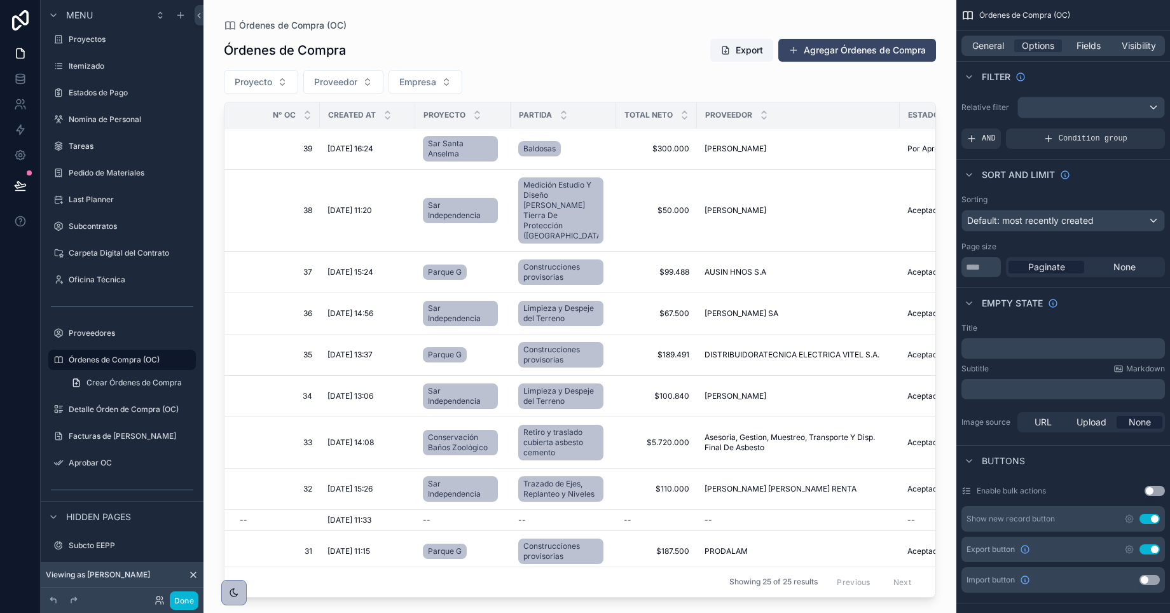
click at [675, 190] on div "scrollable content" at bounding box center [580, 299] width 753 height 598
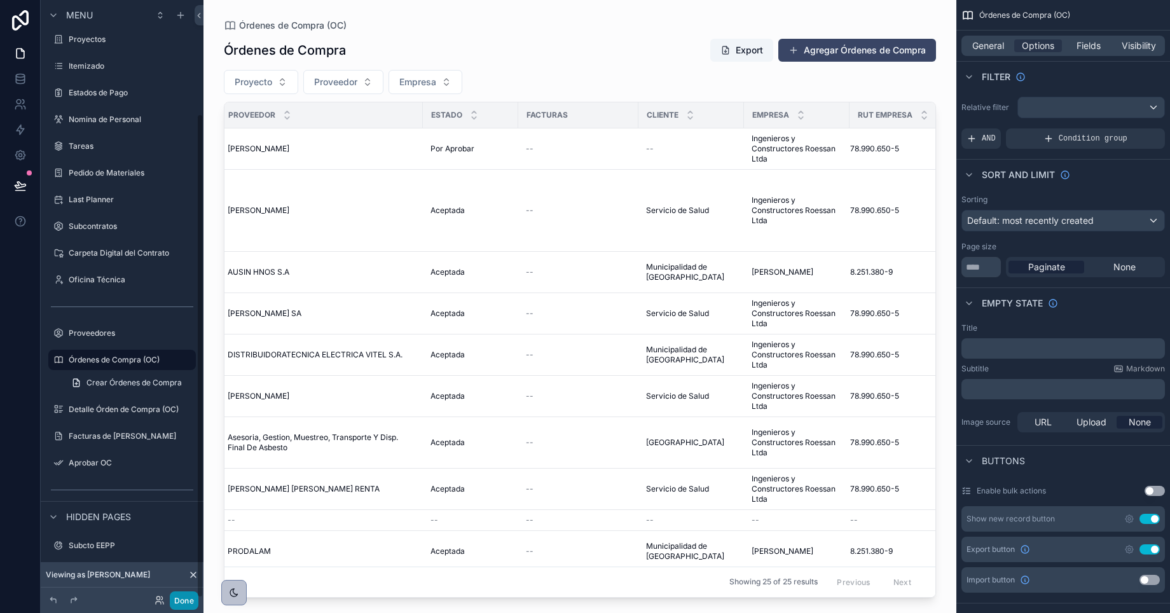
click at [177, 606] on button "Done" at bounding box center [184, 601] width 29 height 18
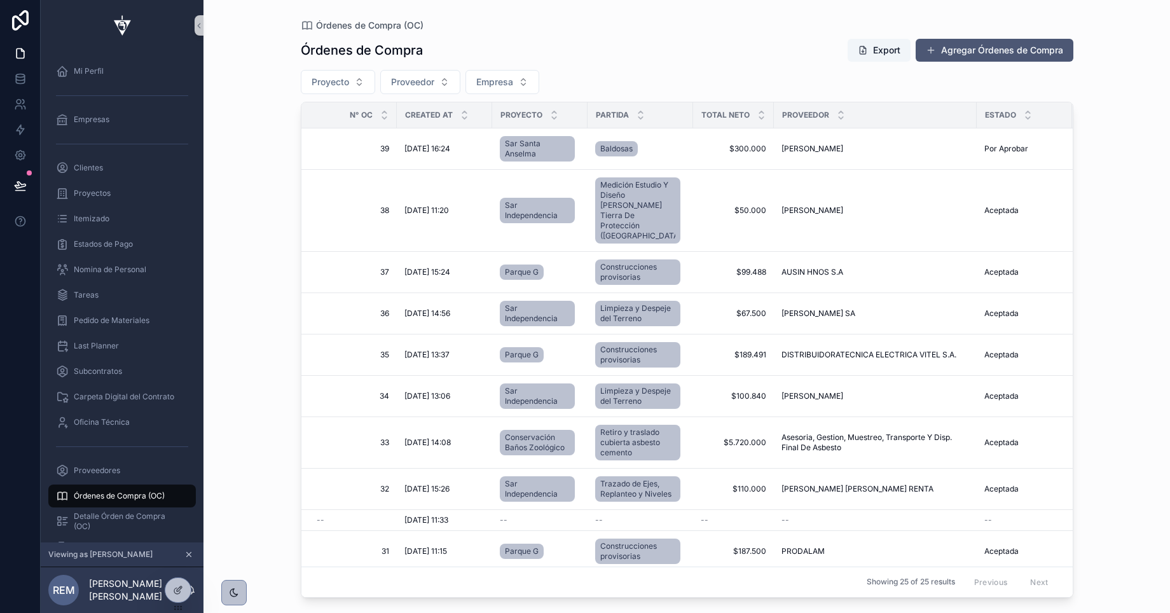
click at [948, 57] on button "Agregar Órdenes de Compra" at bounding box center [995, 50] width 158 height 23
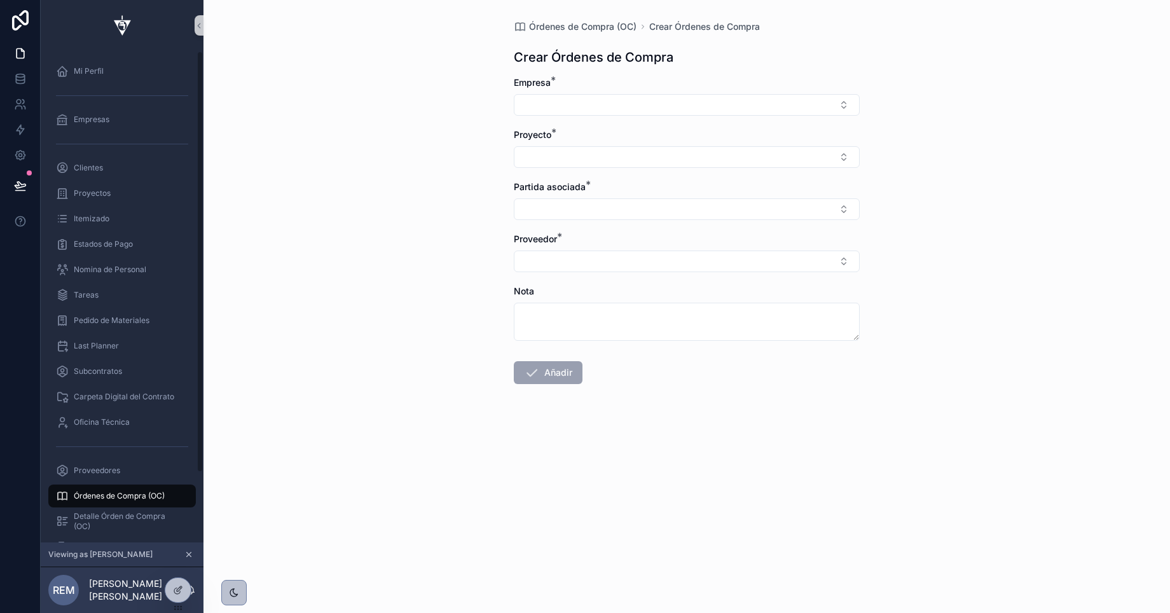
click at [118, 495] on span "Órdenes de Compra (OC)" at bounding box center [119, 496] width 91 height 10
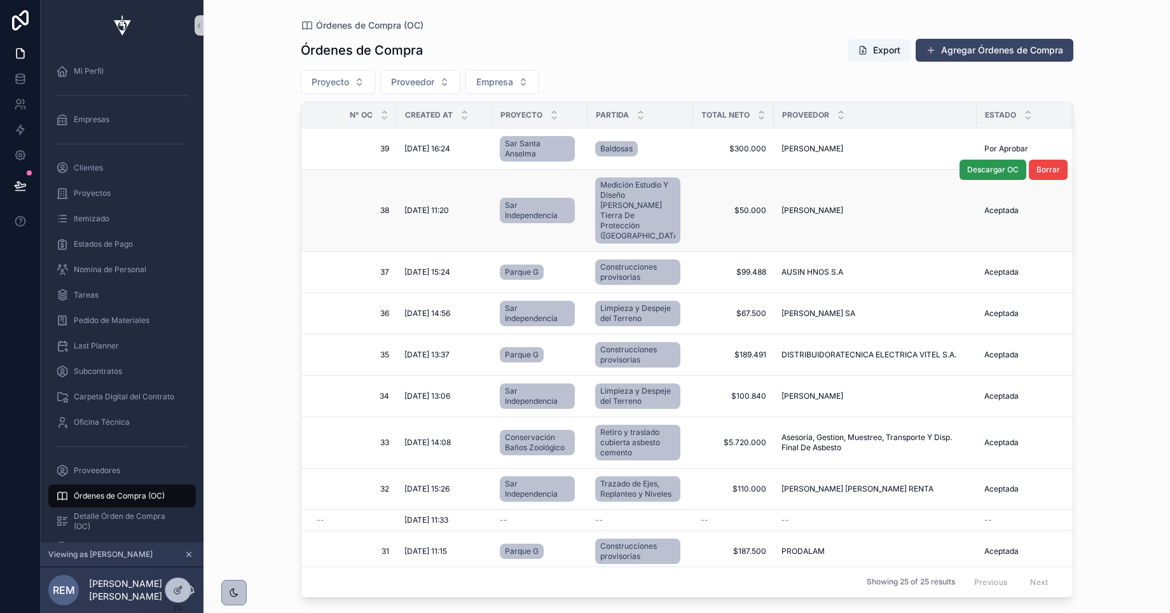
click at [975, 176] on button "Descargar OC" at bounding box center [993, 170] width 67 height 20
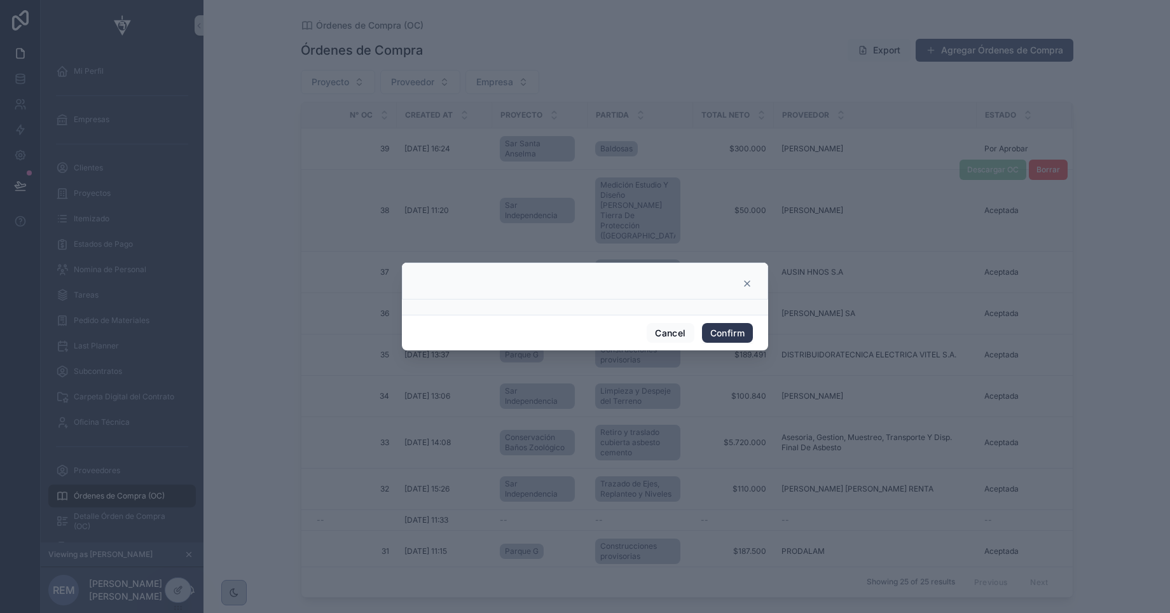
click at [723, 332] on button "Confirm" at bounding box center [727, 333] width 51 height 20
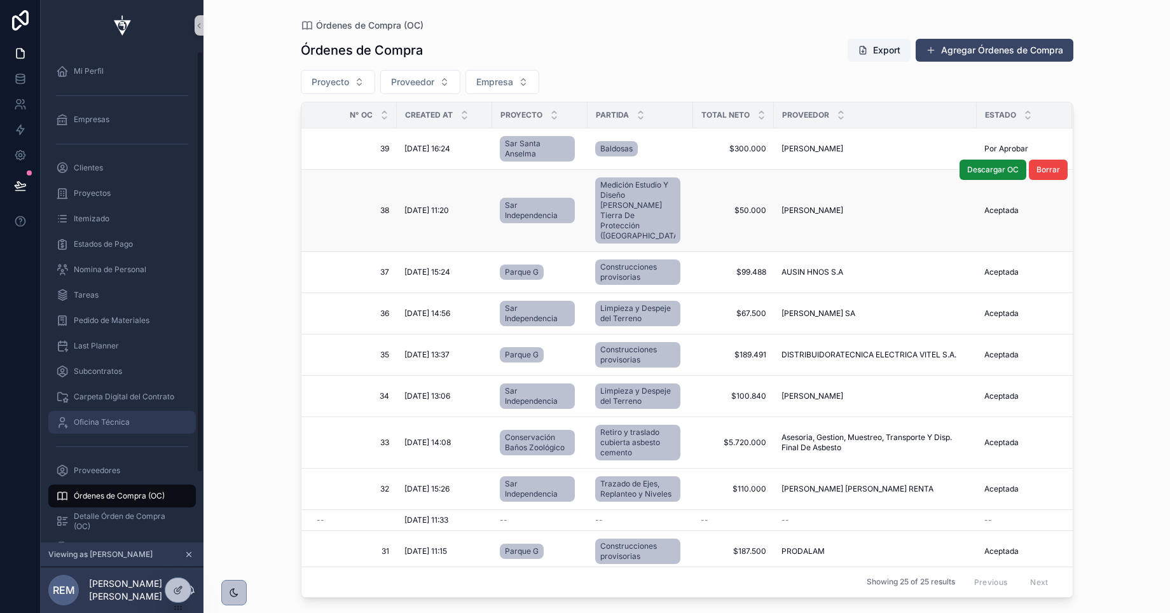
click at [98, 423] on span "Oficina Técnica" at bounding box center [102, 422] width 56 height 10
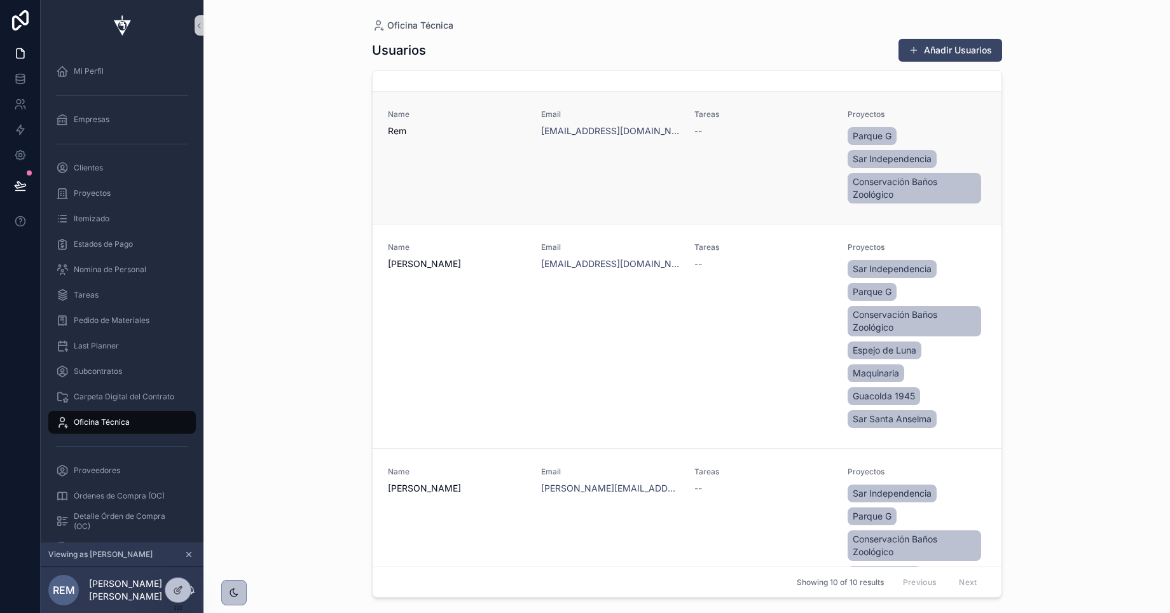
scroll to position [782, 0]
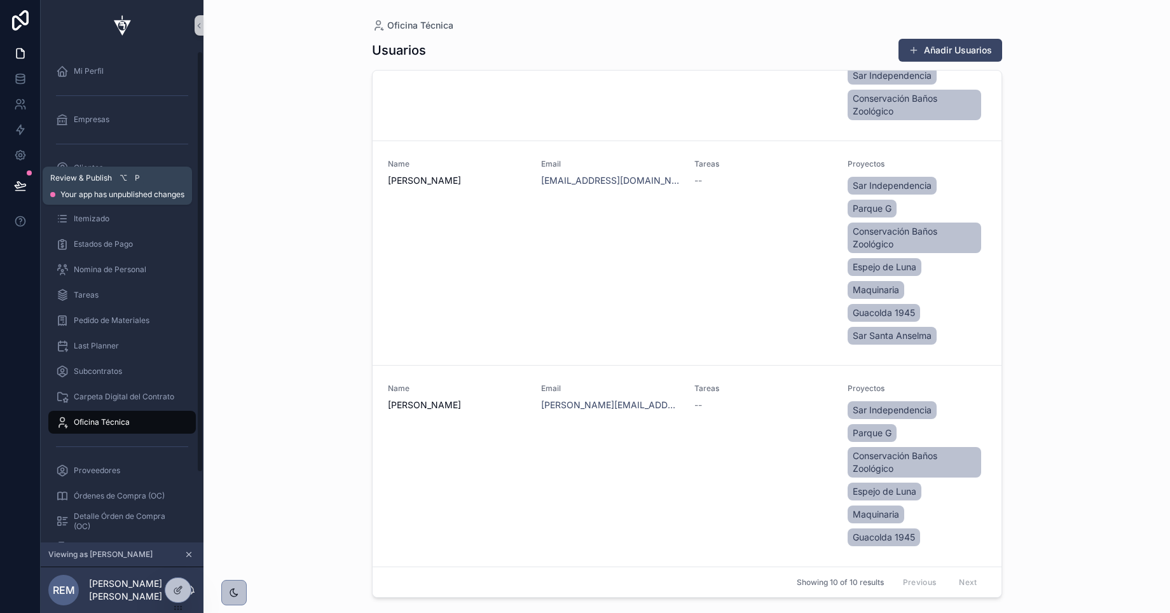
click at [15, 186] on icon at bounding box center [20, 185] width 11 height 6
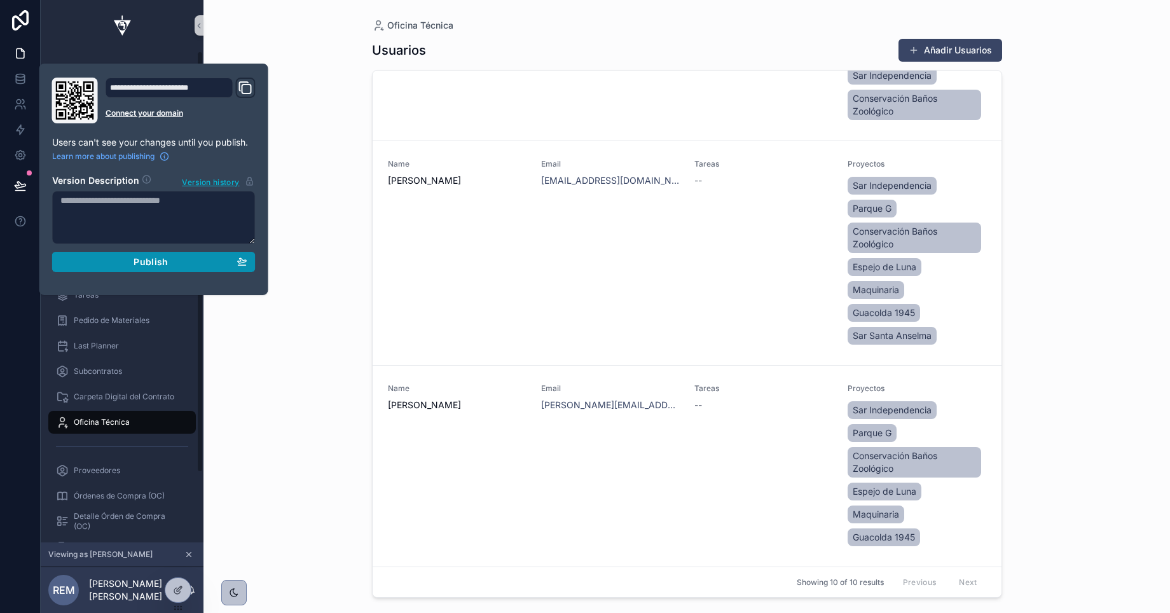
click at [156, 265] on span "Publish" at bounding box center [151, 261] width 34 height 11
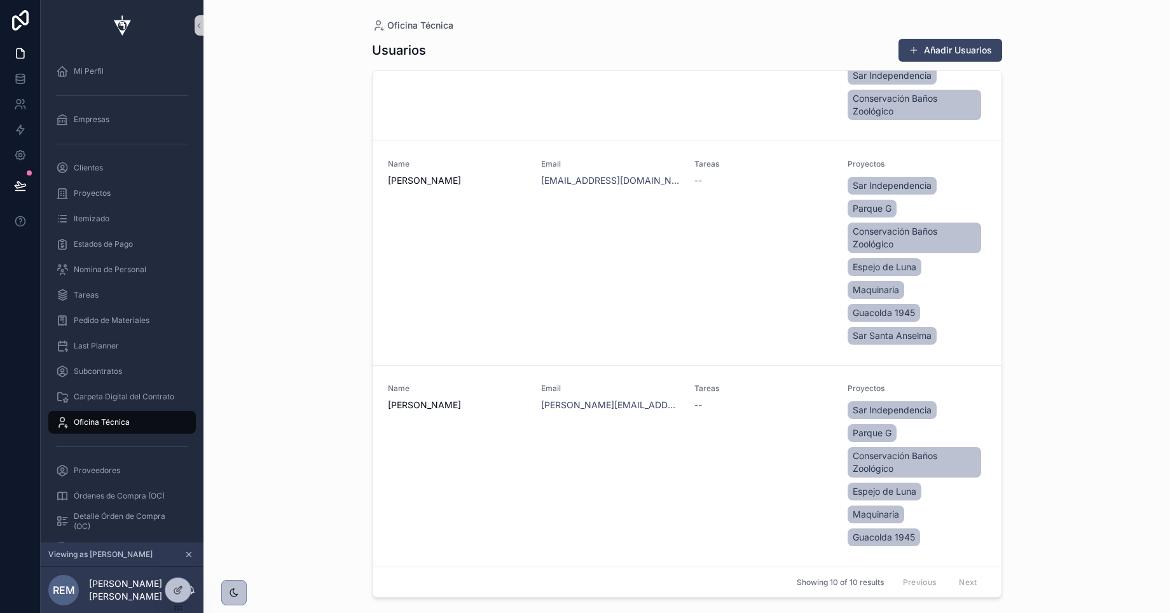
click at [291, 329] on div "Oficina Técnica Usuarios Añadir Usuarios Name Eduardo Figueroa Email e.figueroa…" at bounding box center [687, 306] width 967 height 613
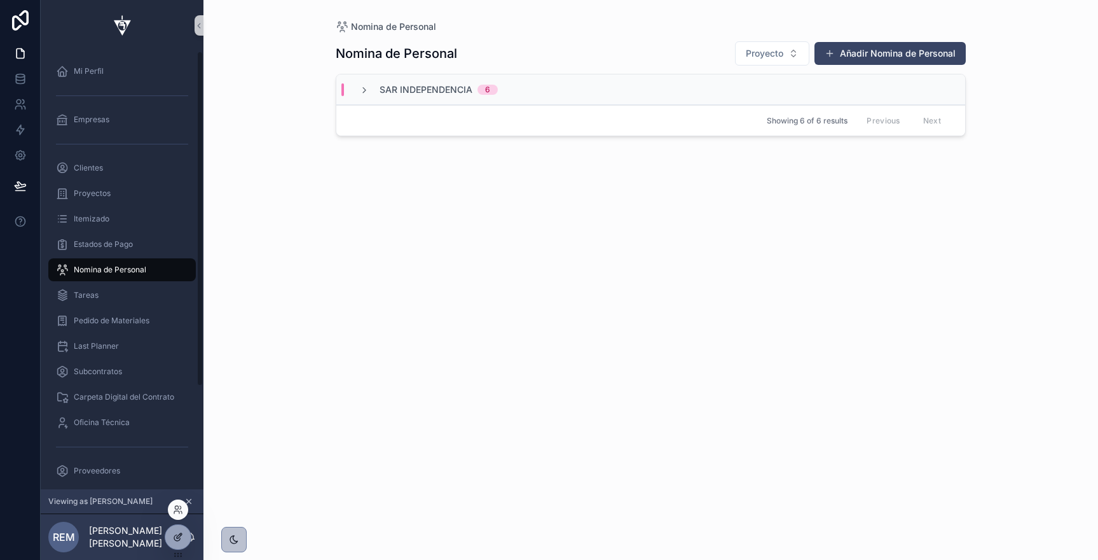
click at [174, 538] on icon at bounding box center [177, 538] width 6 height 6
